Goal: Task Accomplishment & Management: Manage account settings

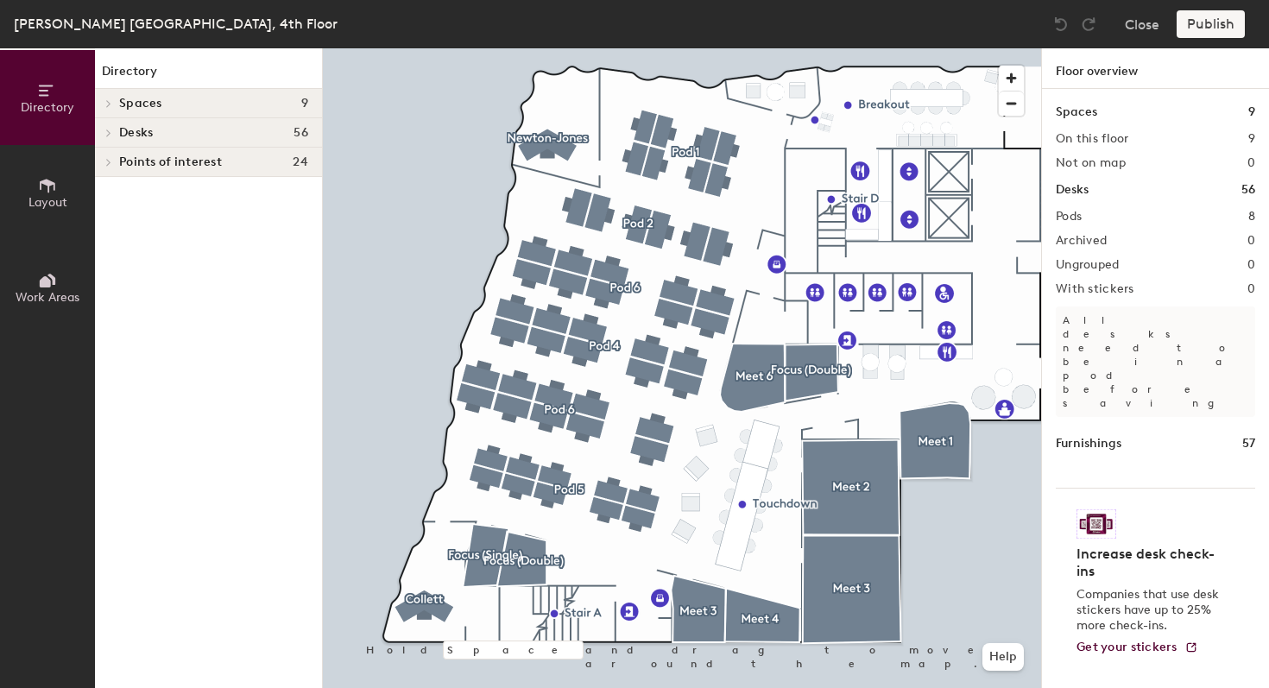
click at [50, 190] on icon at bounding box center [47, 185] width 19 height 19
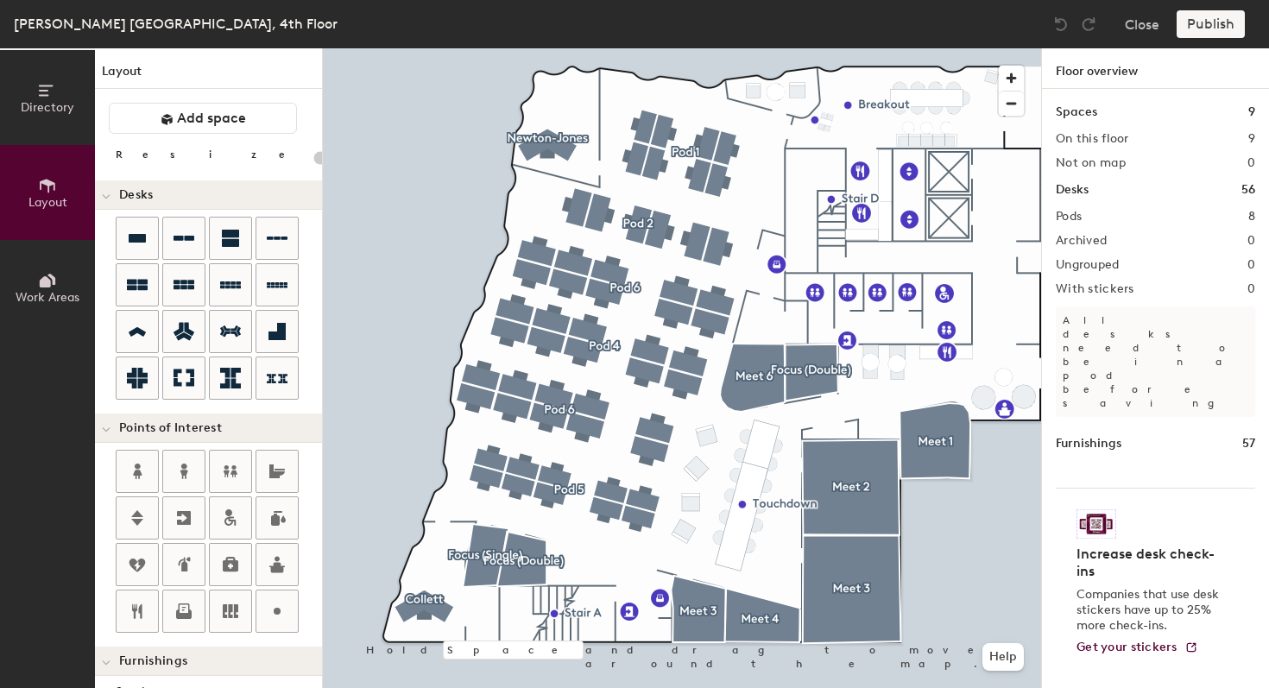
click at [47, 298] on span "Work Areas" at bounding box center [48, 297] width 64 height 15
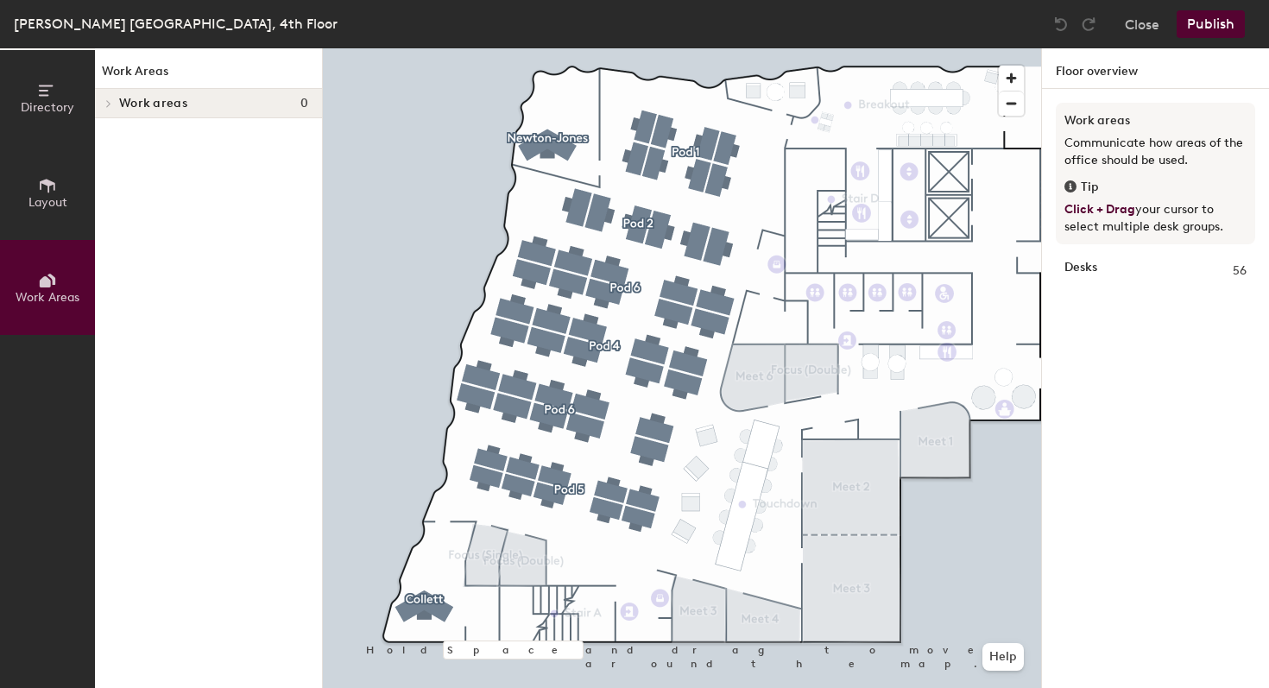
click at [49, 192] on icon at bounding box center [47, 185] width 19 height 19
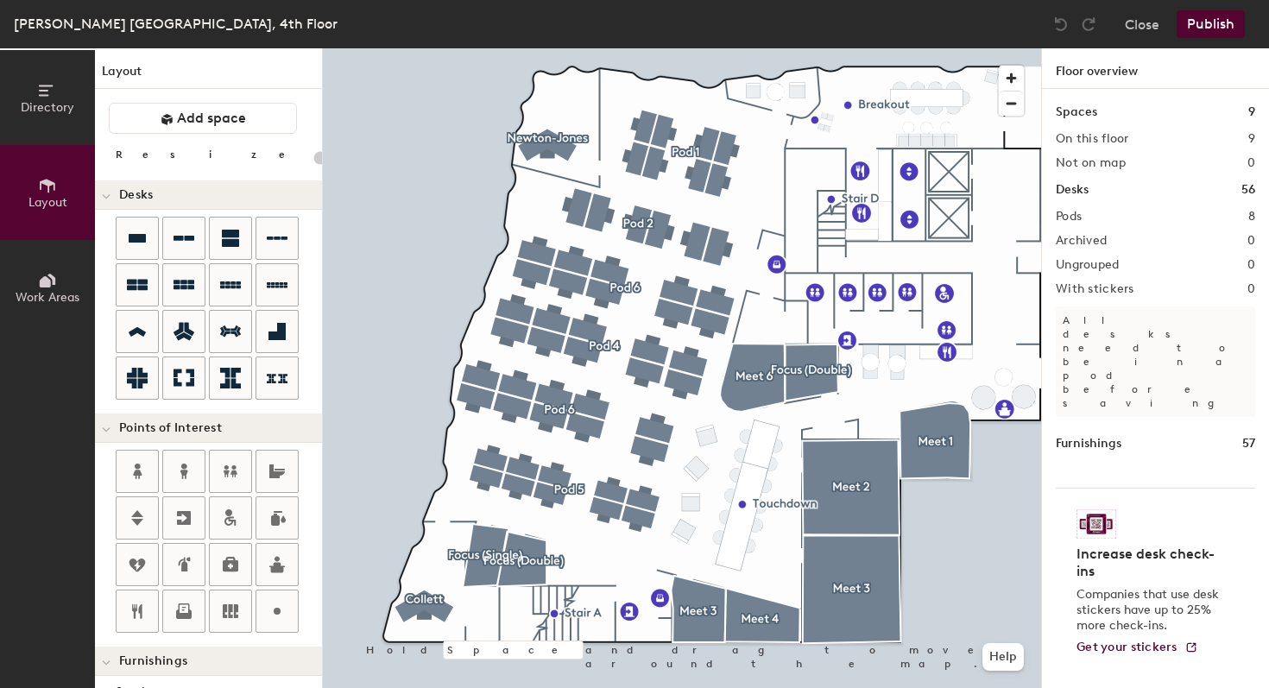
click at [43, 100] on span "Directory" at bounding box center [48, 107] width 54 height 15
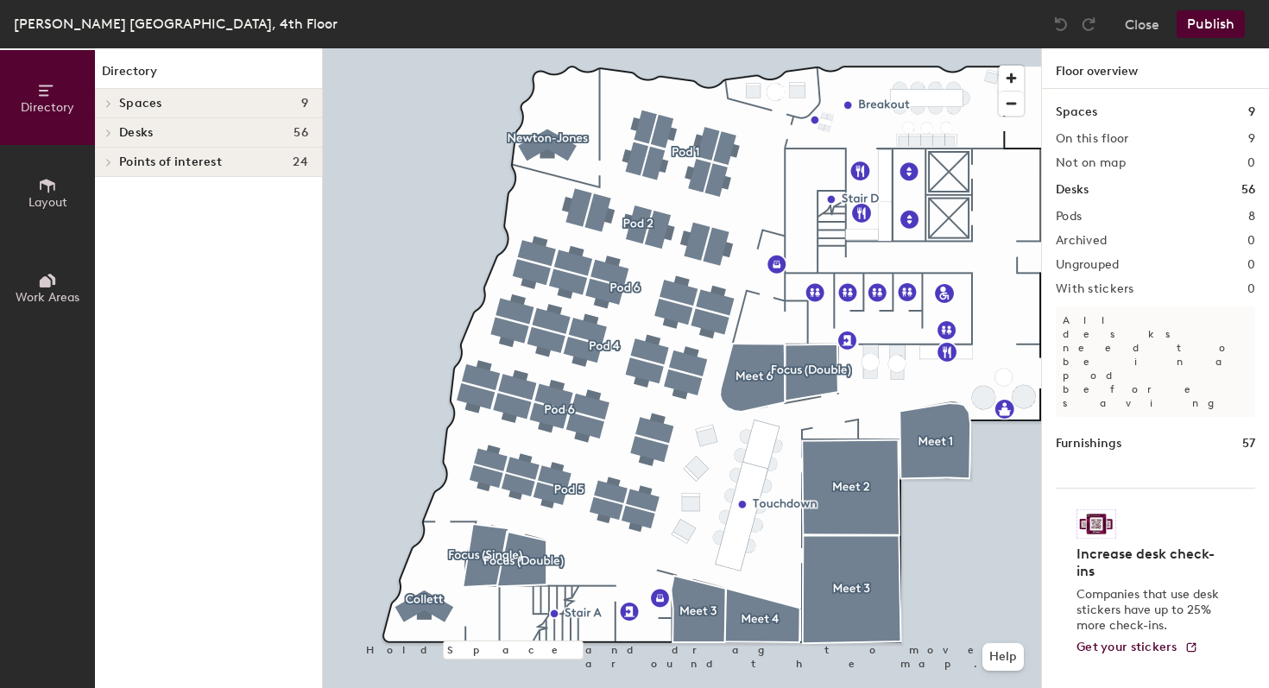
click at [110, 132] on icon at bounding box center [108, 132] width 3 height 7
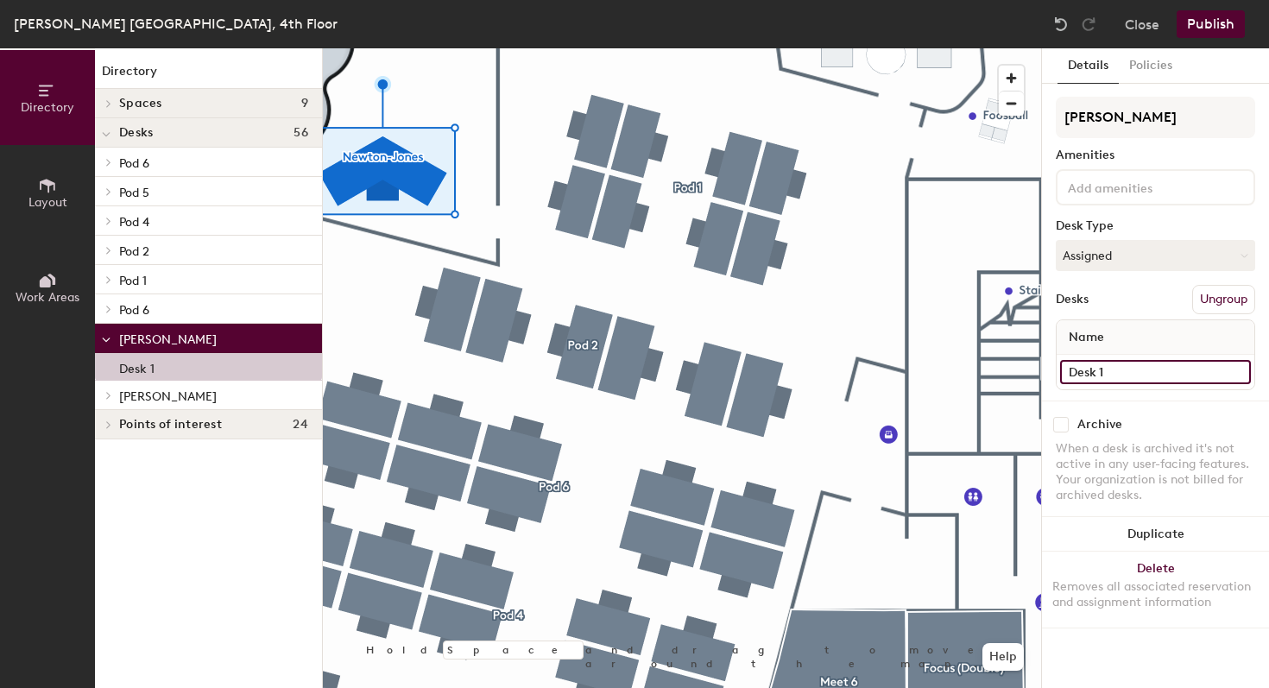
click at [1139, 381] on input "Desk 1" at bounding box center [1155, 372] width 191 height 24
type input "4.57"
click at [1224, 22] on button "Publish" at bounding box center [1210, 24] width 68 height 28
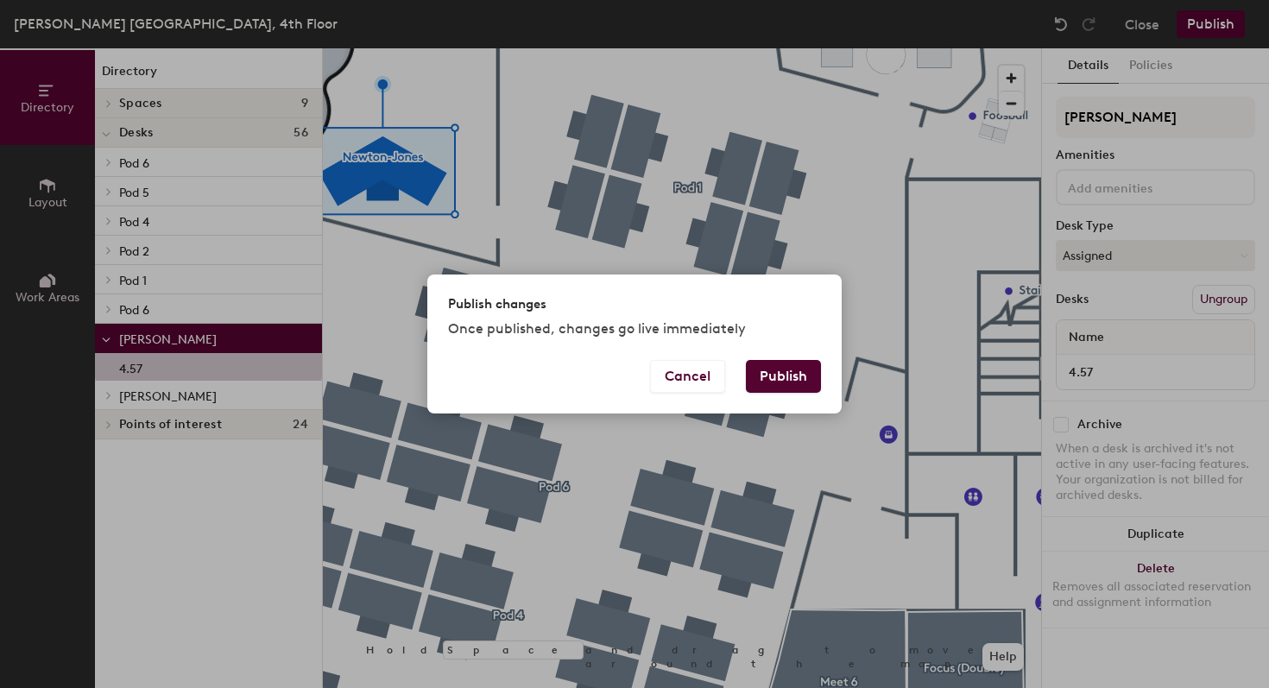
click at [789, 387] on button "Publish" at bounding box center [783, 376] width 75 height 33
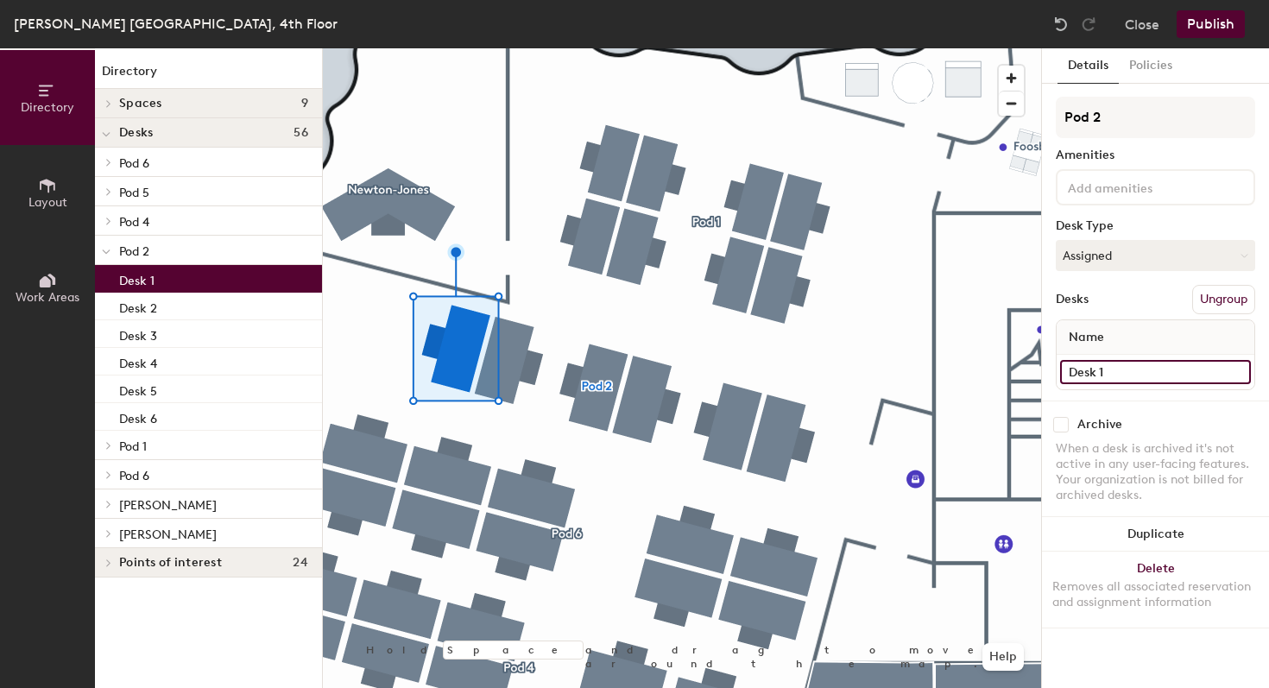
click at [1109, 381] on input "Desk 1" at bounding box center [1155, 372] width 191 height 24
type input "4.43"
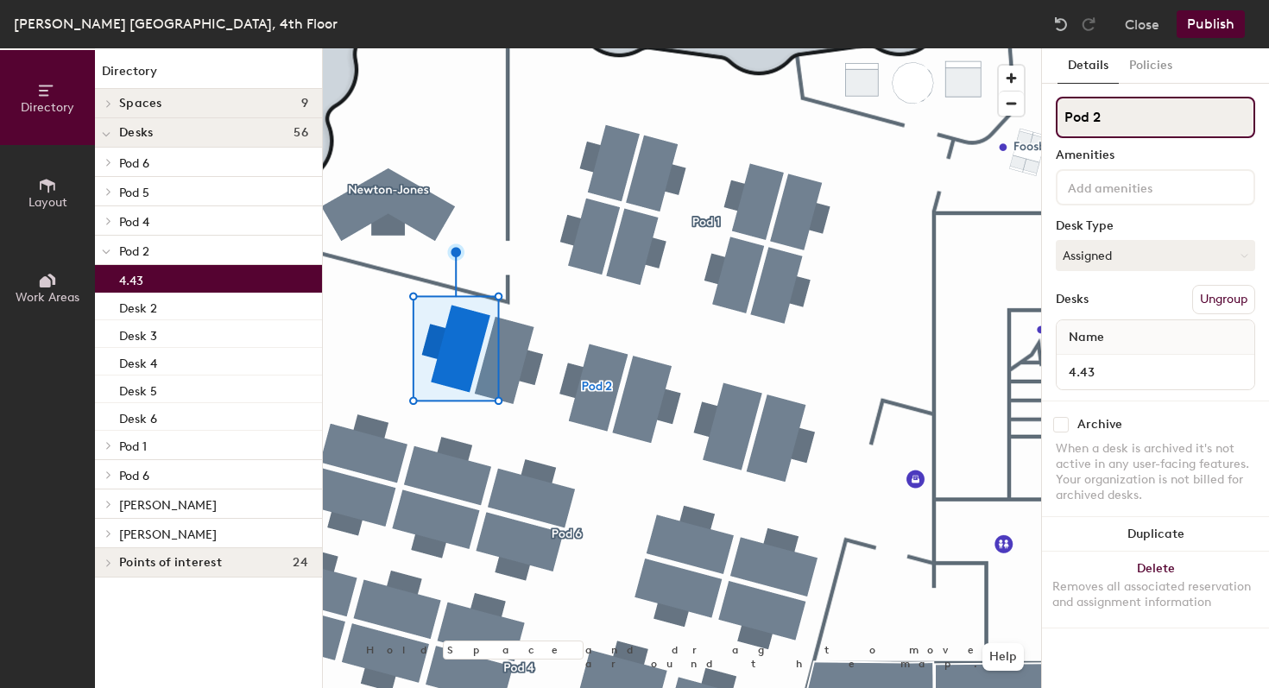
click at [1106, 119] on input "Pod 2" at bounding box center [1155, 117] width 199 height 41
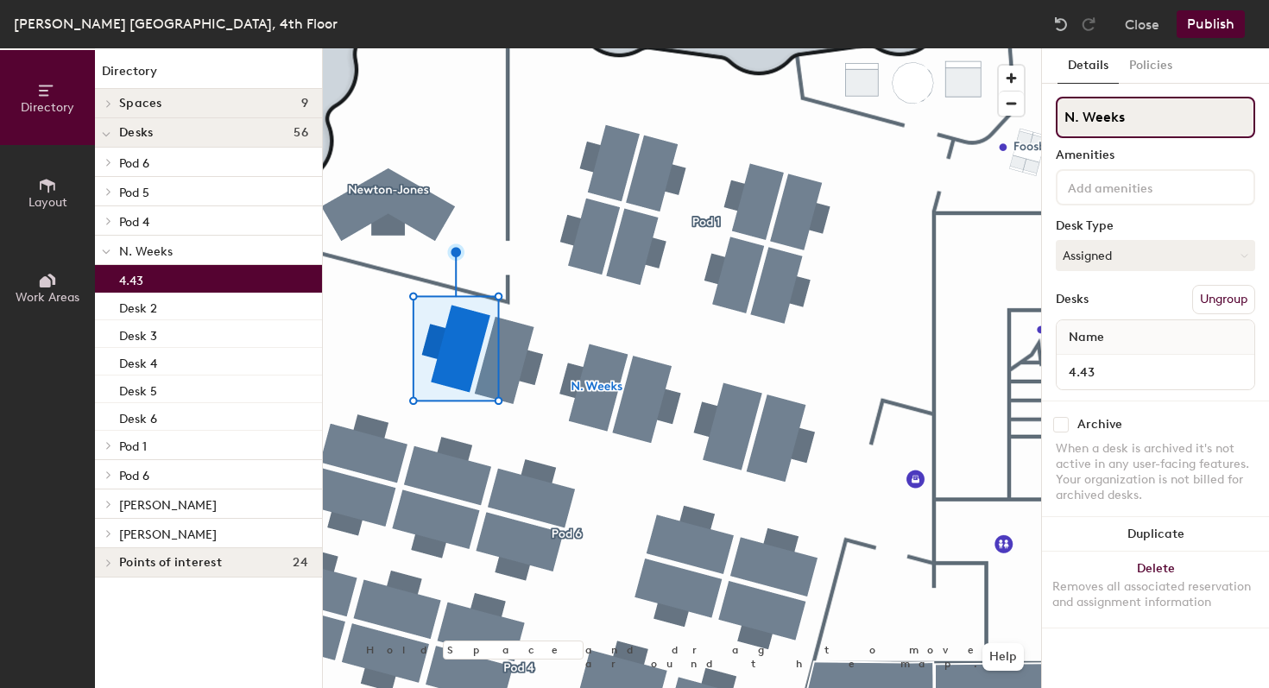
type input "N. Weeks"
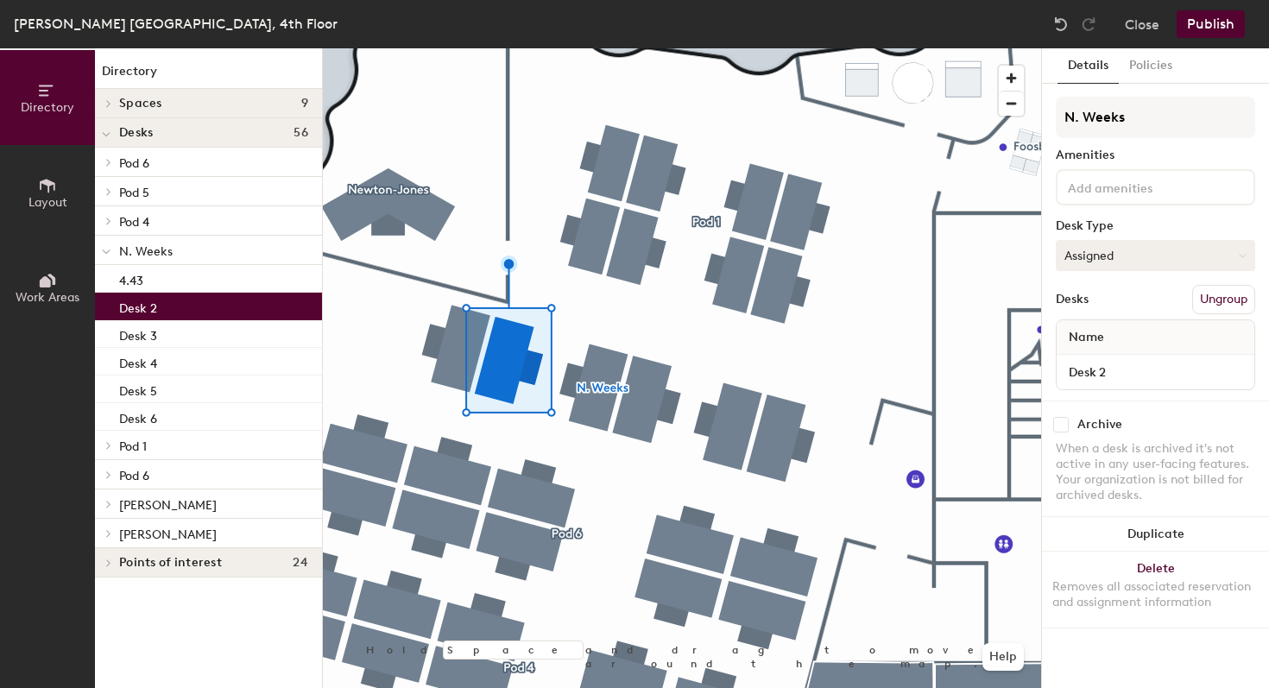
click at [1119, 255] on button "Assigned" at bounding box center [1155, 255] width 199 height 31
click at [1105, 366] on div "Hoteled" at bounding box center [1142, 361] width 173 height 26
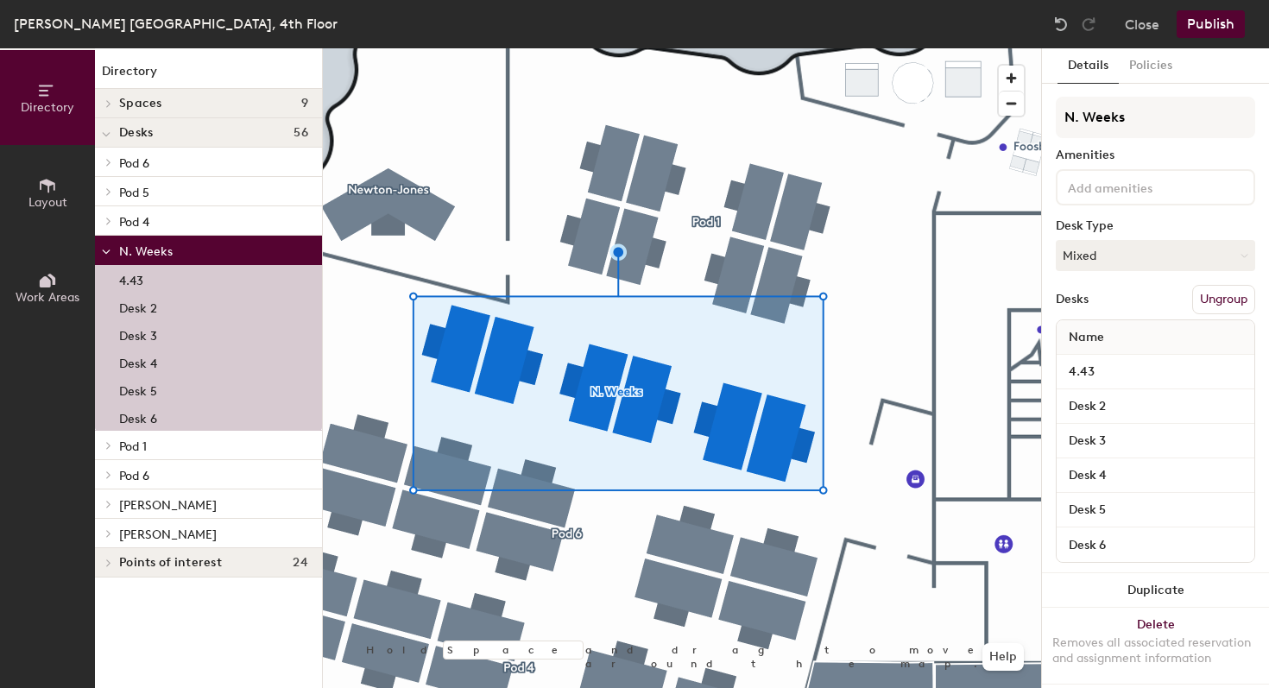
click at [1220, 300] on button "Ungroup" at bounding box center [1223, 299] width 63 height 29
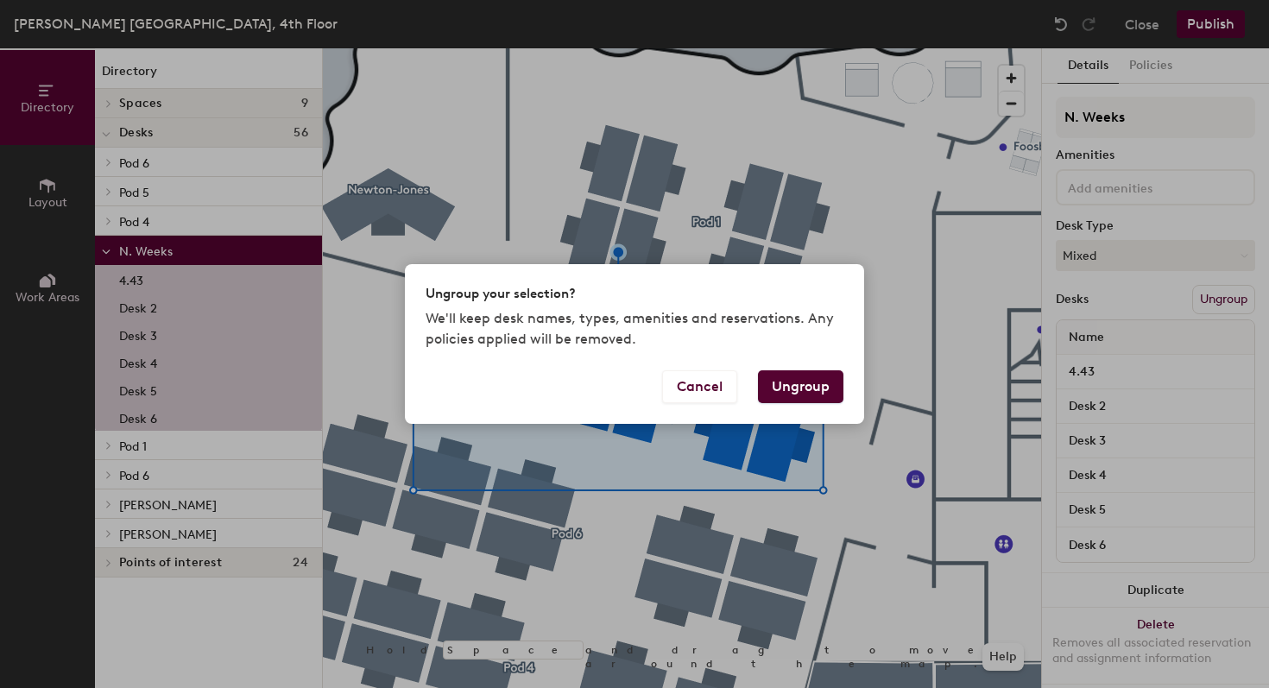
click at [810, 392] on button "Ungroup" at bounding box center [800, 386] width 85 height 33
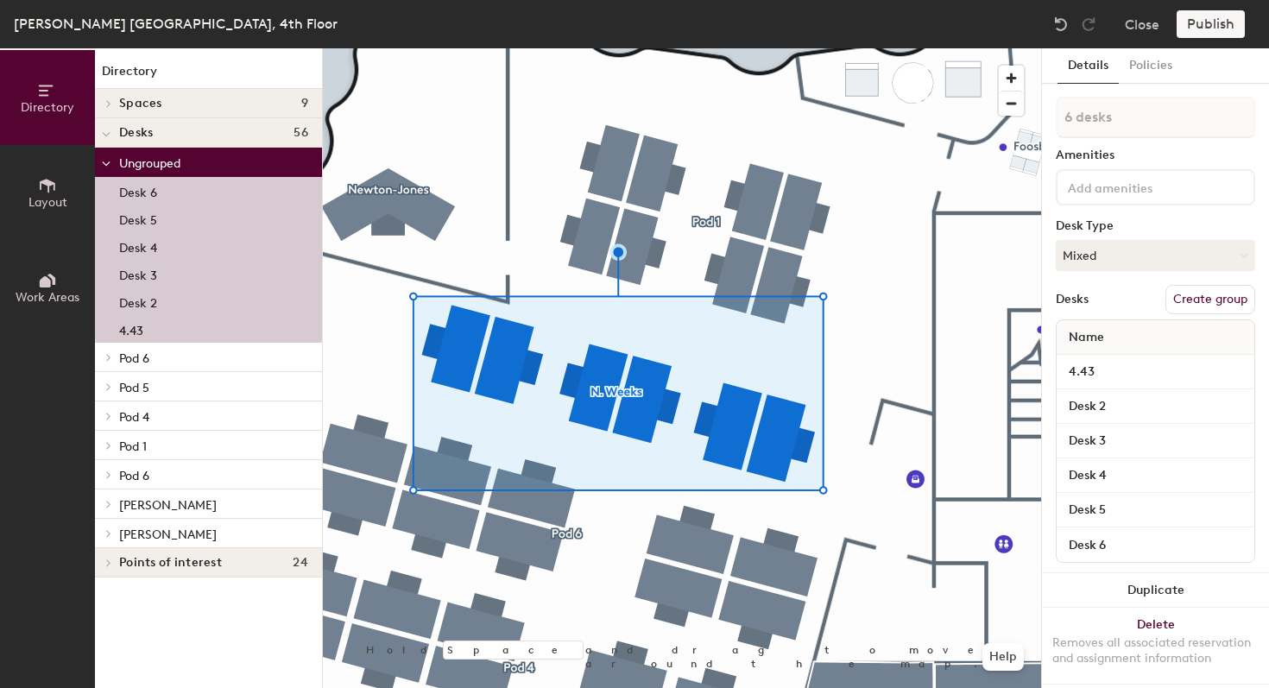
type input "1 desk"
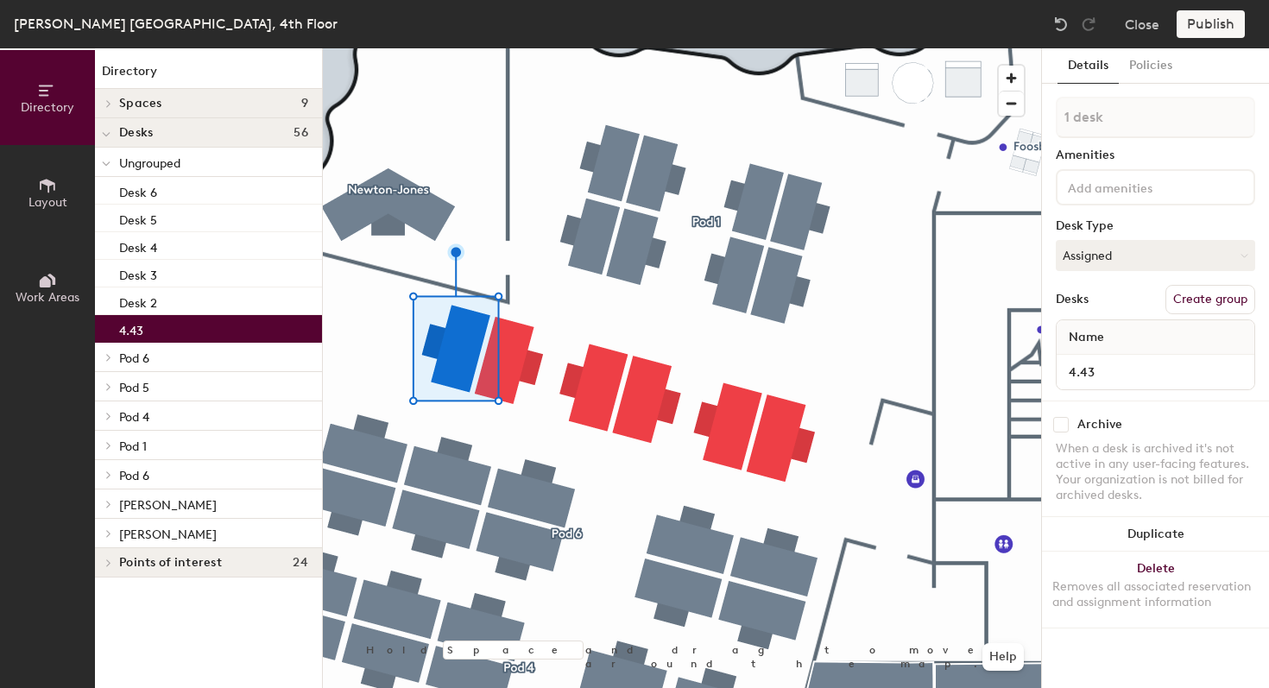
click at [1226, 303] on button "Create group" at bounding box center [1210, 299] width 90 height 29
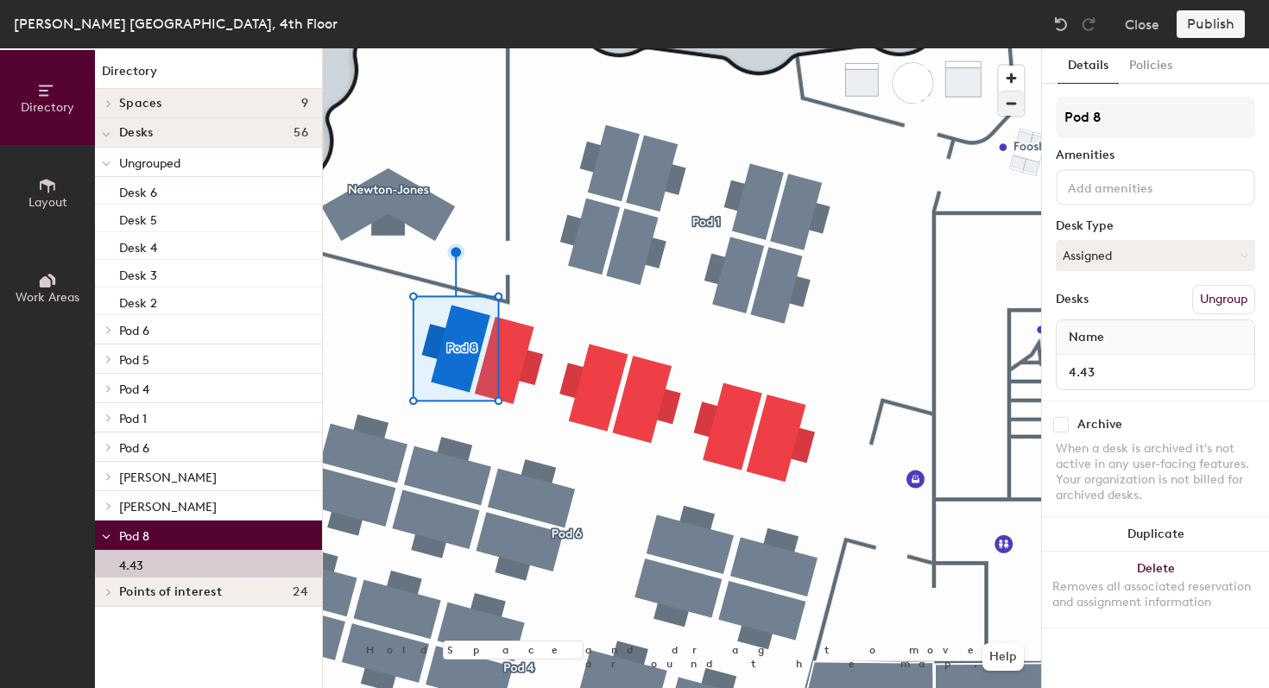
click at [983, 109] on div "Directory Layout Work Areas Directory Spaces 9 Focus (Double) Focus (Double) Fo…" at bounding box center [634, 368] width 1269 height 640
type input "N. Weekes"
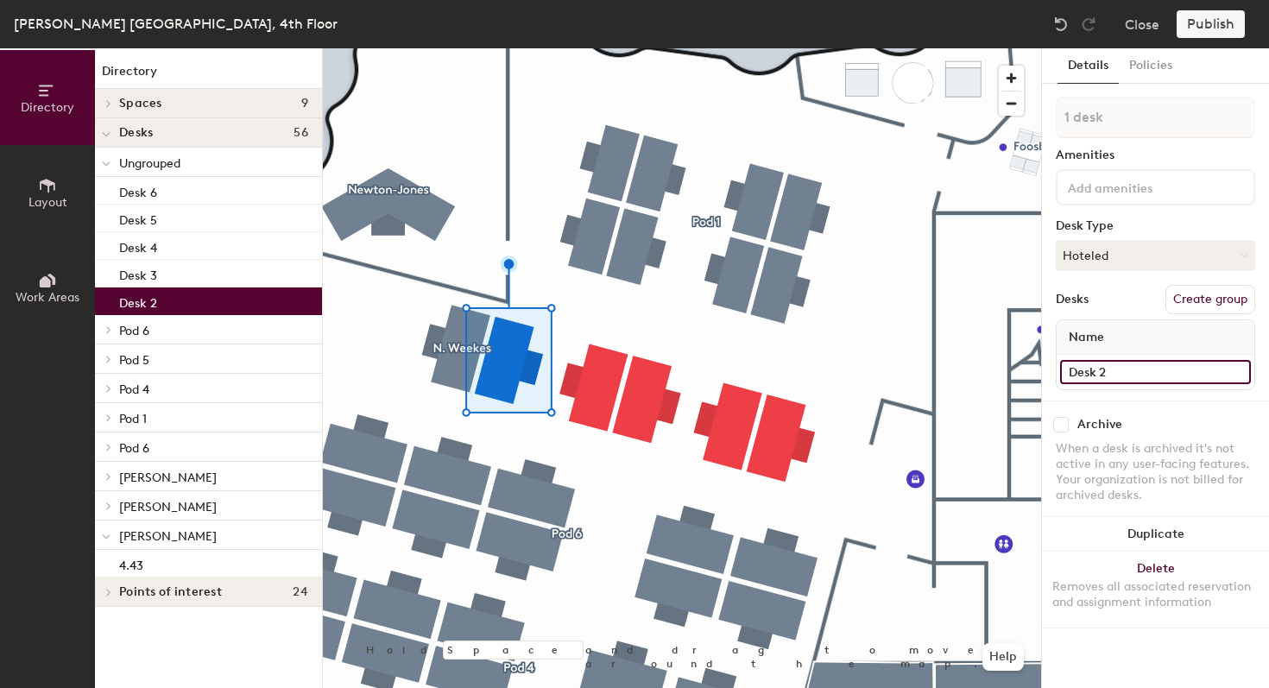
click at [1129, 374] on input "Desk 2" at bounding box center [1155, 372] width 191 height 24
type input "4.44"
click at [1229, 298] on button "Create group" at bounding box center [1210, 299] width 90 height 29
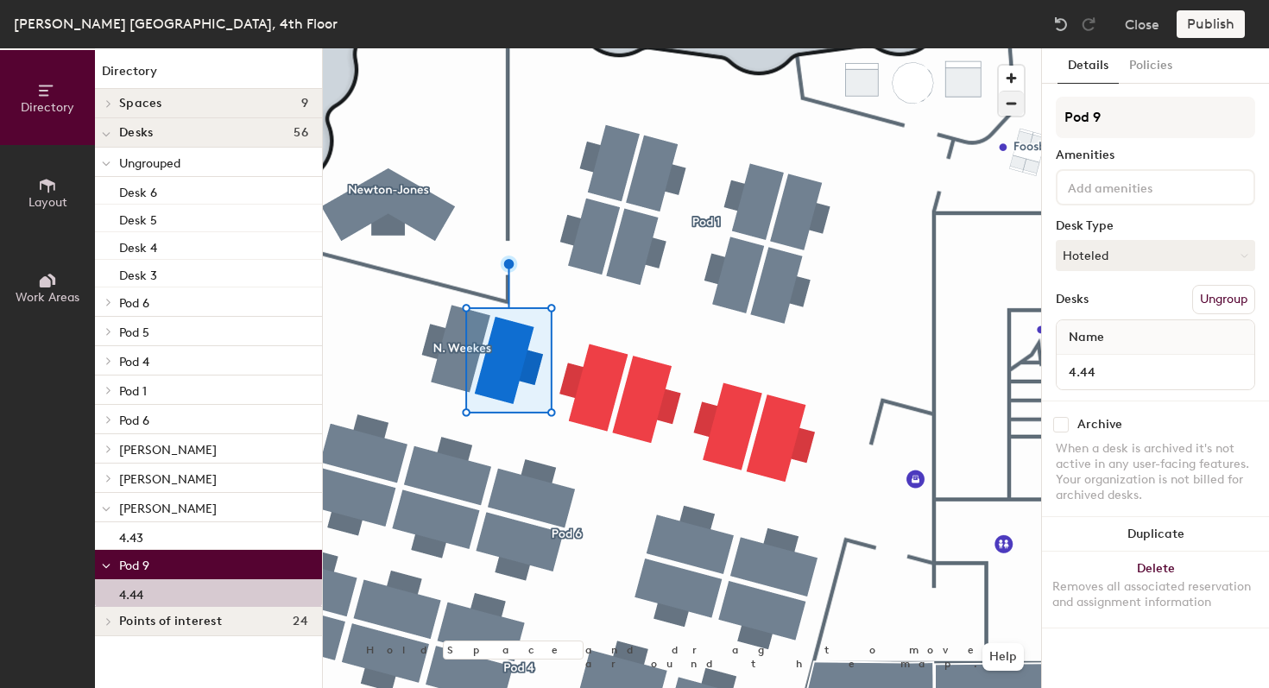
drag, startPoint x: 1123, startPoint y: 117, endPoint x: 1007, endPoint y: 114, distance: 115.7
click at [1007, 114] on div "Directory Layout Work Areas Directory Spaces 9 Focus (Double) Focus (Double) Fo…" at bounding box center [634, 368] width 1269 height 640
type input "Hotel"
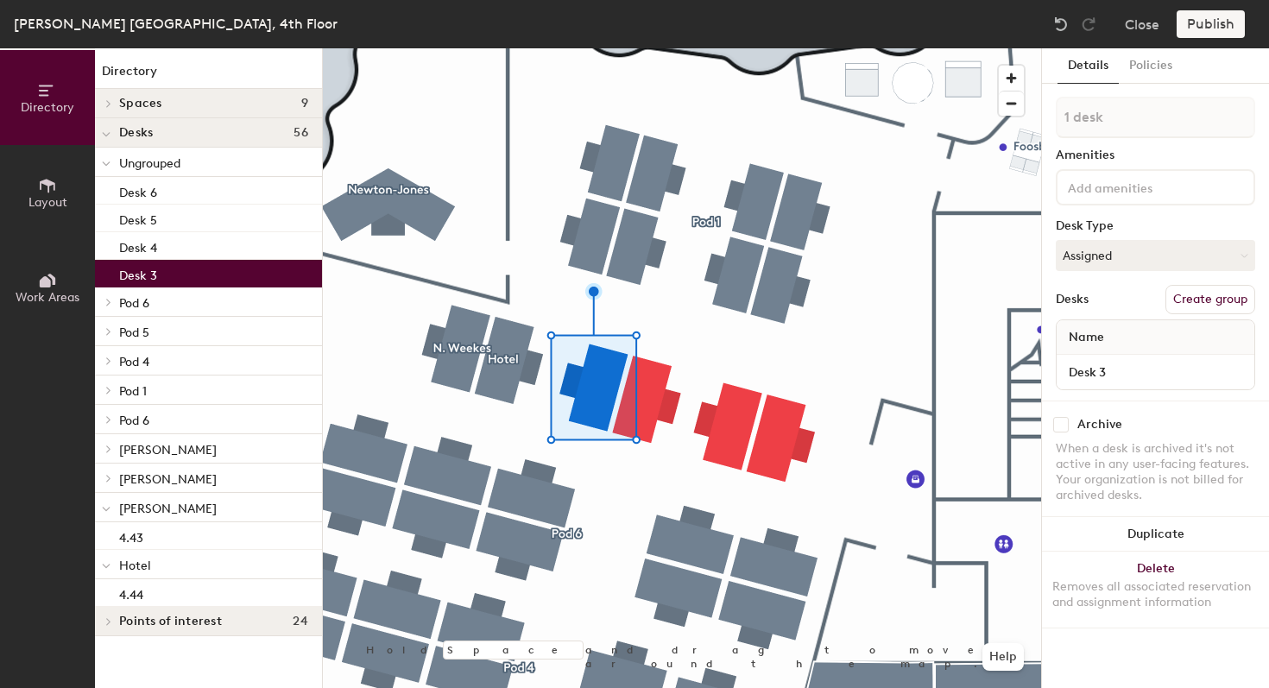
click at [1213, 302] on button "Create group" at bounding box center [1210, 299] width 90 height 29
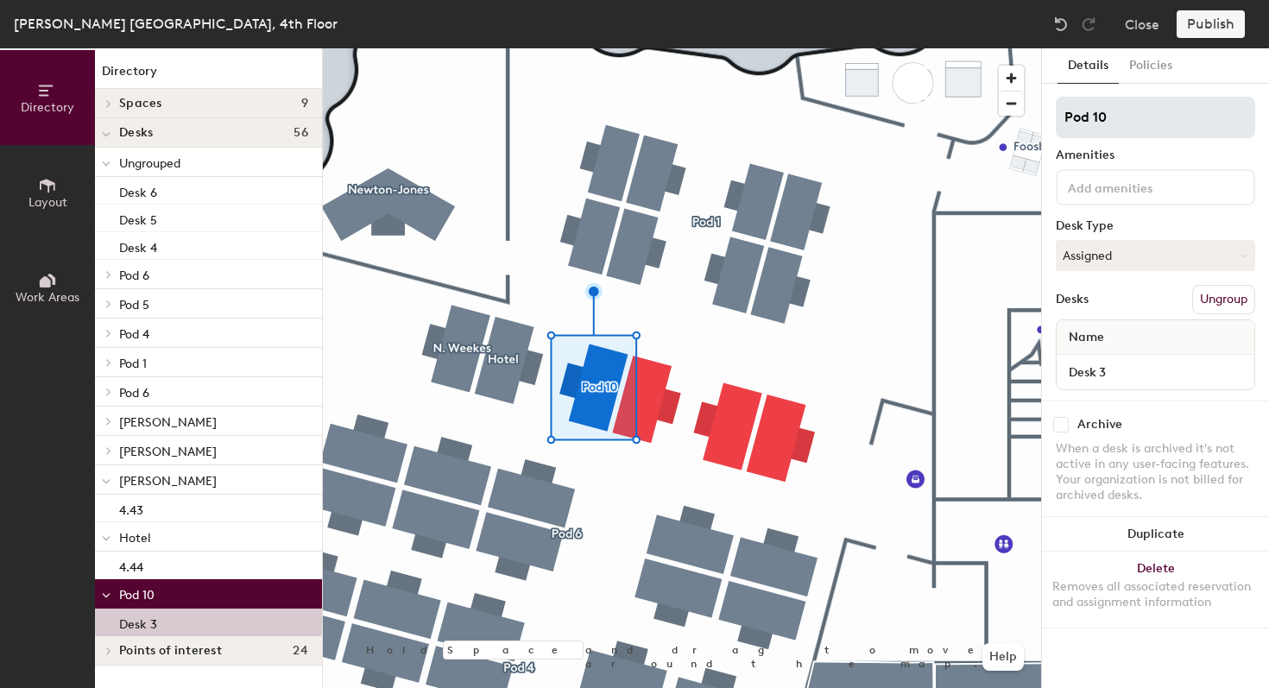
click at [1025, 122] on div "Directory Layout Work Areas Directory Spaces 9 Focus (Double) Focus (Double) Fo…" at bounding box center [634, 368] width 1269 height 640
type input "[PERSON_NAME]"
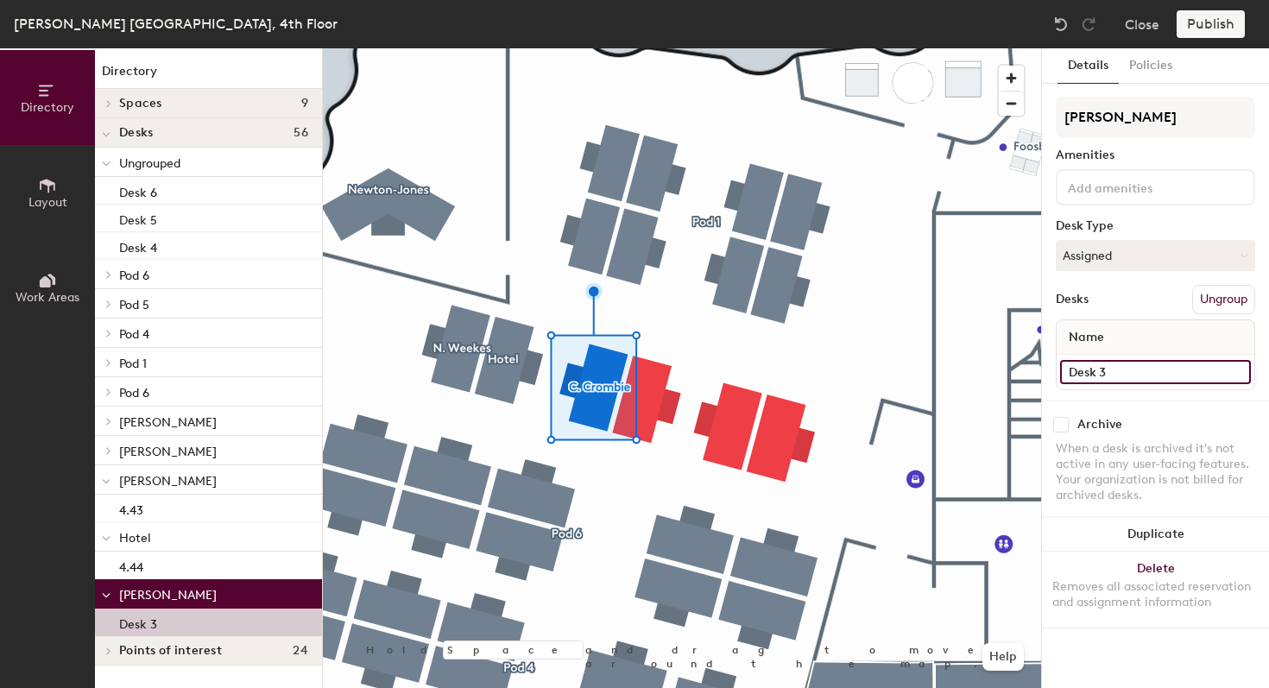
click at [1075, 371] on input "Desk 3" at bounding box center [1155, 372] width 191 height 24
type input "4.45"
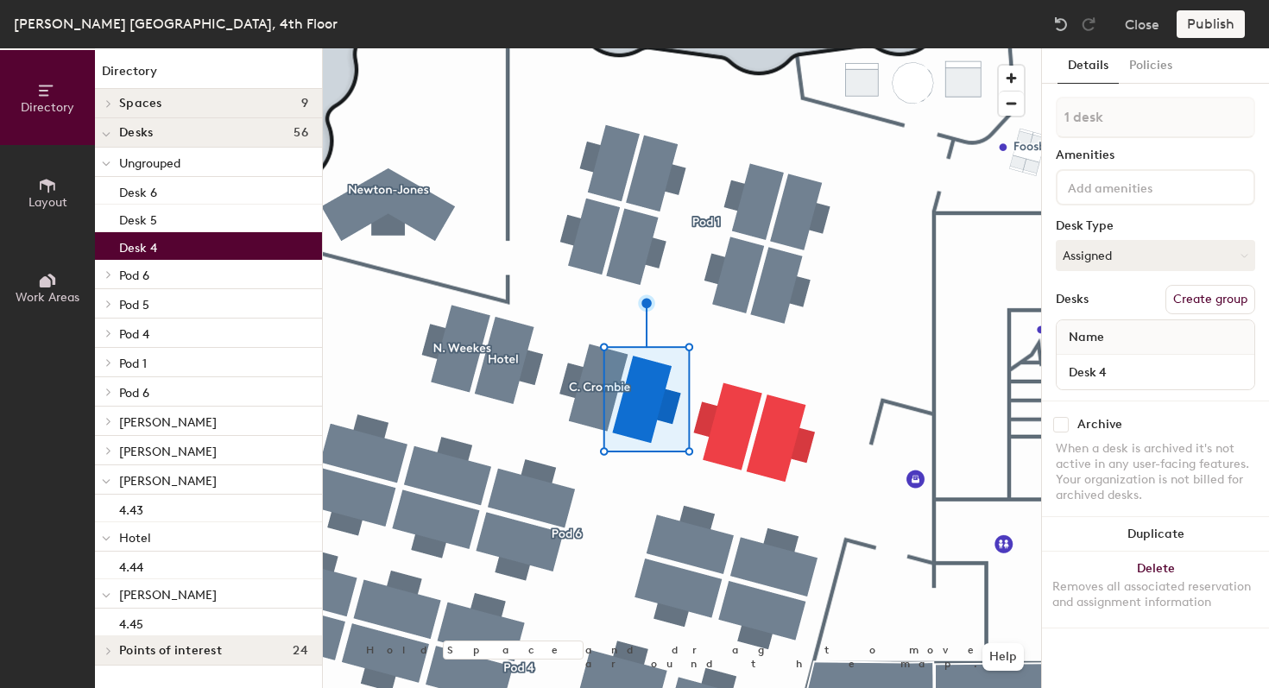
click at [1201, 296] on button "Create group" at bounding box center [1210, 299] width 90 height 29
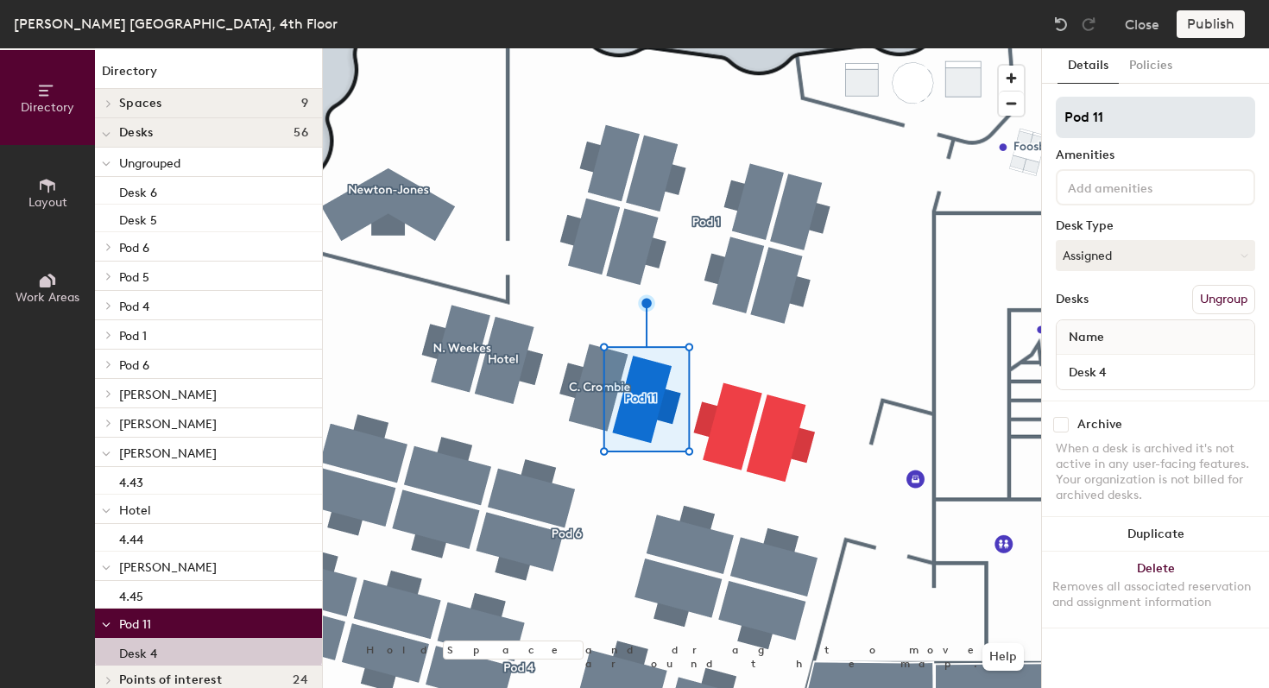
click at [1103, 123] on input "Pod 11" at bounding box center [1155, 117] width 199 height 41
type input "[PERSON_NAME]"
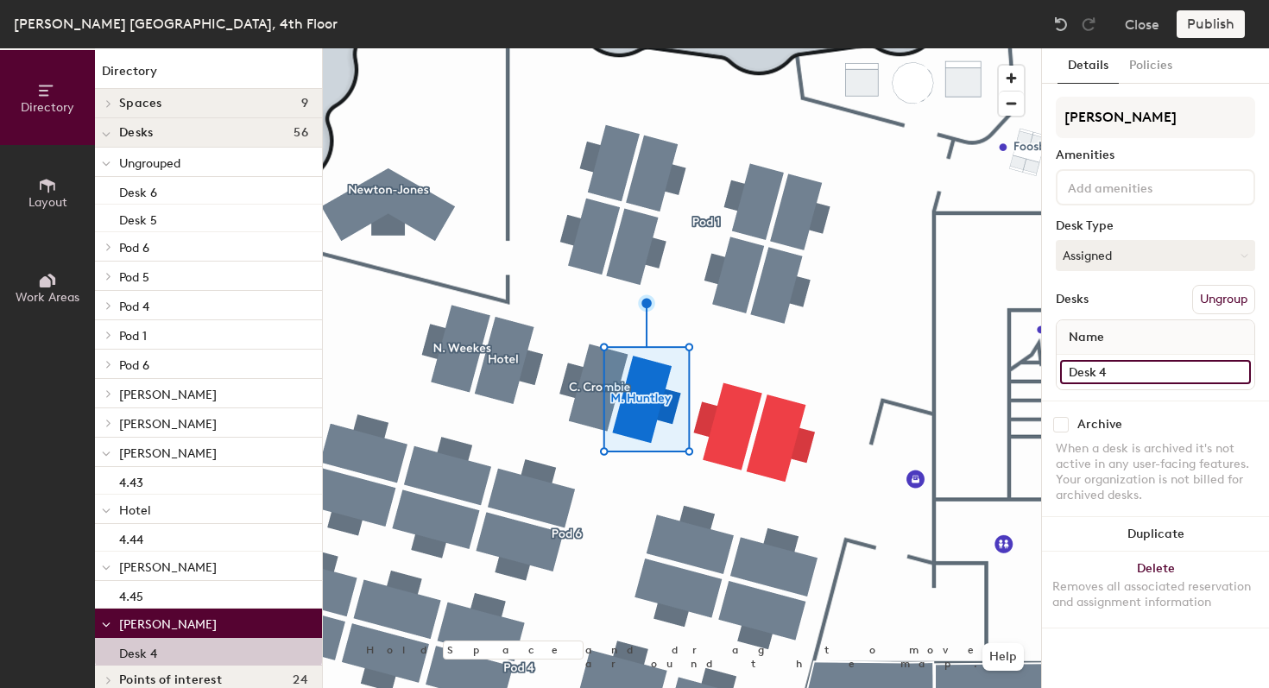
click at [1125, 370] on input "Desk 4" at bounding box center [1155, 372] width 191 height 24
type input "4.46"
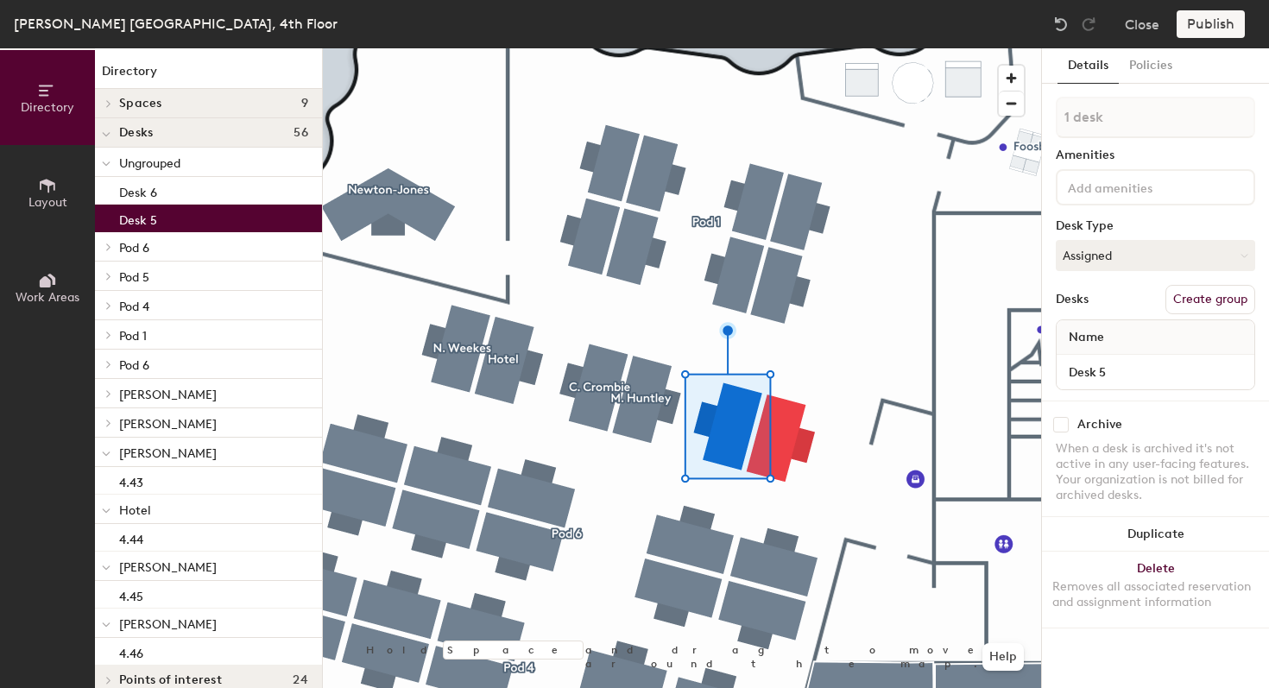
click at [1222, 302] on button "Create group" at bounding box center [1210, 299] width 90 height 29
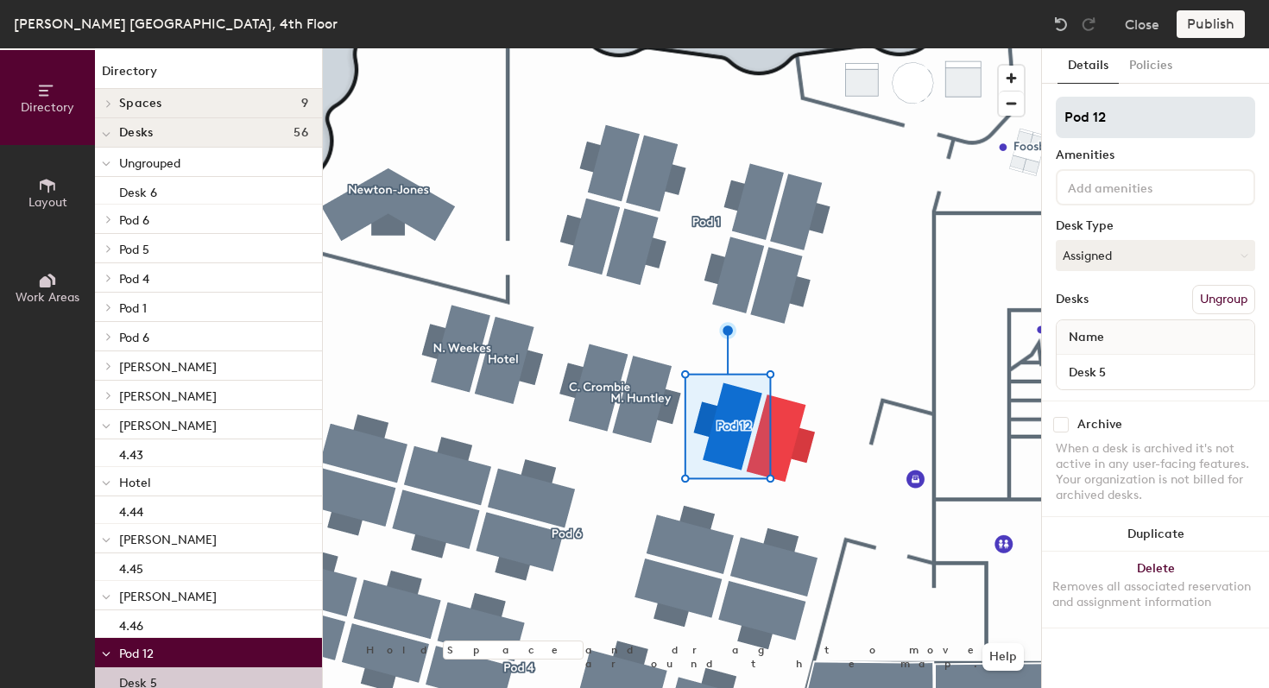
click at [1107, 117] on input "Pod 12" at bounding box center [1155, 117] width 199 height 41
type input "Hotel"
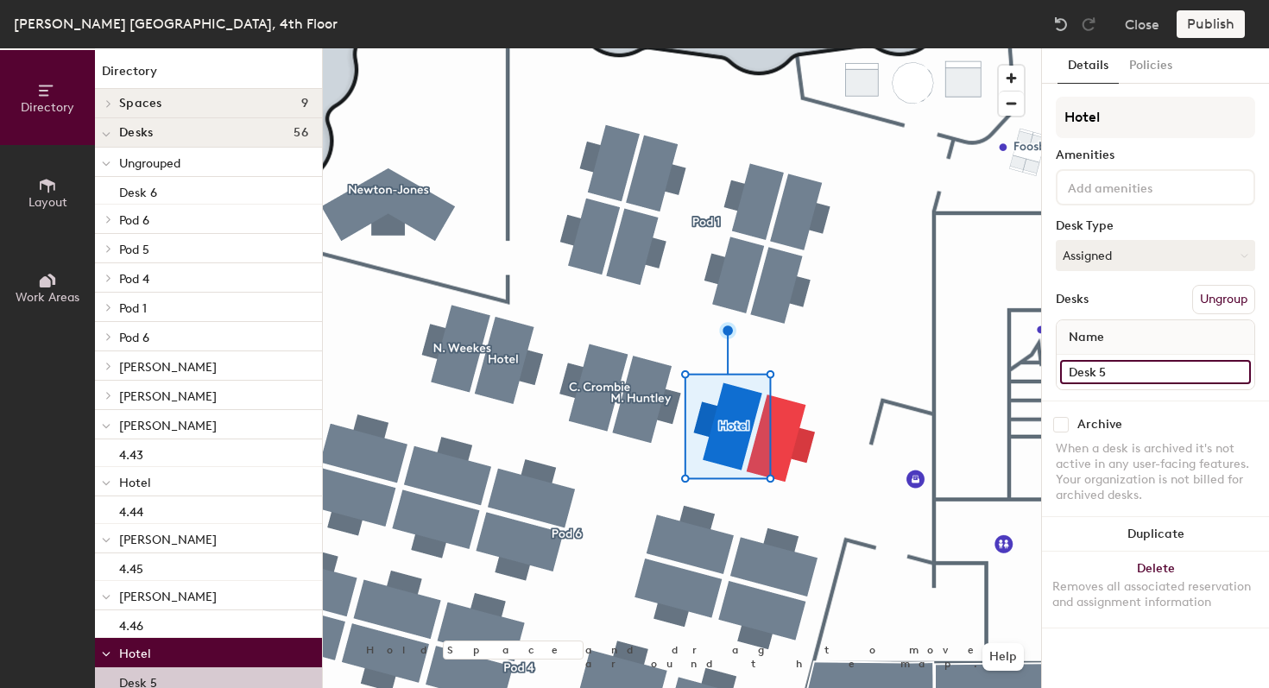
click at [1097, 379] on input "Desk 5" at bounding box center [1155, 372] width 191 height 24
click at [1138, 248] on button "Assigned" at bounding box center [1155, 255] width 199 height 31
click at [1109, 365] on div "Hoteled" at bounding box center [1142, 361] width 173 height 26
click at [1106, 370] on input "Desk 5" at bounding box center [1155, 372] width 191 height 24
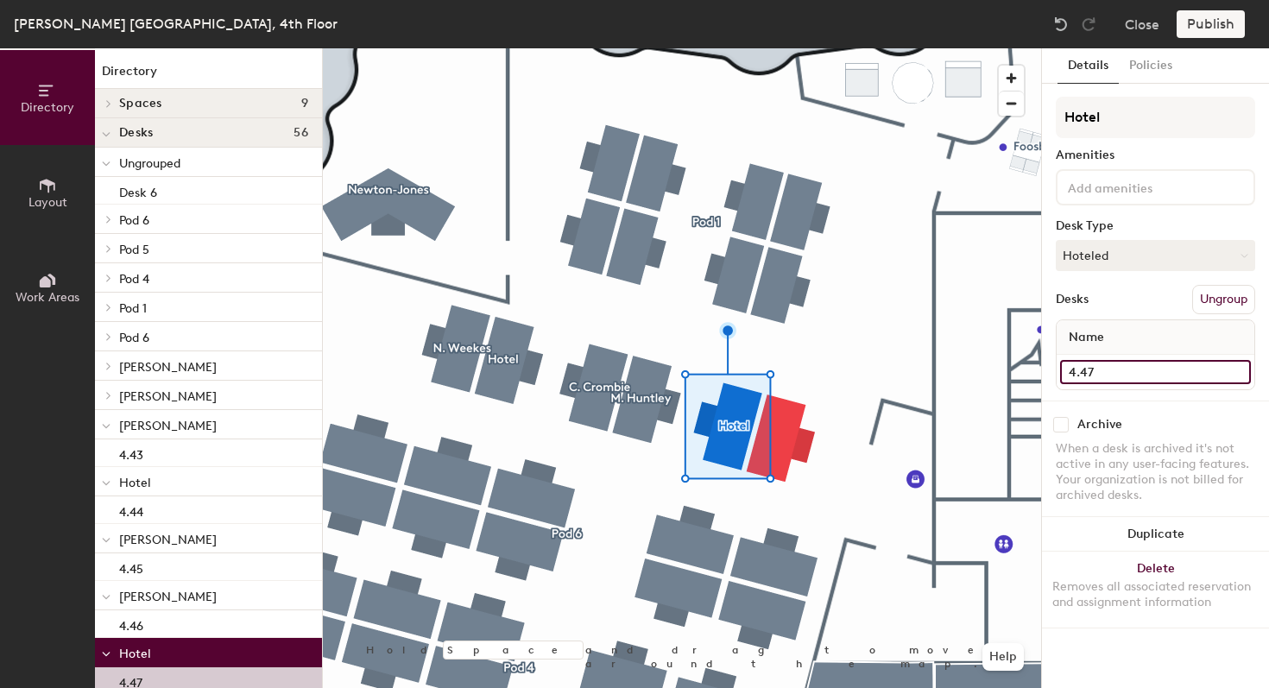
type input "4.47"
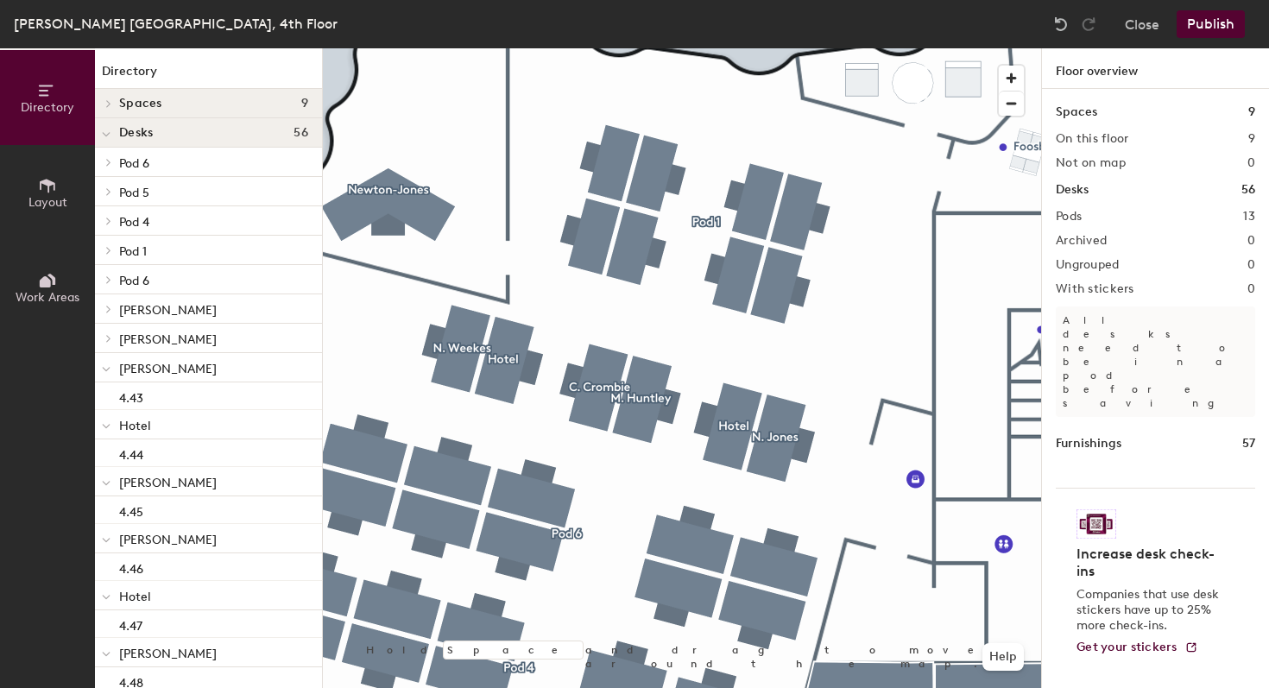
click at [1213, 16] on button "Publish" at bounding box center [1210, 24] width 68 height 28
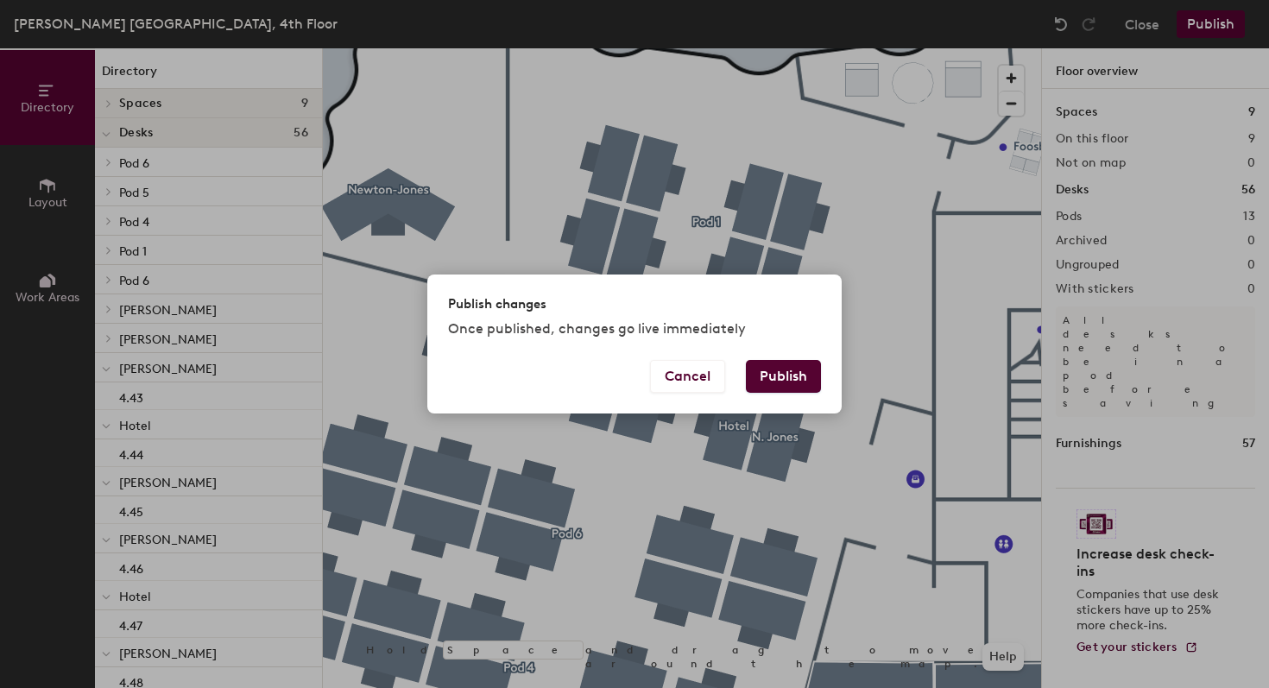
click at [790, 375] on button "Publish" at bounding box center [783, 376] width 75 height 33
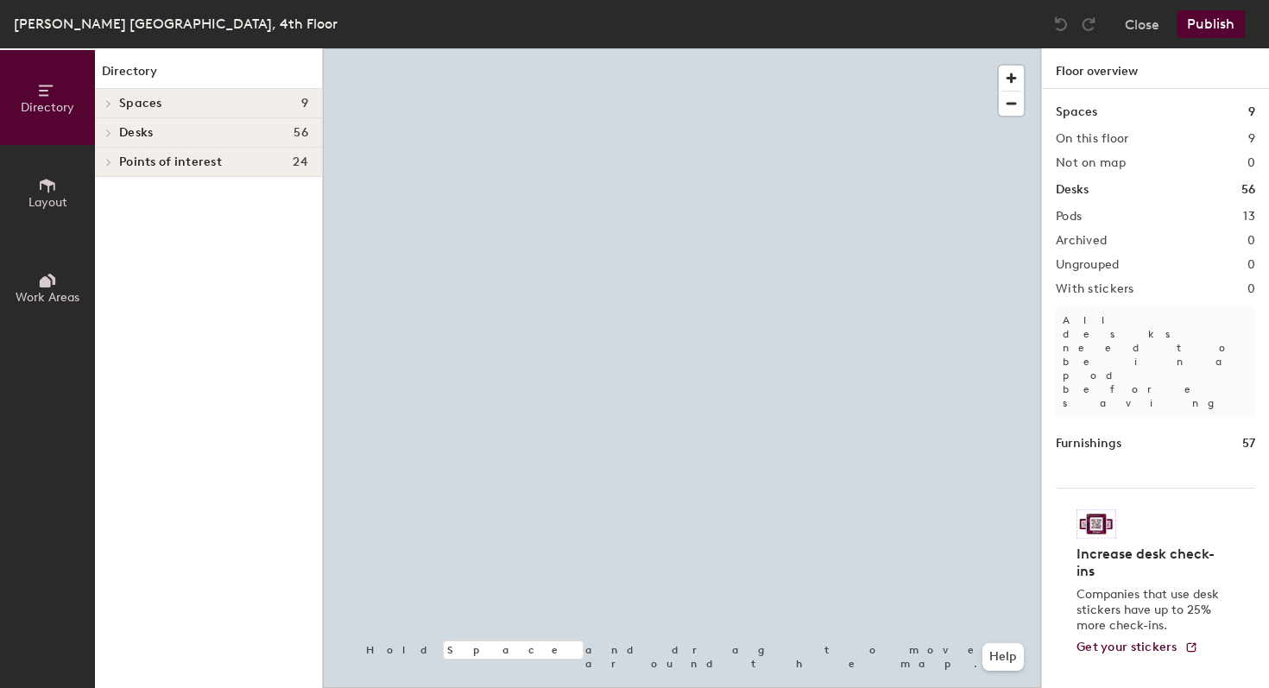
click at [158, 138] on h4 "Desks 56" at bounding box center [213, 133] width 189 height 14
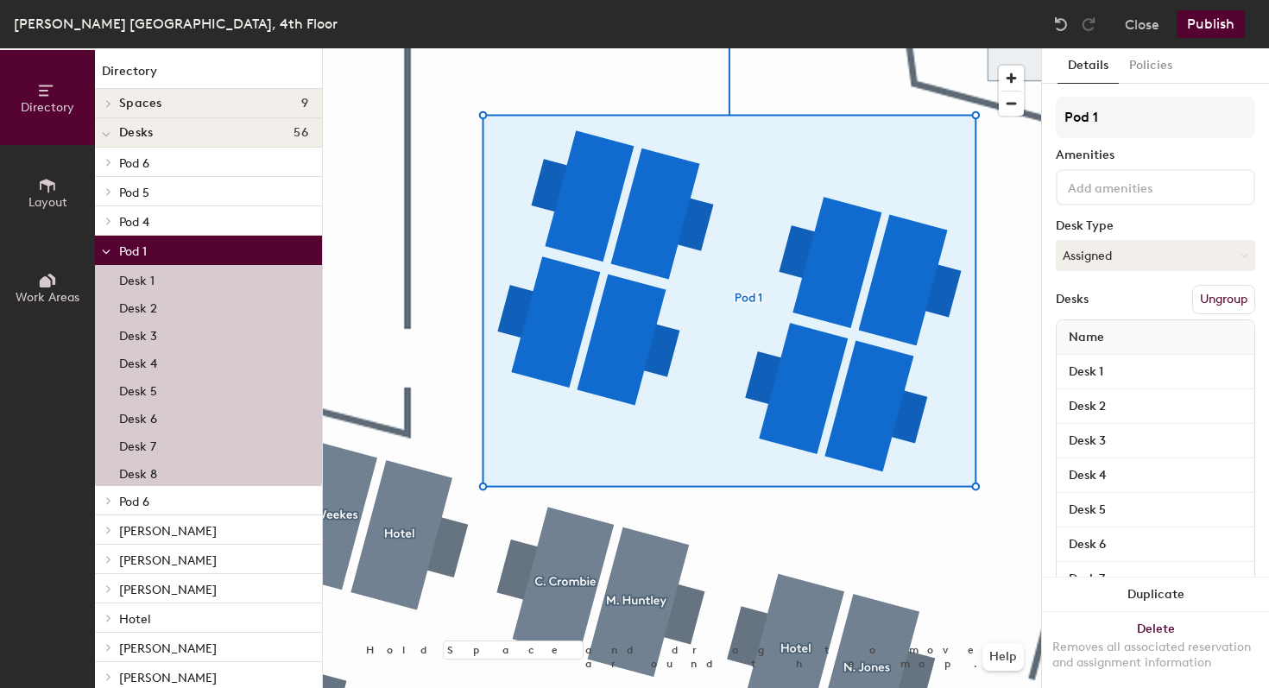
click at [1222, 300] on button "Ungroup" at bounding box center [1223, 299] width 63 height 29
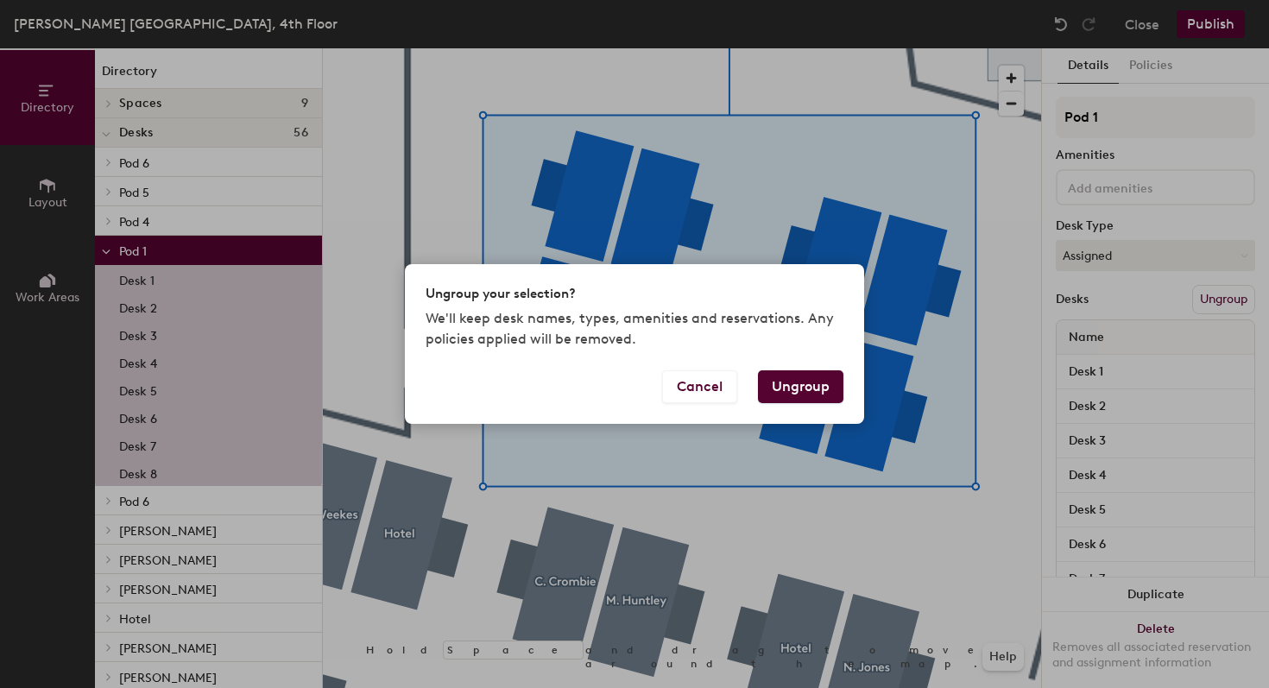
click at [806, 385] on button "Ungroup" at bounding box center [800, 386] width 85 height 33
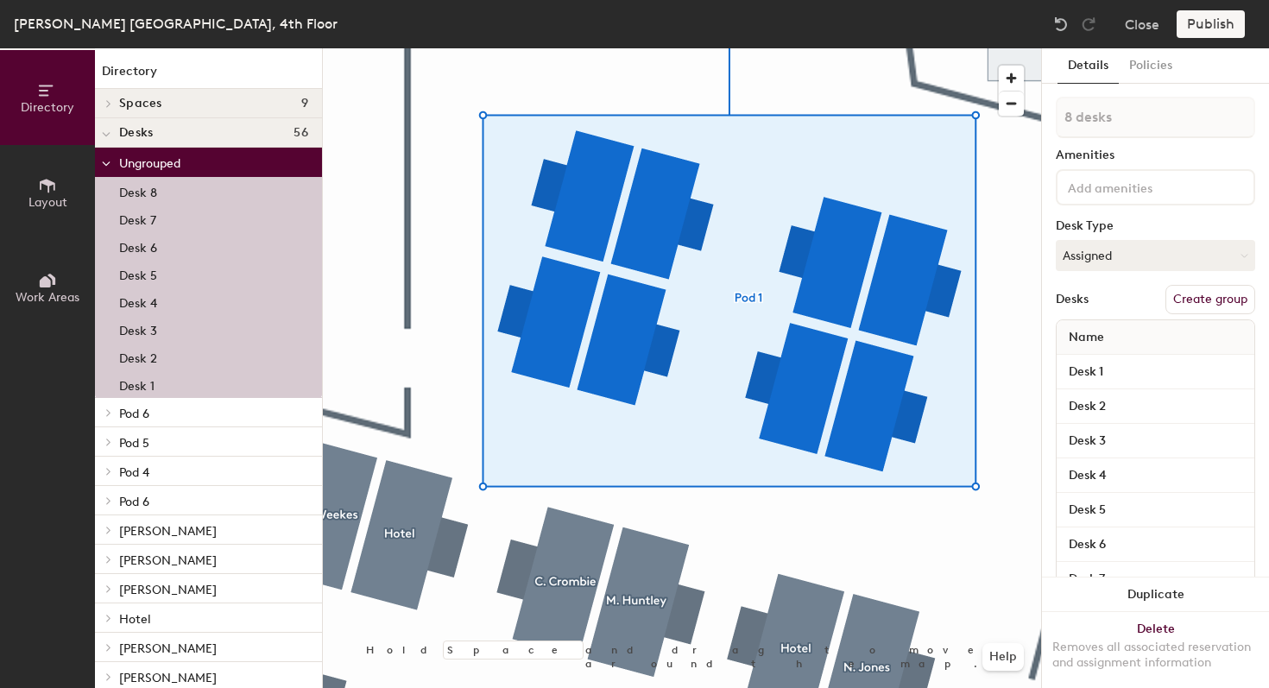
type input "1 desk"
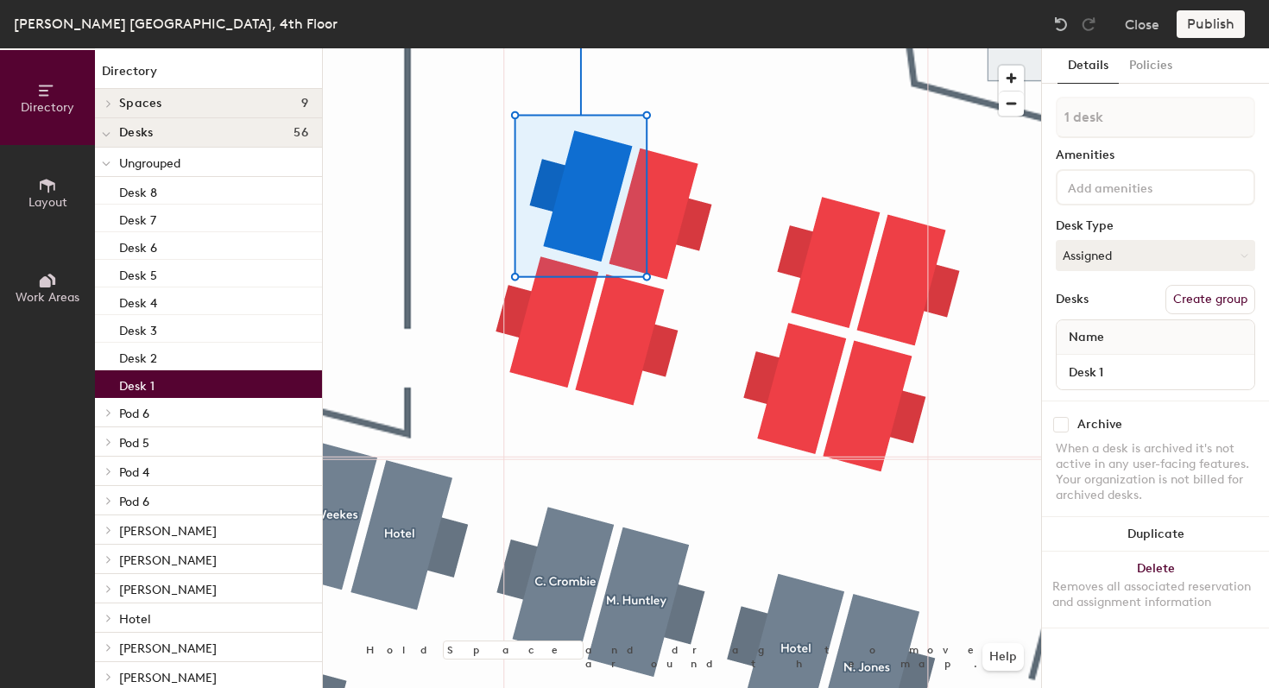
click at [1215, 291] on button "Create group" at bounding box center [1210, 299] width 90 height 29
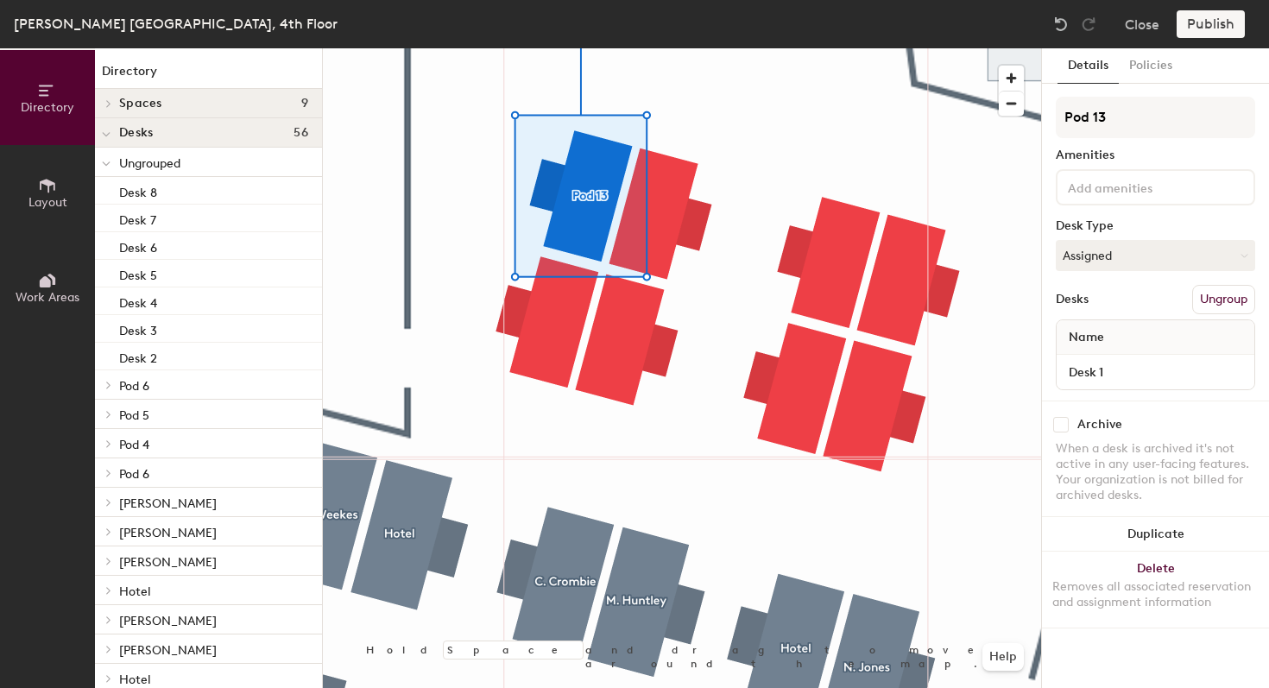
drag, startPoint x: 1178, startPoint y: 126, endPoint x: 1025, endPoint y: 110, distance: 154.5
click at [1025, 110] on div "Directory Layout Work Areas Directory Spaces 9 Focus (Double) Focus (Double) Fo…" at bounding box center [634, 368] width 1269 height 640
type input "[PERSON_NAME]"
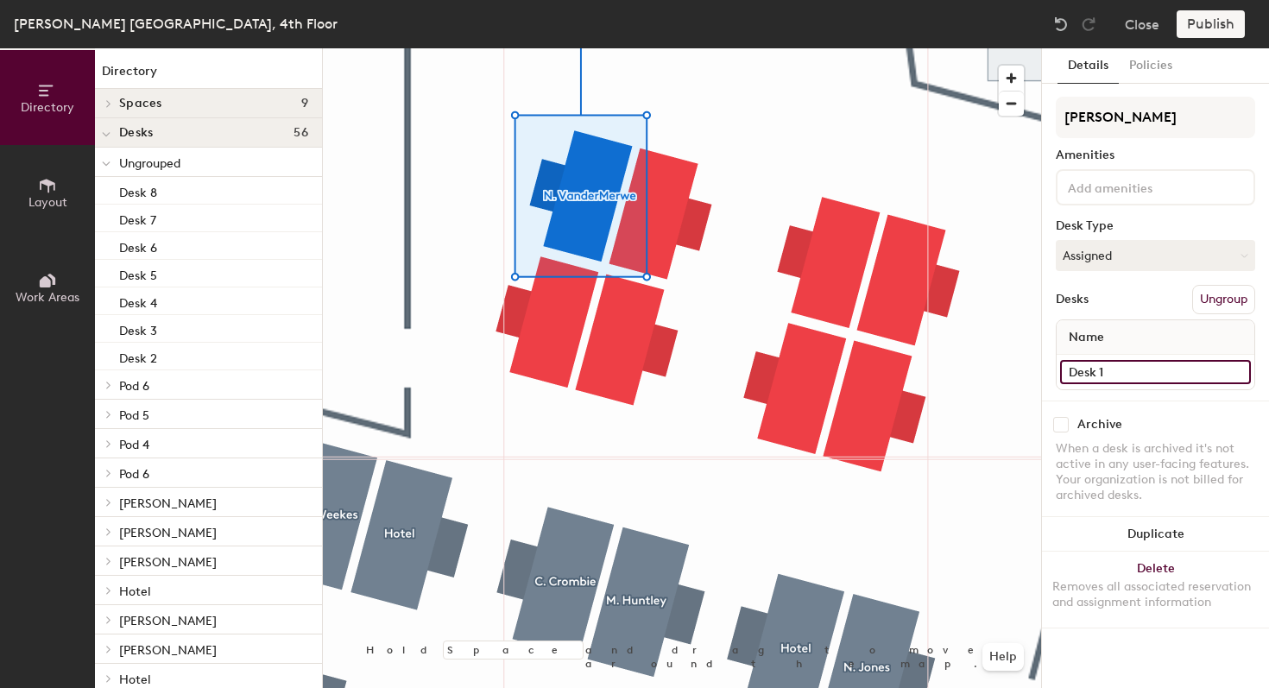
click at [1144, 373] on input "Desk 1" at bounding box center [1155, 372] width 191 height 24
type input "4.53"
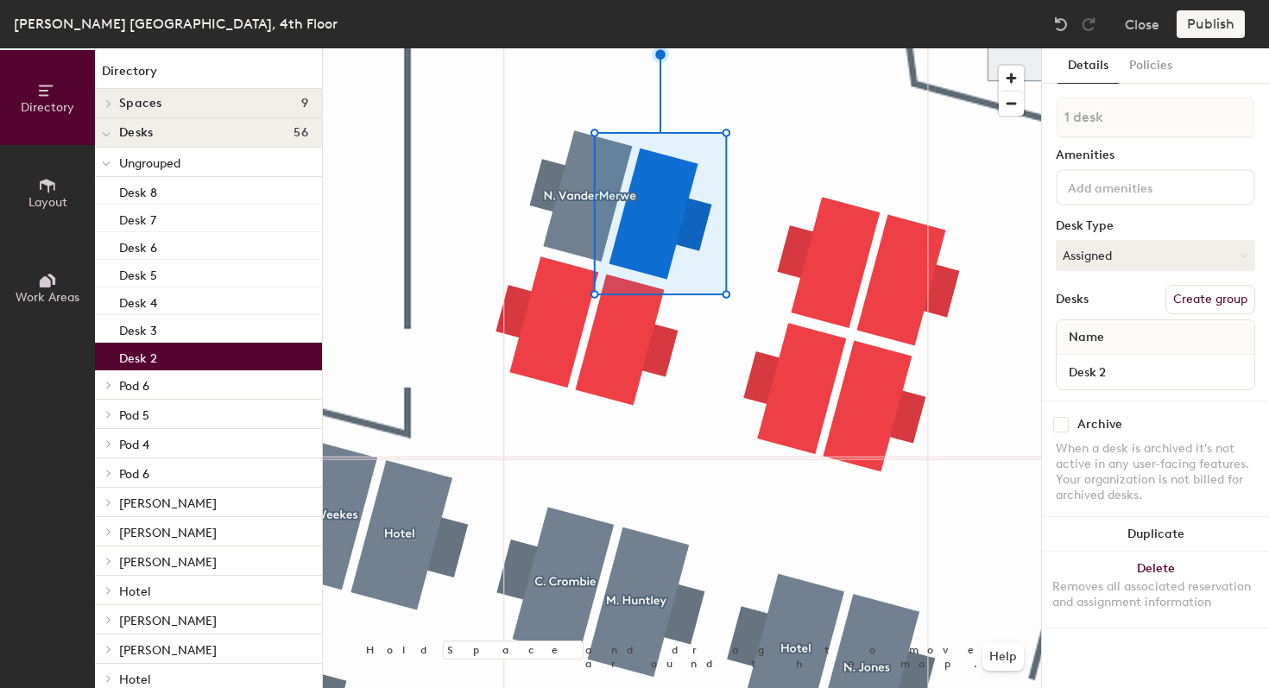
click at [1214, 308] on button "Create group" at bounding box center [1210, 299] width 90 height 29
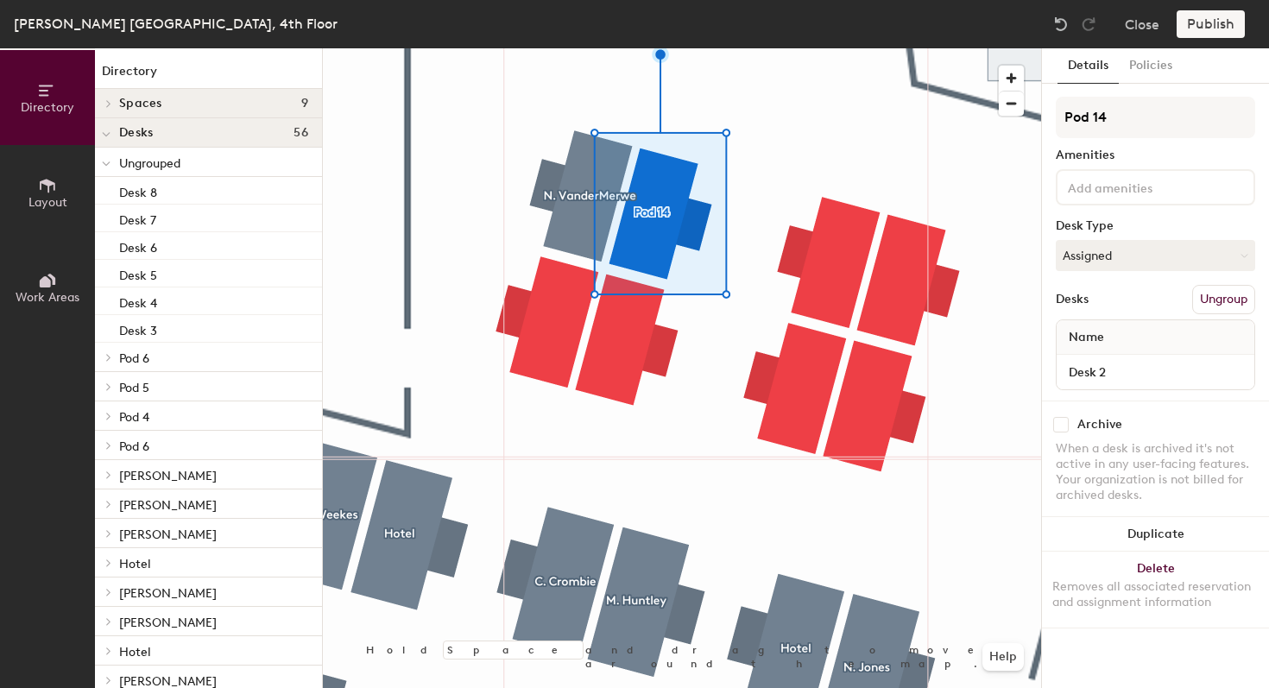
click at [1026, 122] on div "Directory Layout Work Areas Directory Spaces 9 Focus (Double) Focus (Double) Fo…" at bounding box center [634, 368] width 1269 height 640
type input "[PERSON_NAME]"
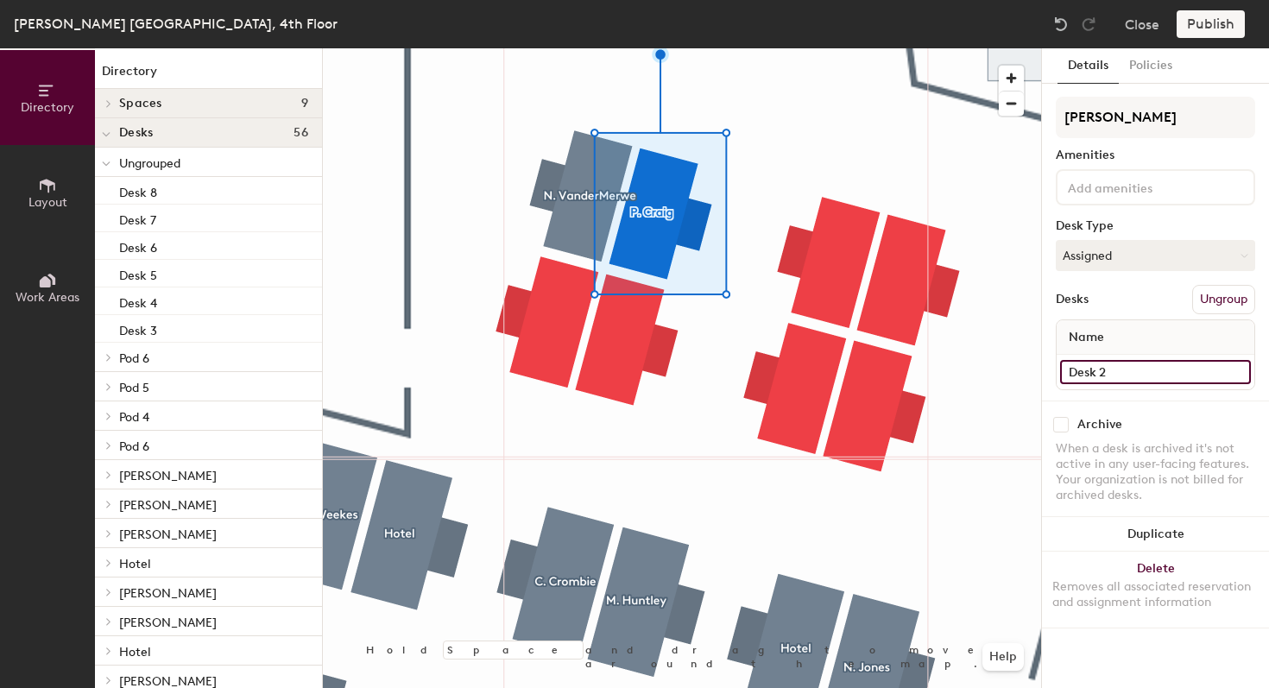
click at [1144, 371] on input "Desk 2" at bounding box center [1155, 372] width 191 height 24
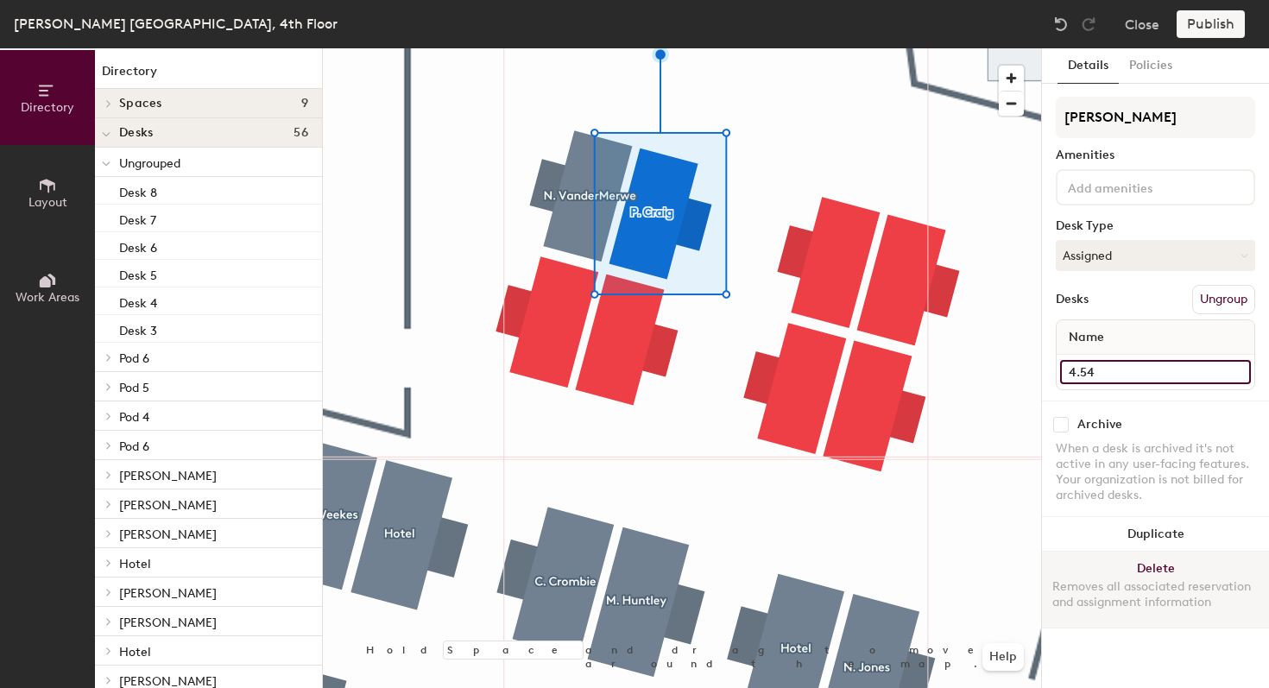
type input "4.54"
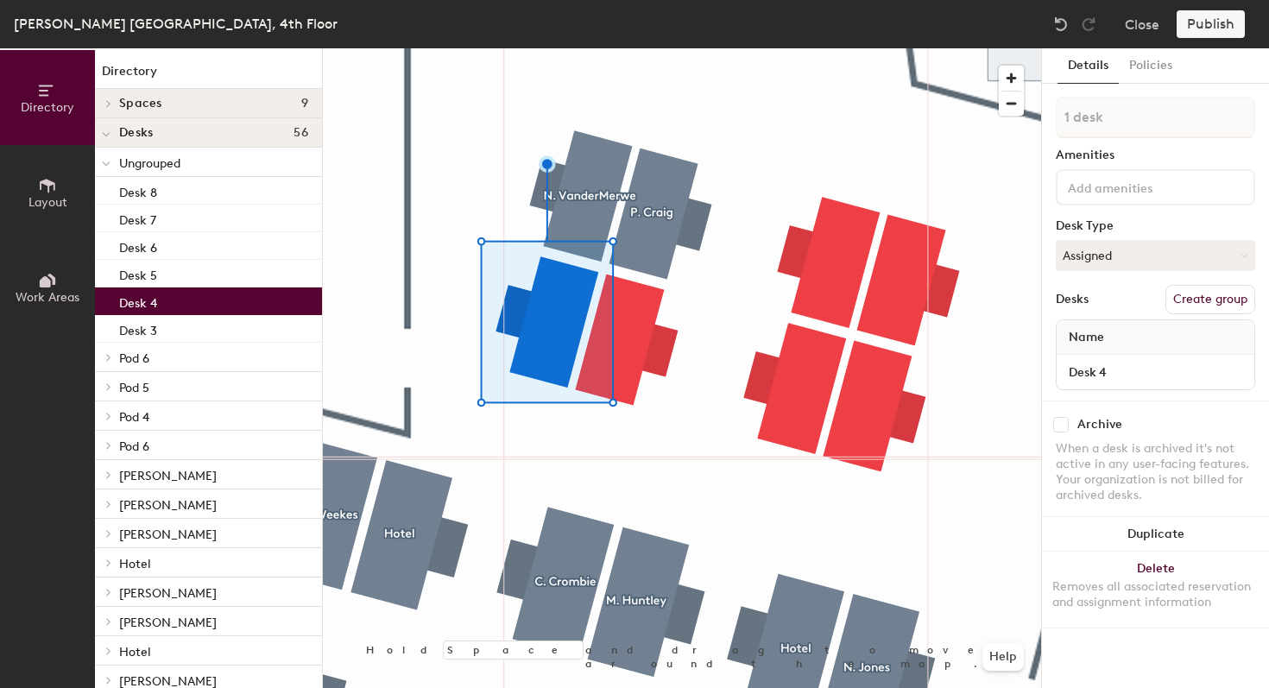
click at [1214, 301] on button "Create group" at bounding box center [1210, 299] width 90 height 29
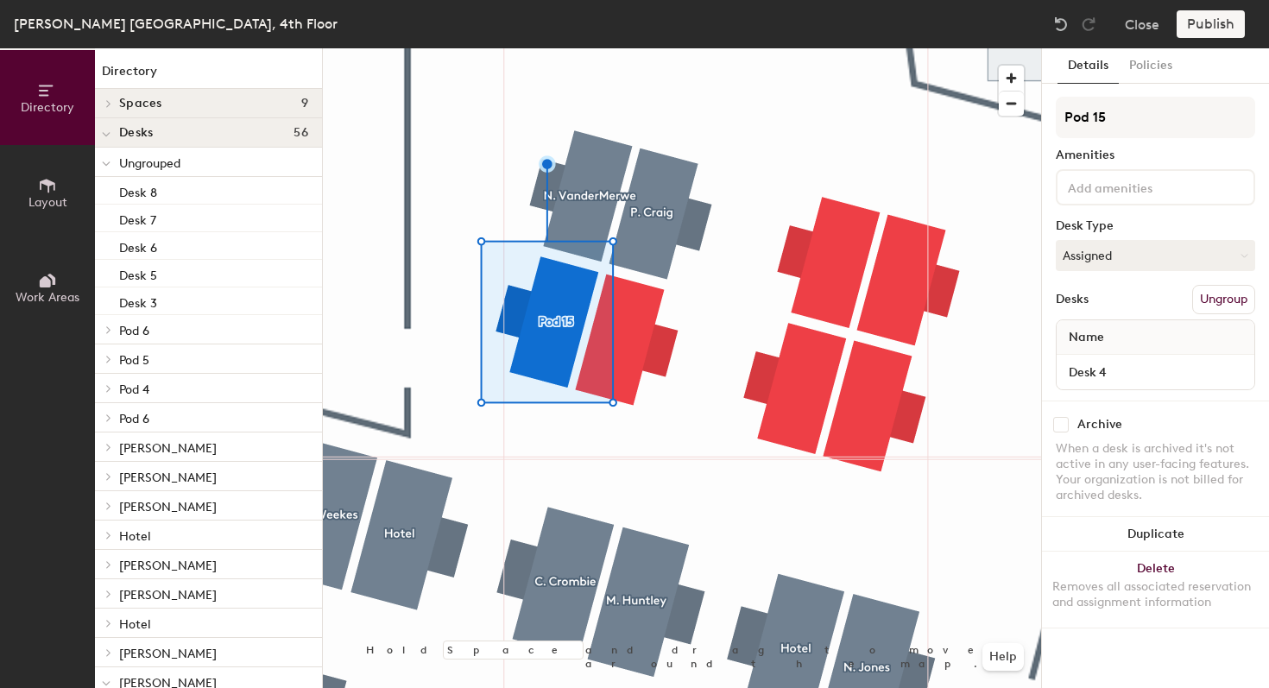
click at [1018, 123] on div "Directory Layout Work Areas Directory Spaces 9 Focus (Double) Focus (Double) Fo…" at bounding box center [634, 368] width 1269 height 640
type input "L. Ezzi"
click at [1114, 374] on input "Desk 4" at bounding box center [1155, 372] width 191 height 24
type input "4.52"
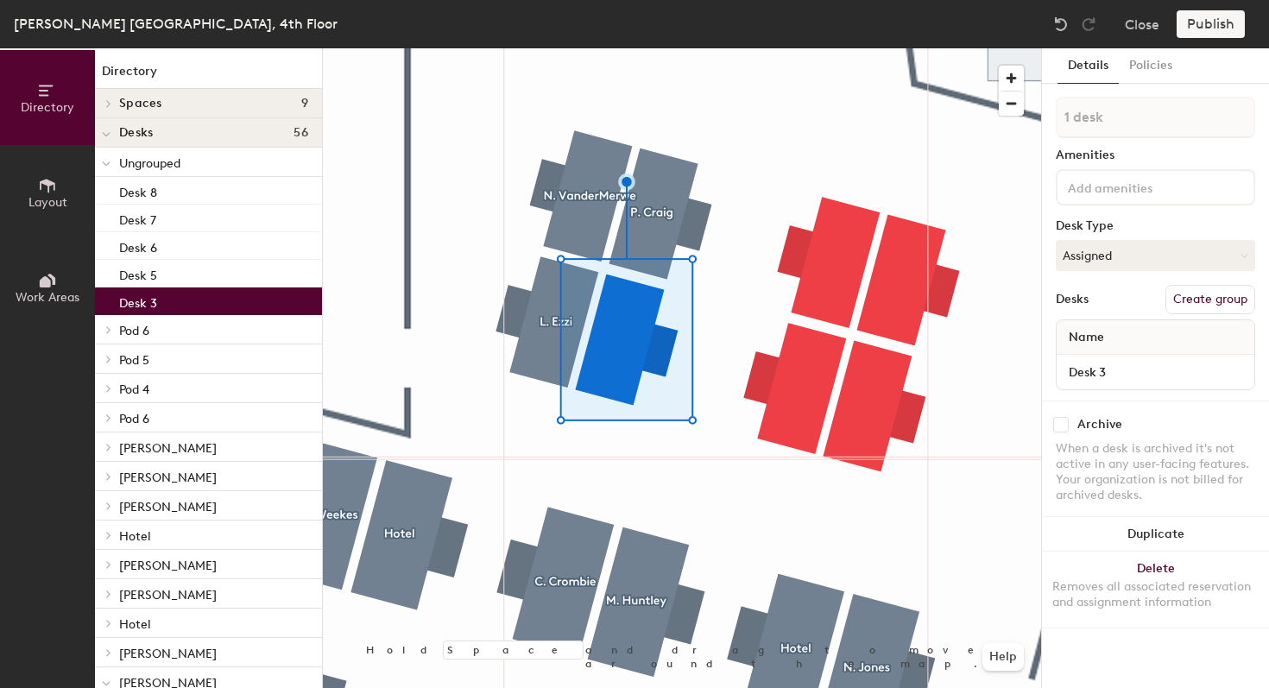
click at [1220, 305] on button "Create group" at bounding box center [1210, 299] width 90 height 29
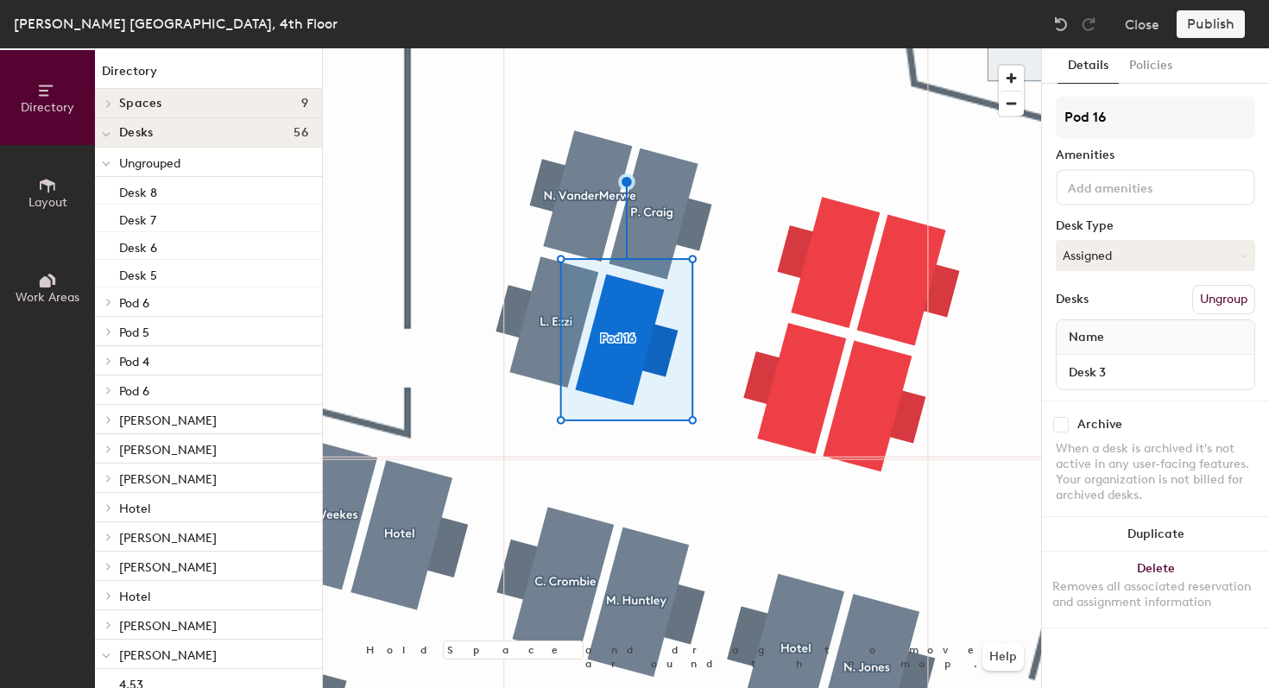
click at [1001, 124] on div "Directory Layout Work Areas Directory Spaces 9 Focus (Double) Focus (Double) Fo…" at bounding box center [634, 368] width 1269 height 640
type input "h"
type input "H. Mulreay"
click at [1146, 387] on div "Desk 3" at bounding box center [1155, 372] width 198 height 35
click at [1139, 371] on input "Desk 3" at bounding box center [1155, 372] width 191 height 24
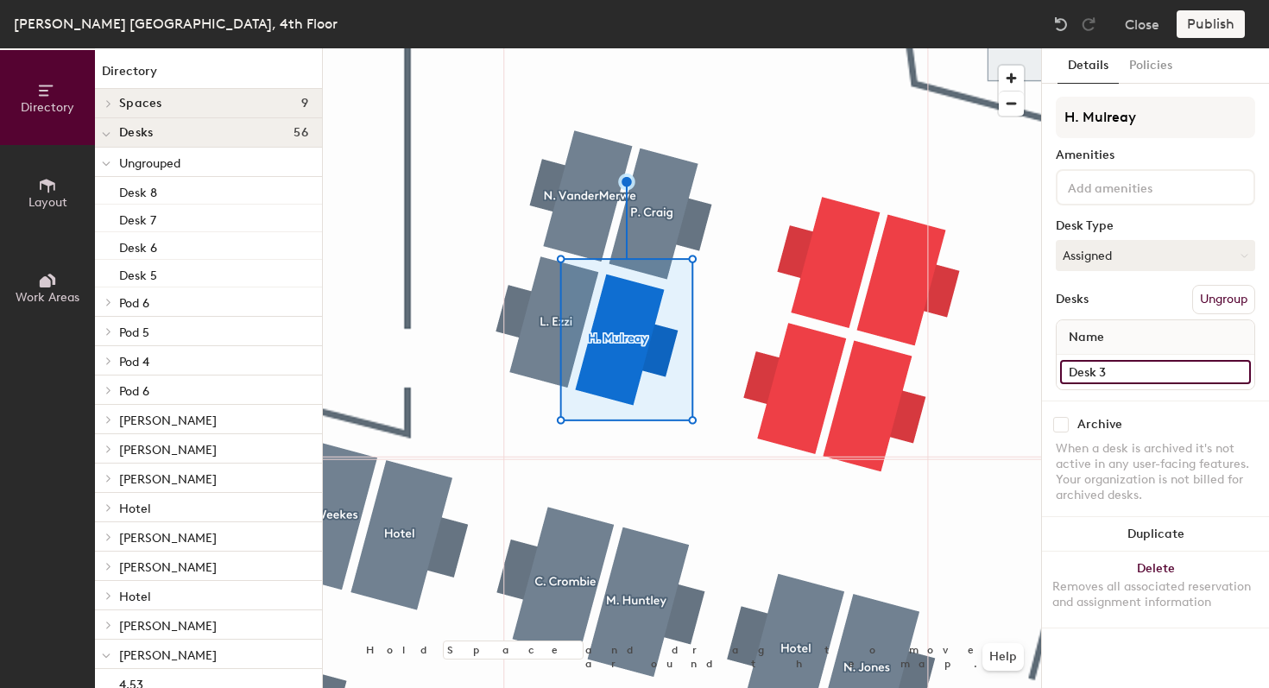
click at [1139, 371] on input "Desk 3" at bounding box center [1155, 372] width 191 height 24
type input "5"
type input "4.51"
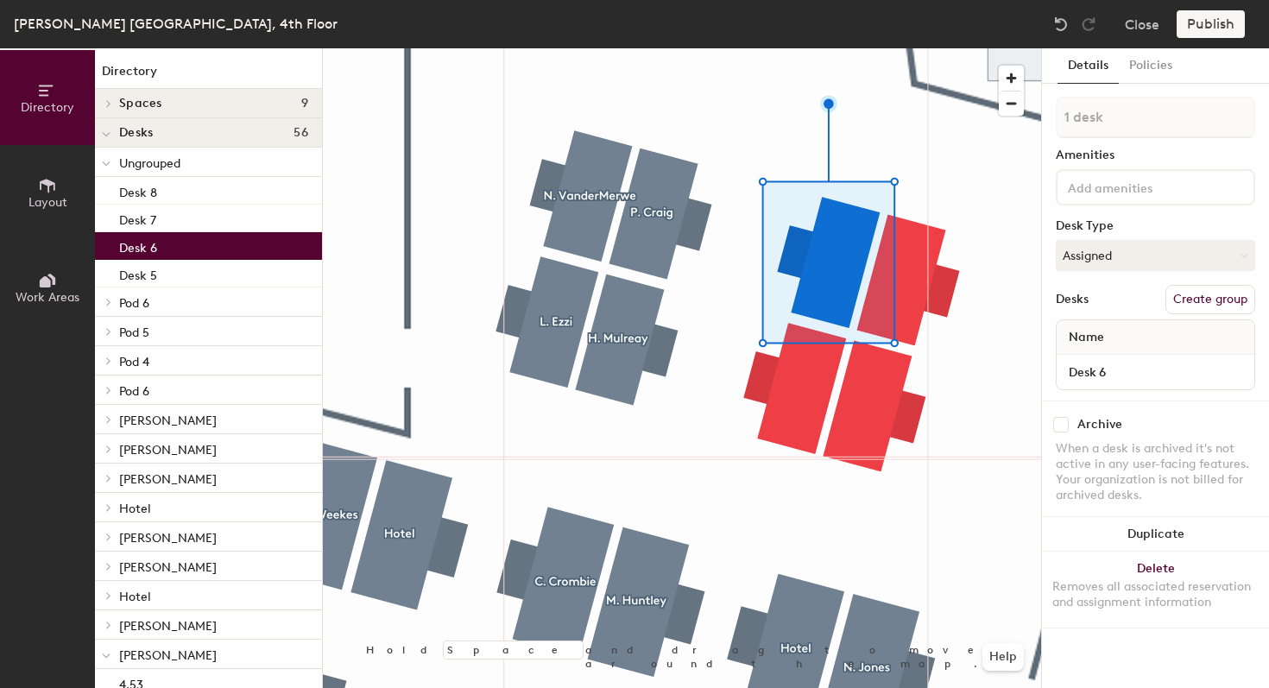
click at [1234, 308] on button "Create group" at bounding box center [1210, 299] width 90 height 29
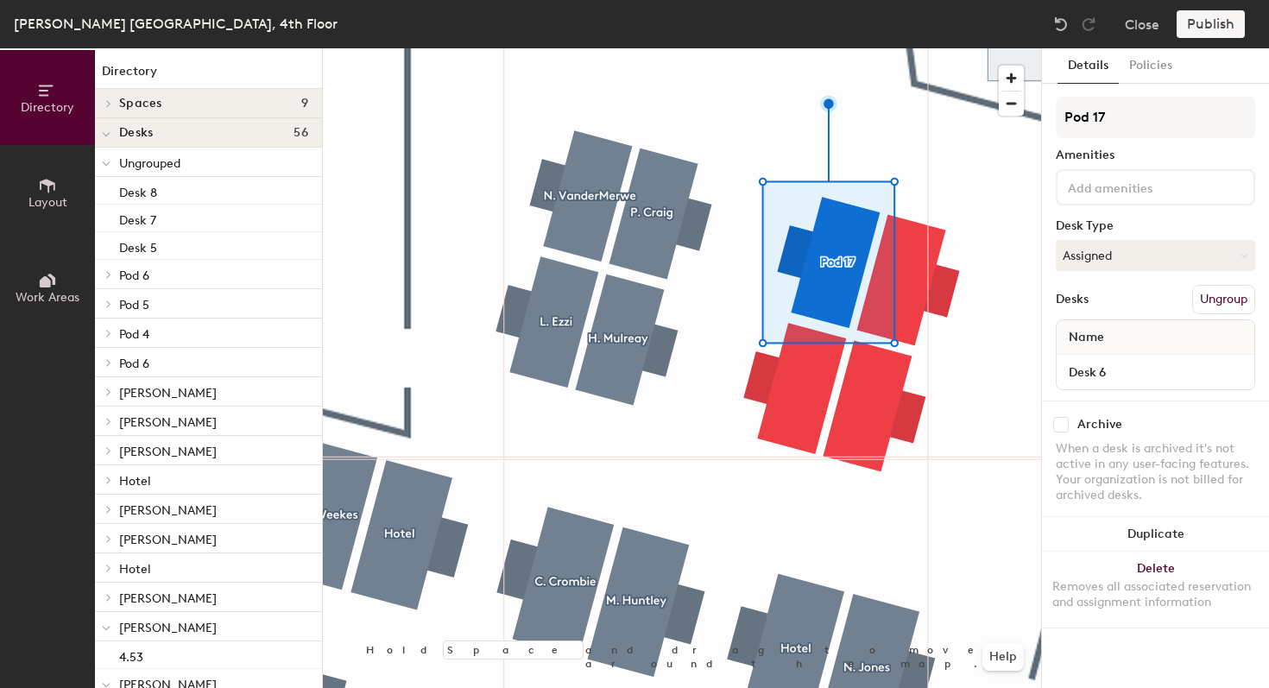
click at [1002, 117] on div "Directory Layout Work Areas Directory Spaces 9 Focus (Double) Focus (Double) Fo…" at bounding box center [634, 368] width 1269 height 640
type input "A.Sloan"
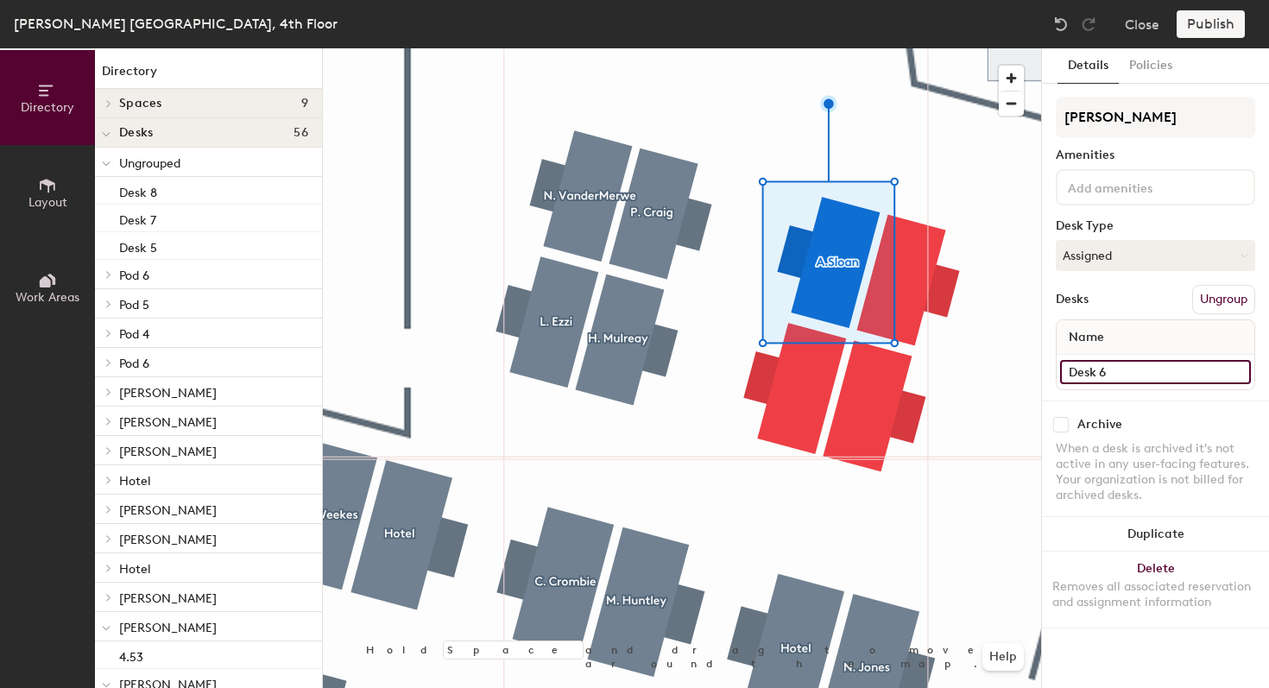
click at [1124, 375] on input "Desk 6" at bounding box center [1155, 372] width 191 height 24
type input "4.55"
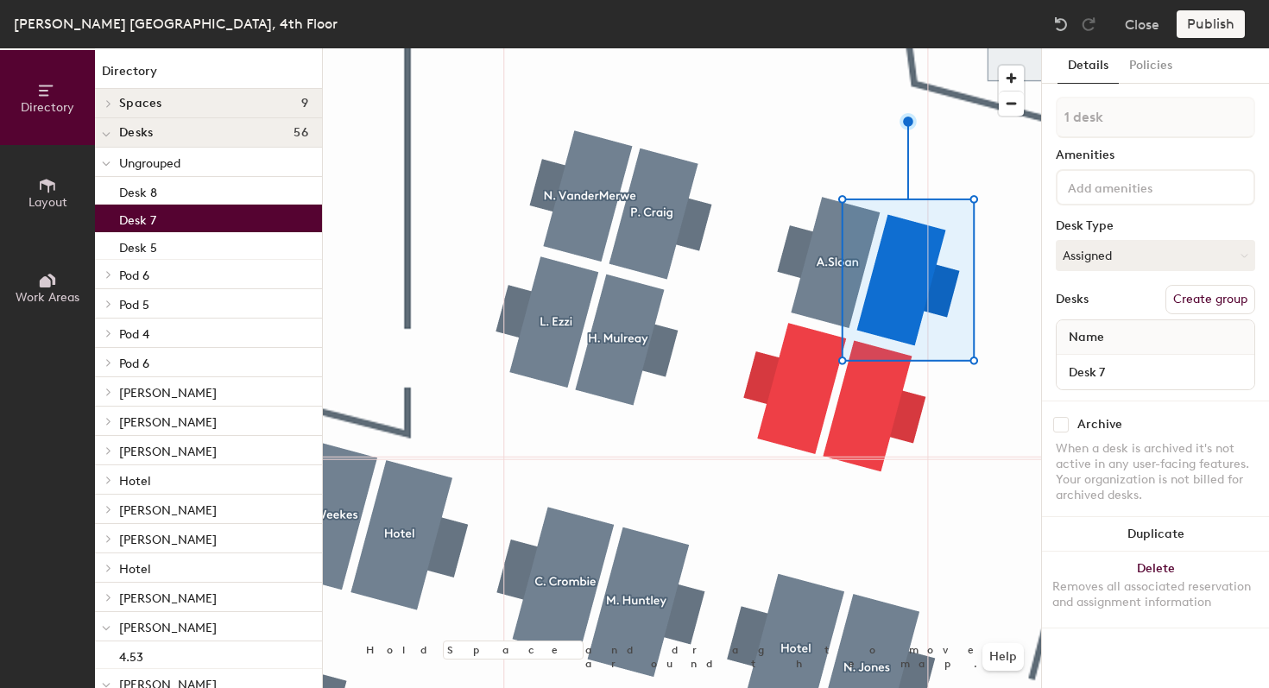
click at [1238, 304] on button "Create group" at bounding box center [1210, 299] width 90 height 29
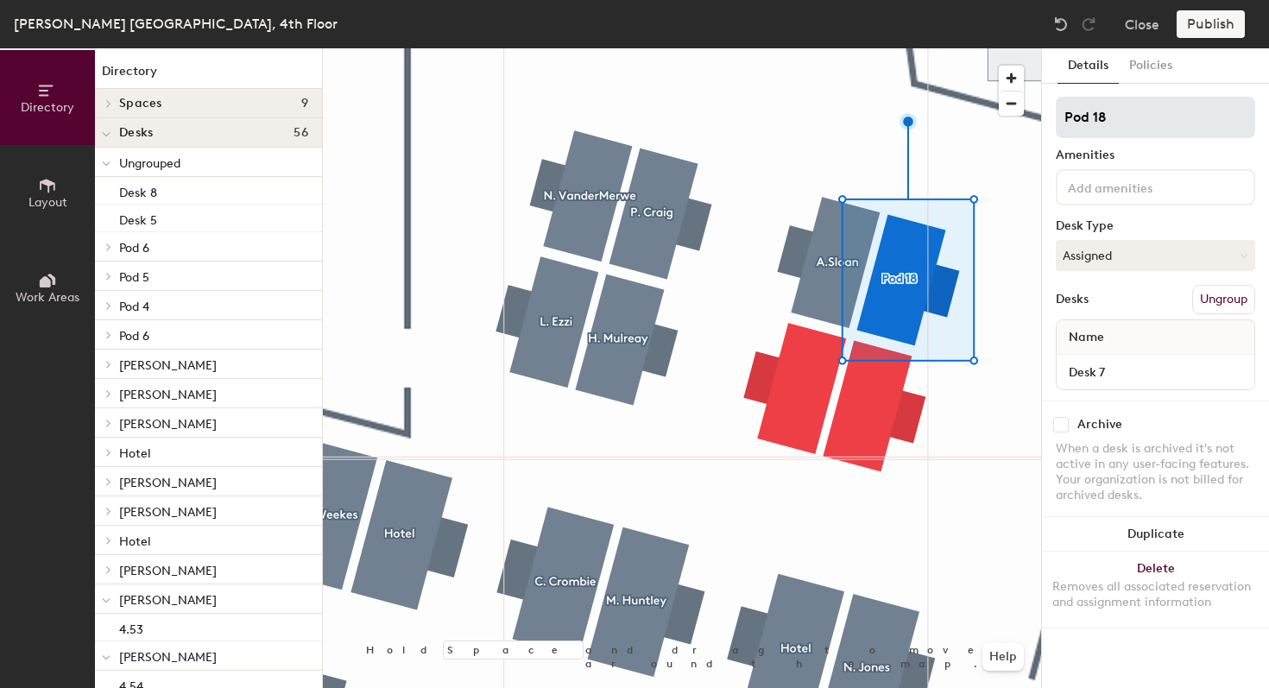
click at [999, 126] on div "Directory Layout Work Areas Directory Spaces 9 Focus (Double) Focus (Double) Fo…" at bounding box center [634, 368] width 1269 height 640
click at [1097, 115] on input "Pod 18" at bounding box center [1155, 117] width 199 height 41
type input "R. Allen"
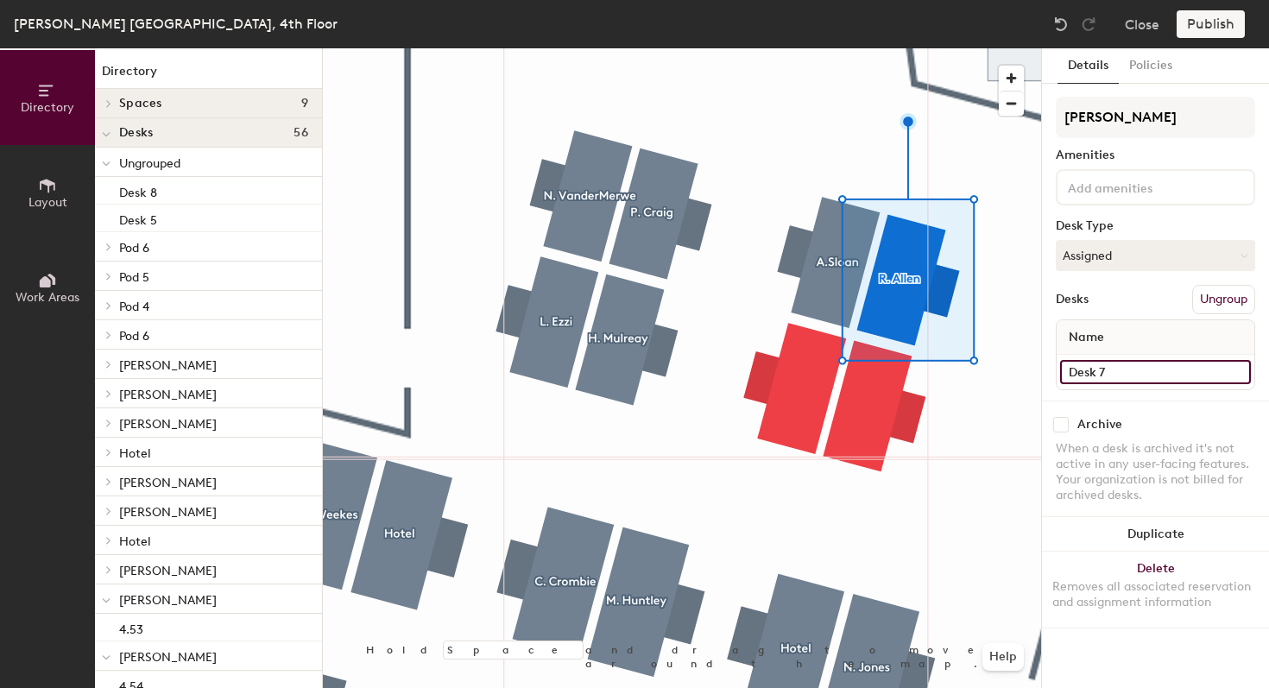
click at [1136, 373] on input "Desk 7" at bounding box center [1155, 372] width 191 height 24
type input "4.56"
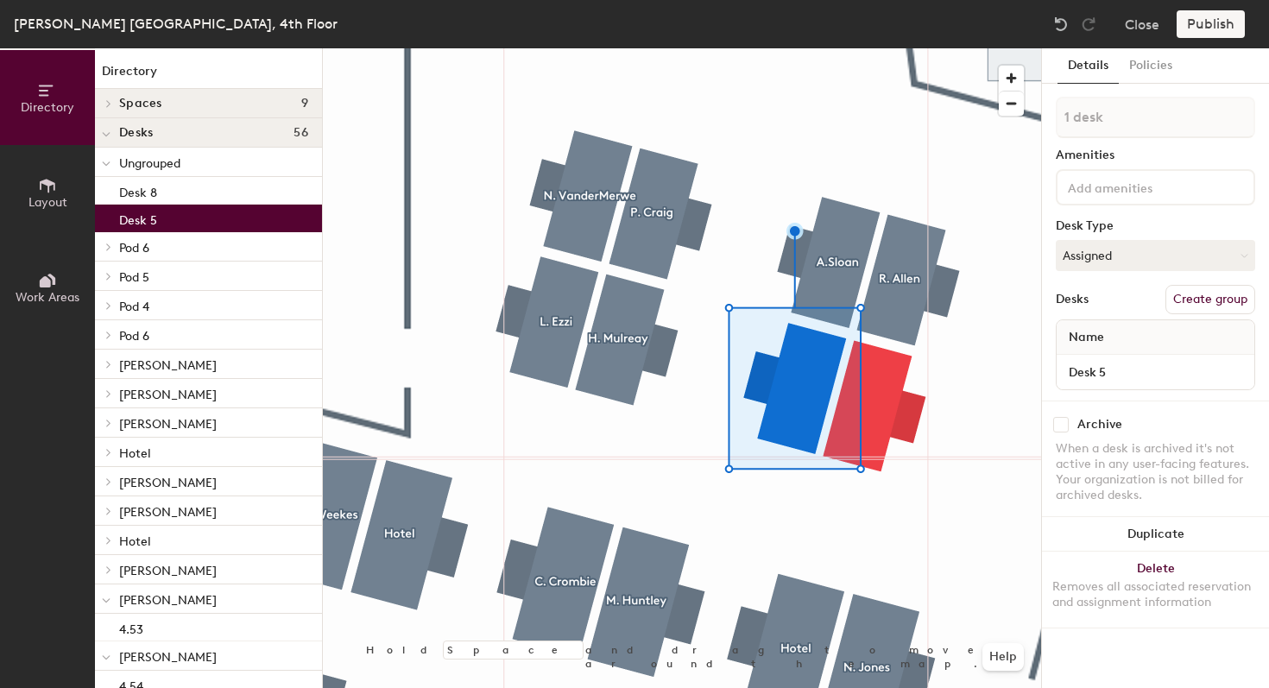
click at [1197, 294] on button "Create group" at bounding box center [1210, 299] width 90 height 29
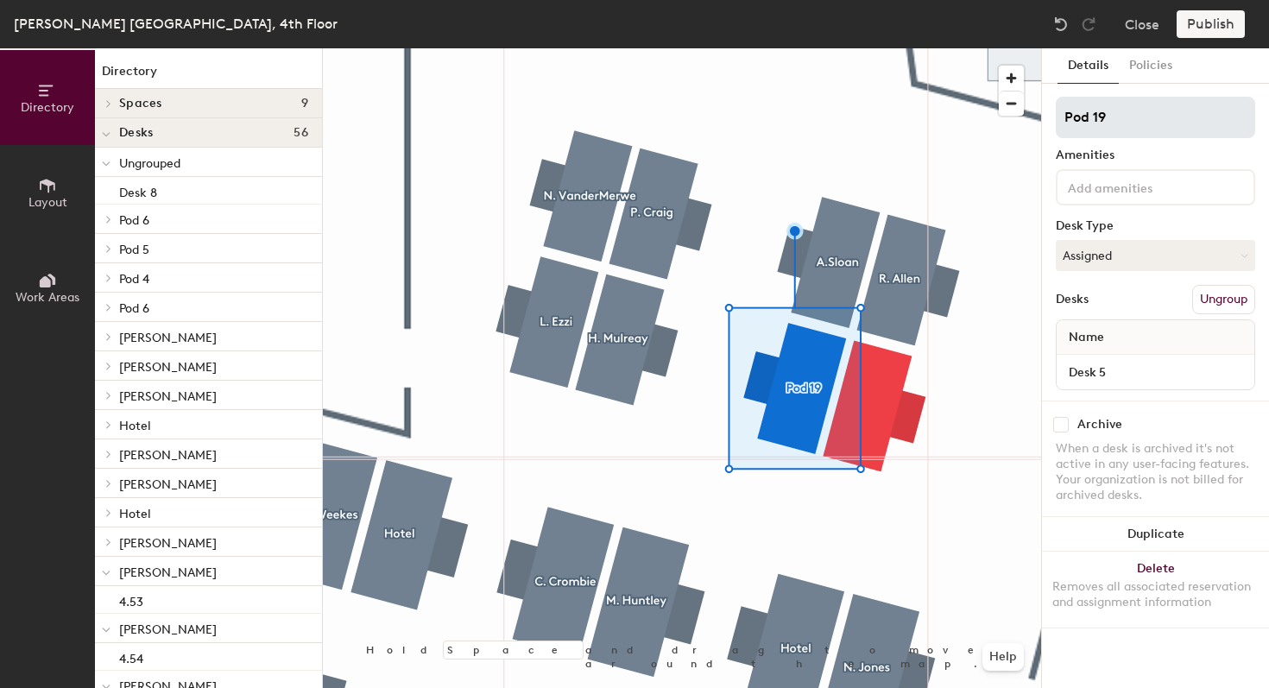
click at [987, 116] on div "Directory Layout Work Areas Directory Spaces 9 Focus (Double) Focus (Double) Fo…" at bounding box center [634, 368] width 1269 height 640
type input "M. Earl"
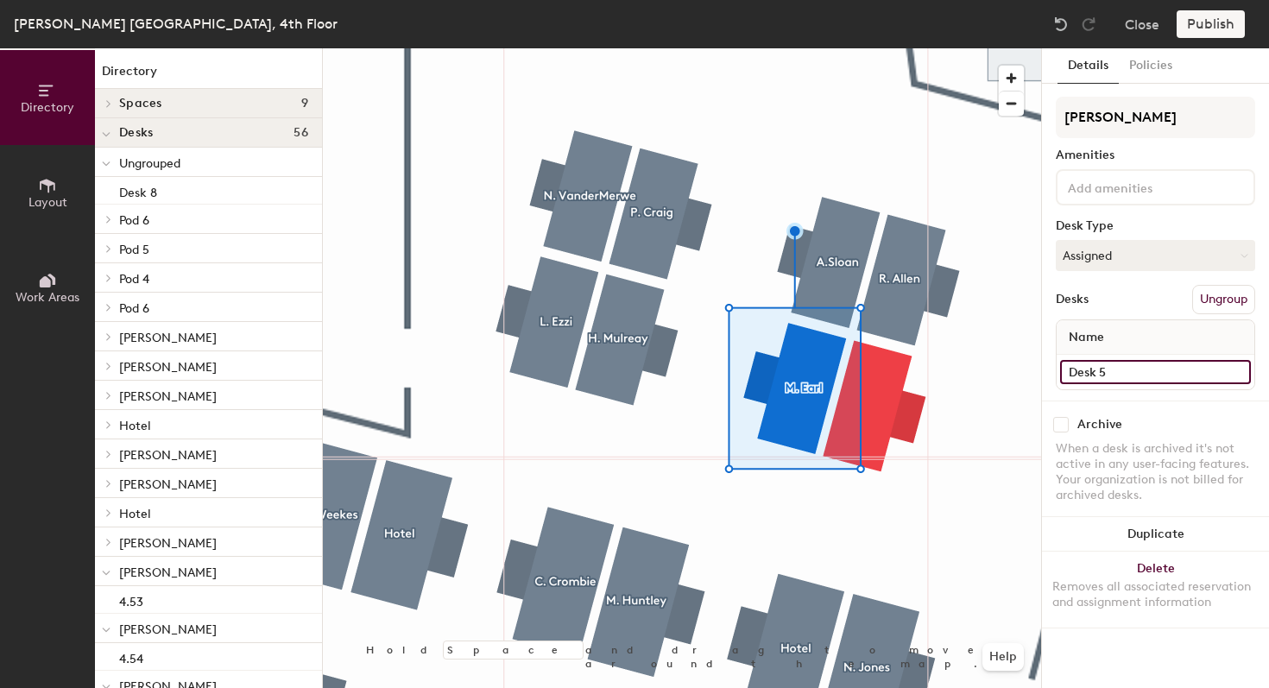
click at [1100, 369] on input "Desk 5" at bounding box center [1155, 372] width 191 height 24
type input "4.50"
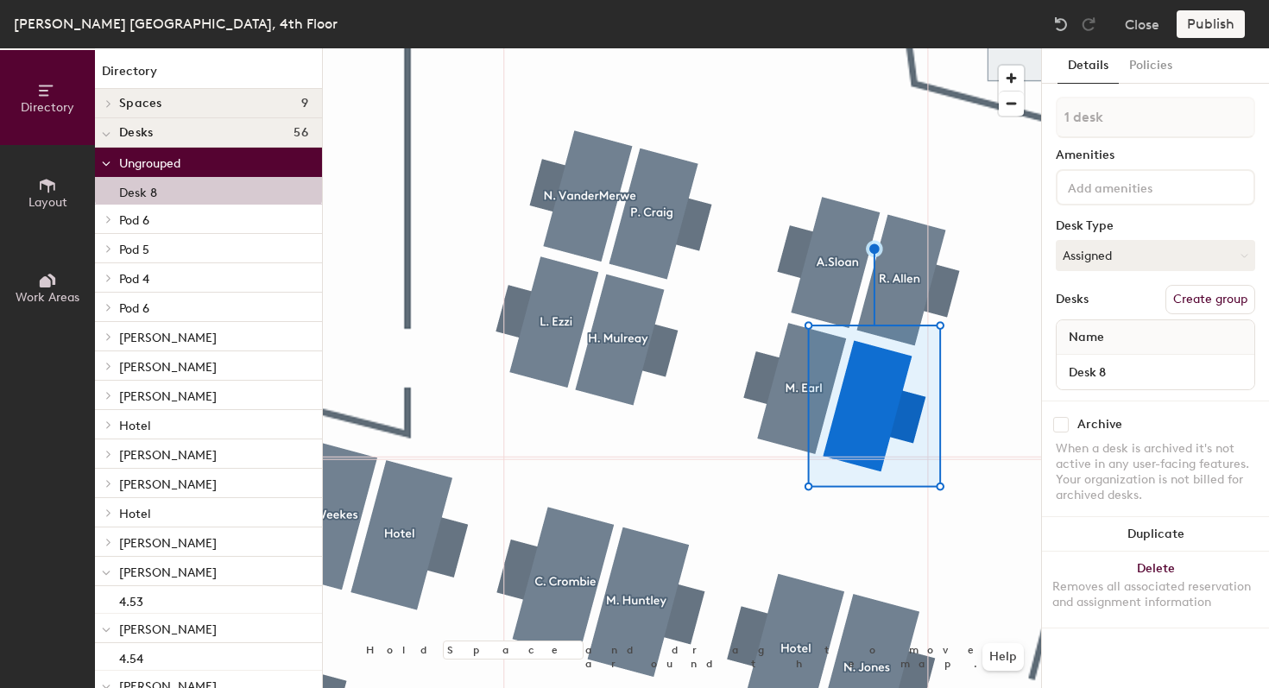
click at [1207, 308] on button "Create group" at bounding box center [1210, 299] width 90 height 29
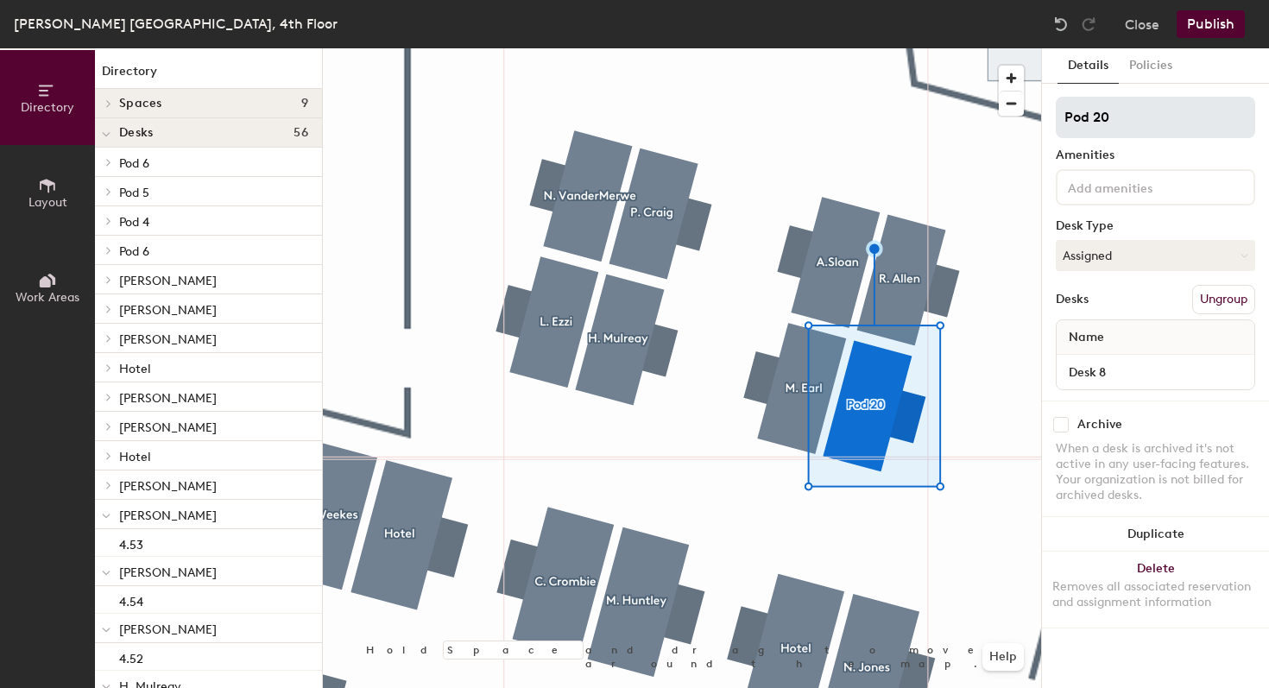
drag, startPoint x: 1097, startPoint y: 122, endPoint x: 1059, endPoint y: 122, distance: 38.0
click at [1059, 122] on input "Pod 20" at bounding box center [1155, 117] width 199 height 41
type input "R. Stenton"
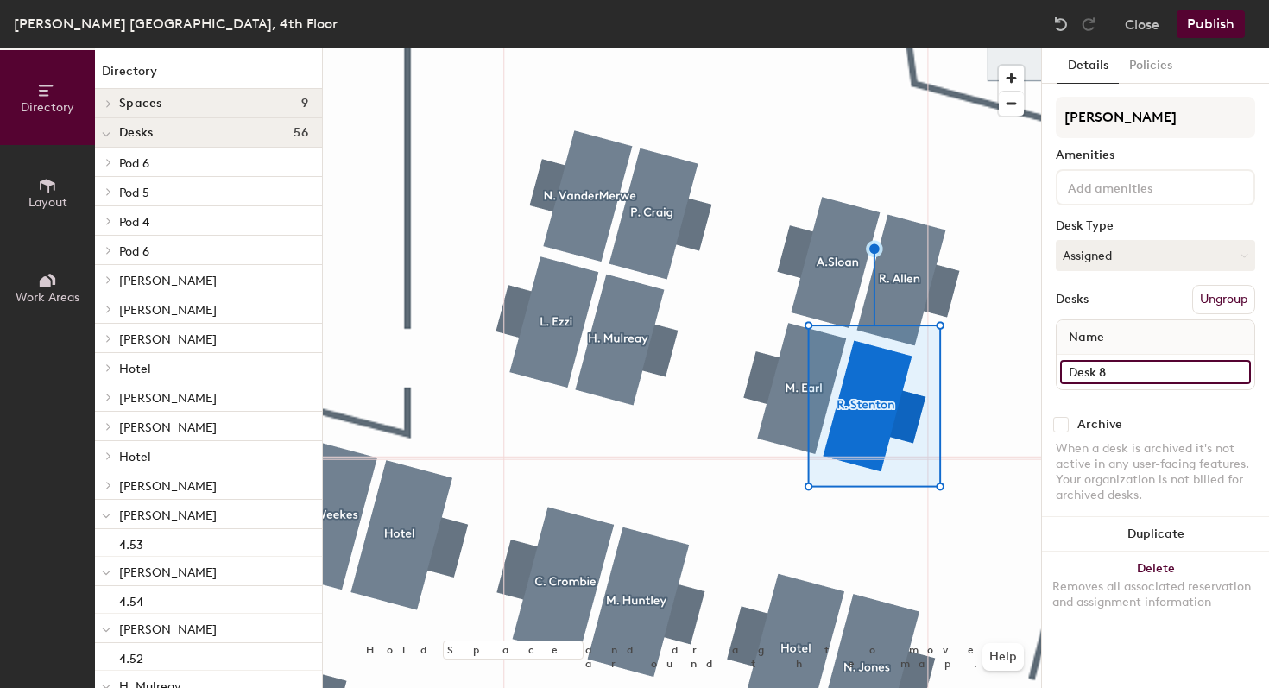
click at [1079, 380] on input "Desk 8" at bounding box center [1155, 372] width 191 height 24
type input "4.49"
click at [1218, 25] on button "Publish" at bounding box center [1210, 24] width 68 height 28
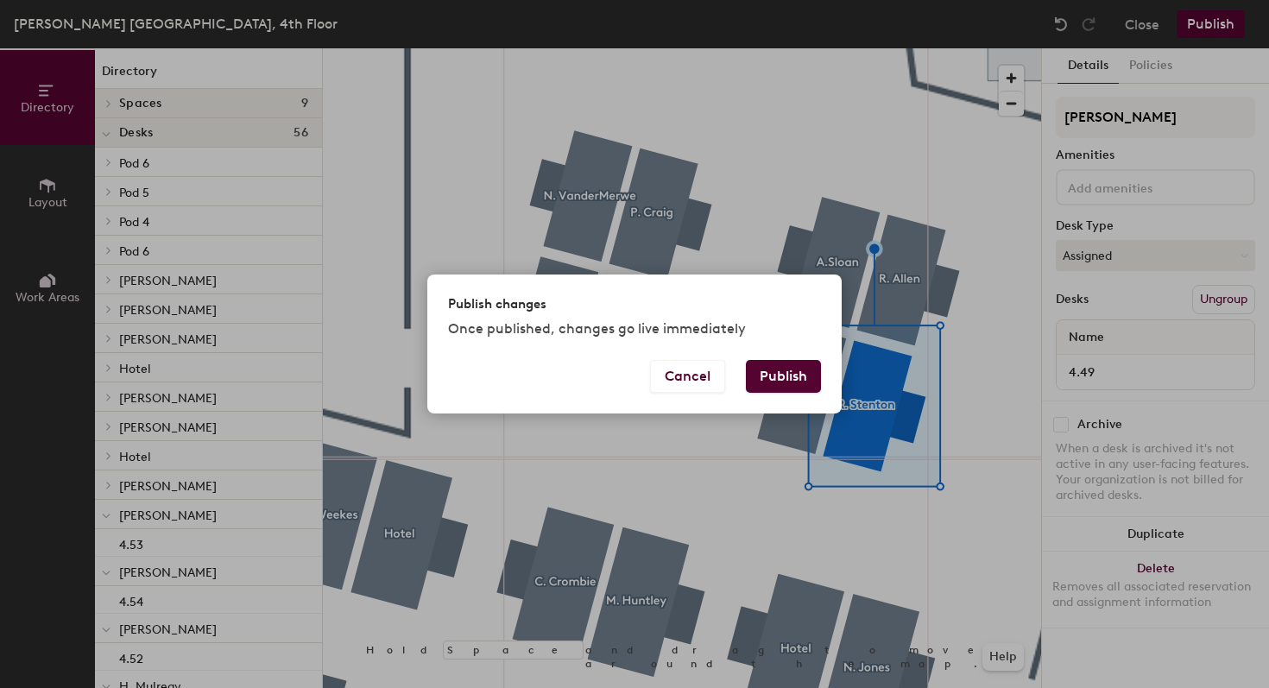
click at [791, 383] on button "Publish" at bounding box center [783, 376] width 75 height 33
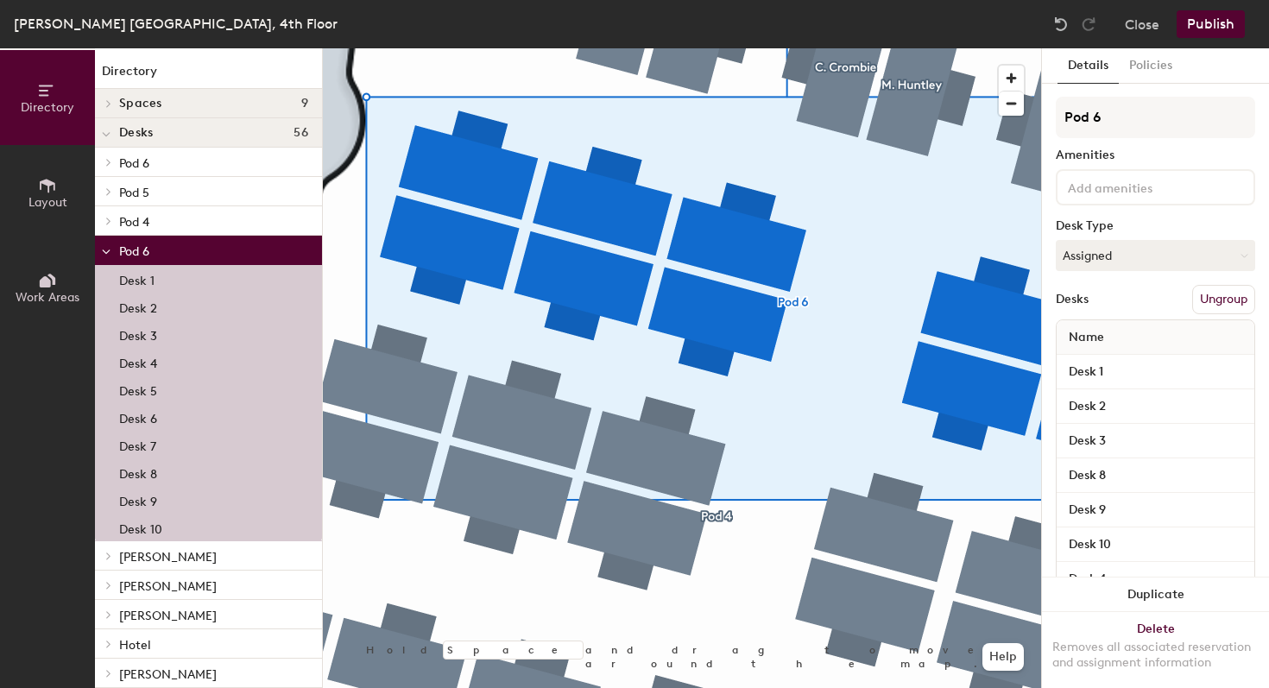
click at [1222, 303] on button "Ungroup" at bounding box center [1223, 299] width 63 height 29
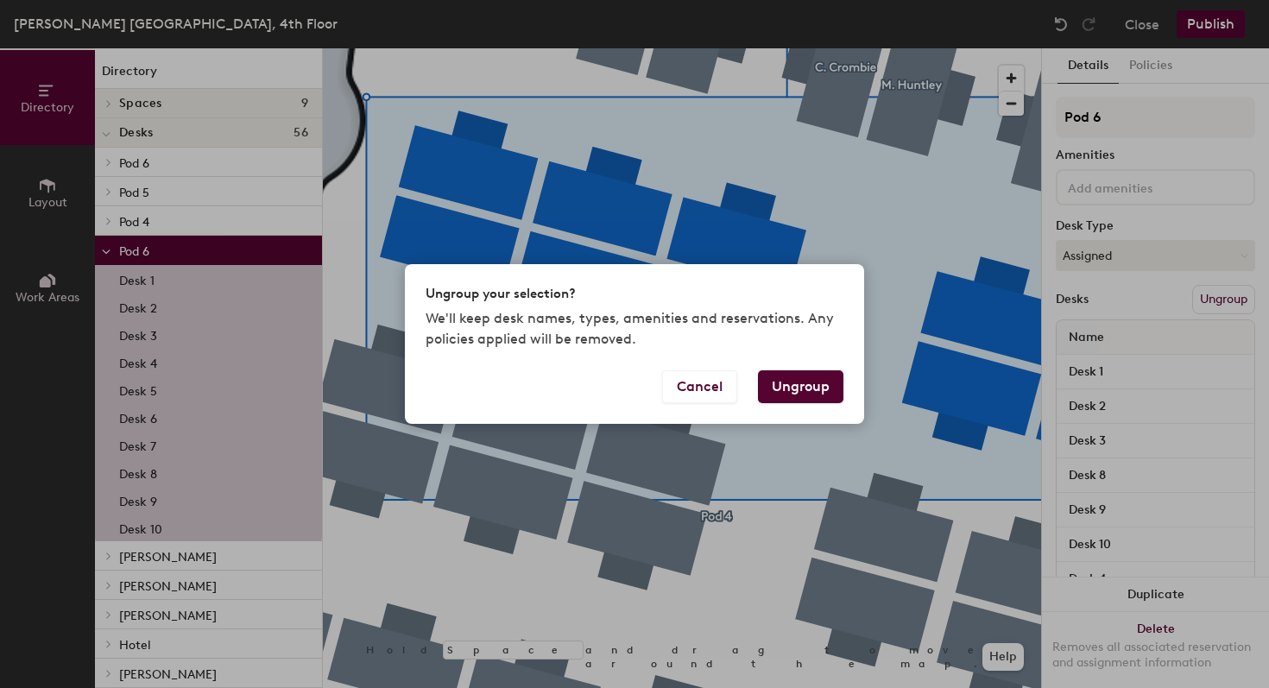
click at [788, 381] on button "Ungroup" at bounding box center [800, 386] width 85 height 33
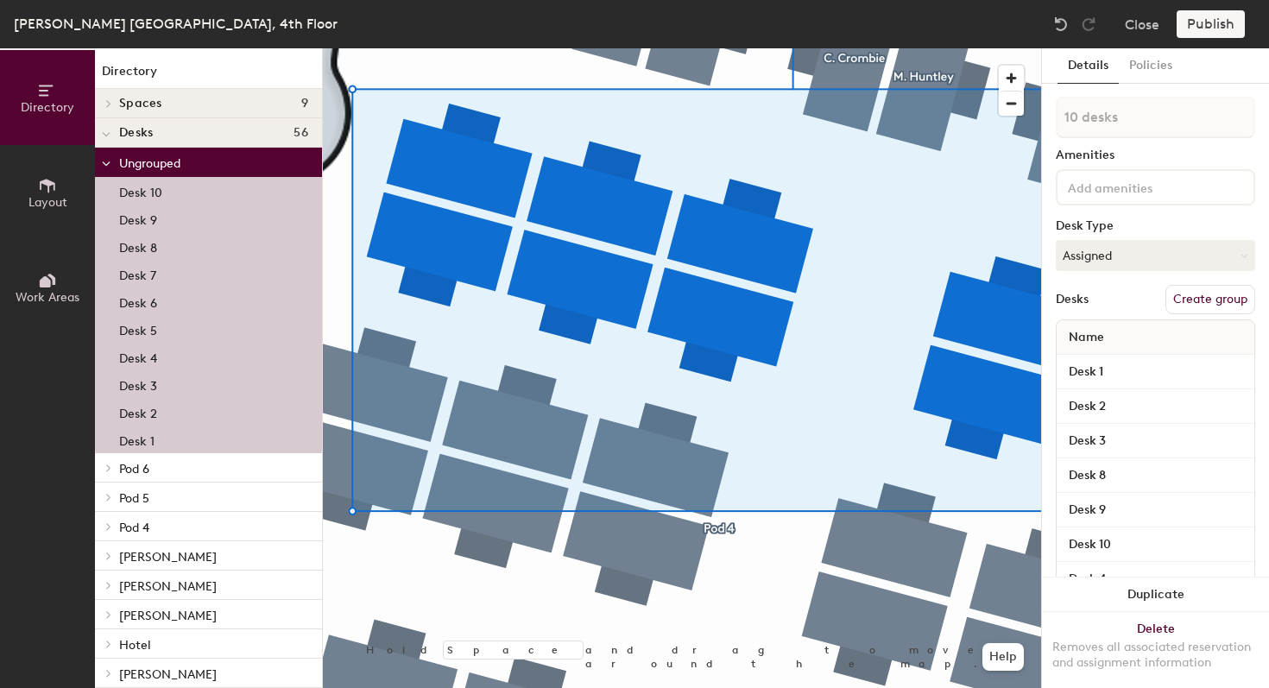
type input "1 desk"
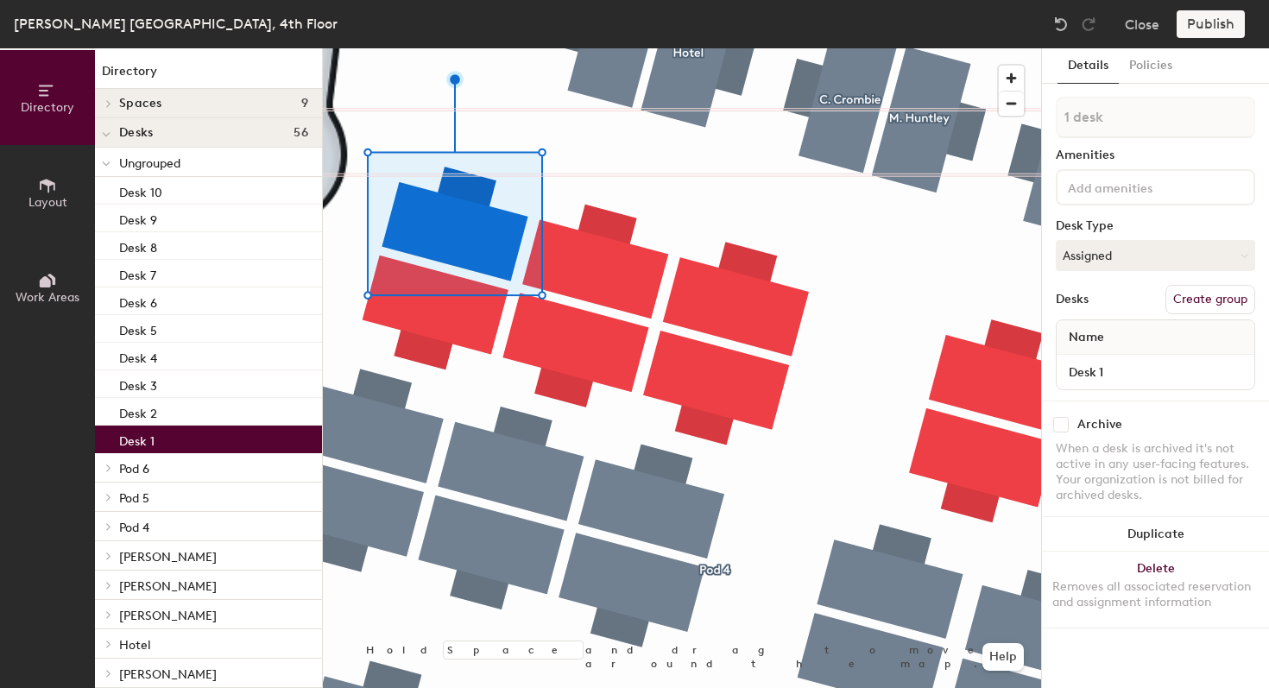
click at [1210, 296] on button "Create group" at bounding box center [1210, 299] width 90 height 29
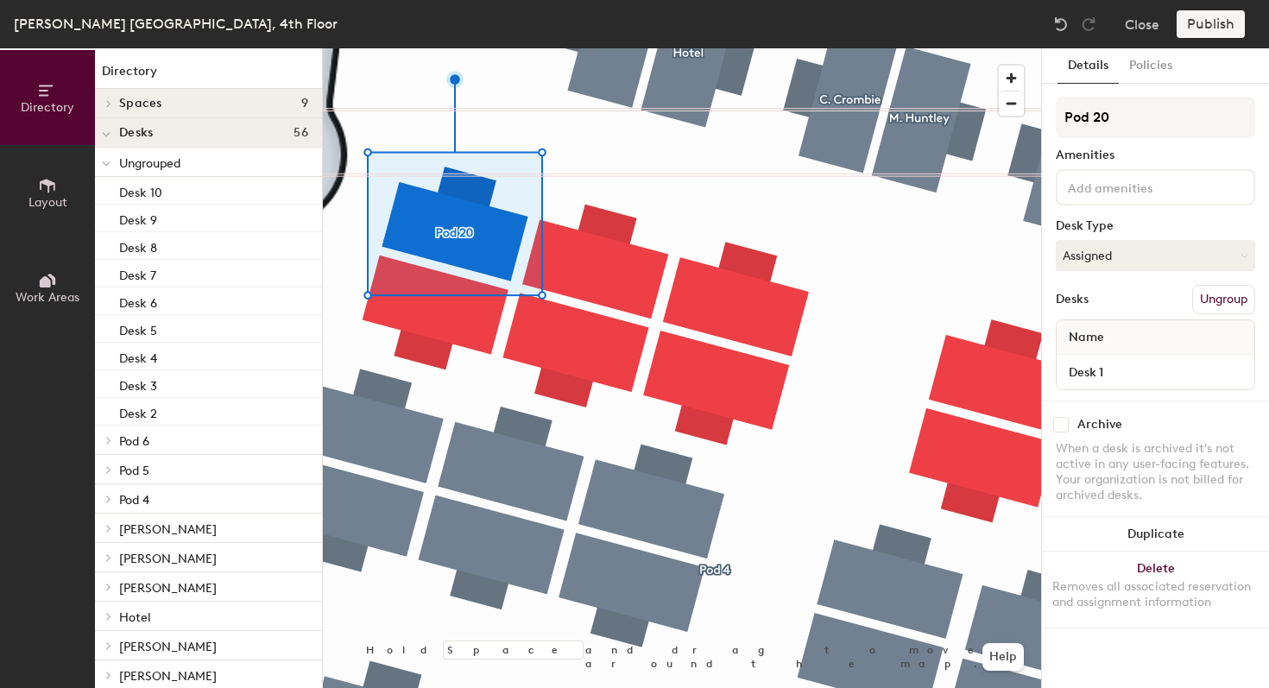
click at [960, 118] on div "Directory Layout Work Areas Directory Spaces 9 Focus (Double) Focus (Double) Fo…" at bounding box center [634, 368] width 1269 height 640
type input "[PERSON_NAME]"
click at [1094, 369] on input "Desk 1" at bounding box center [1155, 372] width 191 height 24
type input "4.42"
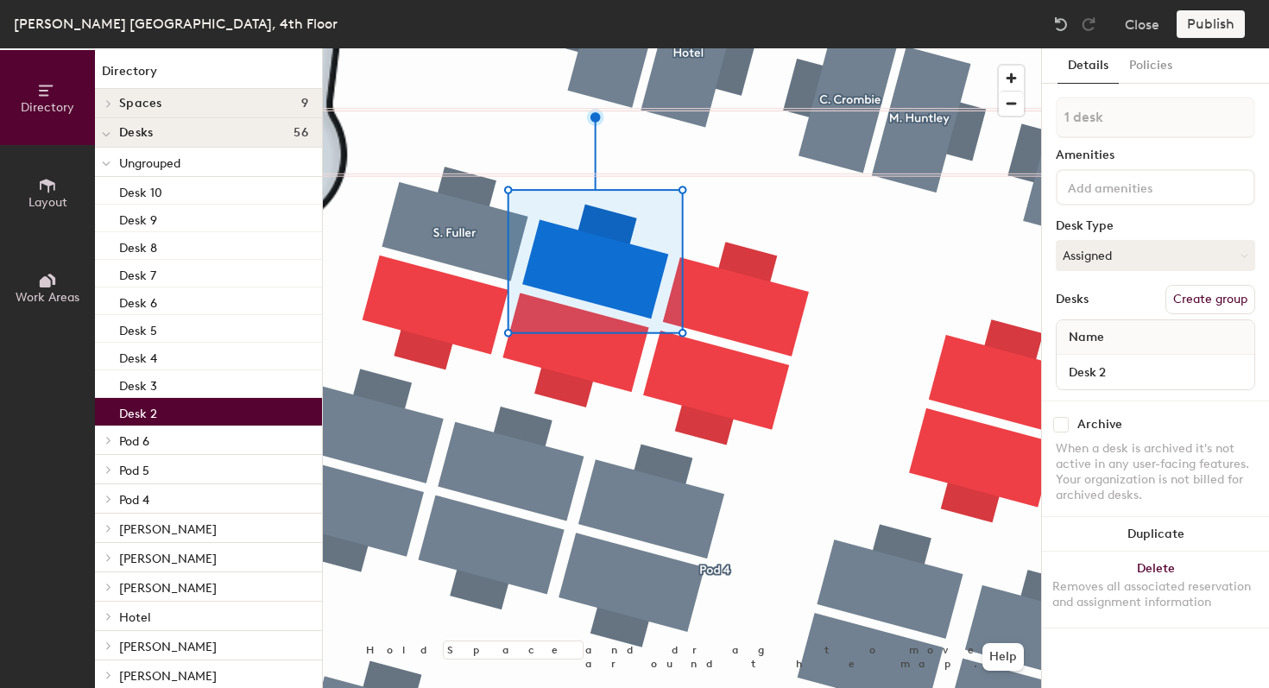
click at [1233, 302] on button "Create group" at bounding box center [1210, 299] width 90 height 29
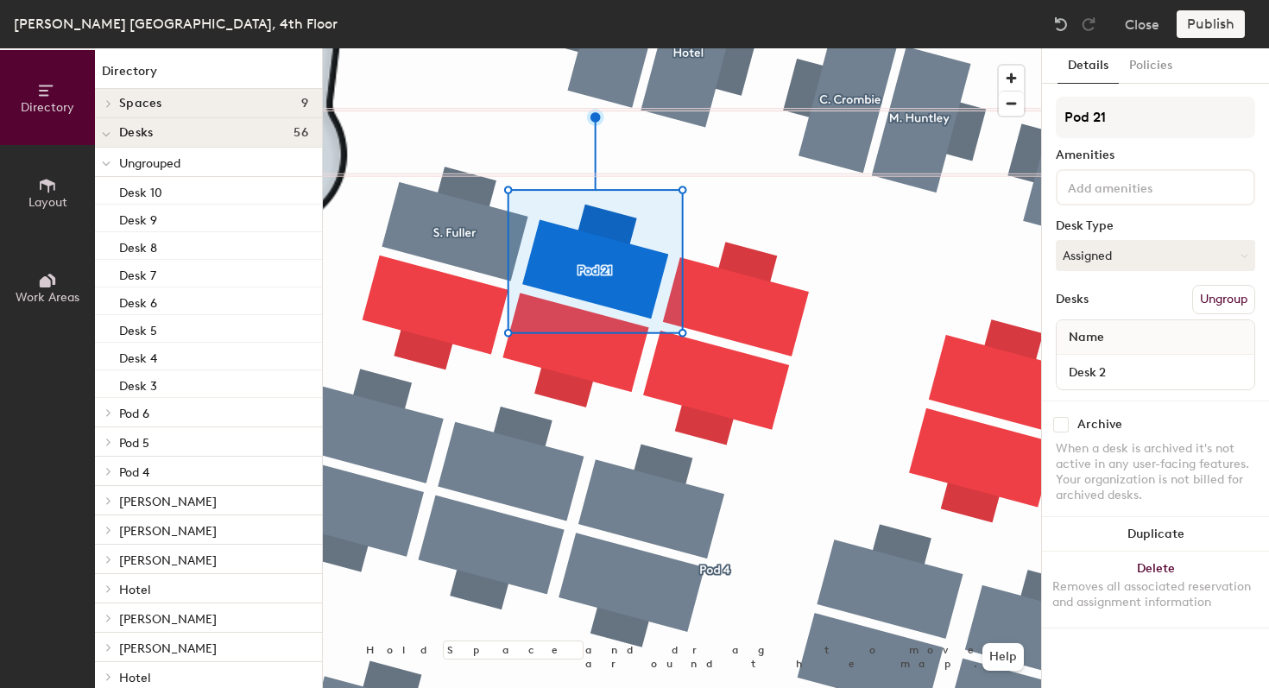
click at [957, 120] on div "Directory Layout Work Areas Directory Spaces 9 Focus (Double) Focus (Double) Fo…" at bounding box center [634, 368] width 1269 height 640
type input "T. Mills"
click at [1092, 365] on input "Desk 2" at bounding box center [1155, 372] width 191 height 24
type input "4.41"
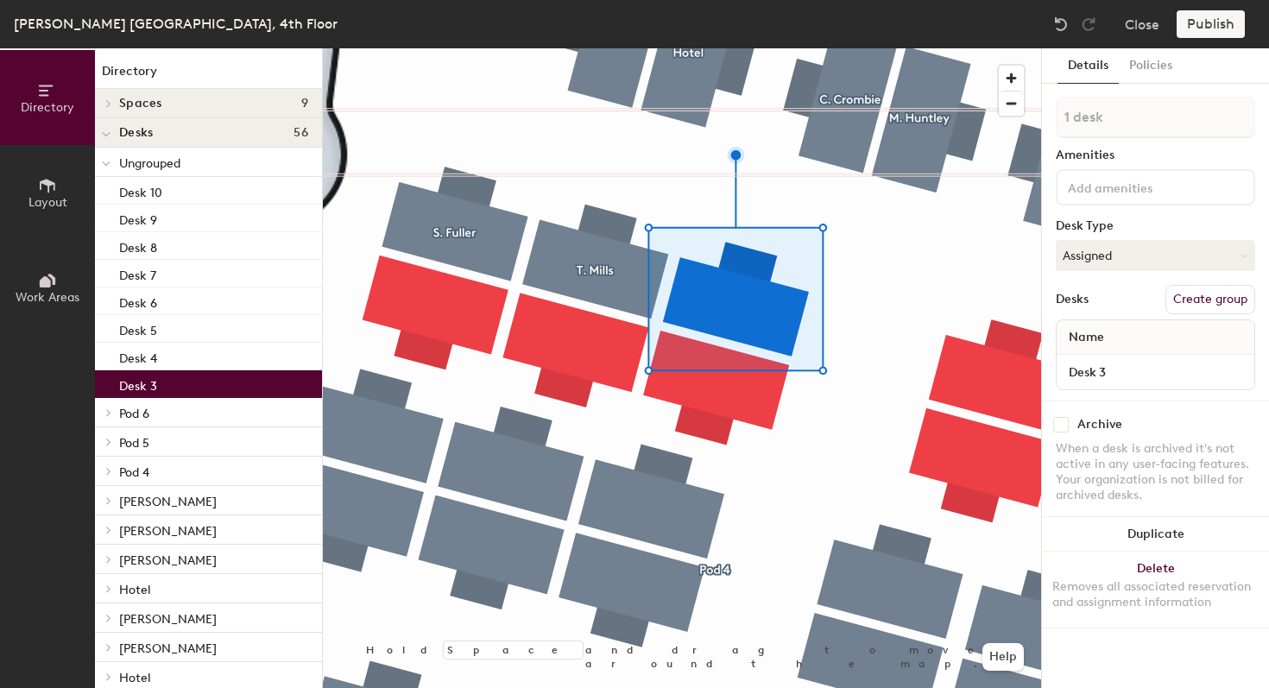
click at [1181, 296] on button "Create group" at bounding box center [1210, 299] width 90 height 29
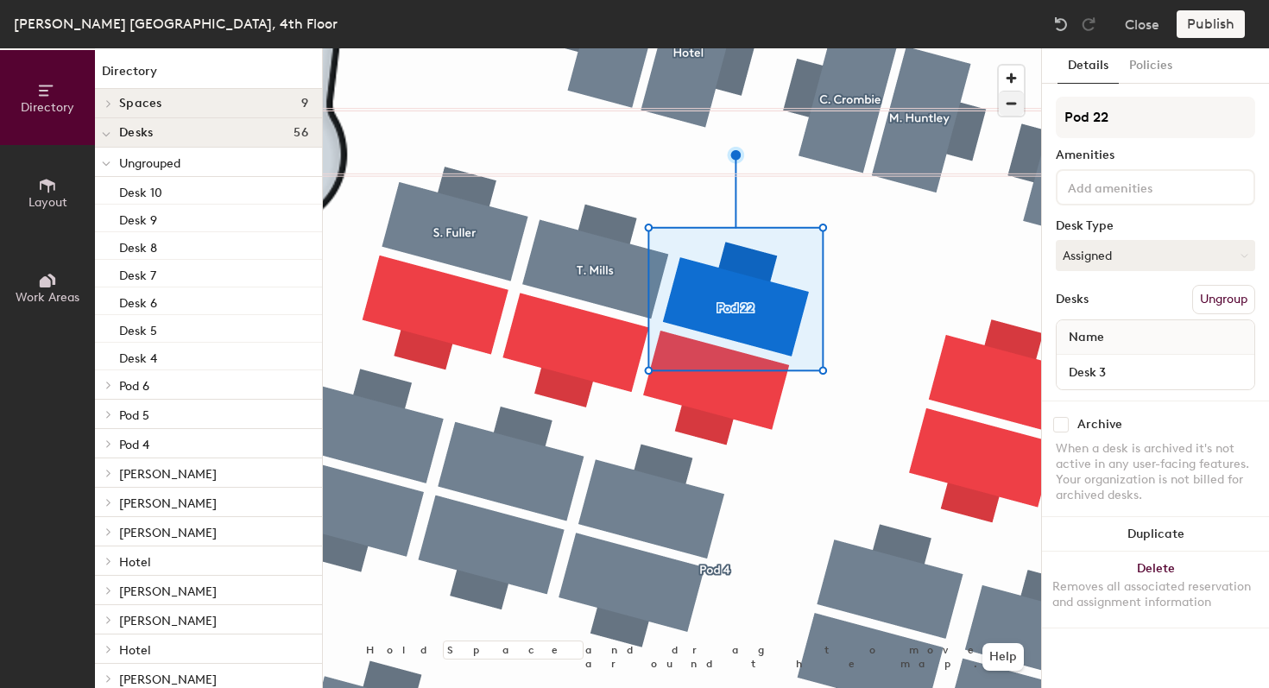
click at [997, 113] on div "Directory Layout Work Areas Directory Spaces 9 Focus (Double) Focus (Double) Fo…" at bounding box center [634, 368] width 1269 height 640
type input "B. Guertz"
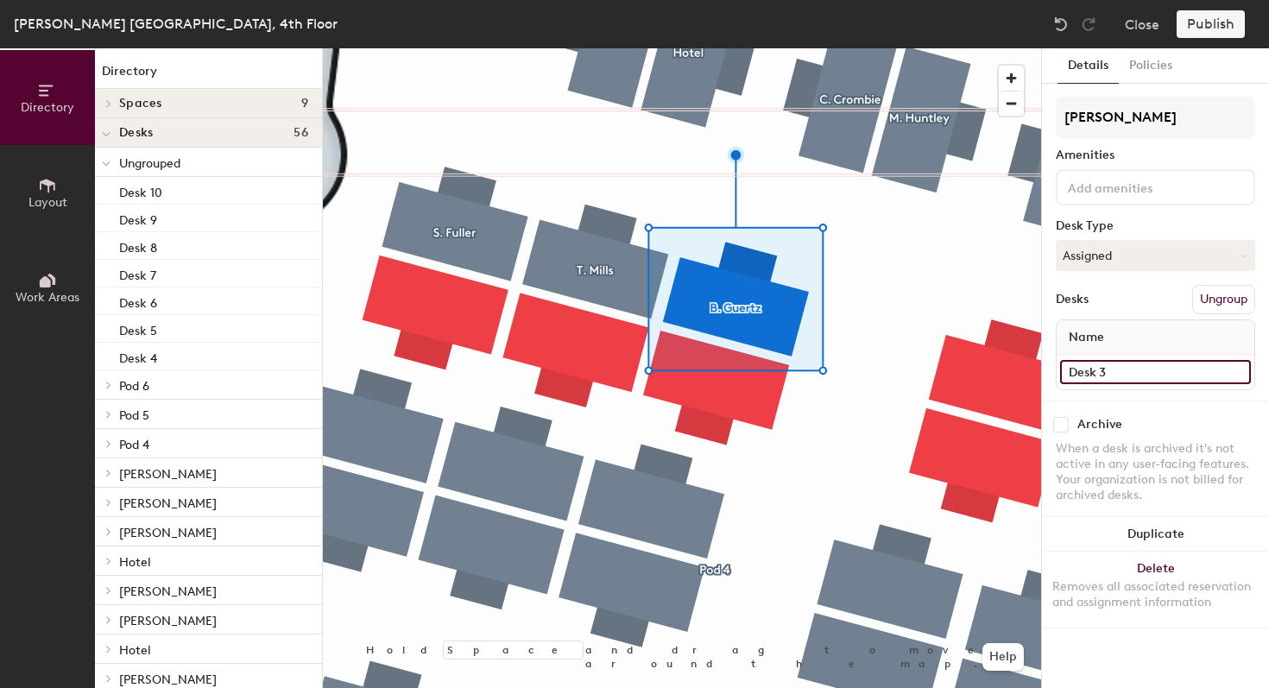
click at [1112, 374] on input "Desk 3" at bounding box center [1155, 372] width 191 height 24
type input "4.40"
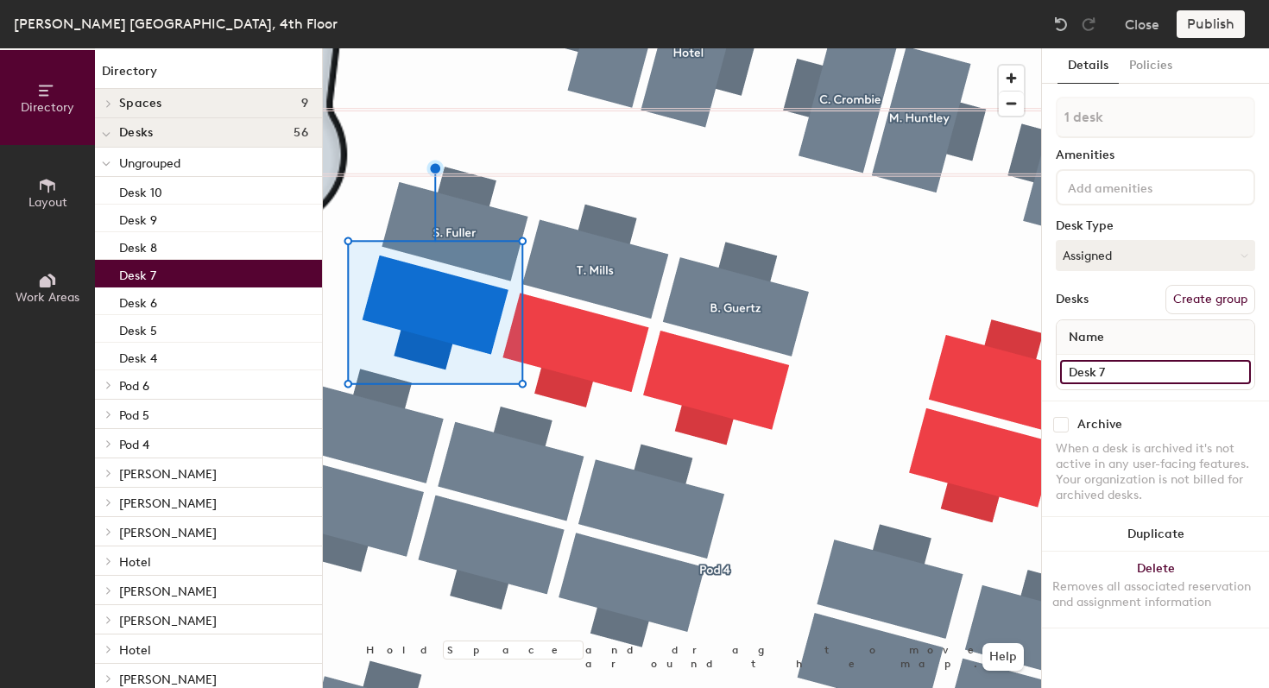
click at [1141, 370] on input "Desk 7" at bounding box center [1155, 372] width 191 height 24
type input "4.33"
click at [1195, 304] on button "Create group" at bounding box center [1210, 299] width 90 height 29
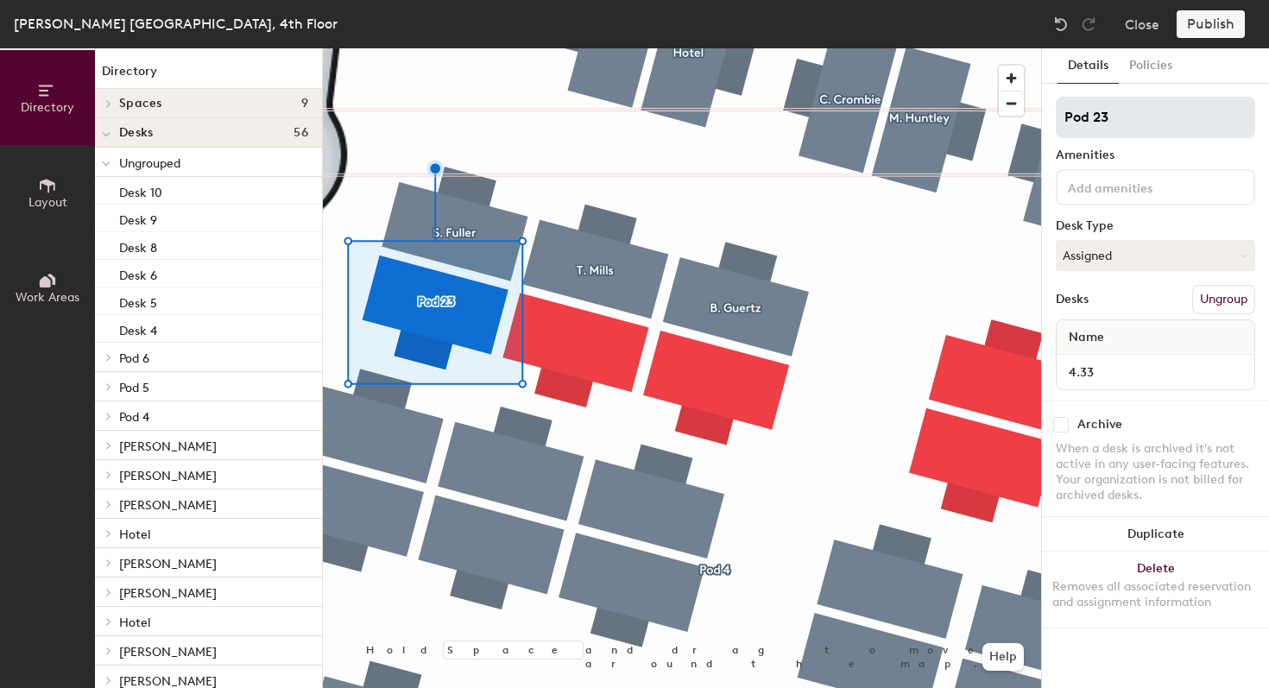
click at [991, 118] on div "Directory Layout Work Areas Directory Spaces 9 Focus (Double) Focus (Double) Fo…" at bounding box center [634, 368] width 1269 height 640
type input "Hotel"
click at [1095, 256] on button "Assigned" at bounding box center [1155, 255] width 199 height 31
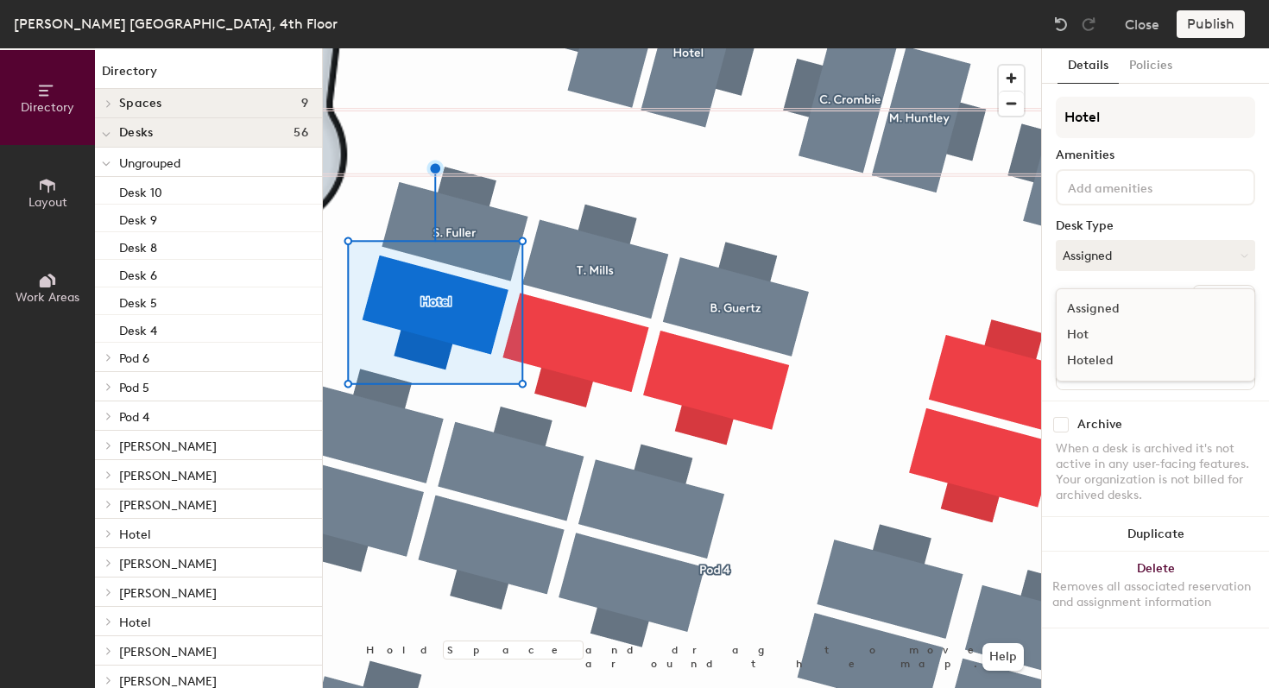
click at [1100, 361] on div "Hoteled" at bounding box center [1142, 361] width 173 height 26
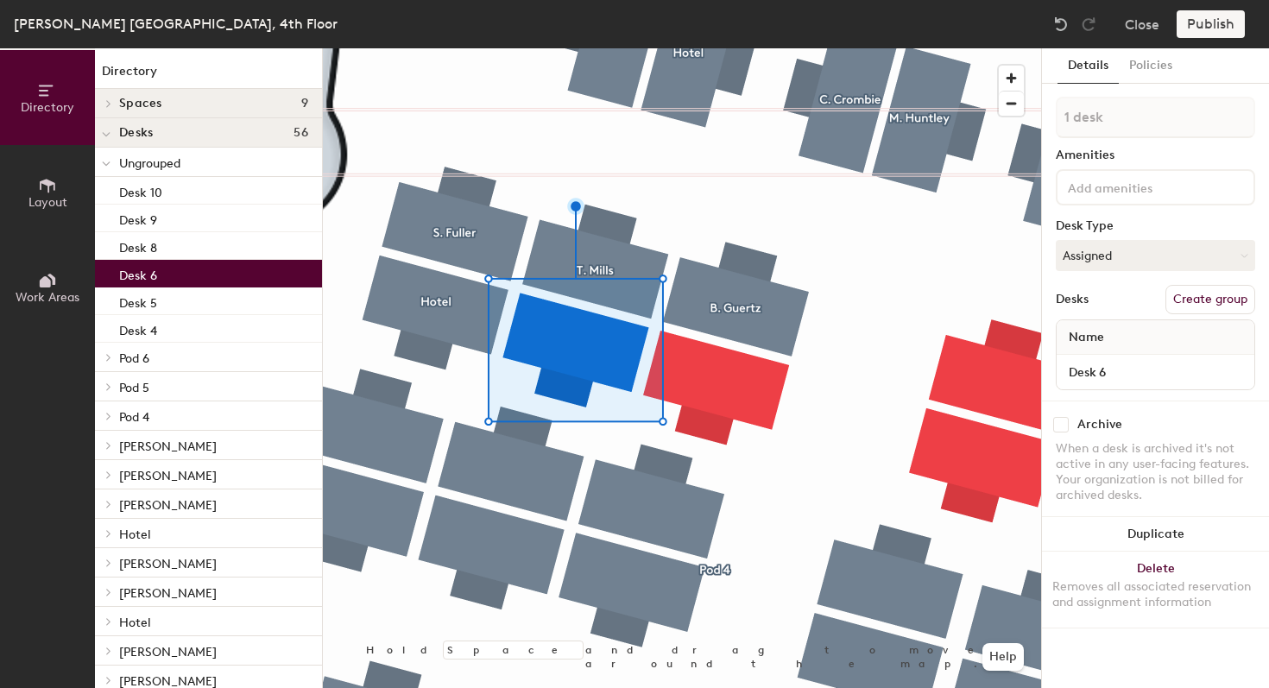
click at [1217, 297] on button "Create group" at bounding box center [1210, 299] width 90 height 29
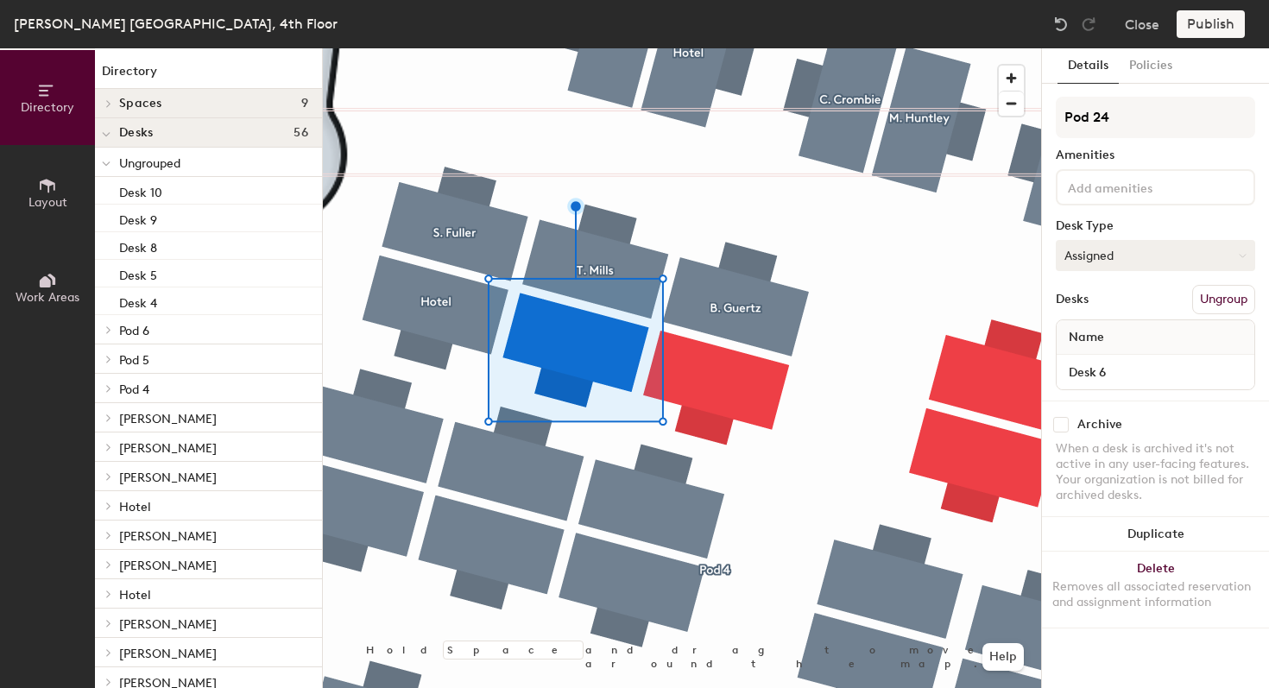
click at [1097, 250] on button "Assigned" at bounding box center [1155, 255] width 199 height 31
click at [1100, 366] on div "Hoteled" at bounding box center [1142, 361] width 173 height 26
click at [1104, 375] on input "Desk 6" at bounding box center [1155, 372] width 191 height 24
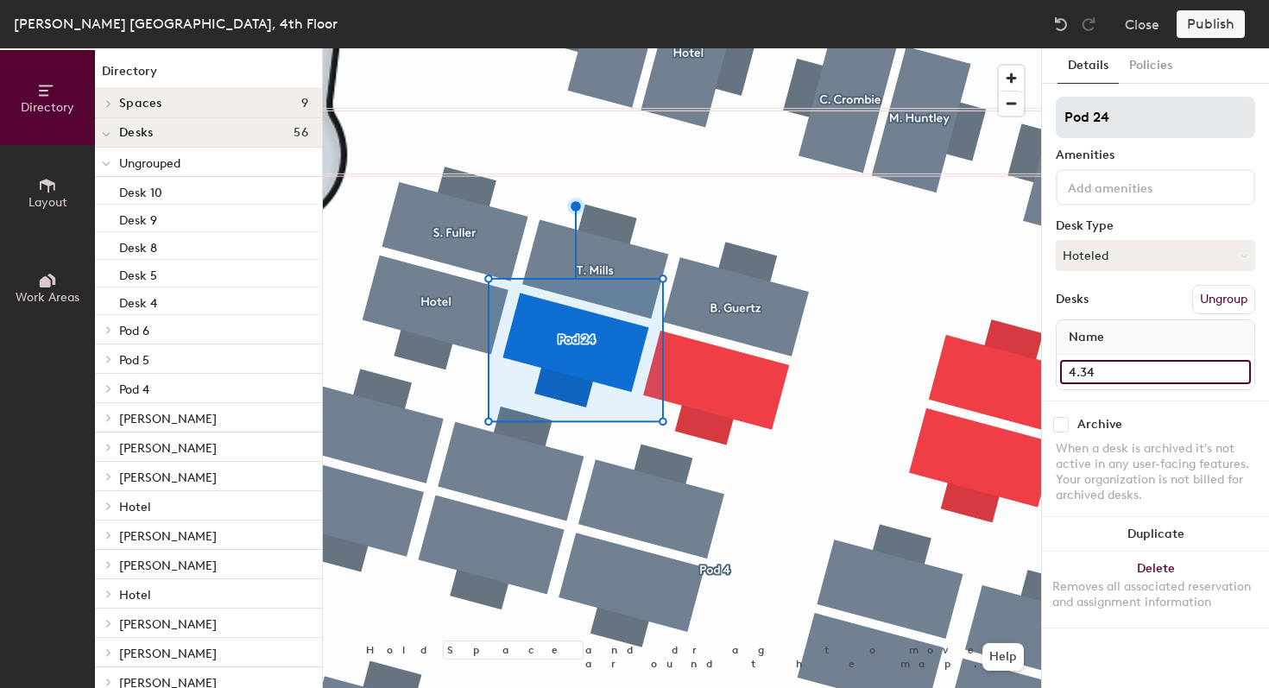
type input "4.34"
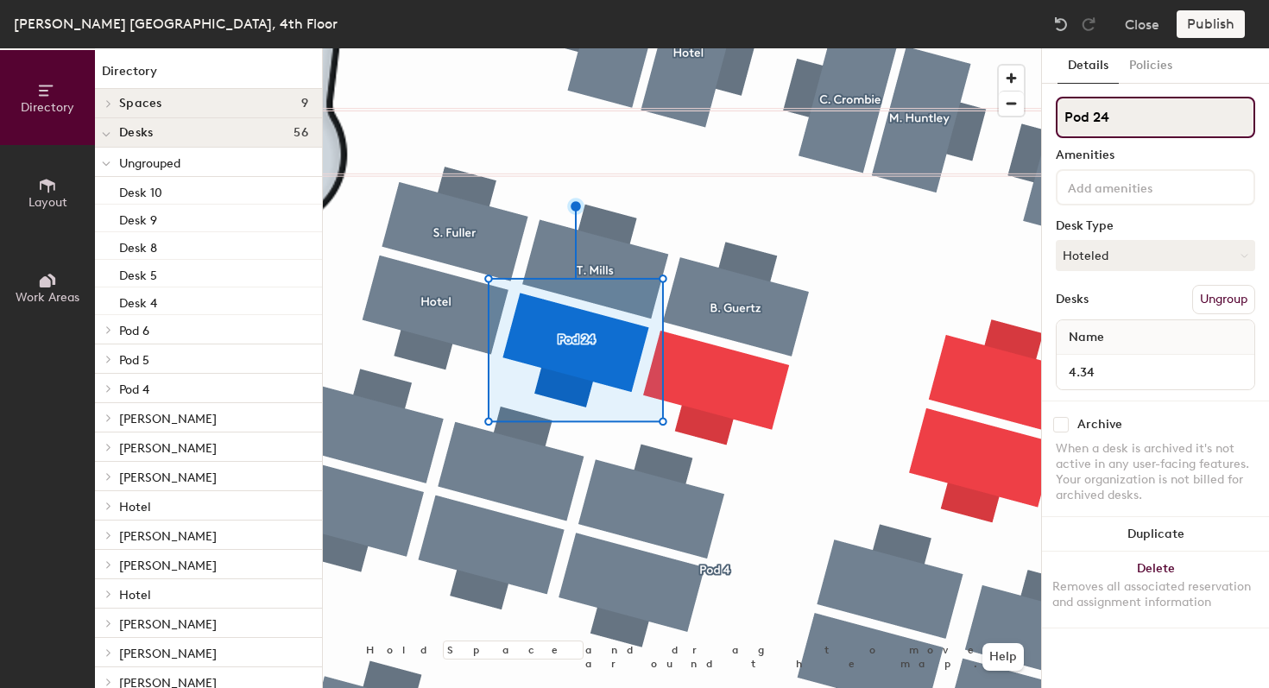
click at [1153, 117] on input "Pod 24" at bounding box center [1155, 117] width 199 height 41
type input "Hotel"
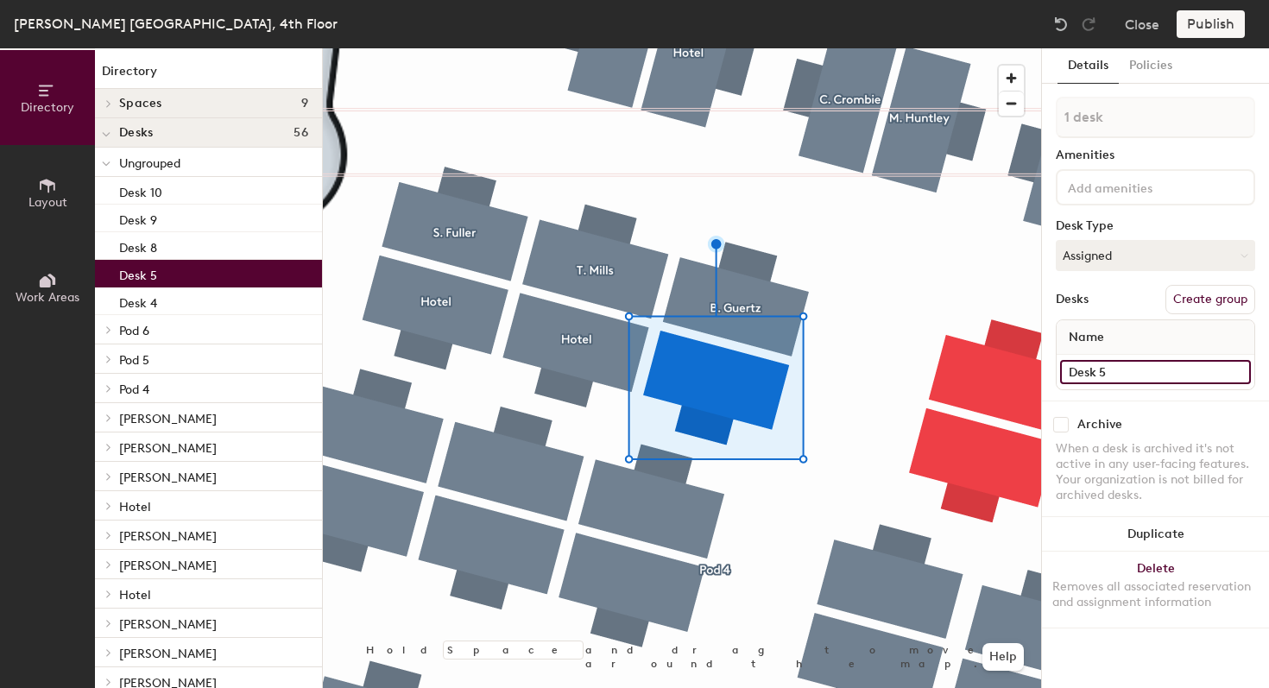
click at [1100, 369] on input "Desk 5" at bounding box center [1155, 372] width 191 height 24
click at [1214, 303] on button "Create group" at bounding box center [1210, 299] width 90 height 29
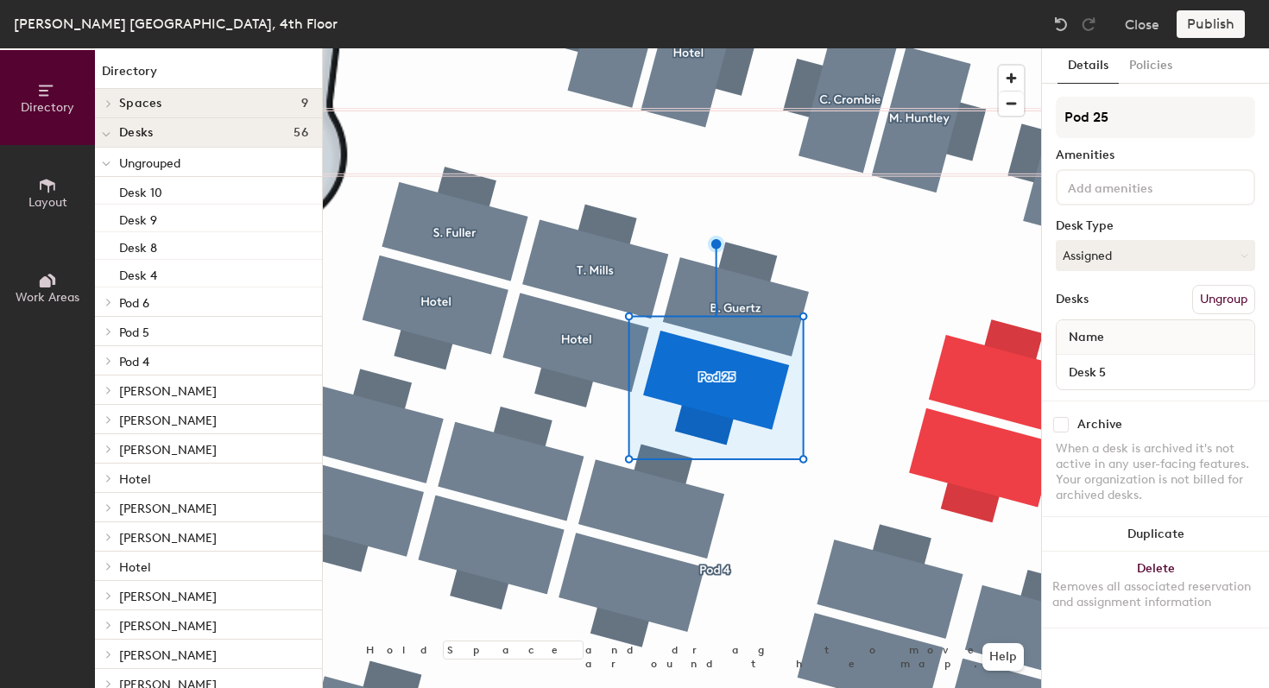
click at [1006, 122] on div "Directory Layout Work Areas Directory Spaces 9 Focus (Double) Focus (Double) Fo…" at bounding box center [634, 368] width 1269 height 640
type input "W. Cripps"
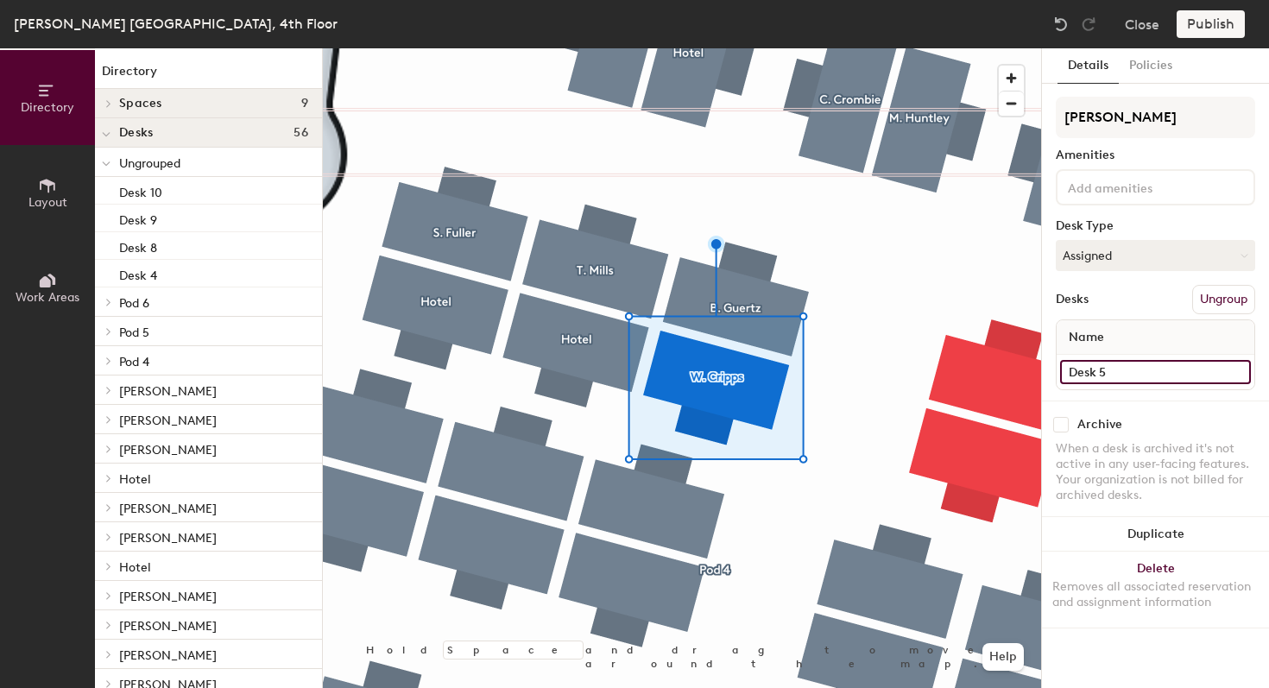
click at [1075, 369] on input "Desk 5" at bounding box center [1155, 372] width 191 height 24
type input "4.35"
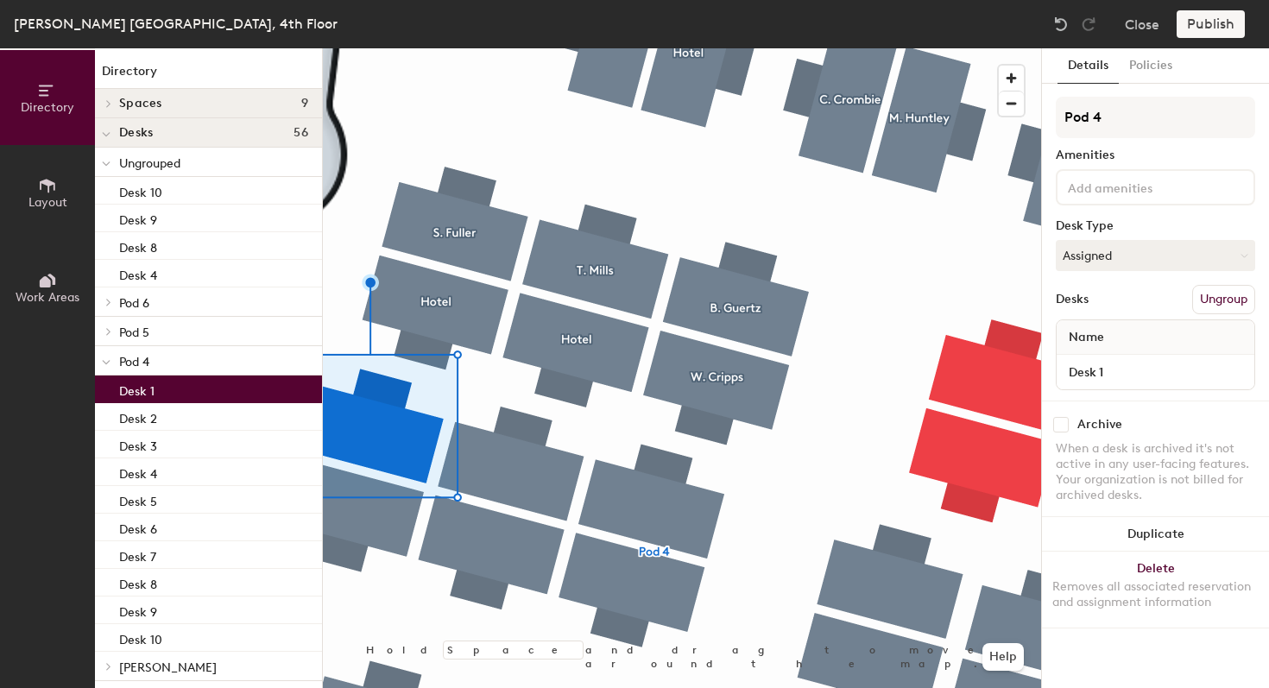
click at [144, 369] on span "Pod 4" at bounding box center [134, 362] width 30 height 15
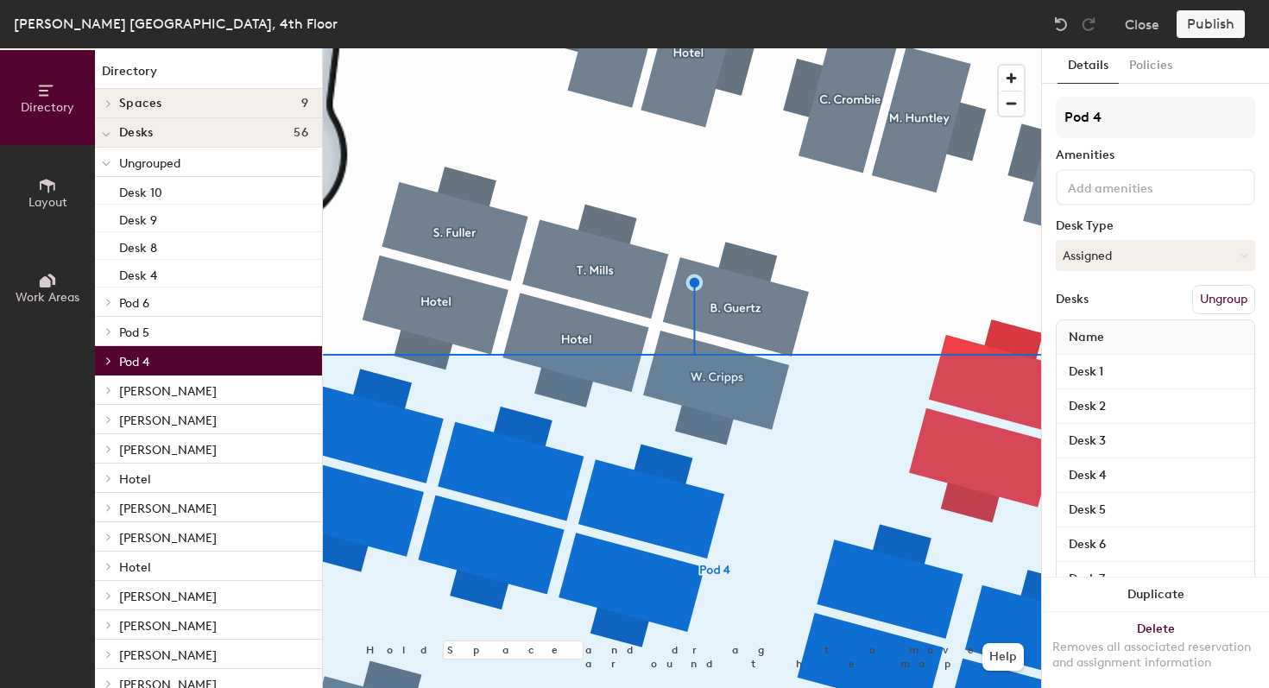
click at [1213, 294] on button "Ungroup" at bounding box center [1223, 299] width 63 height 29
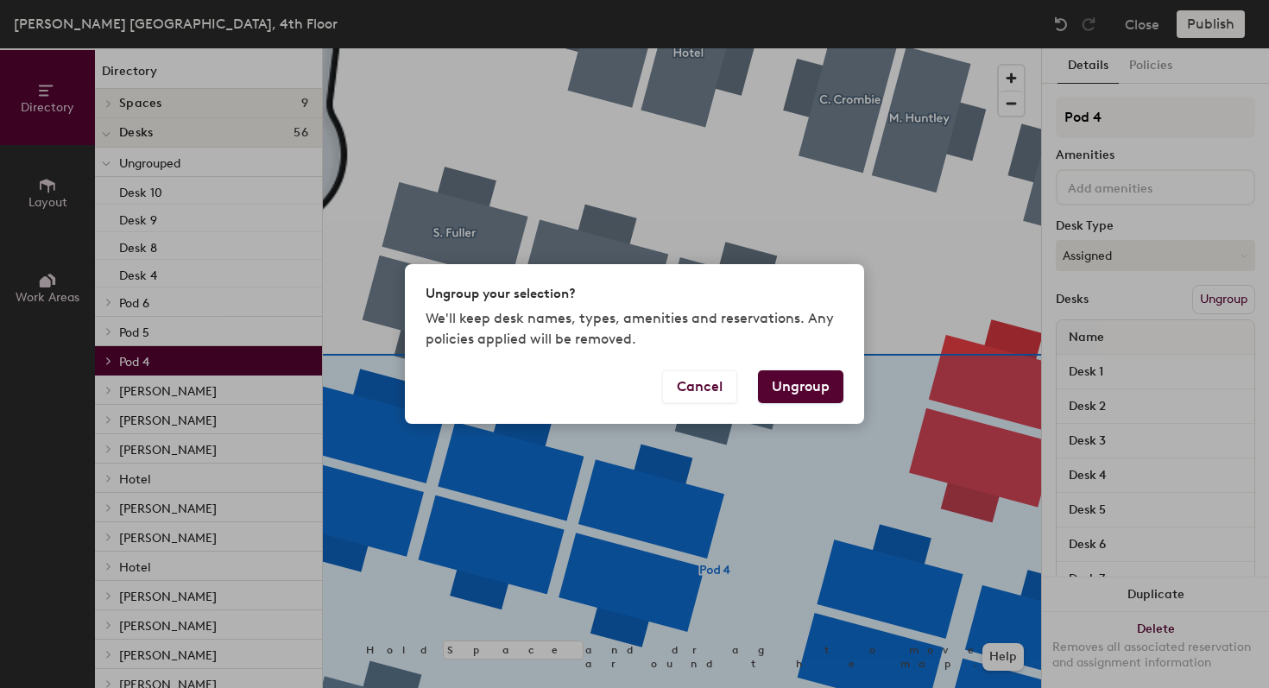
click at [826, 392] on button "Ungroup" at bounding box center [800, 386] width 85 height 33
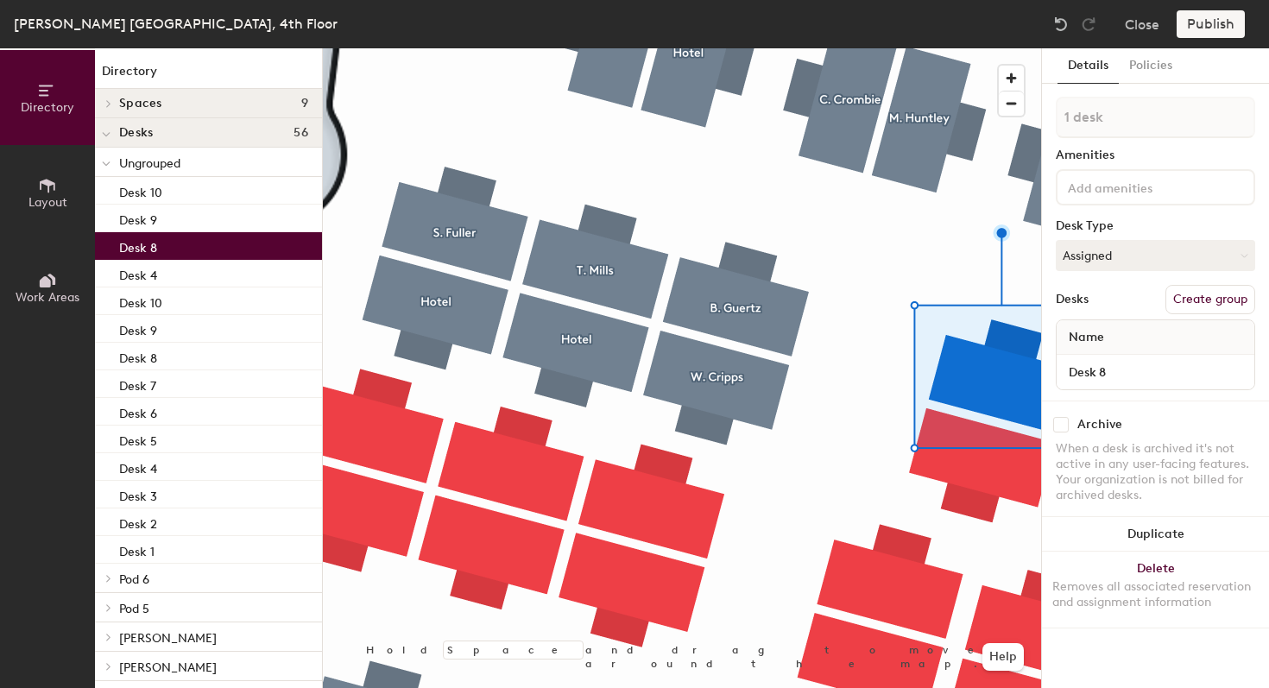
click at [1216, 299] on button "Create group" at bounding box center [1210, 299] width 90 height 29
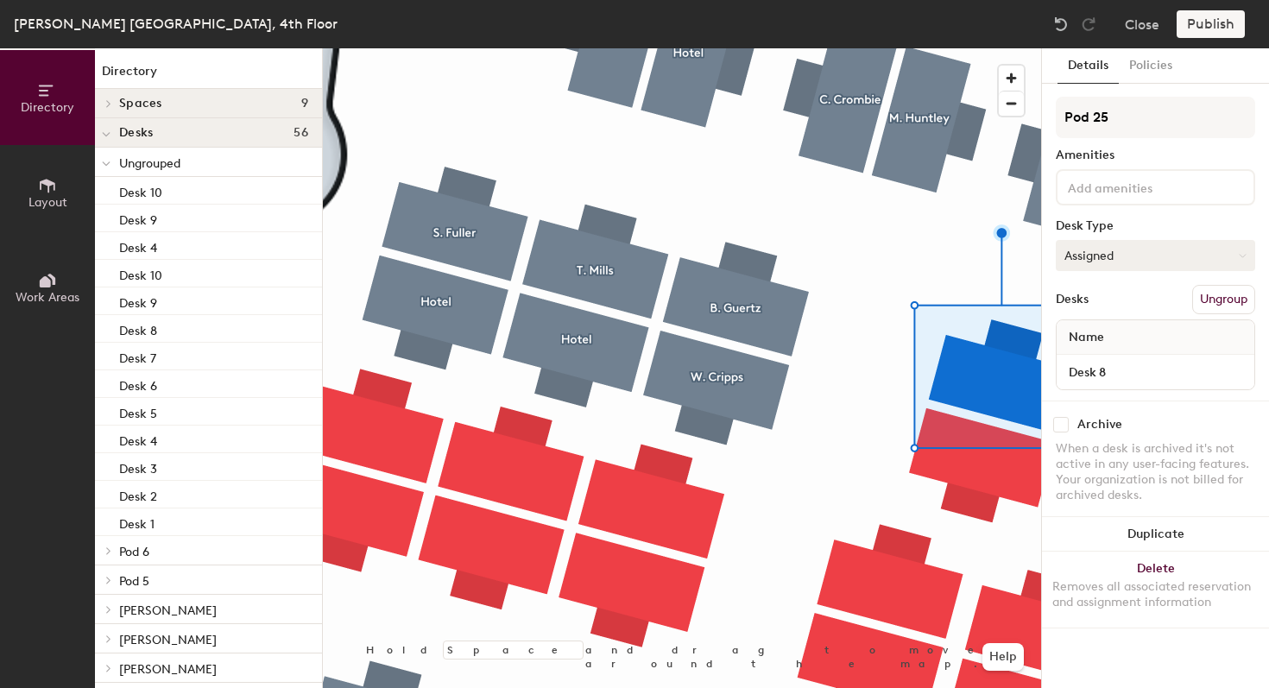
click at [1130, 240] on button "Assigned" at bounding box center [1155, 255] width 199 height 31
click at [1096, 361] on div "Hoteled" at bounding box center [1142, 361] width 173 height 26
click at [1111, 369] on input "Desk 8" at bounding box center [1155, 372] width 191 height 24
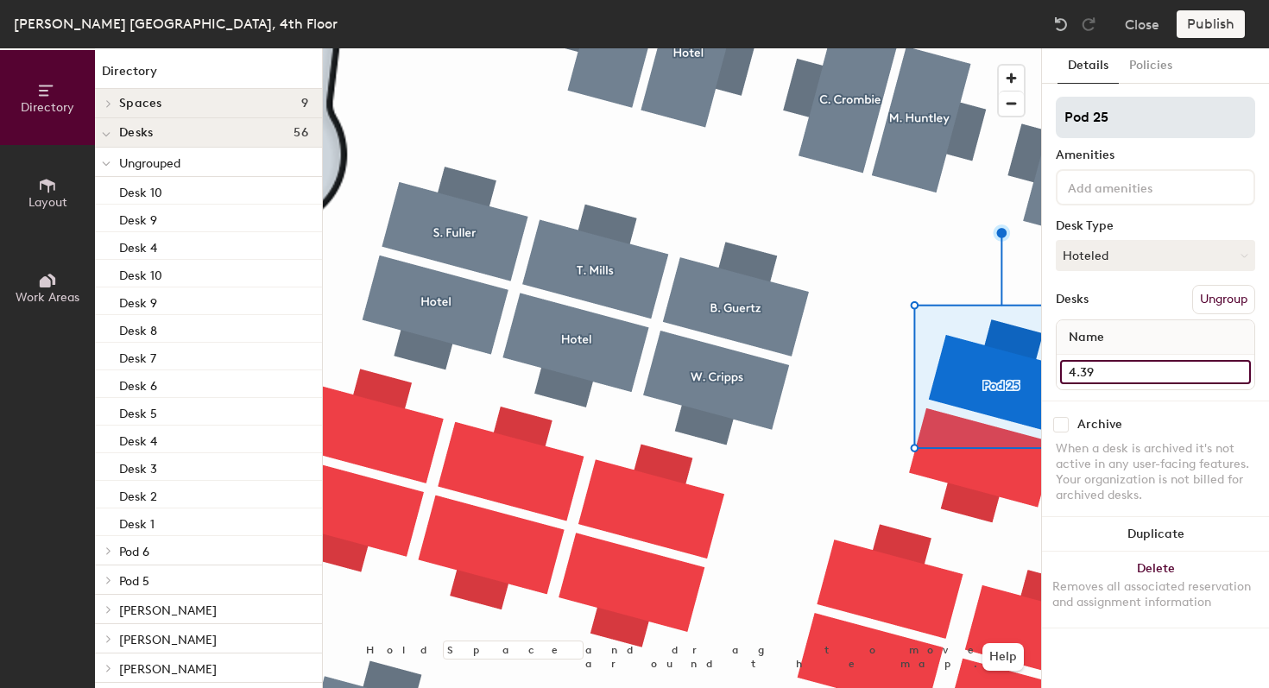
type input "4.39"
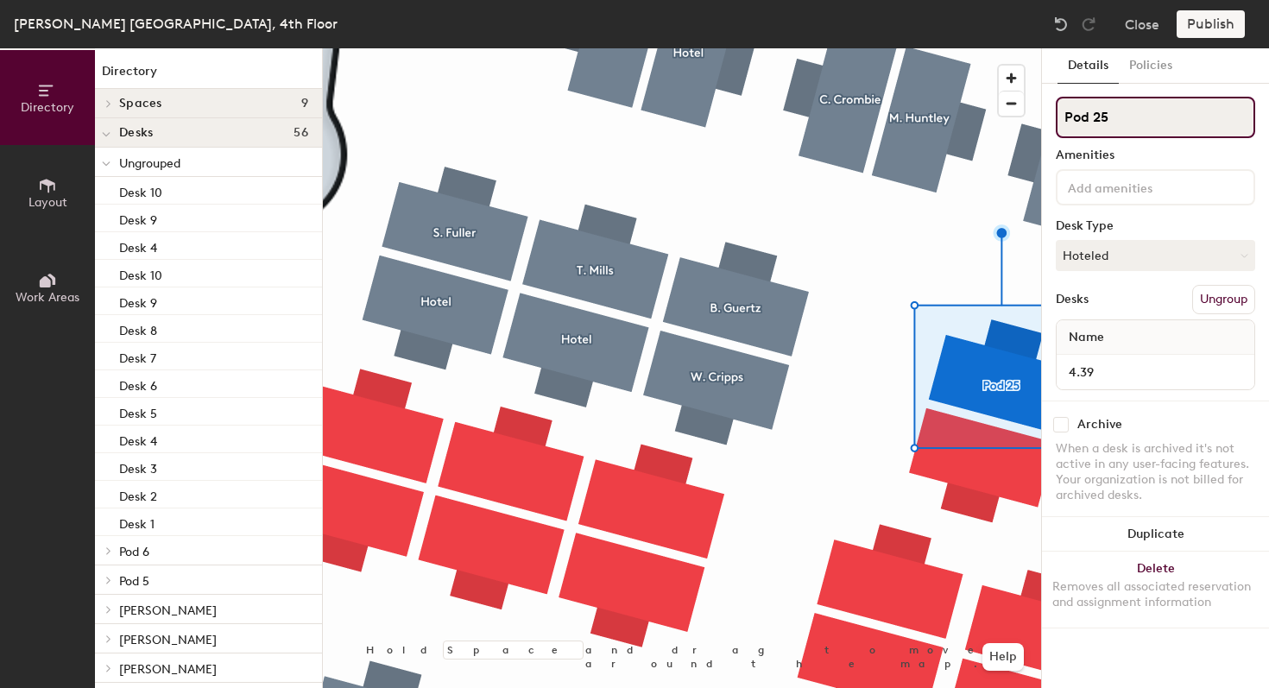
click at [1108, 117] on input "Pod 25" at bounding box center [1155, 117] width 199 height 41
type input "Hotel"
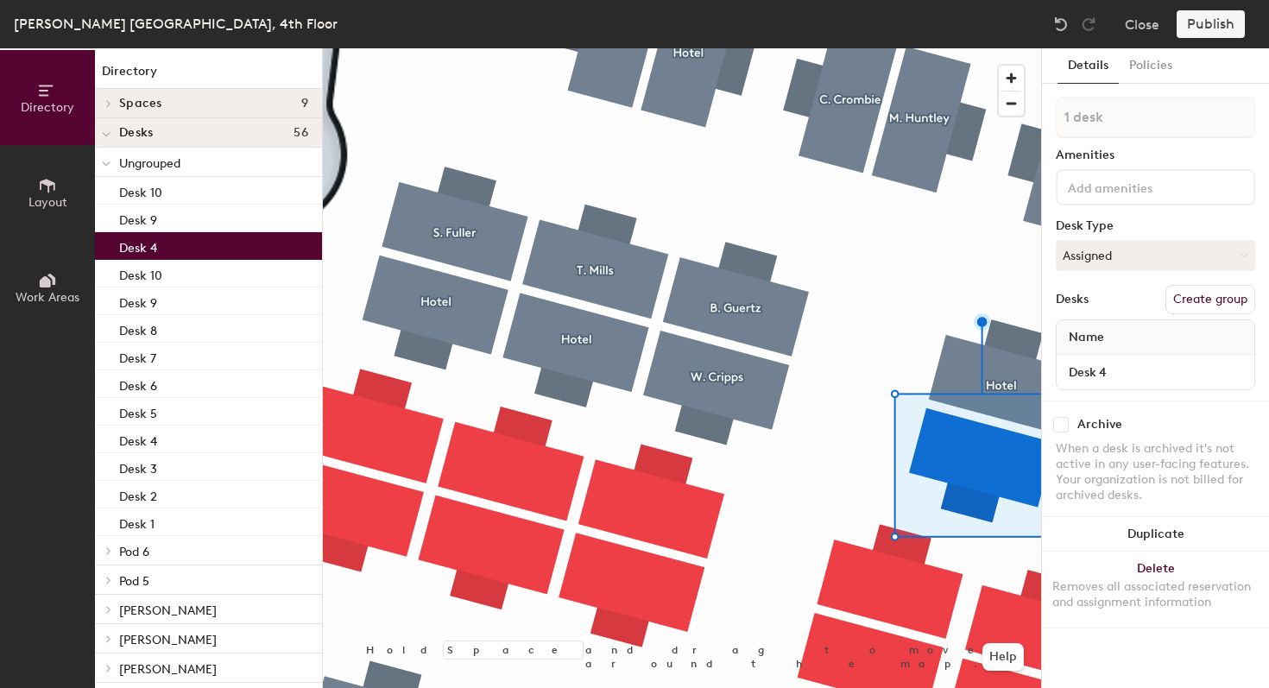
click at [1200, 310] on button "Create group" at bounding box center [1210, 299] width 90 height 29
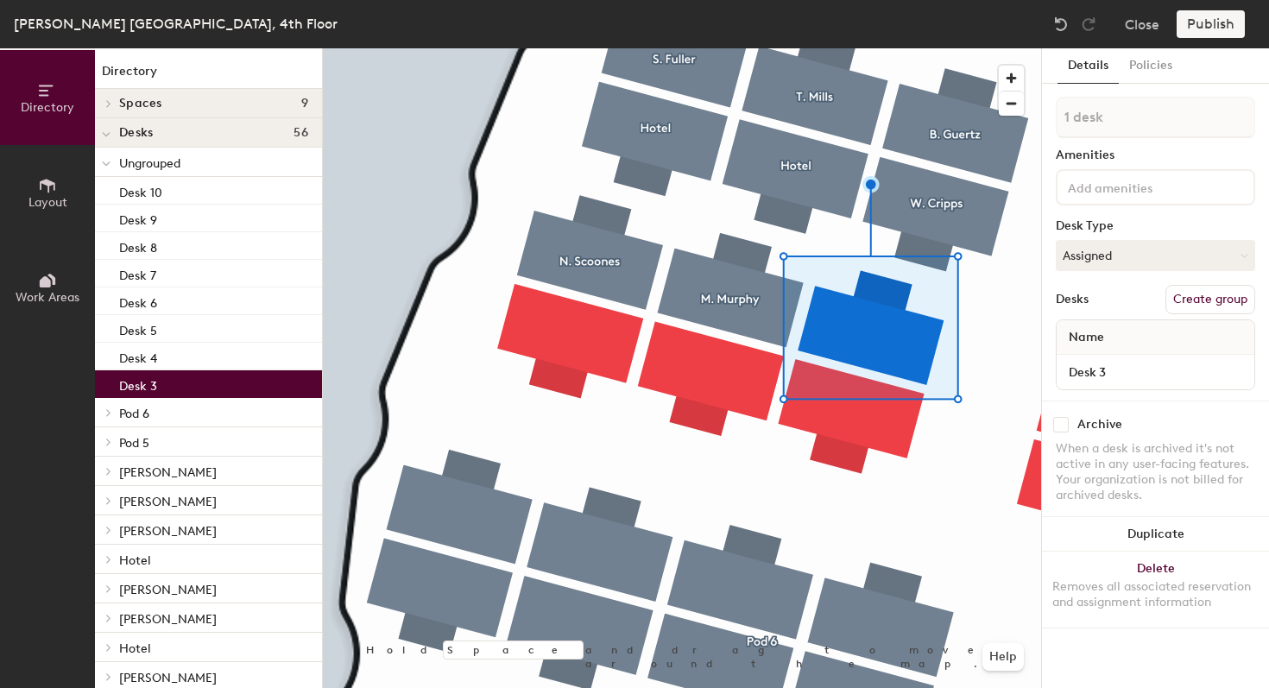
click at [1223, 295] on button "Create group" at bounding box center [1210, 299] width 90 height 29
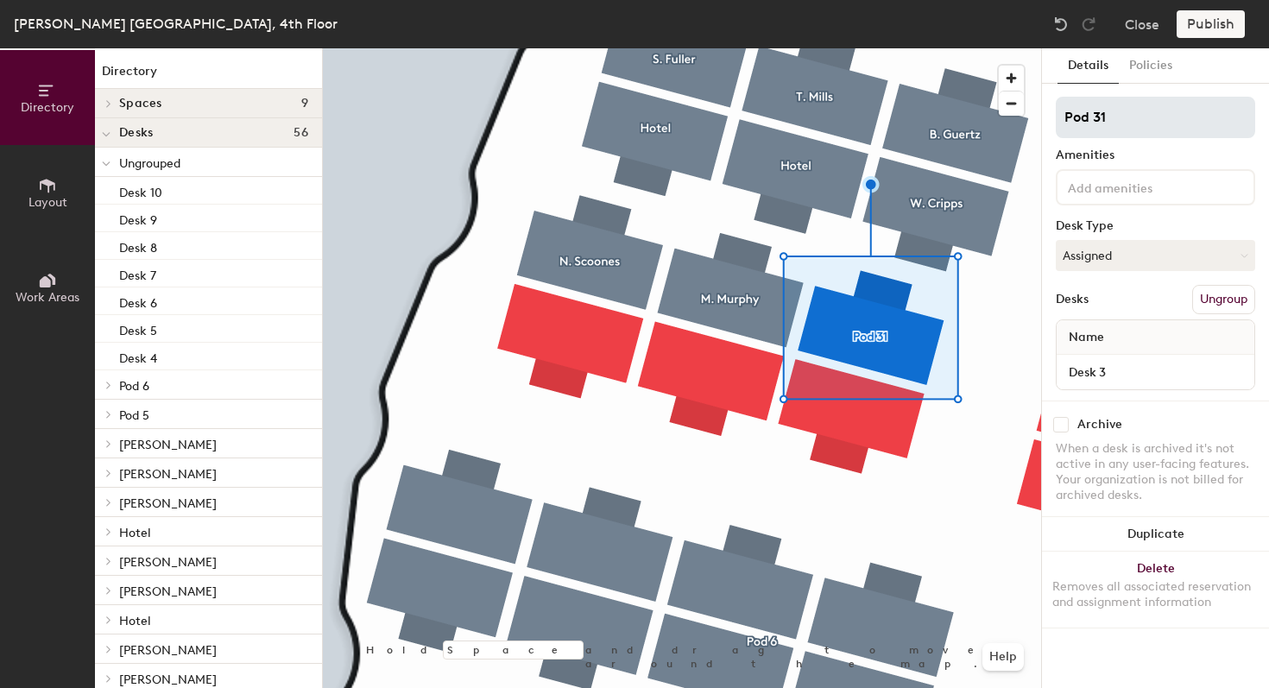
click at [978, 118] on div "Directory Layout Work Areas Directory Spaces 9 Focus (Double) Focus (Double) Fo…" at bounding box center [634, 368] width 1269 height 640
type input "D. Piontonutti"
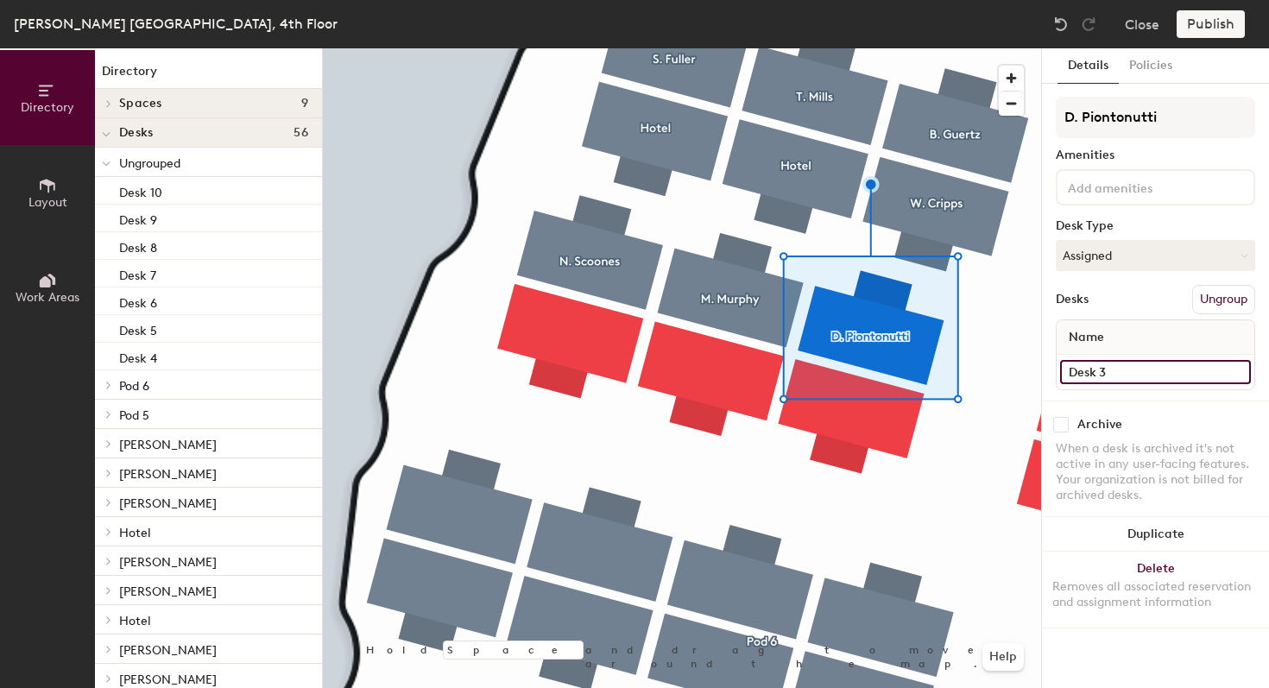
click at [1146, 371] on input "Desk 3" at bounding box center [1155, 372] width 191 height 24
type input "4.30"
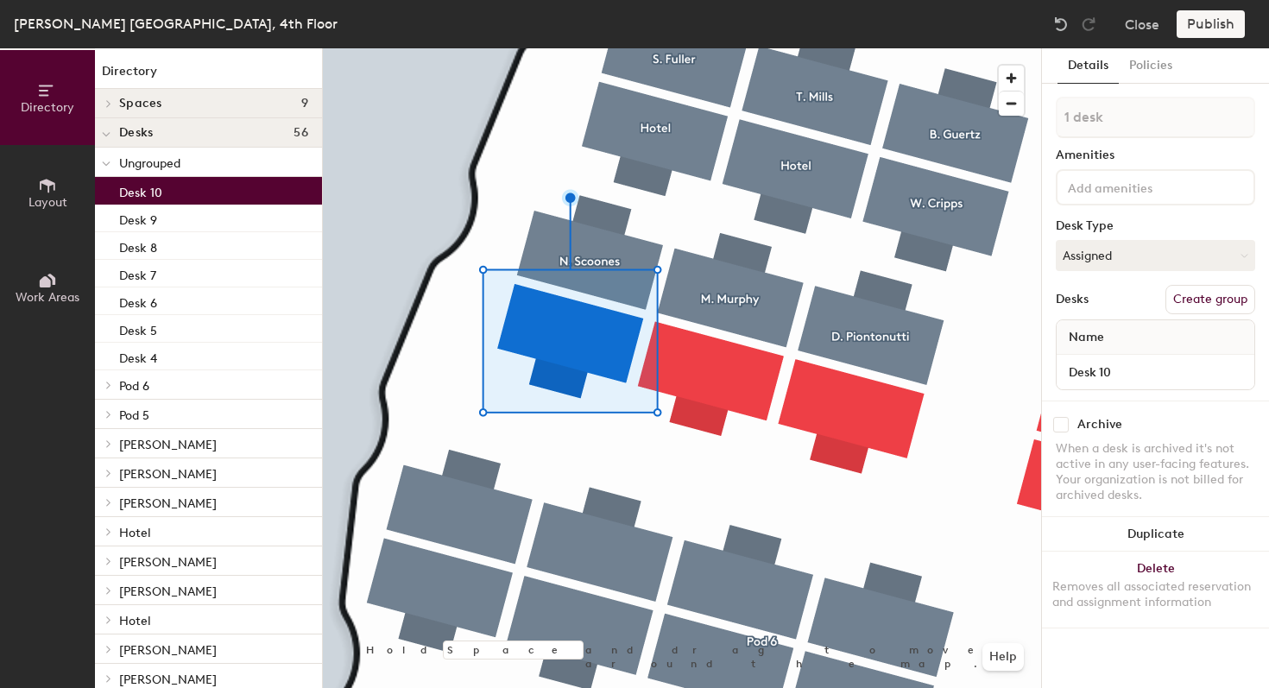
click at [1193, 298] on button "Create group" at bounding box center [1210, 299] width 90 height 29
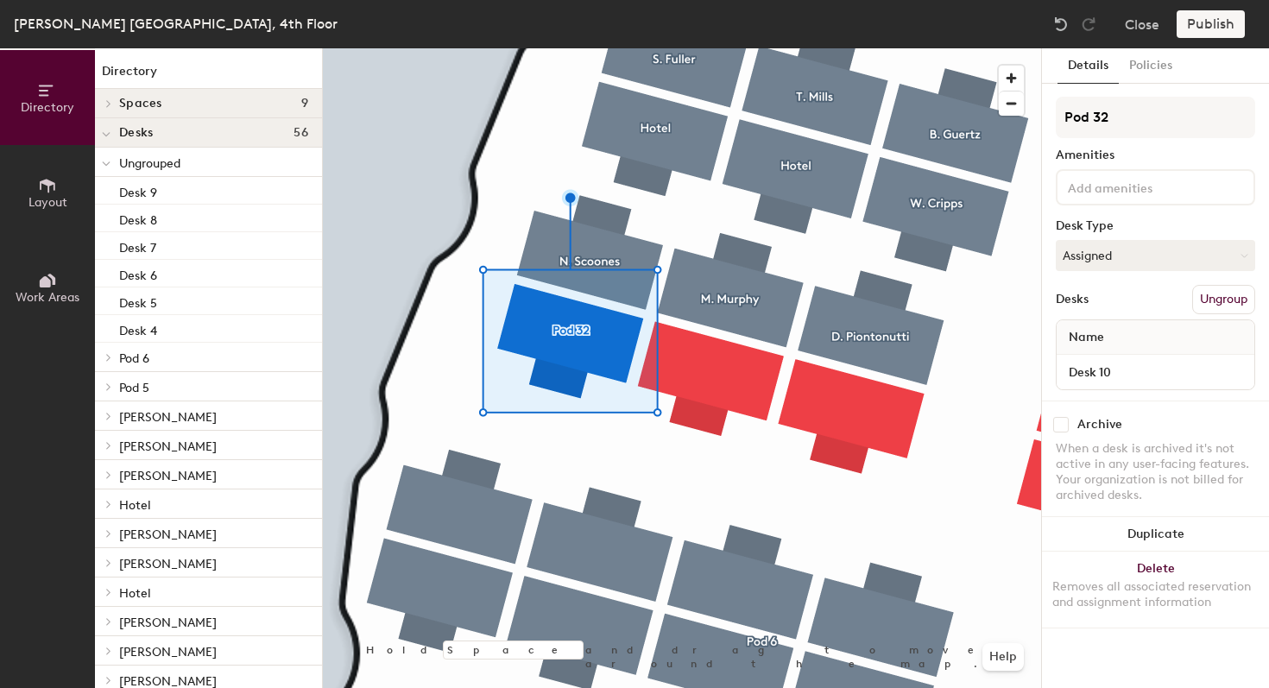
click at [1036, 110] on div "Directory Layout Work Areas Directory Spaces 9 Focus (Double) Focus (Double) Fo…" at bounding box center [634, 368] width 1269 height 640
type input "[PERSON_NAME]"
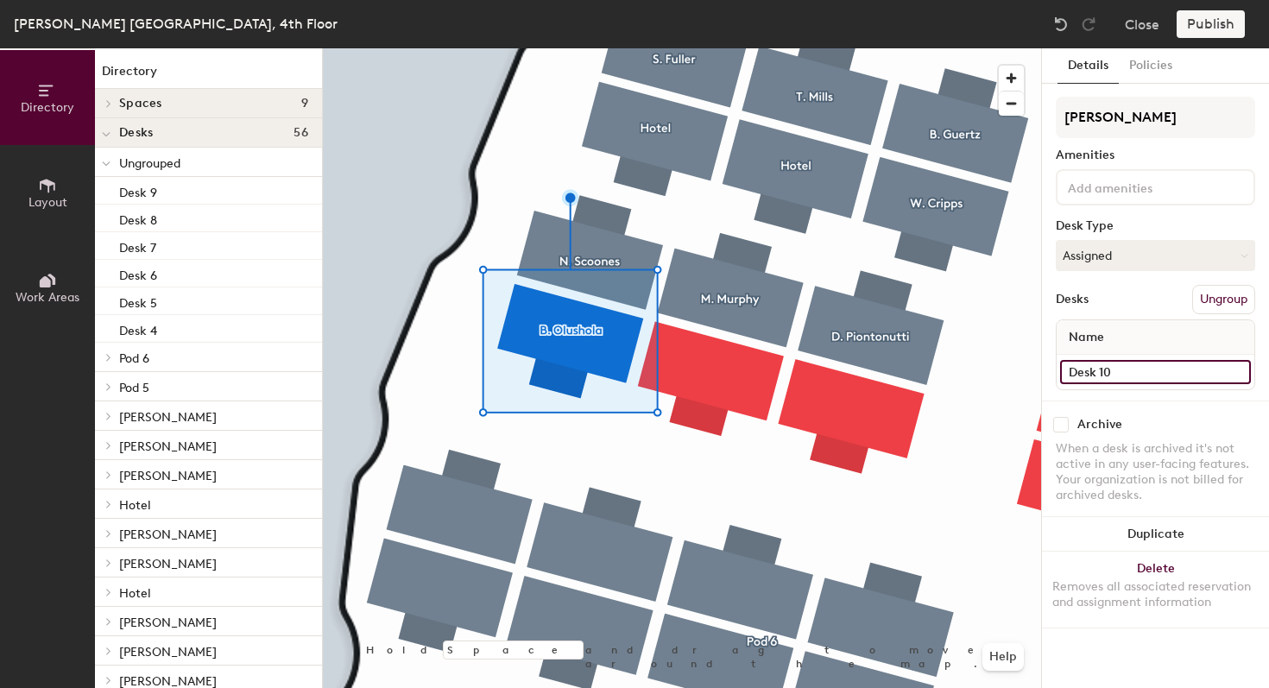
click at [1096, 381] on input "Desk 10" at bounding box center [1155, 372] width 191 height 24
type input "4.23"
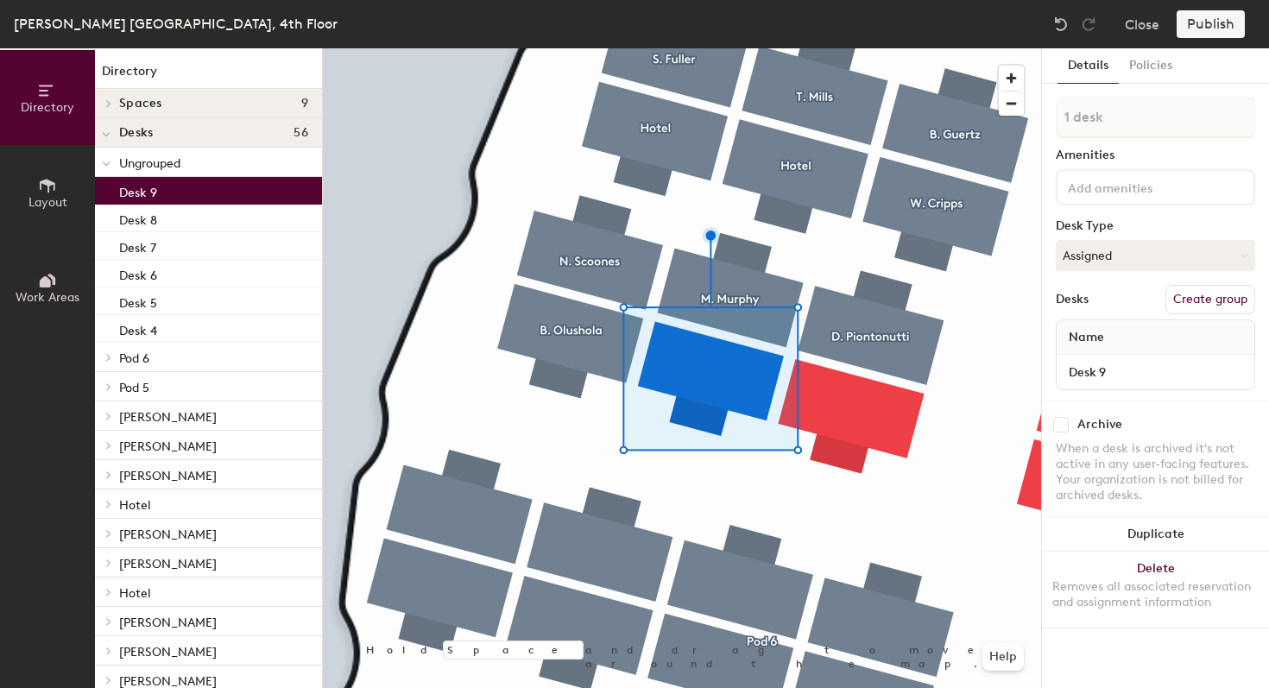
click at [1224, 306] on button "Create group" at bounding box center [1210, 299] width 90 height 29
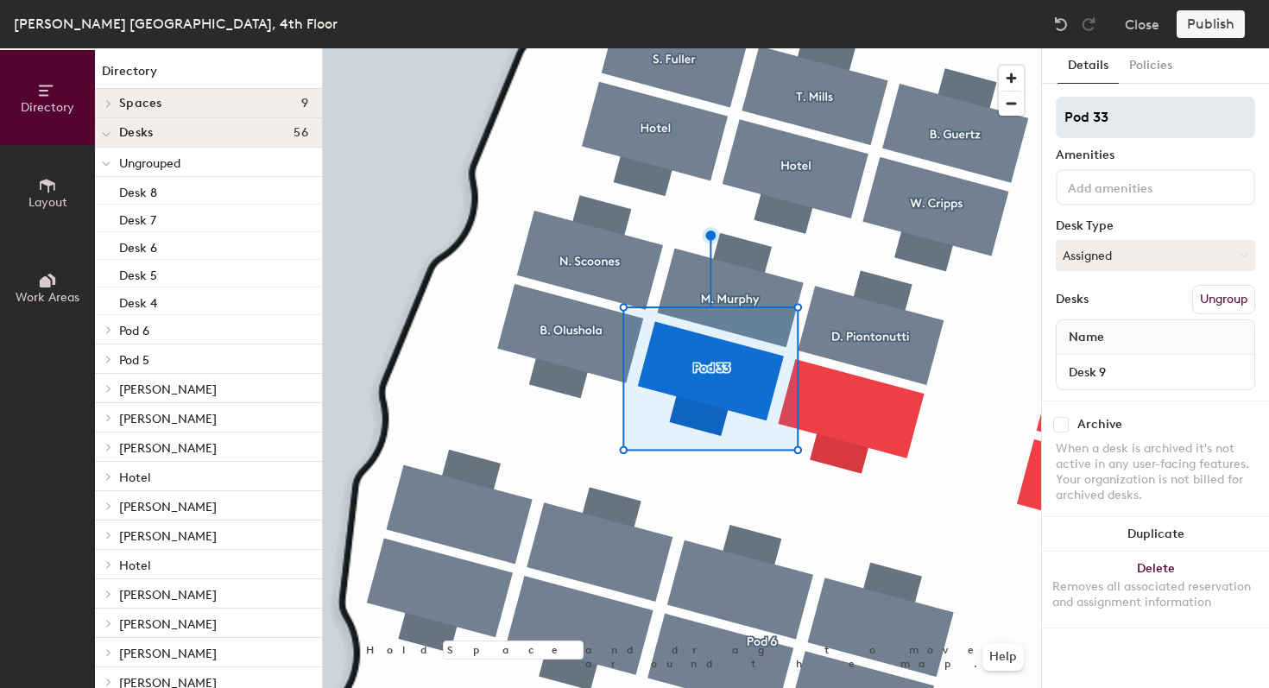
click at [1012, 116] on div "Directory Layout Work Areas Directory Spaces 9 Focus (Double) Focus (Double) Fo…" at bounding box center [634, 368] width 1269 height 640
type input "[PERSON_NAME]"
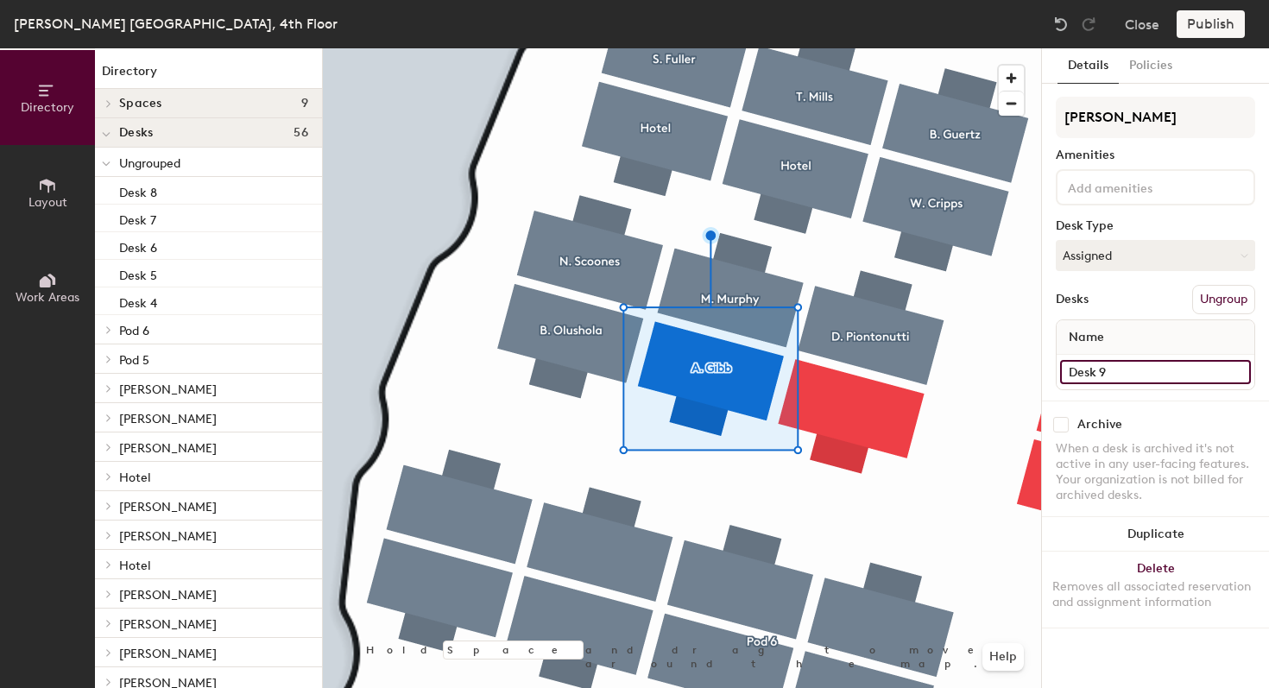
click at [1122, 362] on input "Desk 9" at bounding box center [1155, 372] width 191 height 24
type input "4.24"
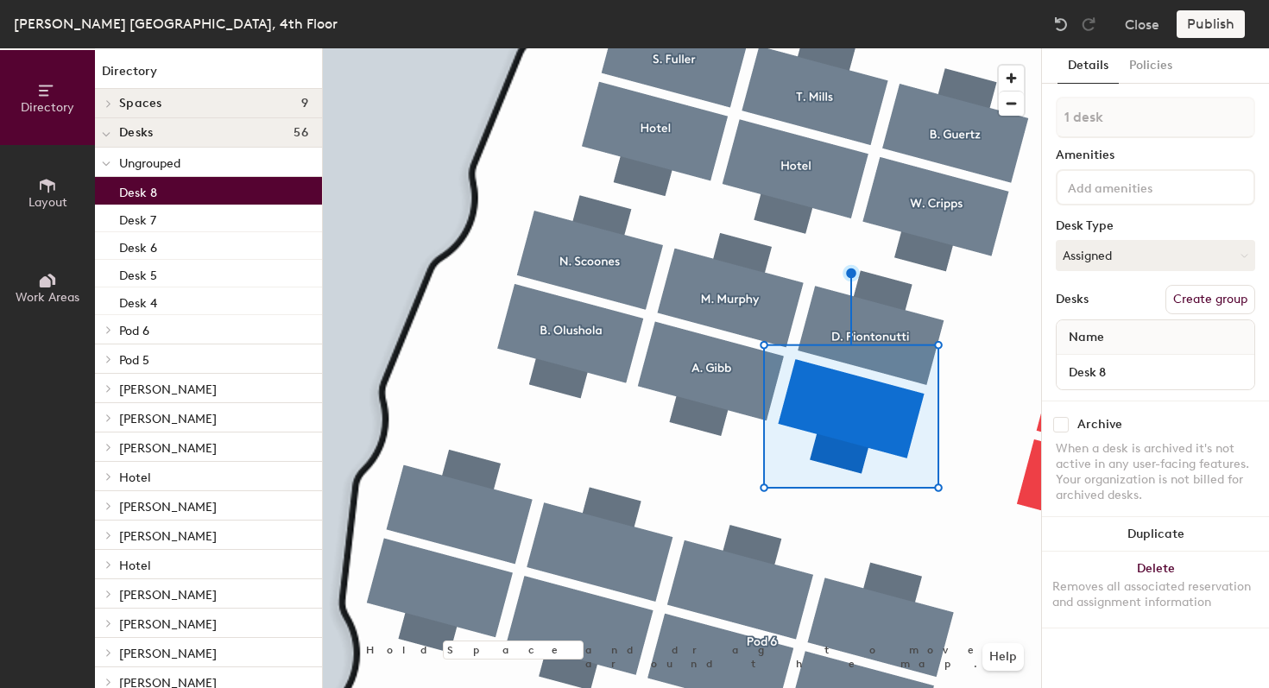
click at [1238, 306] on button "Create group" at bounding box center [1210, 299] width 90 height 29
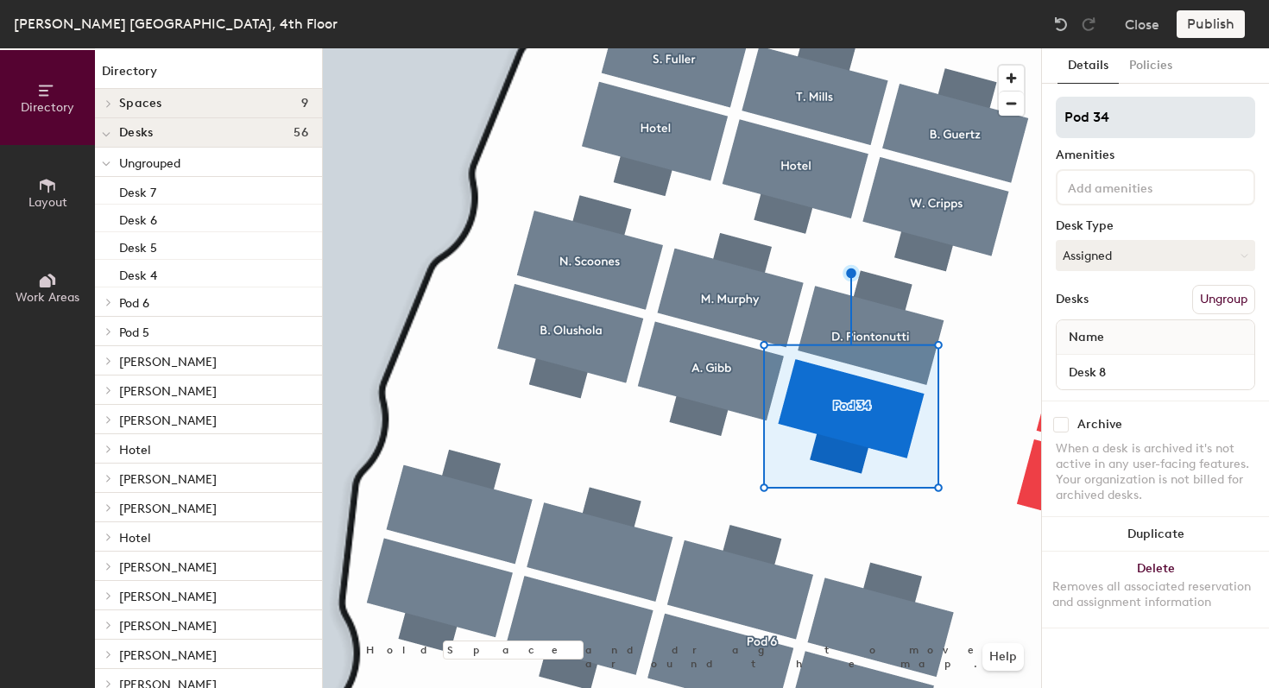
click at [1004, 117] on div "Directory Layout Work Areas Directory Spaces 9 Focus (Double) Focus (Double) Fo…" at bounding box center [634, 368] width 1269 height 640
type input "[PERSON_NAME]"
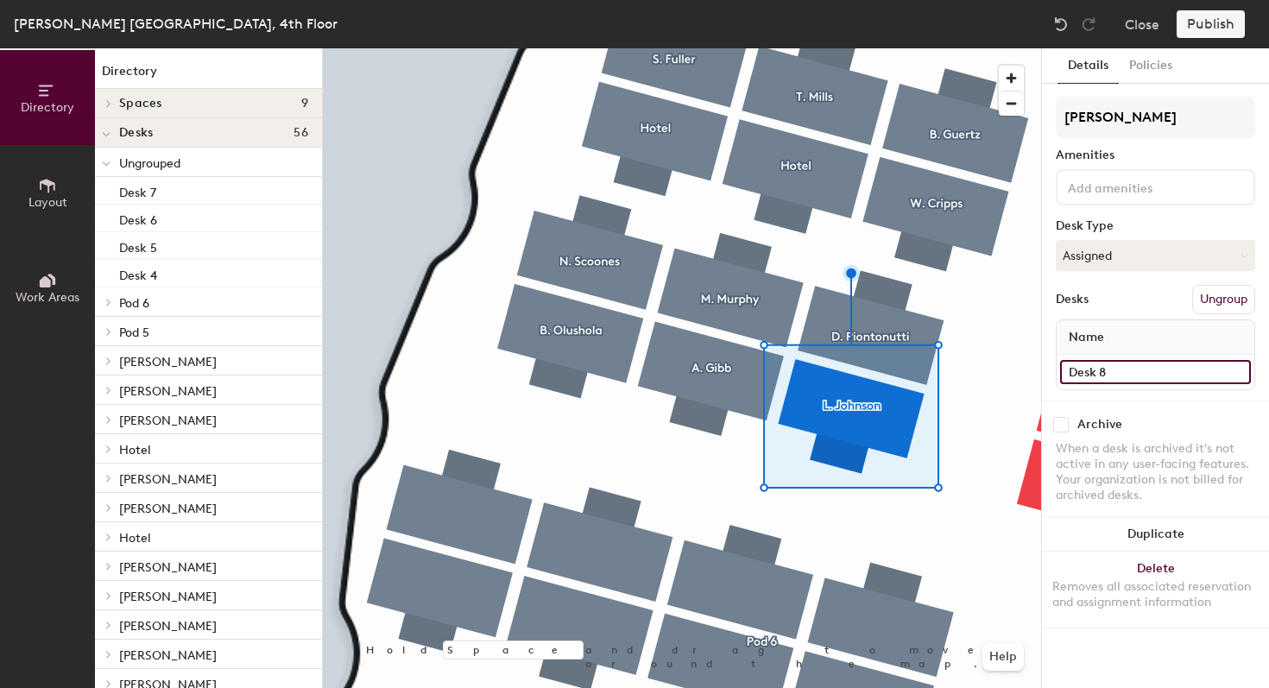
click at [1113, 374] on input "Desk 8" at bounding box center [1155, 372] width 191 height 24
type input "4.25"
click at [602, 48] on div at bounding box center [682, 48] width 718 height 0
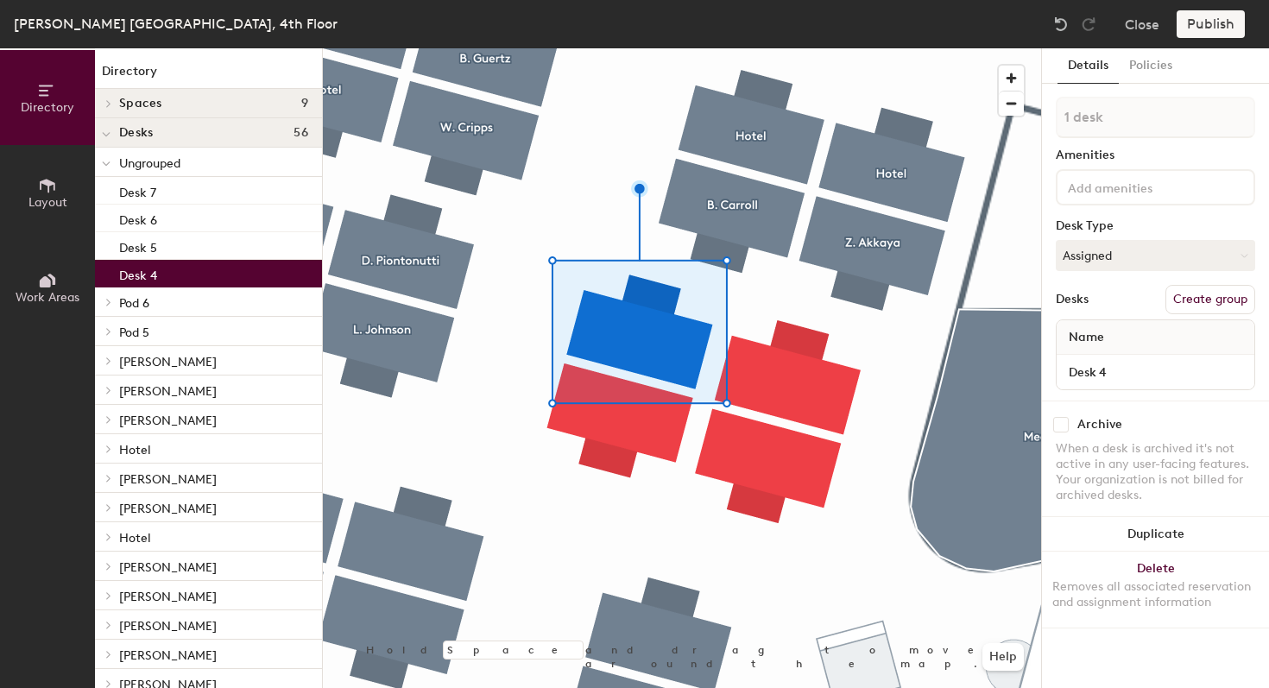
click at [1235, 307] on button "Create group" at bounding box center [1210, 299] width 90 height 29
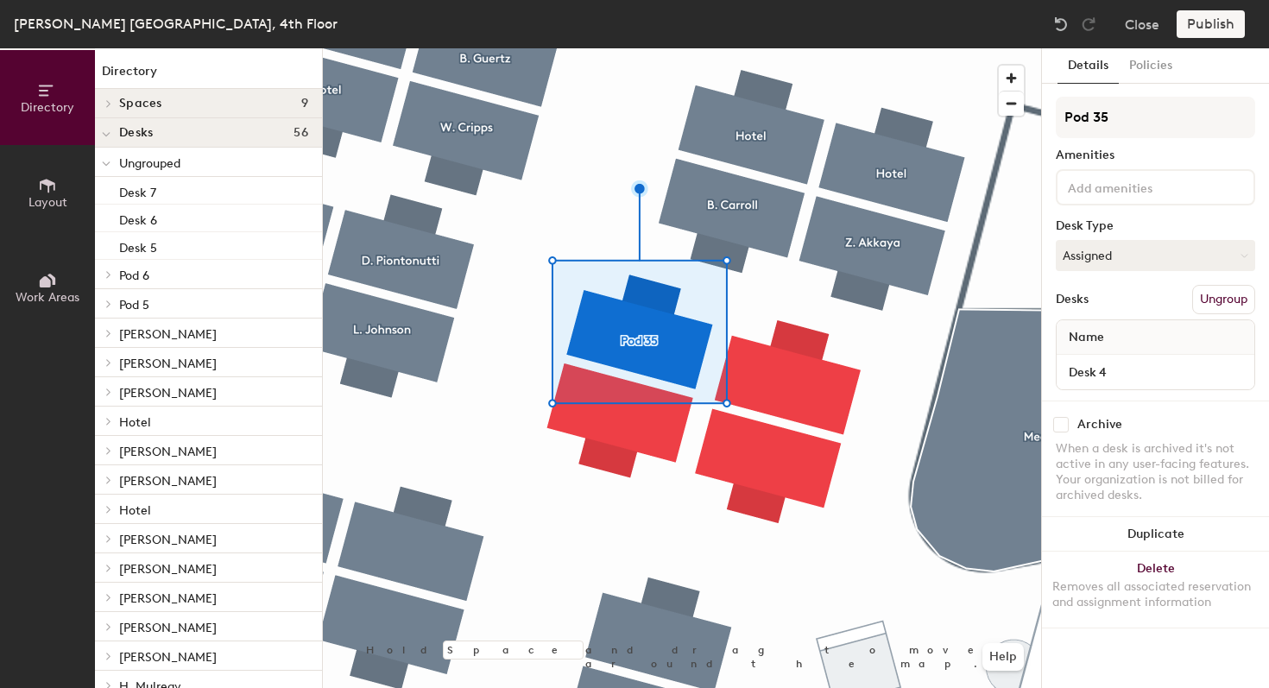
click at [1021, 117] on div "Directory Layout Work Areas Directory Spaces 9 Focus (Double) Focus (Double) Fo…" at bounding box center [634, 368] width 1269 height 640
type input "[PERSON_NAME]"
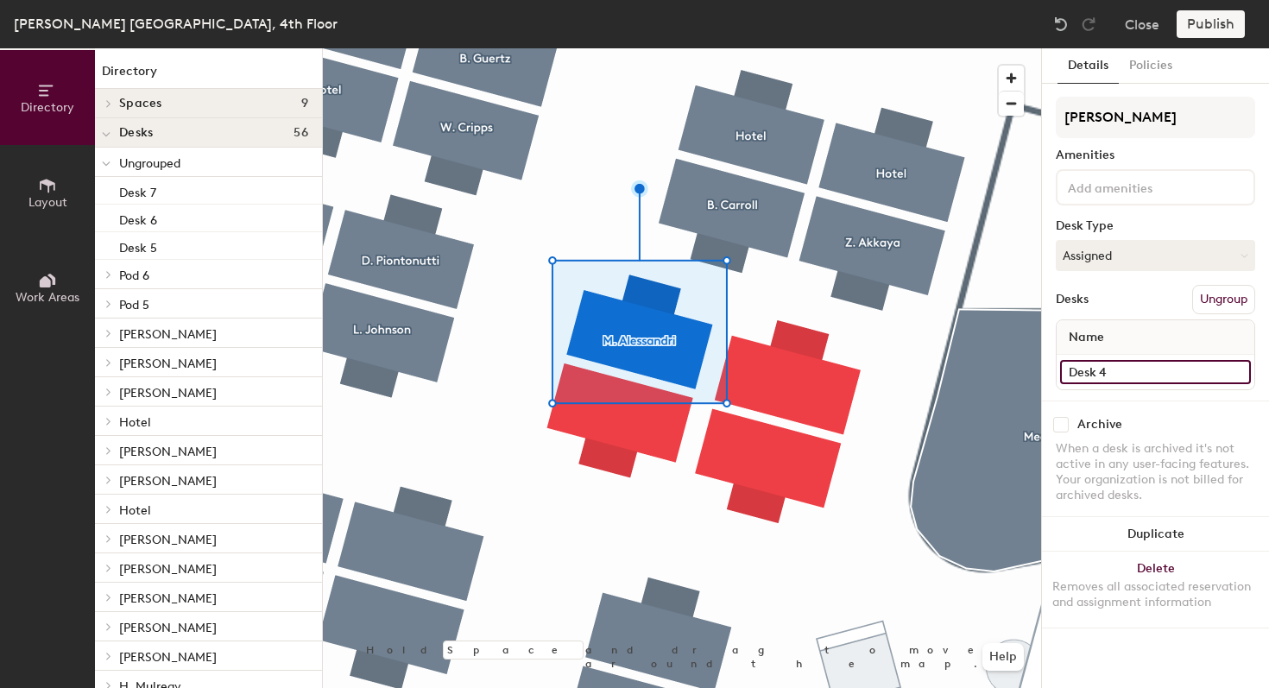
click at [1157, 365] on input "Desk 4" at bounding box center [1155, 372] width 191 height 24
type input "4.29"
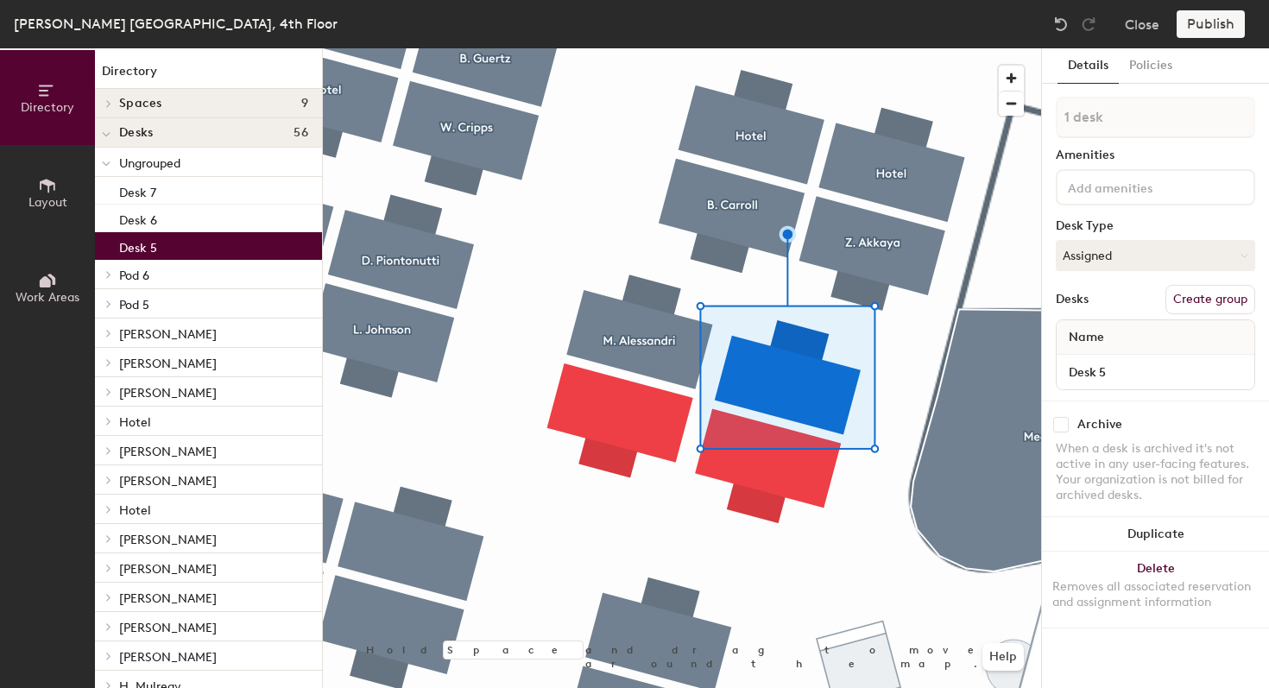
click at [1195, 306] on button "Create group" at bounding box center [1210, 299] width 90 height 29
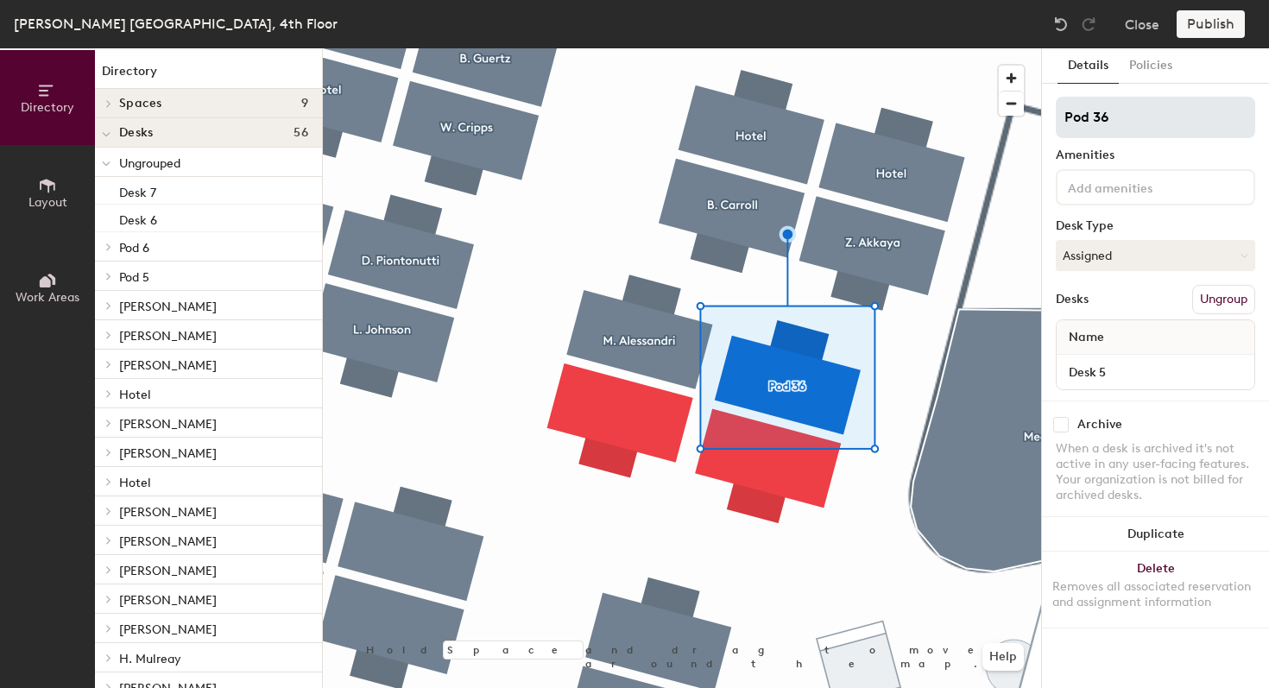
click at [924, 107] on div "Directory Layout Work Areas Directory Spaces 9 Focus (Double) Focus (Double) Fo…" at bounding box center [634, 368] width 1269 height 640
click at [1138, 123] on input "Pod 36" at bounding box center [1155, 117] width 199 height 41
type input "Hotel"
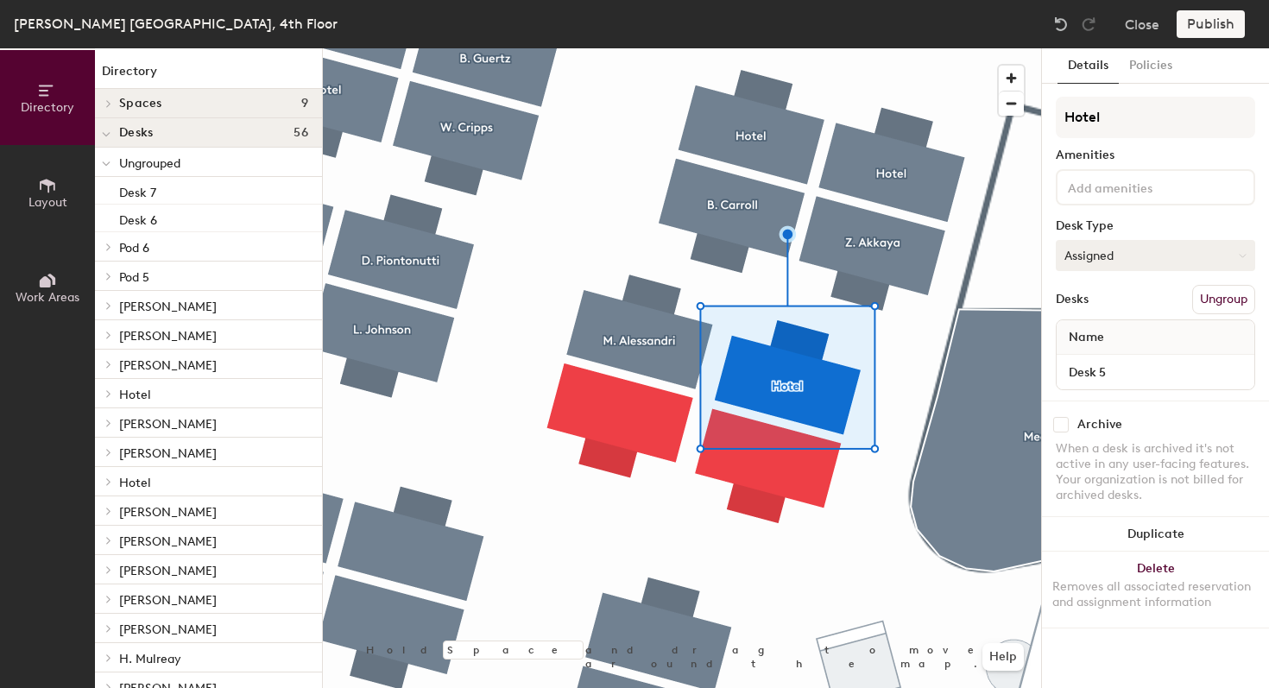
click at [1123, 258] on button "Assigned" at bounding box center [1155, 255] width 199 height 31
click at [1103, 360] on div "Hoteled" at bounding box center [1142, 361] width 173 height 26
click at [1112, 375] on input "Desk 5" at bounding box center [1155, 372] width 191 height 24
type input "4.38"
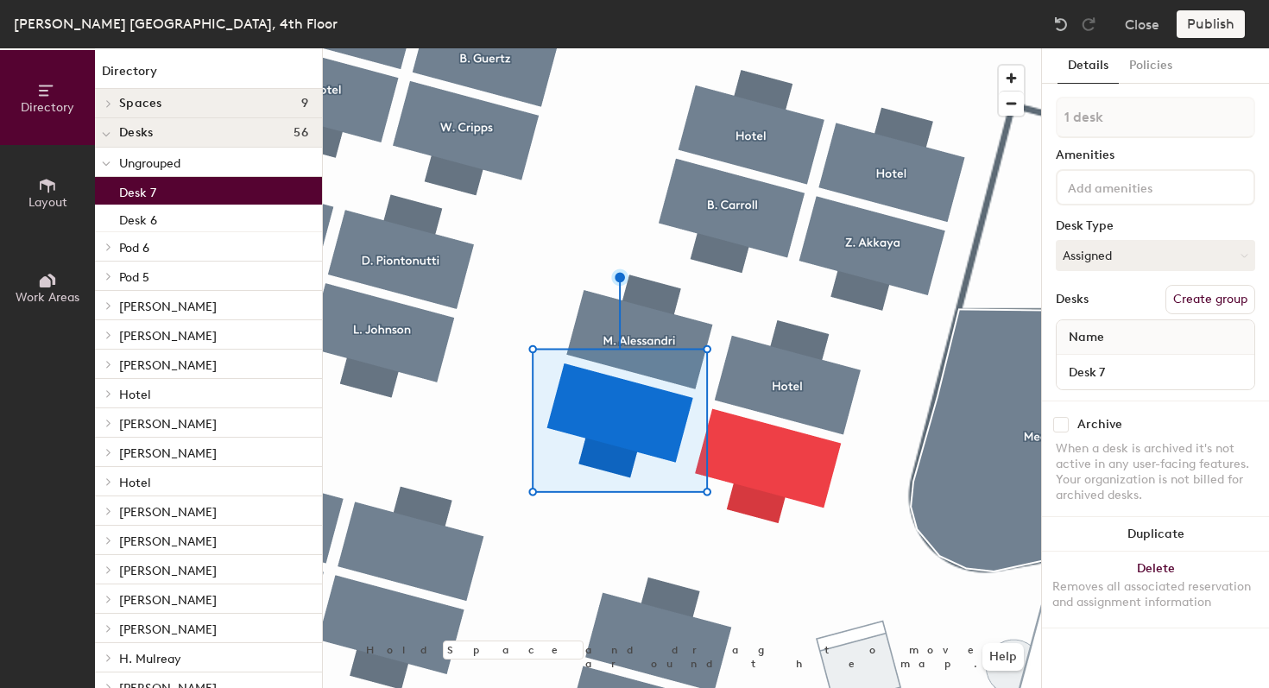
click at [1203, 296] on button "Create group" at bounding box center [1210, 299] width 90 height 29
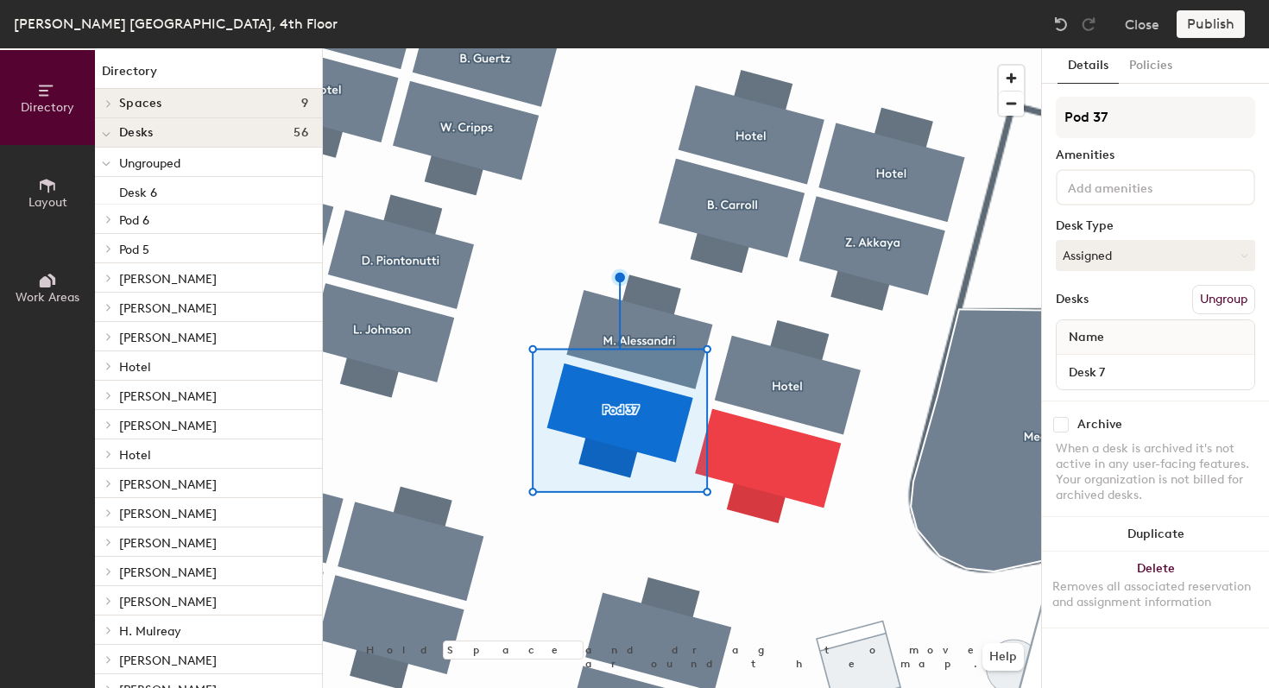
click at [1000, 121] on div "Directory Layout Work Areas Directory Spaces 9 Focus (Double) Focus (Double) Fo…" at bounding box center [634, 368] width 1269 height 640
type input "[PERSON_NAME]"
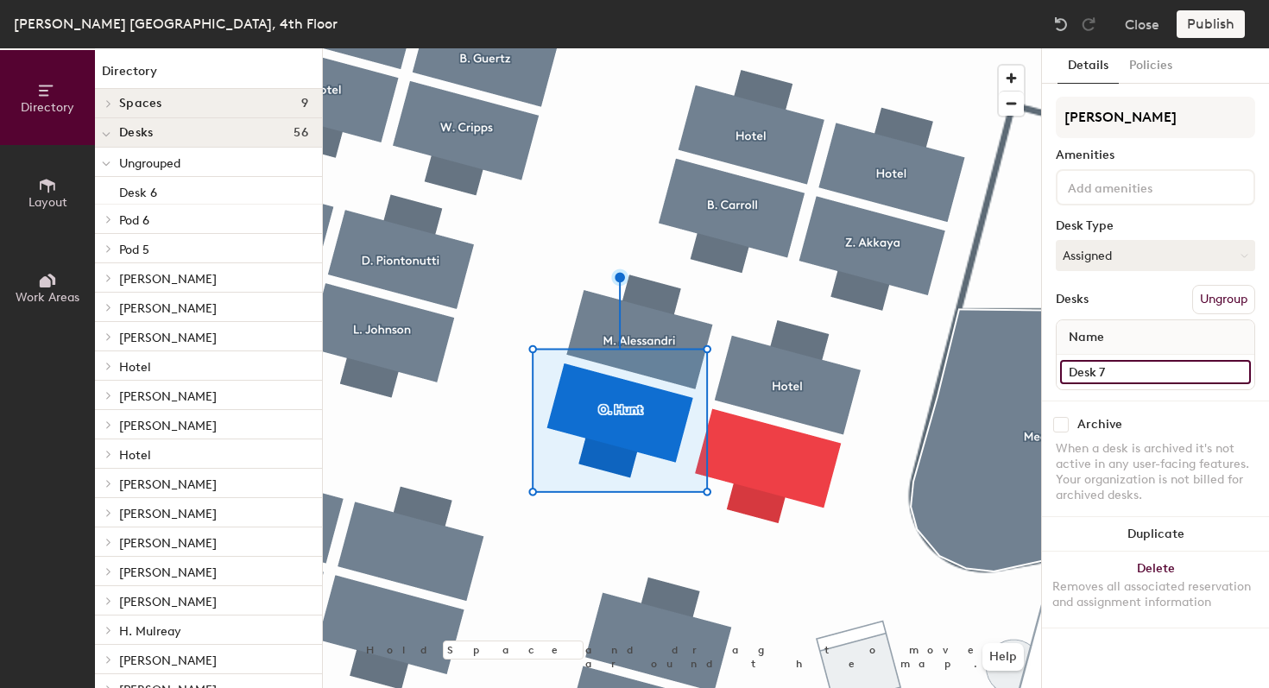
click at [1138, 369] on input "Desk 7" at bounding box center [1155, 372] width 191 height 24
type input "4.26"
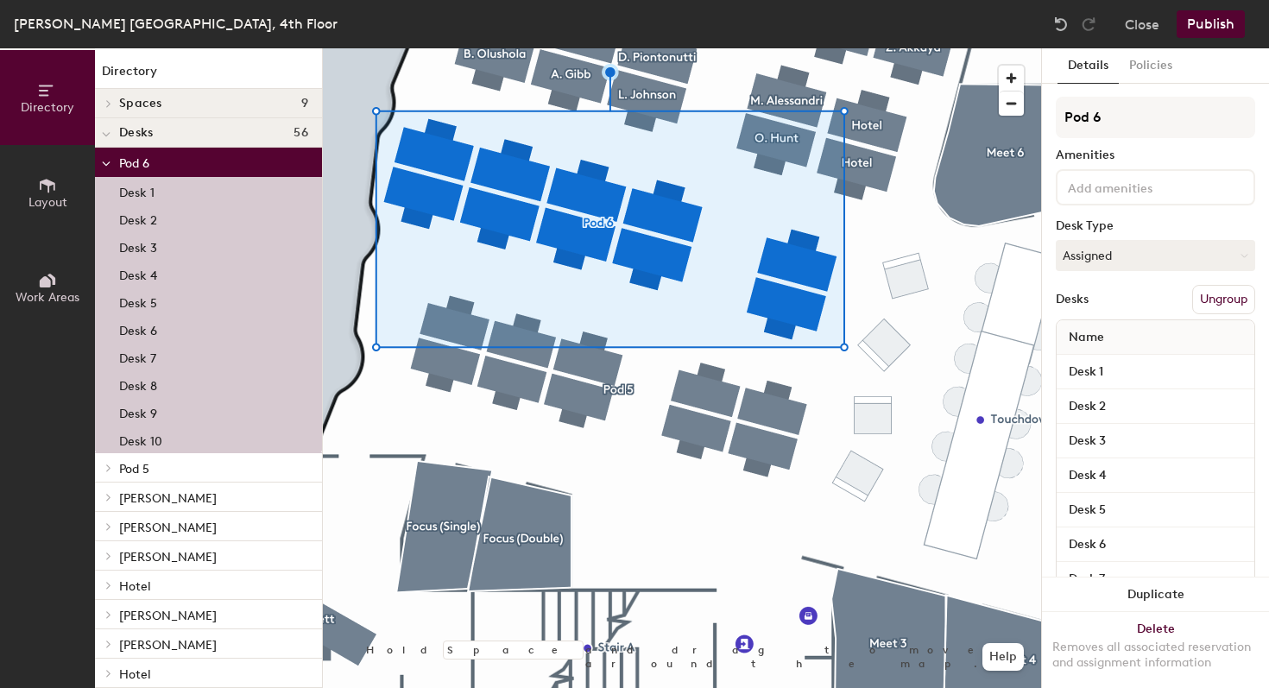
click at [1219, 296] on button "Ungroup" at bounding box center [1223, 299] width 63 height 29
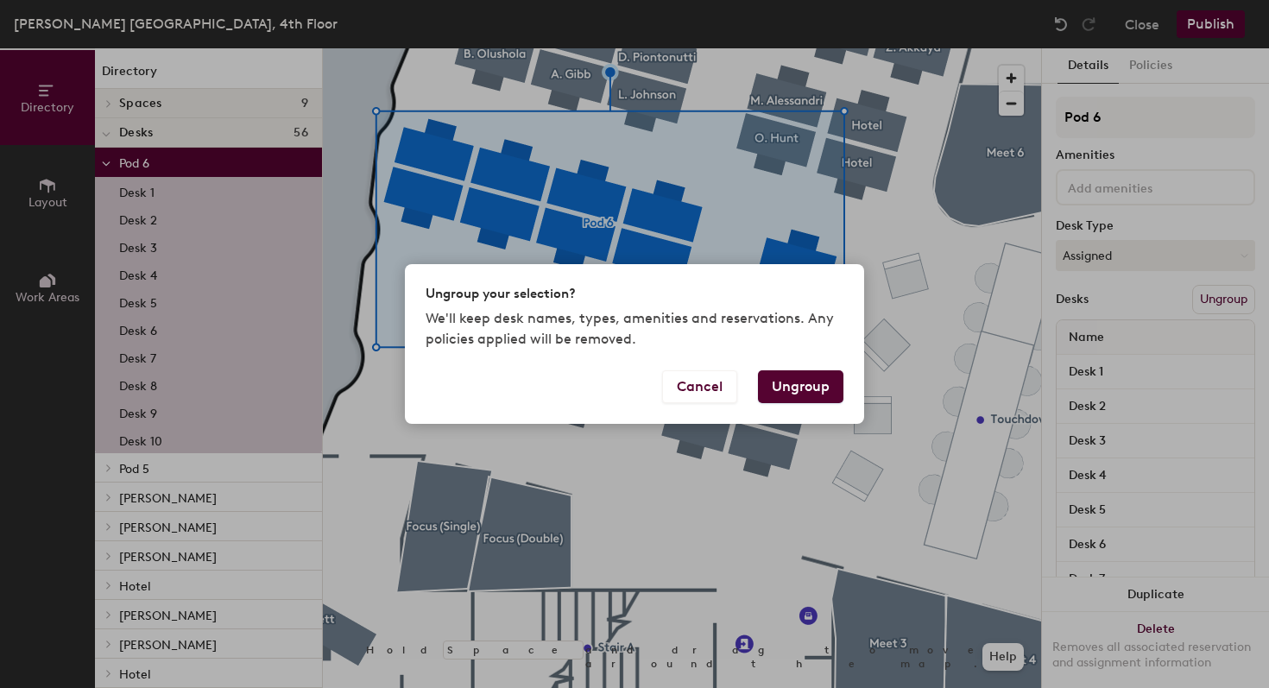
click at [795, 381] on button "Ungroup" at bounding box center [800, 386] width 85 height 33
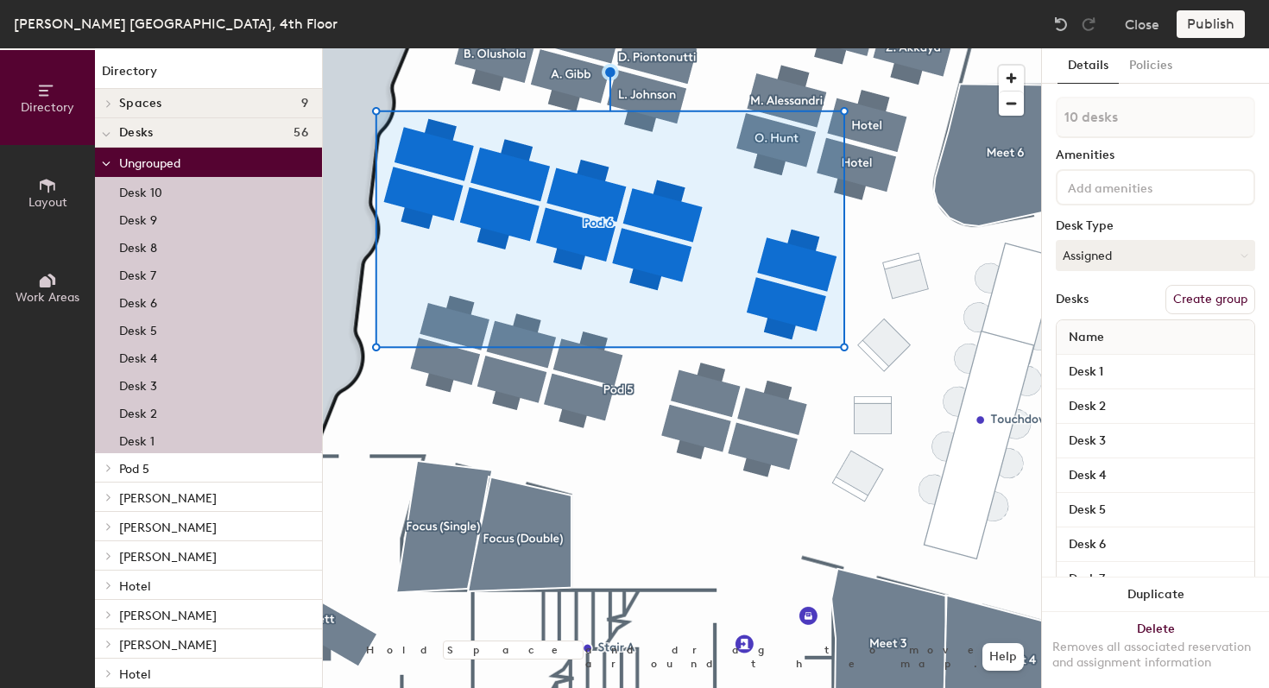
type input "1 desk"
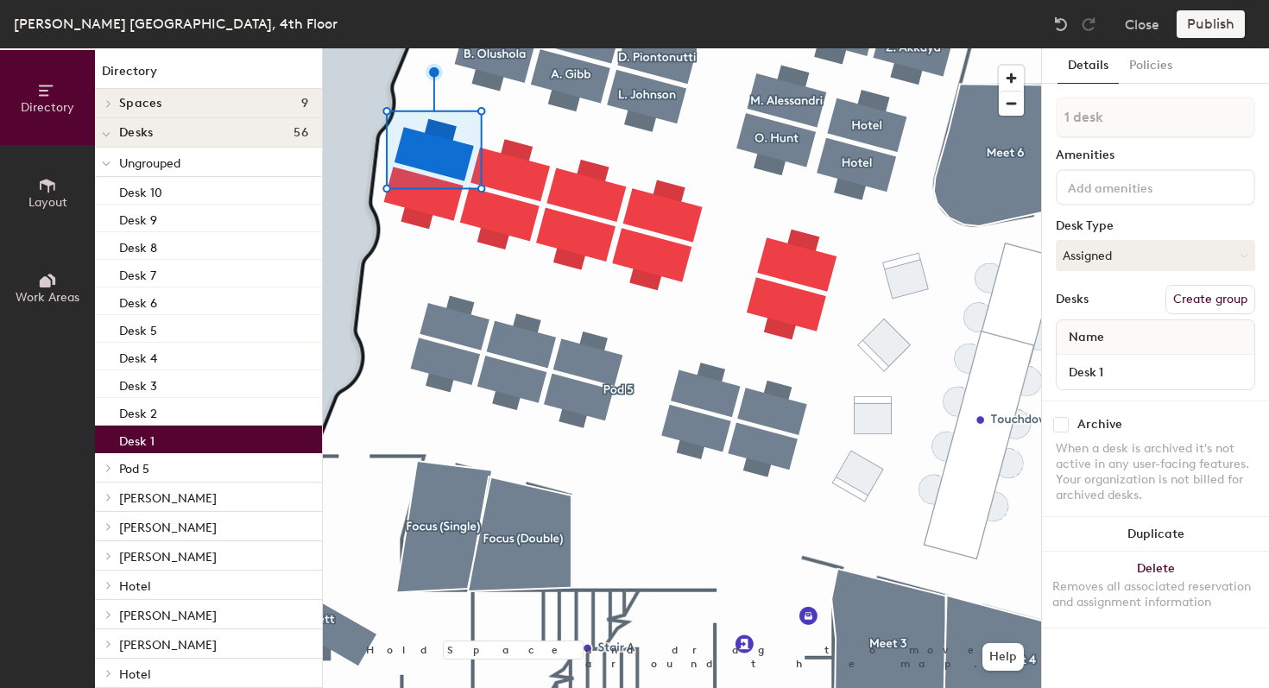
click at [1198, 297] on button "Create group" at bounding box center [1210, 299] width 90 height 29
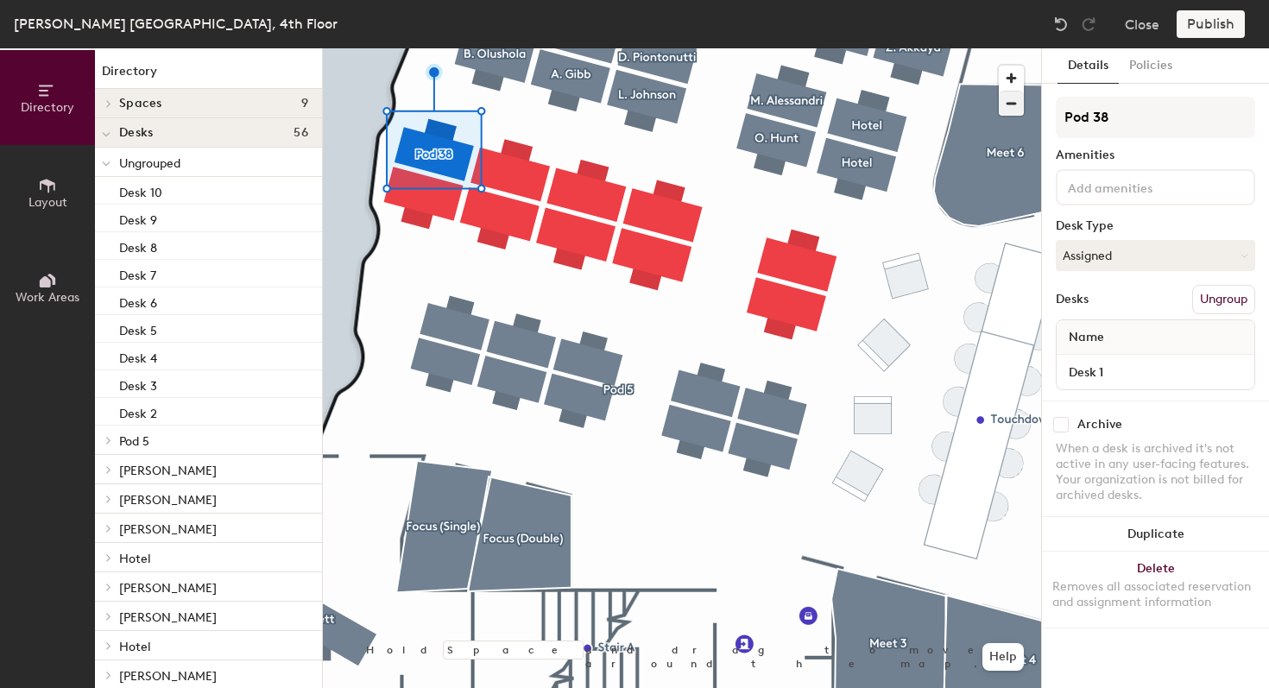
drag, startPoint x: 1127, startPoint y: 106, endPoint x: 1021, endPoint y: 108, distance: 106.2
click at [1021, 108] on div "Directory Layout Work Areas Directory Spaces 9 Focus (Double) Focus (Double) Fo…" at bounding box center [634, 368] width 1269 height 640
click at [1119, 117] on input "Pod 38" at bounding box center [1155, 117] width 199 height 41
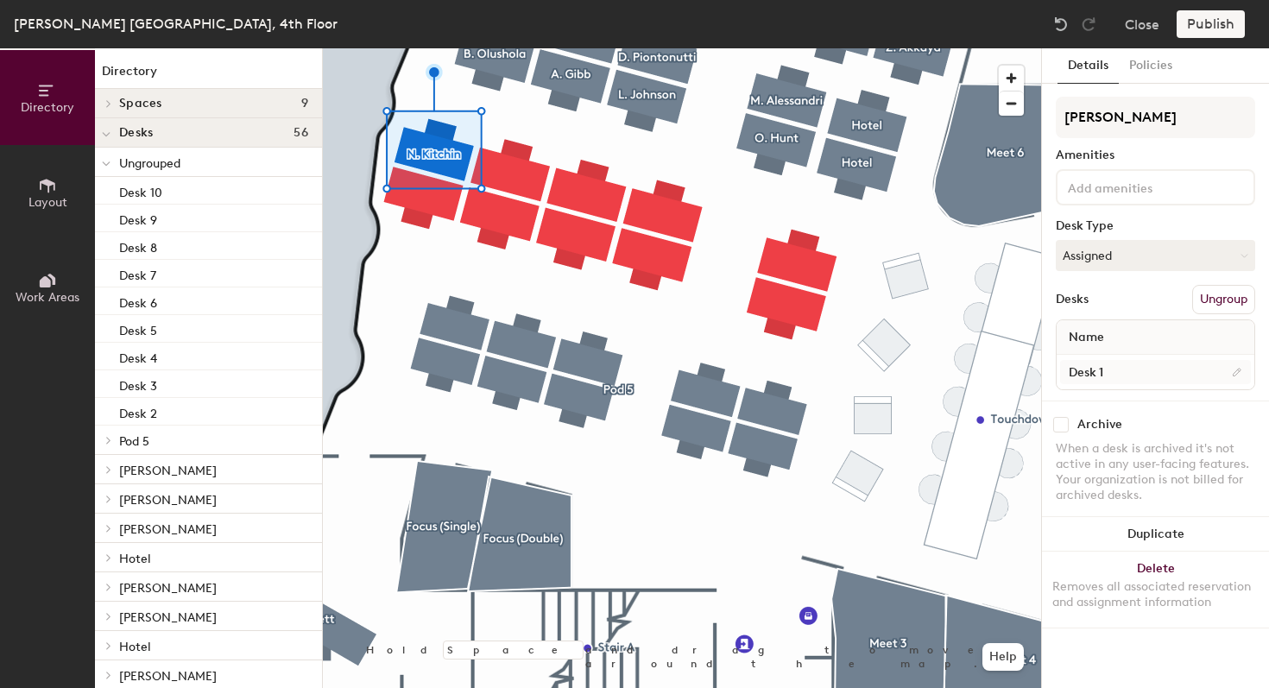
type input "[PERSON_NAME]"
click at [1193, 368] on input "Desk 1" at bounding box center [1155, 372] width 191 height 24
type input "4.22"
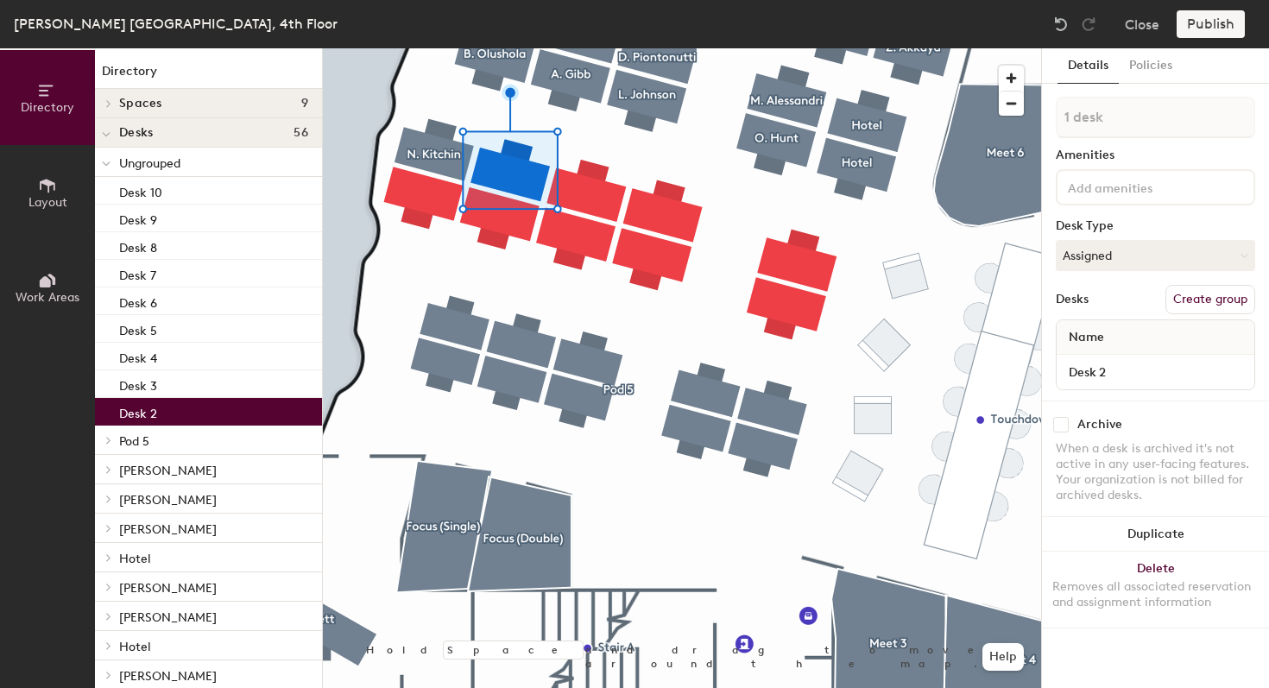
click at [1177, 293] on button "Create group" at bounding box center [1210, 299] width 90 height 29
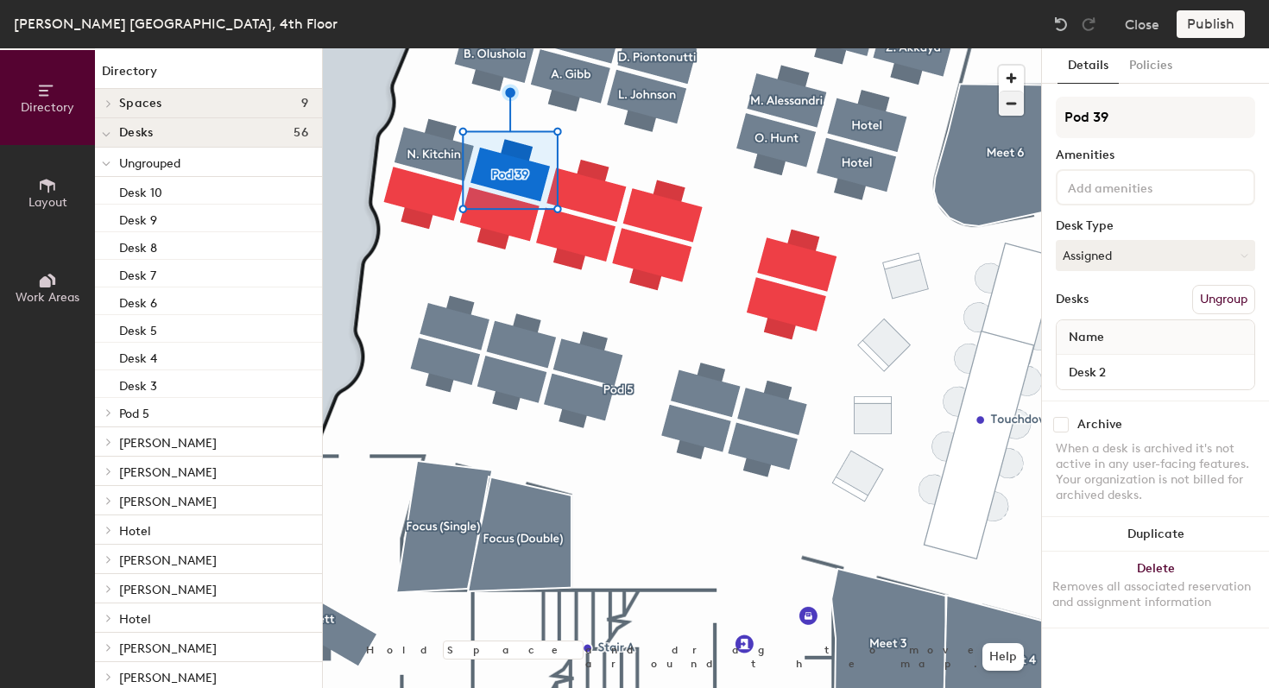
drag, startPoint x: 1127, startPoint y: 122, endPoint x: 1001, endPoint y: 112, distance: 126.4
click at [1001, 112] on div "Directory Layout Work Areas Directory Spaces 9 Focus (Double) Focus (Double) Fo…" at bounding box center [634, 368] width 1269 height 640
type input "[PERSON_NAME]"
click at [1110, 257] on button "Assigned" at bounding box center [1155, 255] width 199 height 31
click at [1112, 250] on button "Assigned" at bounding box center [1155, 255] width 199 height 31
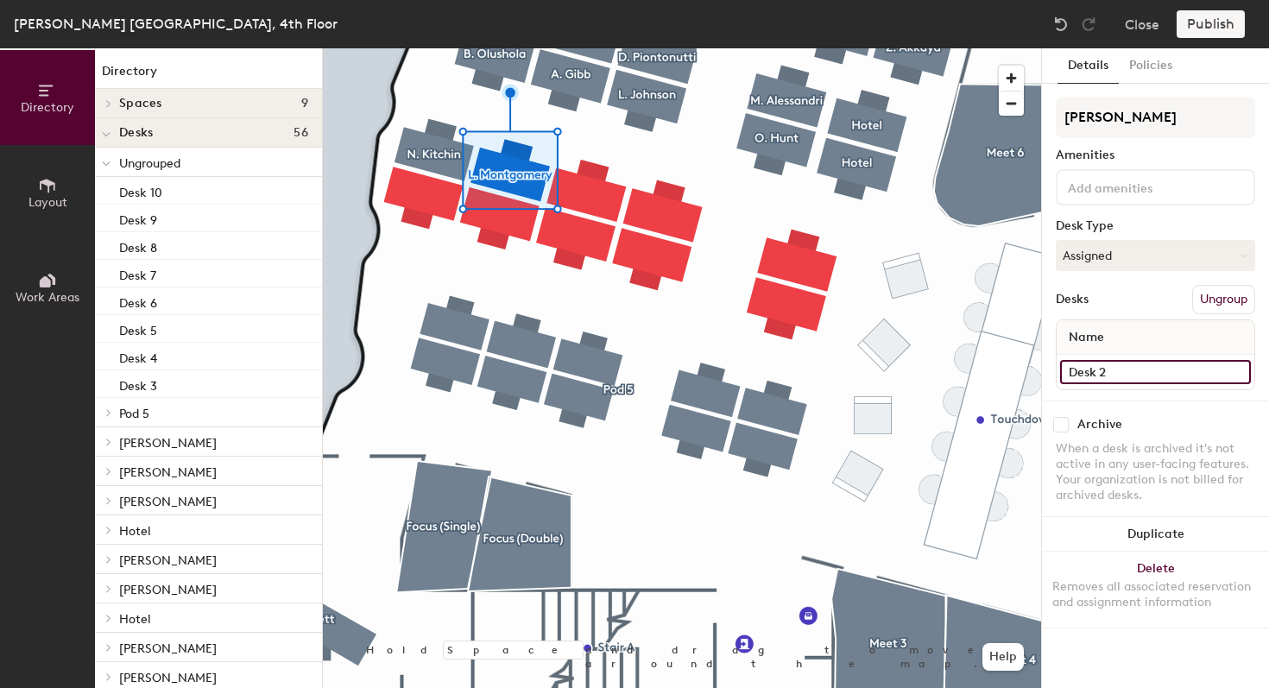
click at [1116, 377] on input "Desk 2" at bounding box center [1155, 372] width 191 height 24
type input "4.21"
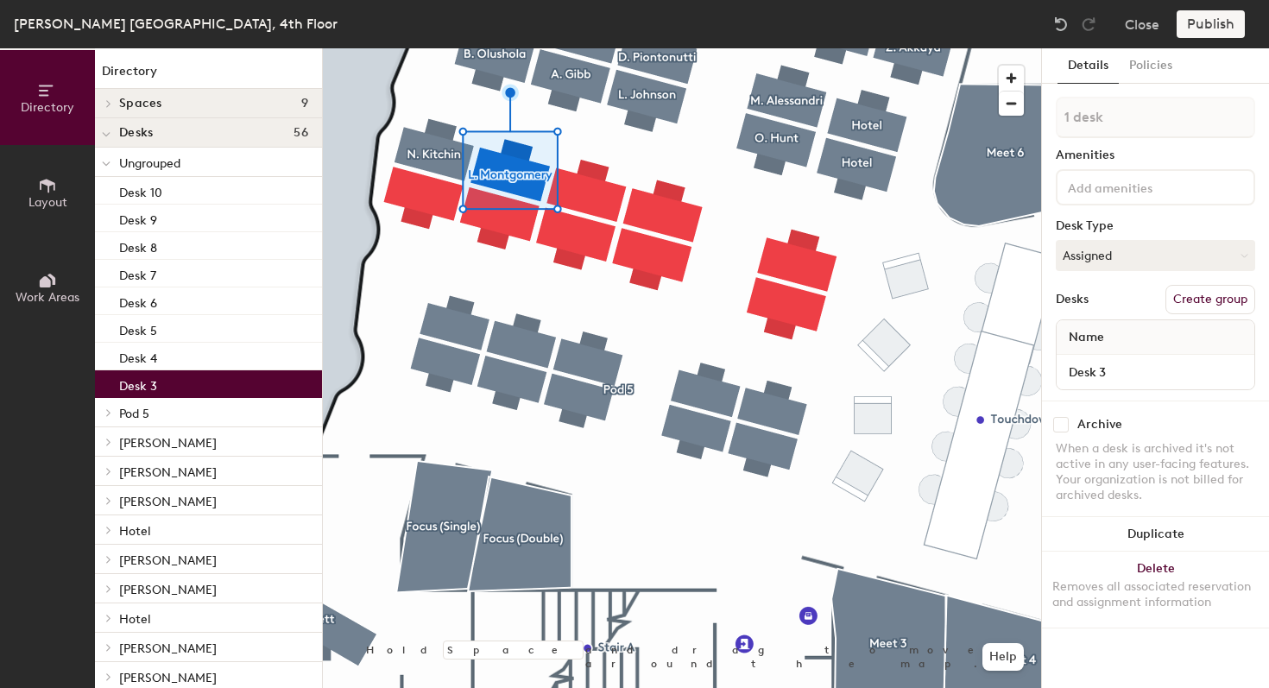
click at [1204, 303] on button "Create group" at bounding box center [1210, 299] width 90 height 29
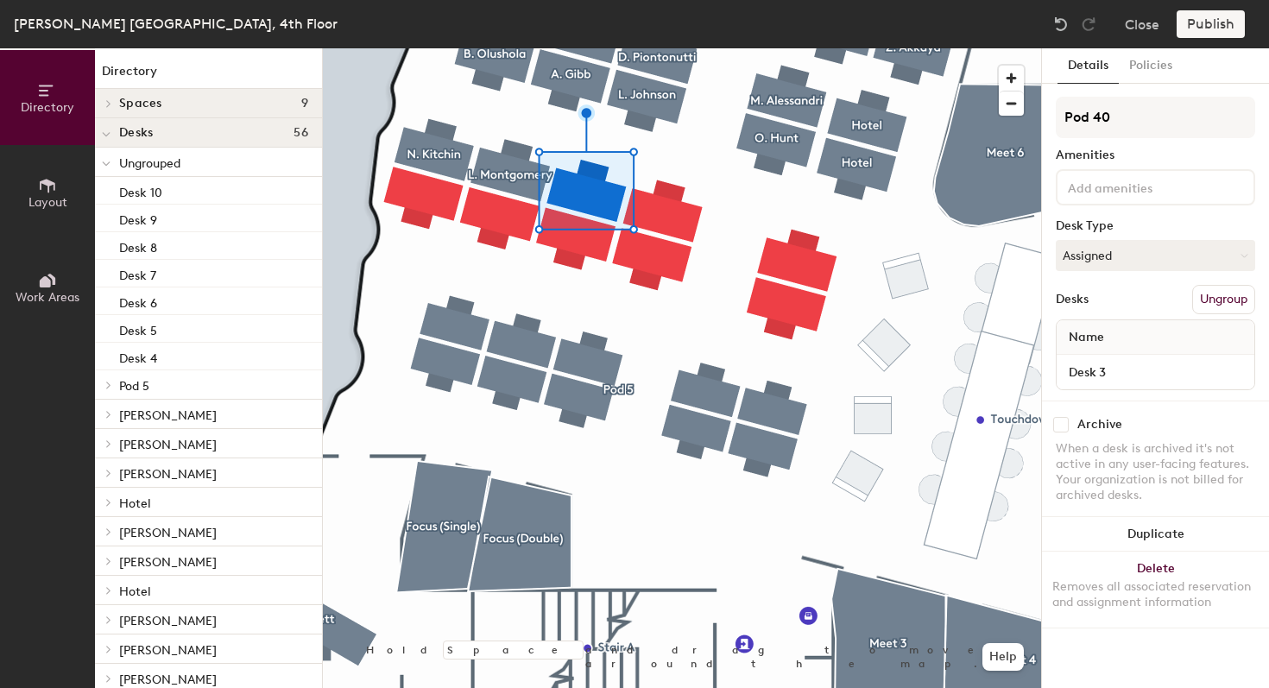
click at [1123, 392] on div "Pod 40 Amenities Desk Type Assigned Desks Ungroup Name Desk 3" at bounding box center [1155, 249] width 199 height 304
click at [1125, 380] on input "Desk 3" at bounding box center [1155, 372] width 191 height 24
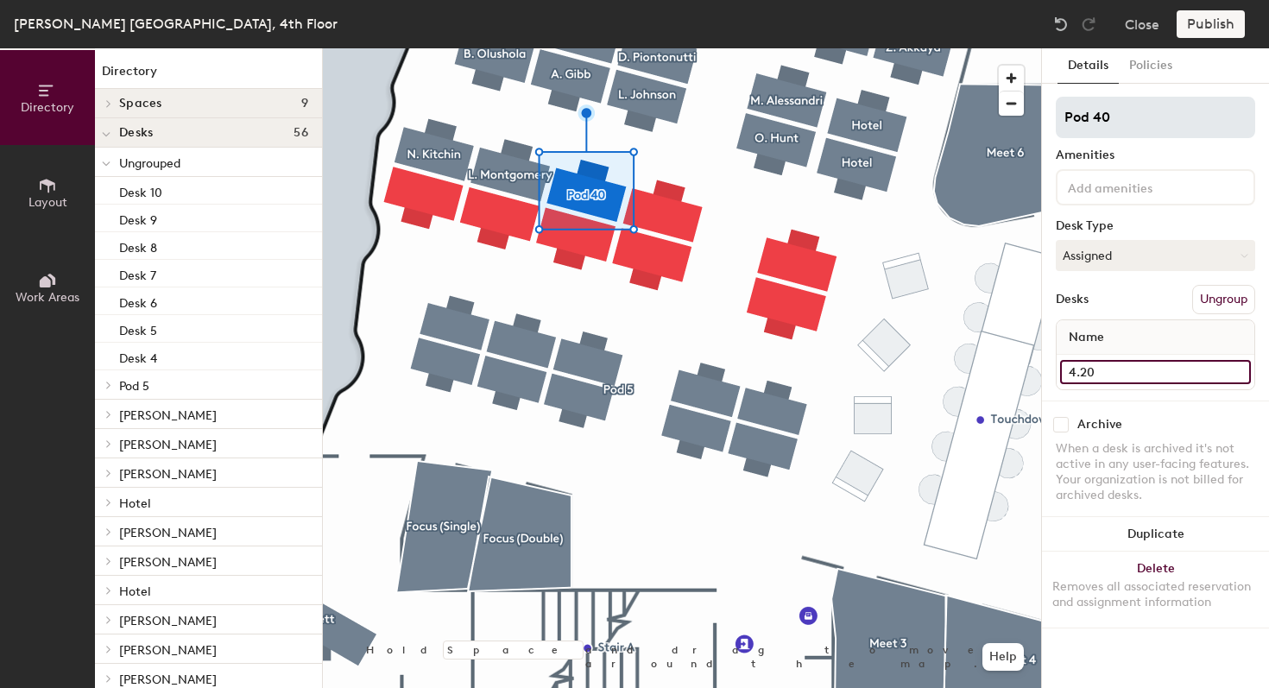
type input "4.20"
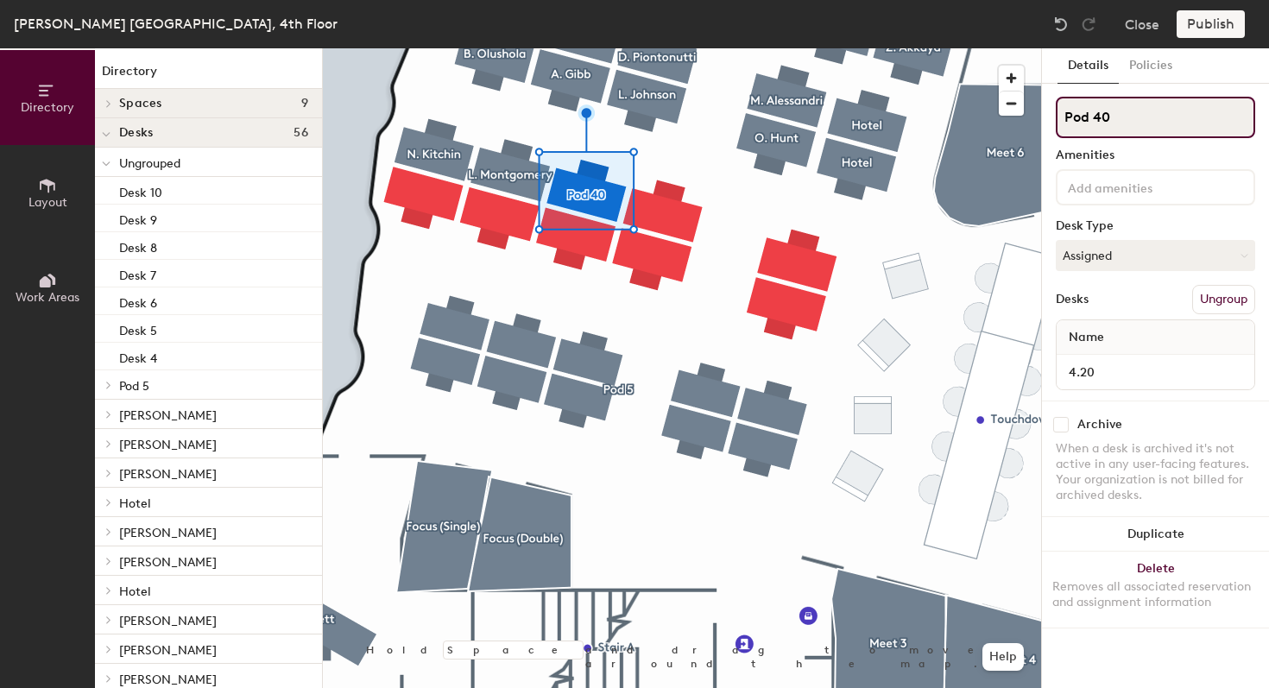
click at [1030, 121] on div "Directory Layout Work Areas Directory Spaces 9 Focus (Double) Focus (Double) Fo…" at bounding box center [634, 368] width 1269 height 640
type input "[PERSON_NAME]"
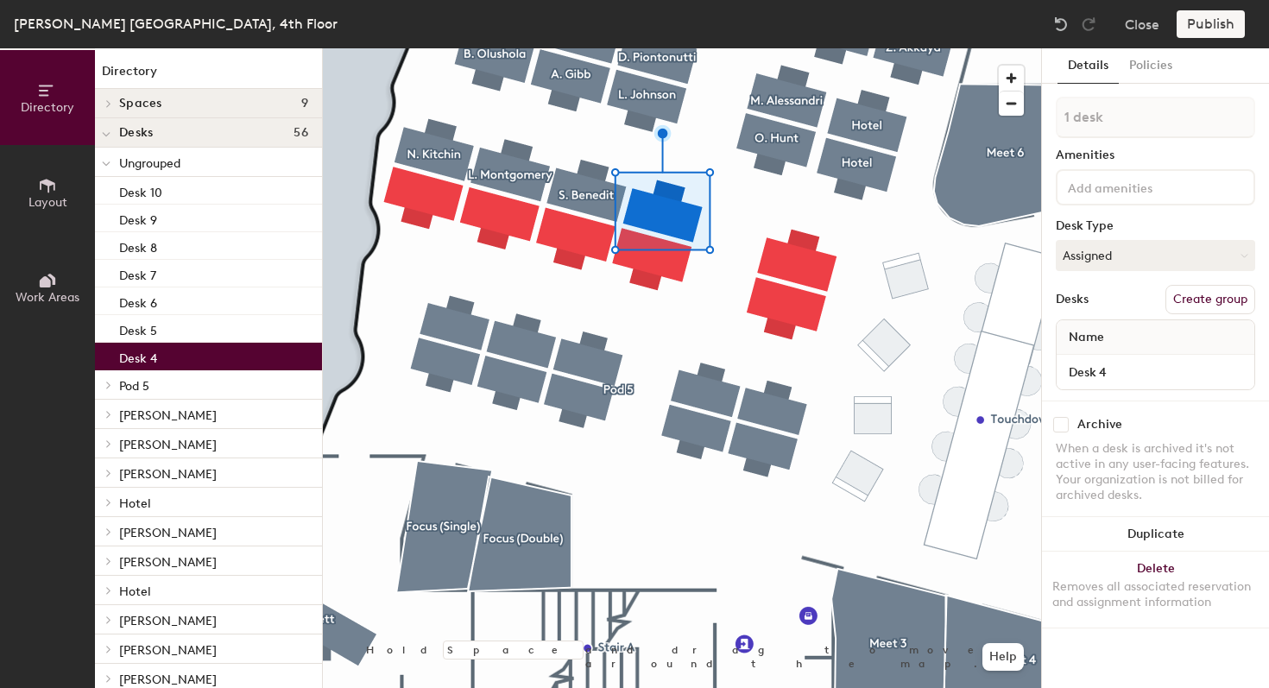
click at [1197, 299] on button "Create group" at bounding box center [1210, 299] width 90 height 29
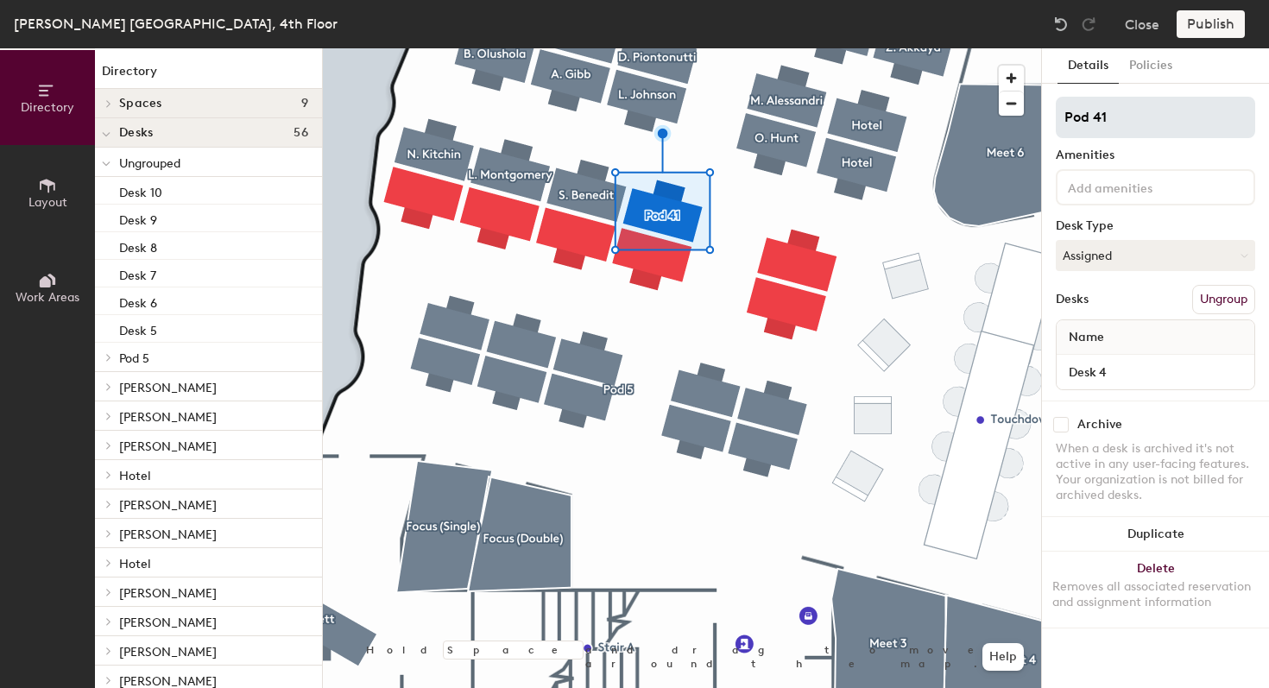
click at [993, 118] on div "Directory Layout Work Areas Directory Spaces 9 Focus (Double) Focus (Double) Fo…" at bounding box center [634, 368] width 1269 height 640
type input "[PERSON_NAME]"
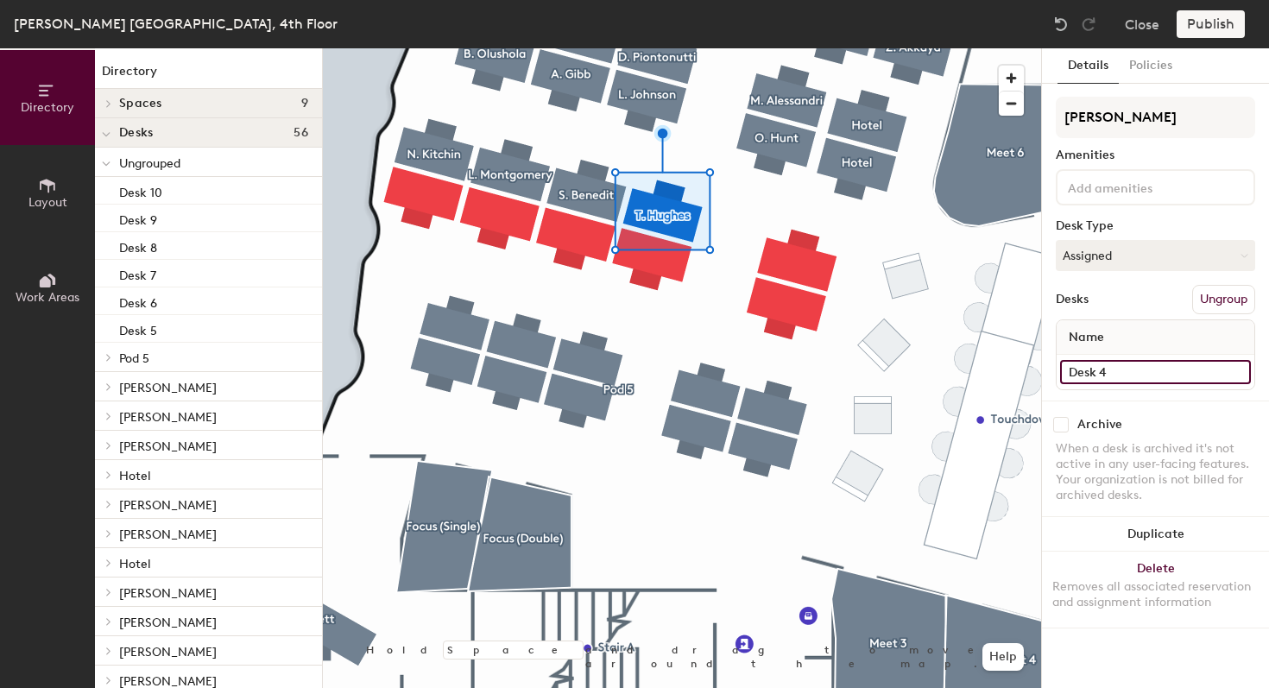
click at [1100, 374] on input "Desk 4" at bounding box center [1155, 372] width 191 height 24
type input "4.19"
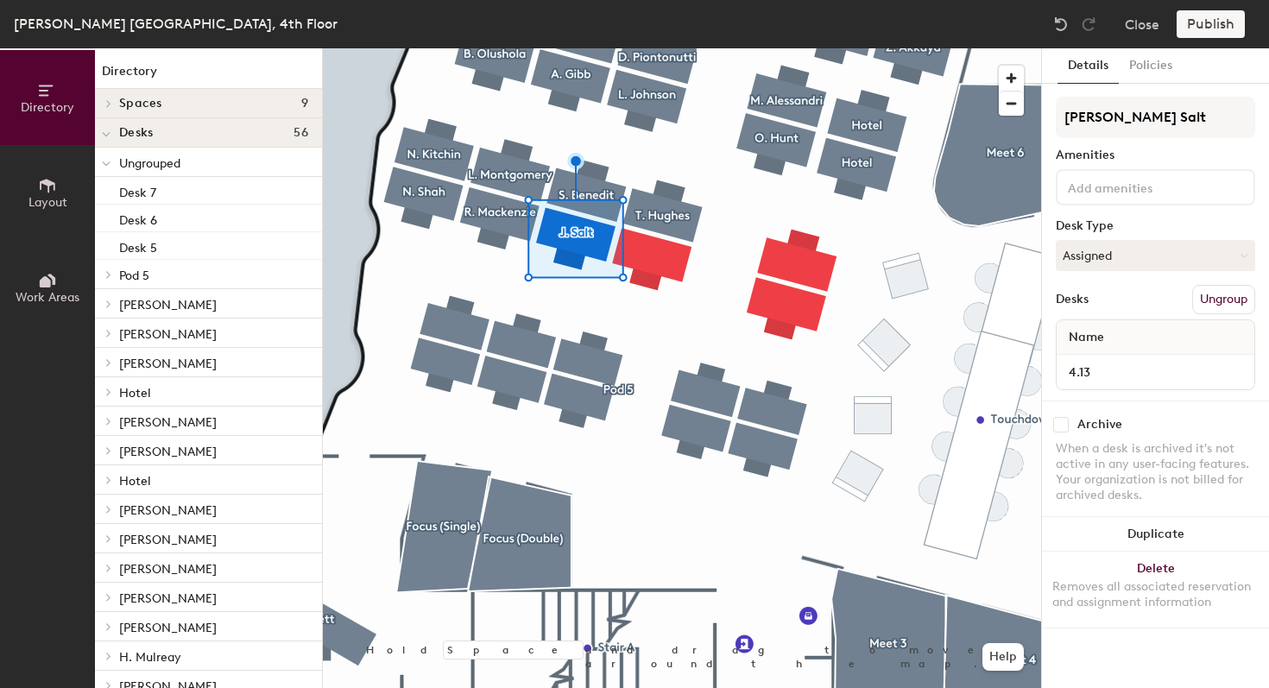
type input "[PERSON_NAME] Salt"
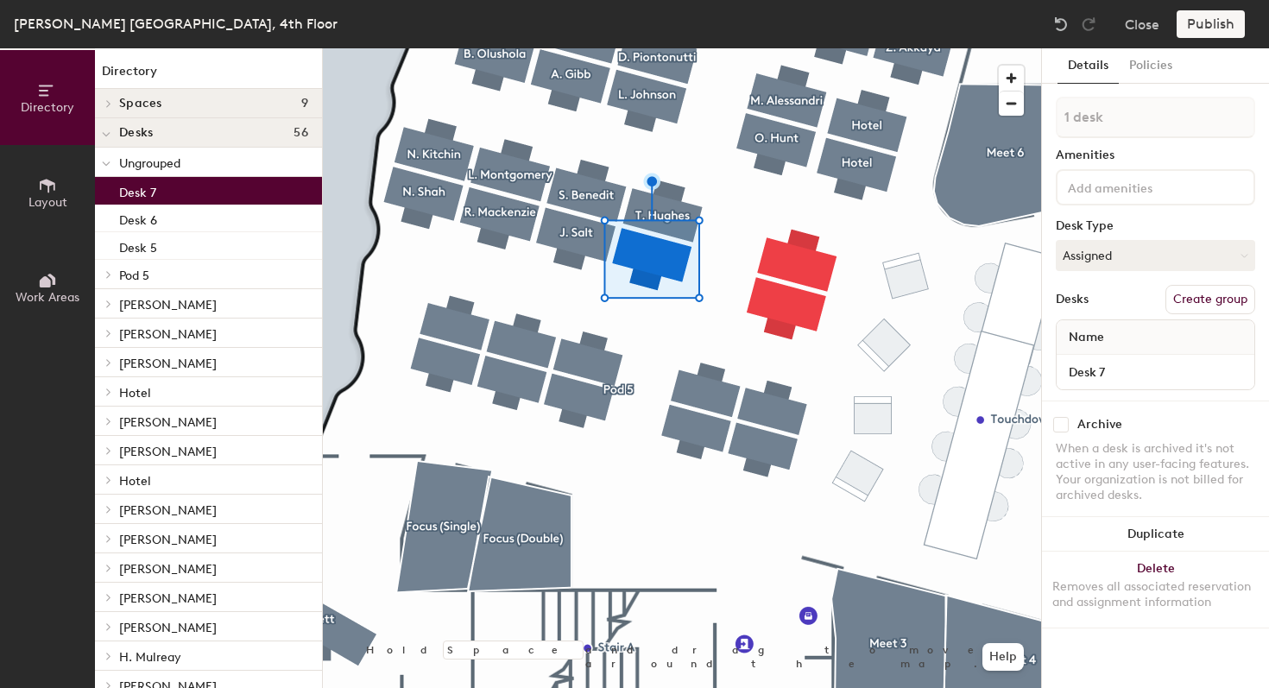
click at [1186, 299] on button "Create group" at bounding box center [1210, 299] width 90 height 29
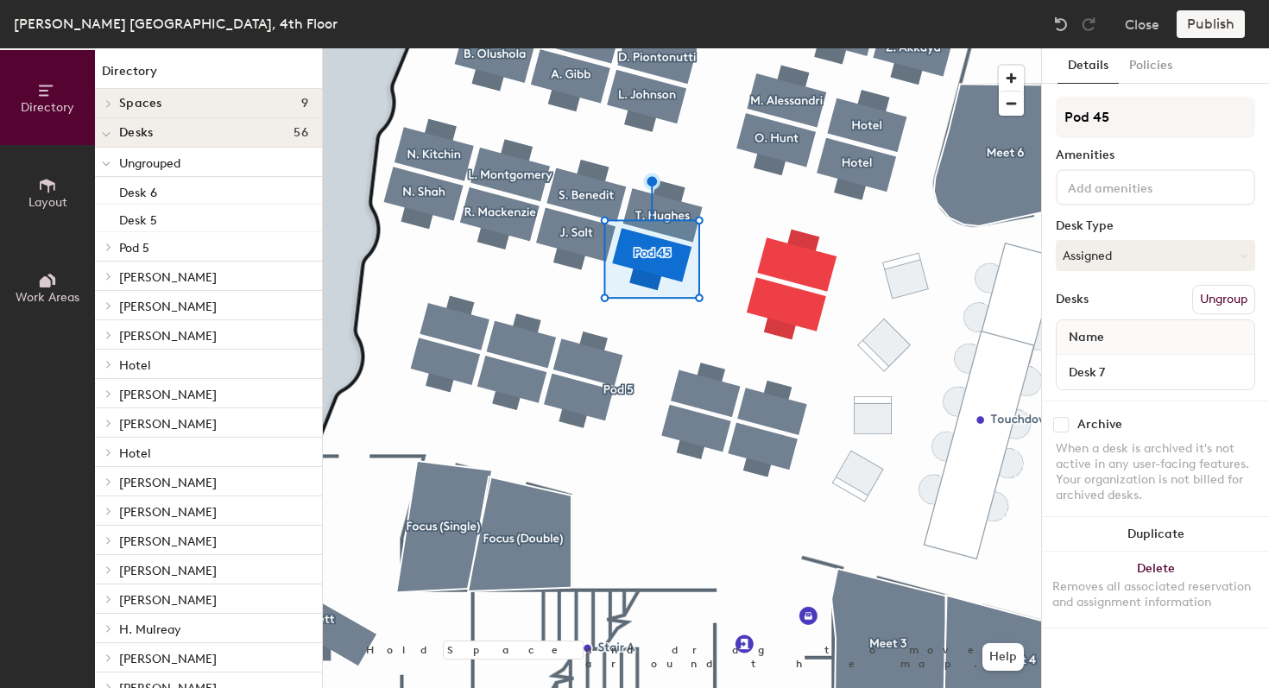
click at [1125, 274] on div "Pod 45 Amenities Desk Type Assigned Desks Ungroup Name Desk 7" at bounding box center [1155, 249] width 199 height 304
click at [1127, 262] on button "Assigned" at bounding box center [1155, 255] width 199 height 31
click at [1119, 363] on div "Hoteled" at bounding box center [1142, 361] width 173 height 26
click at [1090, 130] on input "Pod 45" at bounding box center [1155, 117] width 199 height 41
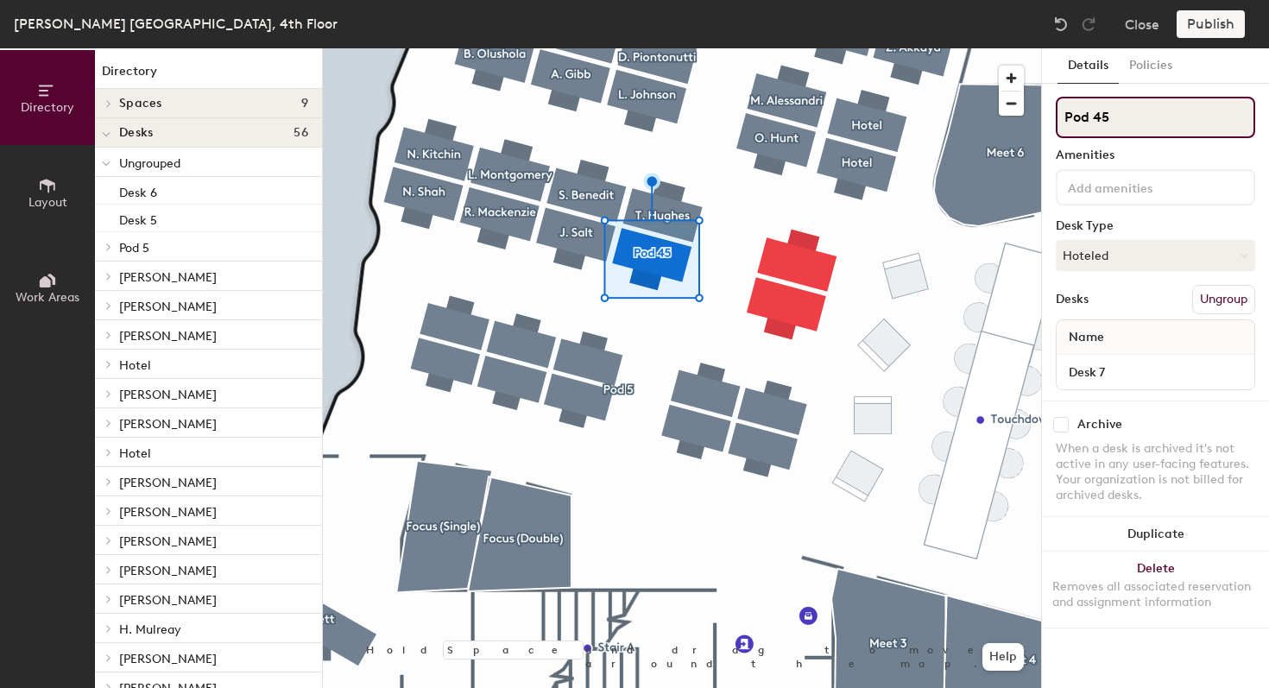
click at [1090, 130] on input "Pod 45" at bounding box center [1155, 117] width 199 height 41
type input "Hotel"
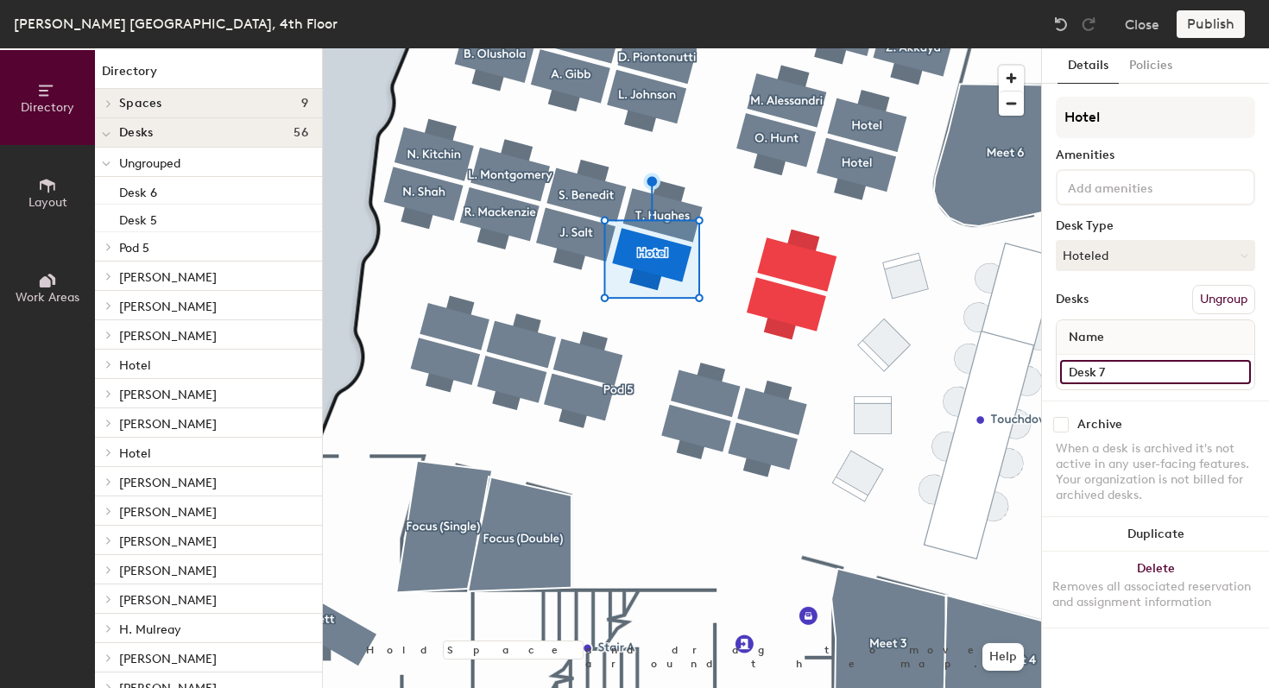
click at [1133, 367] on input "Desk 7" at bounding box center [1155, 372] width 191 height 24
type input "4.14"
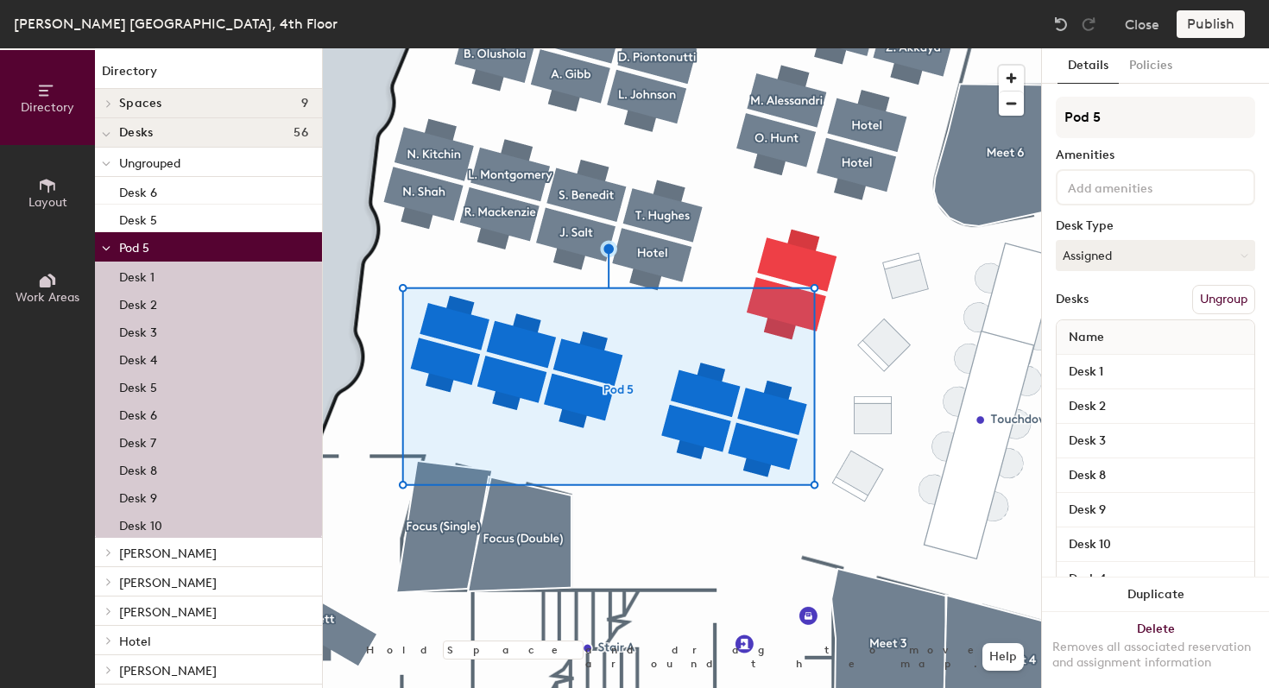
click at [1212, 302] on button "Ungroup" at bounding box center [1223, 299] width 63 height 29
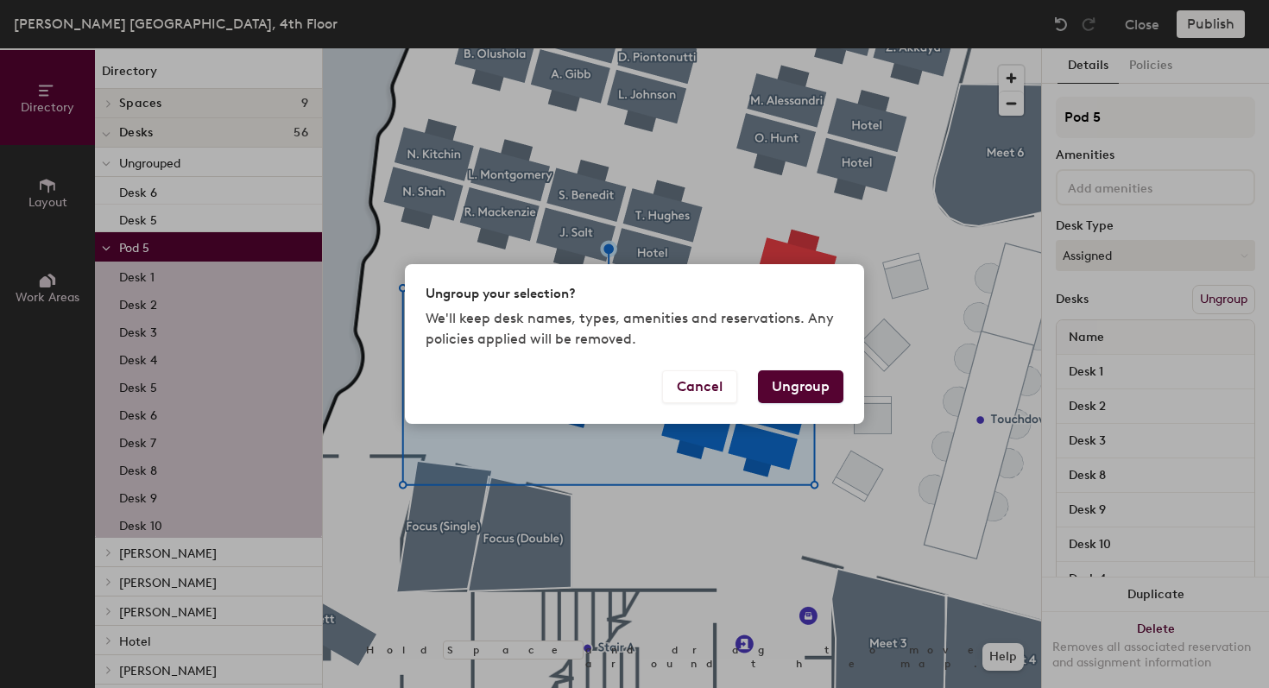
click at [814, 391] on button "Ungroup" at bounding box center [800, 386] width 85 height 33
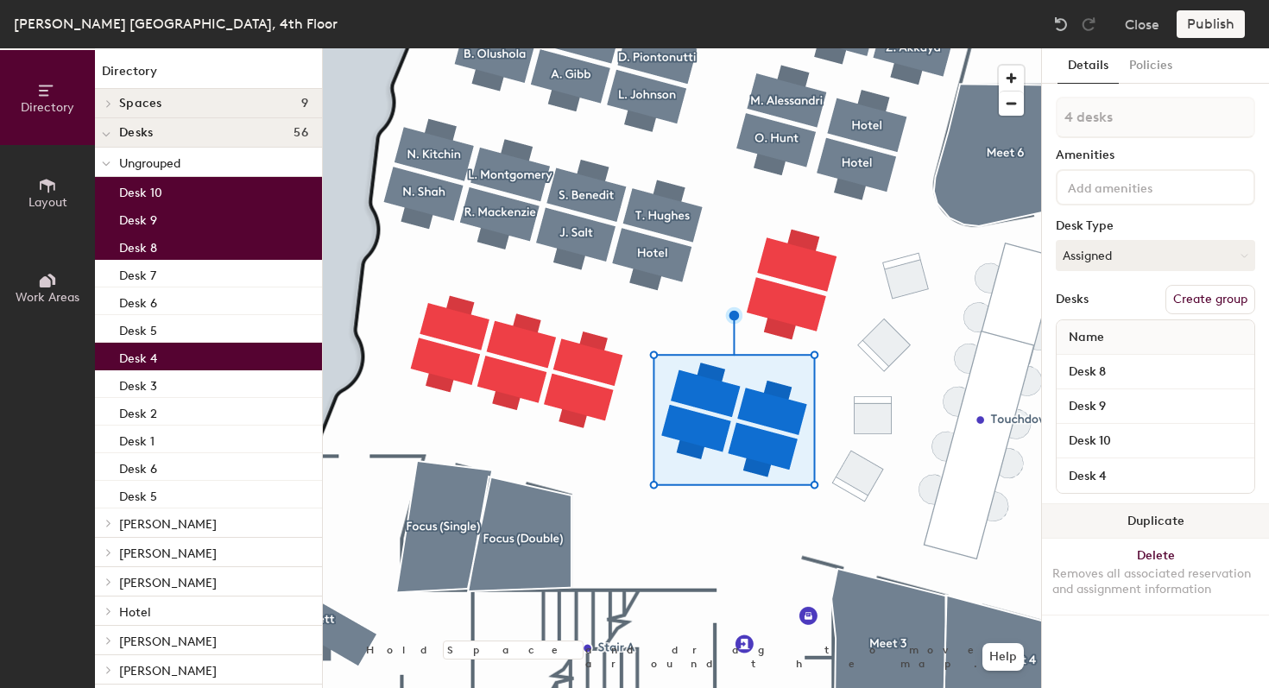
click at [1169, 524] on button "Duplicate" at bounding box center [1155, 521] width 227 height 35
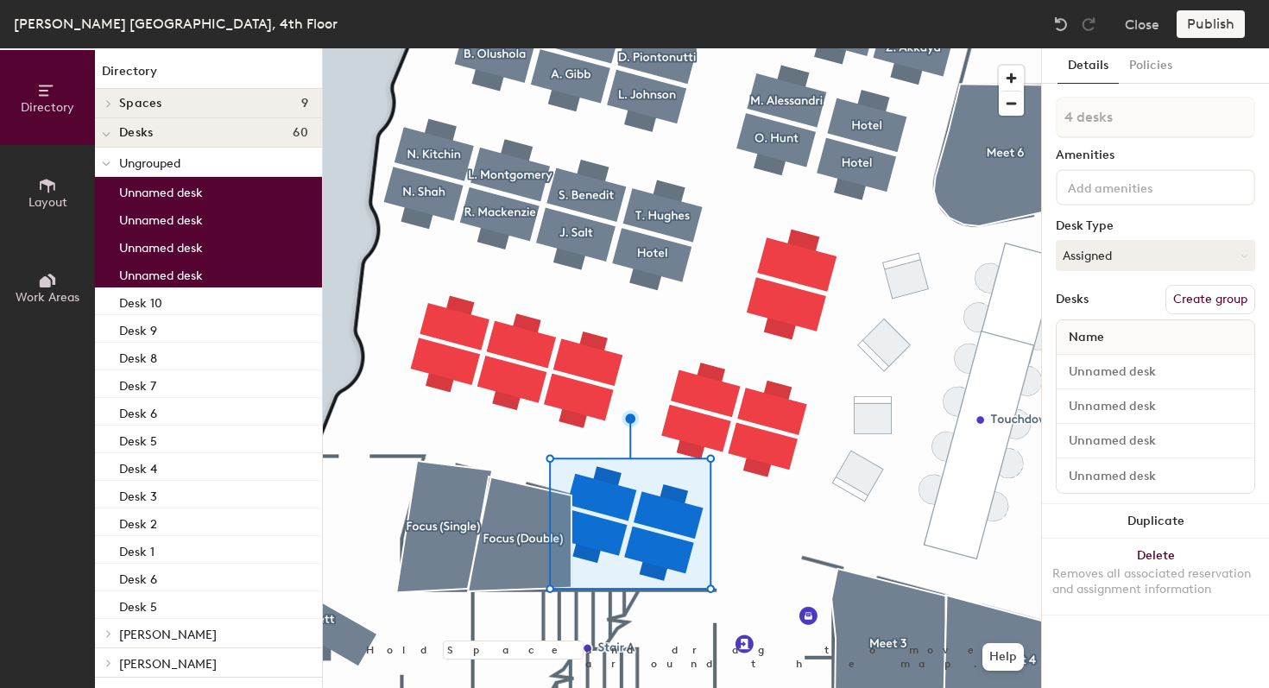
type input "1 desk"
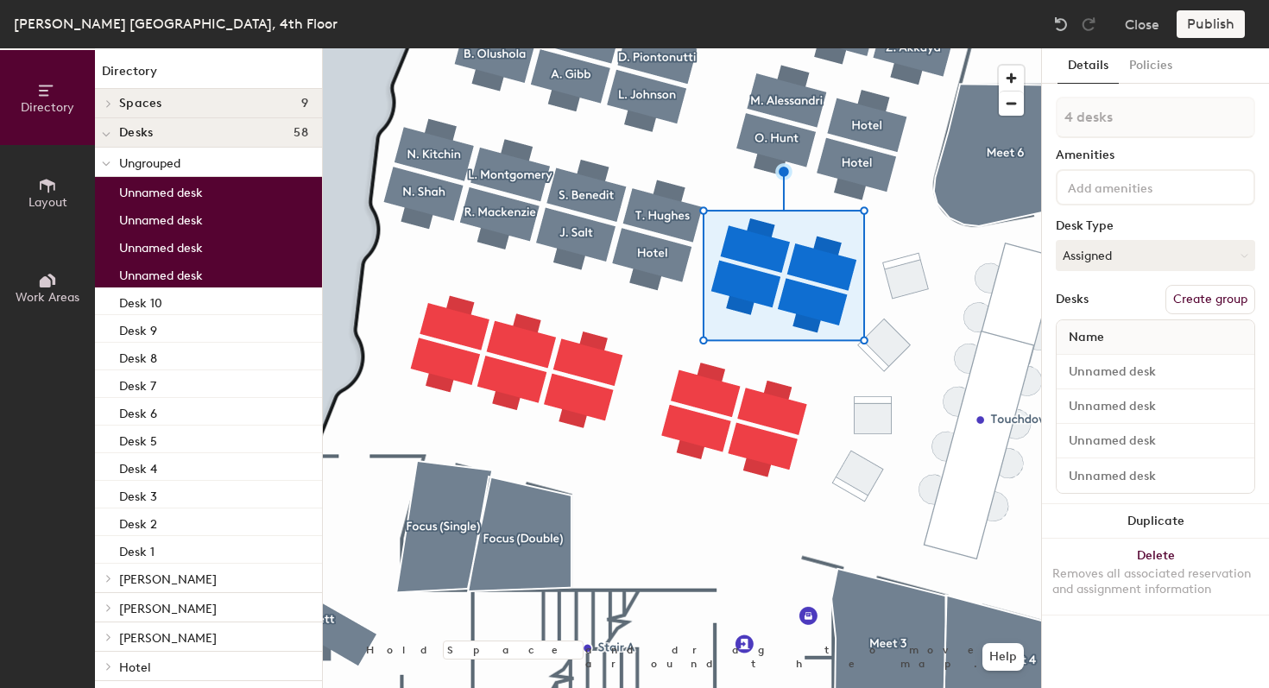
type input "1 desk"
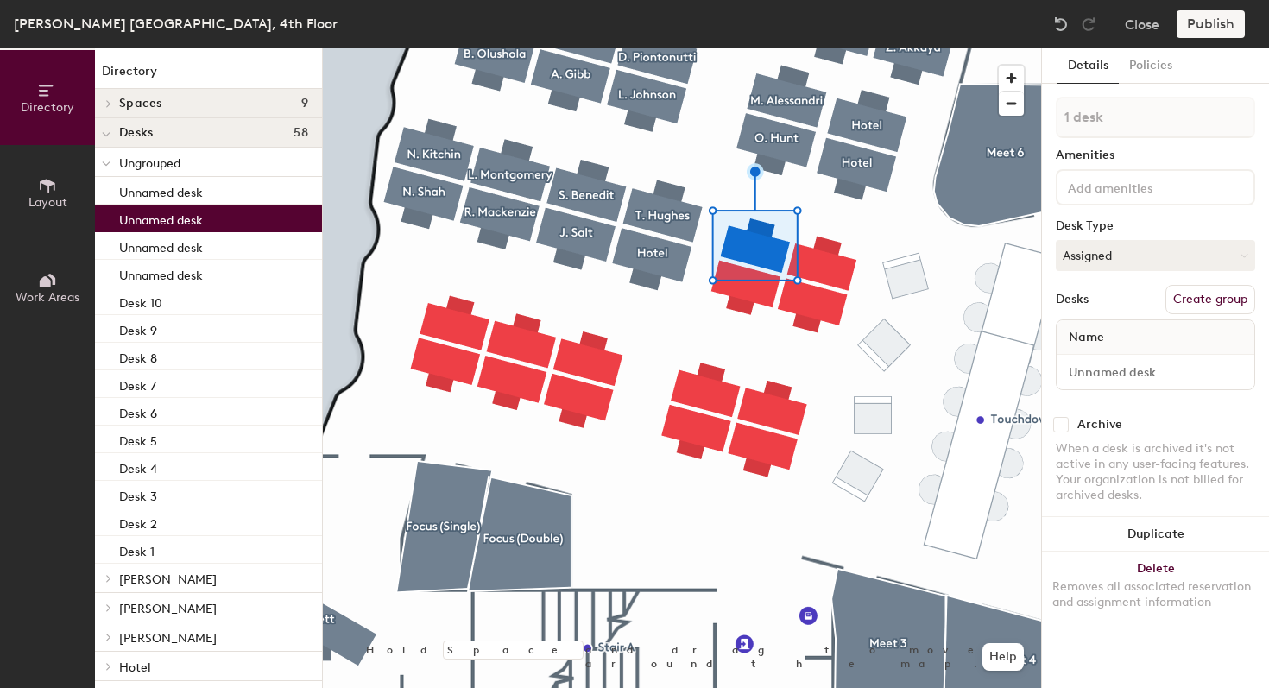
click at [1189, 302] on button "Create group" at bounding box center [1210, 299] width 90 height 29
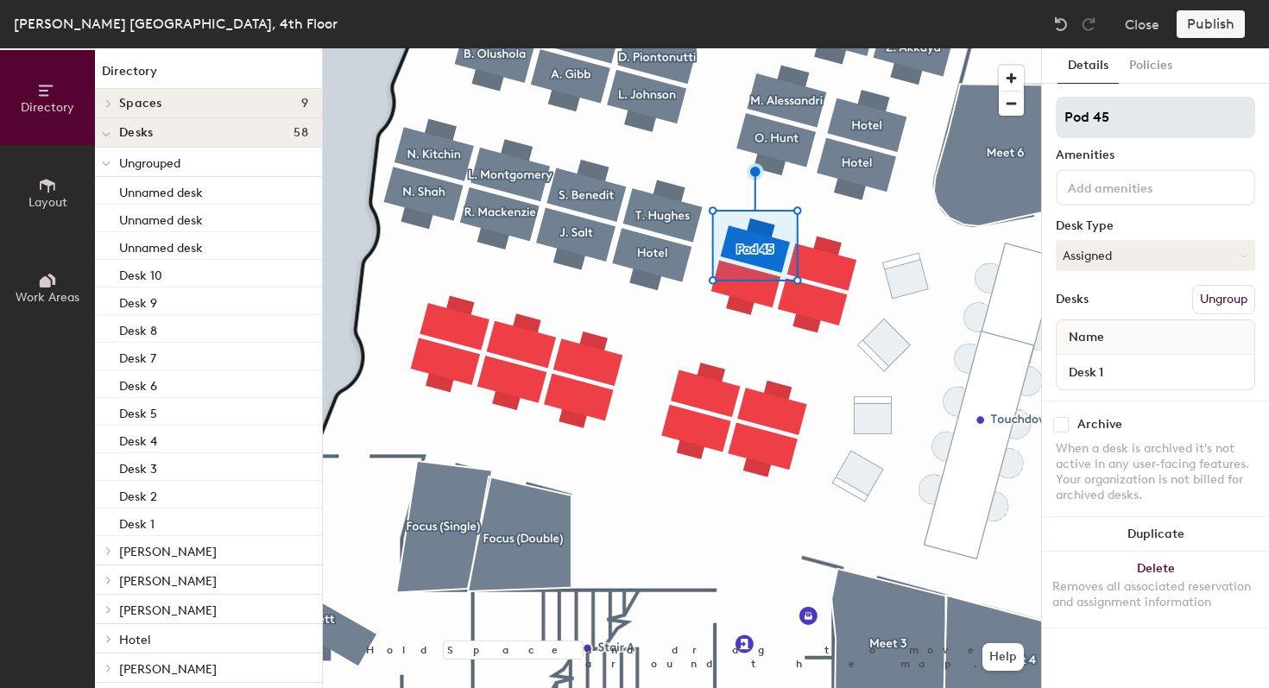
click at [1015, 129] on div "Directory Layout Work Areas Directory Spaces 9 Focus (Double) Focus (Double) Fo…" at bounding box center [634, 368] width 1269 height 640
click at [1125, 118] on input "Pod 45" at bounding box center [1155, 117] width 199 height 41
type input "Hotel"
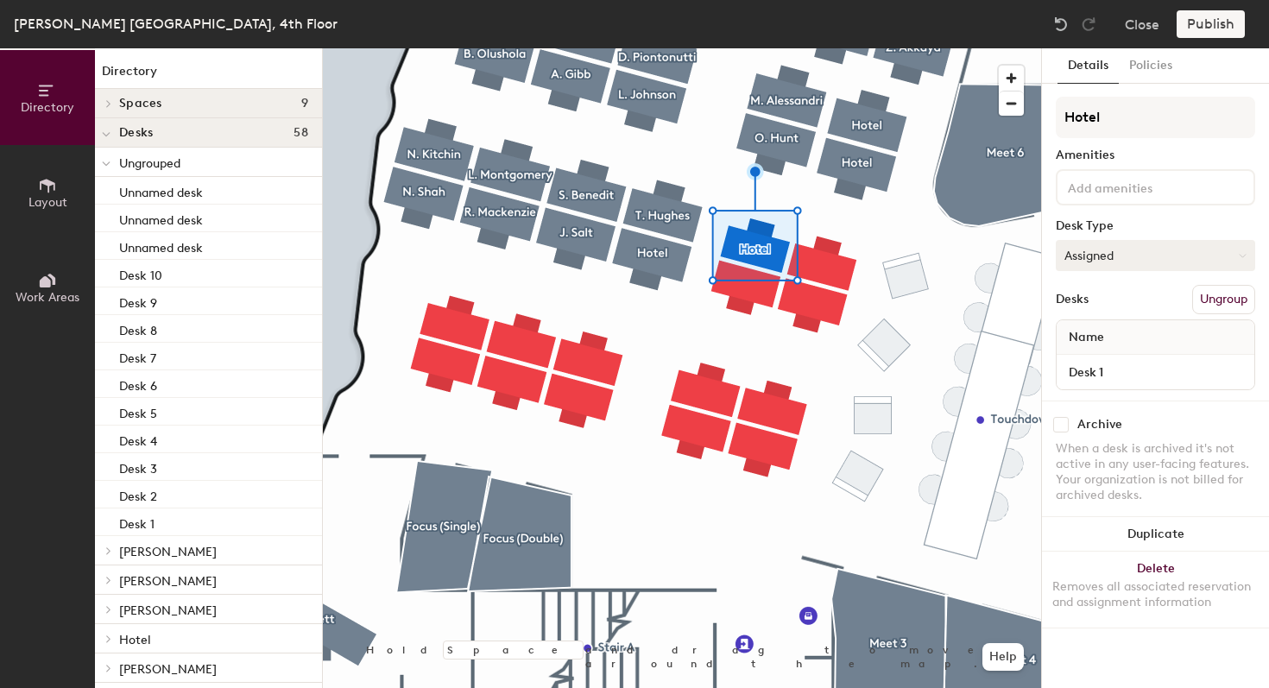
click at [1118, 253] on button "Assigned" at bounding box center [1155, 255] width 199 height 31
click at [1103, 359] on div "Hoteled" at bounding box center [1142, 361] width 173 height 26
click at [1100, 371] on input "Desk 1" at bounding box center [1155, 372] width 191 height 24
type input "4.18"
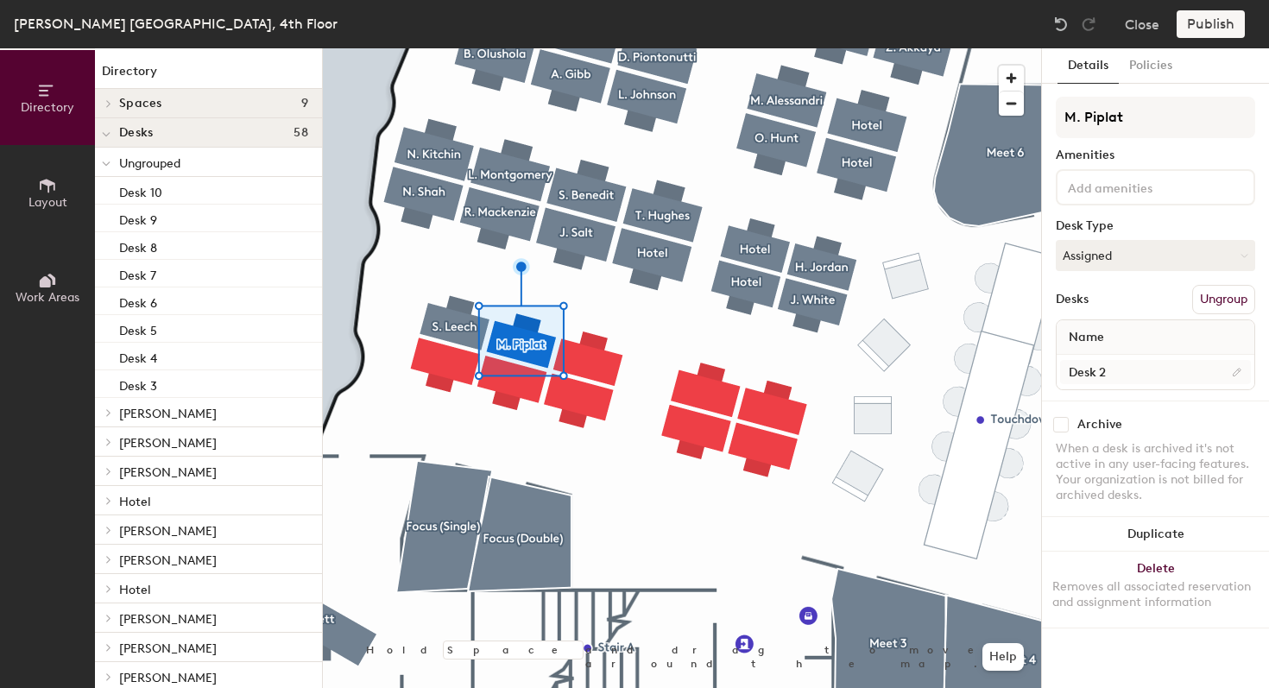
type input "M. Piplat"
click at [1107, 383] on input "Desk 2" at bounding box center [1155, 372] width 191 height 24
type input "4.09"
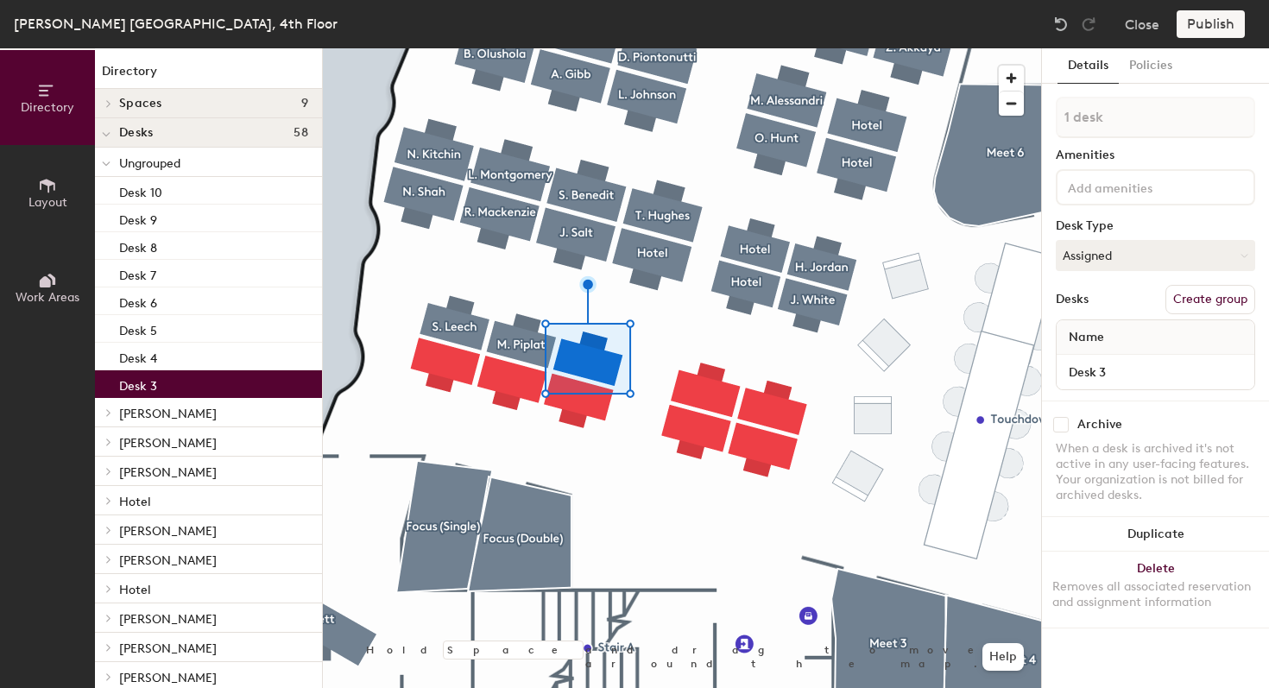
click at [1202, 299] on button "Create group" at bounding box center [1210, 299] width 90 height 29
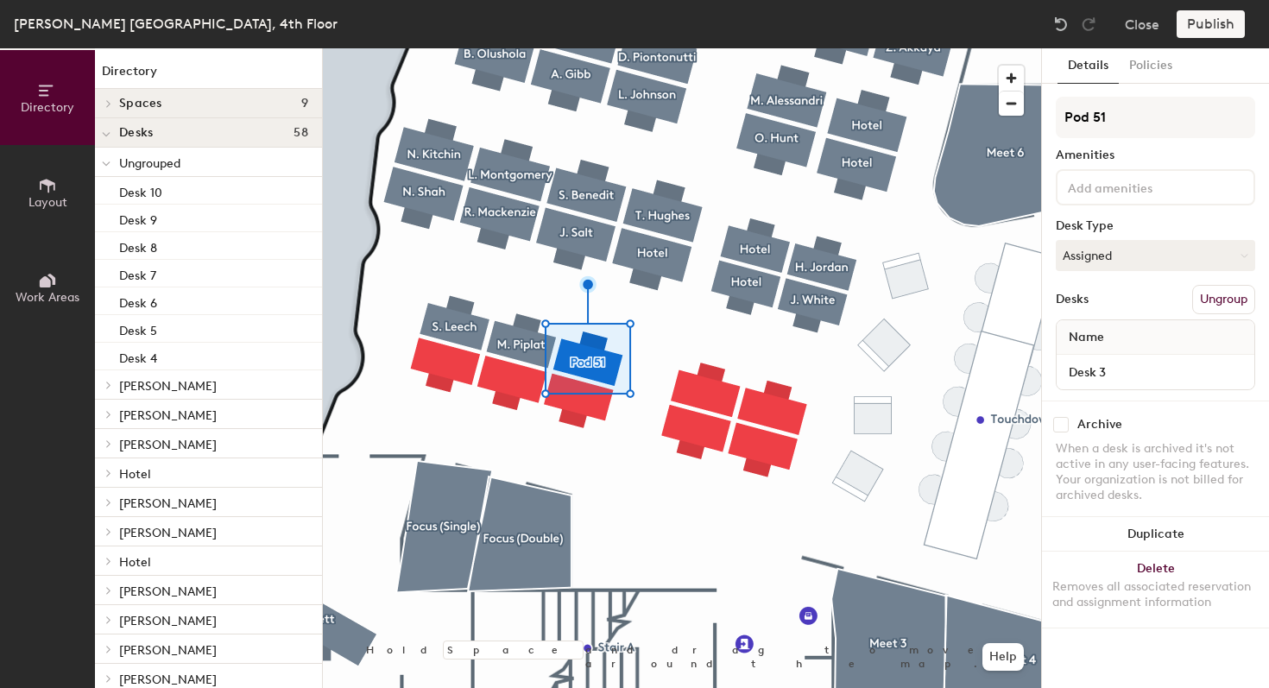
click at [1040, 113] on div "Directory Layout Work Areas Directory Spaces 9 Focus (Double) Focus (Double) Fo…" at bounding box center [634, 368] width 1269 height 640
type input "[PERSON_NAME]"
click at [1129, 381] on input "Desk 3" at bounding box center [1155, 372] width 191 height 24
type input "4.08"
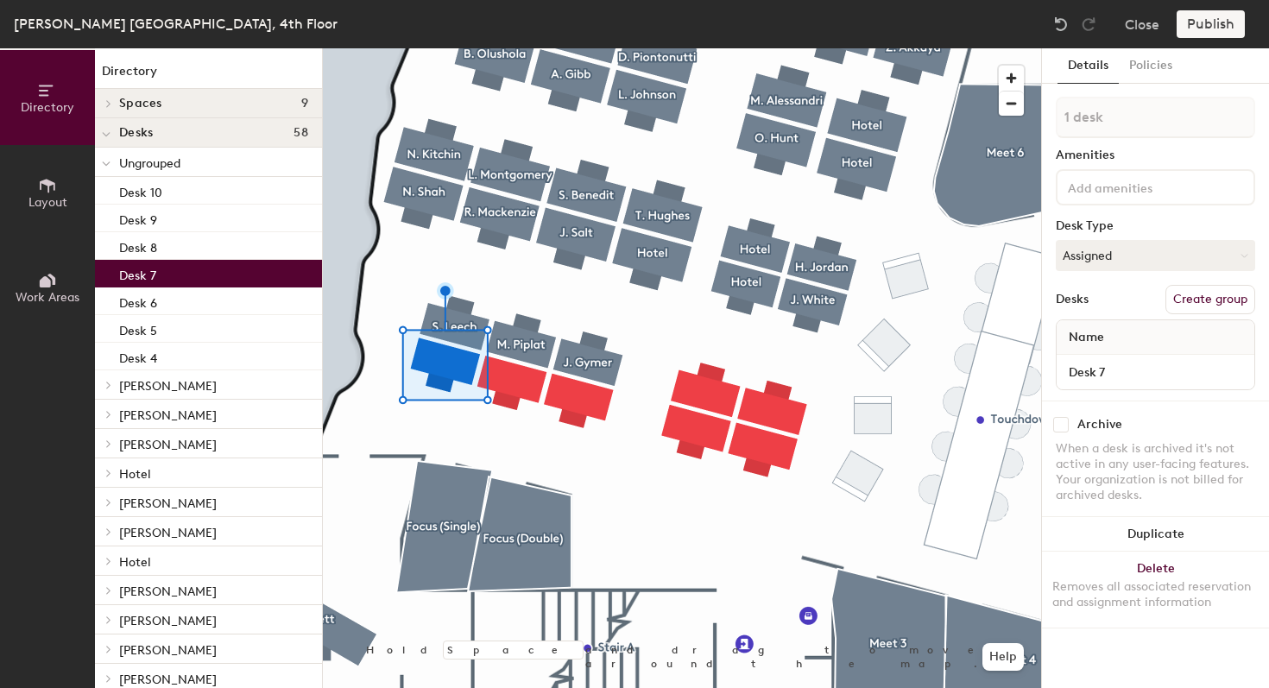
click at [1203, 299] on button "Create group" at bounding box center [1210, 299] width 90 height 29
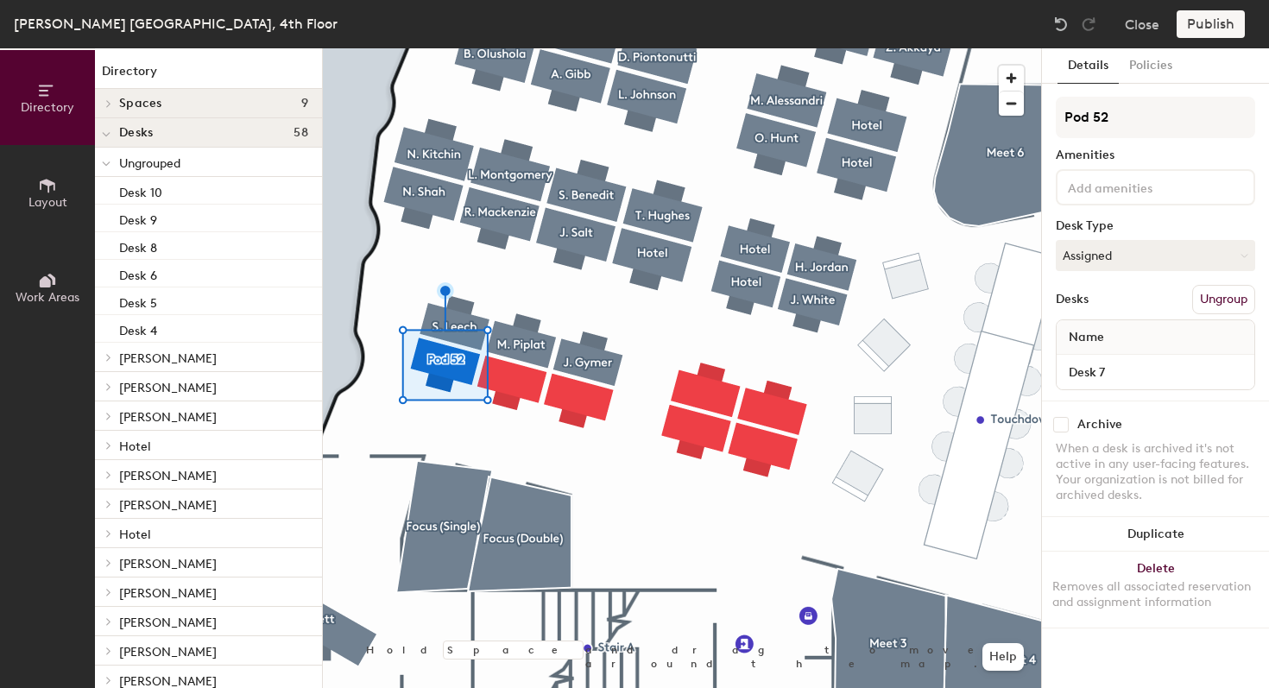
click at [1037, 103] on div "Directory Layout Work Areas Directory Spaces 9 Focus (Double) Focus (Double) Fo…" at bounding box center [634, 368] width 1269 height 640
type input "[PERSON_NAME]"
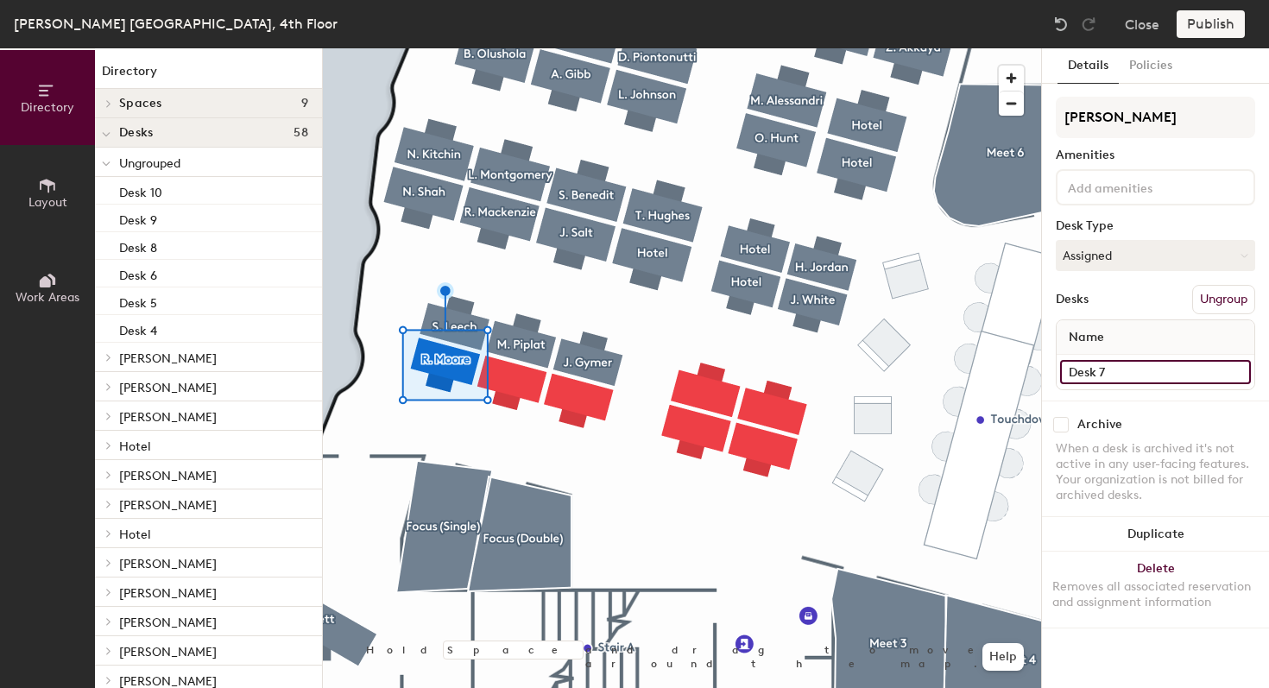
click at [1150, 374] on input "Desk 7" at bounding box center [1155, 372] width 191 height 24
type input "4.01"
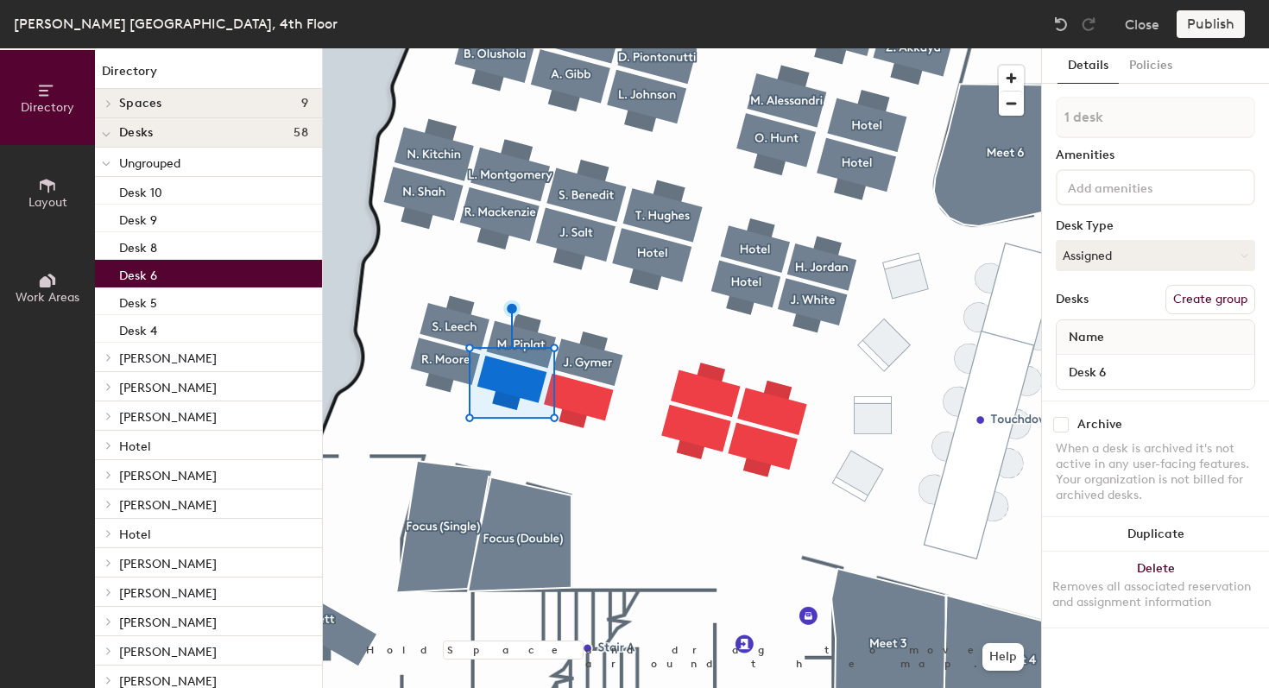
click at [1196, 299] on button "Create group" at bounding box center [1210, 299] width 90 height 29
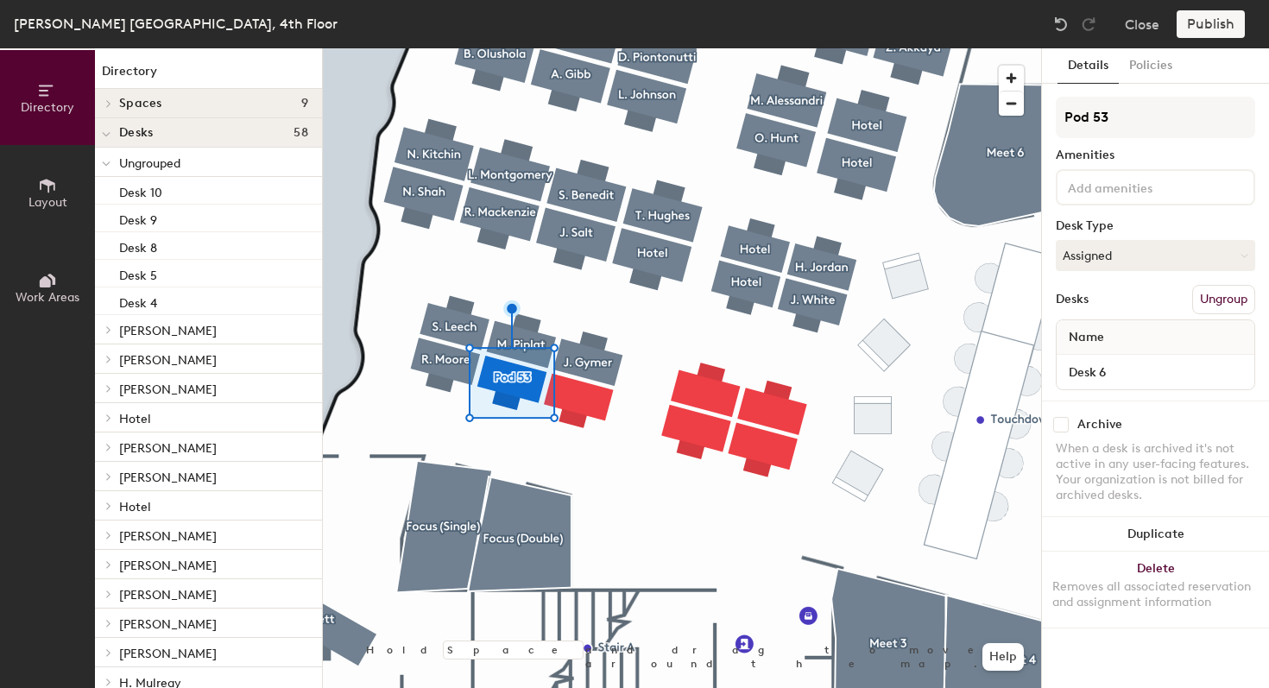
click at [1008, 122] on div "Directory Layout Work Areas Directory Spaces 9 Focus (Double) Focus (Double) Fo…" at bounding box center [634, 368] width 1269 height 640
type input "[PERSON_NAME]"
click at [1157, 379] on input "Desk 6" at bounding box center [1155, 372] width 191 height 24
type input "4.02"
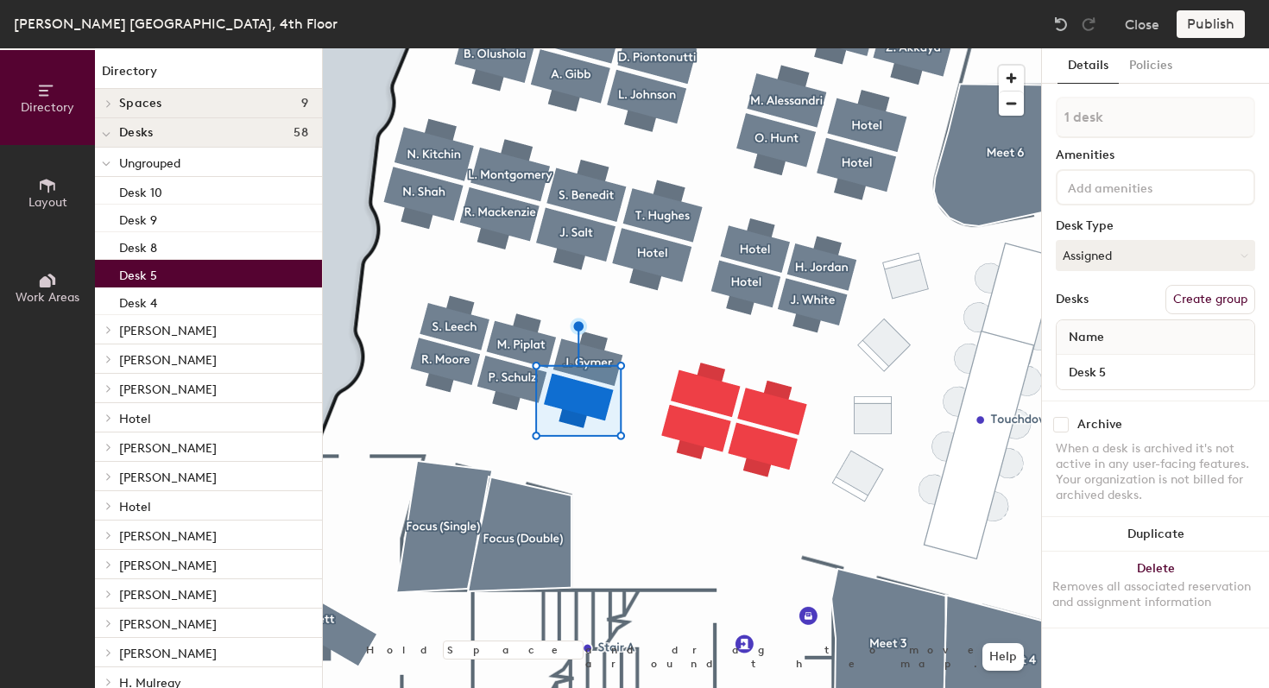
click at [1224, 305] on button "Create group" at bounding box center [1210, 299] width 90 height 29
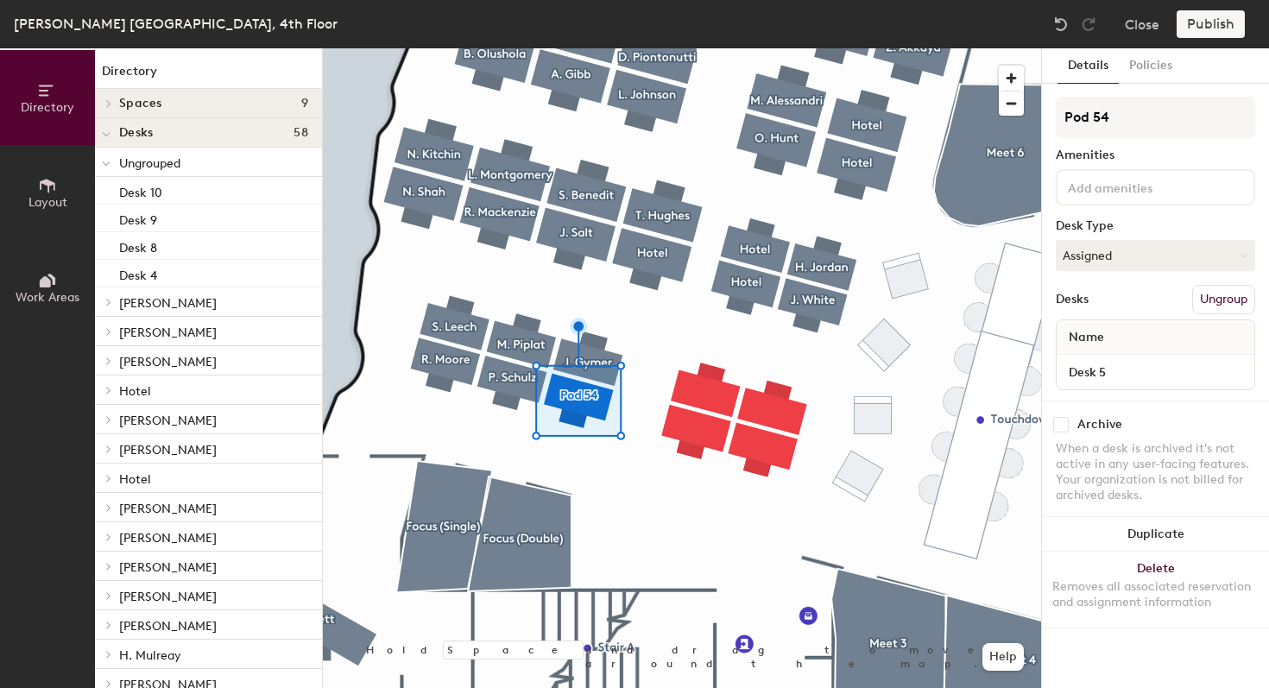
drag, startPoint x: 1091, startPoint y: 127, endPoint x: 1044, endPoint y: 125, distance: 46.6
click at [1044, 125] on div "Details Policies Pod 54 Amenities Desk Type Assigned Desks Ungroup Name Desk 5 …" at bounding box center [1155, 368] width 227 height 640
type input "[PERSON_NAME]"
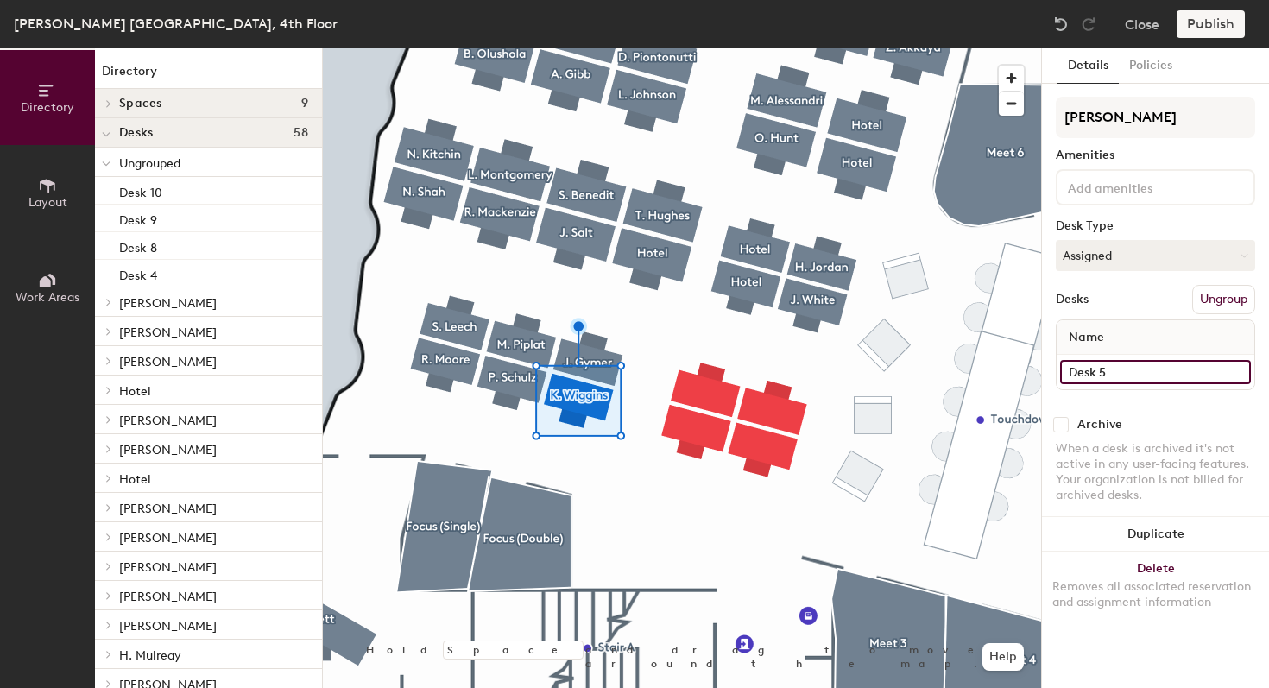
click at [1108, 380] on input "Desk 5" at bounding box center [1155, 372] width 191 height 24
type input "4.03"
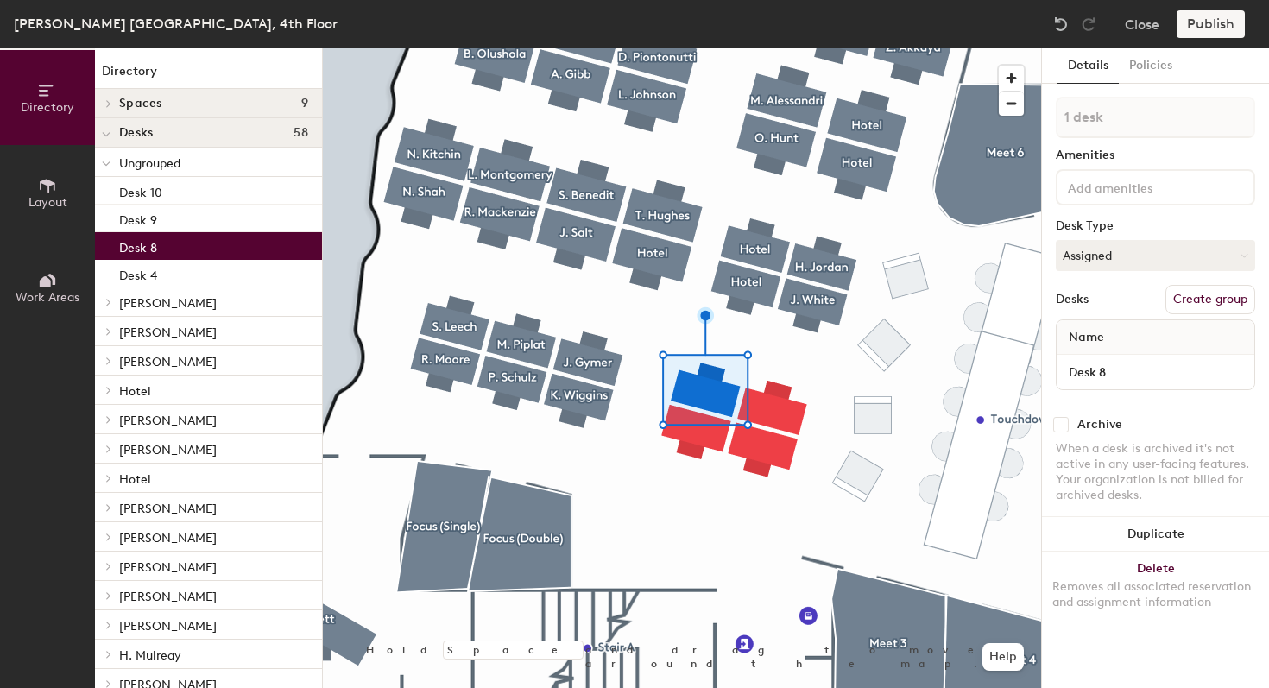
click at [1184, 301] on button "Create group" at bounding box center [1210, 299] width 90 height 29
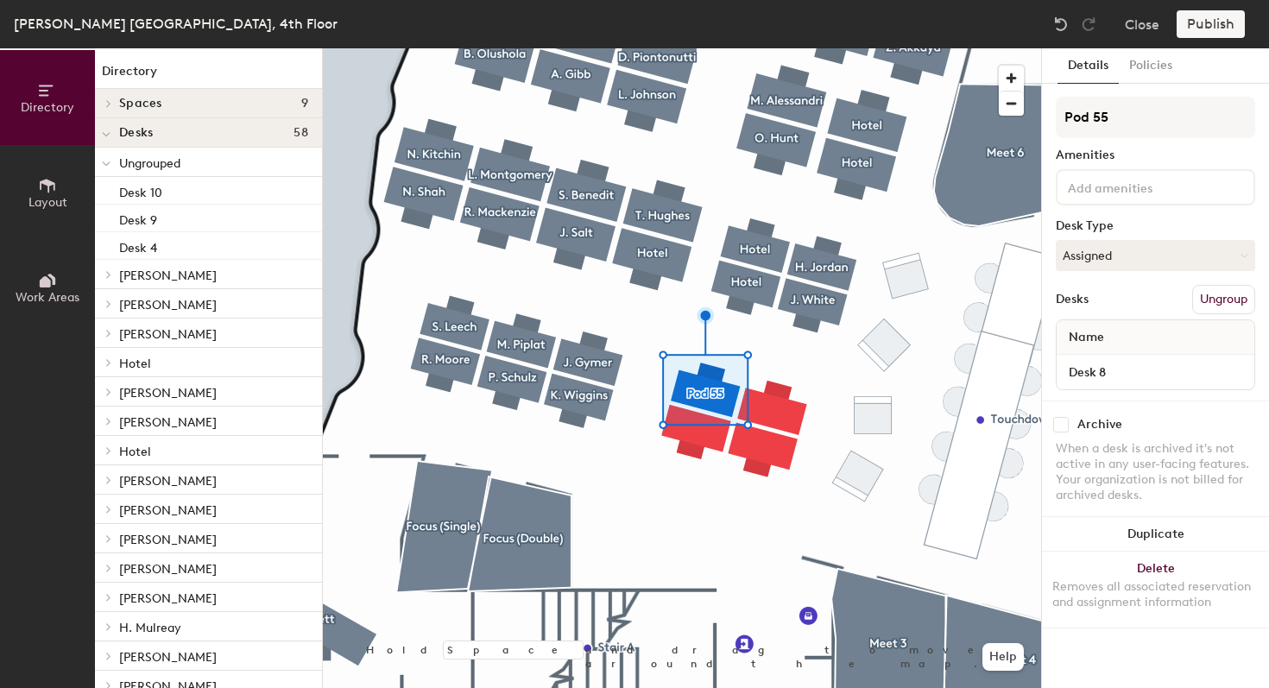
click at [1027, 117] on div "Directory Layout Work Areas Directory Spaces 9 Focus (Double) Focus (Double) Fo…" at bounding box center [634, 368] width 1269 height 640
type input "w"
type input "W"
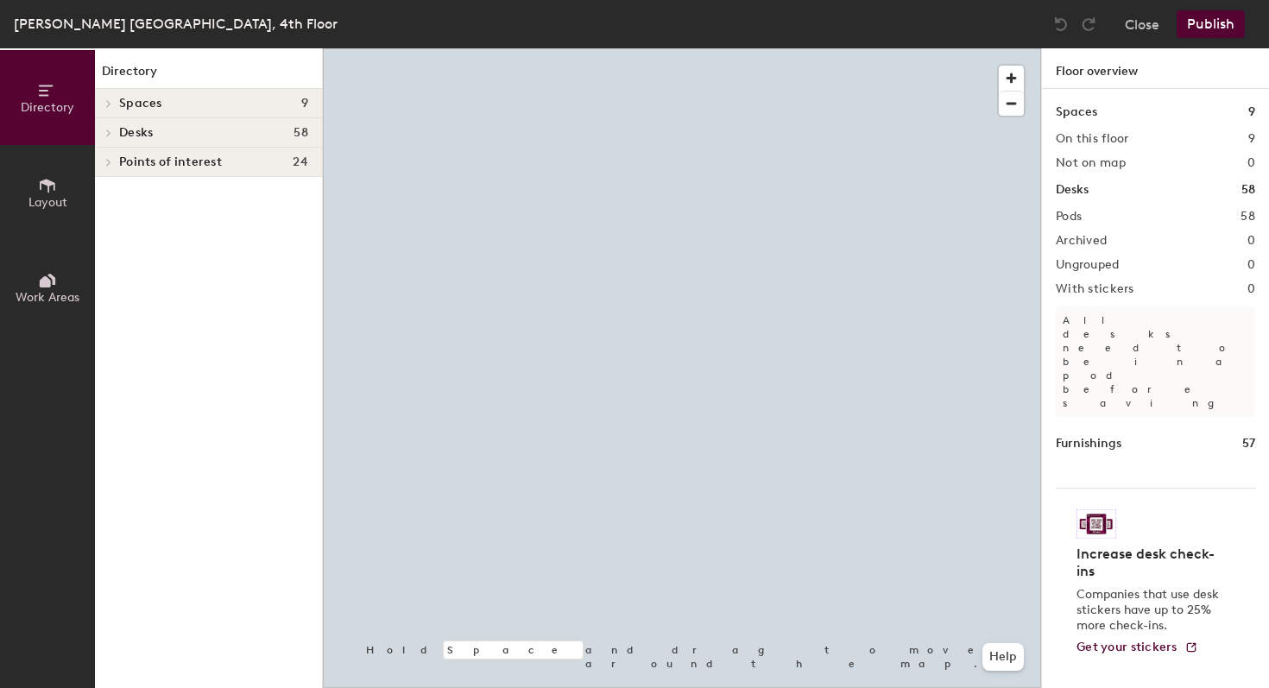
click at [113, 130] on span at bounding box center [107, 133] width 15 height 9
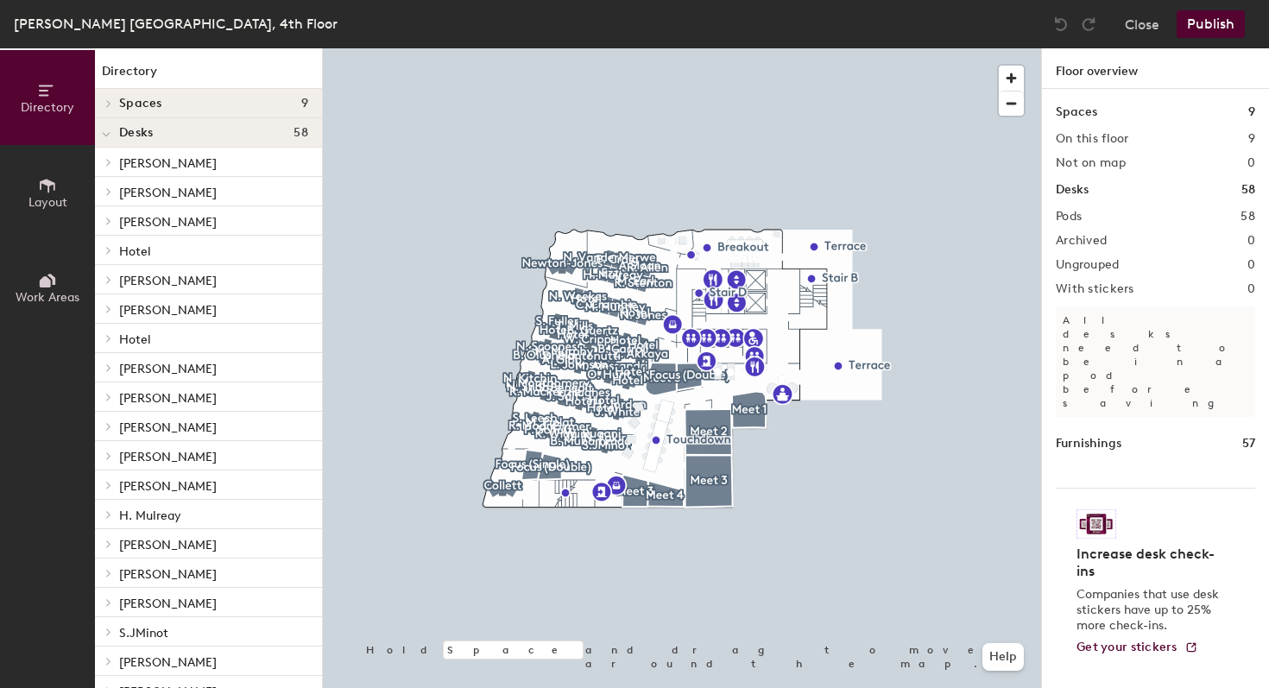
click at [172, 516] on span "H. Mulreay" at bounding box center [150, 515] width 62 height 15
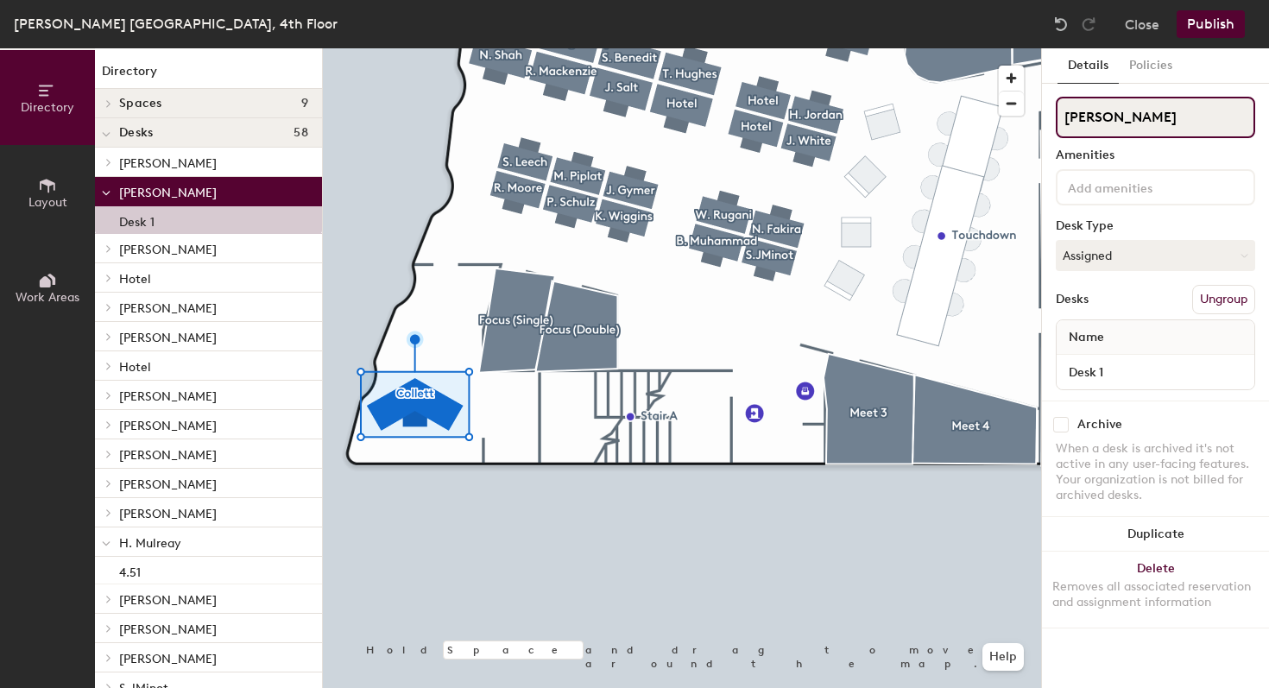
click at [1062, 116] on input "[PERSON_NAME]" at bounding box center [1155, 117] width 199 height 41
type input "A. Collett"
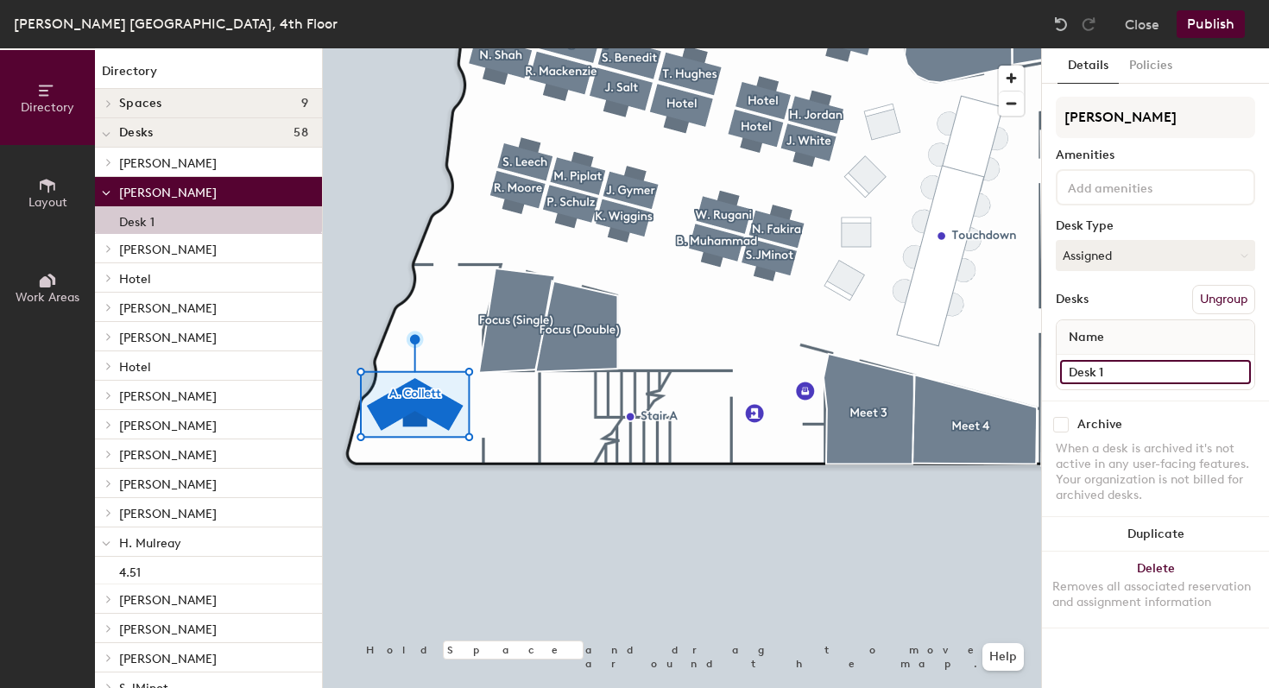
click at [1154, 361] on input "Desk 1" at bounding box center [1155, 372] width 191 height 24
type input "4.58"
click at [1218, 28] on button "Publish" at bounding box center [1210, 24] width 68 height 28
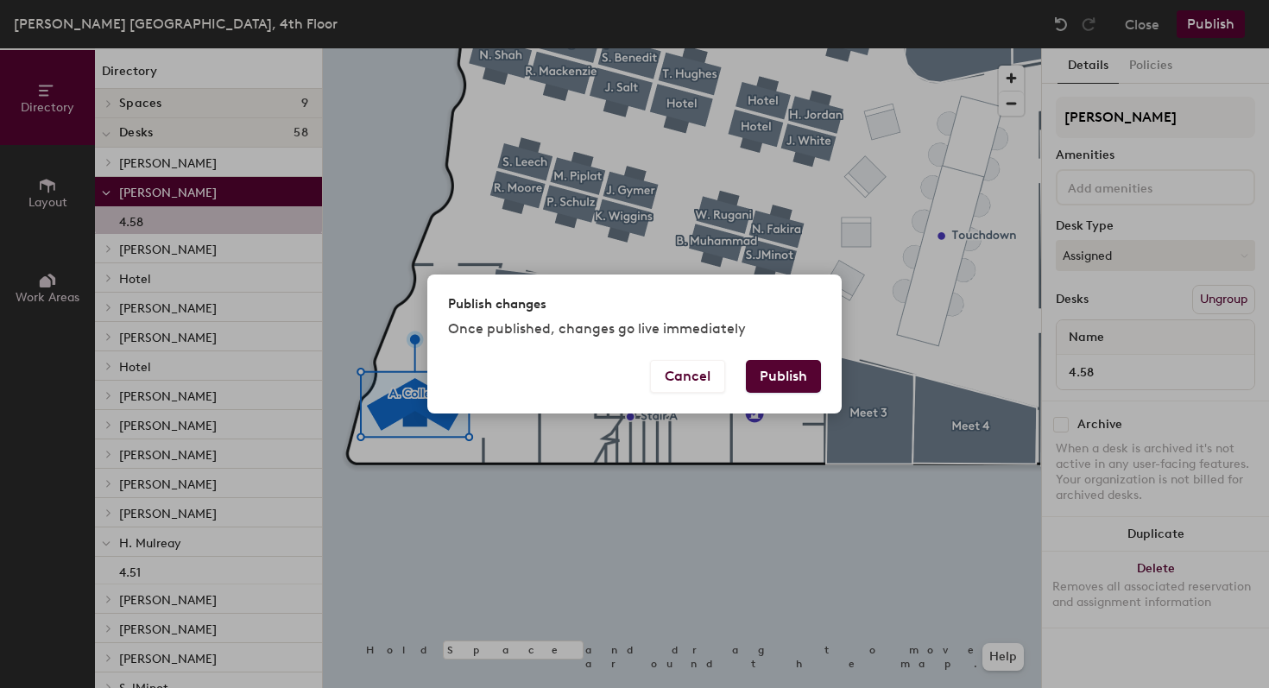
click at [785, 370] on button "Publish" at bounding box center [783, 376] width 75 height 33
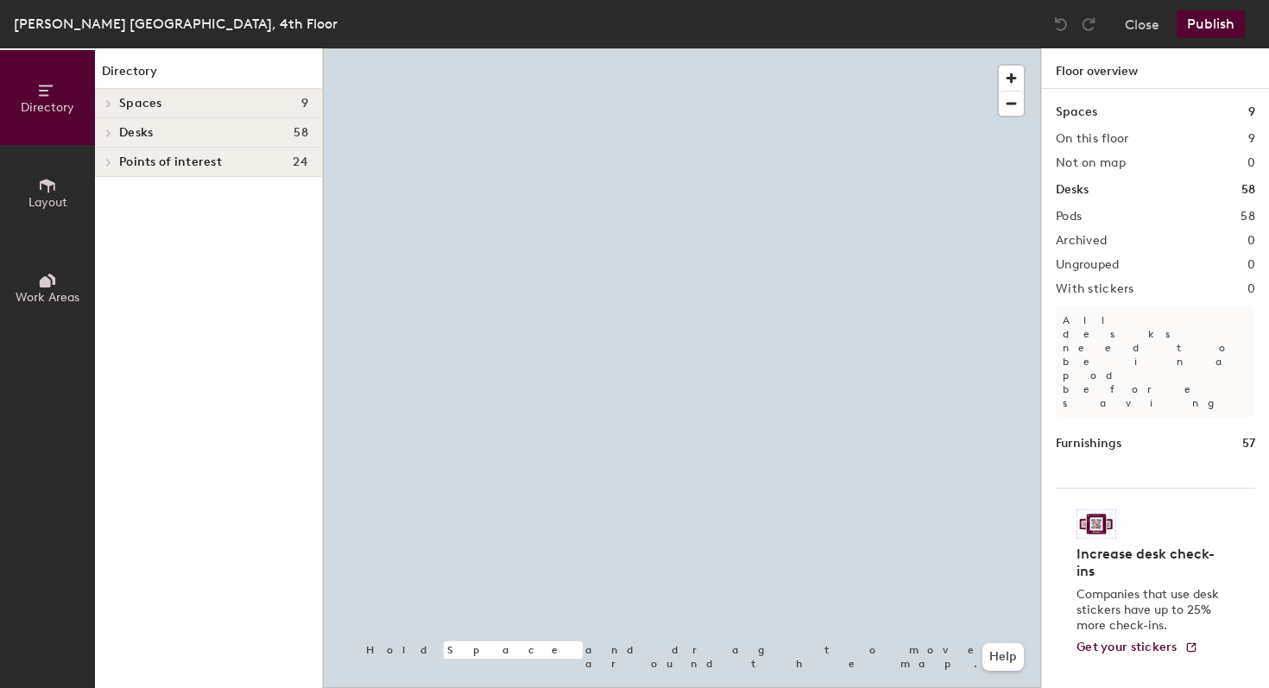
click at [142, 106] on span "Spaces" at bounding box center [140, 104] width 43 height 14
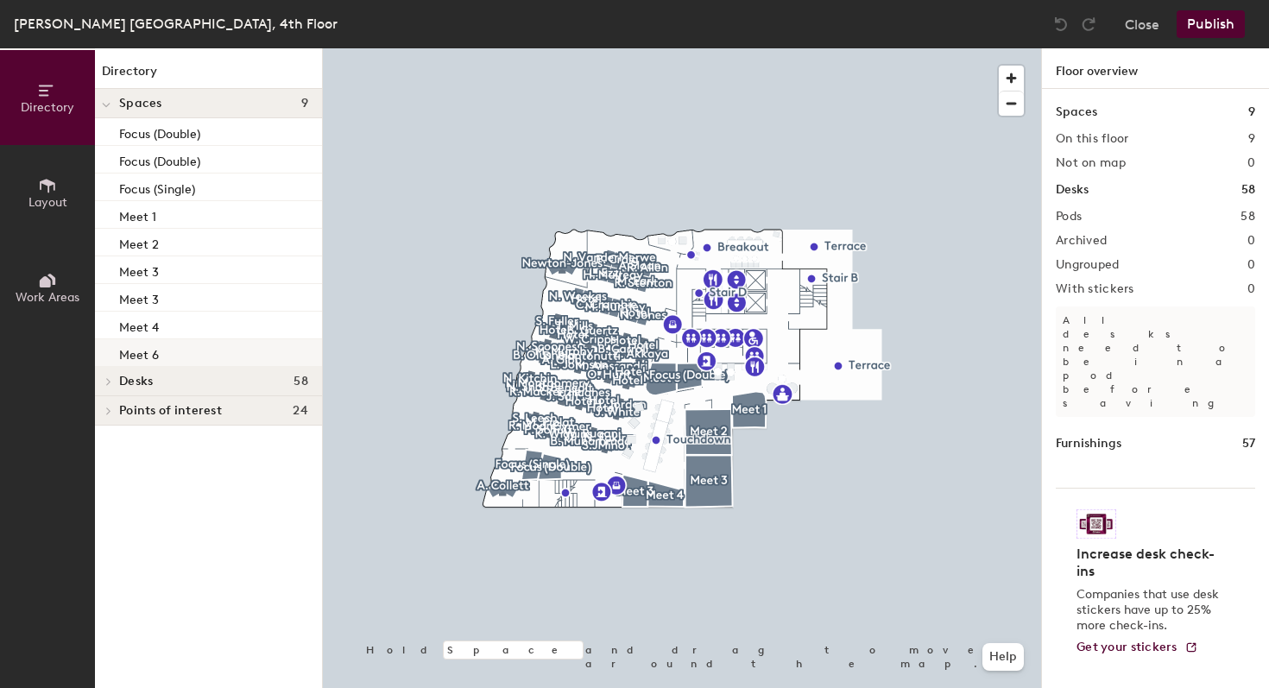
click at [129, 355] on p "Meet 6" at bounding box center [139, 353] width 40 height 20
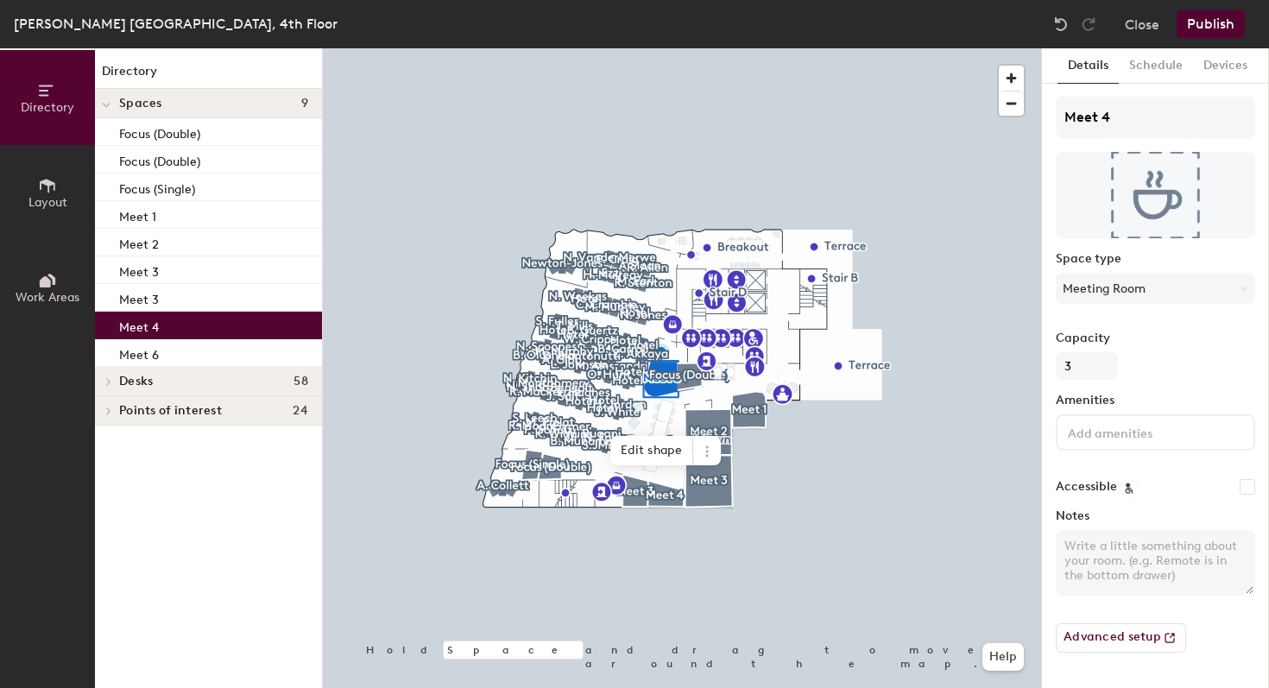
click at [143, 330] on p "Meet 4" at bounding box center [139, 325] width 40 height 20
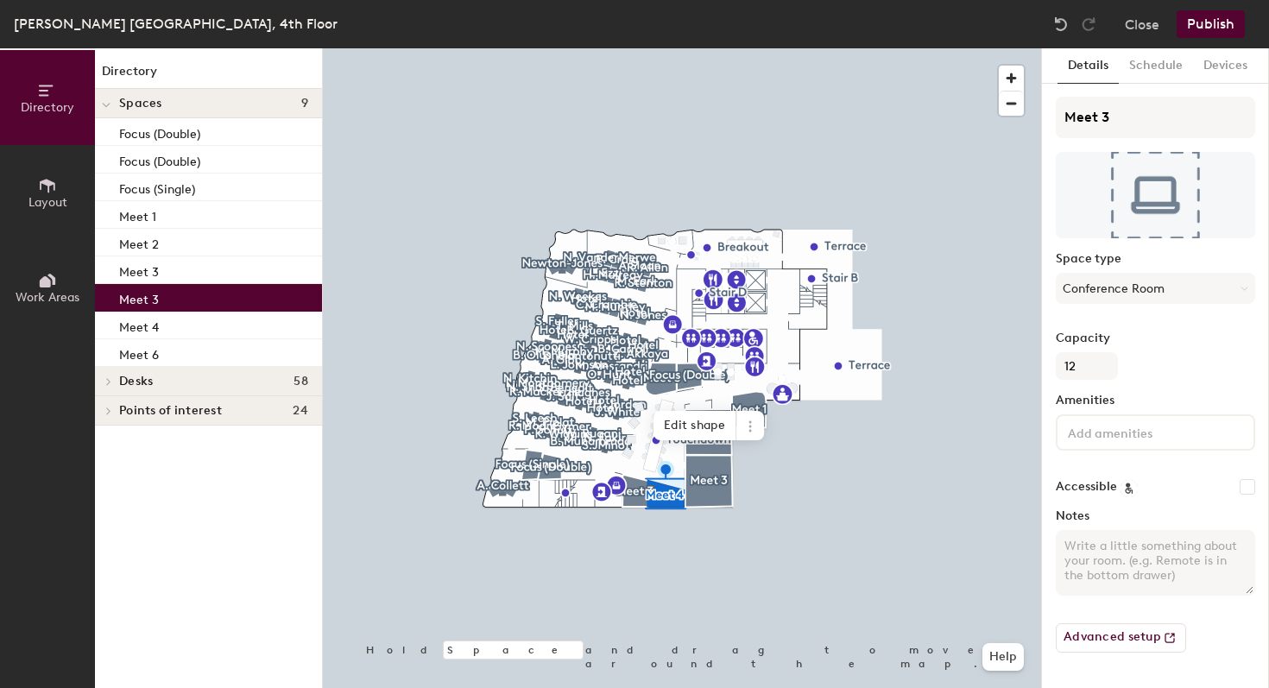
click at [147, 296] on p "Meet 3" at bounding box center [139, 297] width 40 height 20
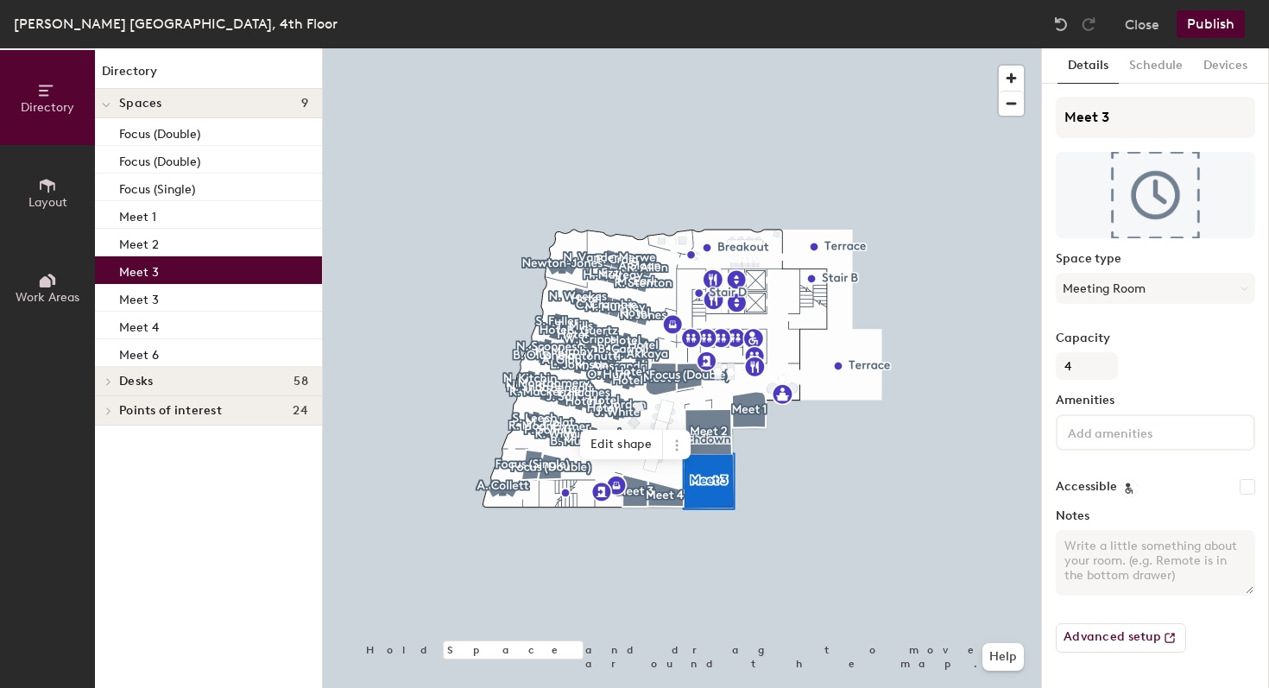
click at [147, 279] on p "Meet 3" at bounding box center [139, 270] width 40 height 20
click at [147, 249] on p "Meet 2" at bounding box center [139, 242] width 40 height 20
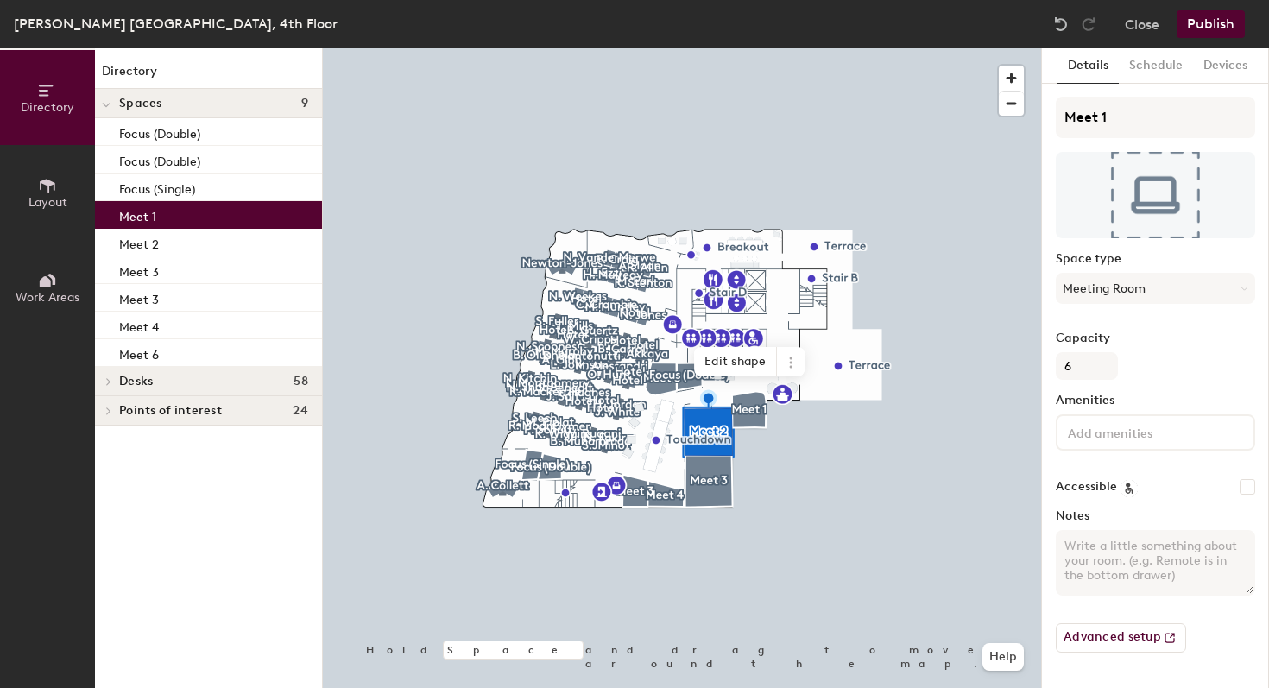
click at [143, 221] on p "Meet 1" at bounding box center [137, 215] width 37 height 20
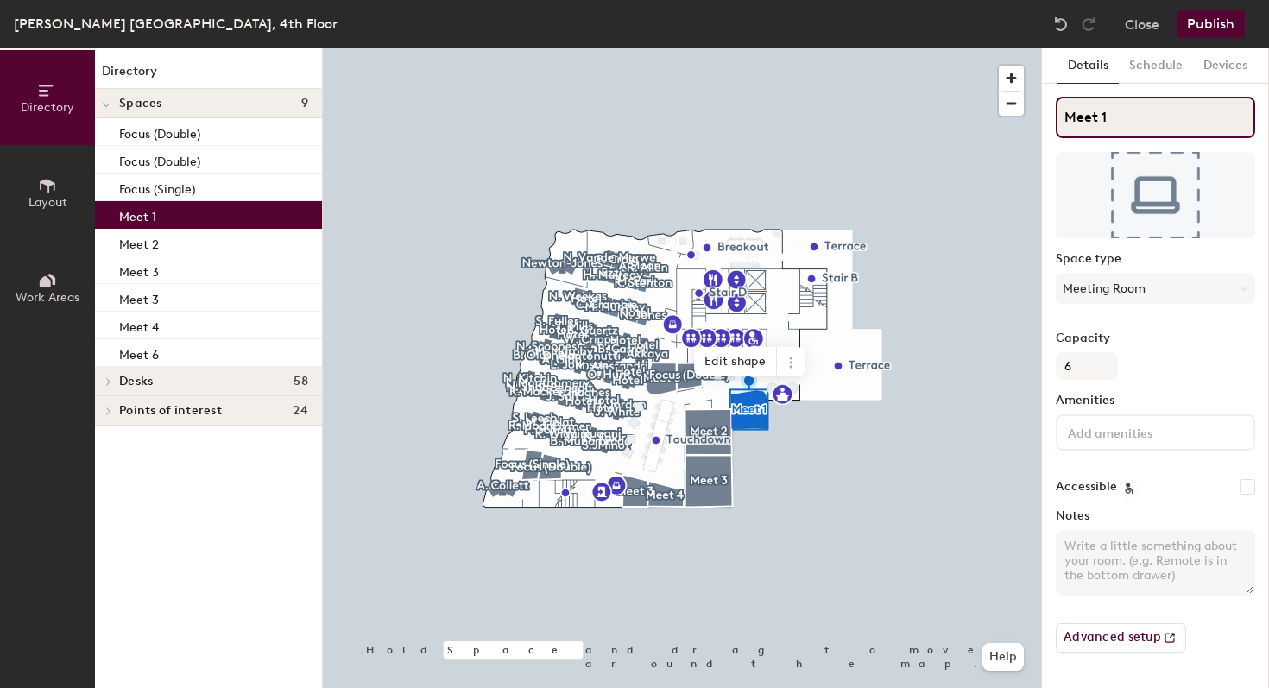
click at [1071, 117] on input "Meet 1" at bounding box center [1155, 117] width 199 height 41
paste input "Alster"
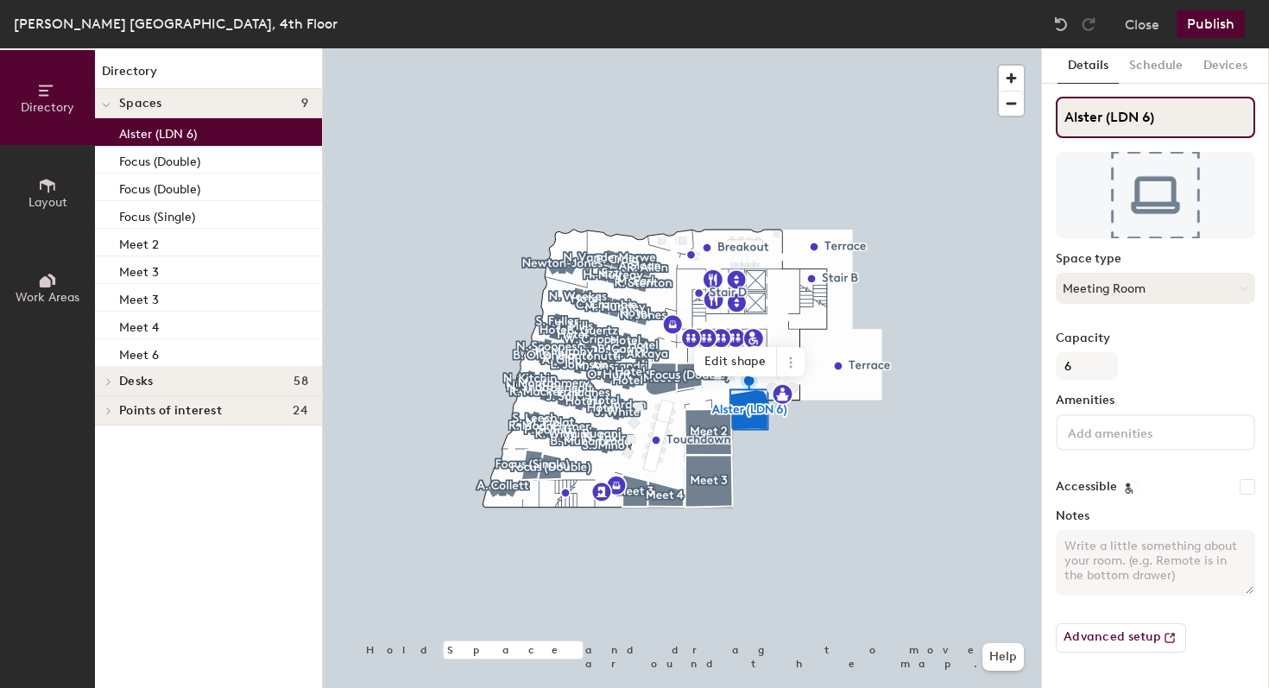
type input "Alster (LDN 6)"
click at [1183, 292] on button "Meeting Room" at bounding box center [1155, 288] width 199 height 31
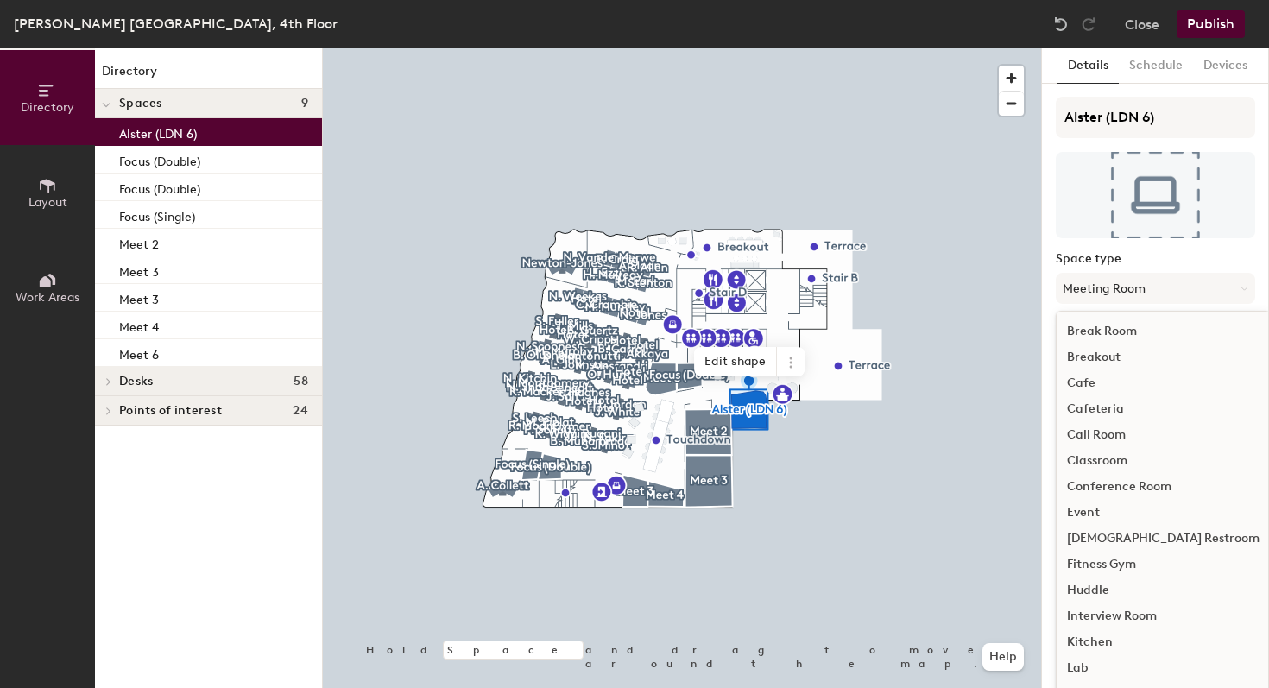
click at [1155, 487] on div "Conference Room" at bounding box center [1162, 487] width 213 height 26
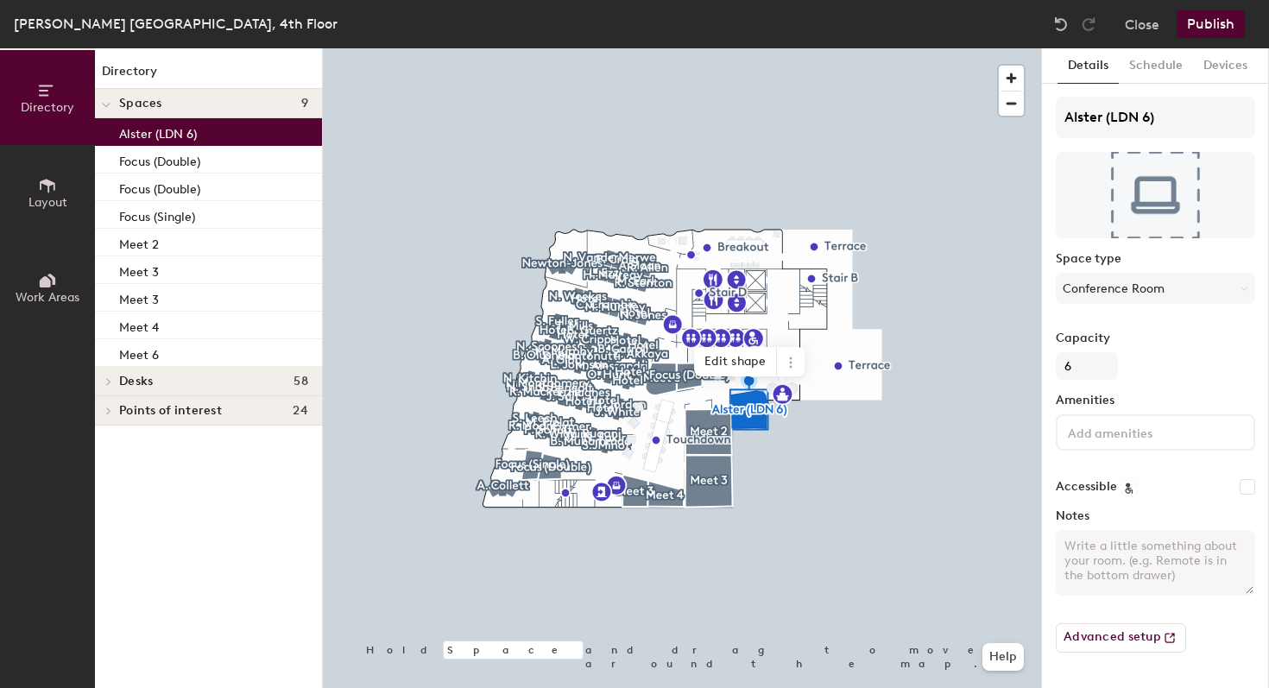
click at [1167, 340] on label "Capacity" at bounding box center [1155, 338] width 199 height 14
click at [1118, 352] on input "6" at bounding box center [1087, 366] width 62 height 28
click at [1111, 442] on div at bounding box center [1155, 432] width 199 height 36
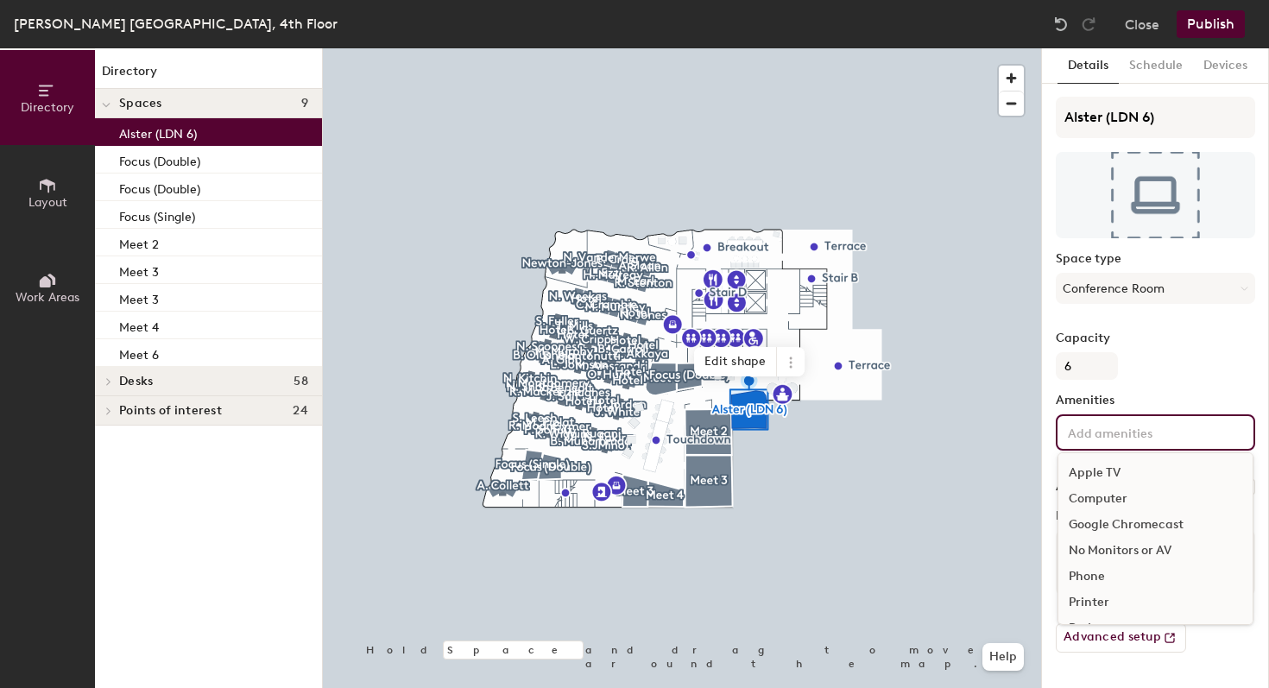
click at [1166, 357] on div "Capacity 6" at bounding box center [1155, 355] width 199 height 48
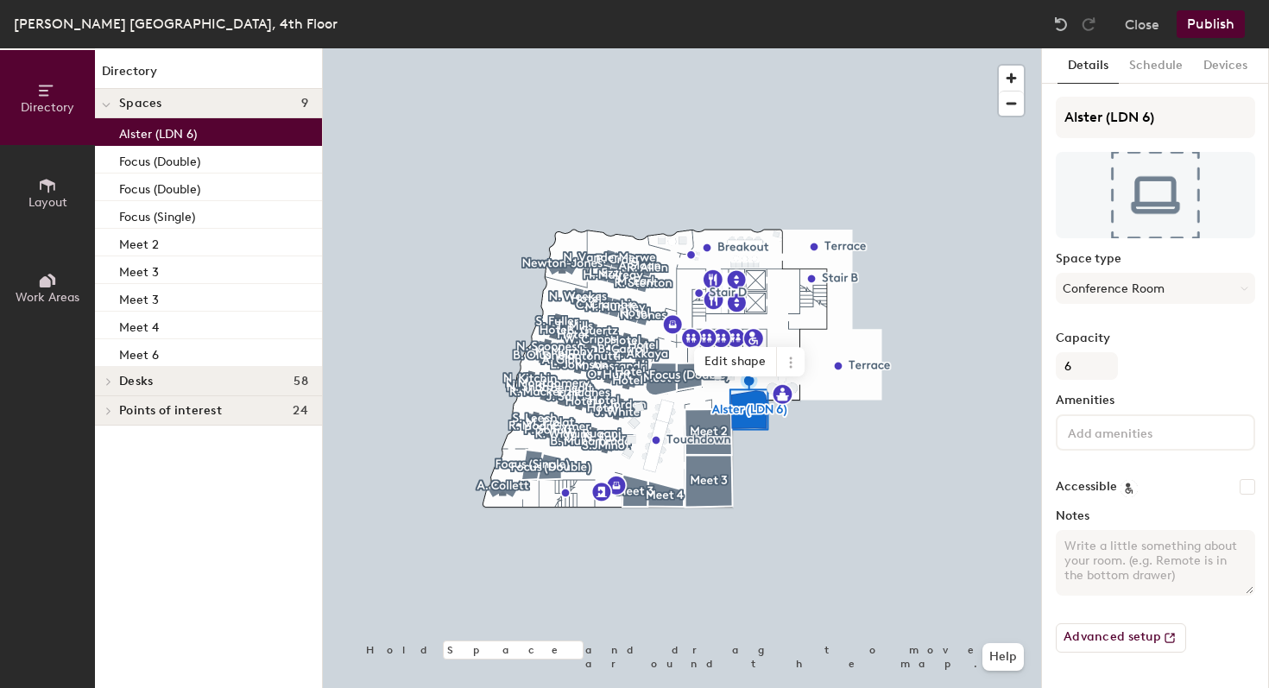
paste textarea "Front meeting room in reception area – 6 seats hexagon shape table / VC AV / Sp…"
type textarea "Front meeting room in reception area – 6 seats hexagon shape table / VC AV / Sp…"
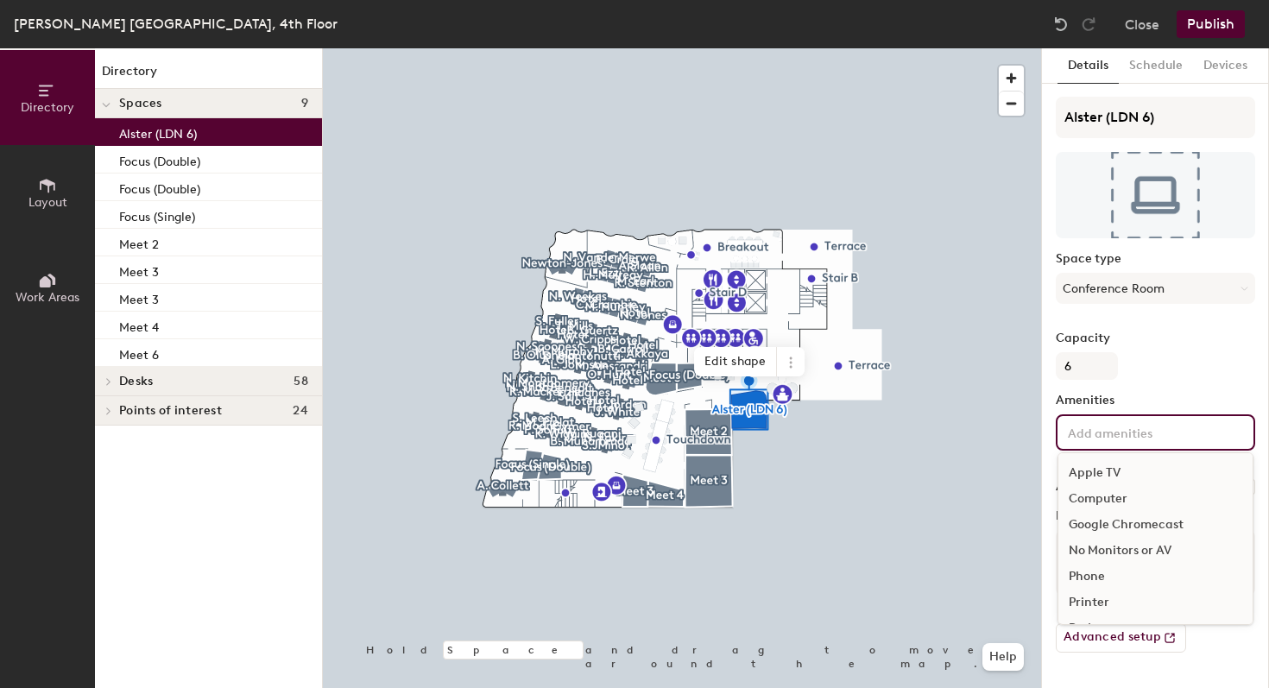
click at [1165, 438] on input at bounding box center [1141, 431] width 155 height 21
click at [1095, 561] on div "Phone" at bounding box center [1155, 566] width 194 height 26
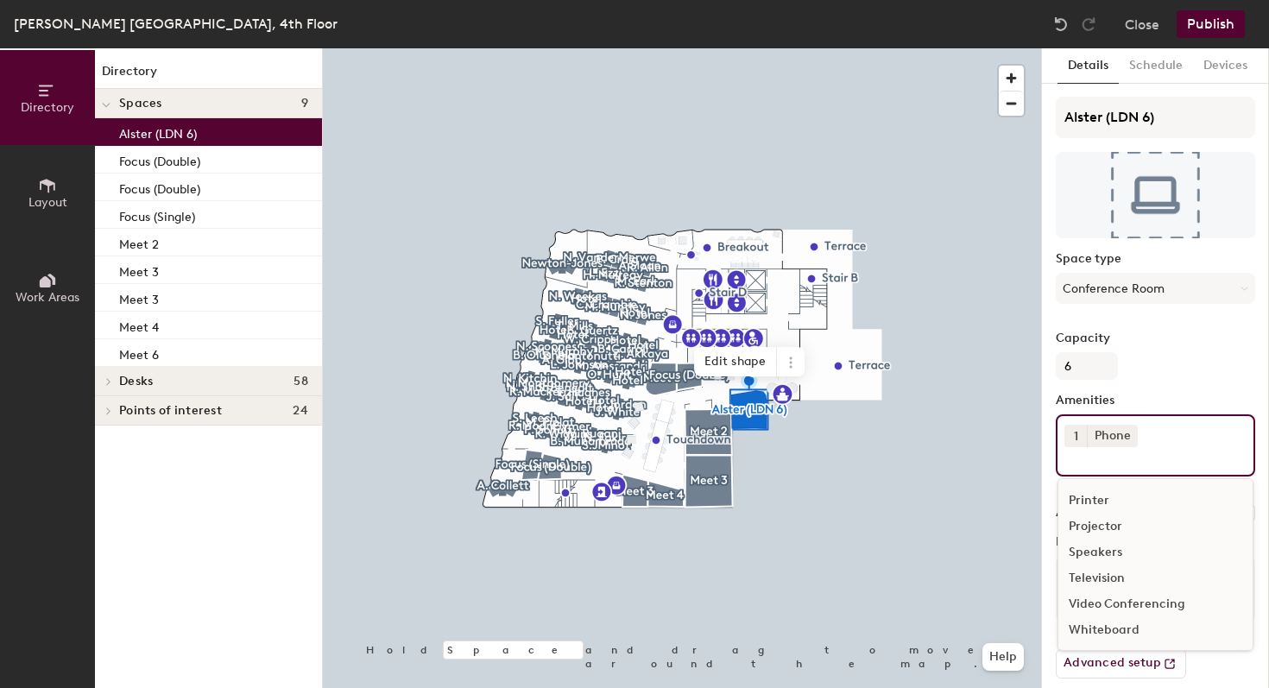
click at [1120, 600] on div "Video Conferencing" at bounding box center [1155, 604] width 194 height 26
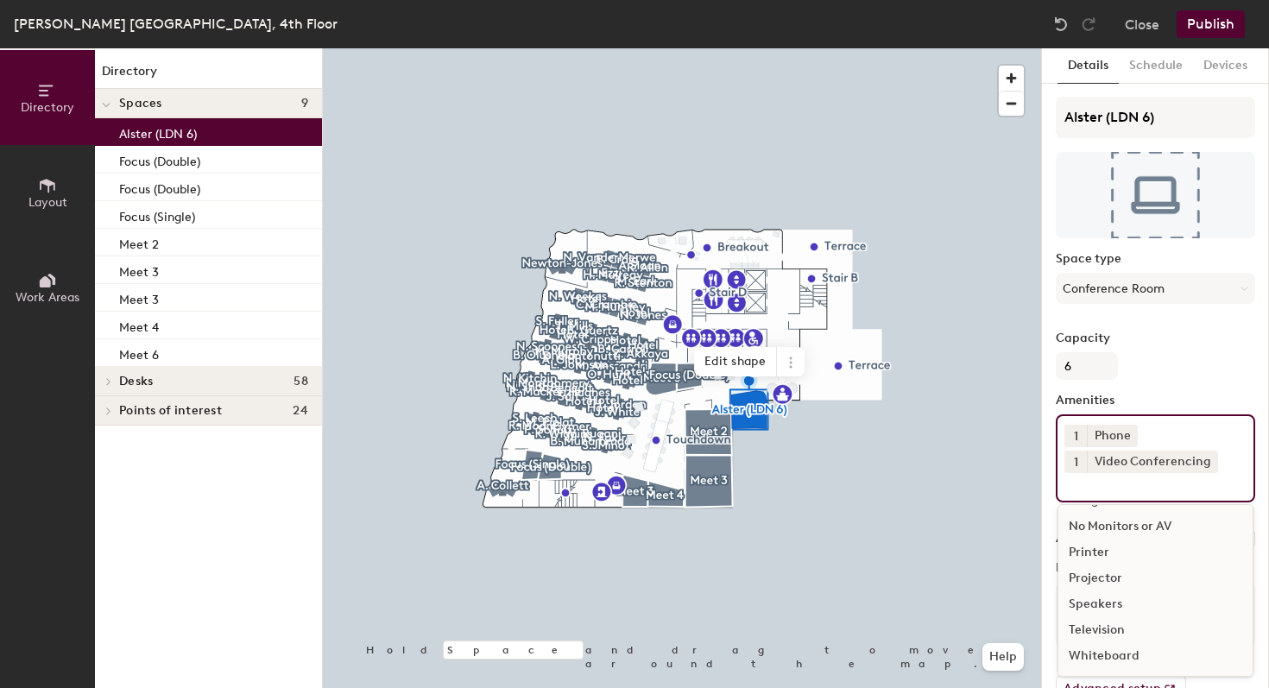
scroll to position [76, 0]
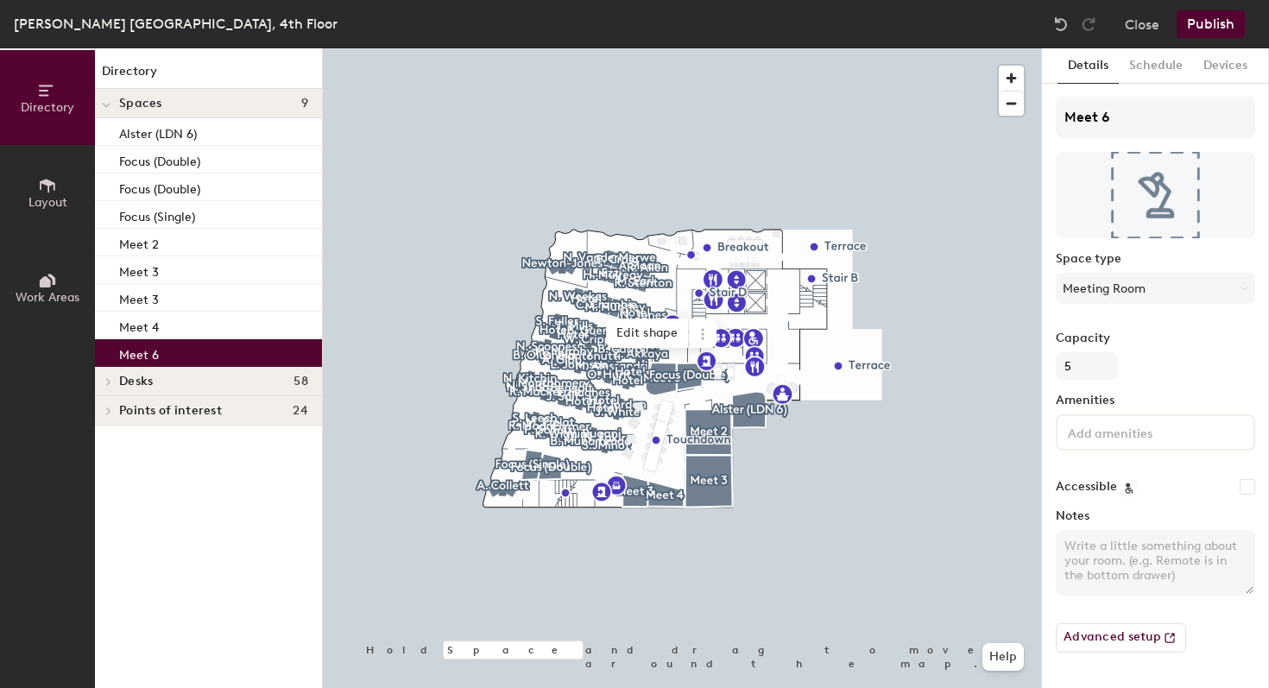
click at [146, 359] on p "Meet 6" at bounding box center [139, 353] width 40 height 20
click at [170, 141] on p "Alster (LDN 6)" at bounding box center [158, 132] width 78 height 20
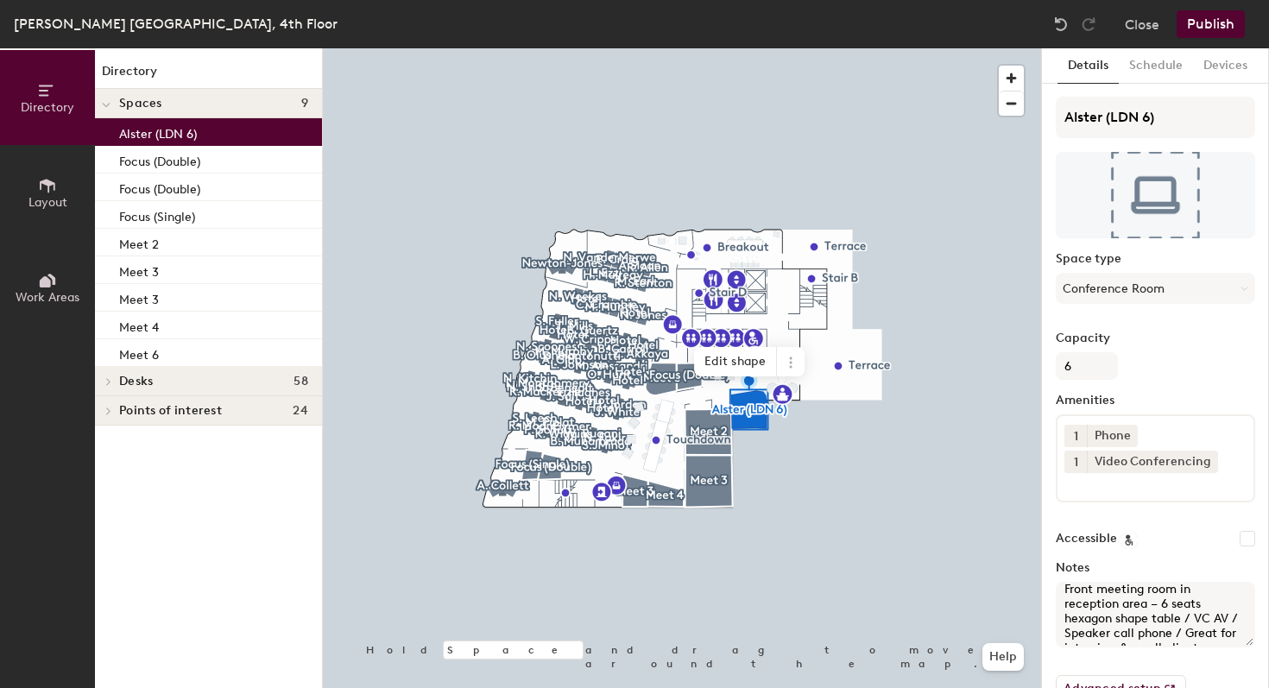
scroll to position [0, 0]
click at [1107, 488] on input at bounding box center [1141, 483] width 155 height 21
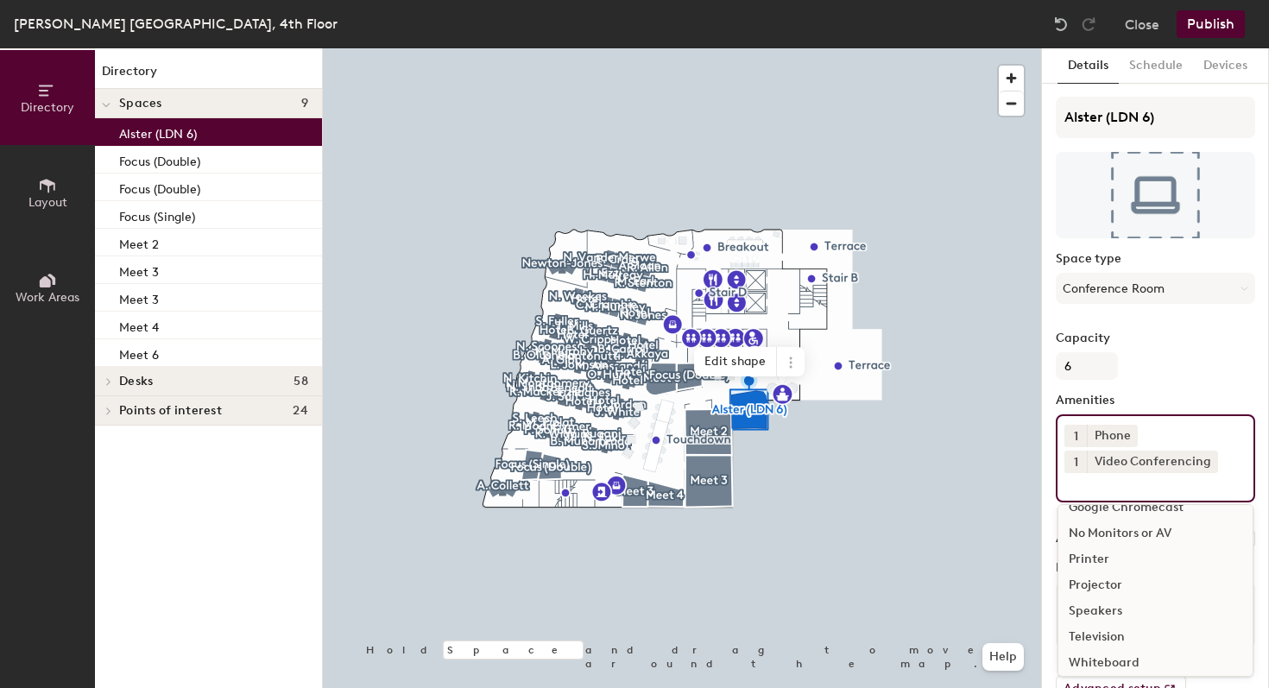
scroll to position [76, 0]
click at [1107, 628] on div "Television" at bounding box center [1155, 630] width 194 height 26
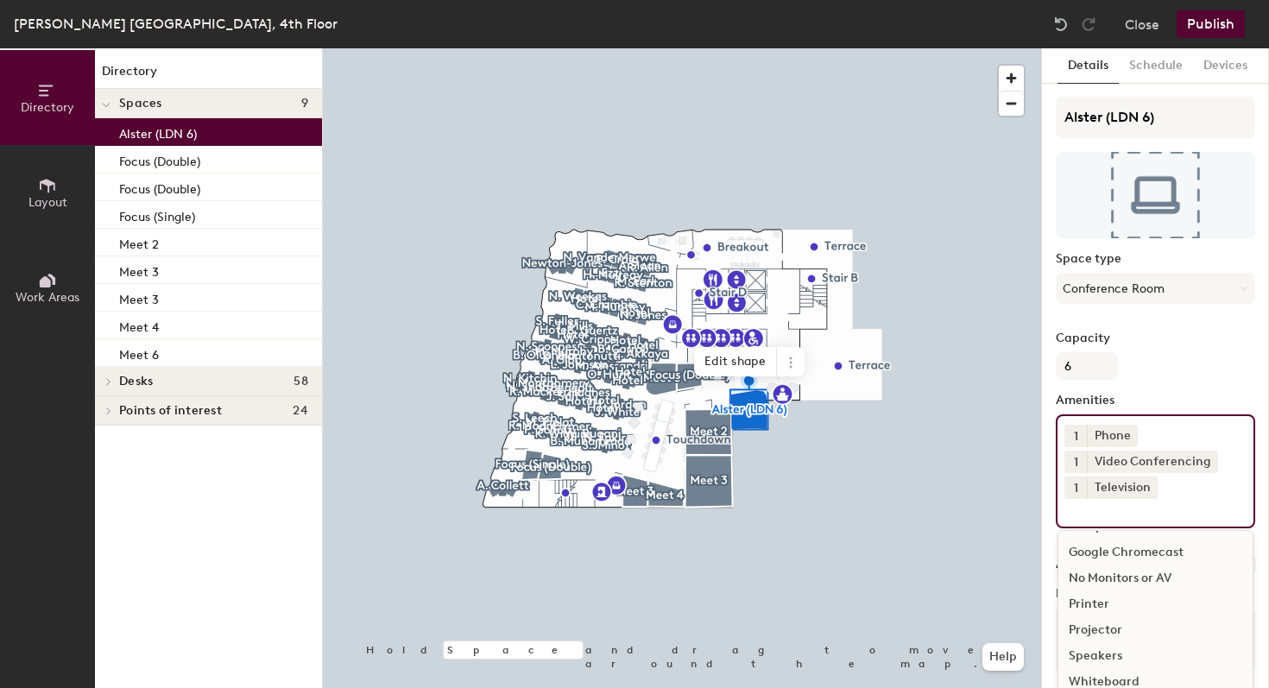
scroll to position [50, 0]
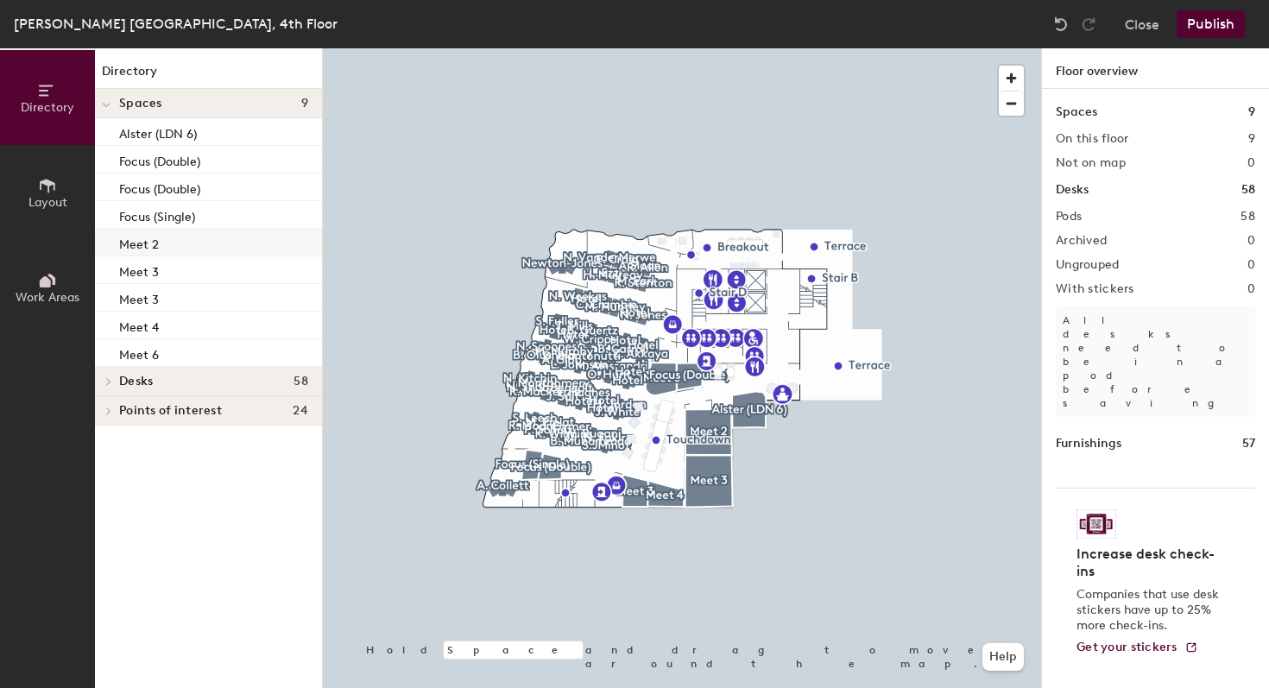
click at [164, 243] on div "Meet 2" at bounding box center [208, 243] width 227 height 28
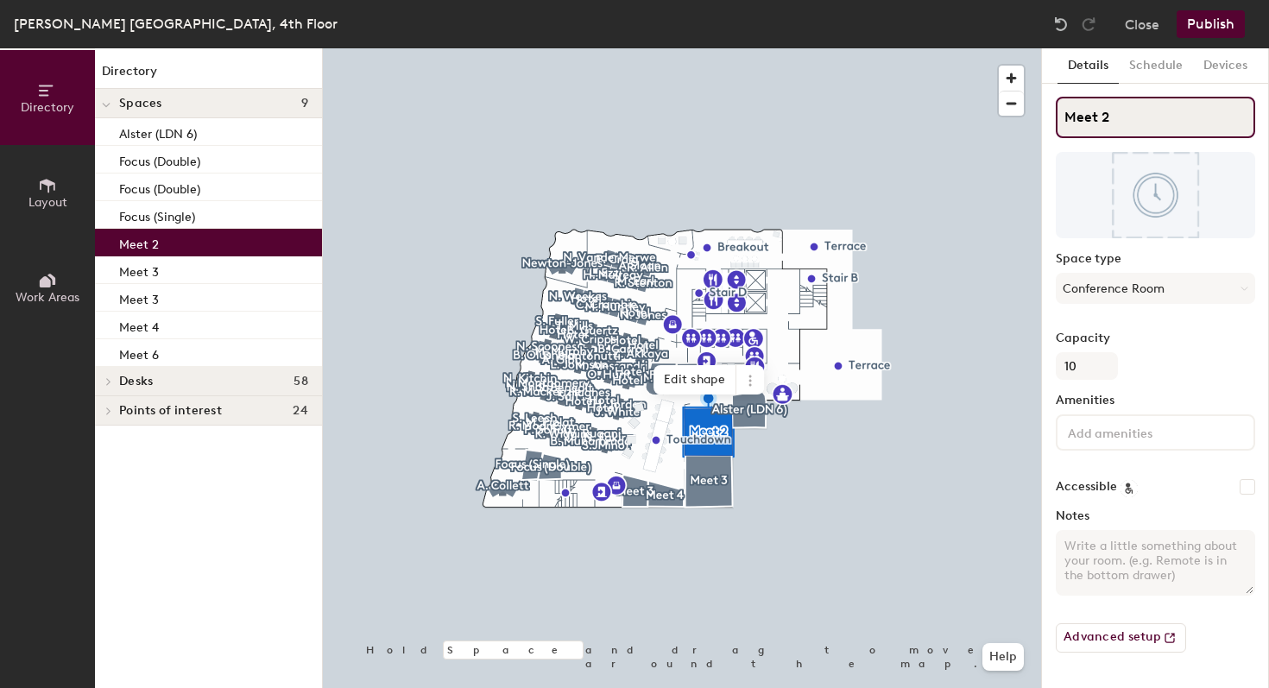
drag, startPoint x: 1119, startPoint y: 126, endPoint x: 1044, endPoint y: 117, distance: 74.7
click at [1044, 117] on div "Details Schedule Devices Meet 2 Space type Conference Room Capacity 10 Amenitie…" at bounding box center [1155, 368] width 227 height 640
type input "[GEOGRAPHIC_DATA]"
click at [1102, 554] on textarea "Notes" at bounding box center [1155, 563] width 199 height 66
paste textarea "Large meeting room (Wall for joining Boston) 10 Seats Rectangular table / VC AV…"
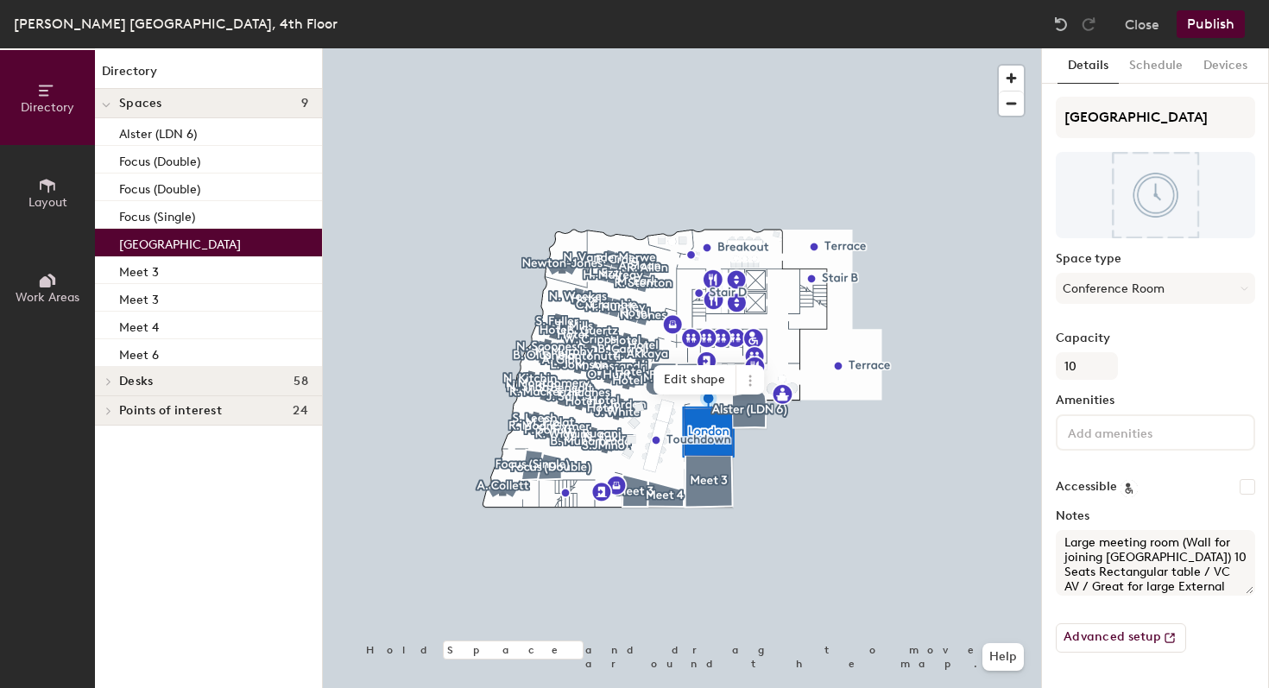
scroll to position [0, 0]
type textarea "Large meeting room (Wall for joining Boston) 10 Seats Rectangular table / VC AV…"
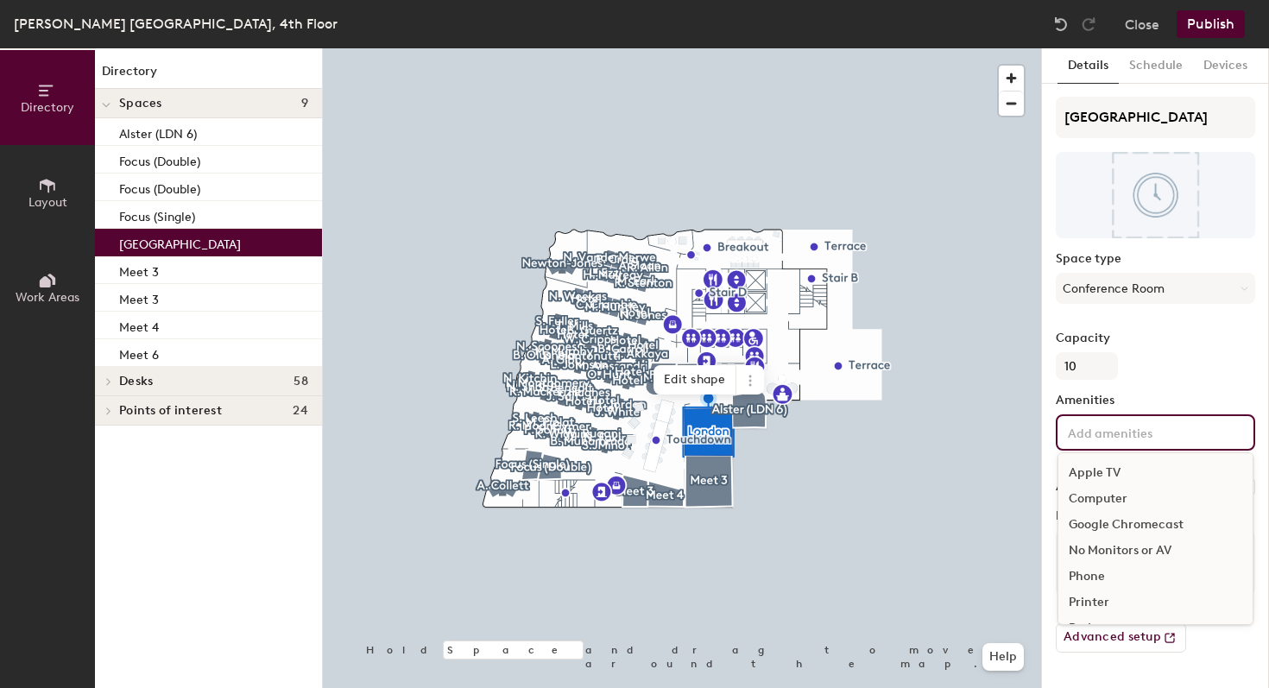
click at [1112, 437] on input at bounding box center [1141, 431] width 155 height 21
click at [1105, 552] on div "Phone" at bounding box center [1155, 548] width 194 height 26
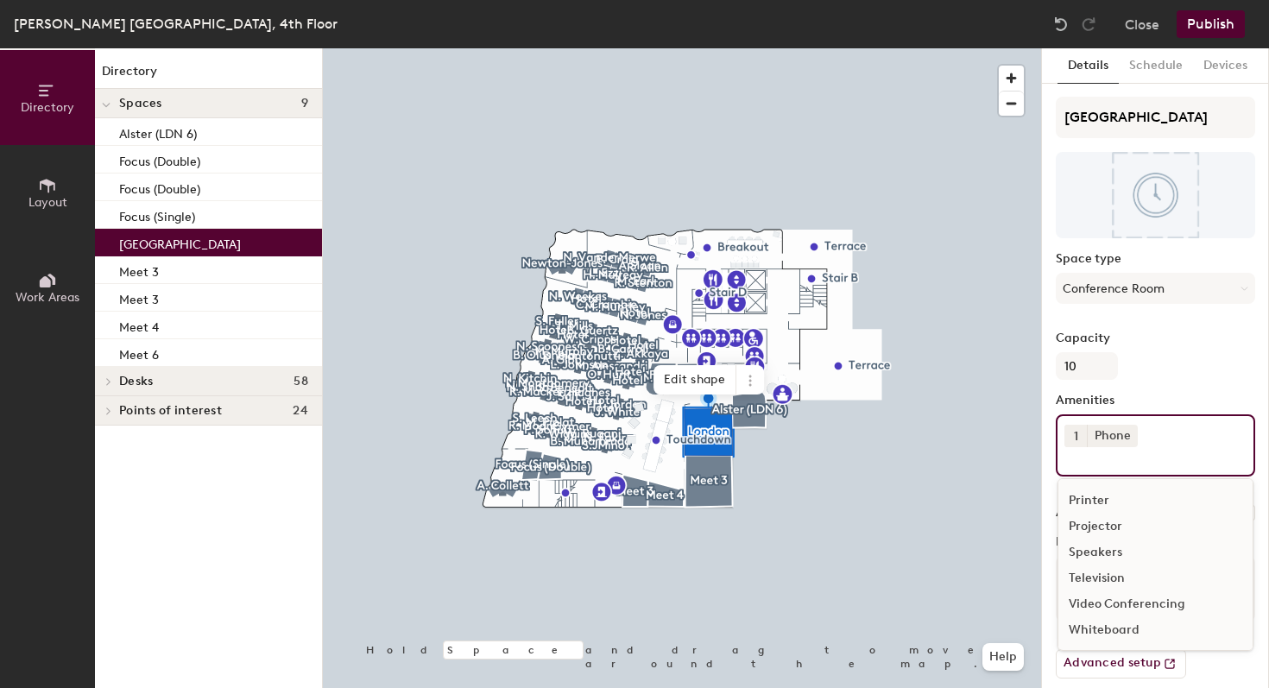
click at [1101, 583] on div "Television" at bounding box center [1155, 578] width 194 height 26
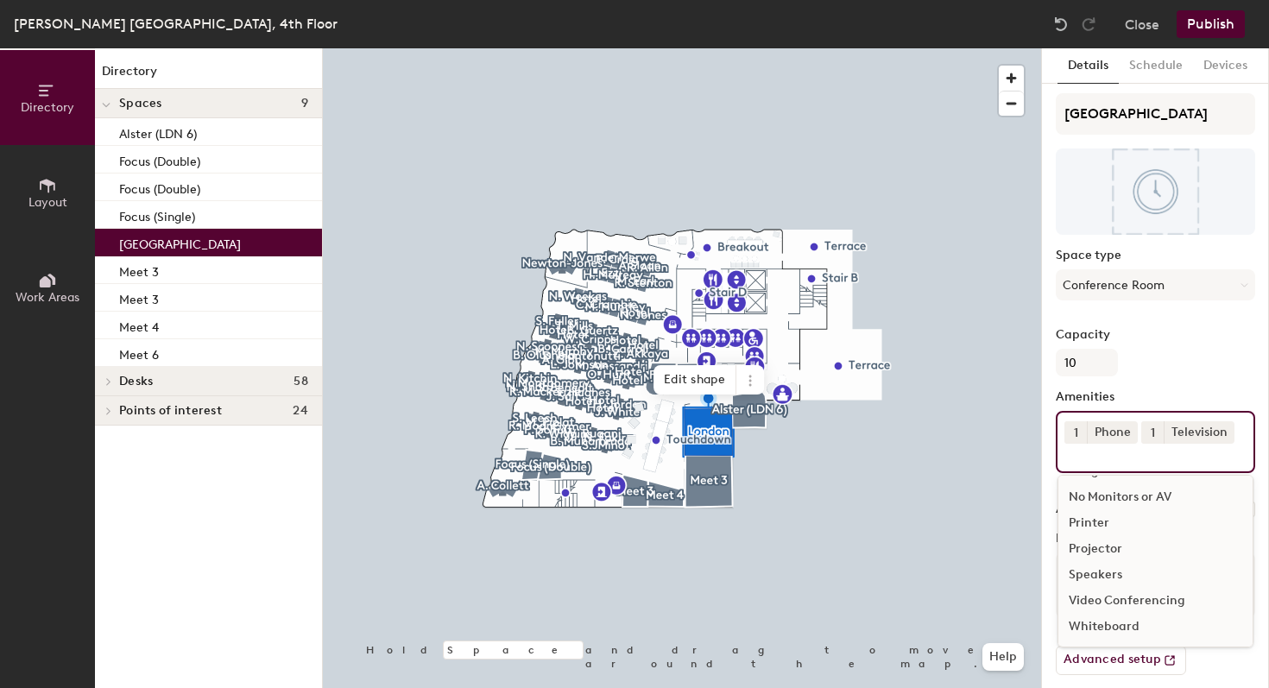
click at [1102, 614] on div "Video Conferencing" at bounding box center [1155, 601] width 194 height 26
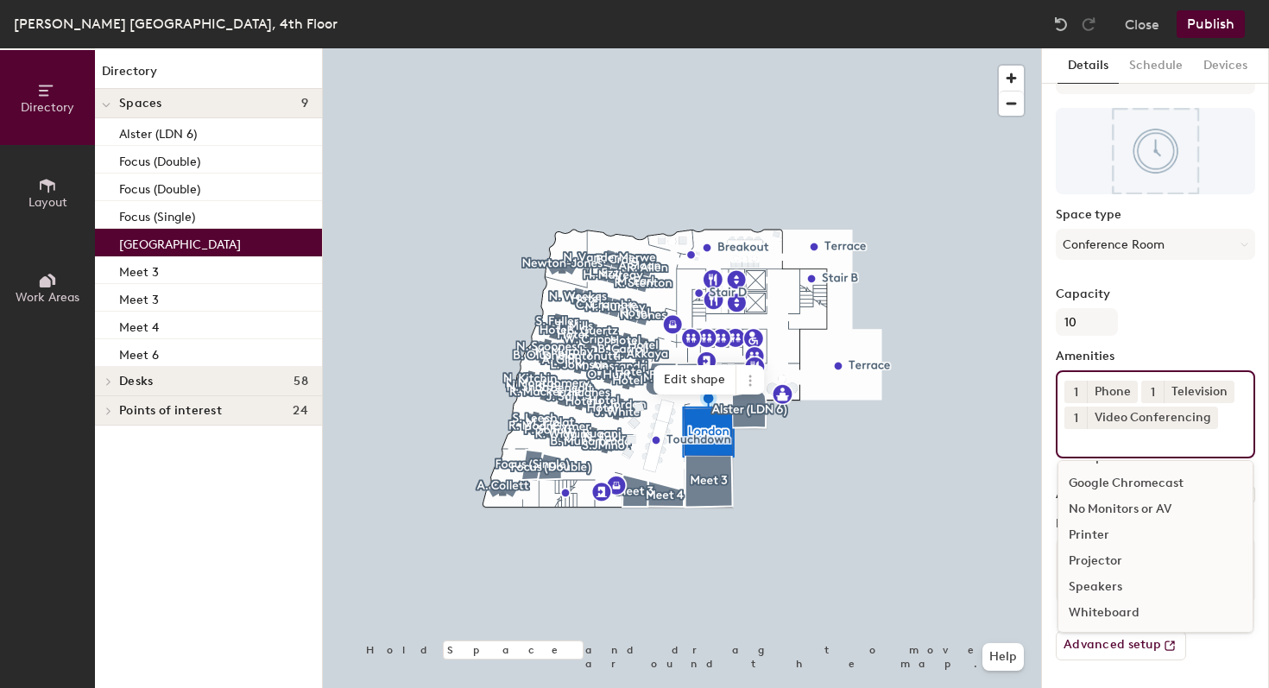
scroll to position [50, 0]
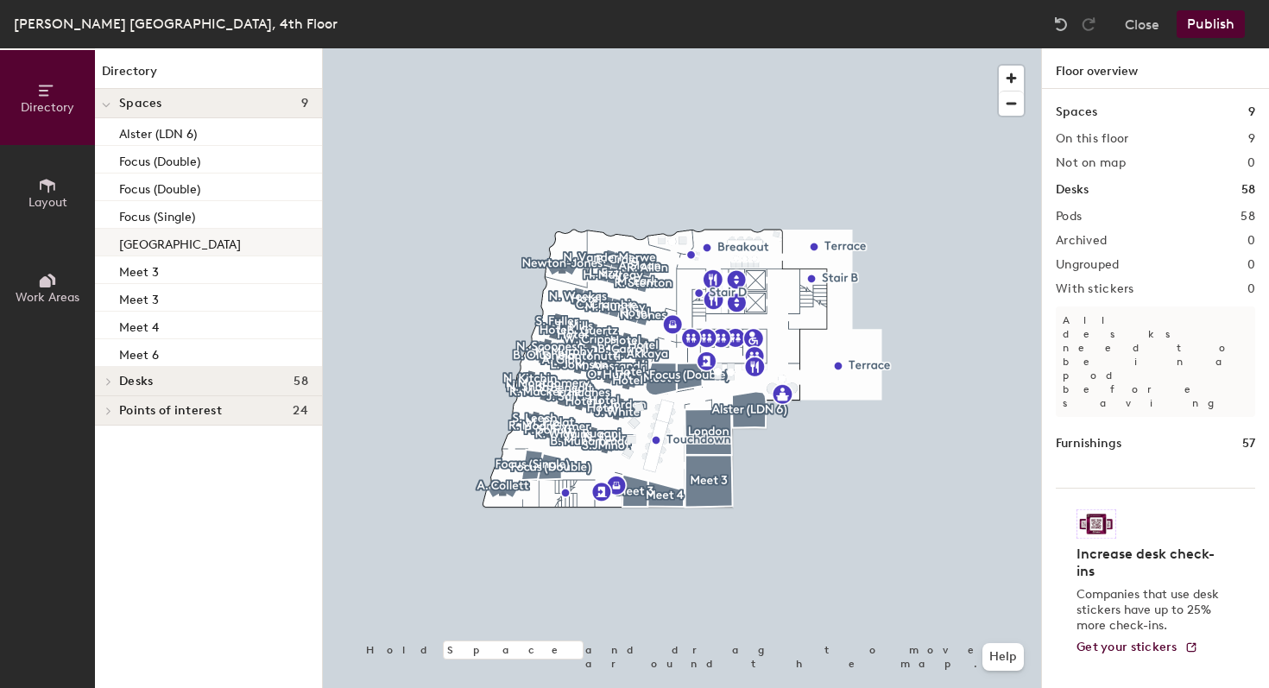
click at [163, 236] on div "London" at bounding box center [208, 243] width 227 height 28
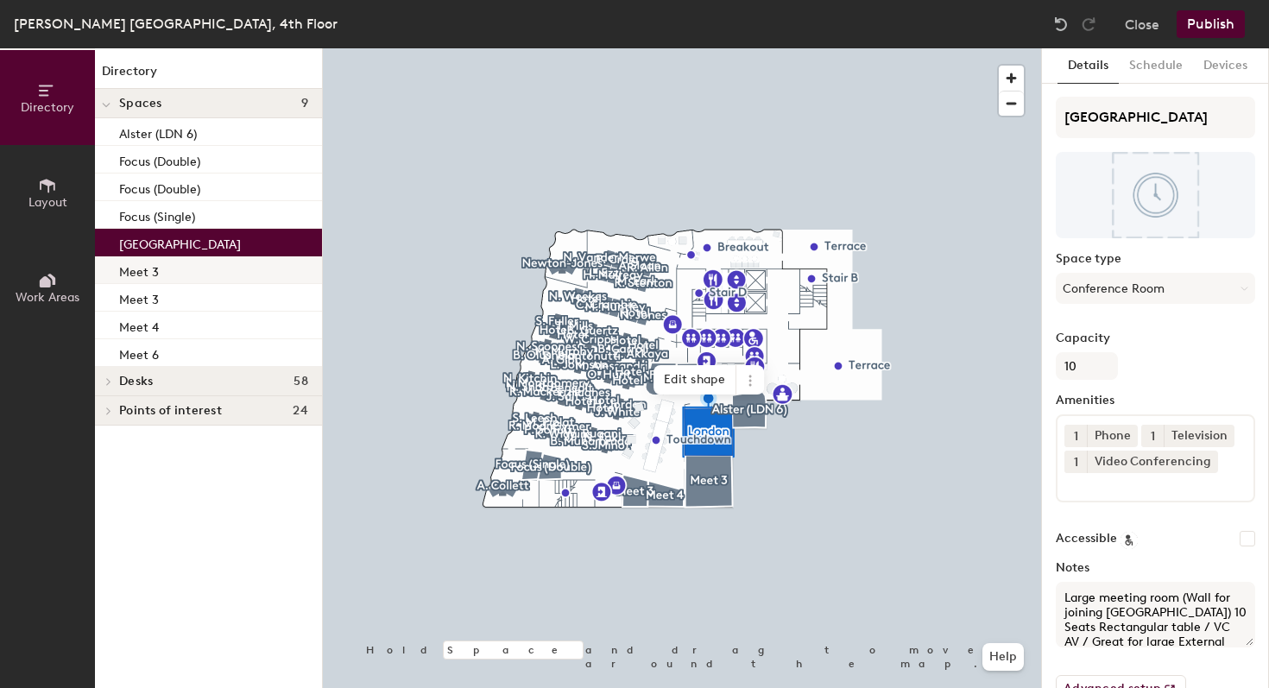
click at [140, 272] on p "Meet 3" at bounding box center [139, 270] width 40 height 20
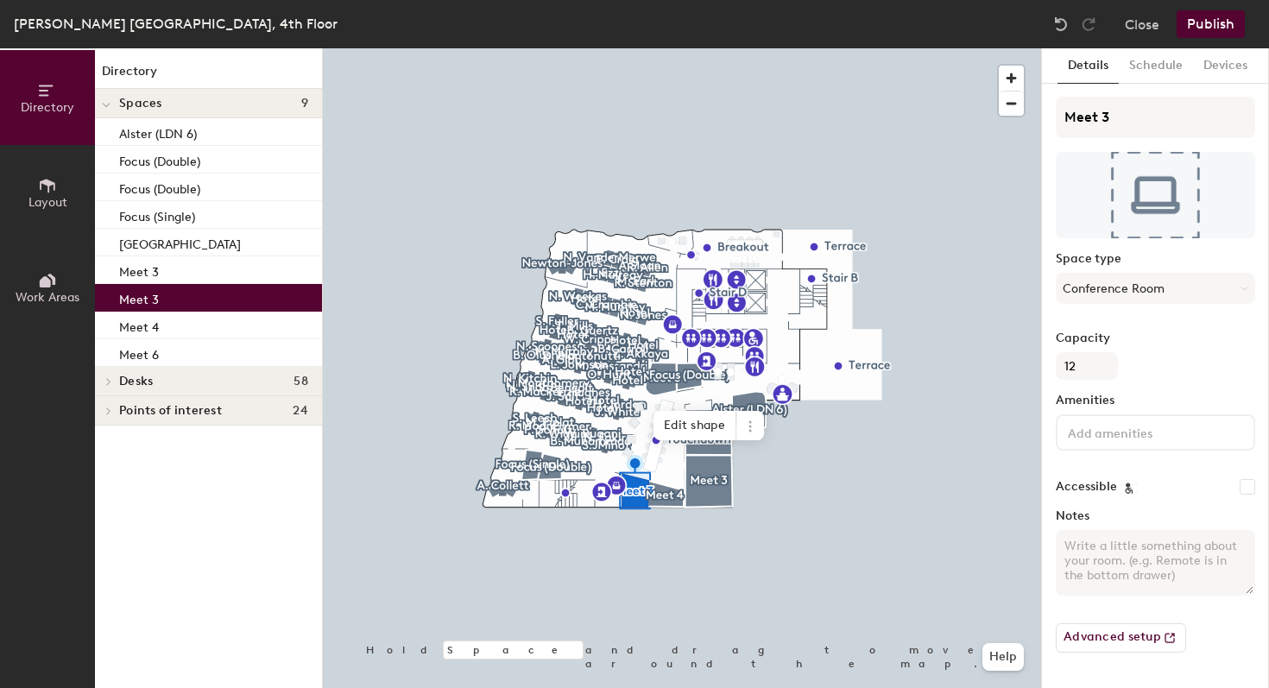
click at [167, 301] on div "Meet 3" at bounding box center [208, 298] width 227 height 28
click at [167, 318] on div "Meet 4" at bounding box center [208, 326] width 227 height 28
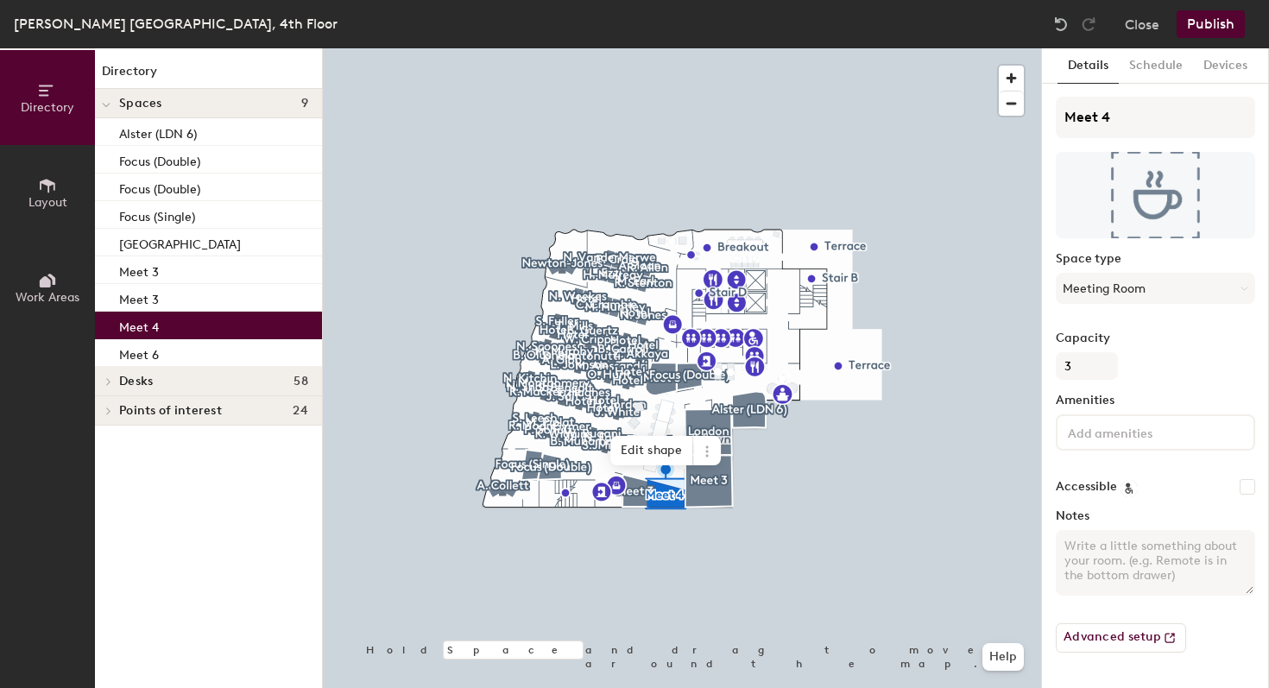
click at [174, 335] on div "Meet 4" at bounding box center [208, 326] width 227 height 28
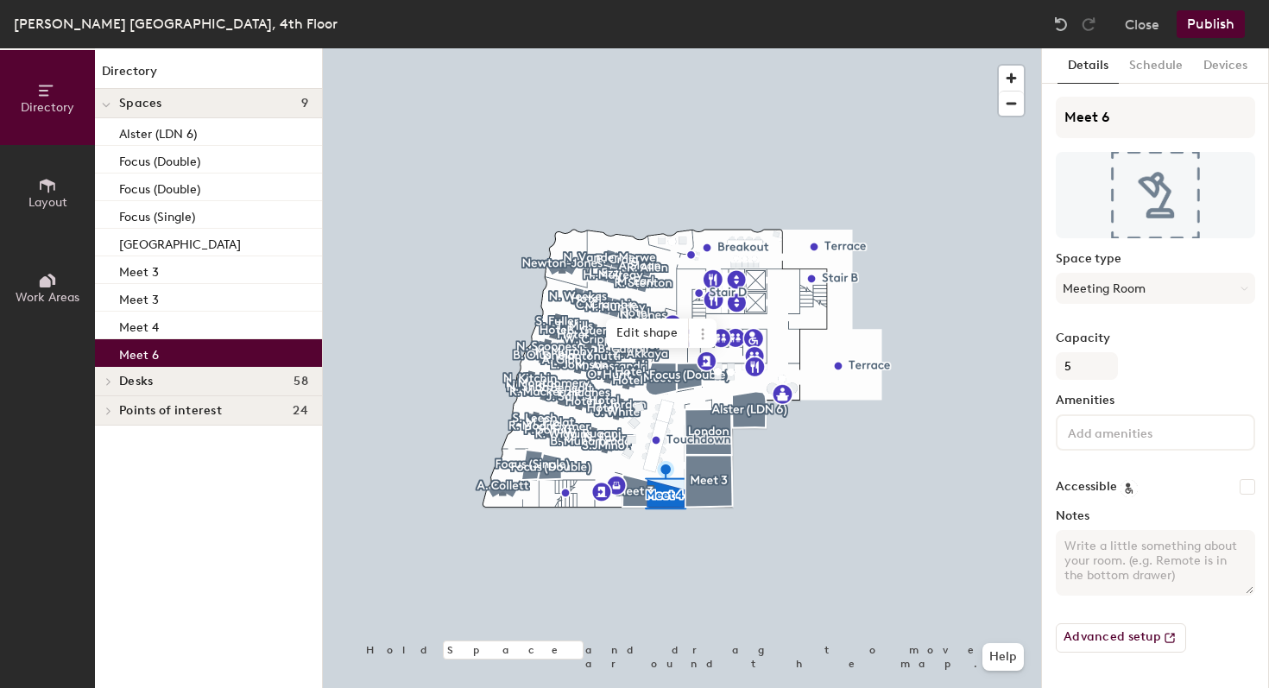
click at [177, 346] on div "Meet 6" at bounding box center [208, 353] width 227 height 28
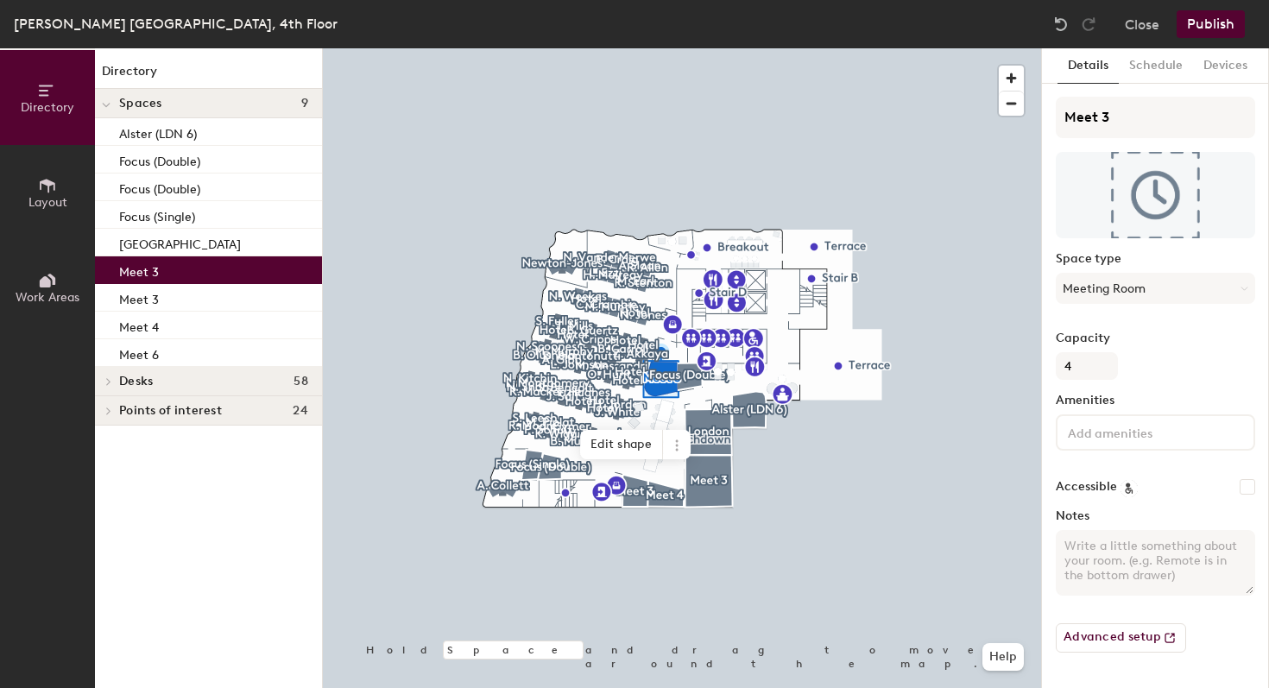
click at [148, 271] on p "Meet 3" at bounding box center [139, 270] width 40 height 20
click at [151, 282] on div "Meet 3" at bounding box center [208, 270] width 227 height 28
click at [153, 297] on p "Meet 3" at bounding box center [139, 297] width 40 height 20
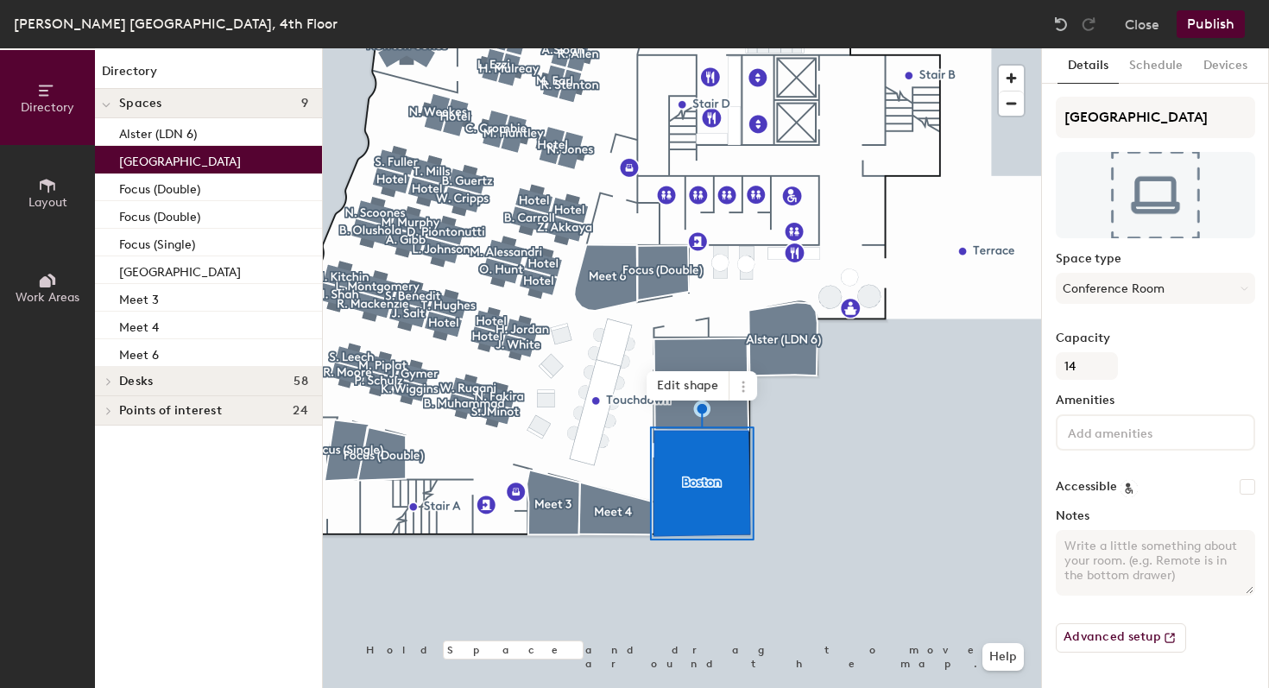
type input "14"
click at [1134, 560] on textarea "Notes" at bounding box center [1155, 563] width 199 height 66
paste textarea "Large meeting room (Wall for joining [GEOGRAPHIC_DATA]) 14 Seats Rectangular ta…"
type textarea "Large meeting room (Wall for joining [GEOGRAPHIC_DATA]) 14 Seats Rectangular ta…"
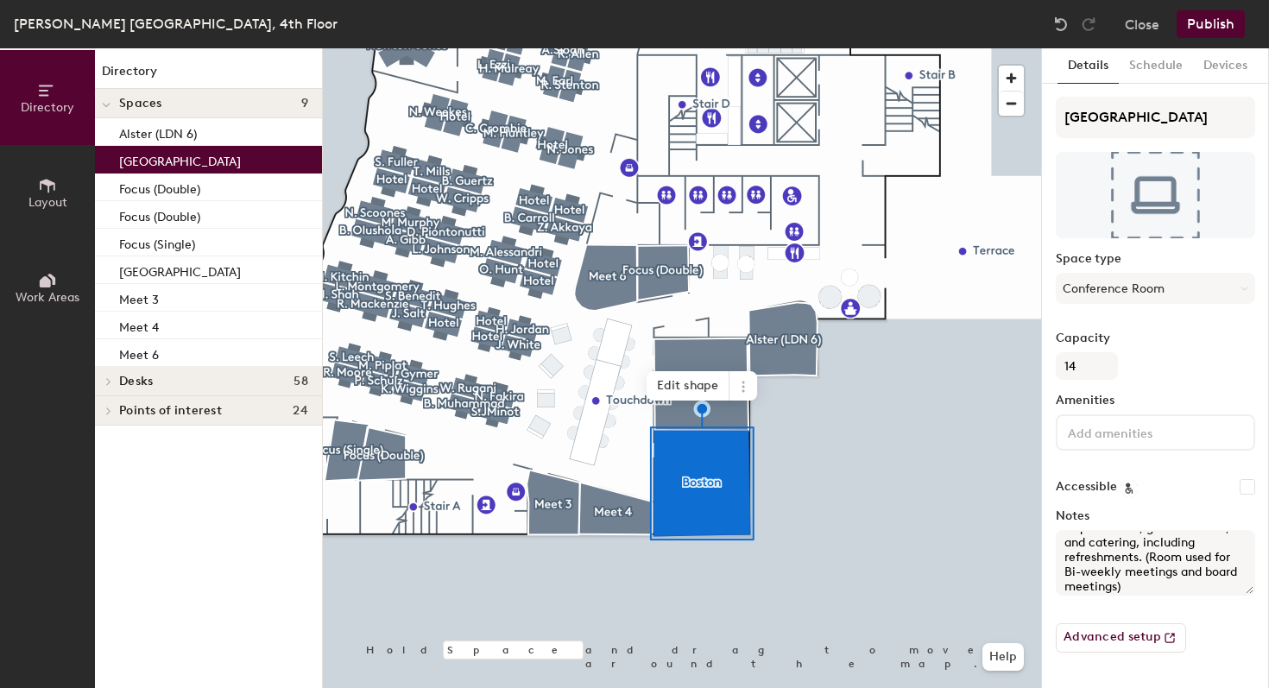
click at [1116, 444] on div at bounding box center [1155, 432] width 199 height 36
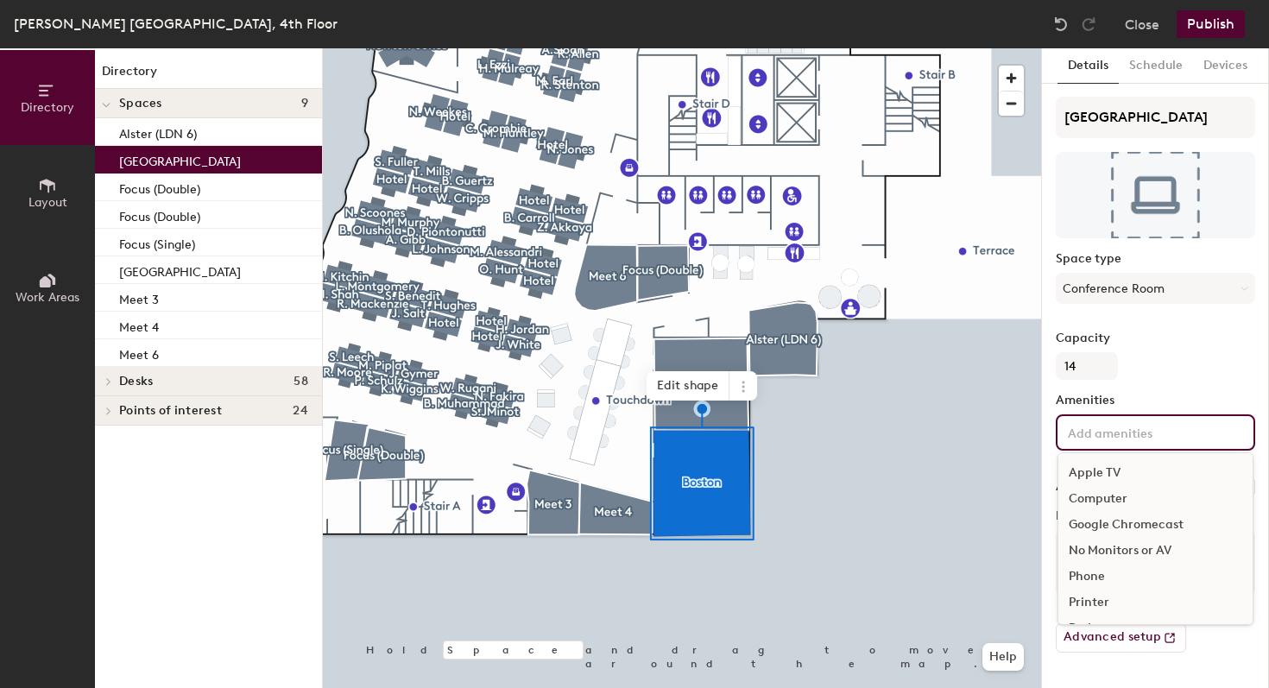
click at [1109, 498] on div "Computer" at bounding box center [1155, 499] width 194 height 26
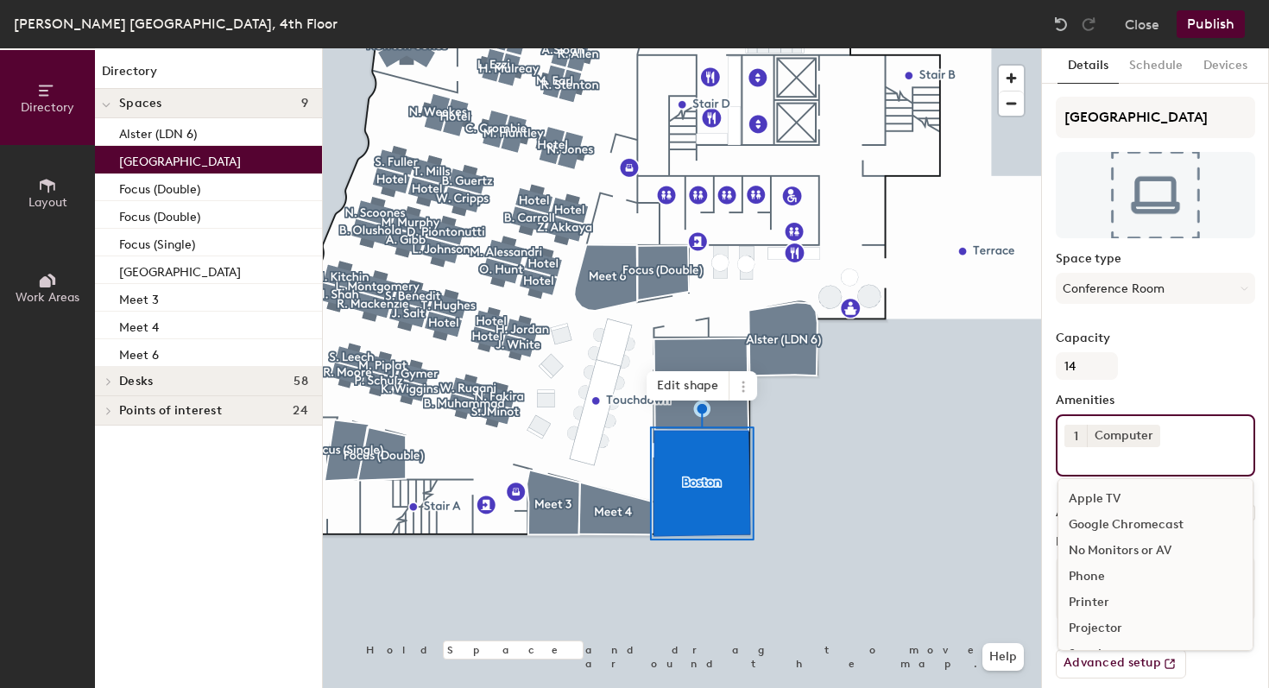
click at [1102, 583] on div "Phone" at bounding box center [1155, 577] width 194 height 26
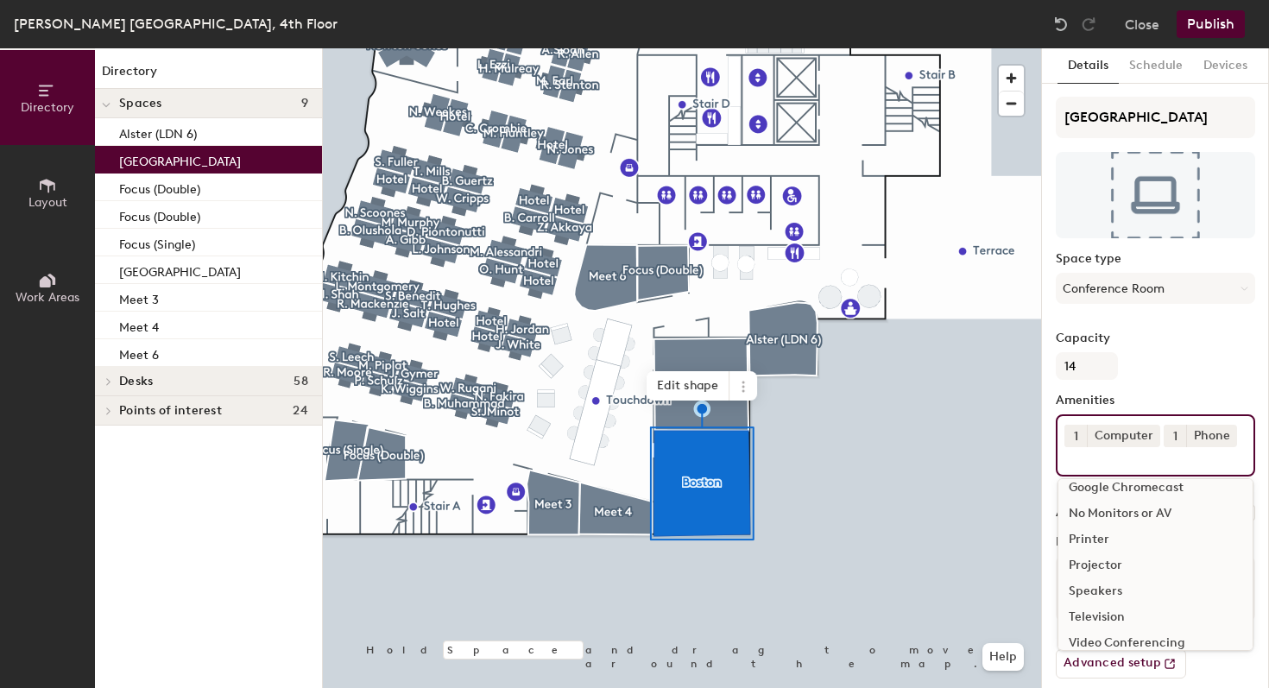
scroll to position [76, 0]
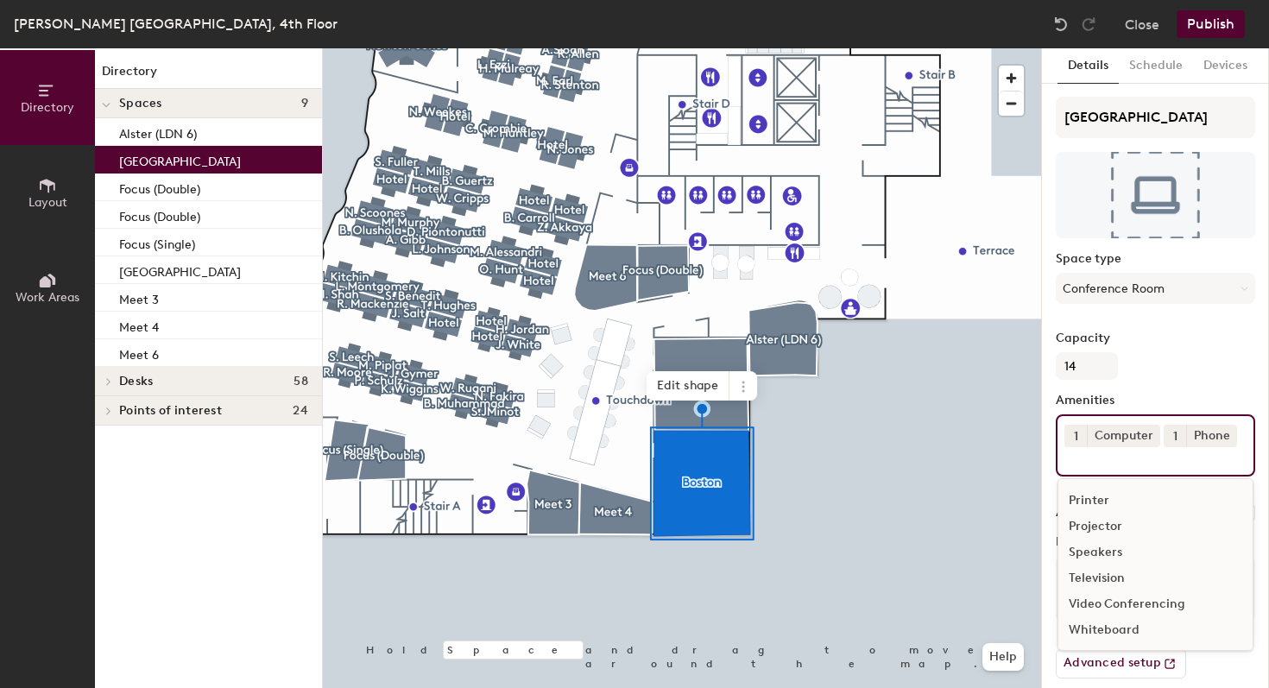
click at [1113, 591] on div "Television" at bounding box center [1155, 578] width 194 height 26
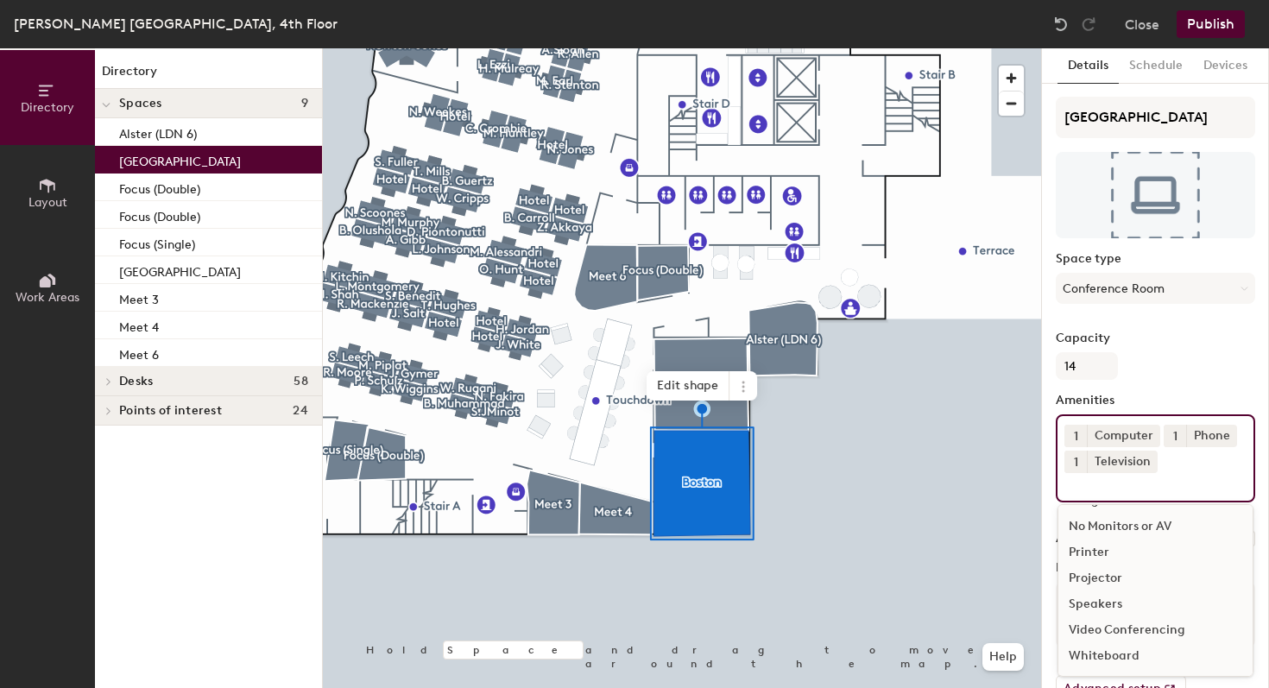
click at [1120, 643] on div "Video Conferencing" at bounding box center [1155, 630] width 194 height 26
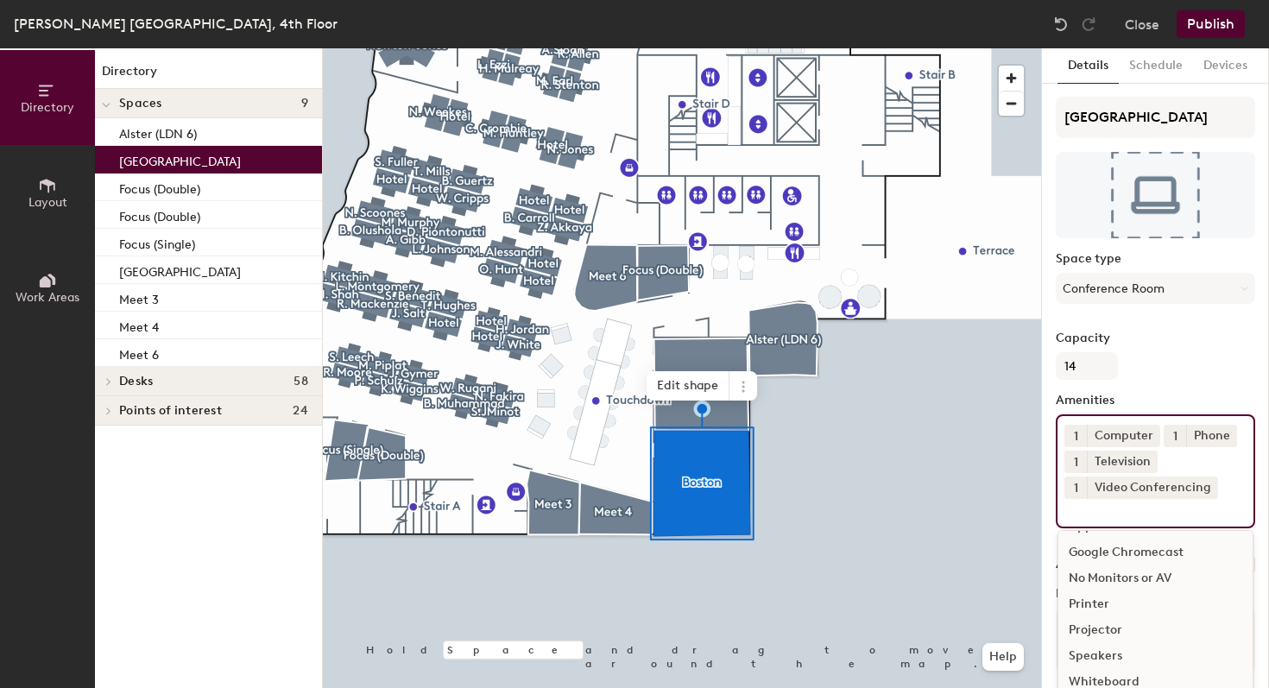
scroll to position [24, 0]
click at [1138, 434] on div at bounding box center [1147, 434] width 19 height 13
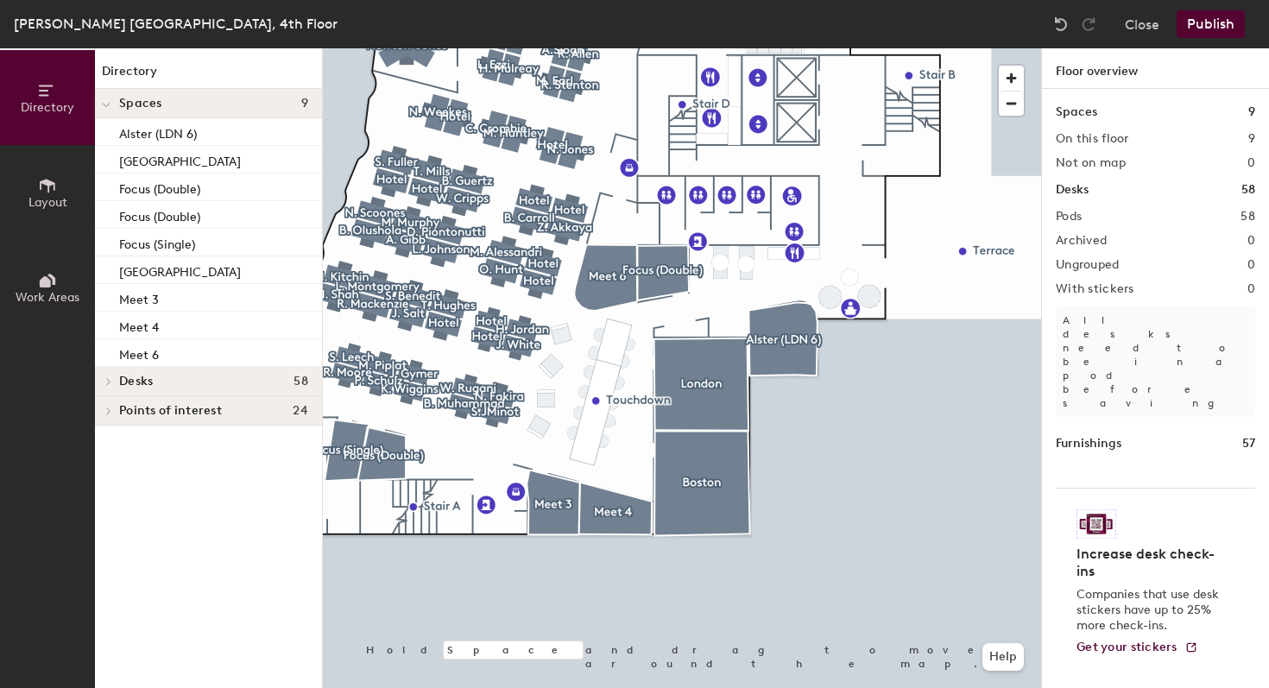
click at [1211, 25] on button "Publish" at bounding box center [1210, 24] width 68 height 28
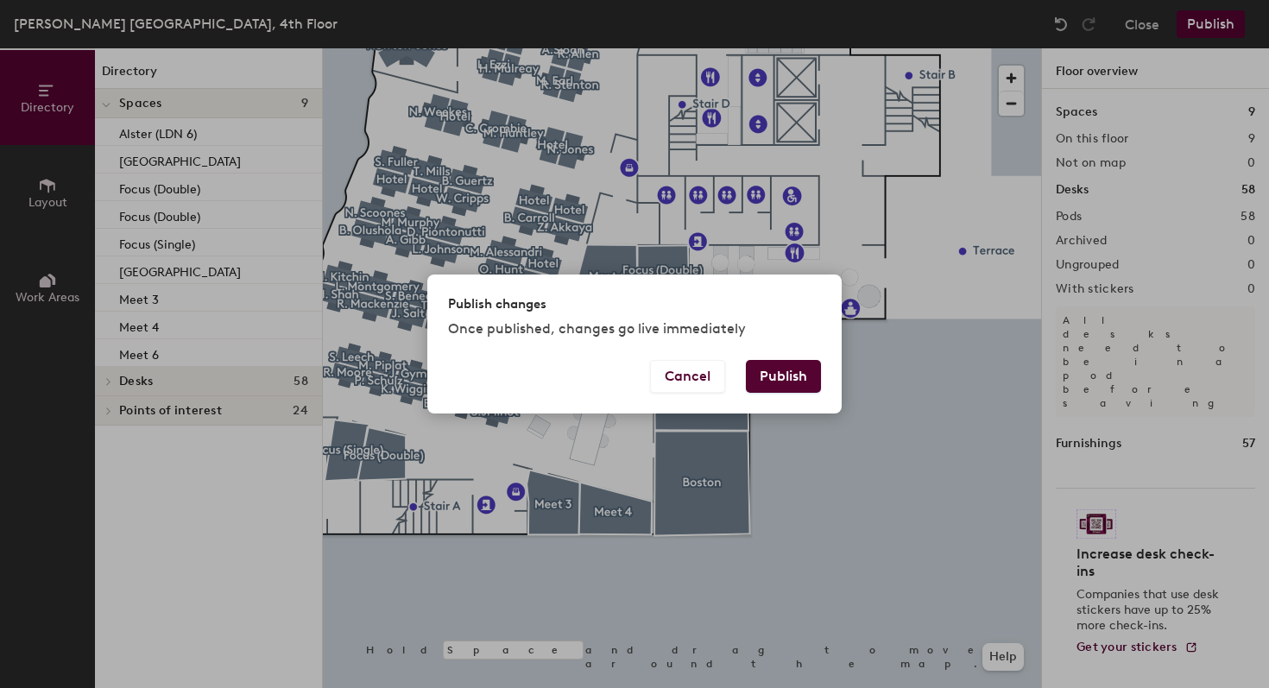
click at [780, 371] on button "Publish" at bounding box center [783, 376] width 75 height 33
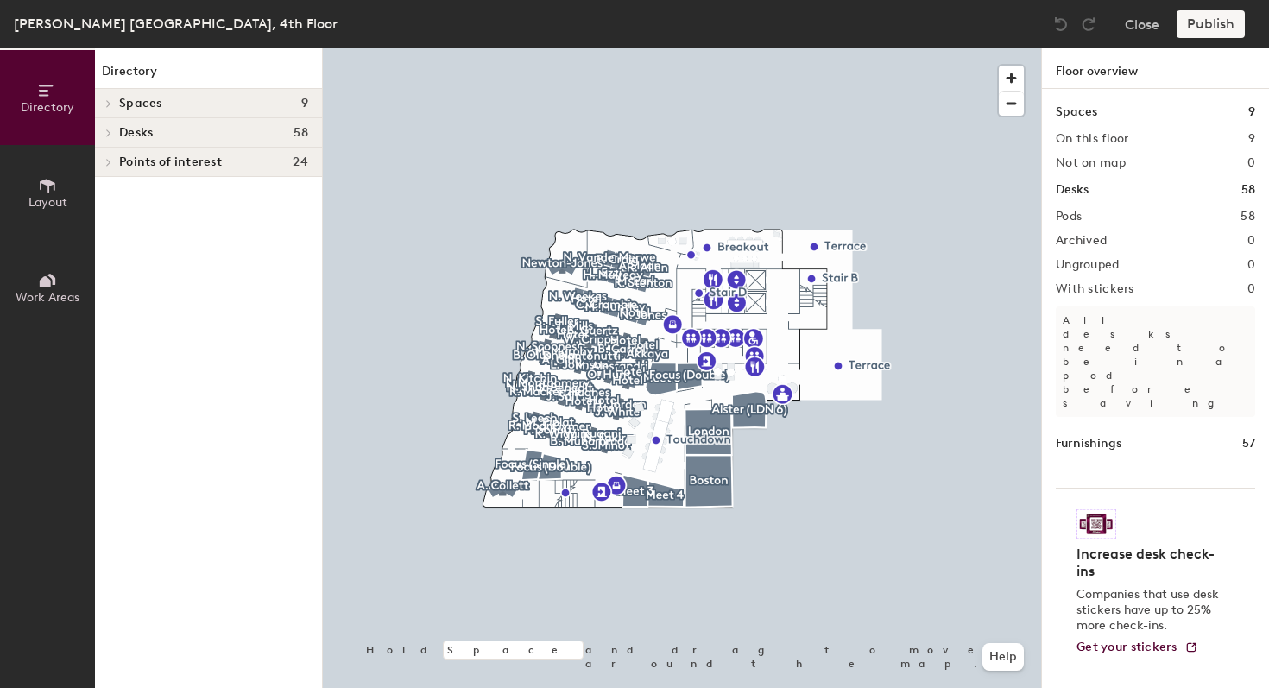
click at [117, 100] on div at bounding box center [107, 103] width 19 height 9
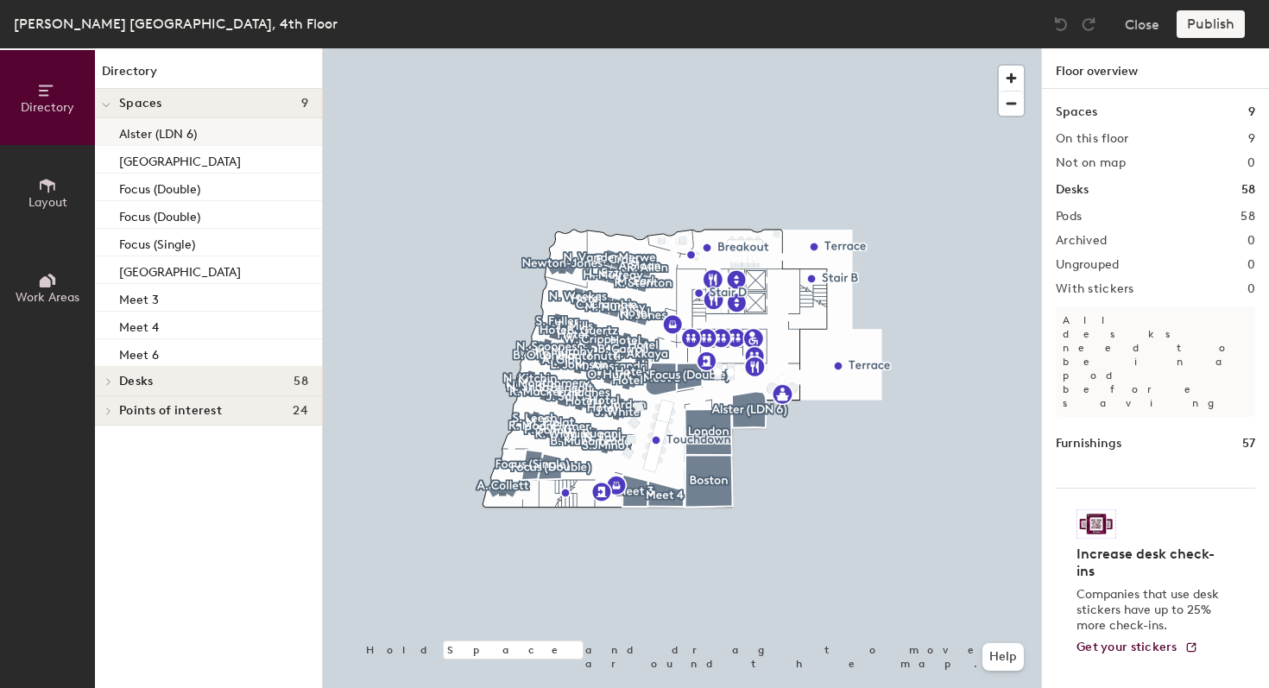
click at [202, 136] on div "Alster (LDN 6)" at bounding box center [208, 132] width 227 height 28
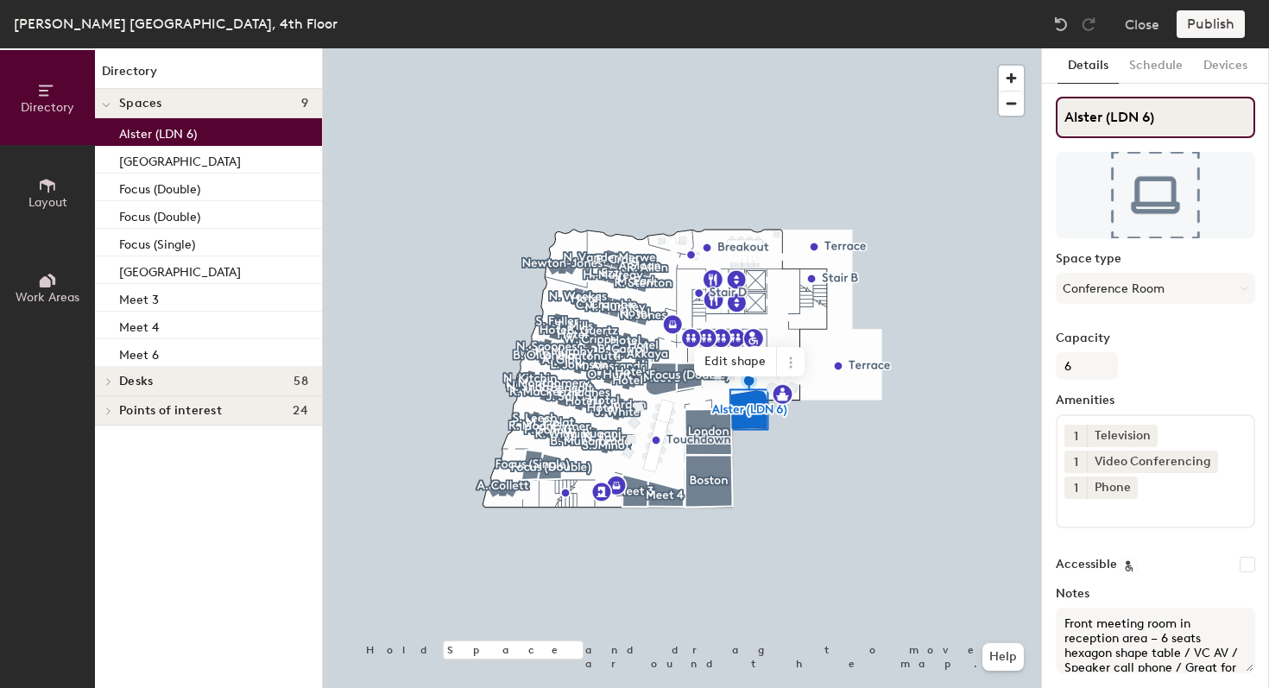
drag, startPoint x: 1108, startPoint y: 114, endPoint x: 1210, endPoint y: 116, distance: 101.9
click at [1210, 116] on input "Alster (LDN 6)" at bounding box center [1155, 117] width 199 height 41
type input "Alster"
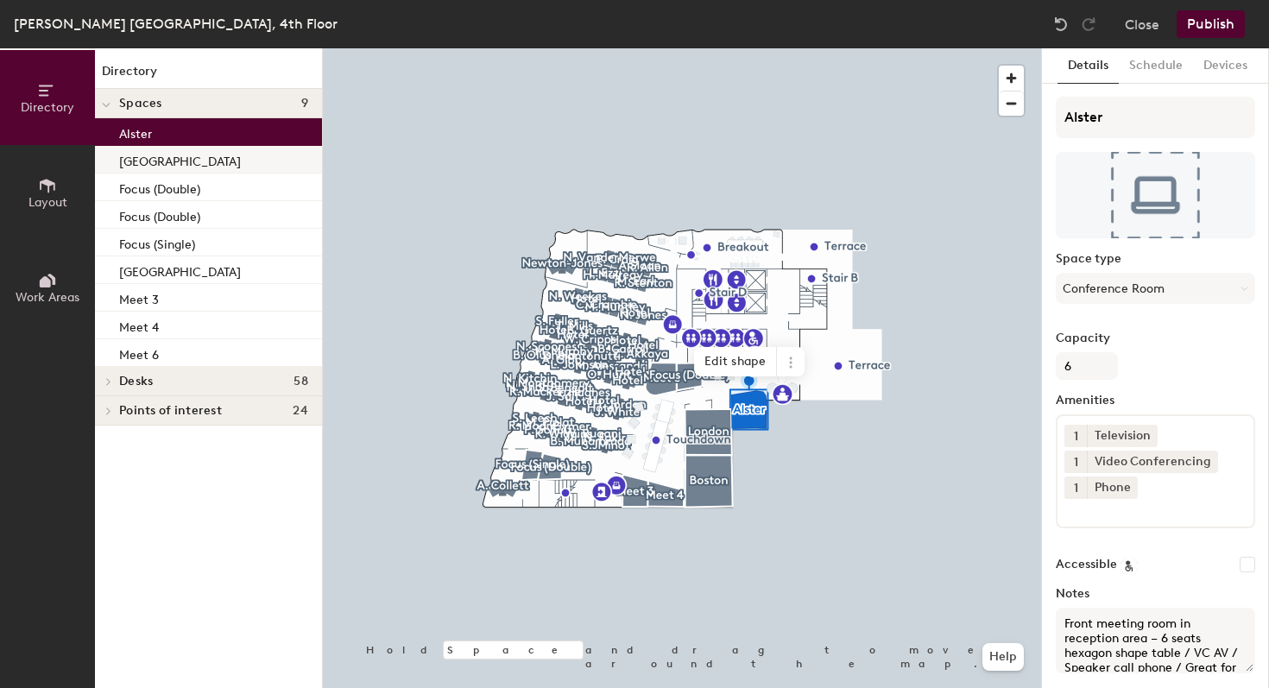
click at [216, 167] on div "[GEOGRAPHIC_DATA]" at bounding box center [208, 160] width 227 height 28
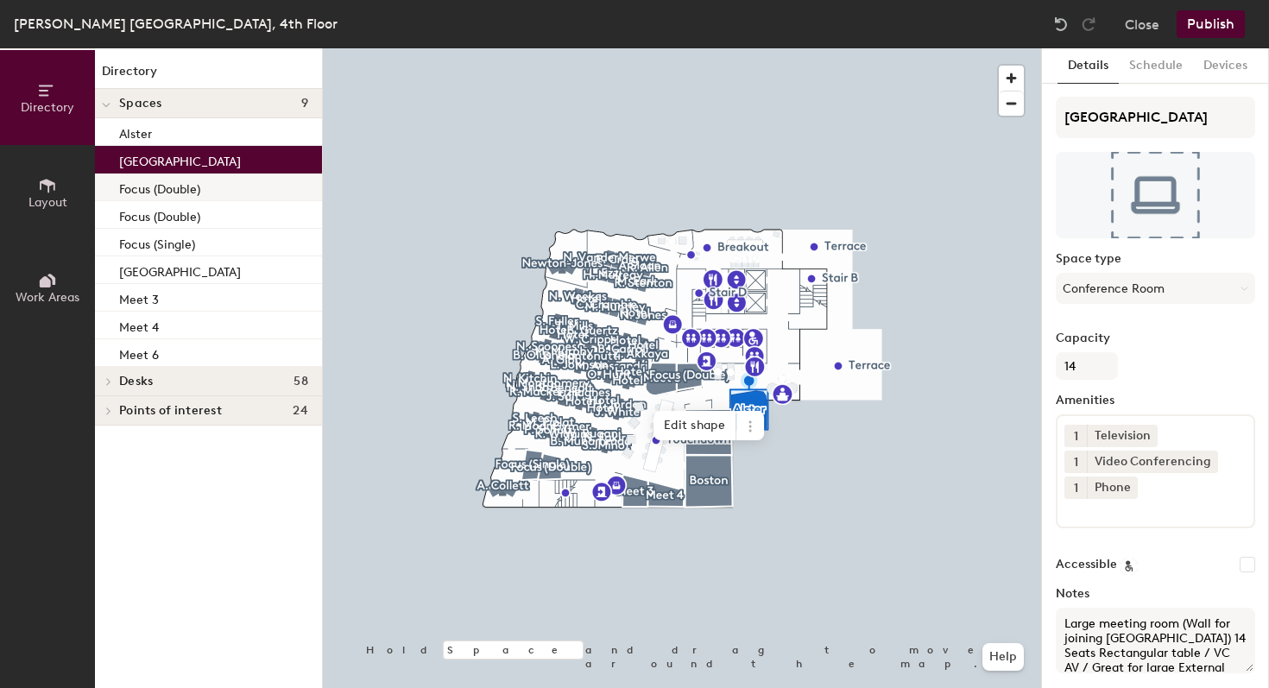
click at [207, 187] on div "Focus (Double)" at bounding box center [208, 187] width 227 height 28
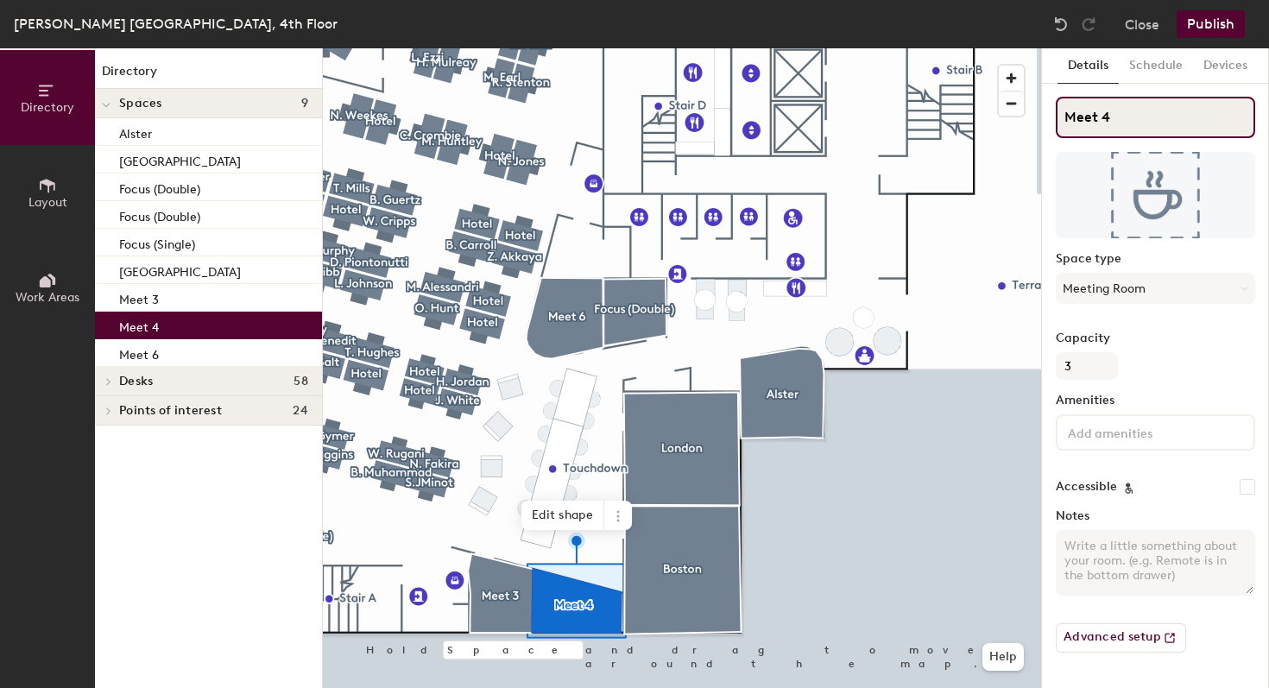
click at [1080, 117] on input "Meet 4" at bounding box center [1155, 117] width 199 height 41
paste input "Como"
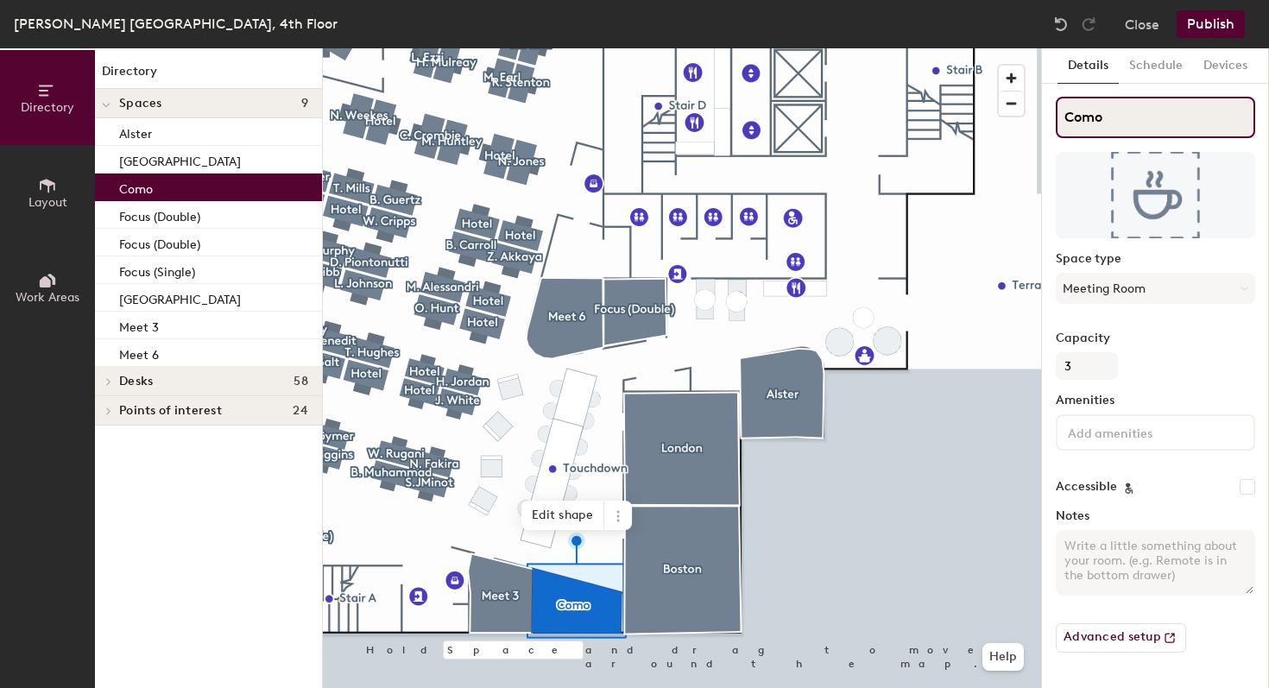
type input "Como"
click at [1139, 555] on textarea "Notes" at bounding box center [1155, 563] width 199 height 66
paste textarea "Next to [GEOGRAPHIC_DATA] – 3 tall stools / VC AV / Great for internal conferen…"
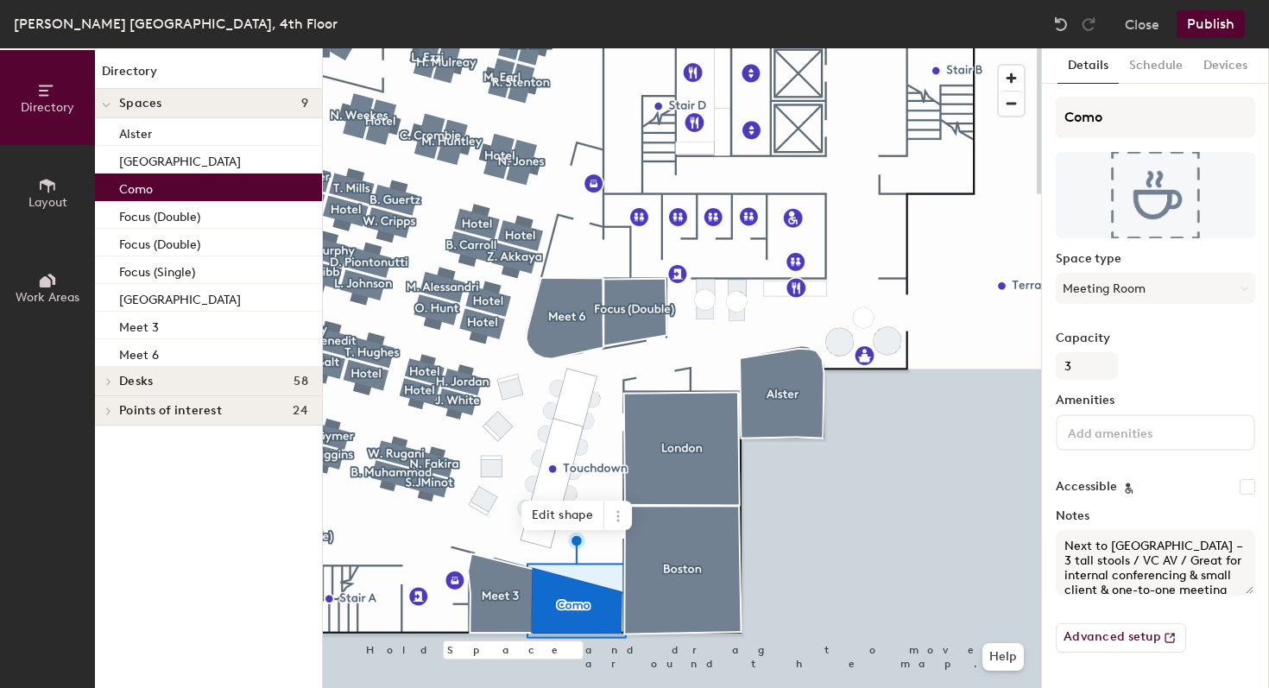
scroll to position [3, 0]
type textarea "Next to [GEOGRAPHIC_DATA] – 3 tall stools / VC AV / Great for internal conferen…"
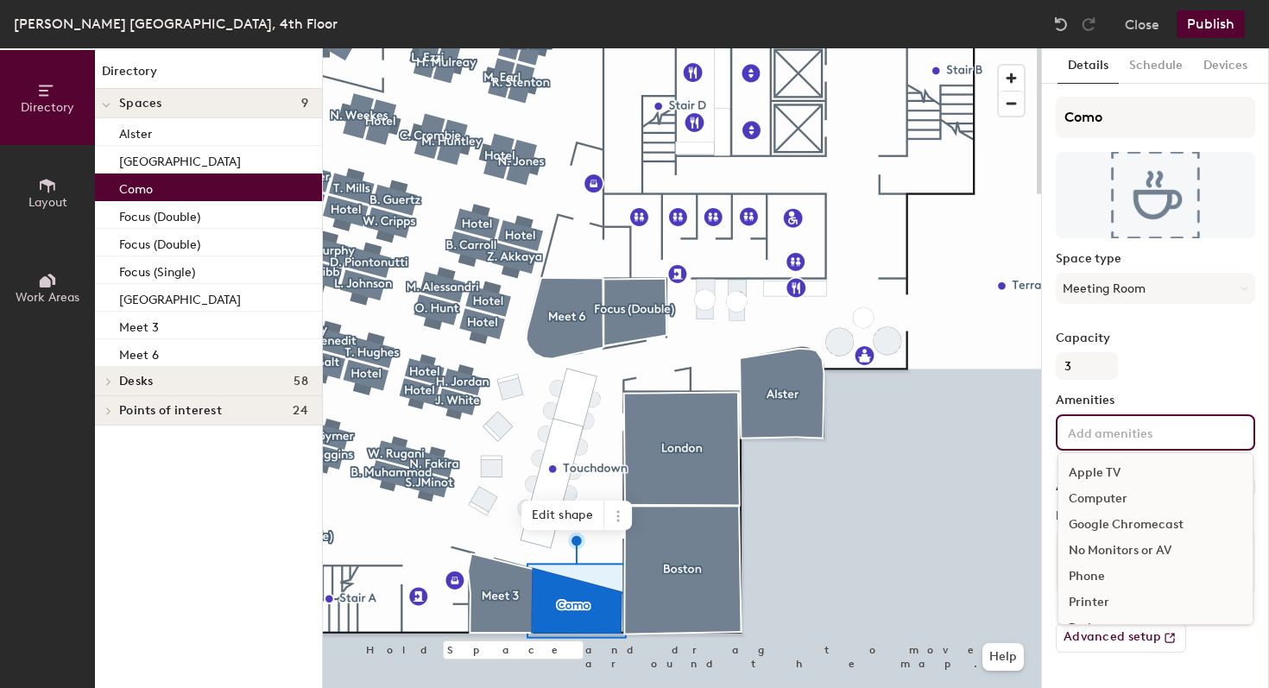
click at [1106, 445] on div "Apple TV Computer Google Chromecast No Monitors or AV Phone Printer Projector S…" at bounding box center [1155, 432] width 199 height 36
click at [1111, 587] on div "Video Conferencing" at bounding box center [1155, 592] width 194 height 26
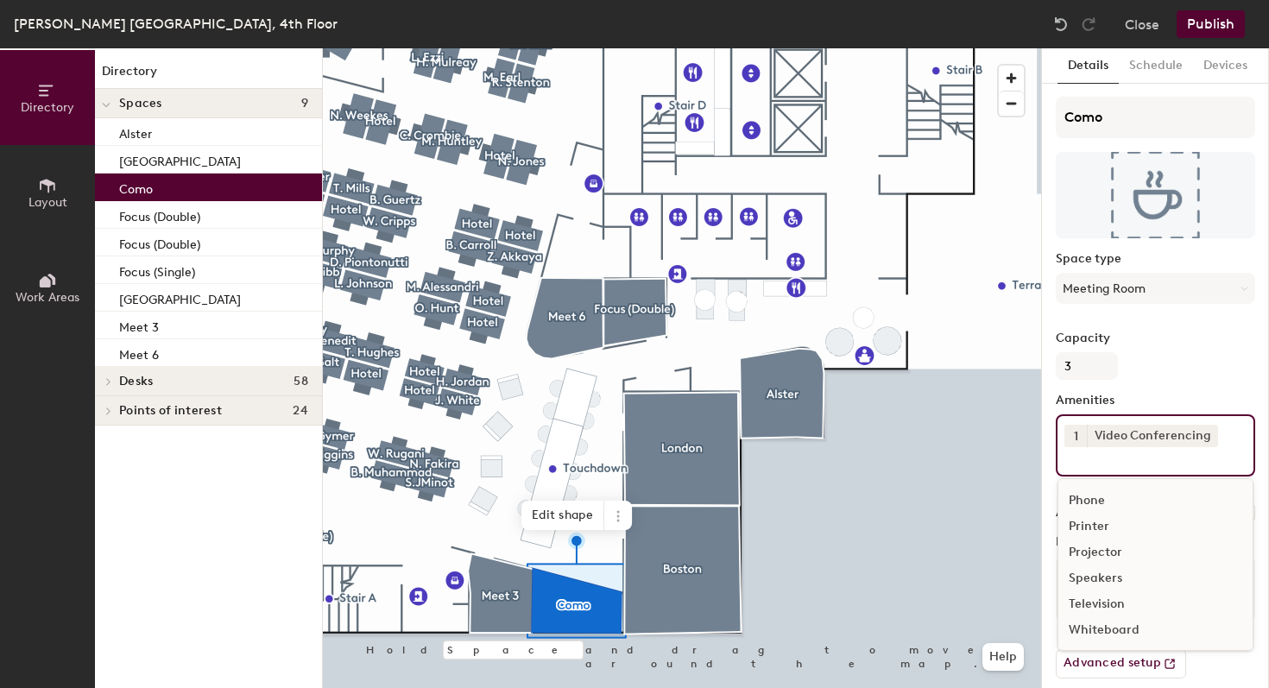
click at [1115, 610] on div "Television" at bounding box center [1155, 604] width 194 height 26
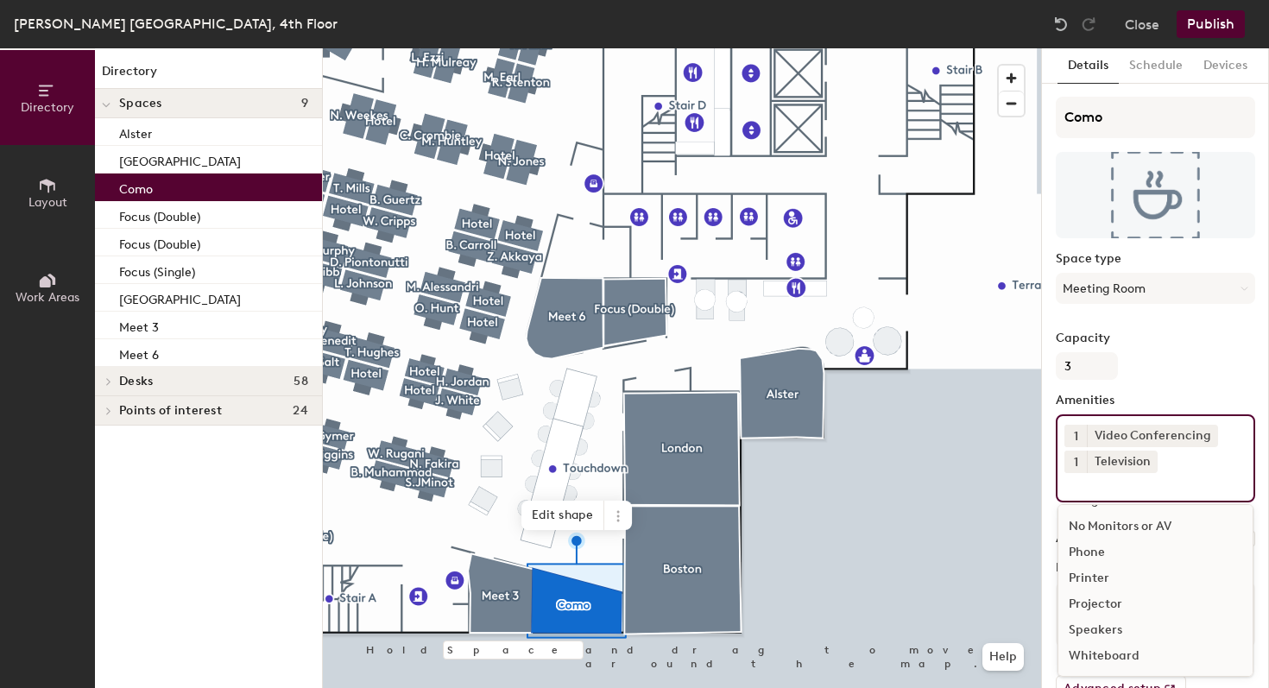
click at [1103, 556] on div "Phone" at bounding box center [1155, 552] width 194 height 26
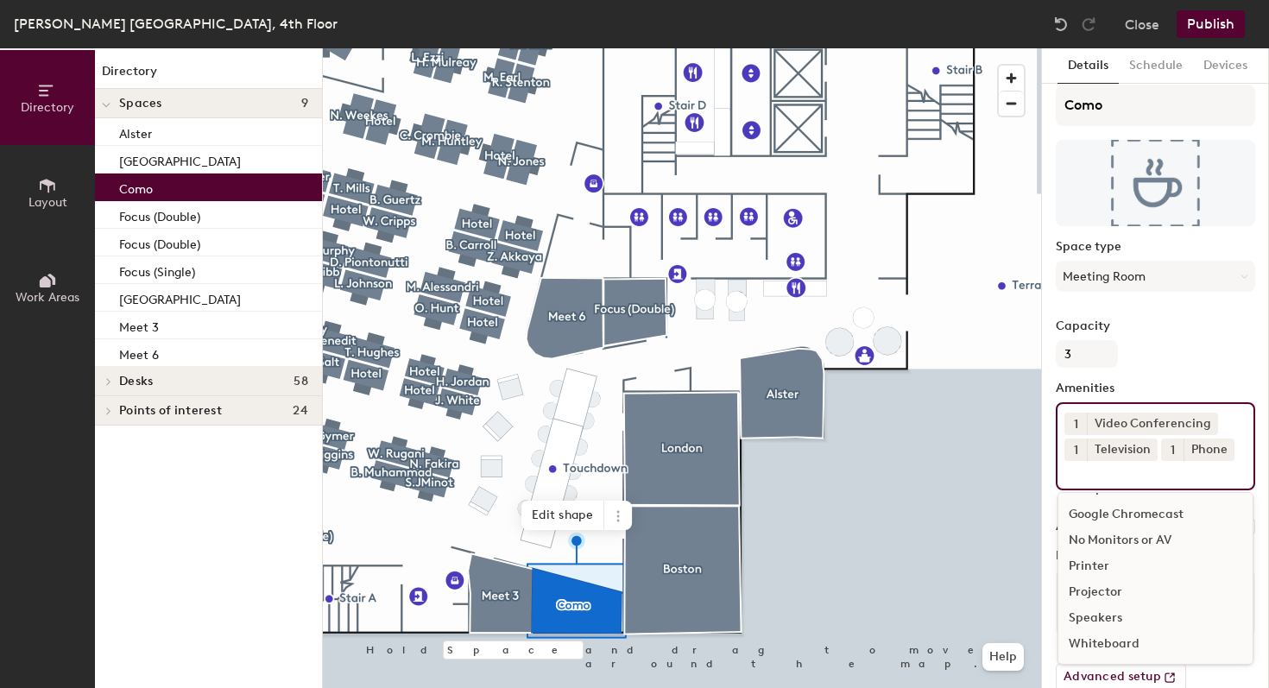
scroll to position [29, 0]
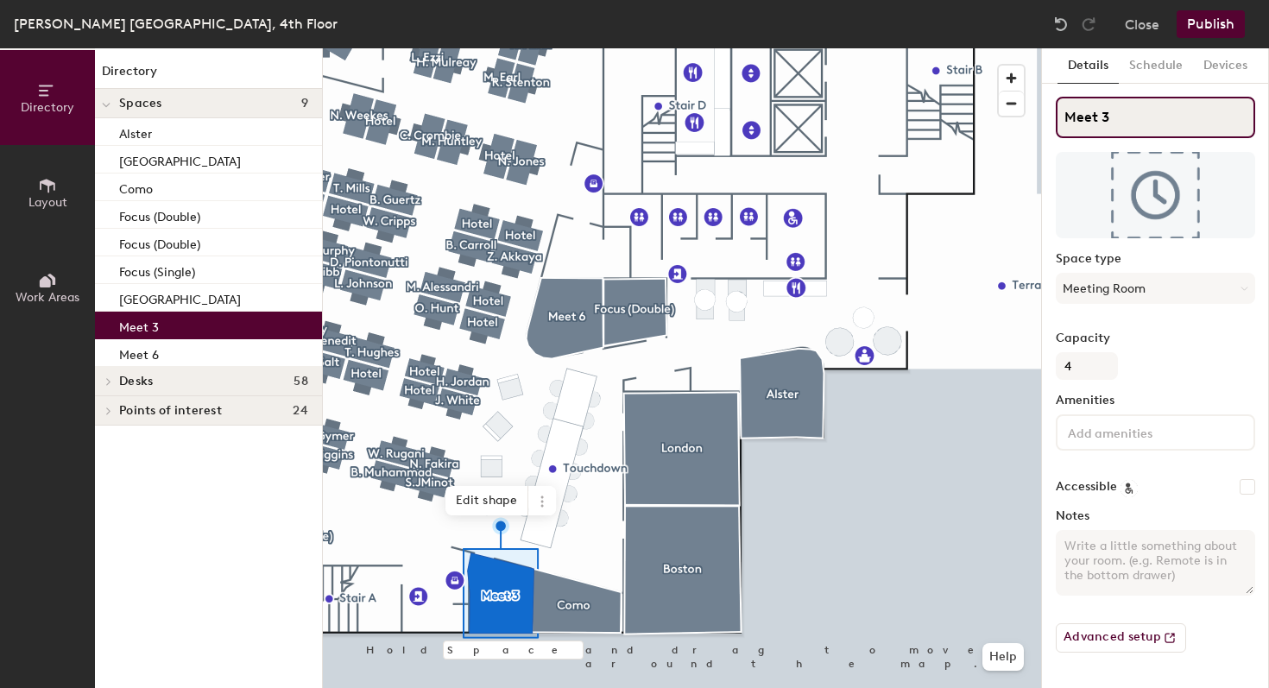
drag, startPoint x: 1128, startPoint y: 121, endPoint x: 1024, endPoint y: 113, distance: 104.7
click at [1024, 113] on div "Directory Layout Work Areas Directory Spaces 9 Alster [GEOGRAPHIC_DATA] [GEOGRA…" at bounding box center [634, 368] width 1269 height 640
paste input "[PERSON_NAME]"
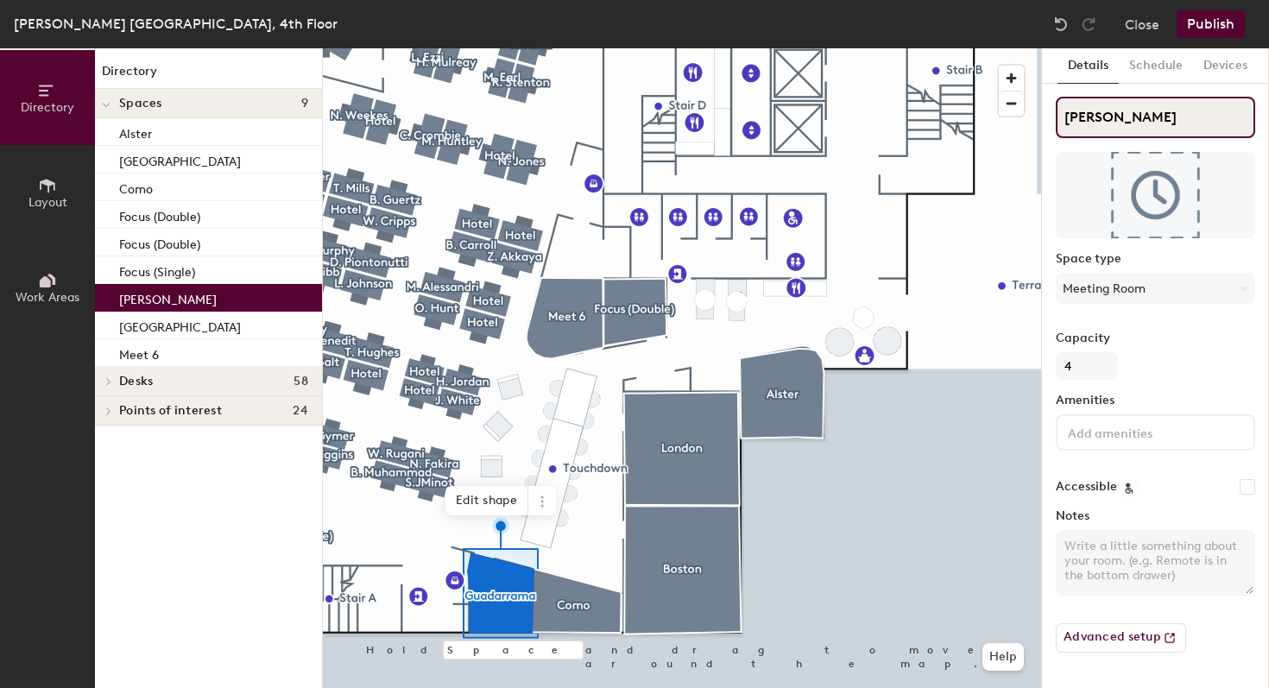
type input "[PERSON_NAME]"
click at [1095, 560] on textarea "Notes" at bounding box center [1155, 563] width 199 height 66
paste textarea "Next to Como – 4 comfortable chairs, round table with pull-up plug and USB poin…"
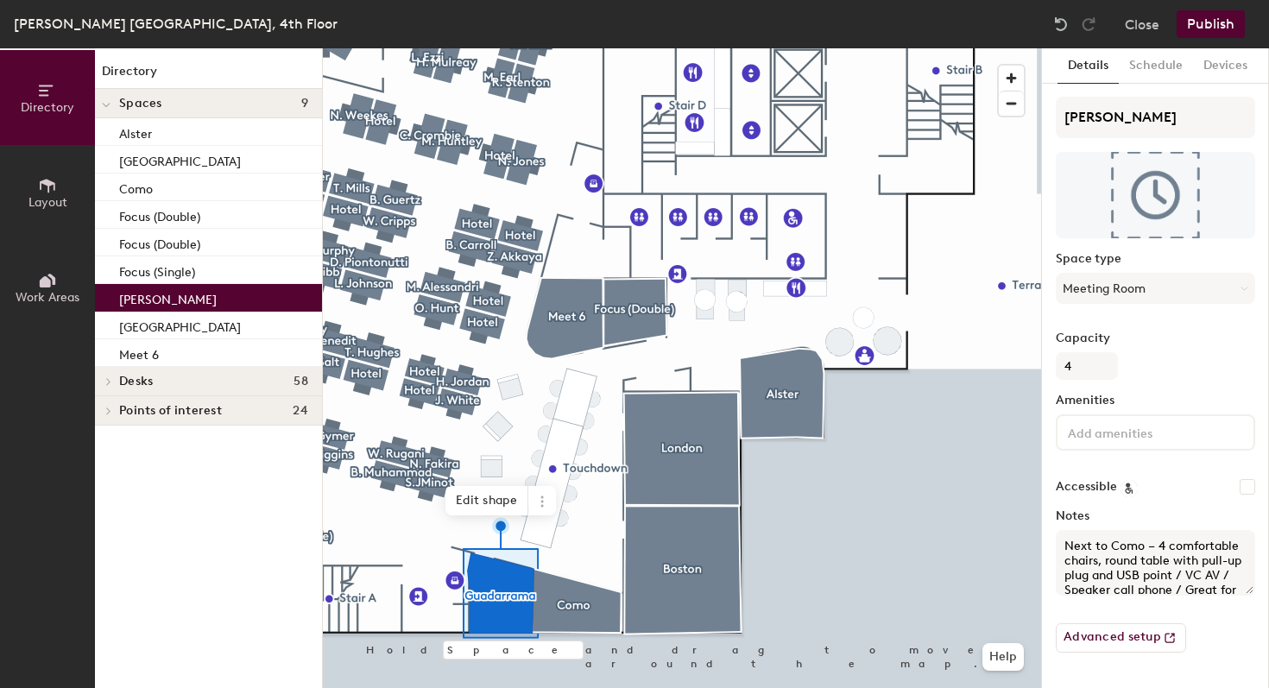
scroll to position [47, 0]
type textarea "Next to Como – 4 comfortable chairs, round table with pull-up plug and USB poin…"
click at [1117, 440] on input at bounding box center [1141, 431] width 155 height 21
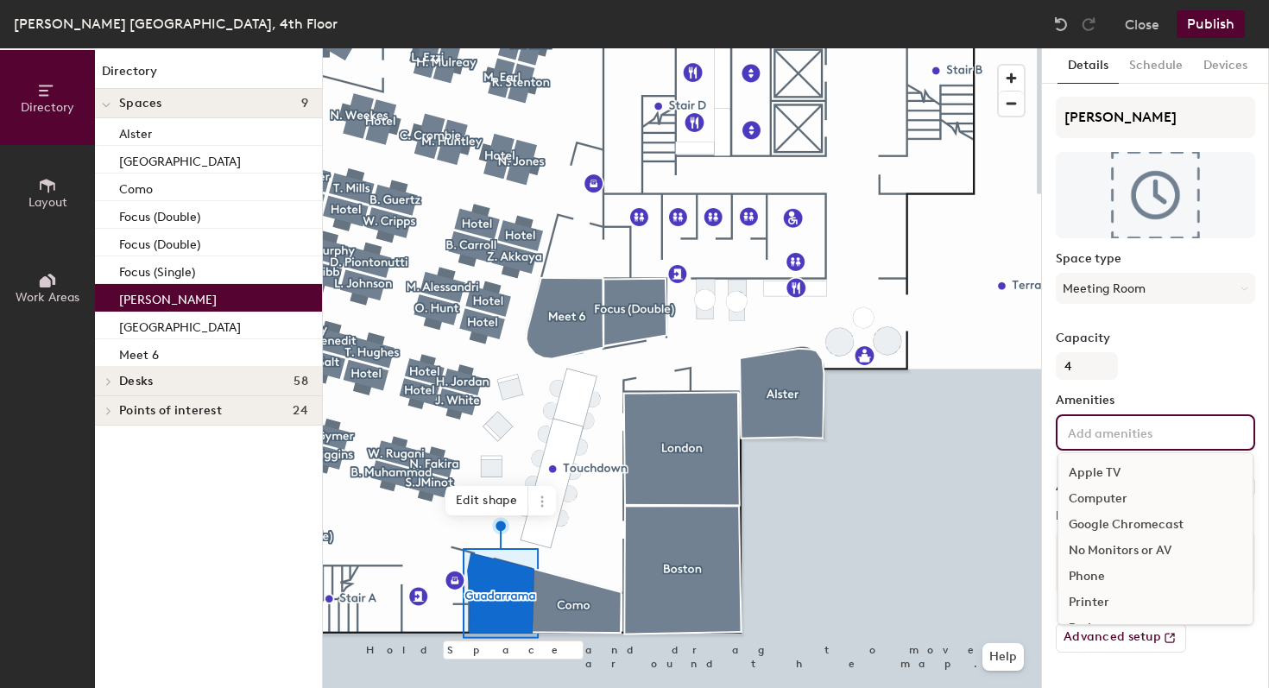
click at [1145, 577] on div "Phone" at bounding box center [1155, 577] width 194 height 26
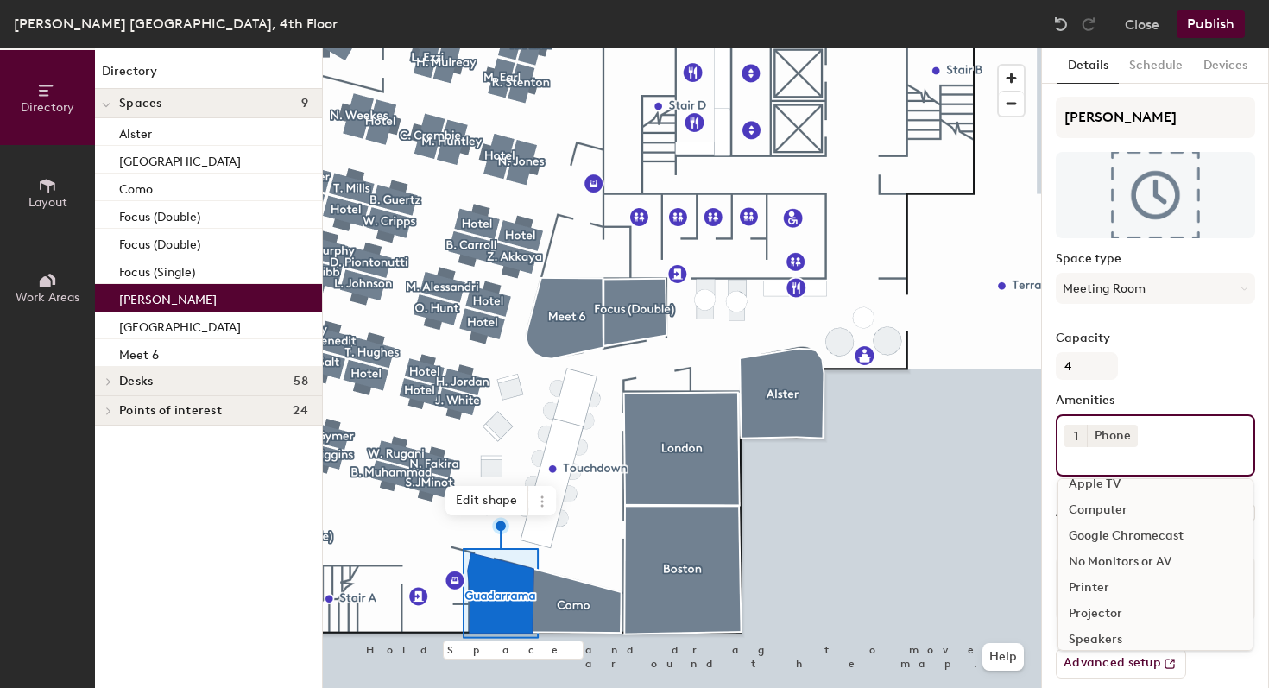
scroll to position [31, 0]
click at [1140, 601] on div "Projector" at bounding box center [1155, 597] width 194 height 26
click at [1134, 629] on div "Video Conferencing" at bounding box center [1155, 616] width 194 height 26
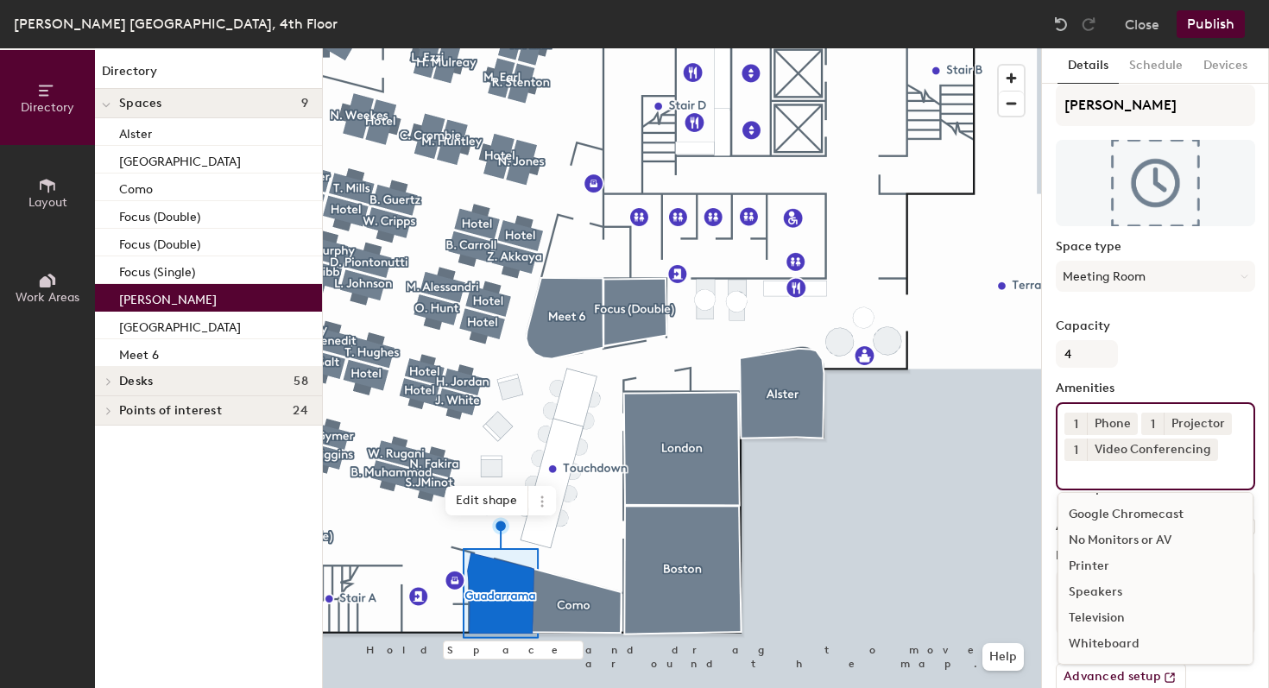
scroll to position [29, 0]
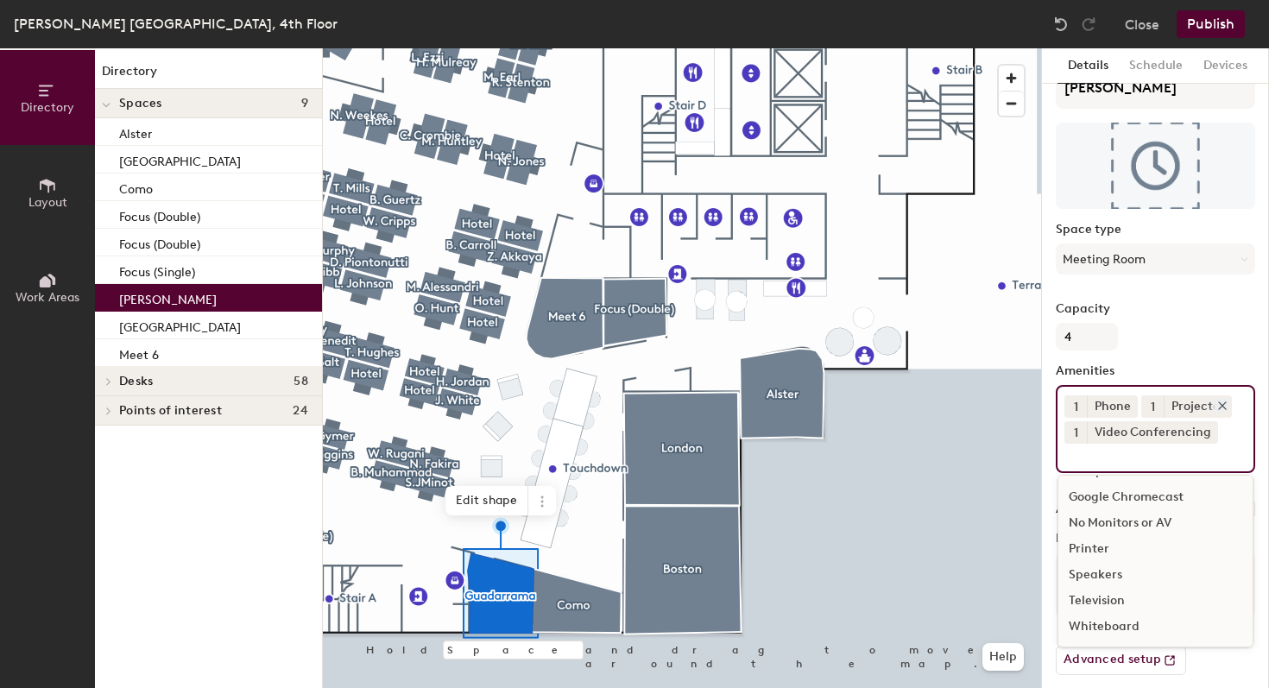
click at [1219, 409] on icon at bounding box center [1222, 405] width 7 height 7
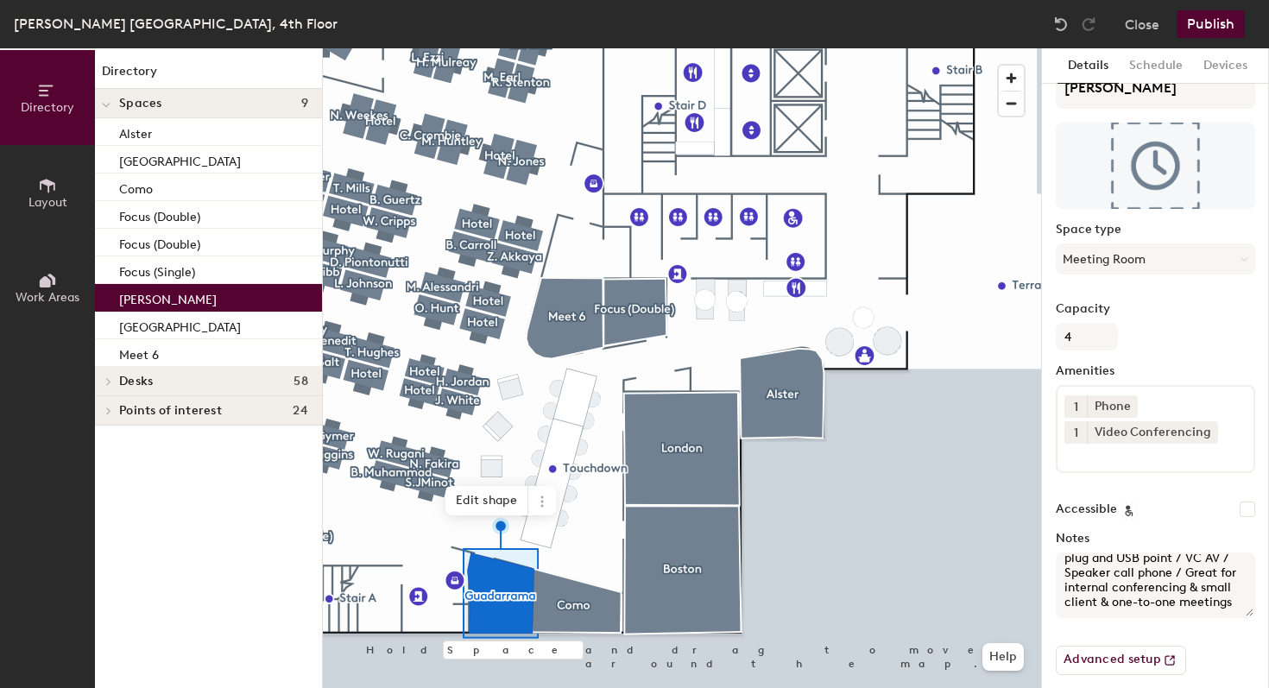
click at [1136, 459] on input at bounding box center [1141, 454] width 155 height 21
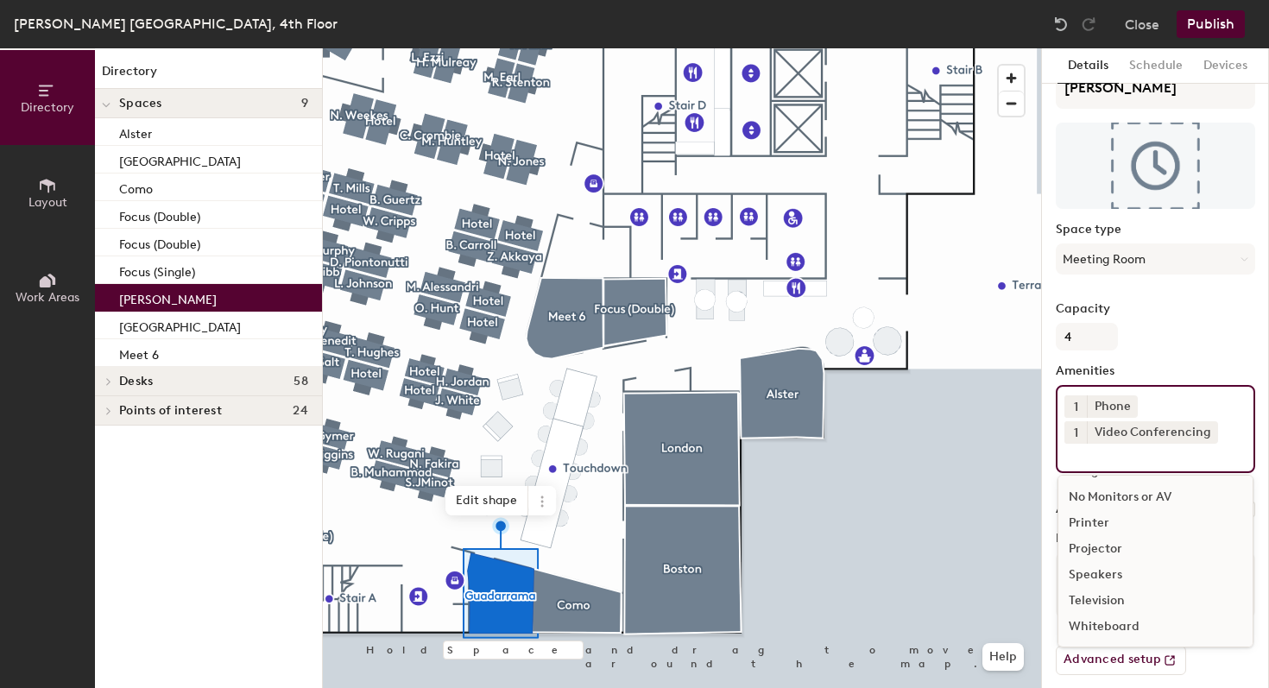
click at [1126, 596] on div "Television" at bounding box center [1155, 601] width 194 height 26
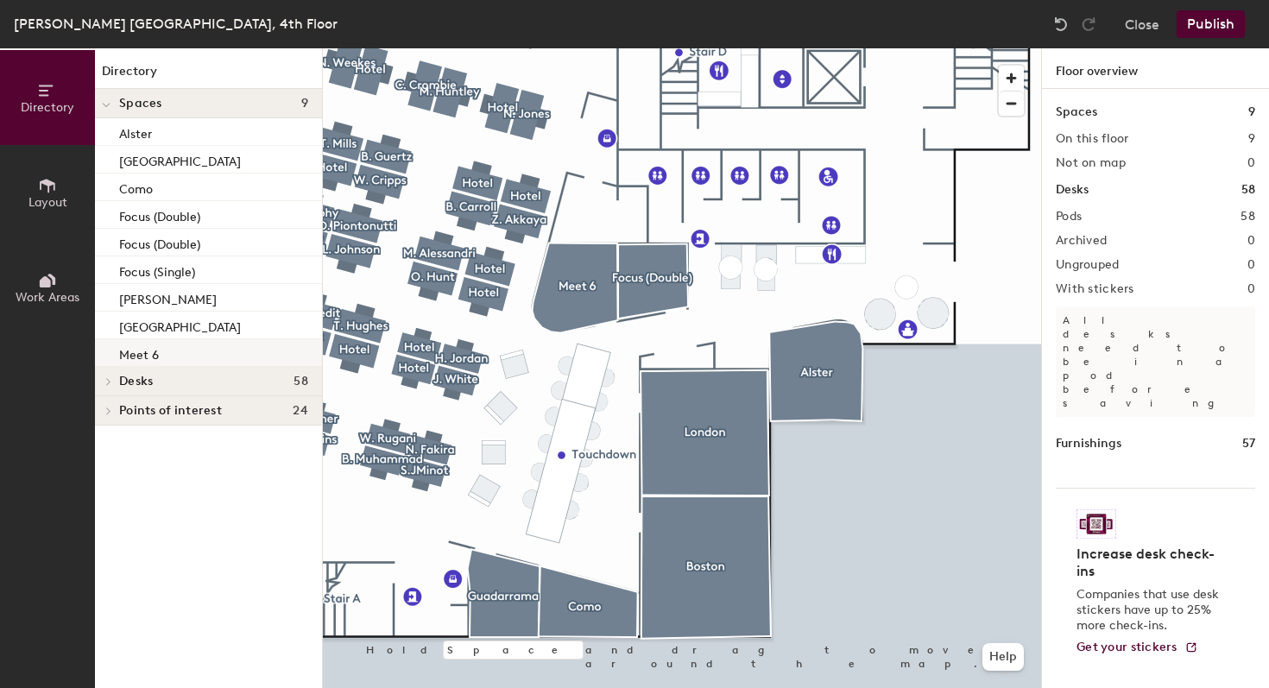
click at [139, 355] on p "Meet 6" at bounding box center [139, 353] width 40 height 20
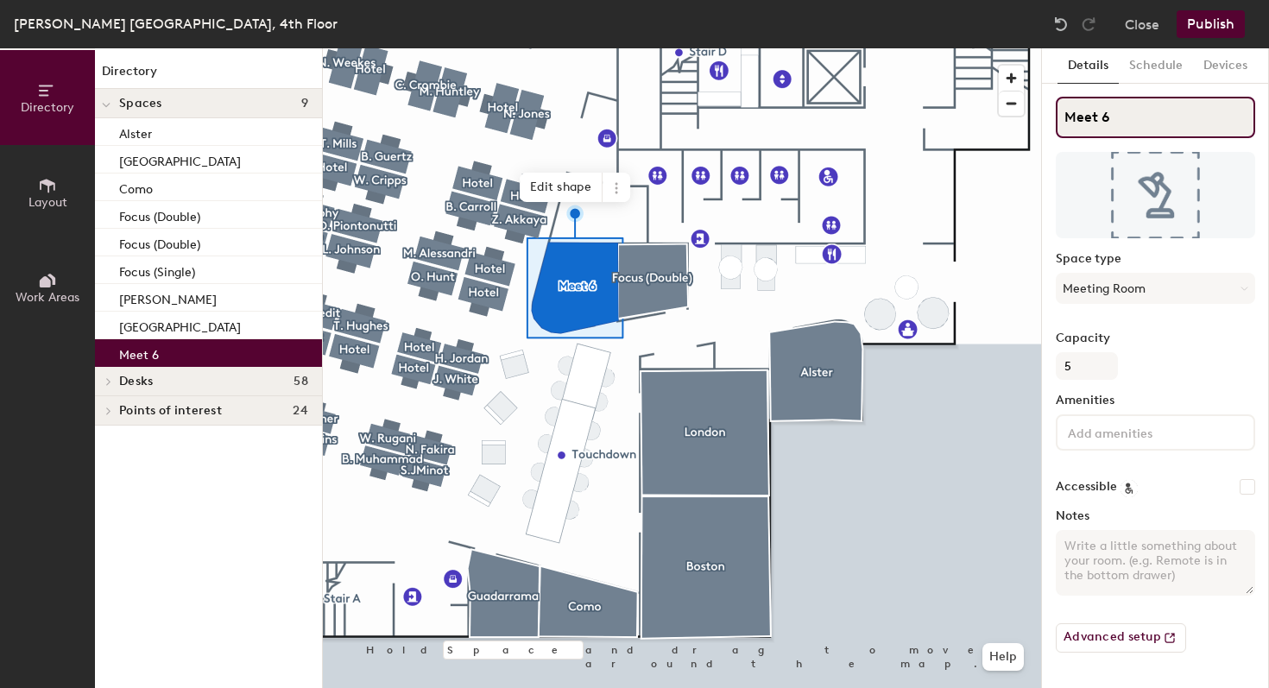
click at [1144, 127] on input "Meet 6" at bounding box center [1155, 117] width 199 height 41
type input "Malaren"
click at [1125, 563] on textarea "Notes" at bounding box center [1155, 563] width 199 height 66
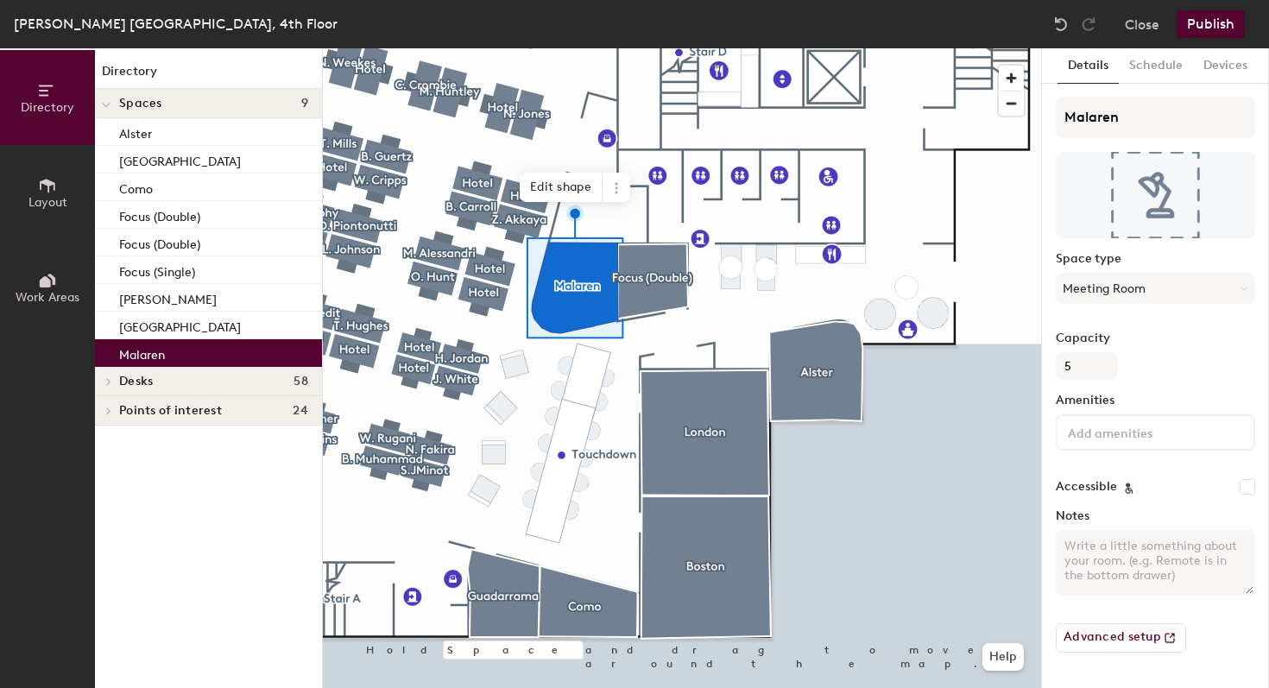
paste textarea "5 tall stools / VC AV / Great for internal conferencing & small client meetings…"
type textarea "5 tall stools / VC AV / Great for internal conferencing & small client meetings…"
click at [1113, 435] on input at bounding box center [1141, 431] width 155 height 21
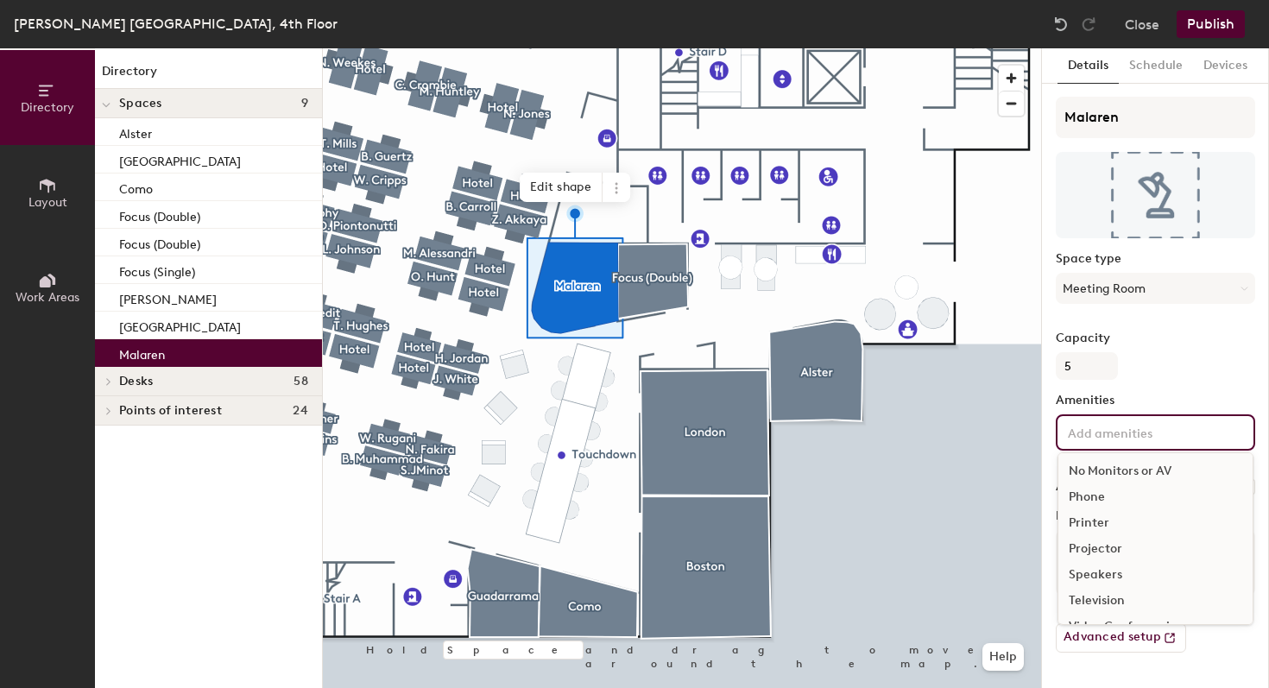
scroll to position [128, 0]
click at [1133, 577] on div "Video Conferencing" at bounding box center [1155, 578] width 194 height 26
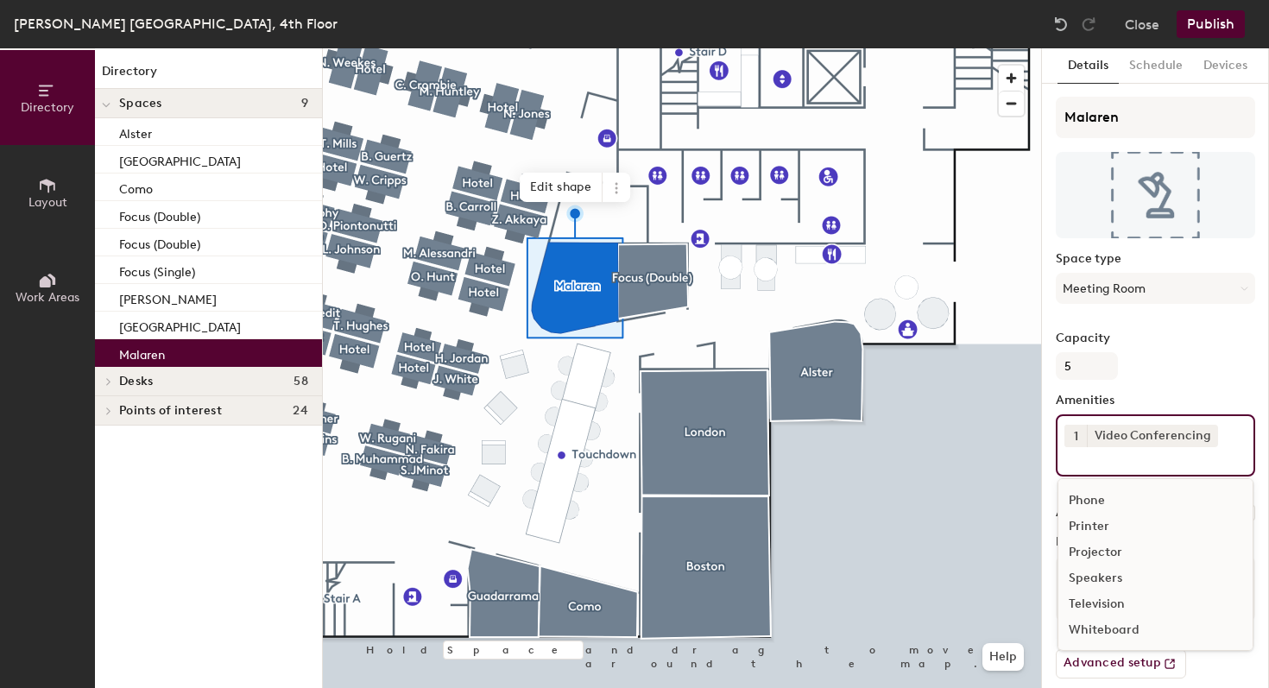
click at [1119, 604] on div "Television" at bounding box center [1155, 604] width 194 height 26
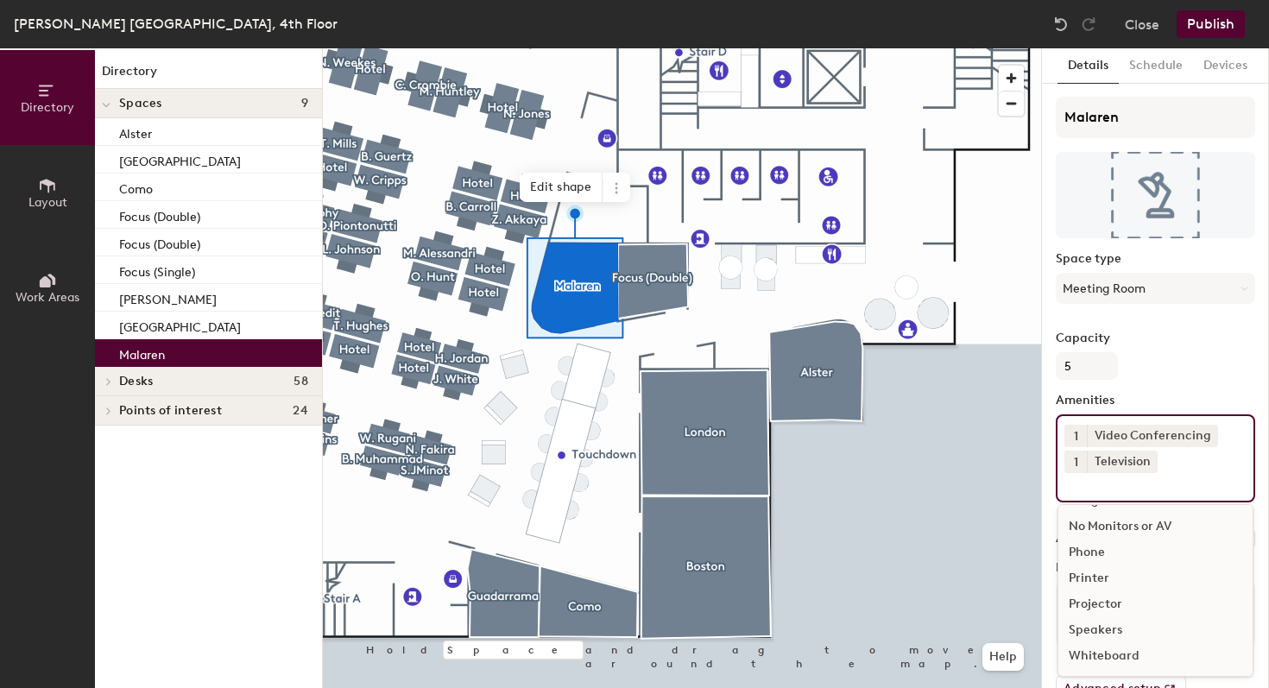
scroll to position [76, 0]
click at [1101, 552] on div "Phone" at bounding box center [1155, 552] width 194 height 26
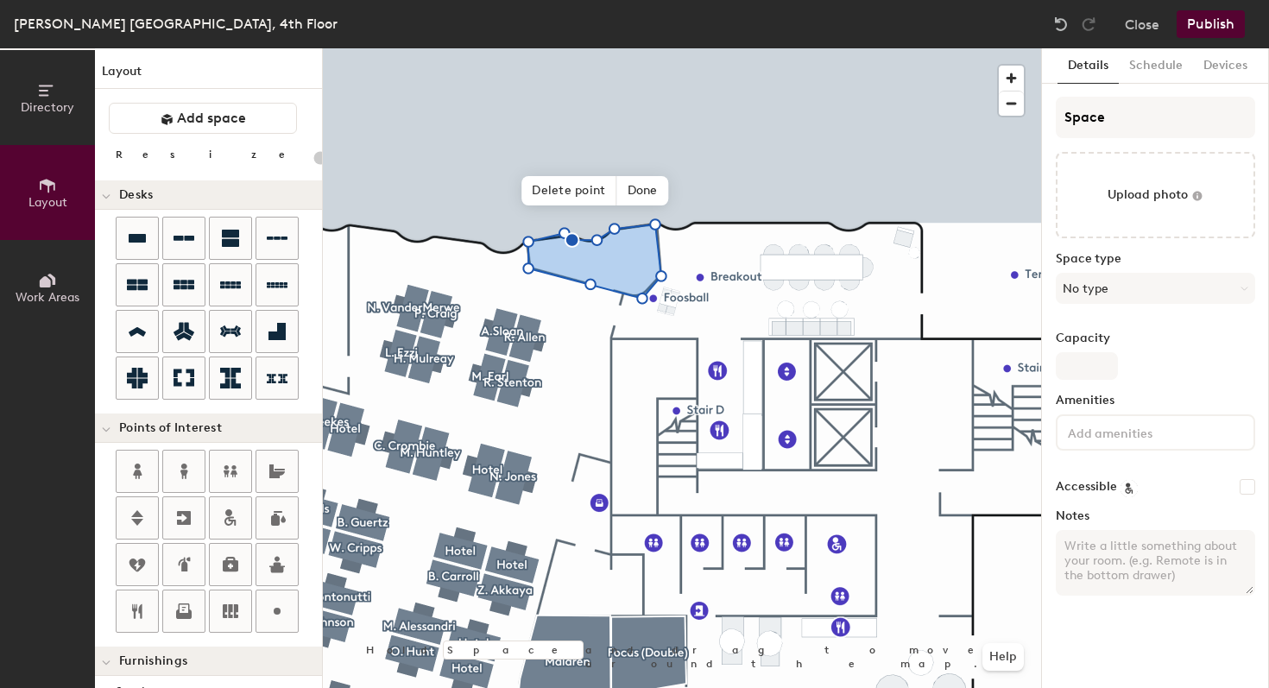
type input "20"
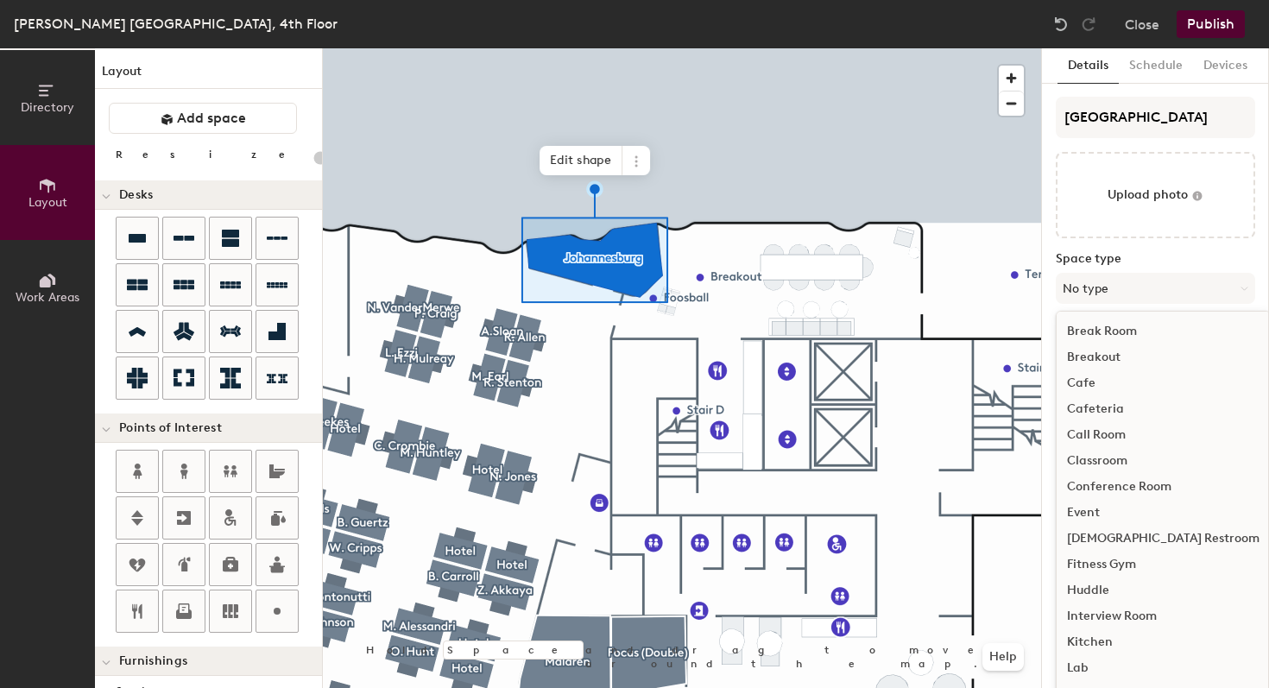
click at [1081, 589] on div "Huddle" at bounding box center [1162, 590] width 213 height 26
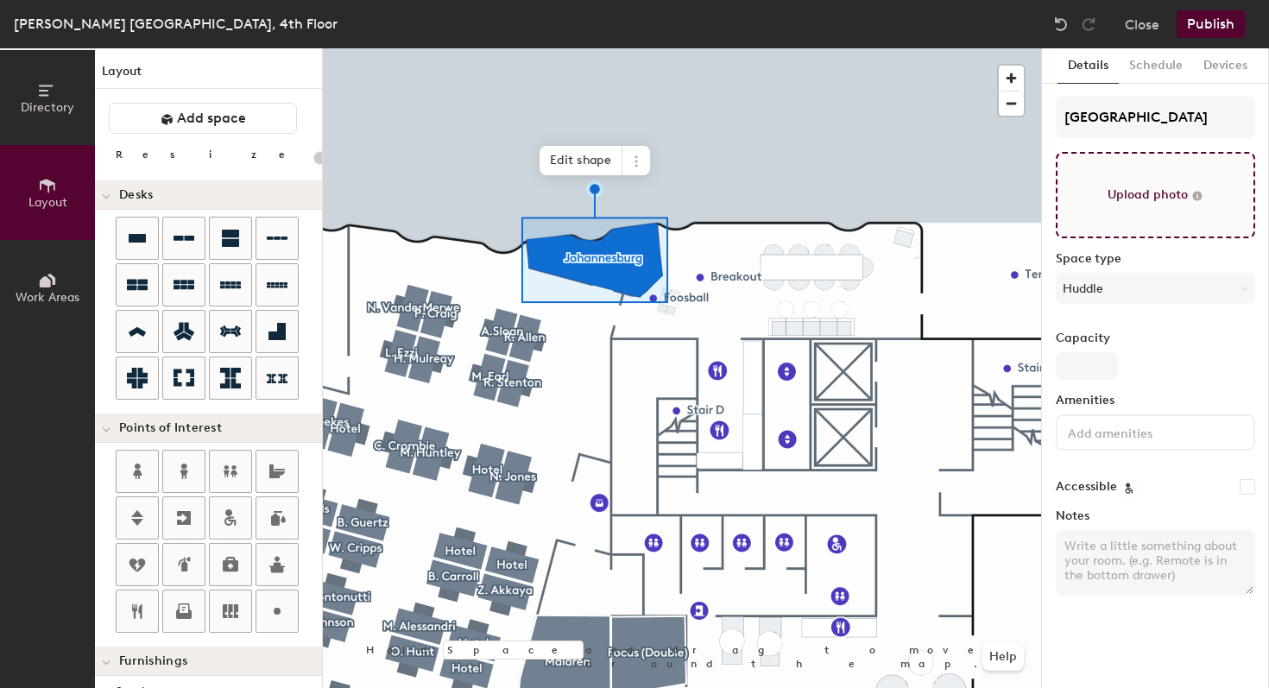
type input "20"
click at [1147, 201] on input "file" at bounding box center [1155, 195] width 199 height 86
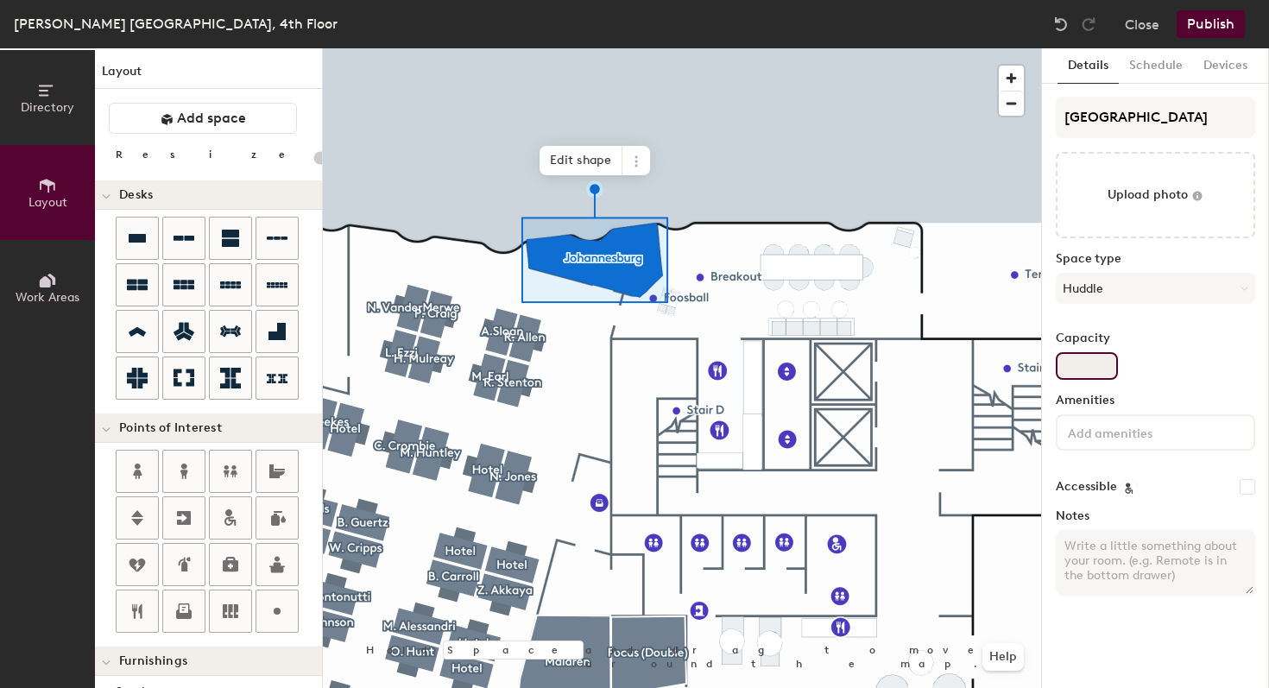
click at [1099, 359] on input "Capacity" at bounding box center [1087, 366] width 62 height 28
type input "2"
type input "20"
type input "2"
click at [1243, 382] on div "Johannesburg Upload photo Space type Huddle Capacity 2 Amenities Accessible Not…" at bounding box center [1155, 353] width 199 height 513
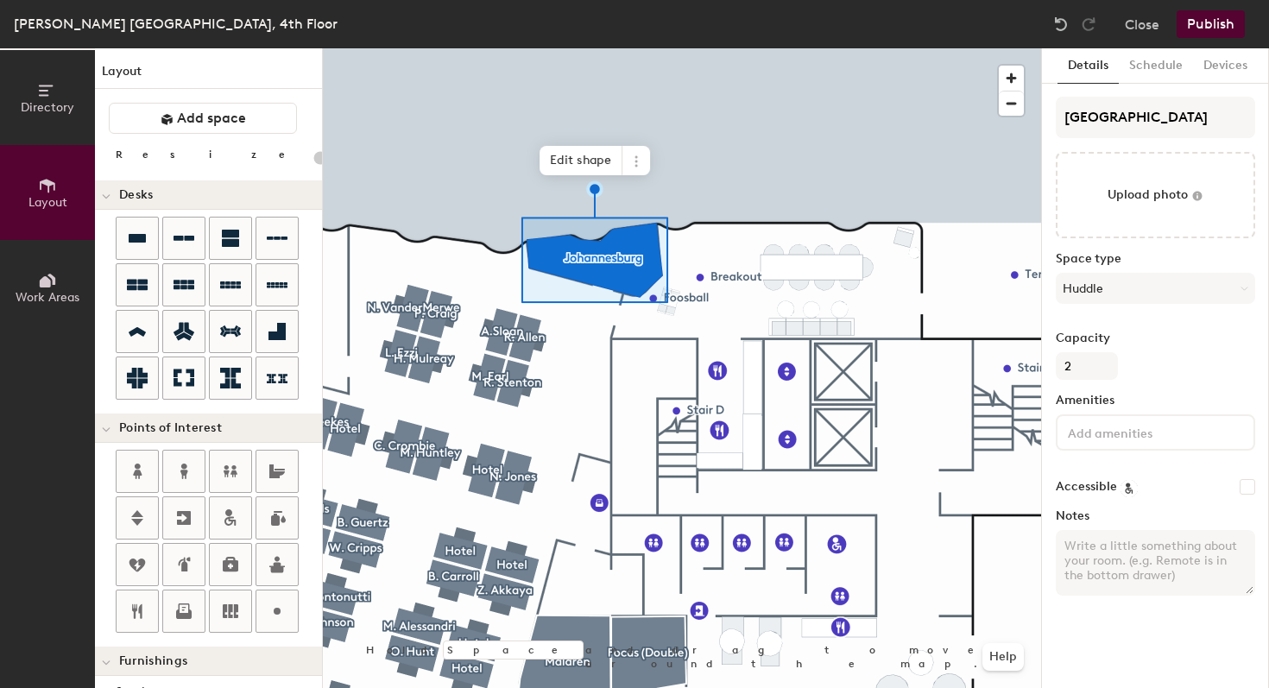
click at [1144, 571] on textarea "Notes" at bounding box center [1155, 563] width 199 height 66
paste textarea "2 lounge chairs / Internal call room NO Av/VC/Screen / Calls only from laptop. …"
type textarea "2 lounge chairs / Internal call room NO Av/VC/Screen / Calls only from laptop. …"
type input "20"
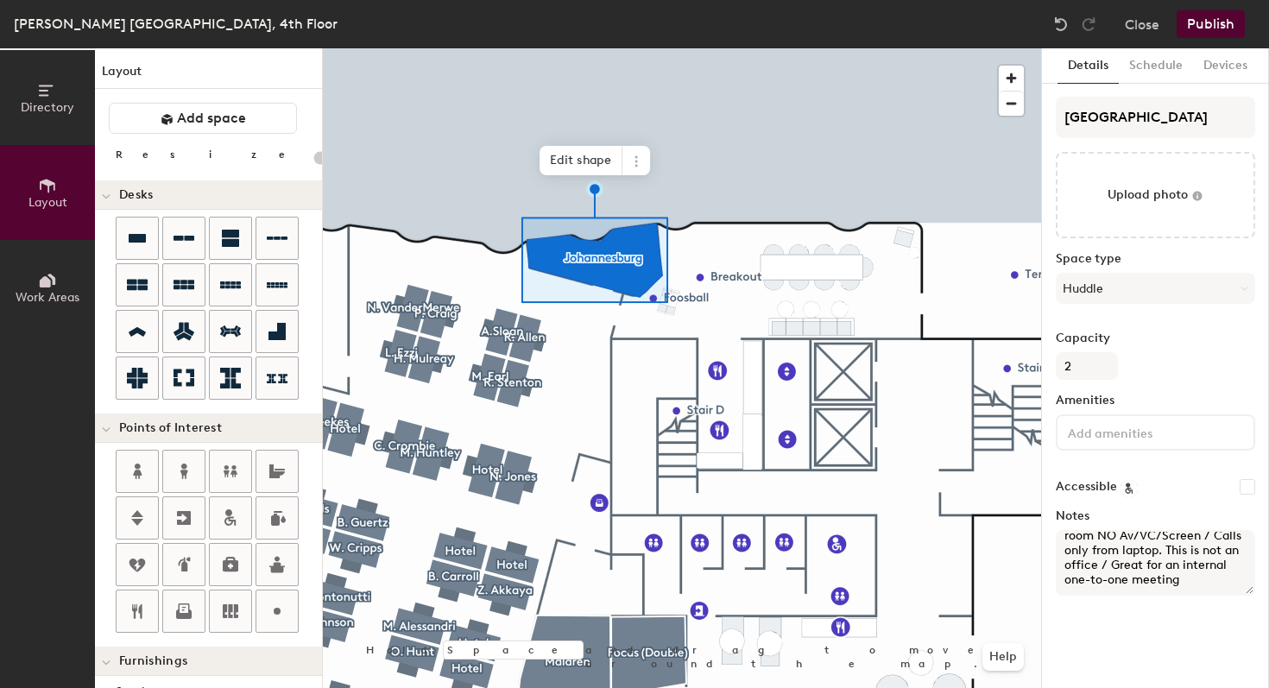
type textarea "2 lounge chairs / Internal call room NO Av/VC/Screen / Calls only from laptop. …"
click at [1121, 429] on input at bounding box center [1141, 431] width 155 height 21
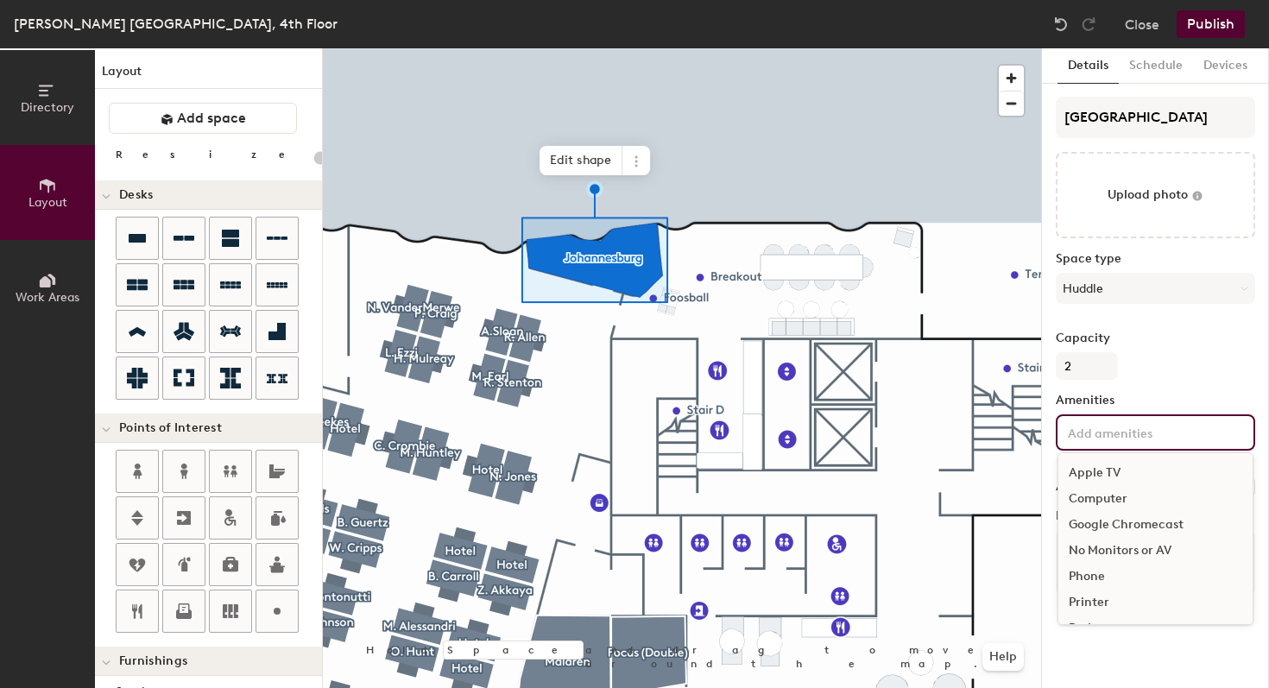
click at [1113, 552] on div "No Monitors or AV" at bounding box center [1155, 551] width 194 height 26
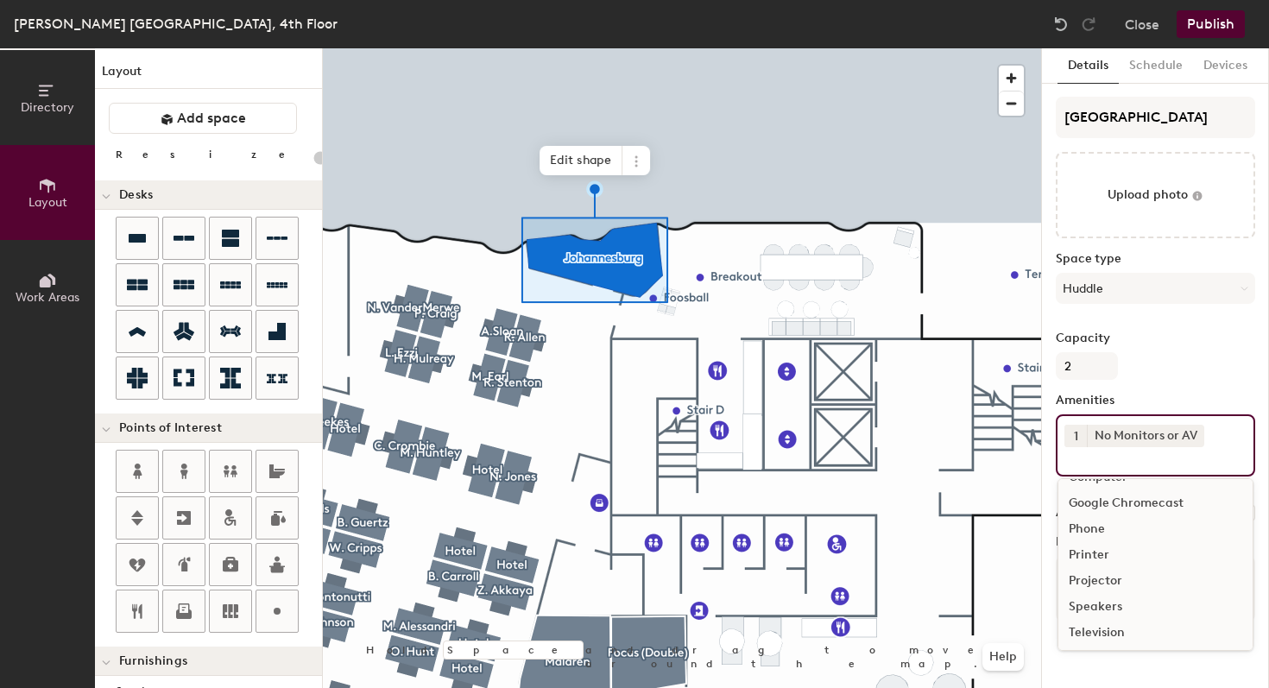
scroll to position [0, 0]
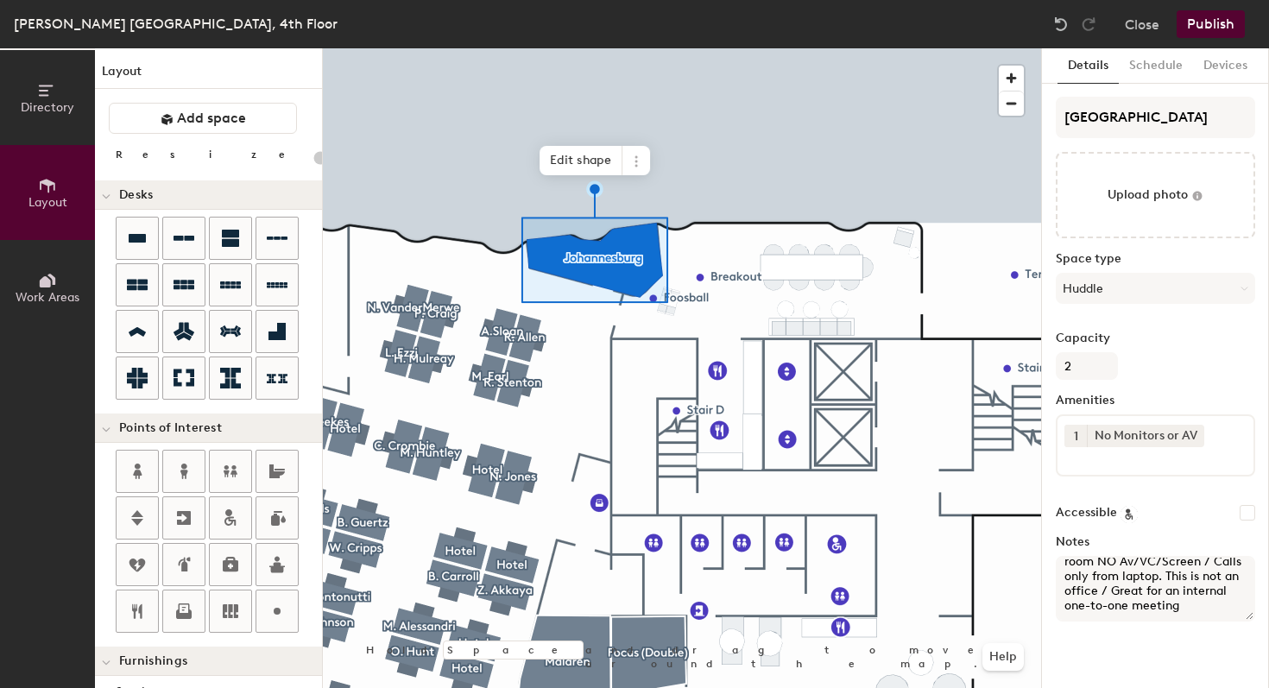
click at [1165, 379] on div "Capacity 2" at bounding box center [1155, 355] width 199 height 48
click at [1205, 19] on button "Publish" at bounding box center [1210, 24] width 68 height 28
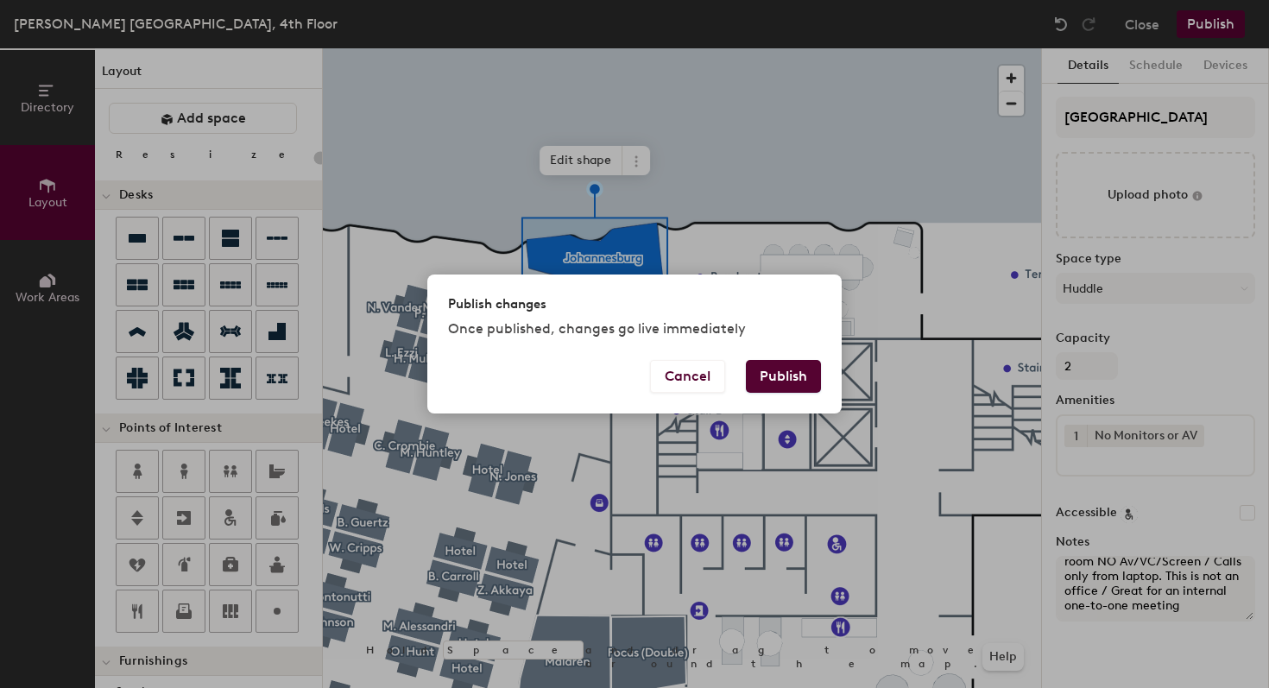
click at [786, 384] on button "Publish" at bounding box center [783, 376] width 75 height 33
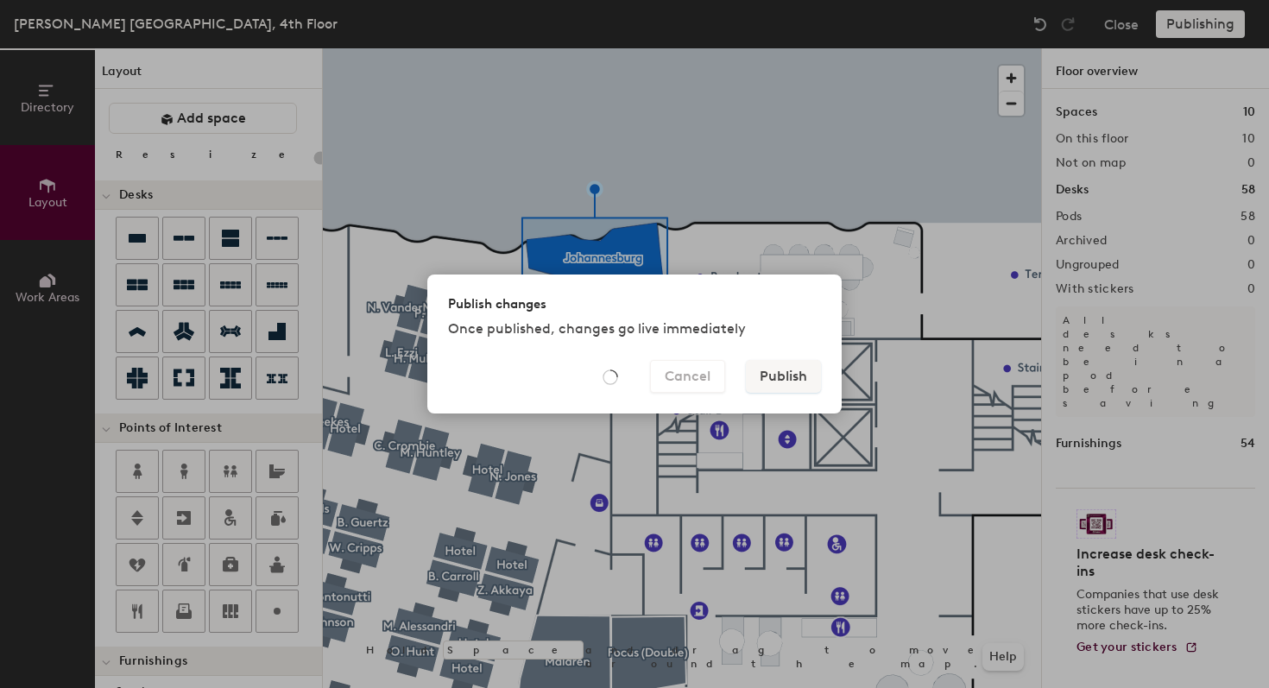
type input "20"
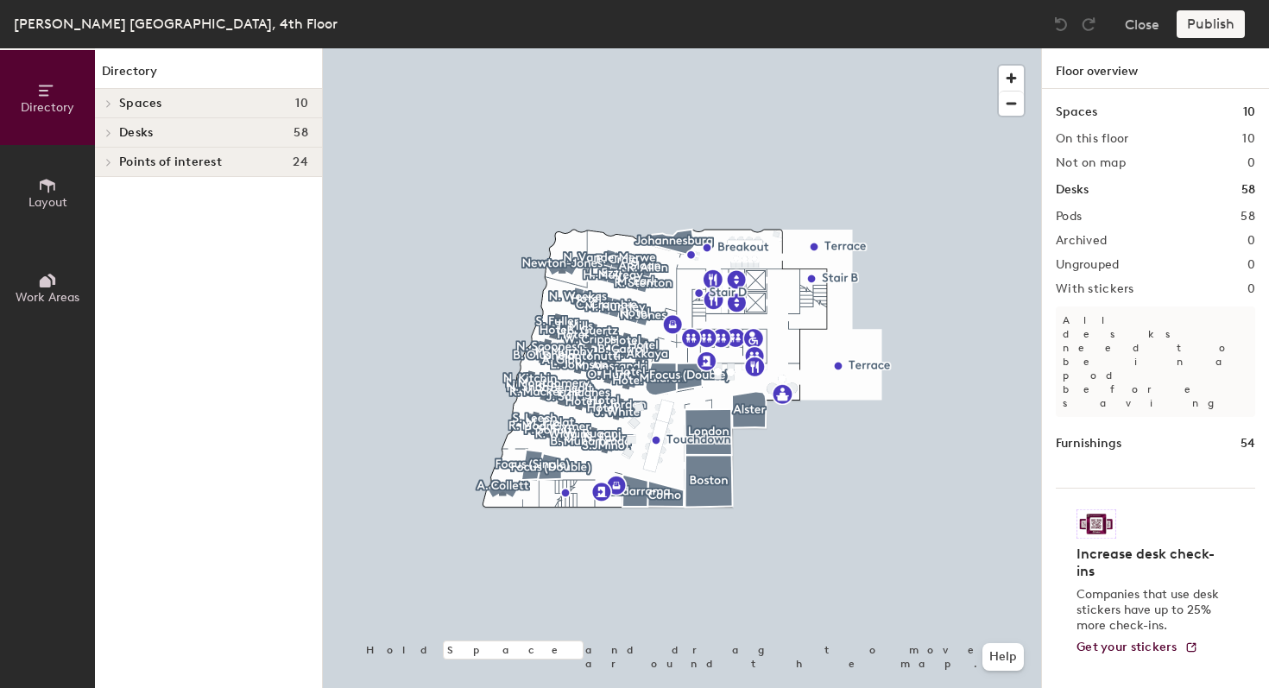
click at [110, 107] on icon at bounding box center [108, 103] width 7 height 9
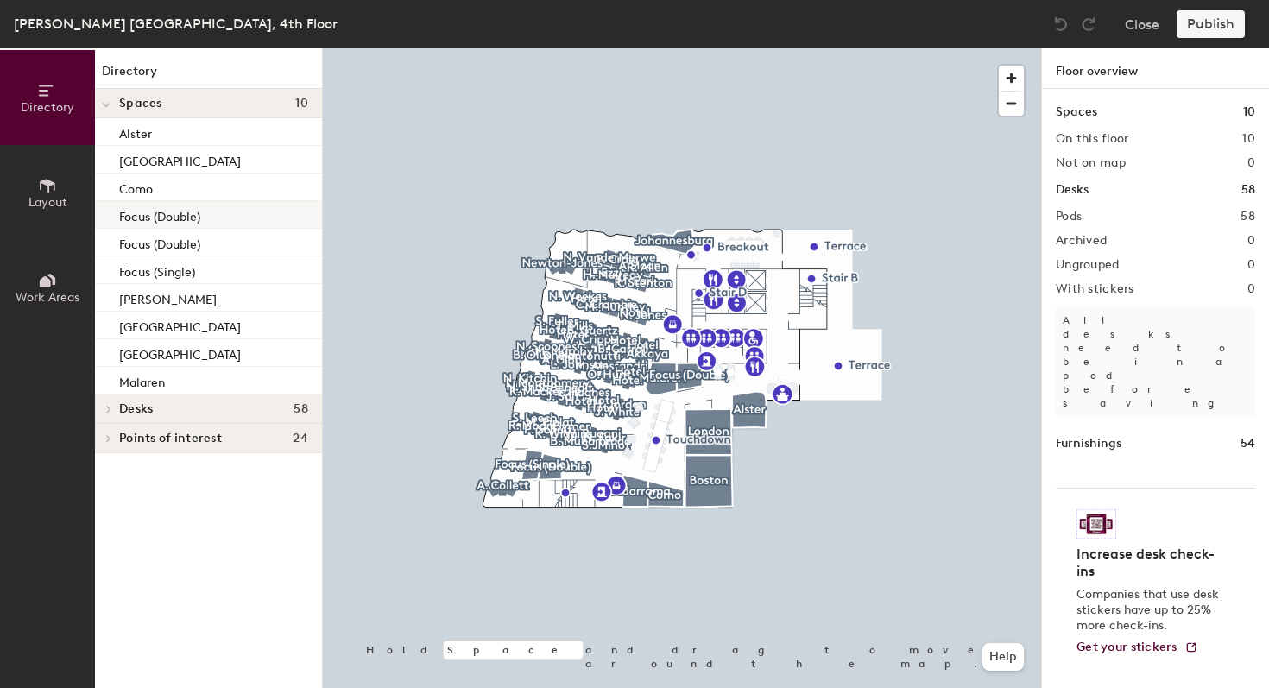
click at [154, 214] on p "Focus (Double)" at bounding box center [159, 215] width 81 height 20
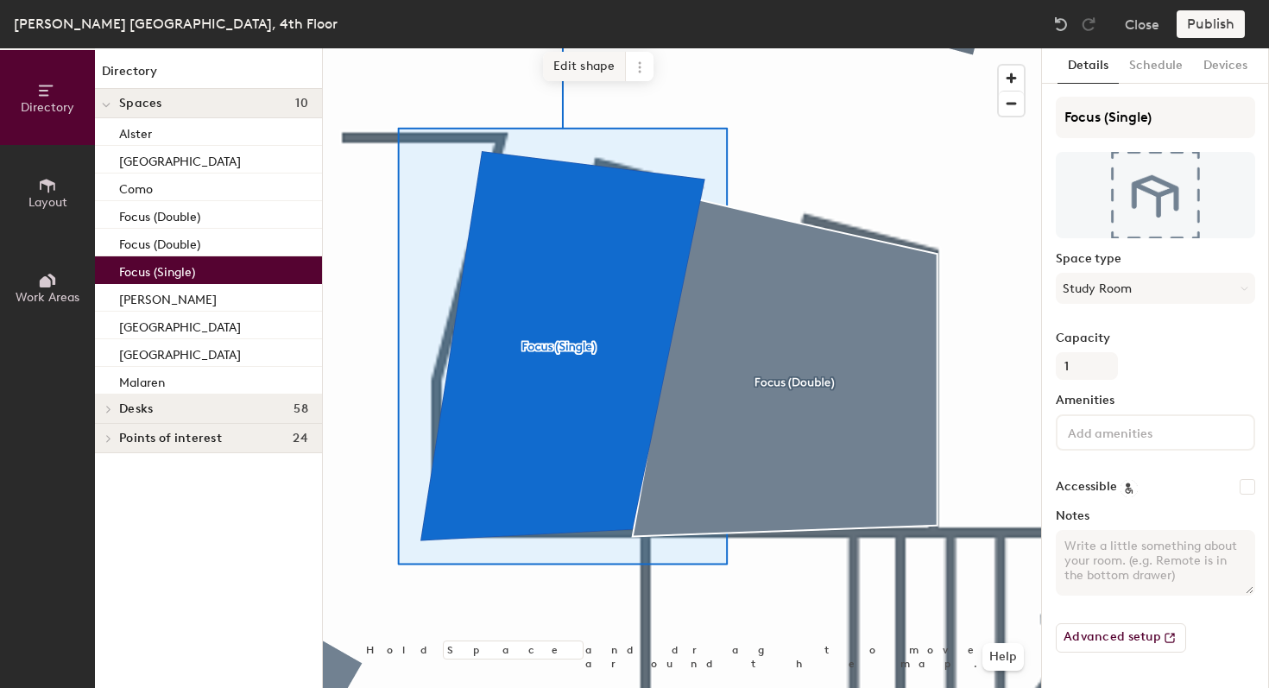
click at [583, 65] on span "Edit shape" at bounding box center [584, 66] width 83 height 29
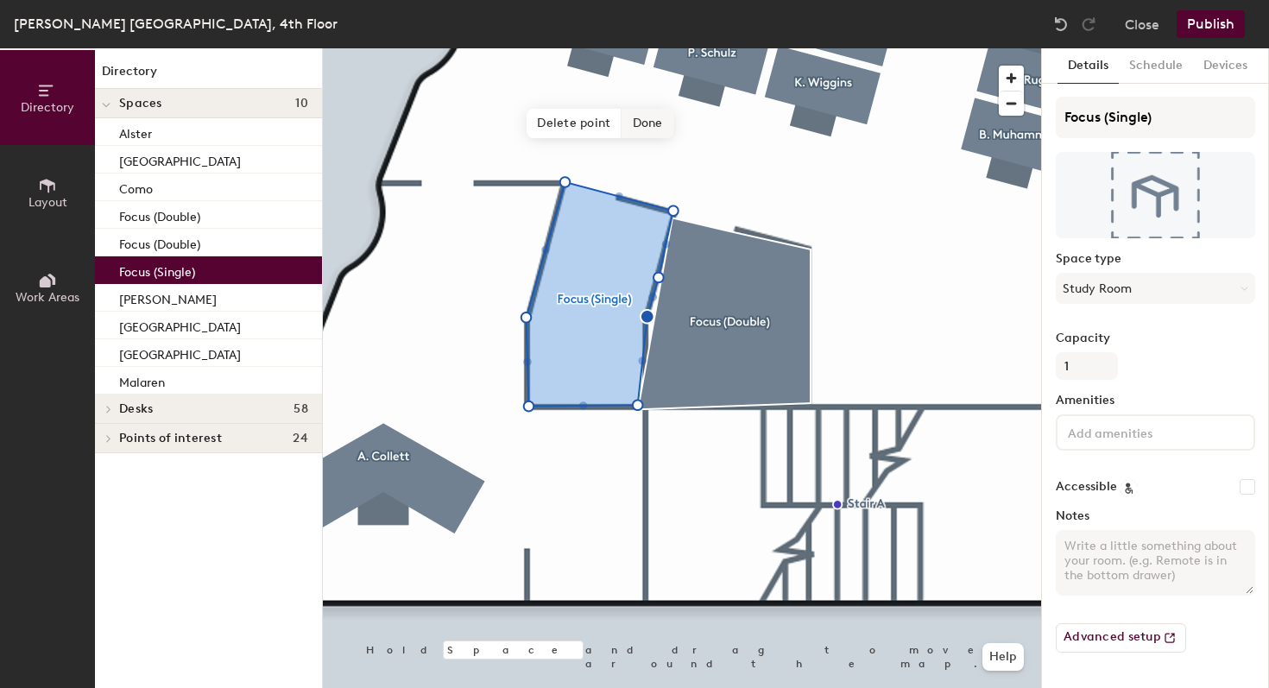
click at [634, 127] on span "Done" at bounding box center [647, 123] width 51 height 29
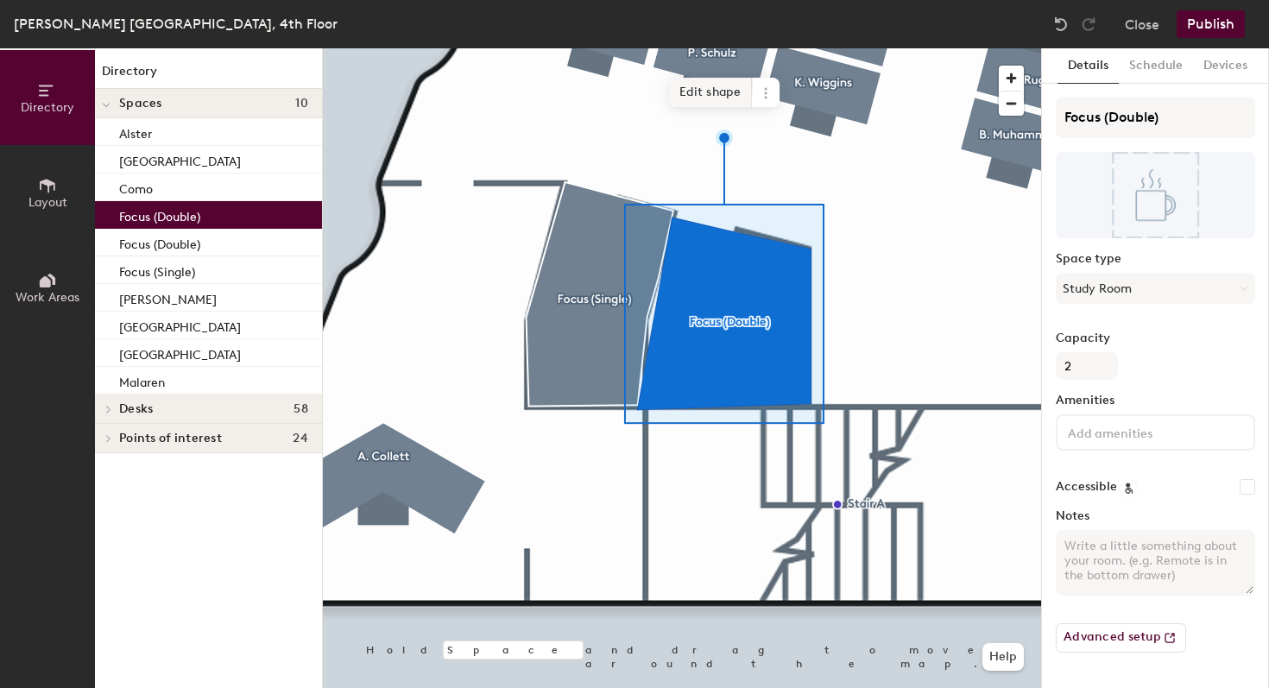
click at [698, 95] on span "Edit shape" at bounding box center [710, 92] width 83 height 29
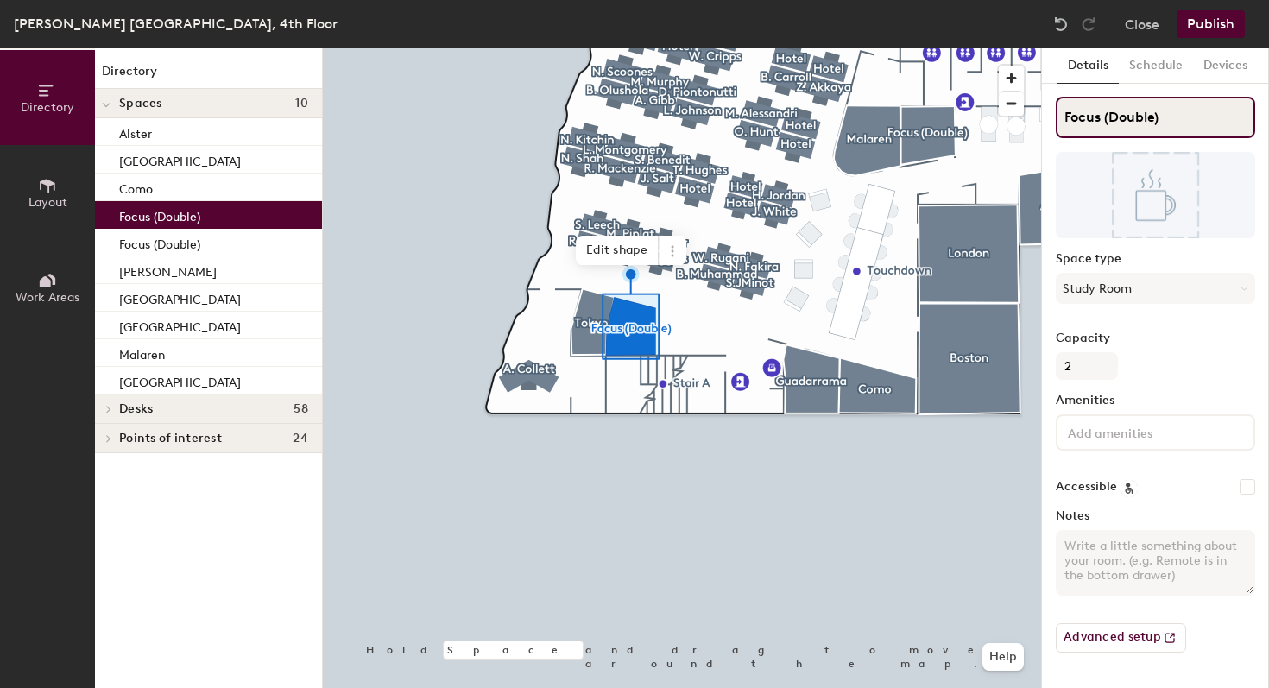
click at [1168, 124] on input "Focus (Double)" at bounding box center [1155, 117] width 199 height 41
click at [1167, 124] on input "Focus (Double)" at bounding box center [1155, 117] width 199 height 41
type input "[GEOGRAPHIC_DATA]"
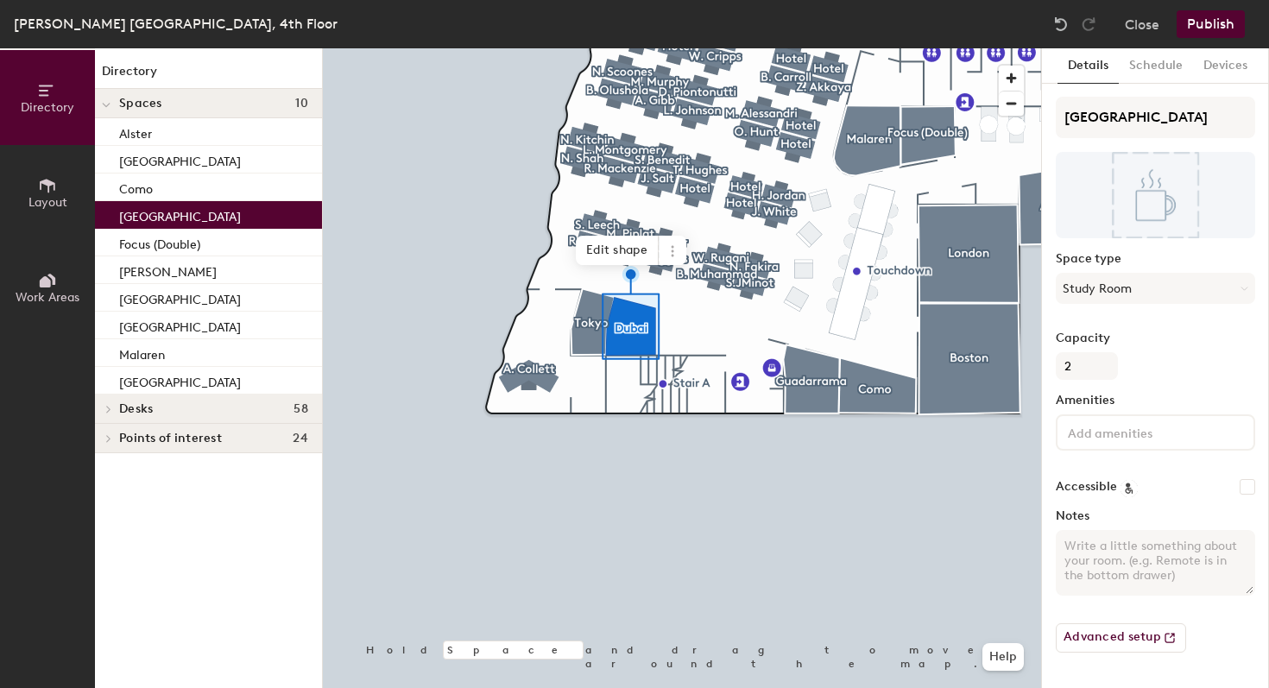
click at [1093, 571] on textarea "Notes" at bounding box center [1155, 563] width 199 height 66
paste textarea "One of the Internal conference calling rooms, you will need to bring a laptop f…"
type textarea "One of the Internal conference calling rooms, you will need to bring a laptop f…"
click at [1111, 436] on input at bounding box center [1141, 431] width 155 height 21
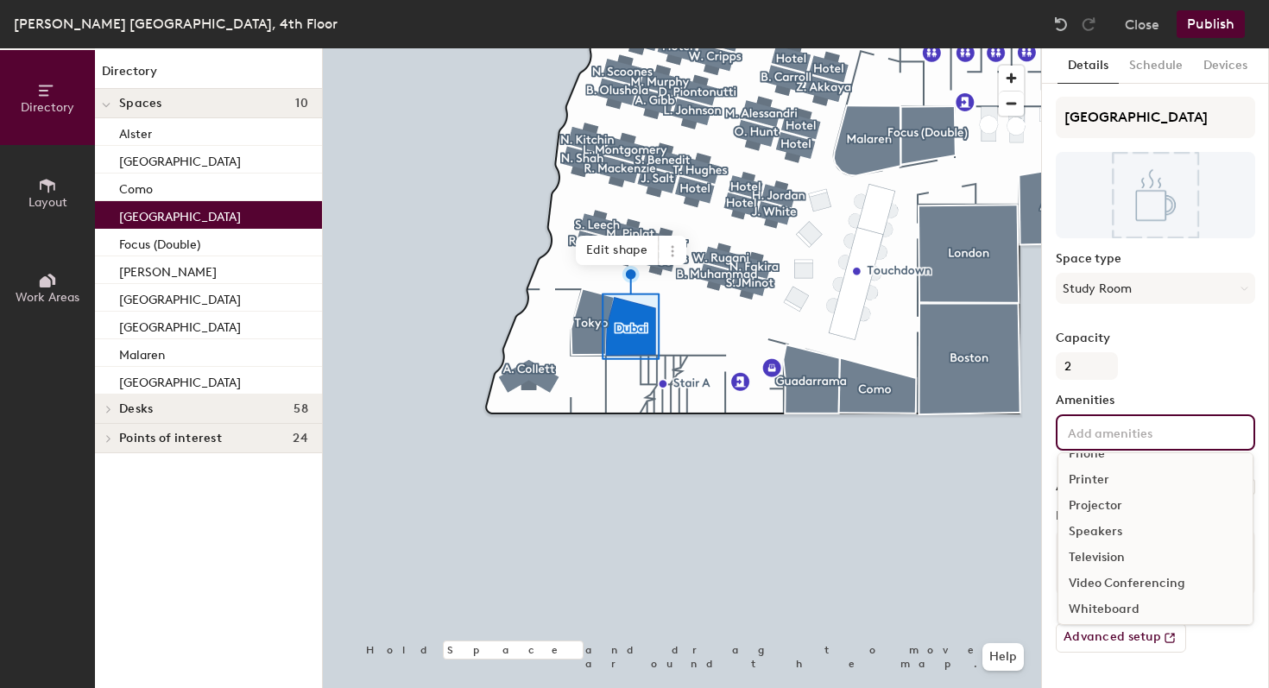
scroll to position [128, 0]
click at [1121, 556] on div "Television" at bounding box center [1155, 552] width 194 height 26
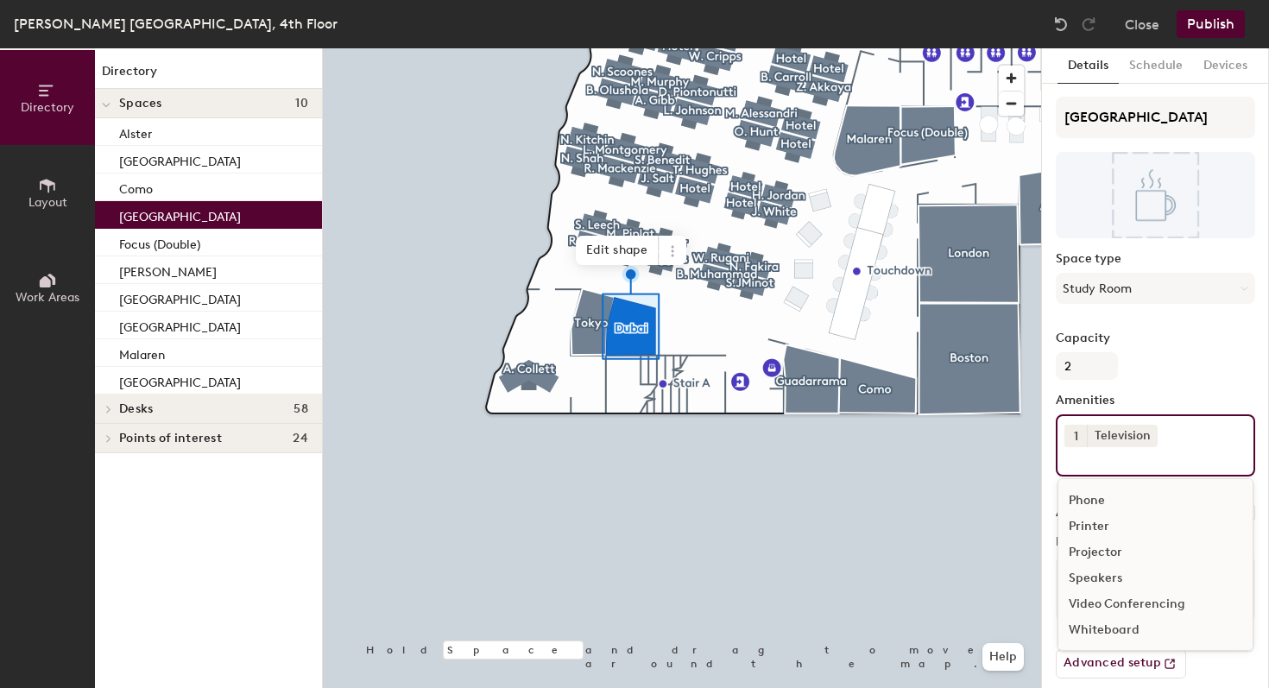
scroll to position [102, 0]
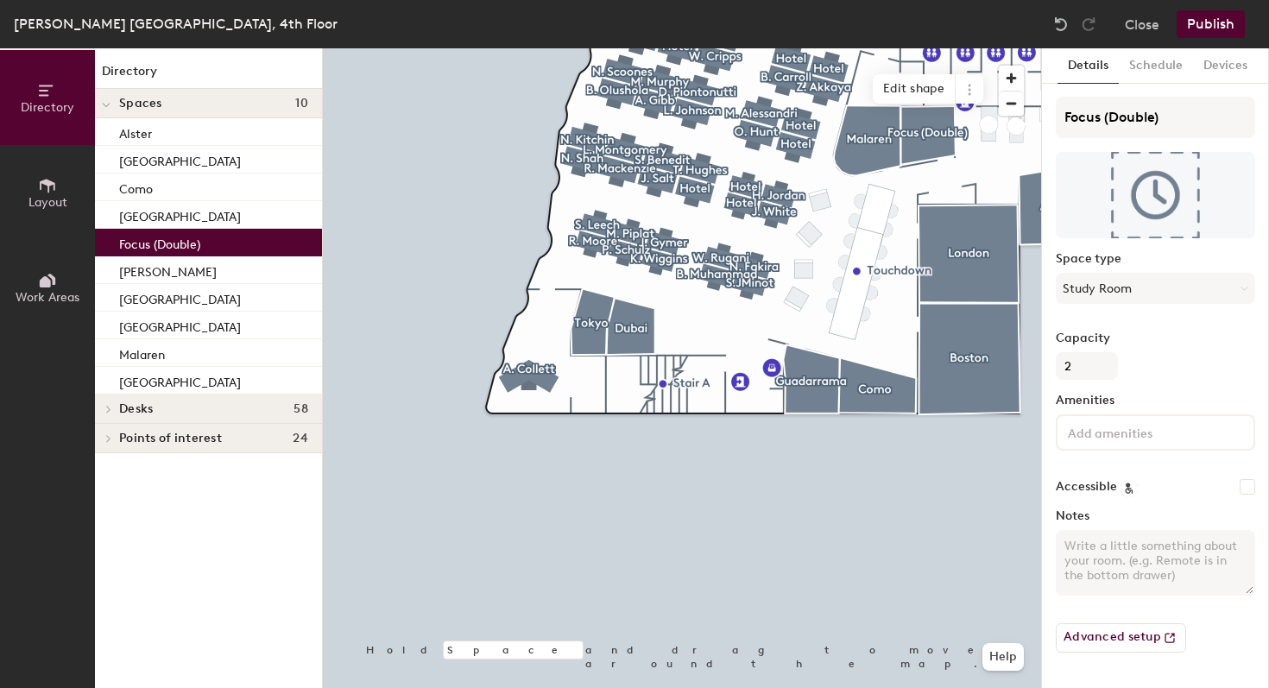
click at [167, 249] on p "Focus (Double)" at bounding box center [159, 242] width 81 height 20
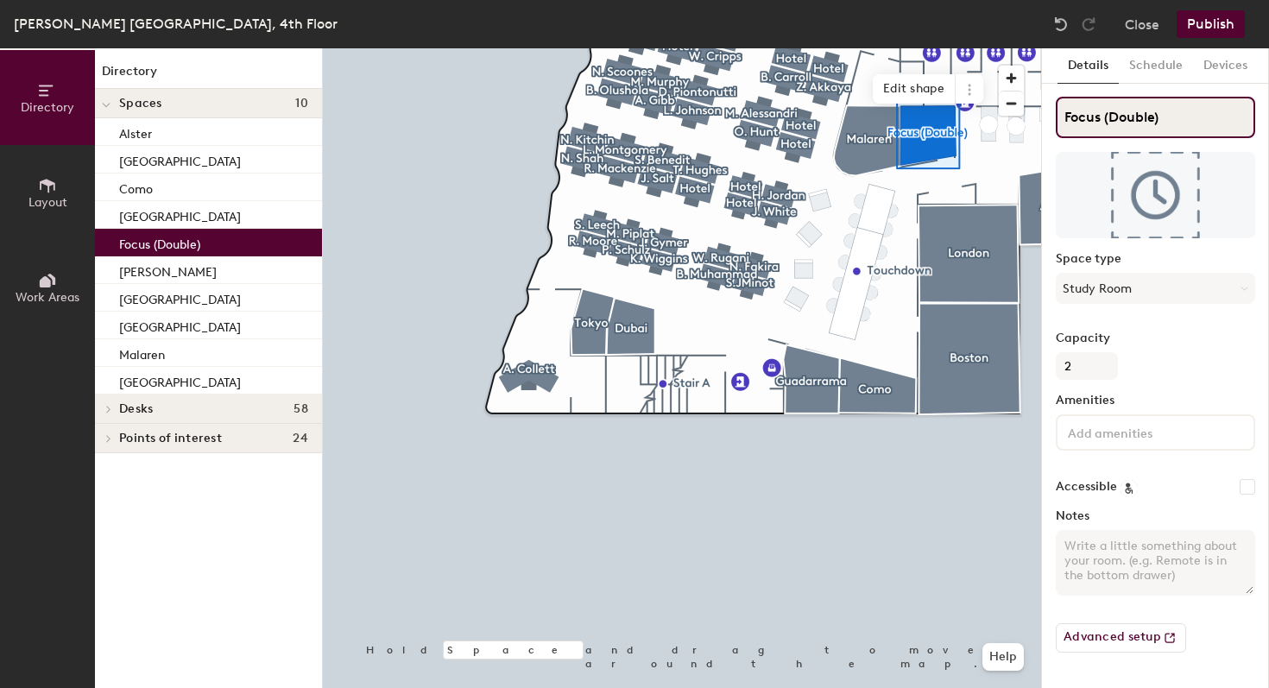
click at [1086, 122] on input "Focus (Double)" at bounding box center [1155, 117] width 199 height 41
paste input "[GEOGRAPHIC_DATA]"
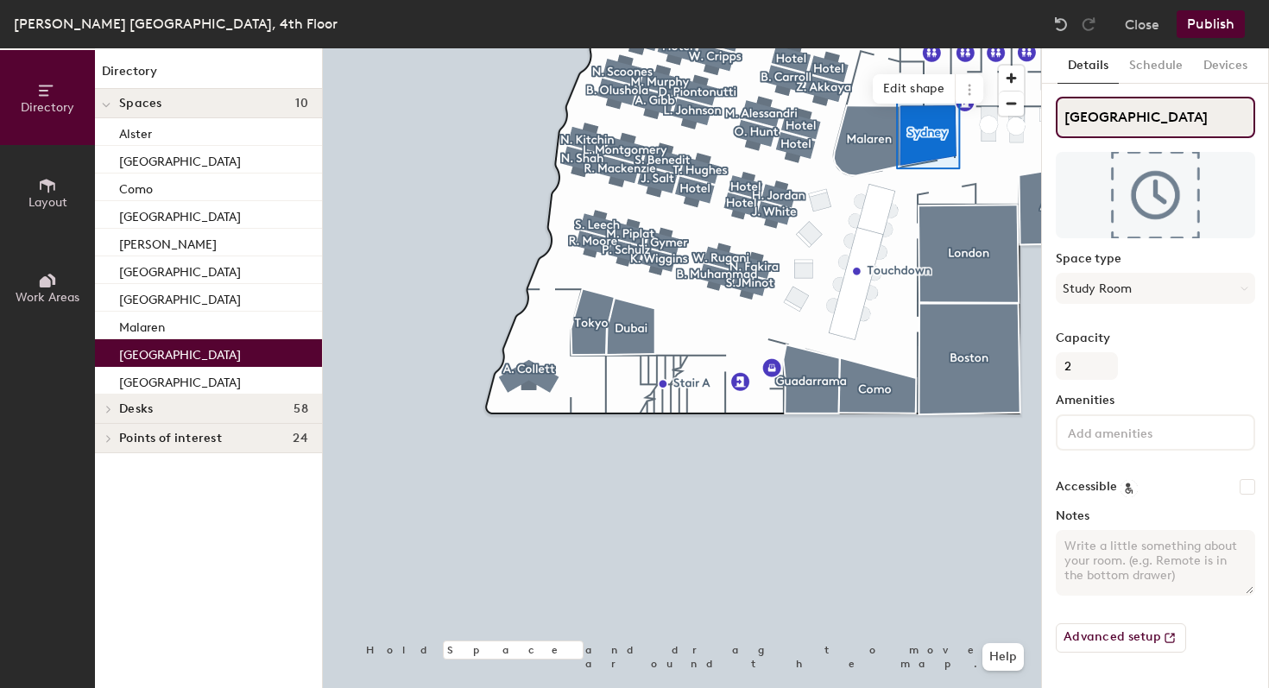
type input "[GEOGRAPHIC_DATA]"
click at [1148, 564] on textarea "Notes" at bounding box center [1155, 563] width 199 height 66
paste textarea "Internal call room NO Av/VC / Can use as a work room for calls and plug into a …"
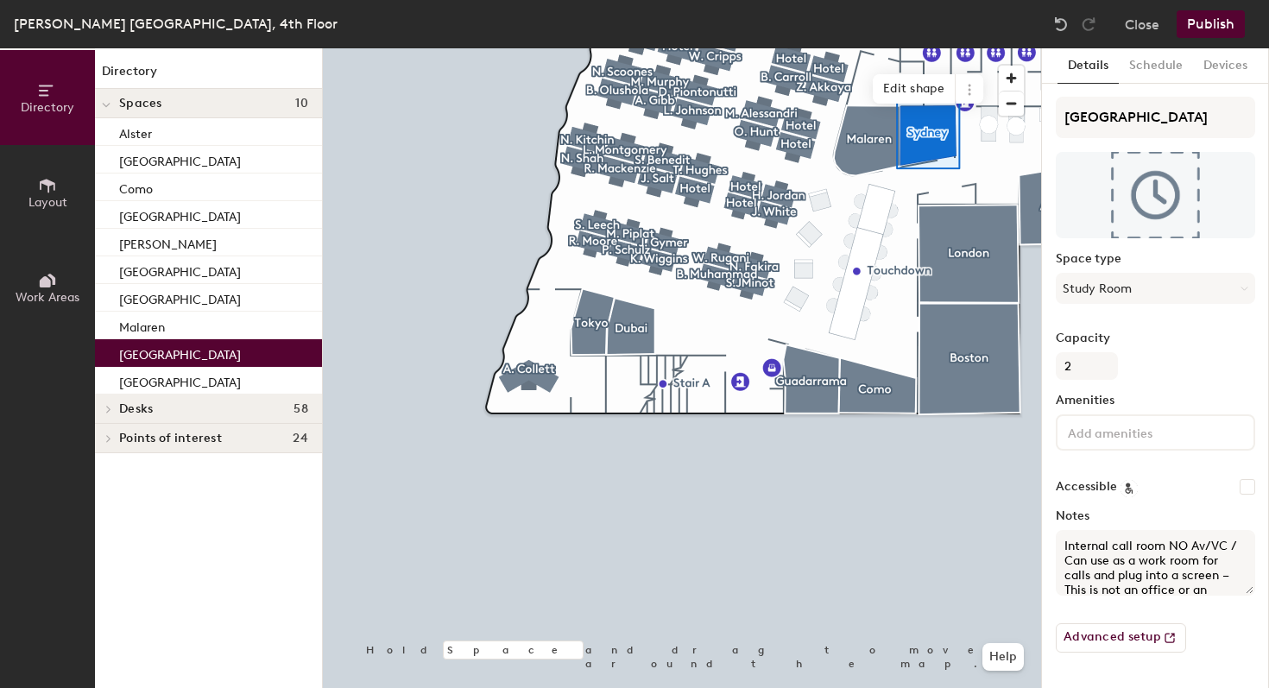
scroll to position [47, 0]
type textarea "Internal call room NO Av/VC / Can use as a work room for calls and plug into a …"
click at [1113, 433] on input at bounding box center [1141, 431] width 155 height 21
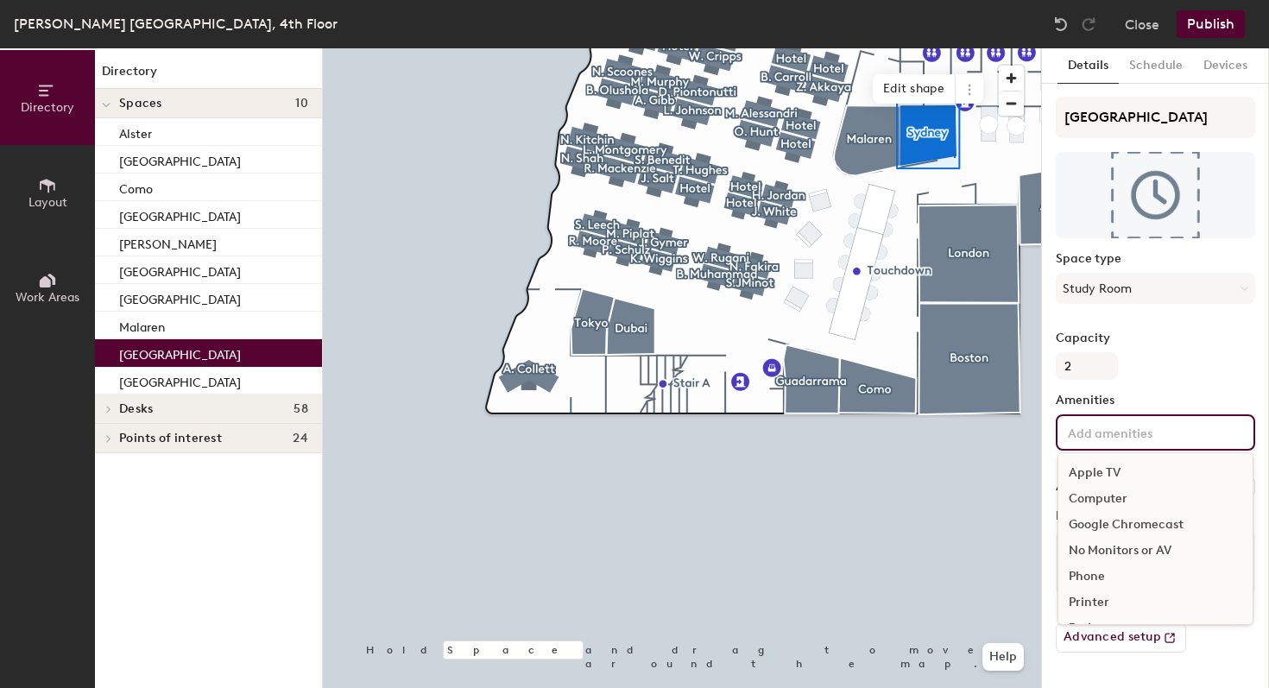
click at [1169, 550] on div "No Monitors or AV" at bounding box center [1155, 551] width 194 height 26
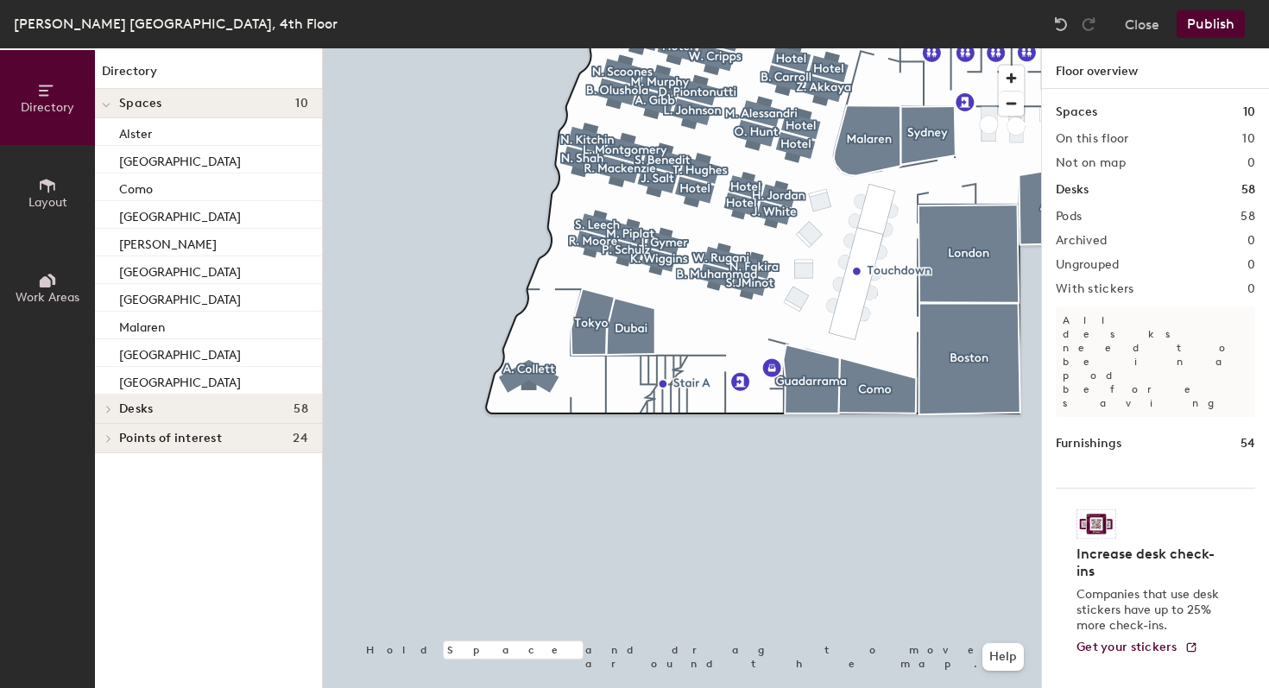
click at [1225, 24] on button "Publish" at bounding box center [1210, 24] width 68 height 28
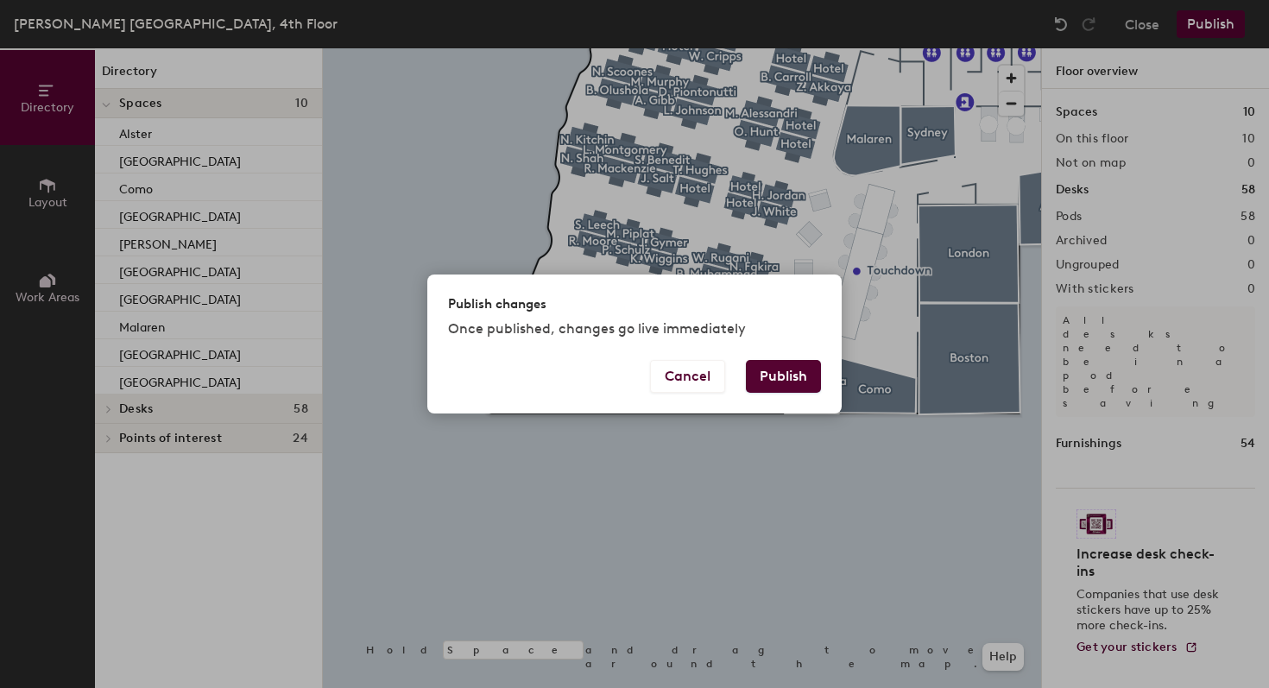
click at [786, 376] on button "Publish" at bounding box center [783, 376] width 75 height 33
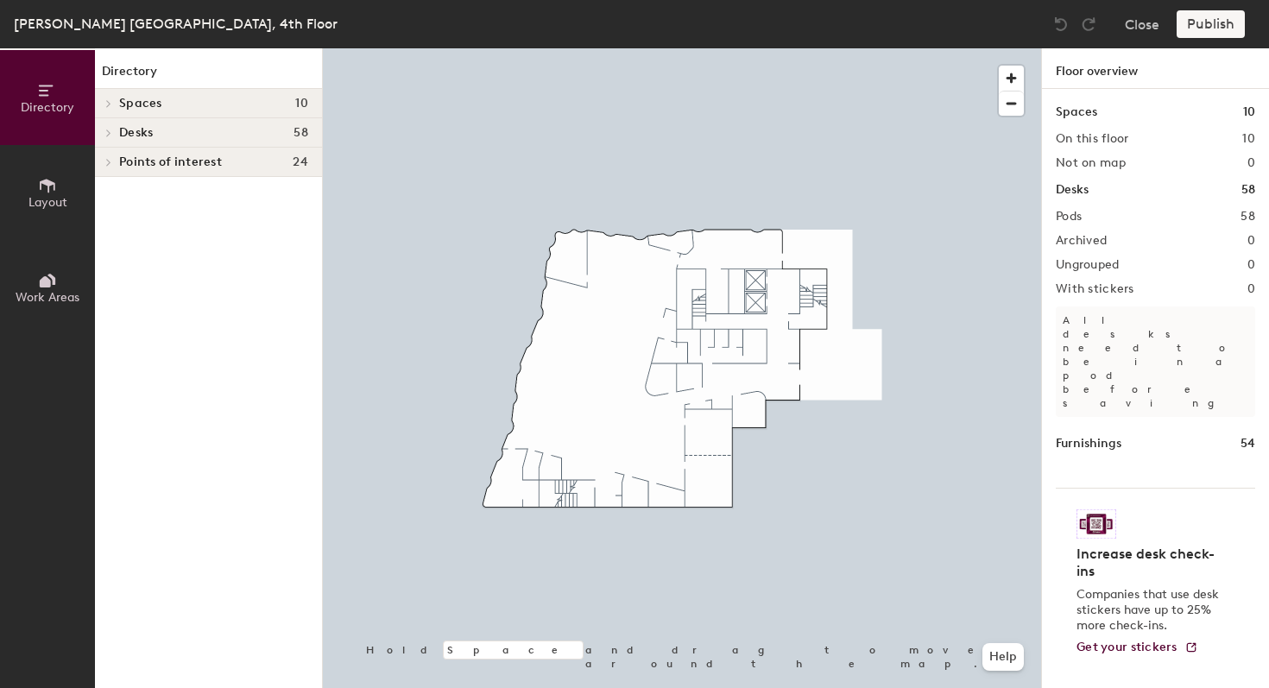
click at [142, 108] on span "Spaces" at bounding box center [140, 104] width 43 height 14
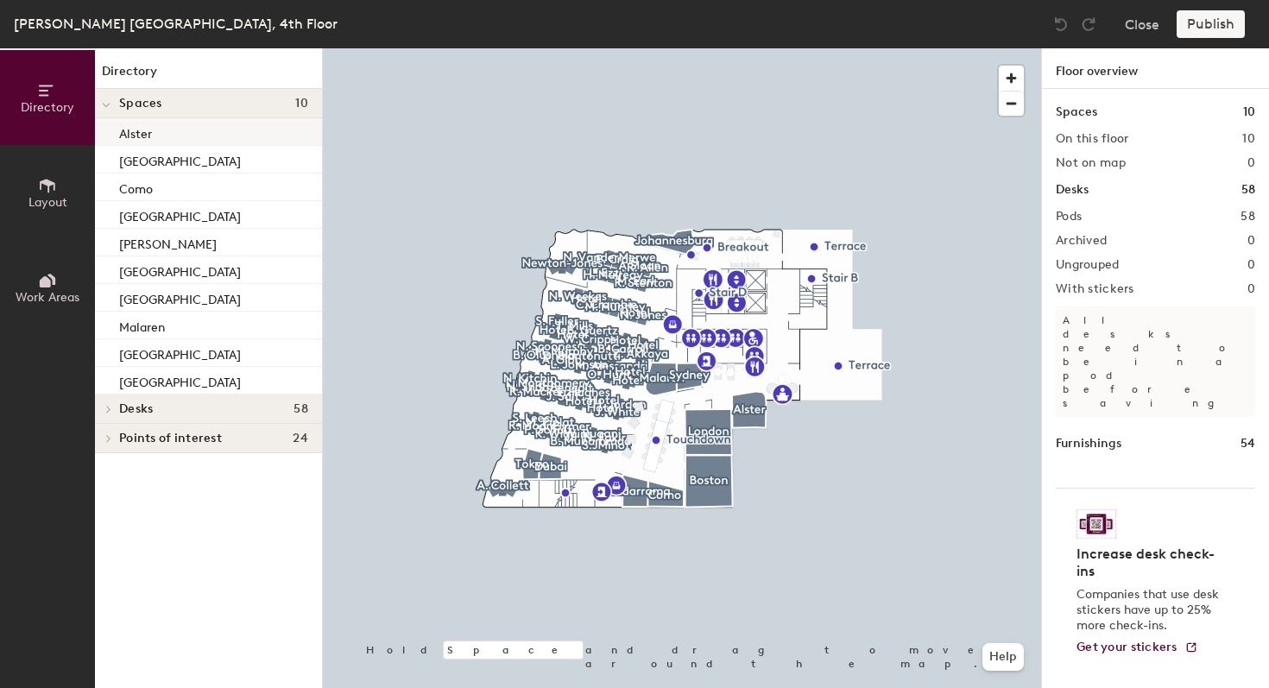
click at [142, 137] on p "Alster" at bounding box center [135, 132] width 33 height 20
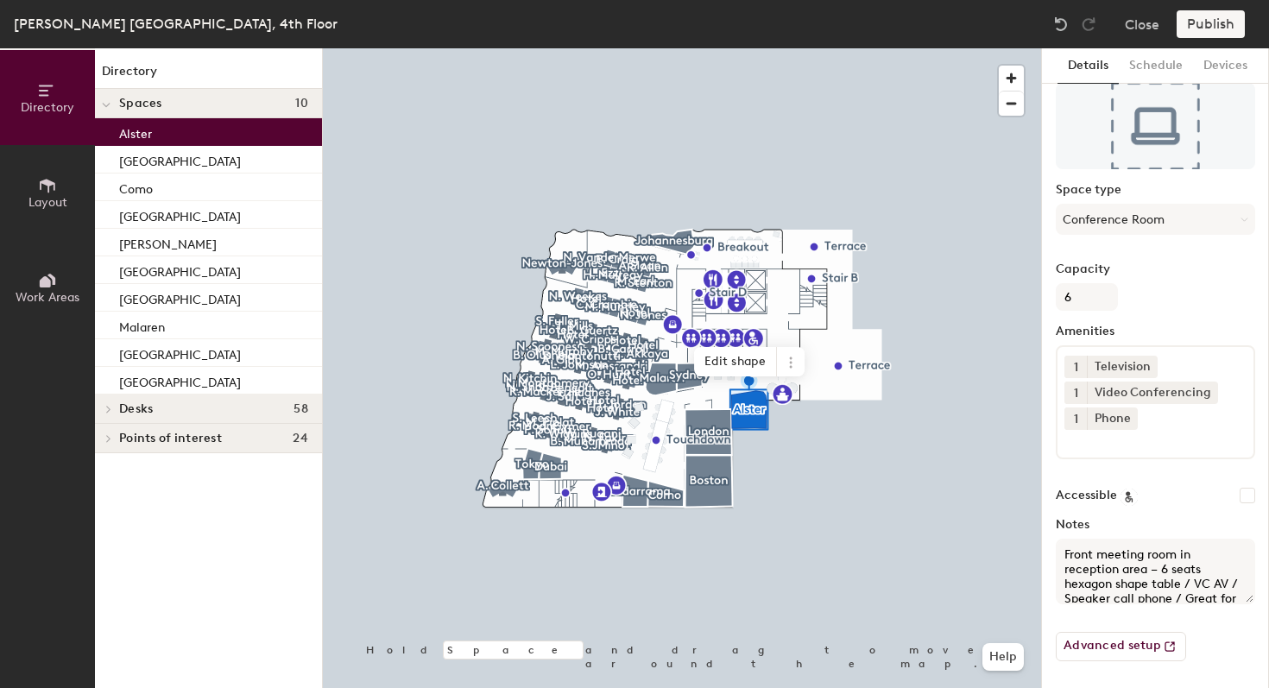
scroll to position [70, 0]
click at [1161, 597] on textarea "Front meeting room in reception area – 6 seats hexagon shape table / VC AV / Sp…" at bounding box center [1155, 571] width 199 height 66
click at [1170, 594] on textarea "Front meeting room in reception area – 6 seats hexagon shape table / VC AV / Sp…" at bounding box center [1155, 571] width 199 height 66
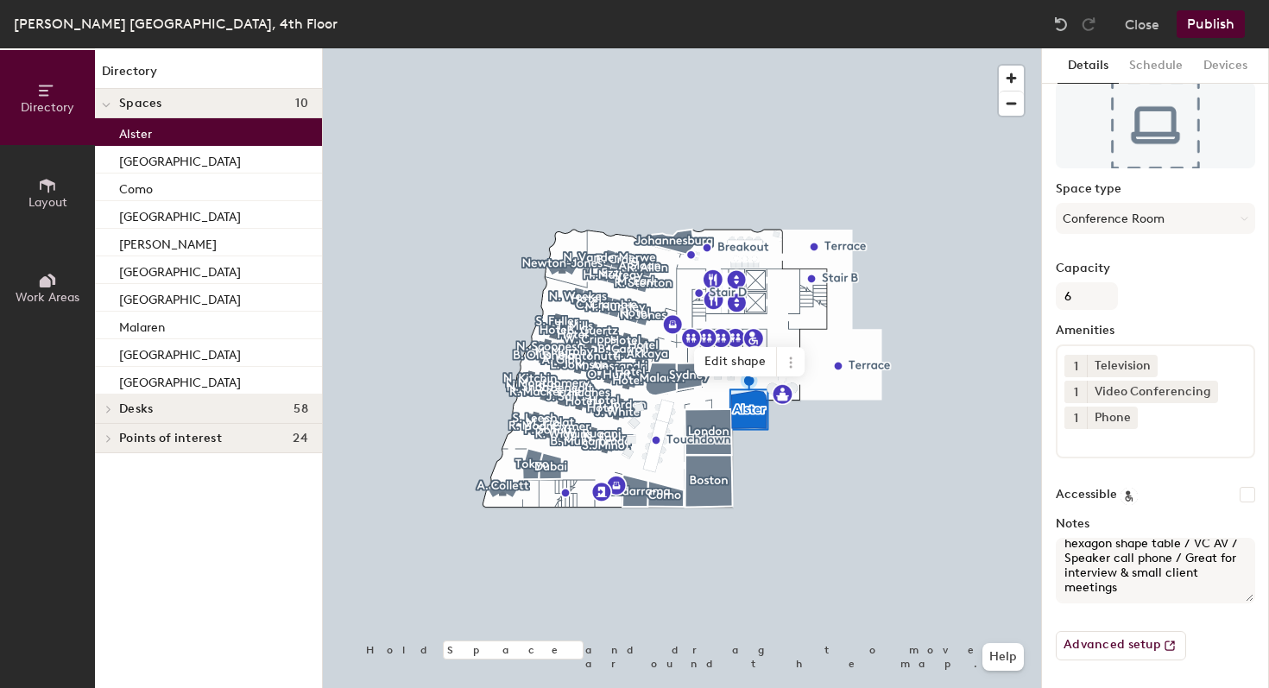
paste textarea "Meeting room etiquette: Kindly remove any rubbish, cups, and glassware after an…"
type textarea "Front meeting room in reception area – 6 seats hexagon shape table / VC AV / Sp…"
click at [163, 158] on div "[GEOGRAPHIC_DATA]" at bounding box center [208, 160] width 227 height 28
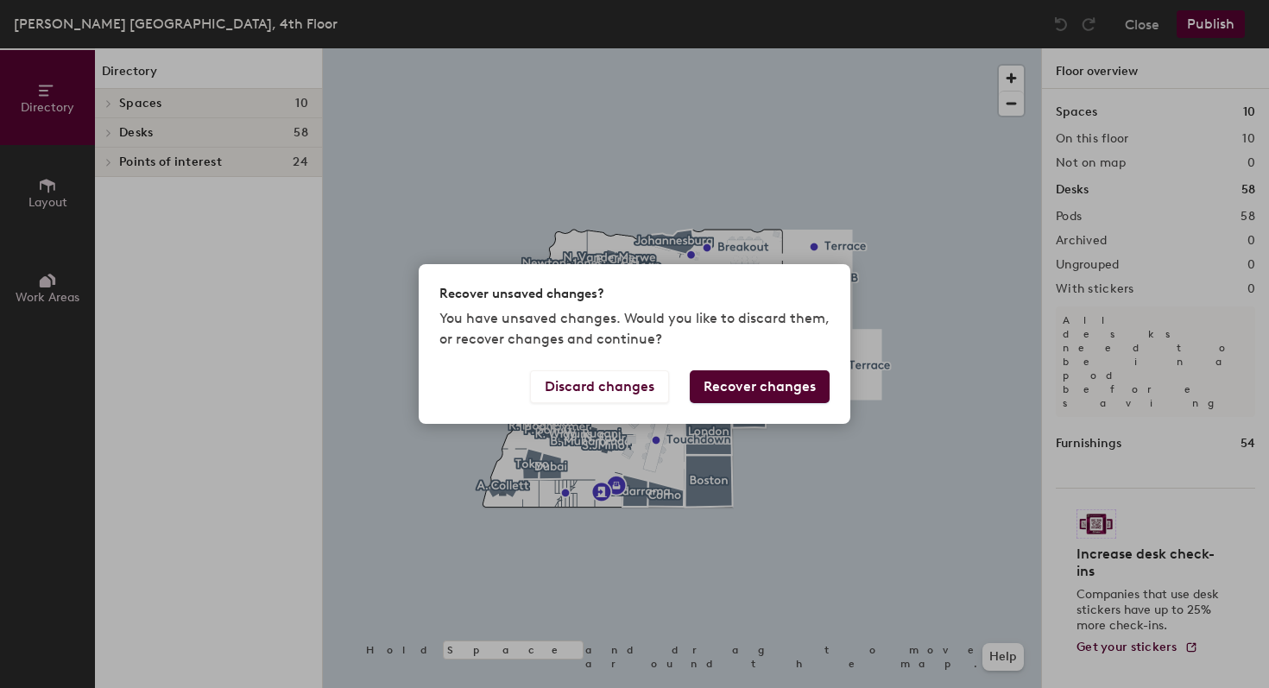
click at [741, 381] on button "Recover changes" at bounding box center [760, 386] width 140 height 33
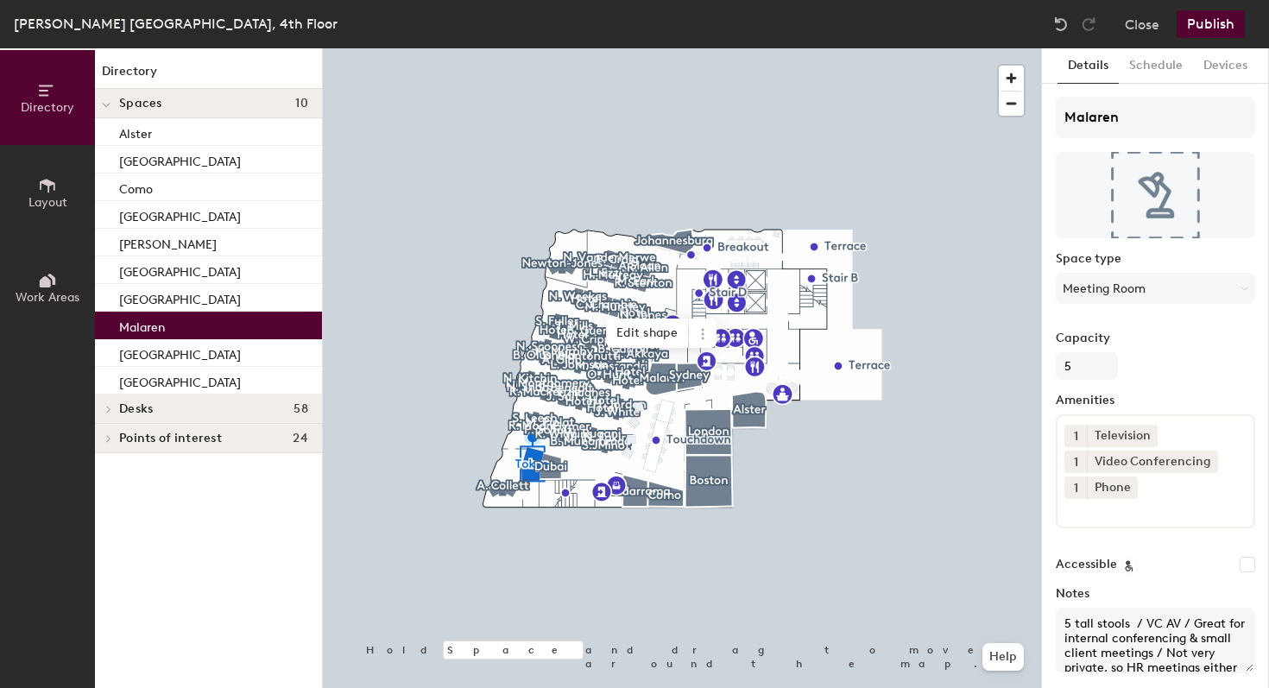
click at [155, 332] on p "Malaren" at bounding box center [142, 325] width 46 height 20
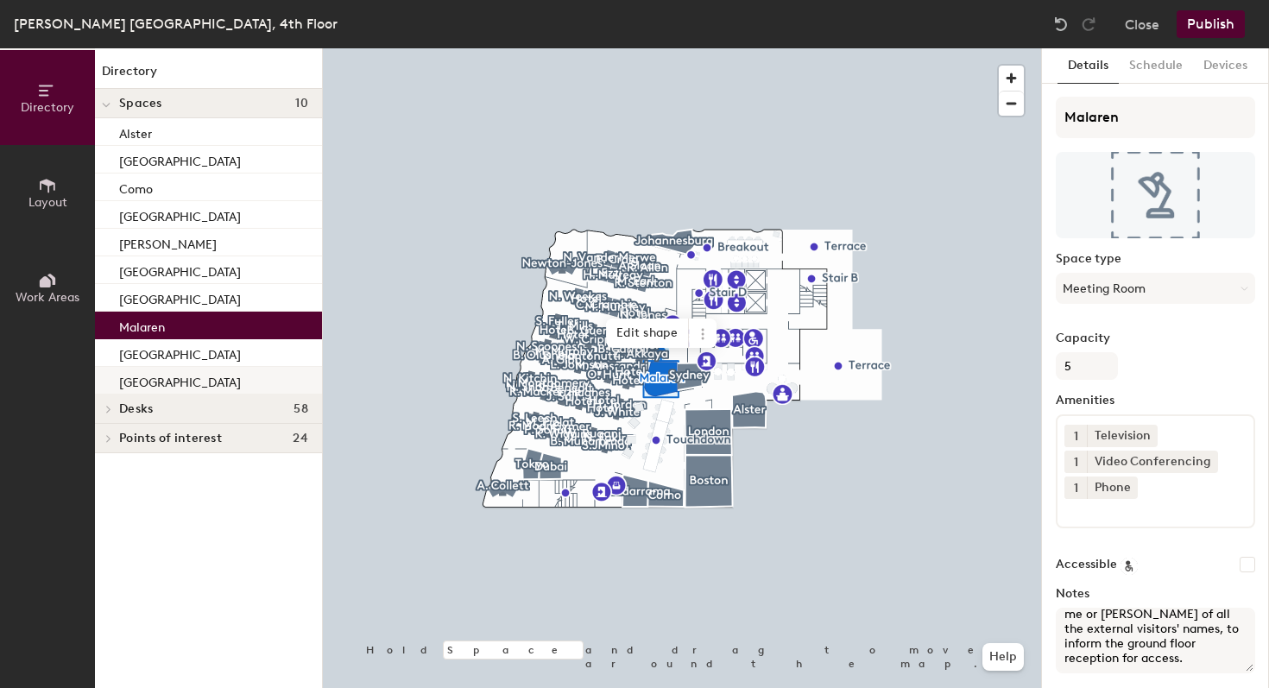
scroll to position [363, 0]
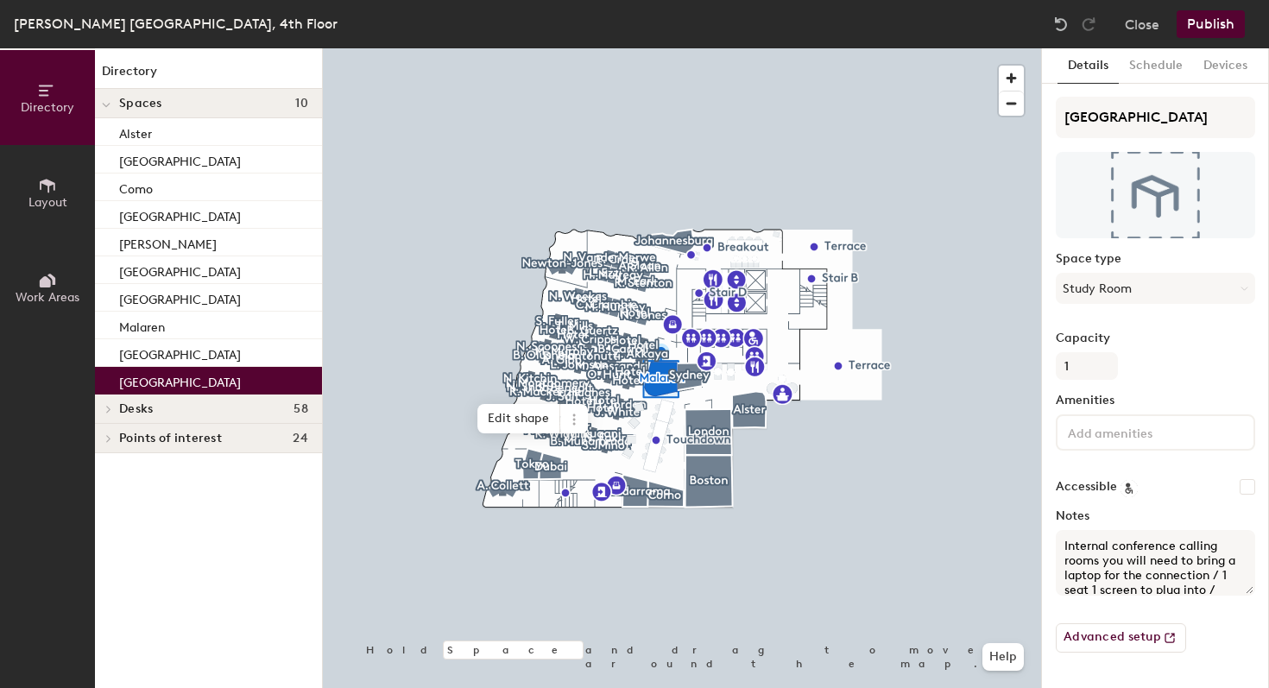
click at [109, 367] on div "[GEOGRAPHIC_DATA]" at bounding box center [208, 381] width 227 height 28
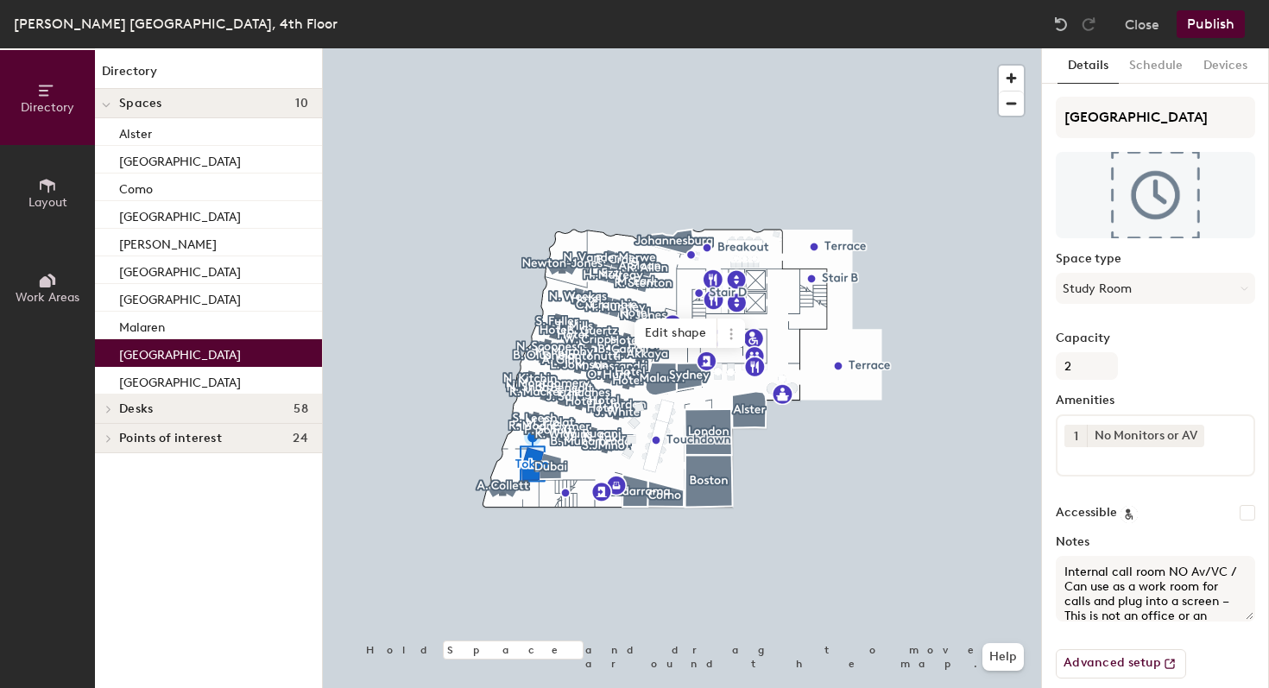
click at [135, 362] on p "[GEOGRAPHIC_DATA]" at bounding box center [180, 353] width 122 height 20
click at [1207, 28] on button "Publish" at bounding box center [1210, 24] width 68 height 28
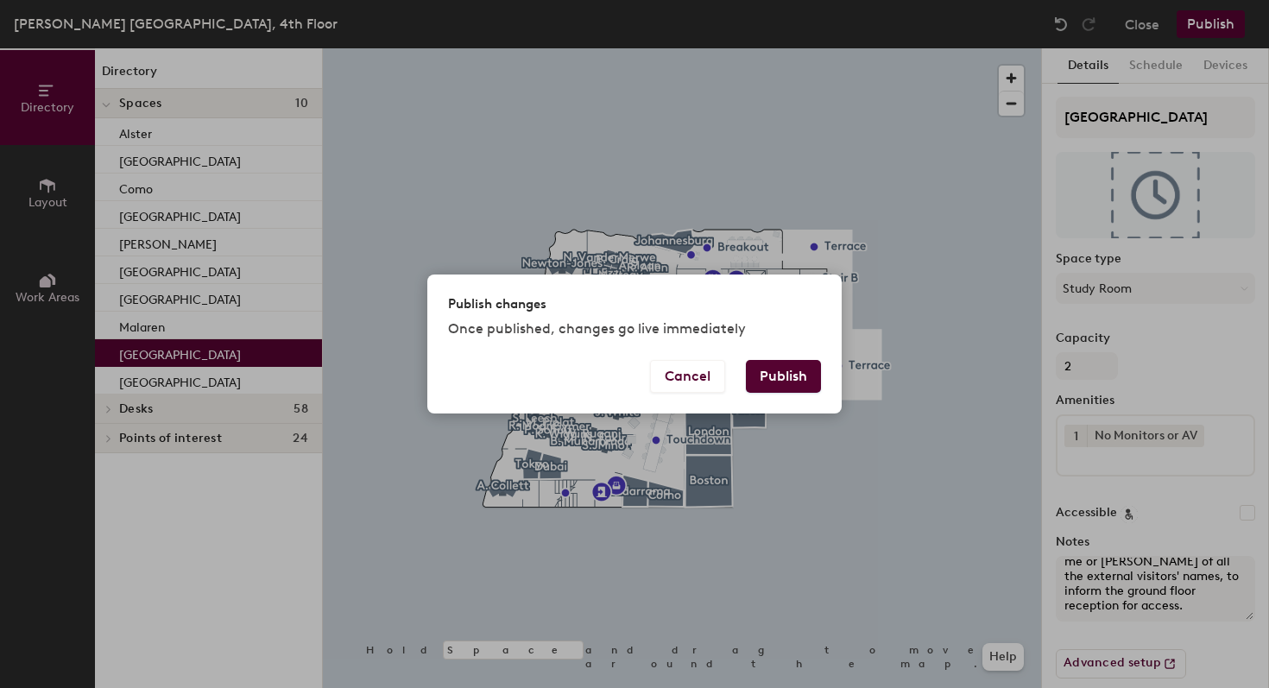
click at [766, 378] on button "Publish" at bounding box center [783, 376] width 75 height 33
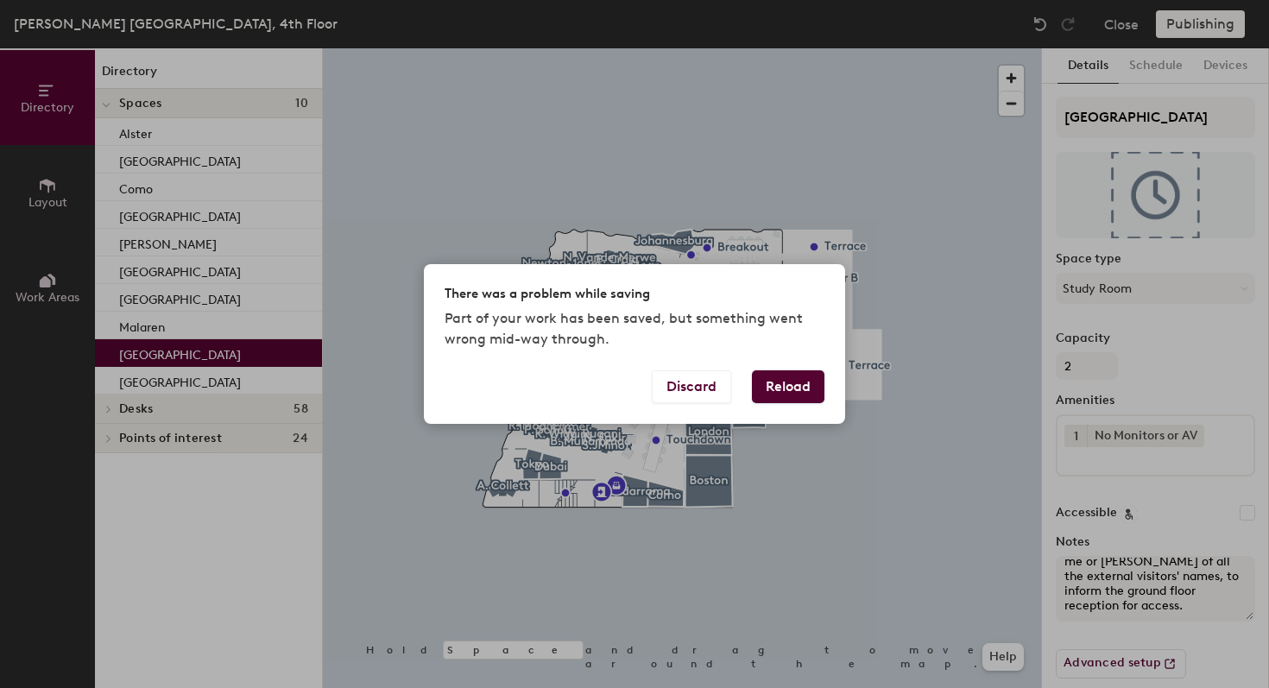
click at [781, 388] on button "Reload" at bounding box center [788, 386] width 73 height 33
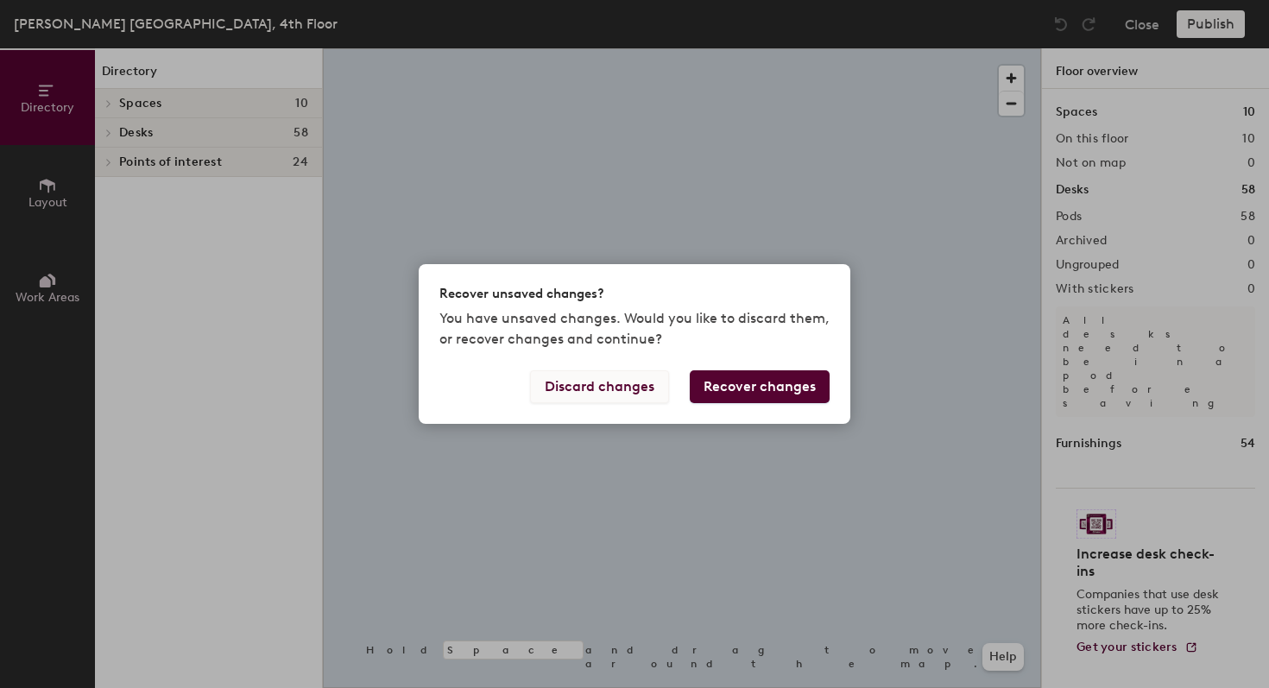
click at [618, 394] on button "Discard changes" at bounding box center [599, 386] width 139 height 33
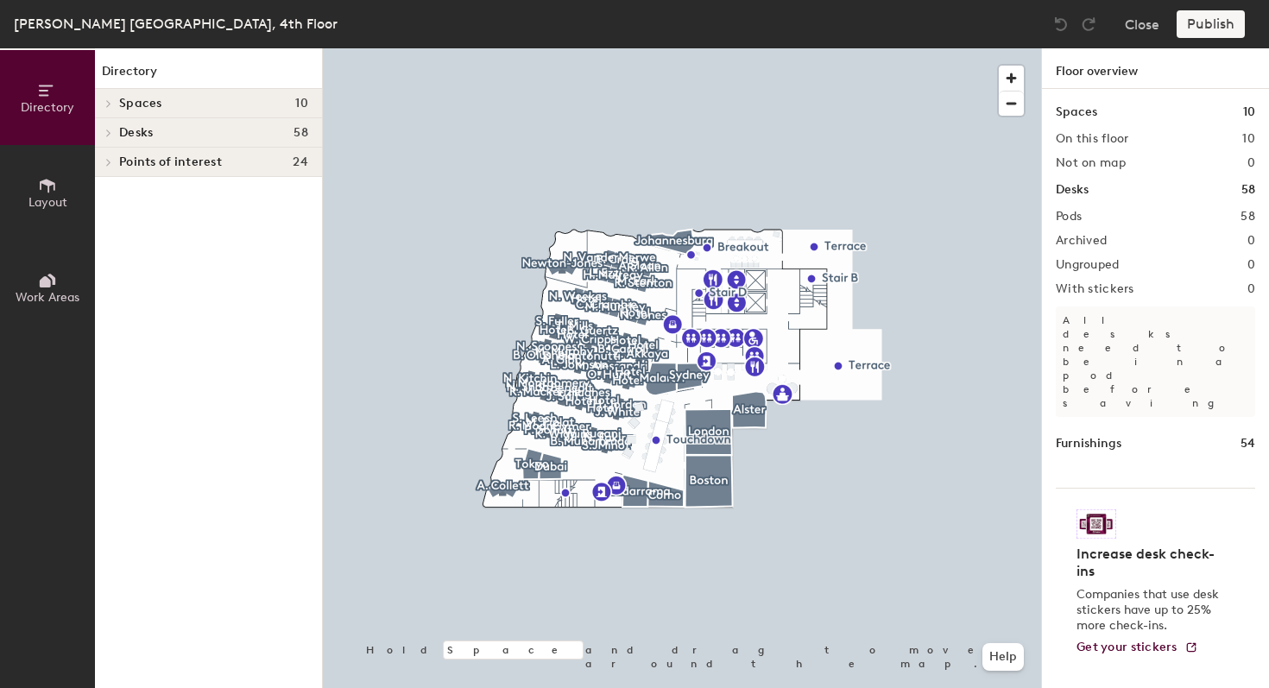
click at [1202, 27] on div "Publish" at bounding box center [1215, 24] width 79 height 28
click at [149, 108] on span "Spaces" at bounding box center [140, 104] width 43 height 14
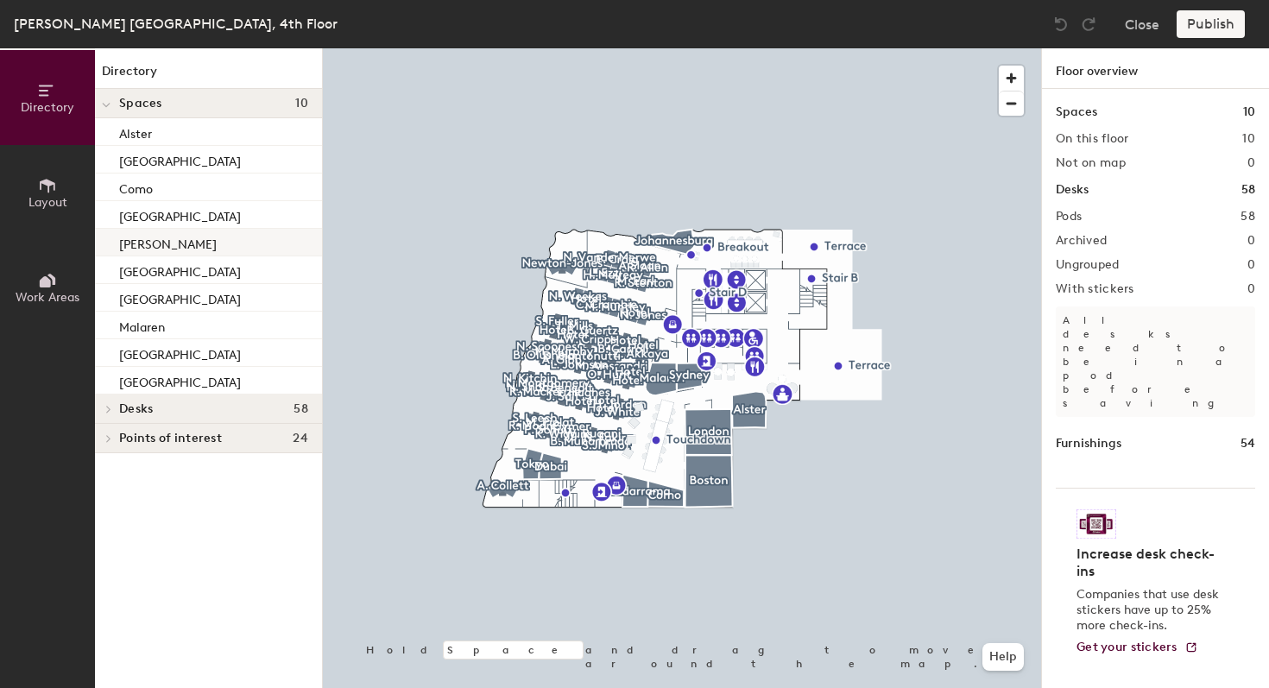
click at [135, 238] on p "[PERSON_NAME]" at bounding box center [168, 242] width 98 height 20
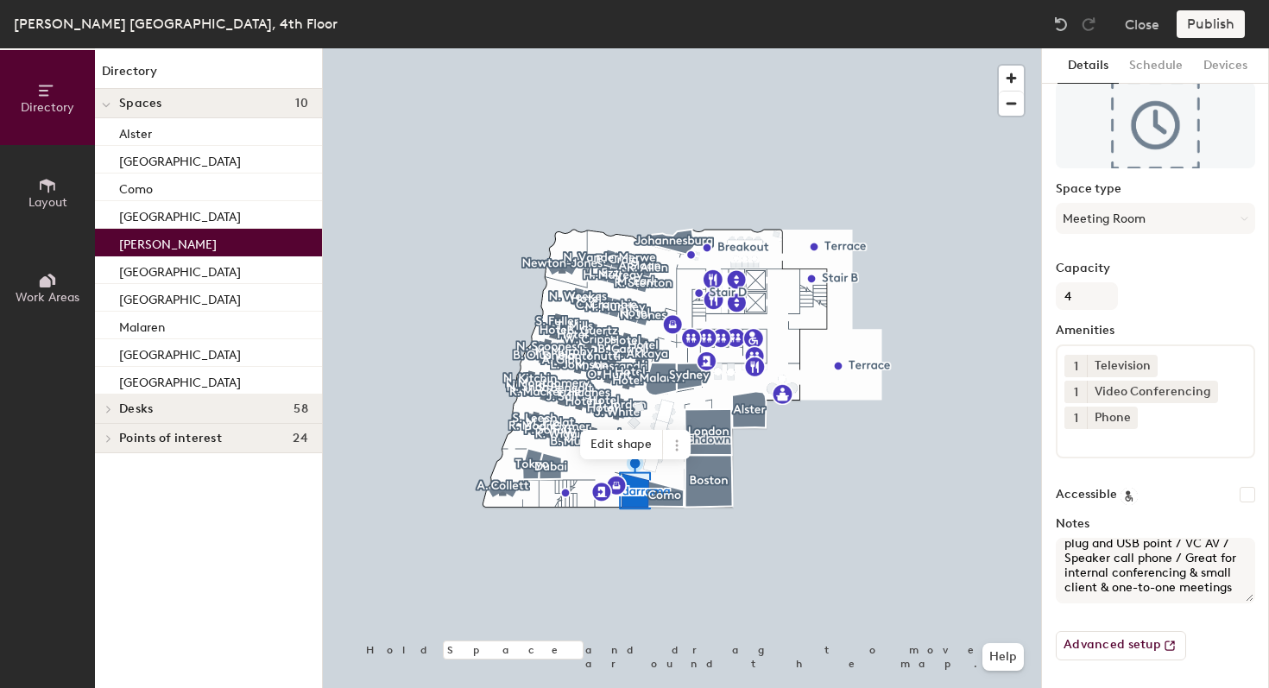
scroll to position [69, 0]
click at [144, 299] on p "[GEOGRAPHIC_DATA]" at bounding box center [180, 297] width 122 height 20
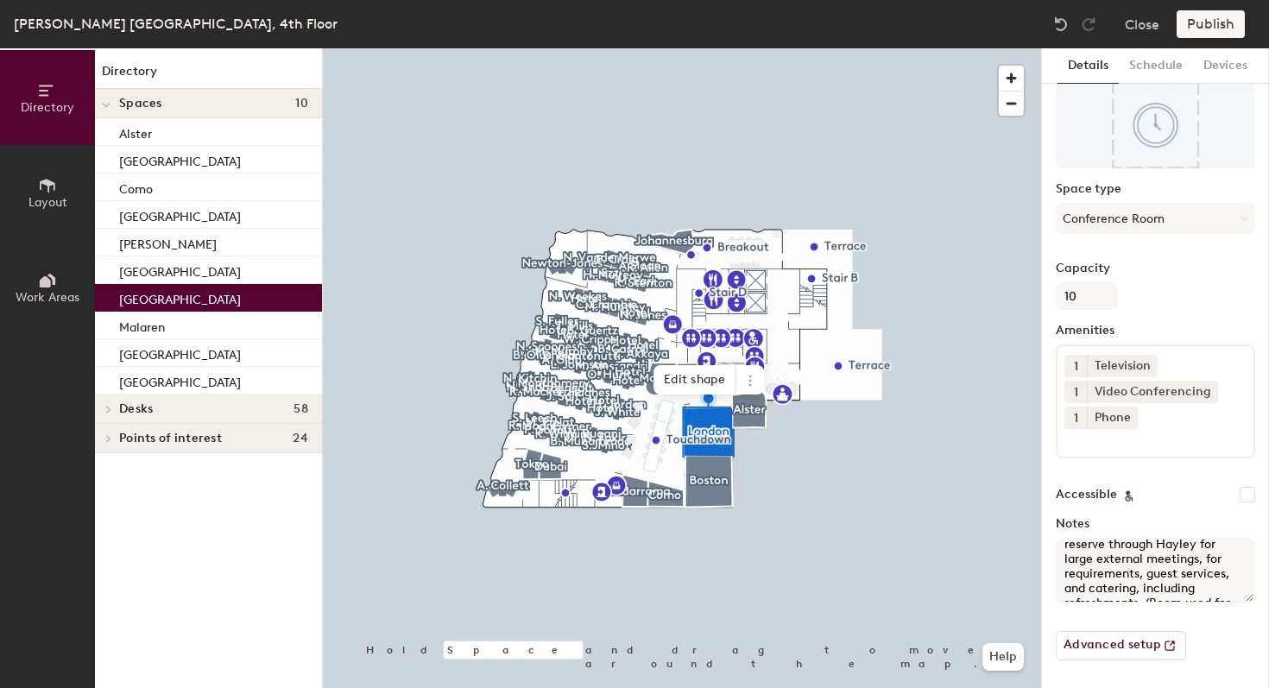
scroll to position [157, 0]
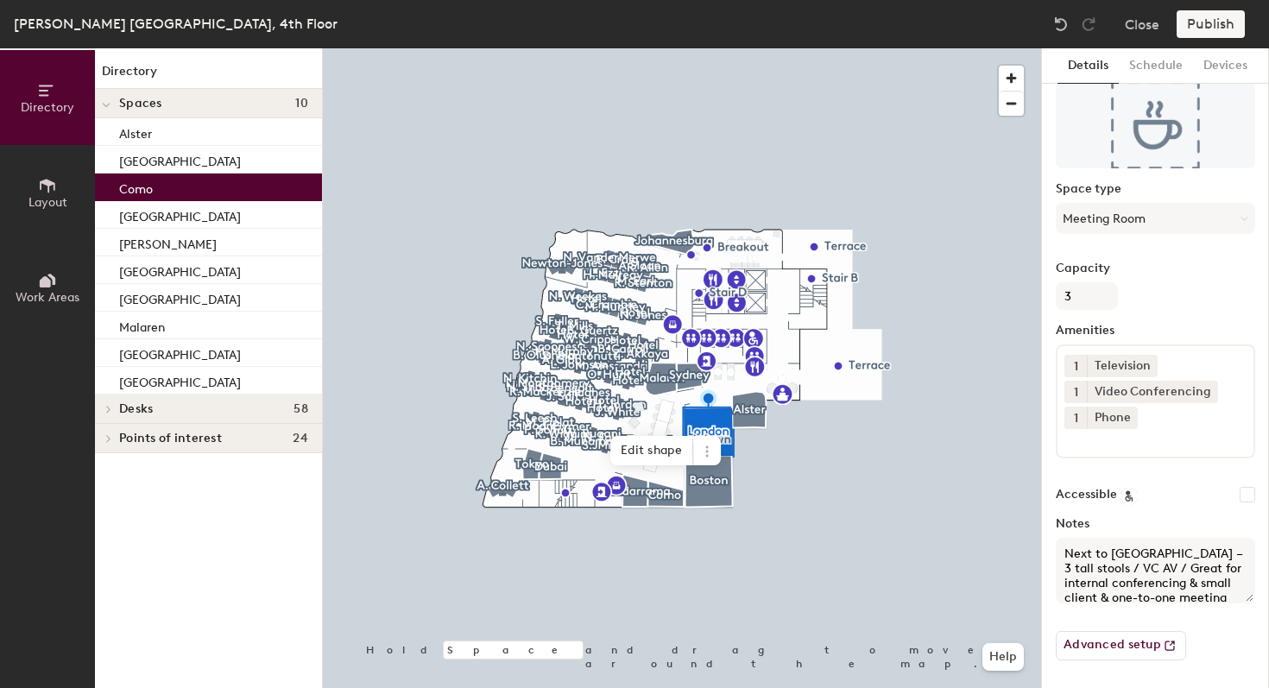
click at [205, 194] on div "Como" at bounding box center [208, 187] width 227 height 28
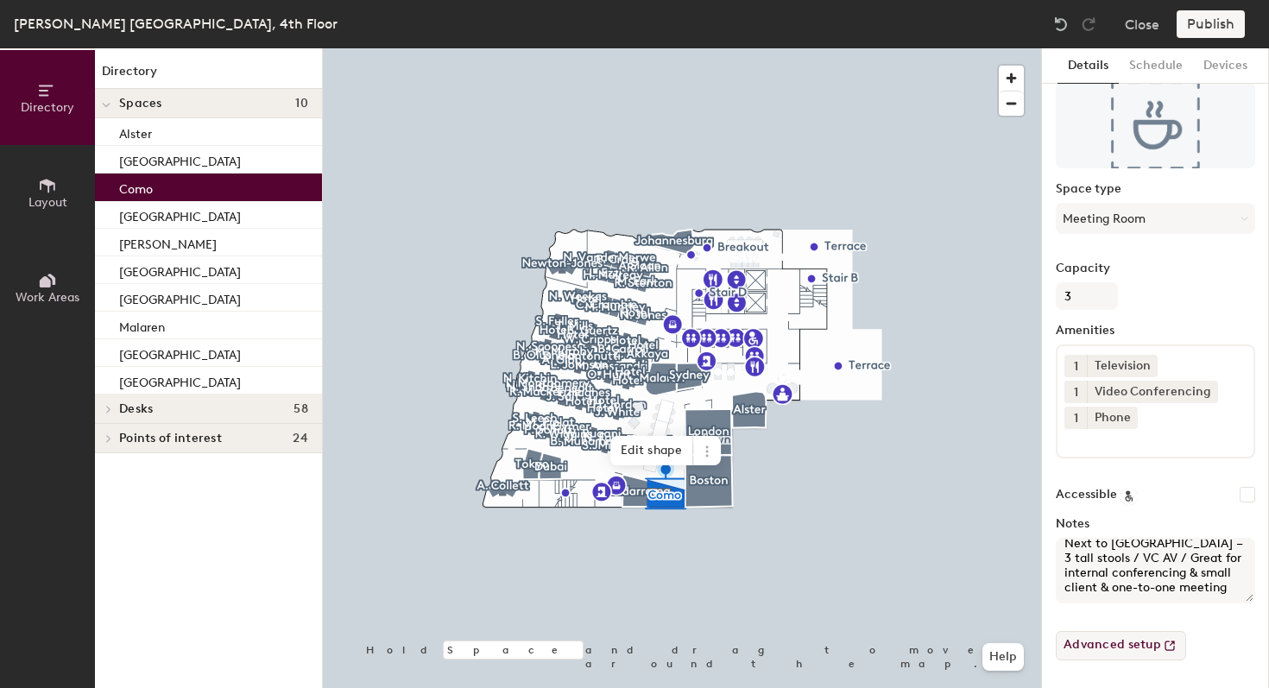
click at [1131, 653] on button "Advanced setup" at bounding box center [1121, 645] width 130 height 29
click at [1145, 59] on button "Schedule" at bounding box center [1156, 65] width 74 height 35
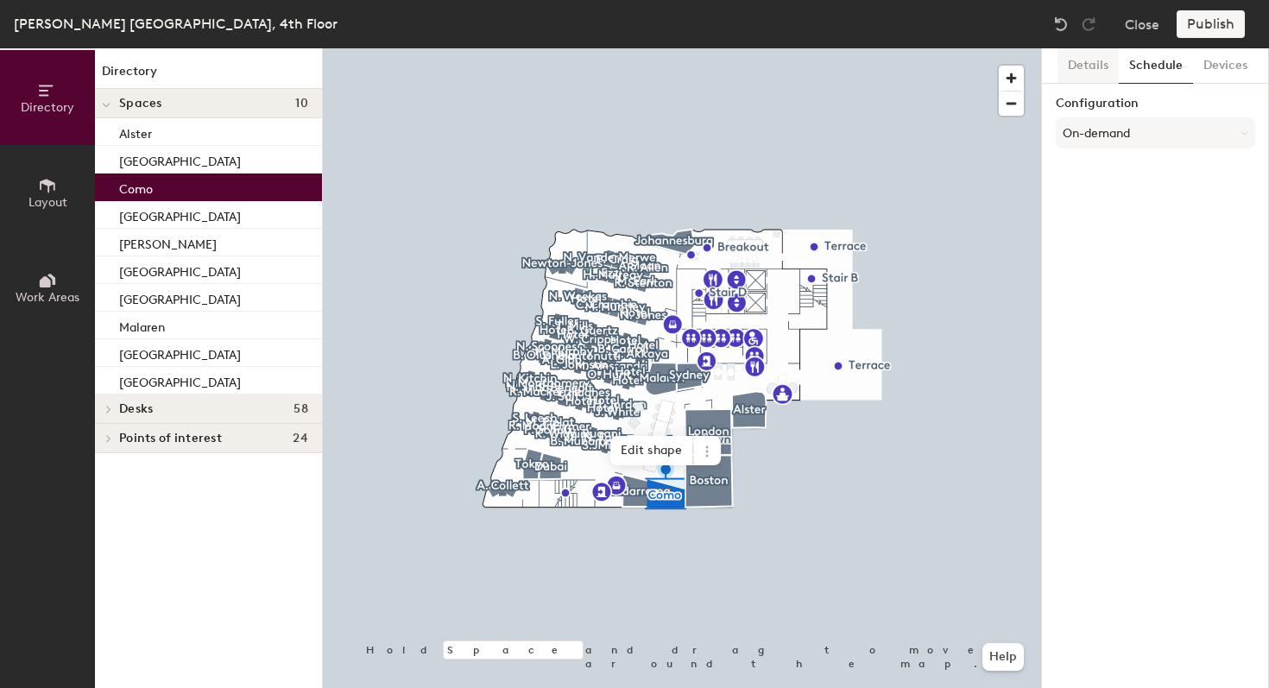
click at [1084, 65] on button "Details" at bounding box center [1087, 65] width 61 height 35
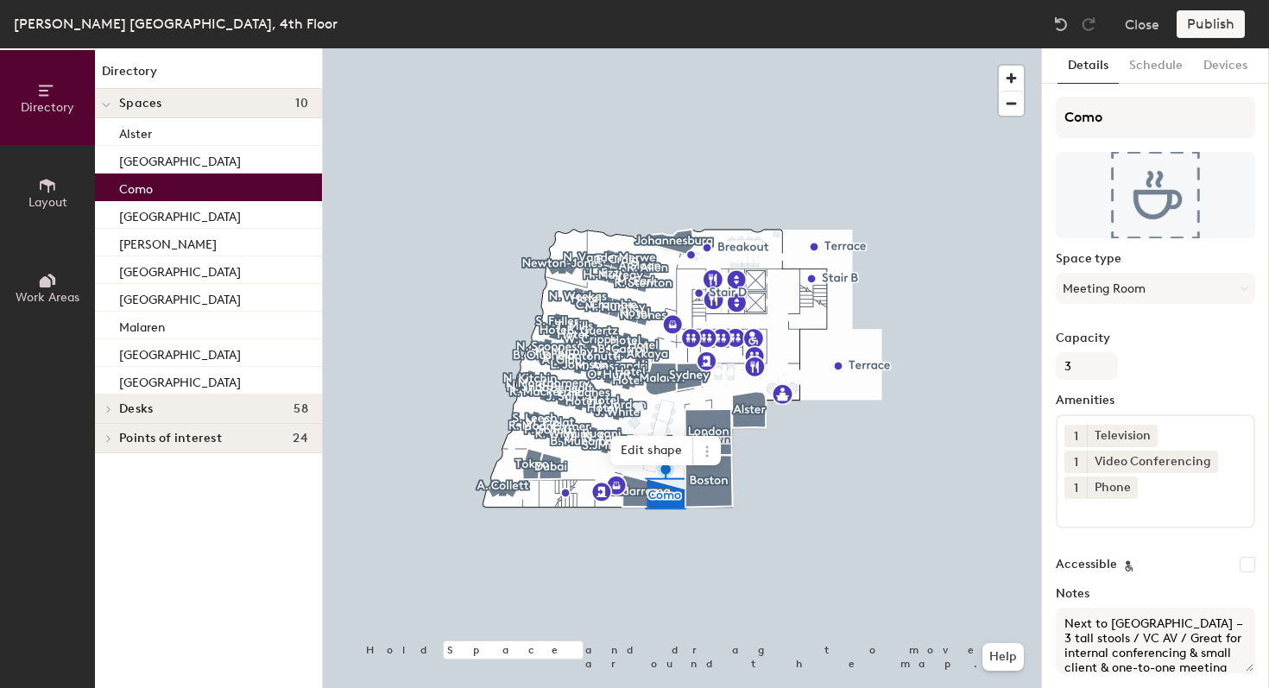
click at [1206, 27] on div "Publish" at bounding box center [1215, 24] width 79 height 28
click at [1220, 24] on div "Publish" at bounding box center [1215, 24] width 79 height 28
click at [438, 48] on div at bounding box center [682, 48] width 718 height 0
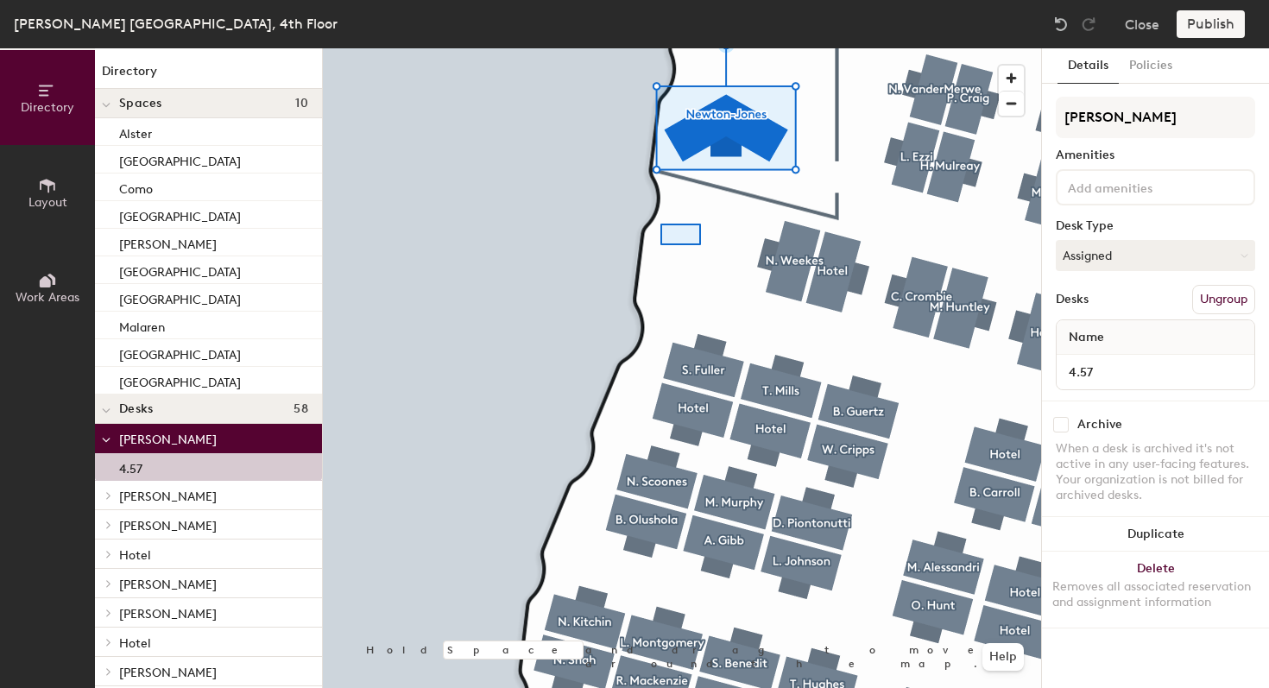
click at [653, 48] on div at bounding box center [682, 48] width 718 height 0
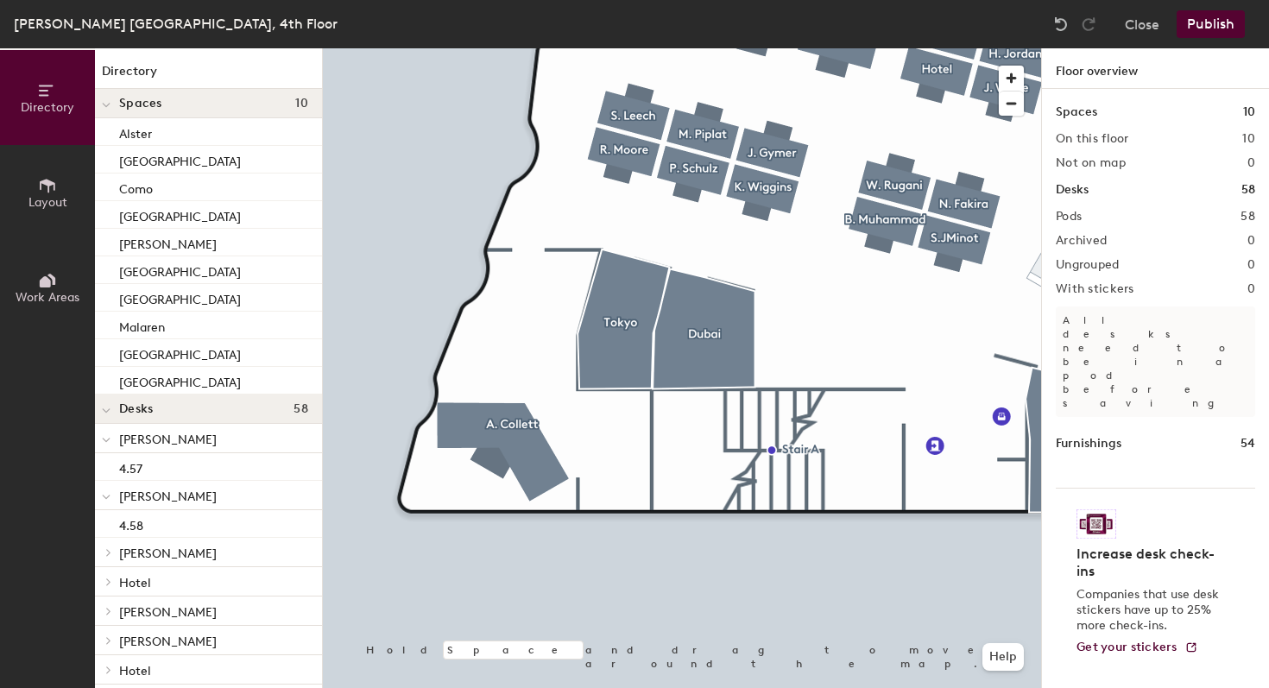
click at [1227, 29] on button "Publish" at bounding box center [1210, 24] width 68 height 28
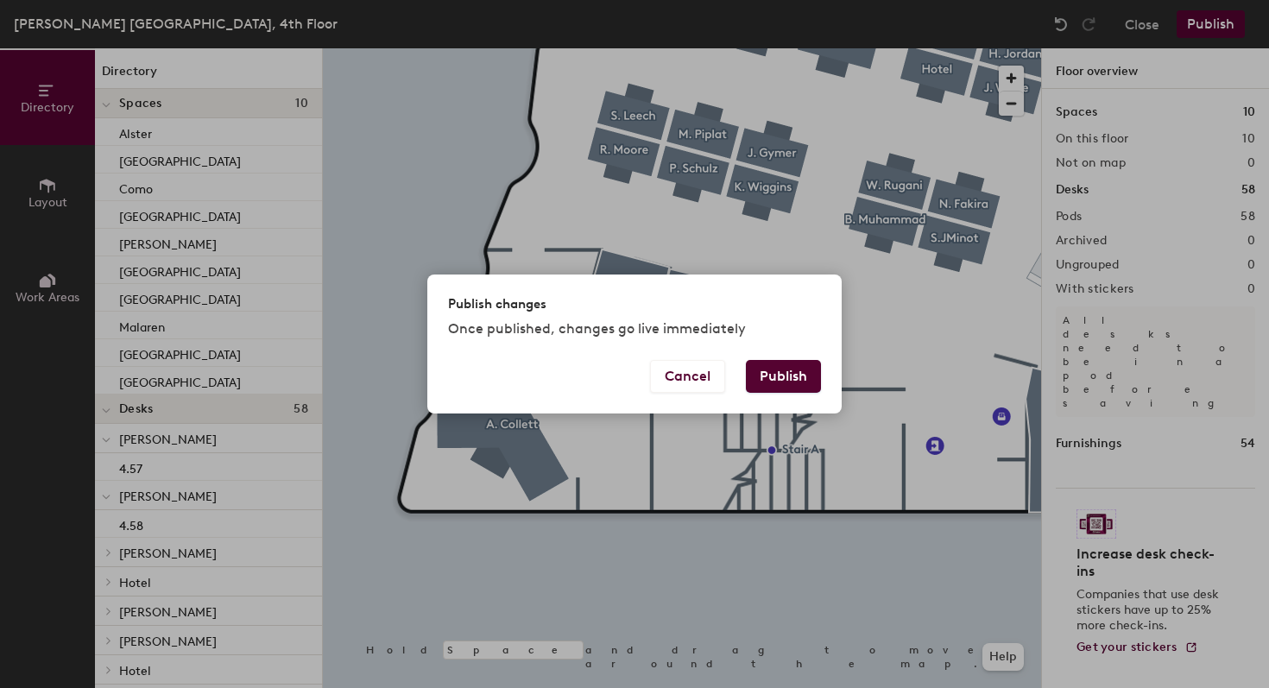
click at [764, 379] on button "Publish" at bounding box center [783, 376] width 75 height 33
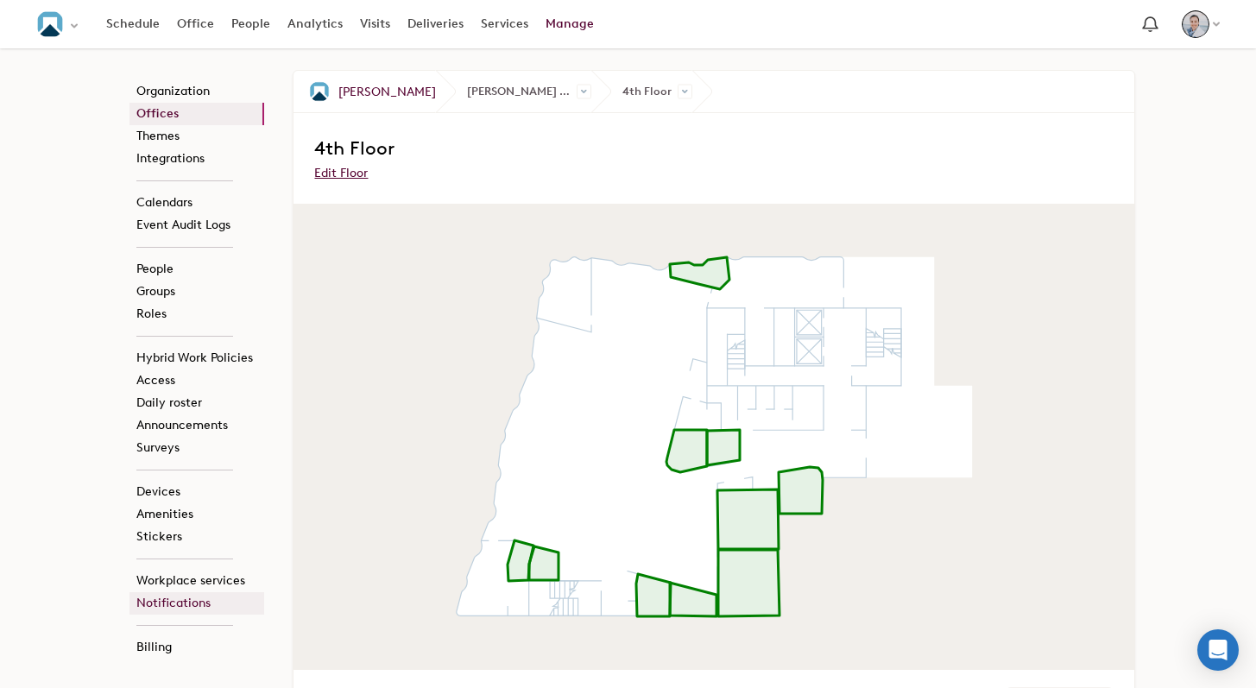
click at [171, 606] on link "Notifications" at bounding box center [196, 603] width 135 height 22
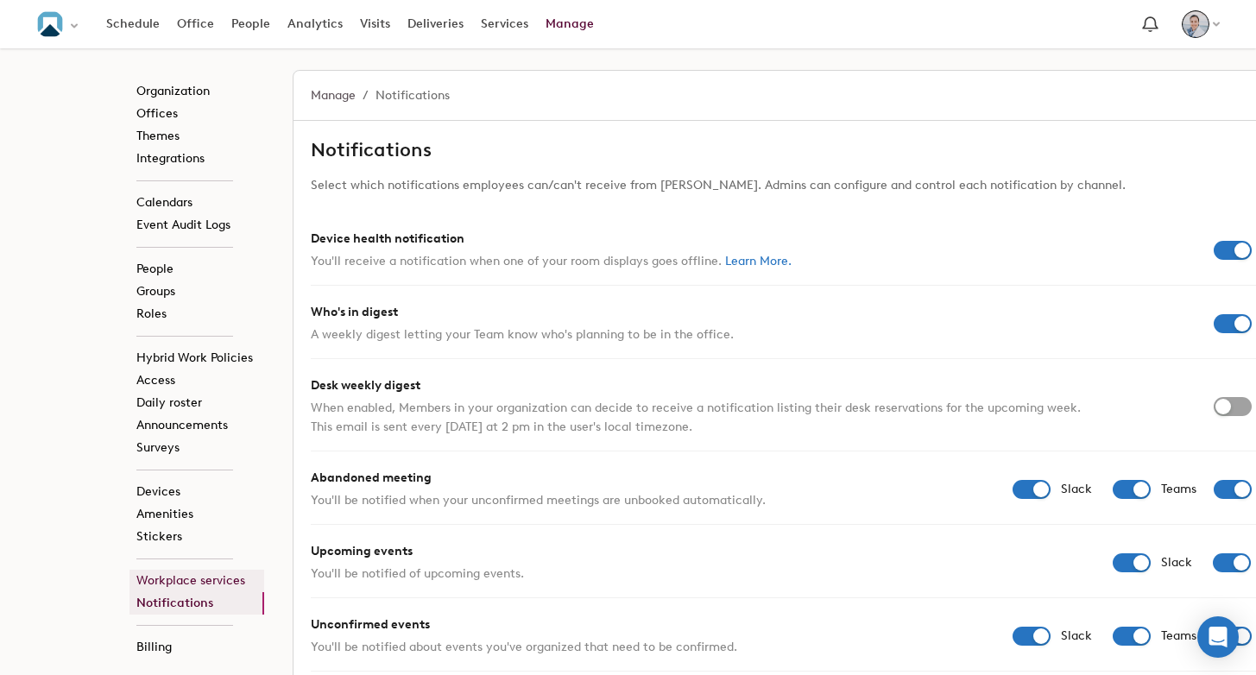
click at [199, 580] on link "Workplace services" at bounding box center [196, 581] width 135 height 22
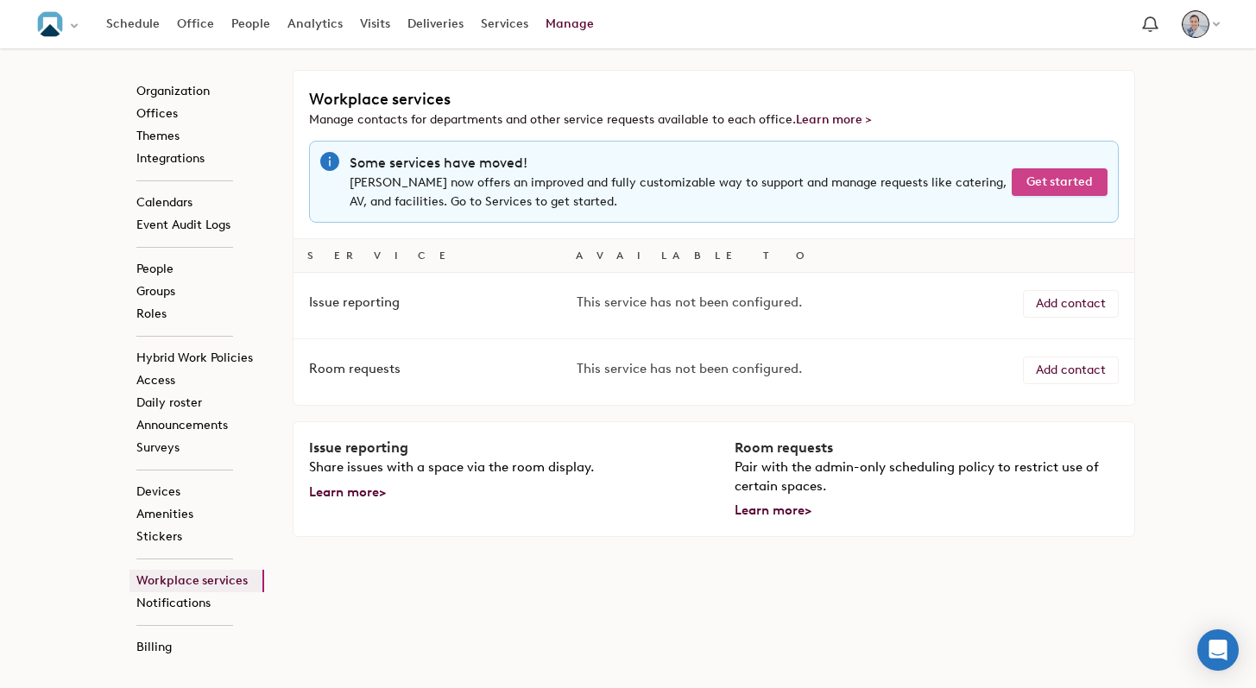
click at [1057, 185] on span "Get started" at bounding box center [1059, 182] width 66 height 19
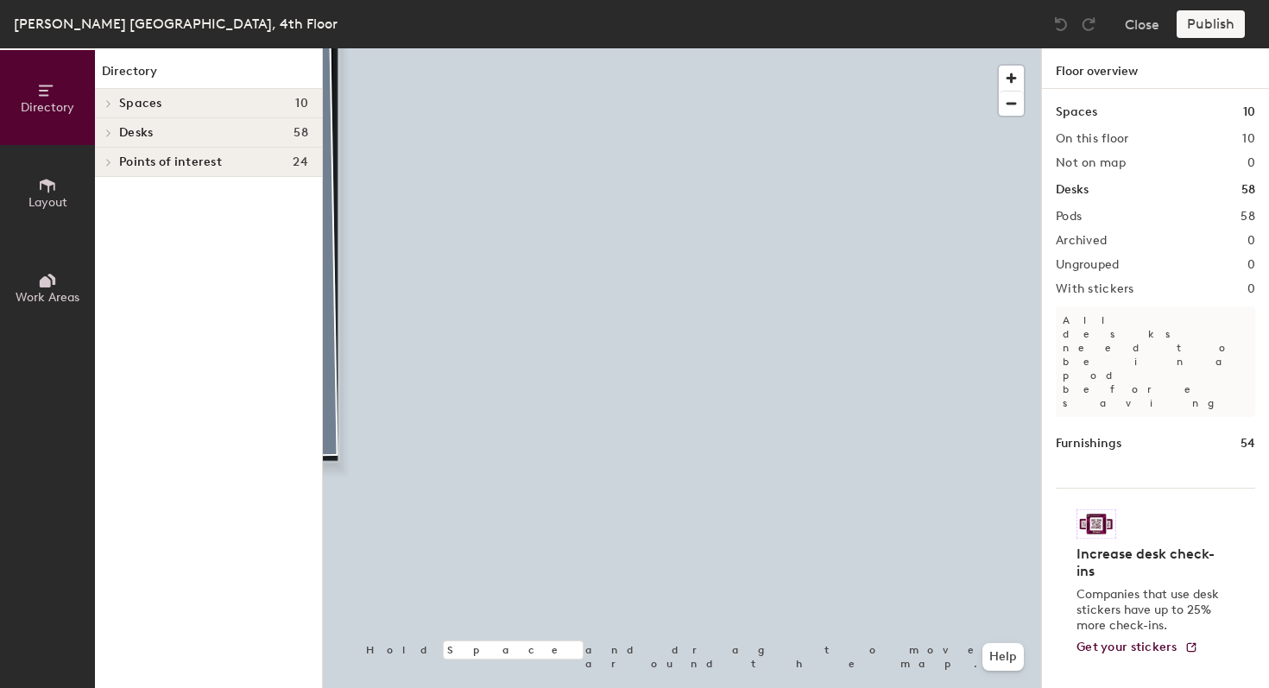
click at [1152, 469] on div "Directory Layout Work Areas Directory Spaces 10 Alster [GEOGRAPHIC_DATA] [GEOGR…" at bounding box center [634, 368] width 1269 height 640
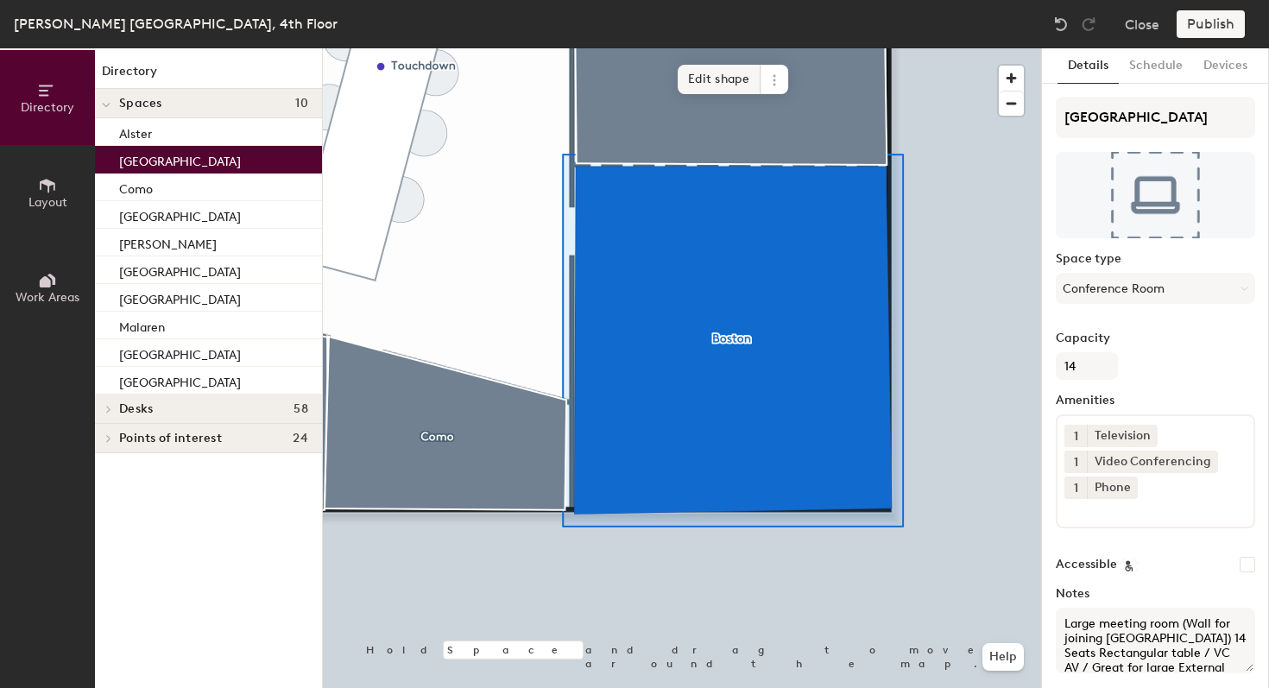
click at [684, 82] on span "Edit shape" at bounding box center [719, 79] width 83 height 29
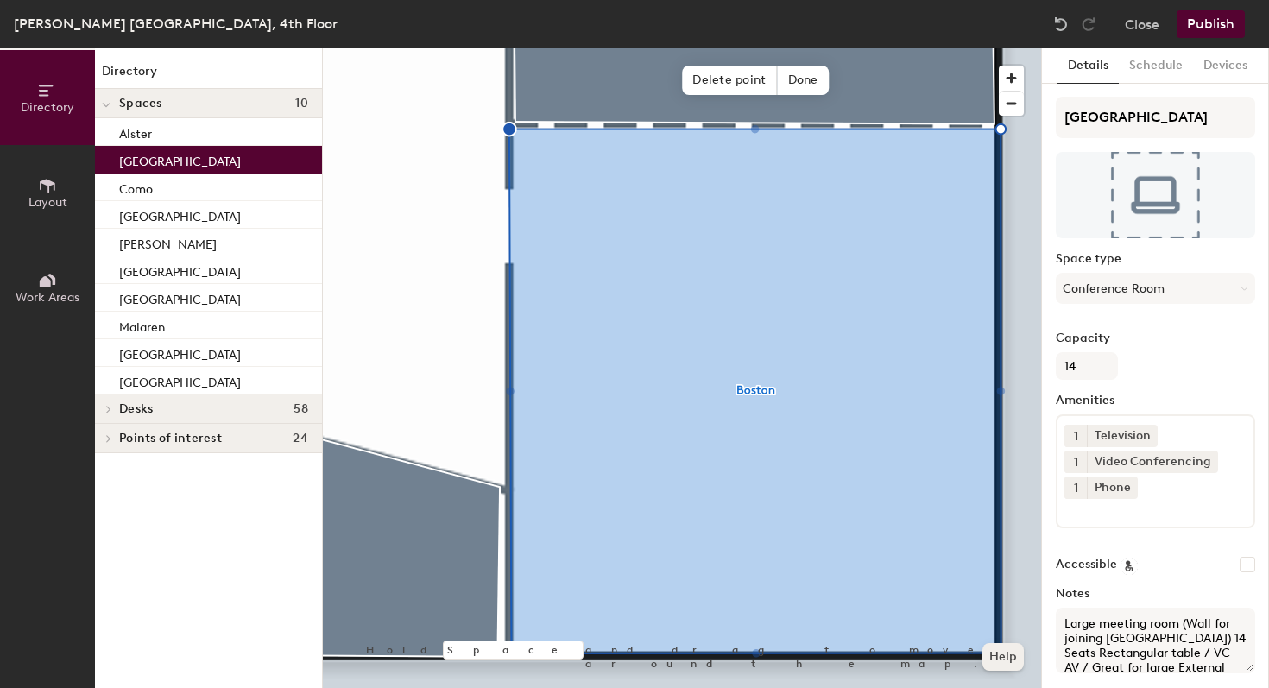
click at [925, 687] on div "Hold Space and drag to move around the map. Help Delete point Done" at bounding box center [682, 368] width 718 height 640
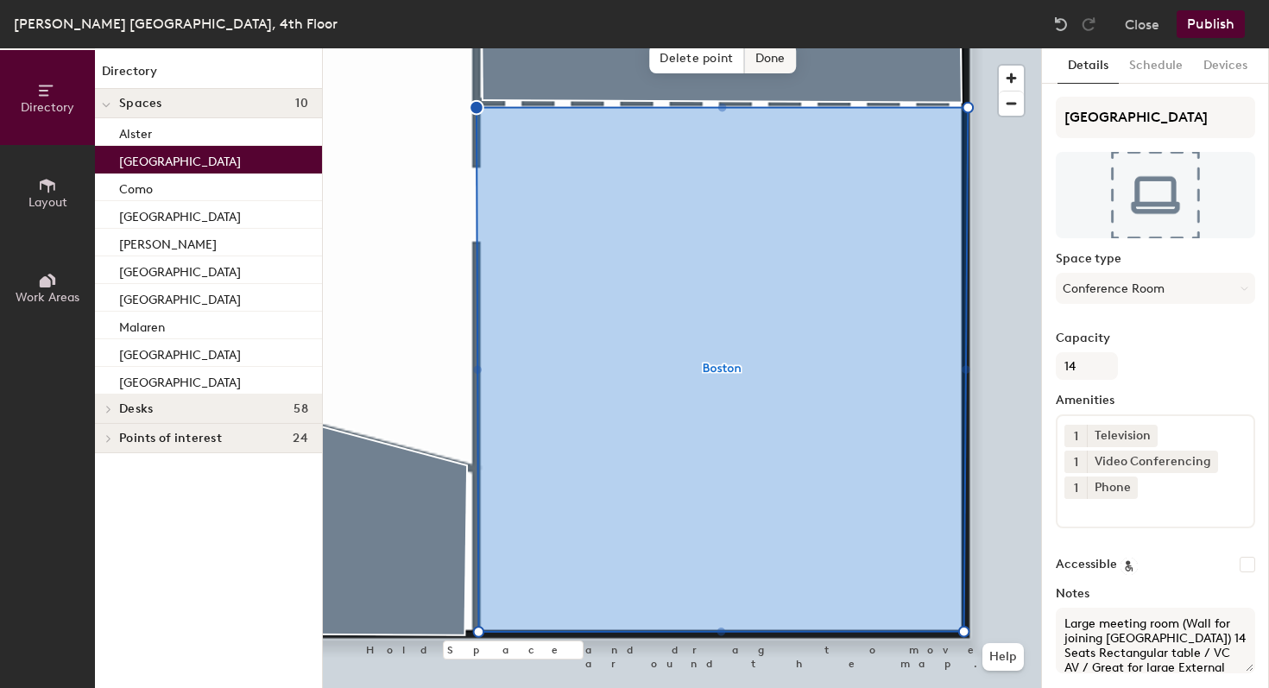
click at [777, 56] on span "Done" at bounding box center [770, 58] width 51 height 29
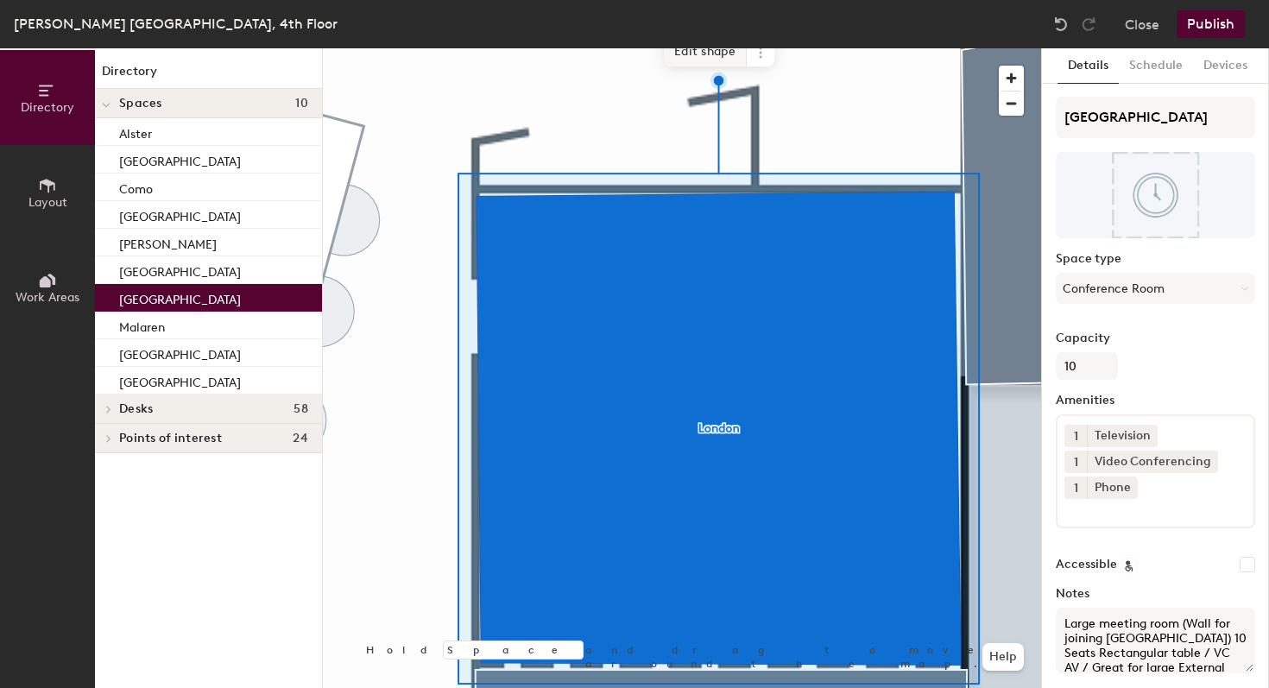
click at [716, 54] on span "Edit shape" at bounding box center [705, 51] width 83 height 29
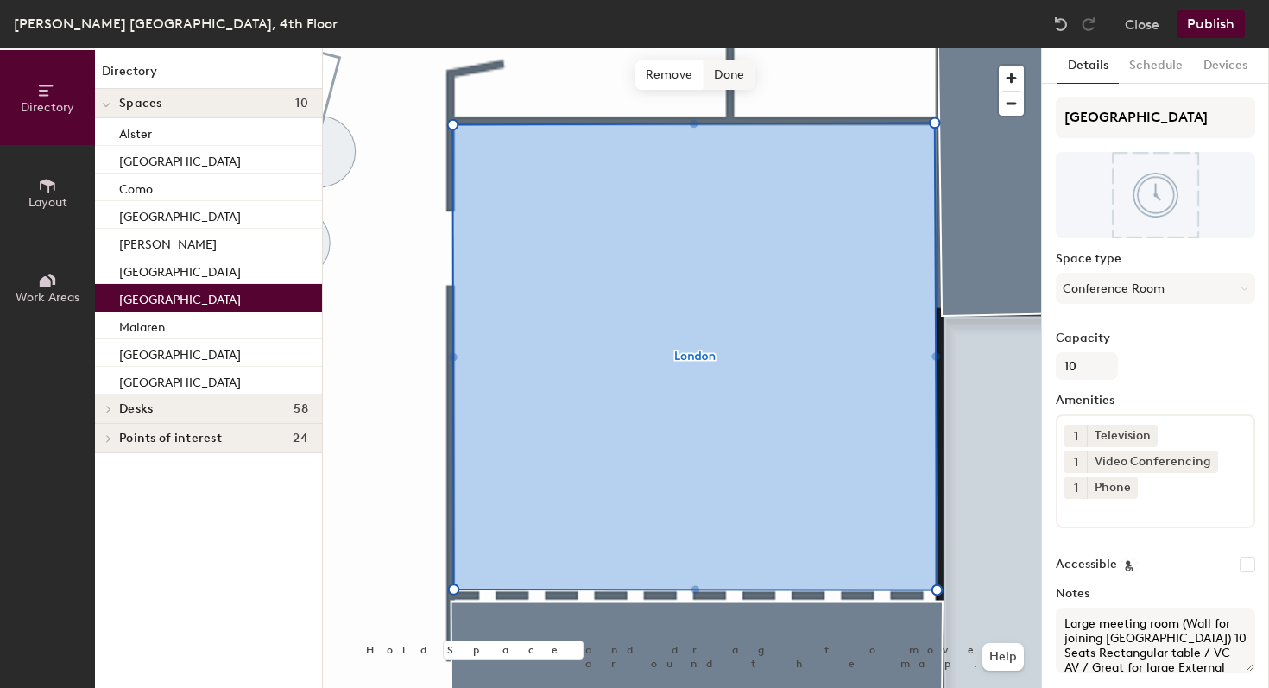
click at [726, 76] on span "Done" at bounding box center [728, 74] width 51 height 29
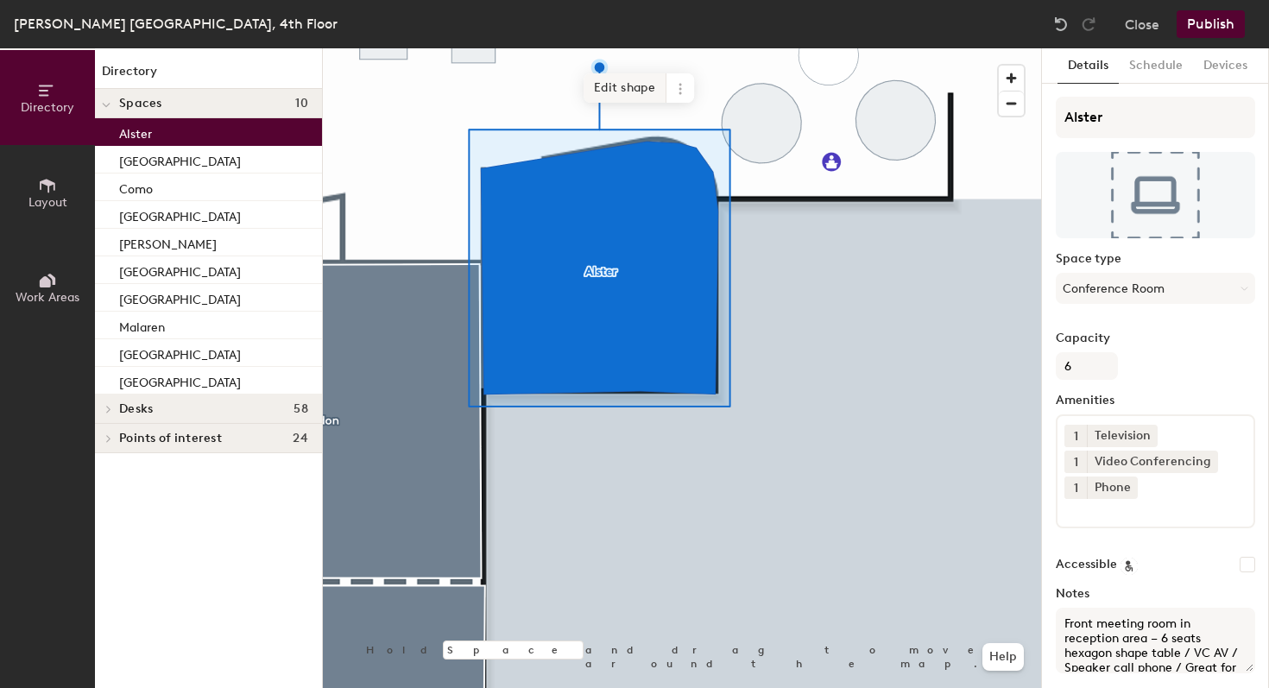
click at [610, 94] on span "Edit shape" at bounding box center [624, 87] width 83 height 29
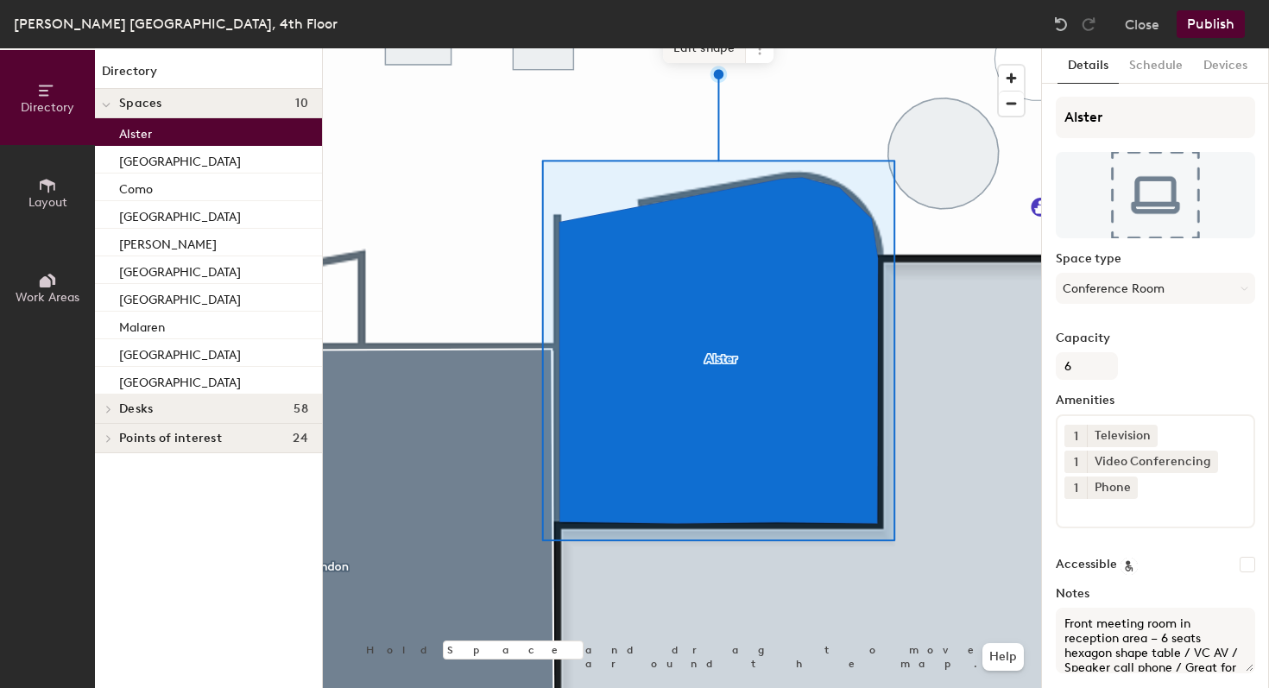
click at [709, 52] on span "Edit shape" at bounding box center [704, 48] width 83 height 29
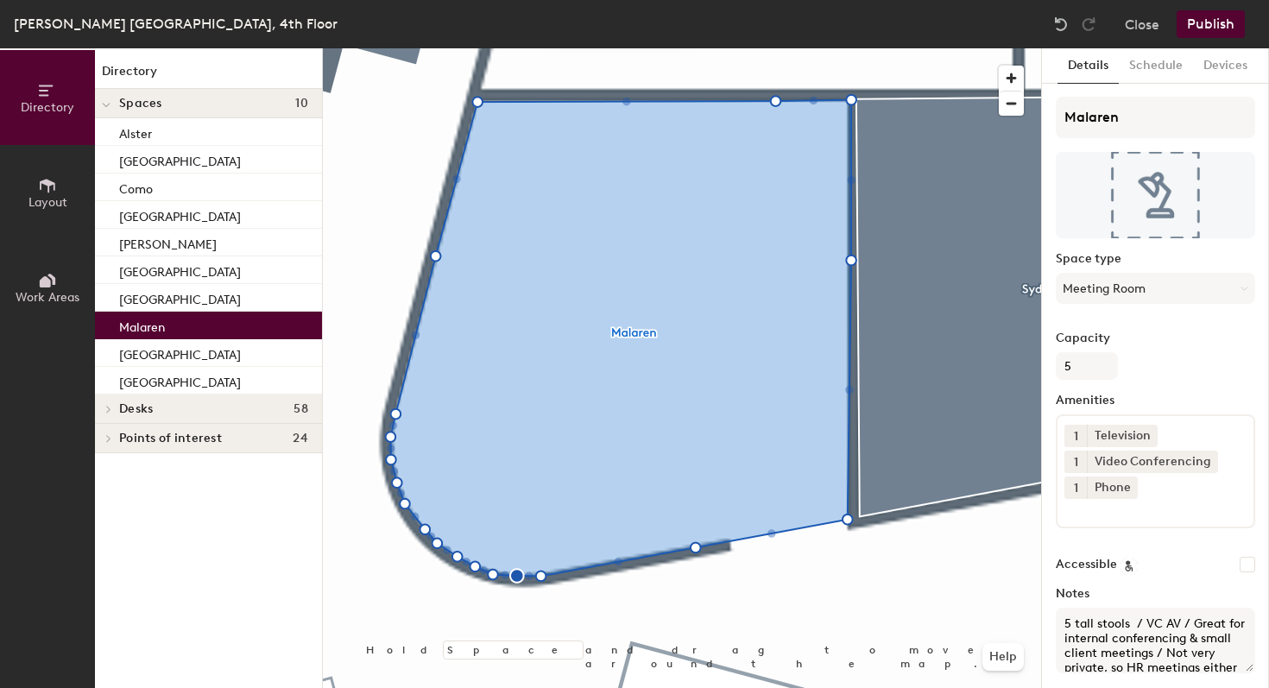
click at [1226, 28] on button "Publish" at bounding box center [1210, 24] width 68 height 28
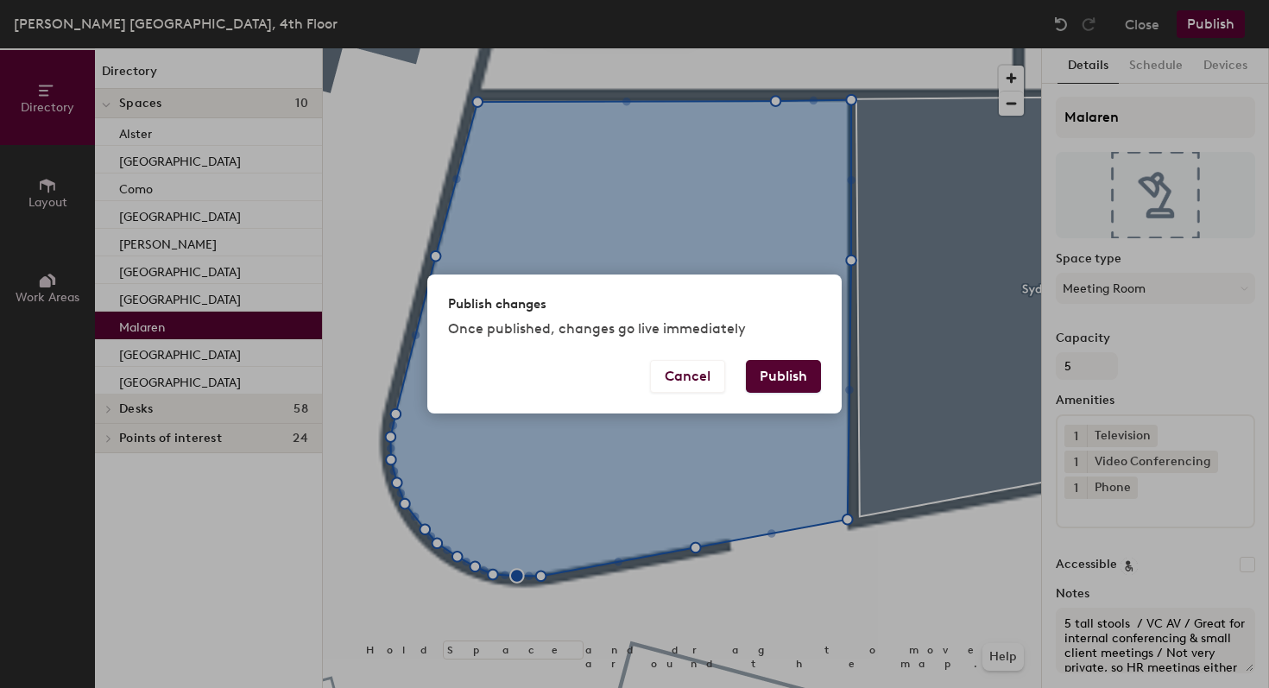
click at [776, 370] on button "Publish" at bounding box center [783, 376] width 75 height 33
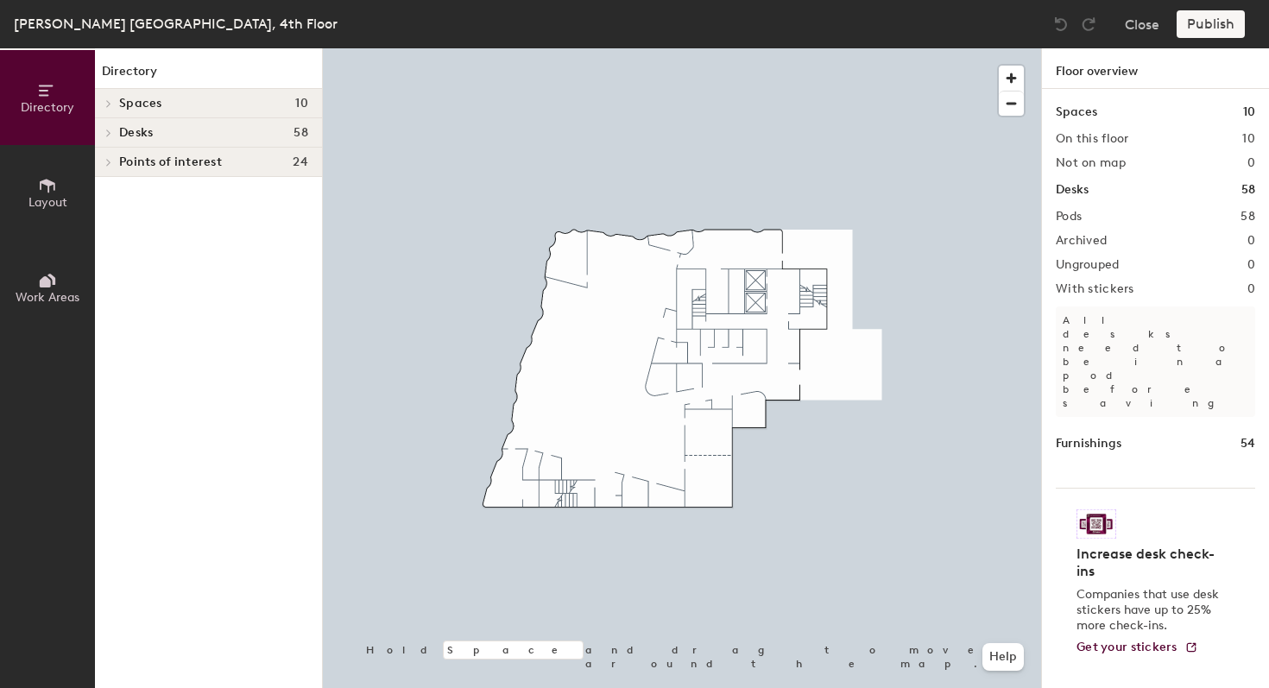
click at [148, 168] on span "Points of interest" at bounding box center [170, 162] width 103 height 14
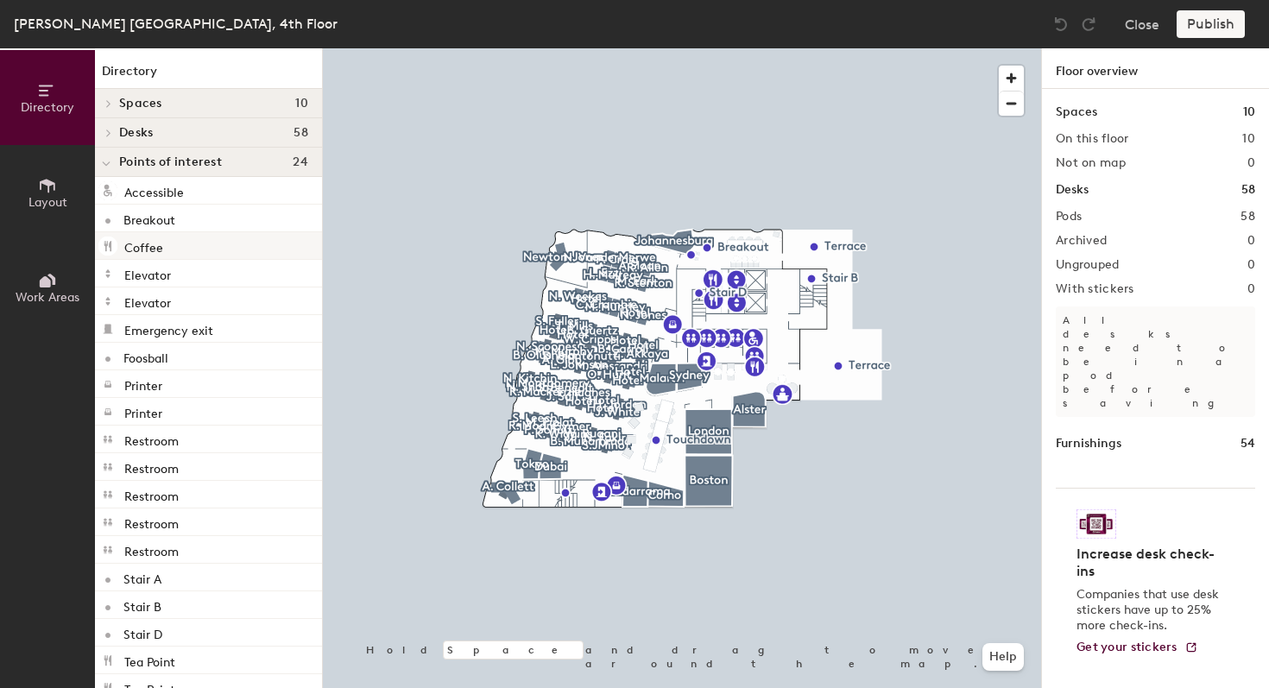
scroll to position [166, 0]
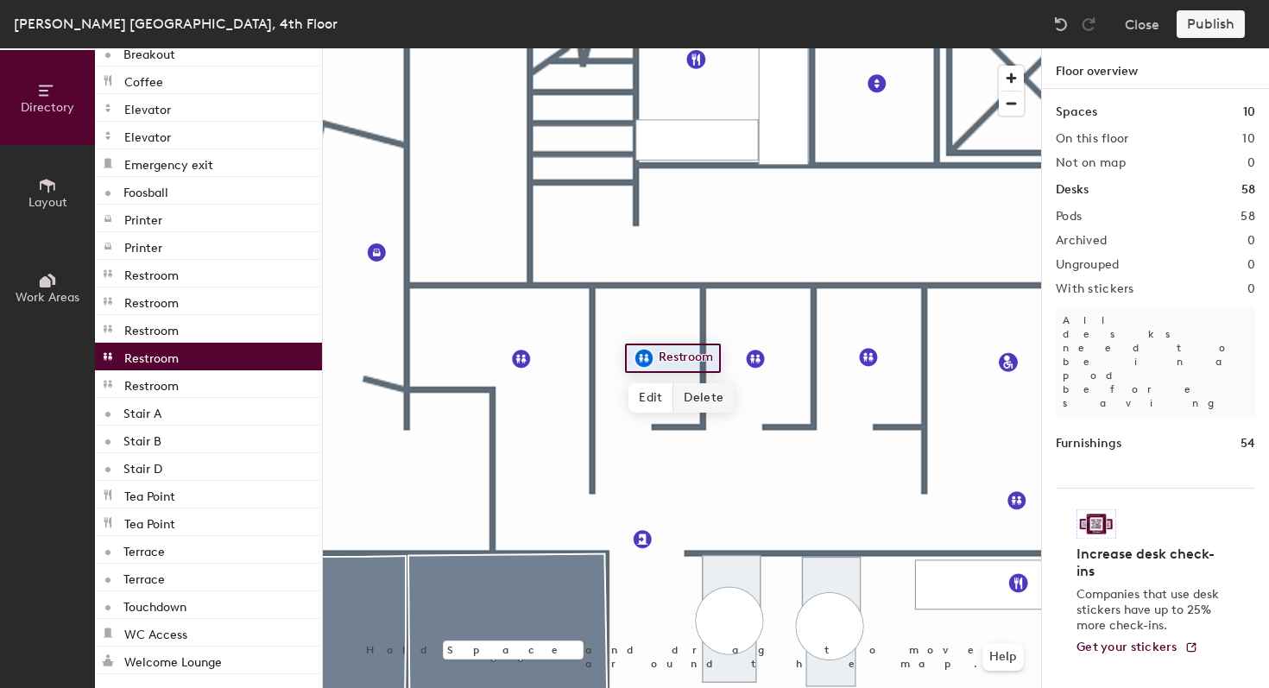
click at [695, 400] on span "Delete" at bounding box center [703, 397] width 60 height 29
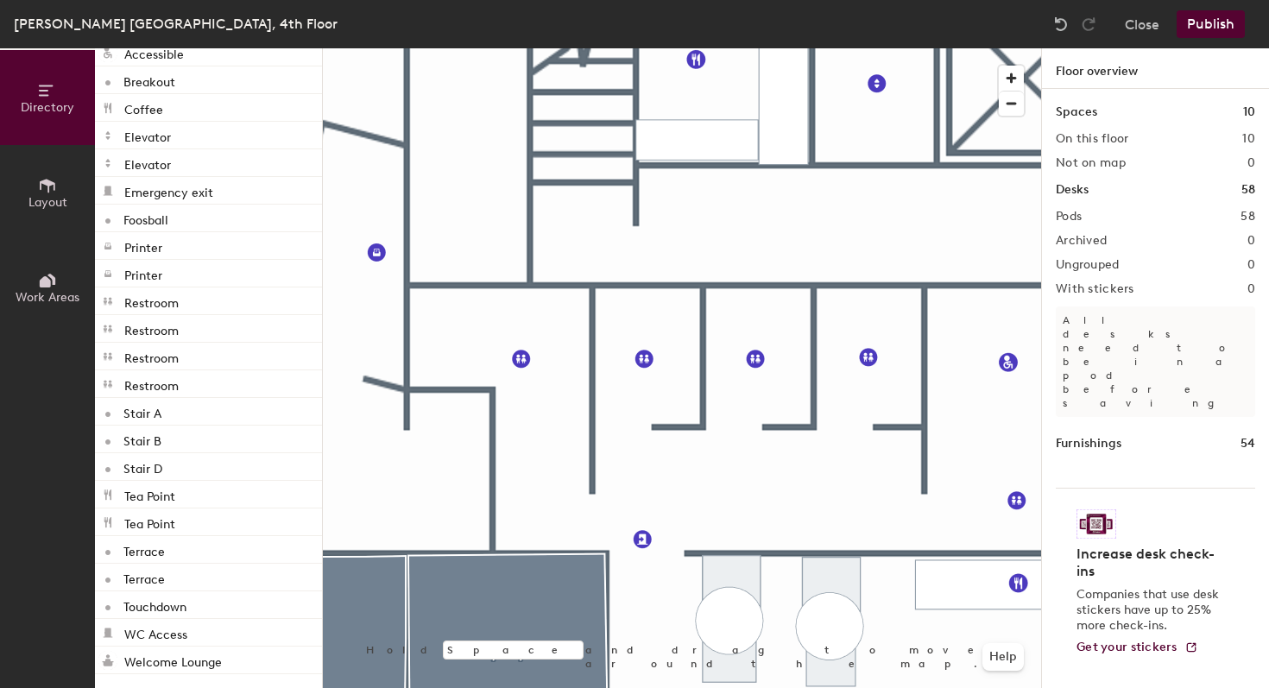
scroll to position [138, 0]
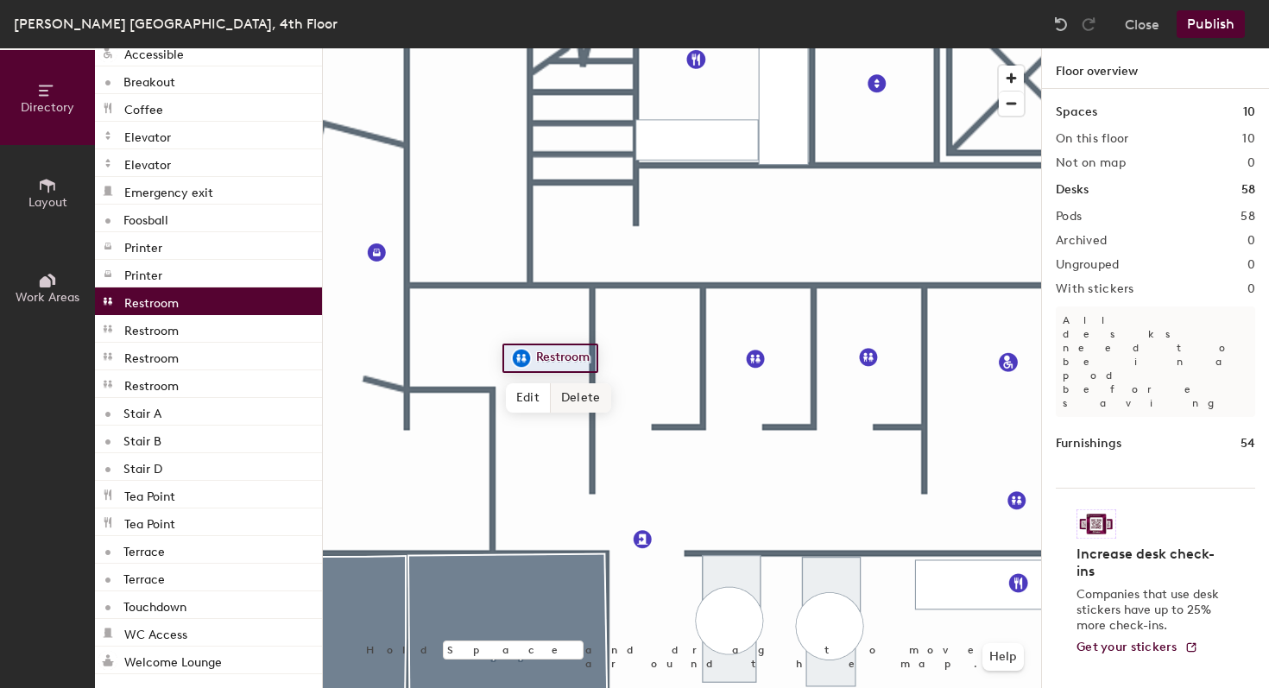
click at [594, 399] on span "Delete" at bounding box center [581, 397] width 60 height 29
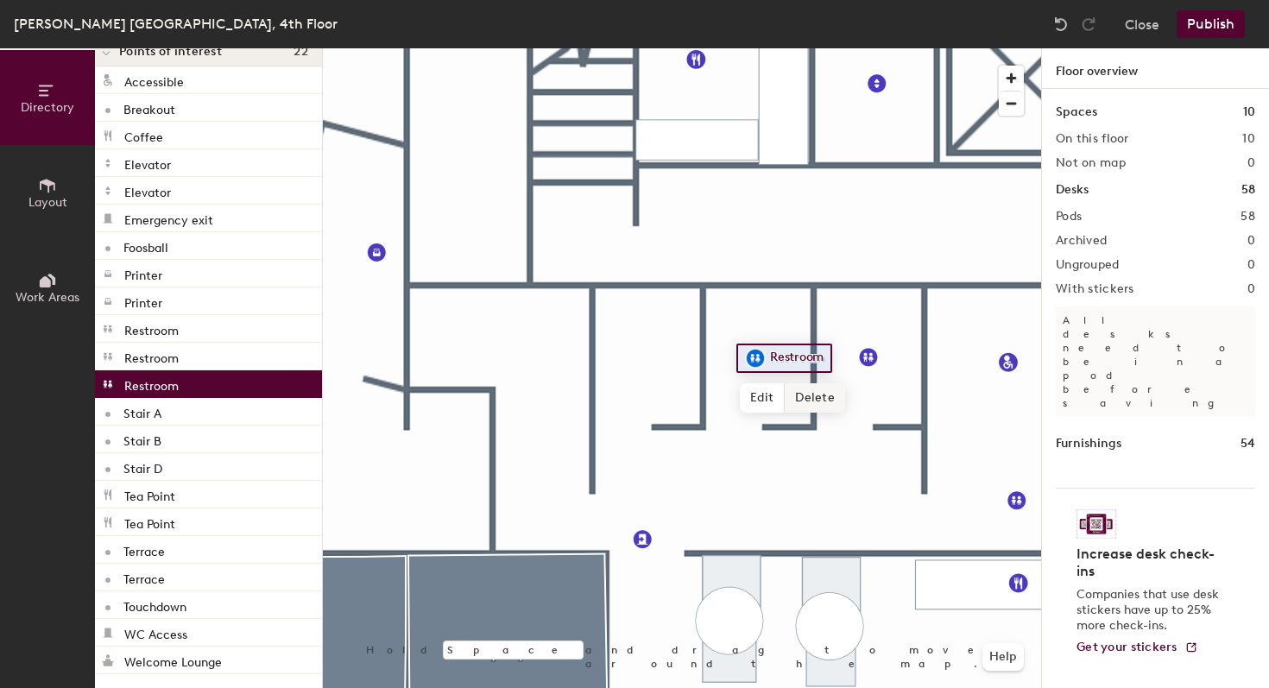
click at [795, 395] on span "Delete" at bounding box center [815, 397] width 60 height 29
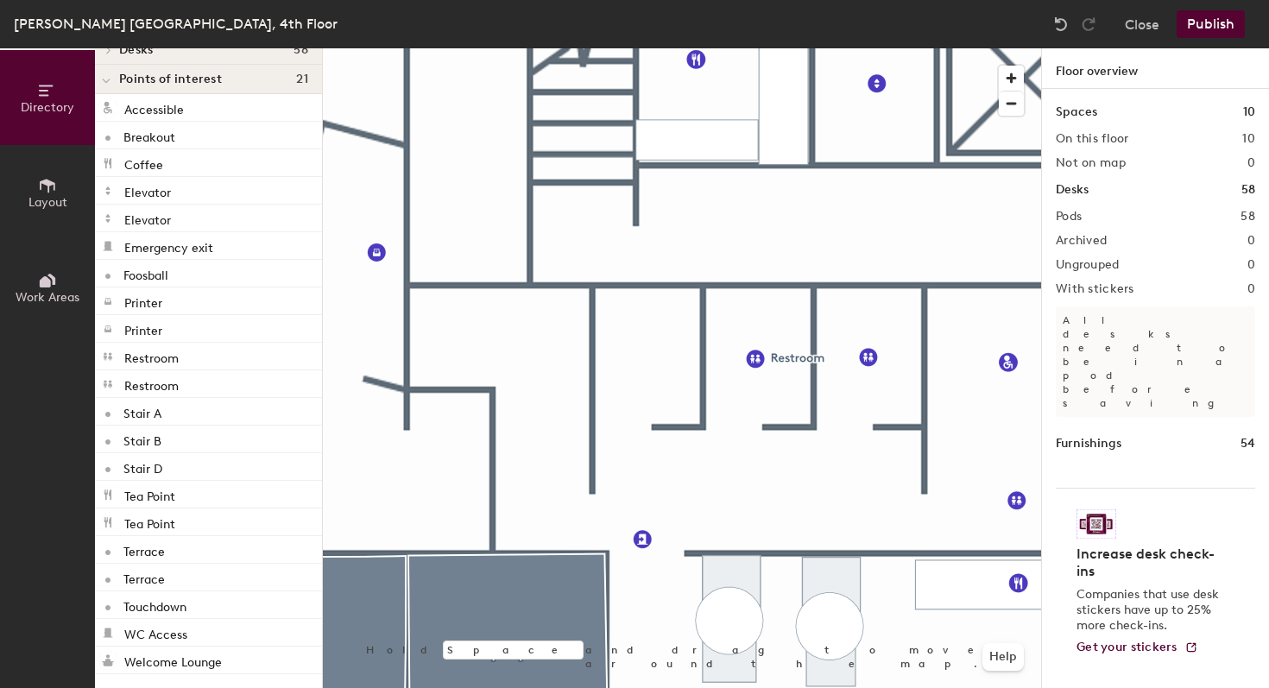
scroll to position [83, 0]
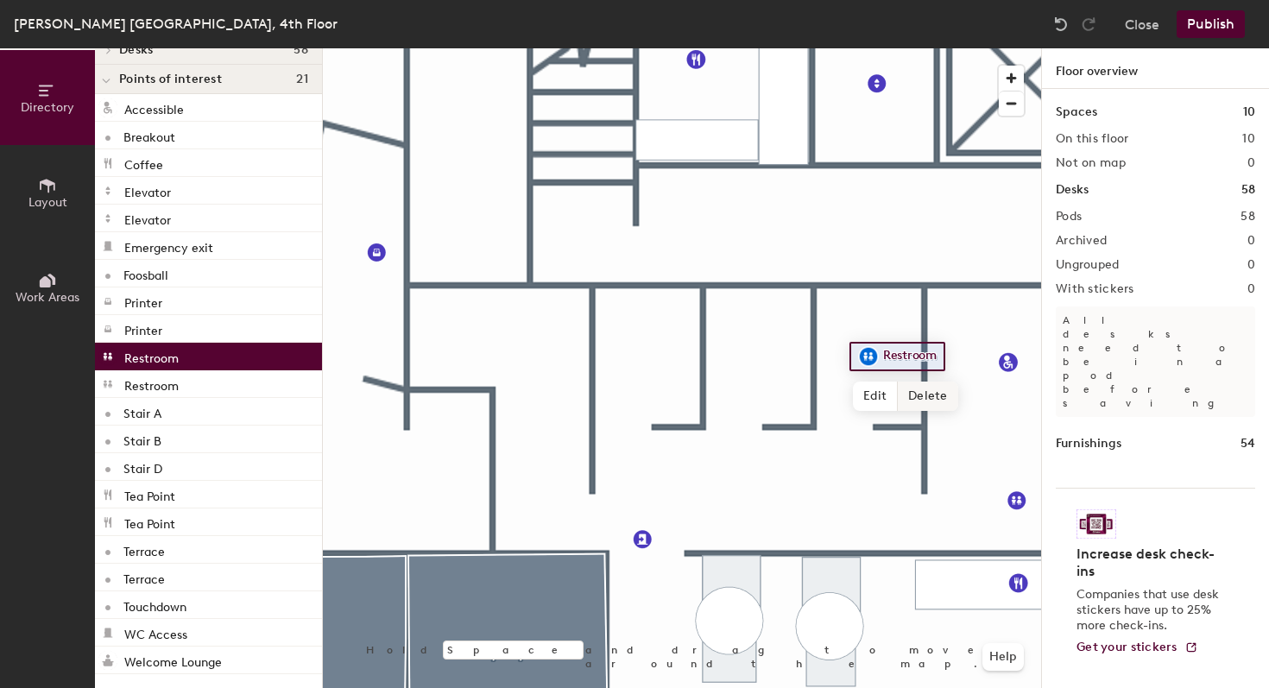
click at [908, 397] on span "Delete" at bounding box center [928, 395] width 60 height 29
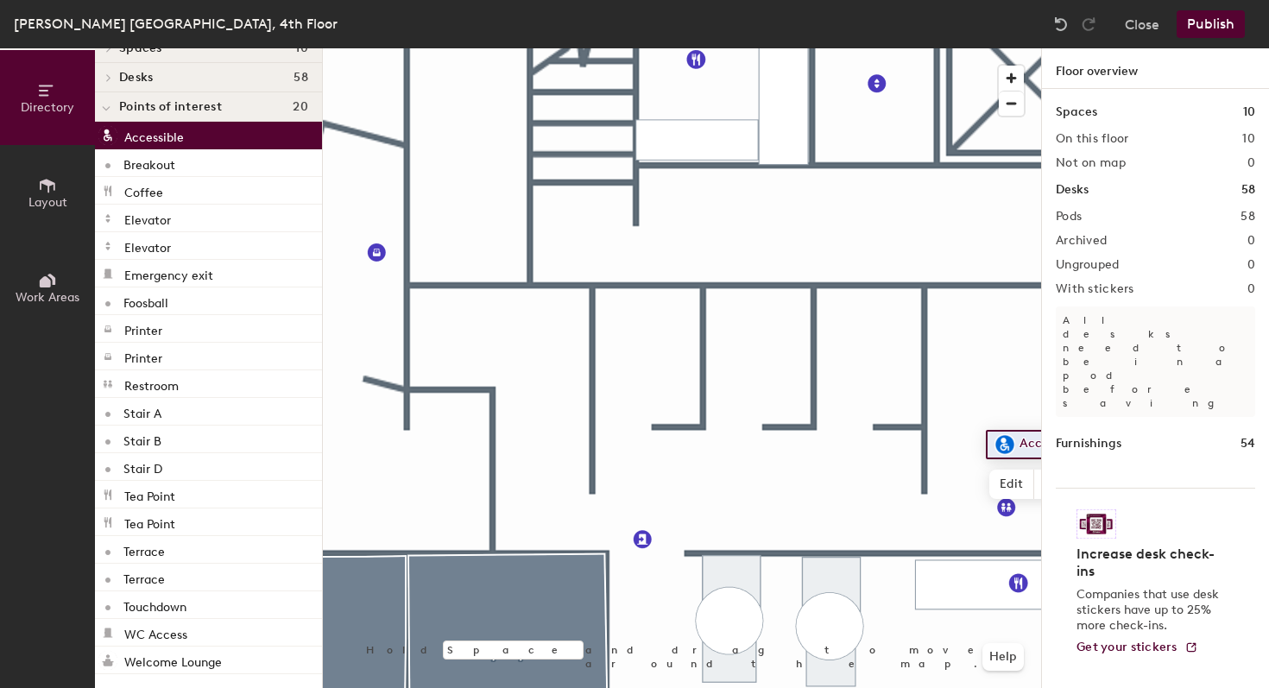
click at [48, 199] on span "Layout" at bounding box center [47, 202] width 39 height 15
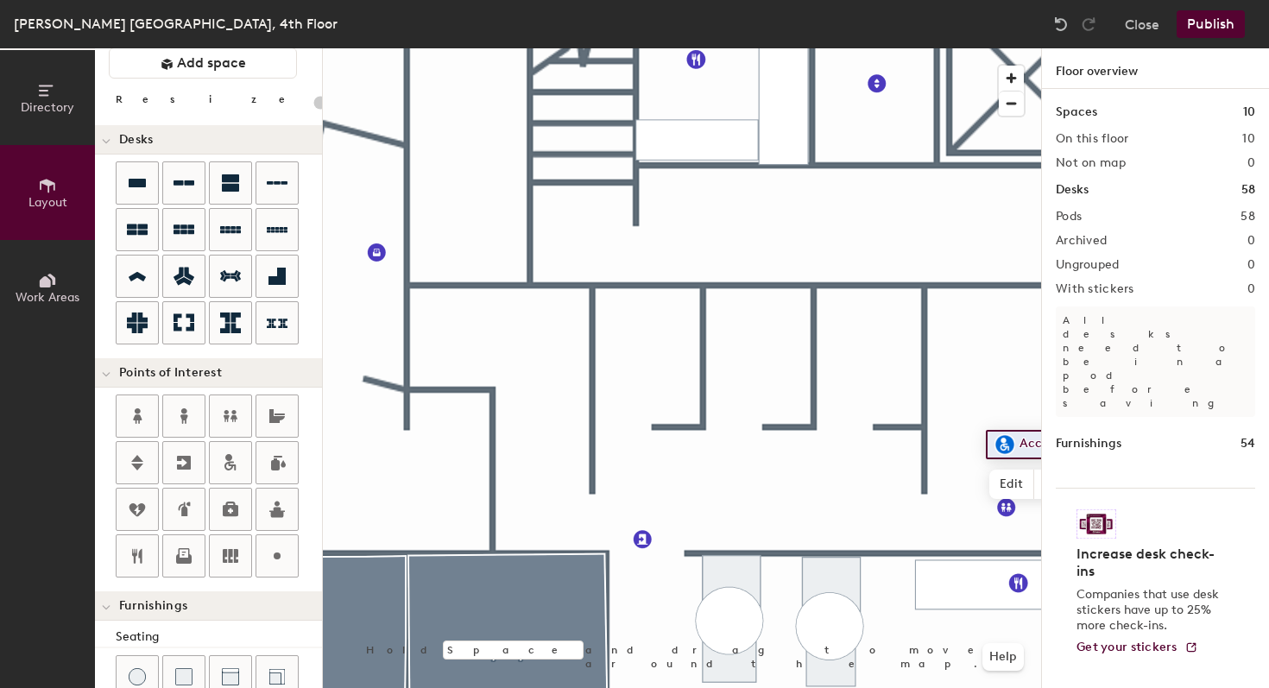
click at [54, 278] on icon at bounding box center [51, 279] width 8 height 11
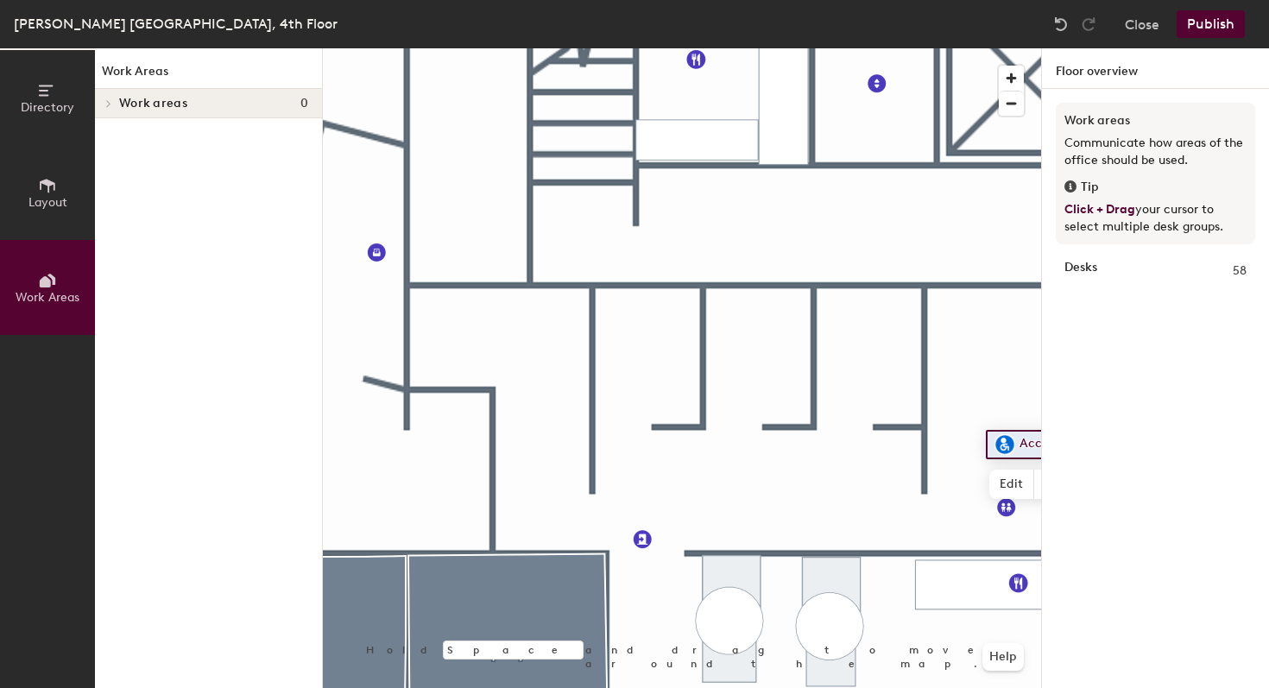
click at [54, 187] on icon at bounding box center [48, 186] width 16 height 14
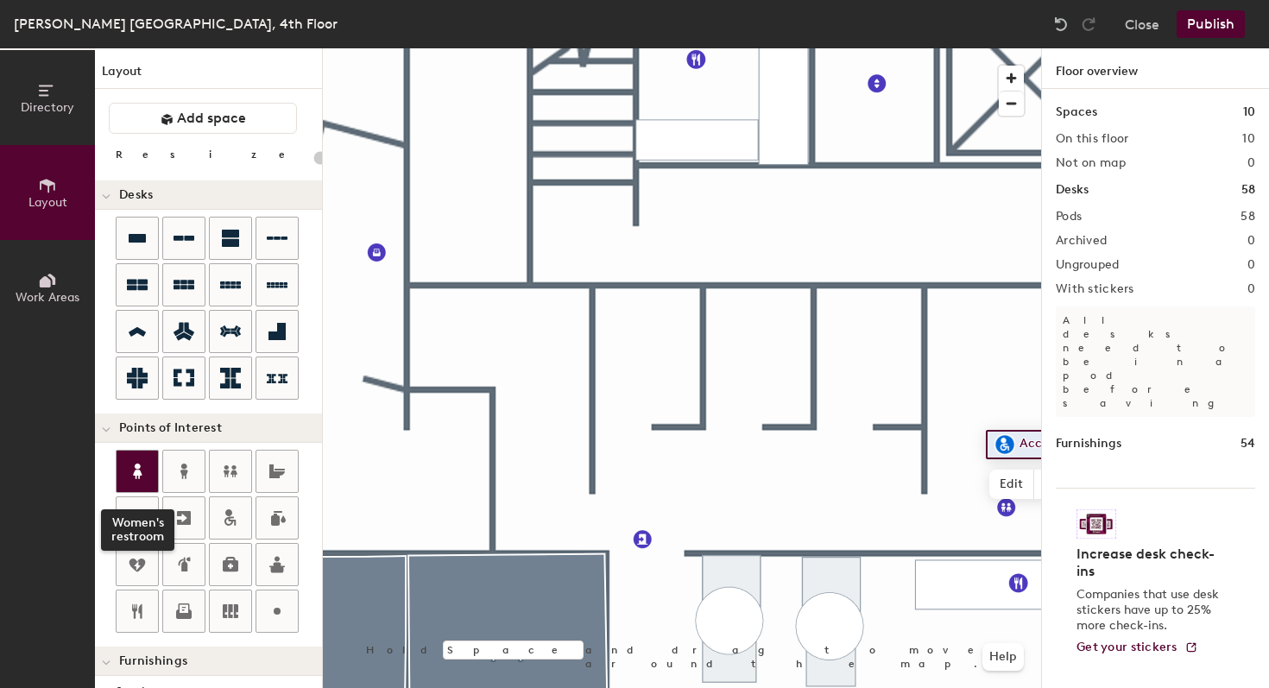
click at [139, 470] on icon at bounding box center [137, 471] width 9 height 16
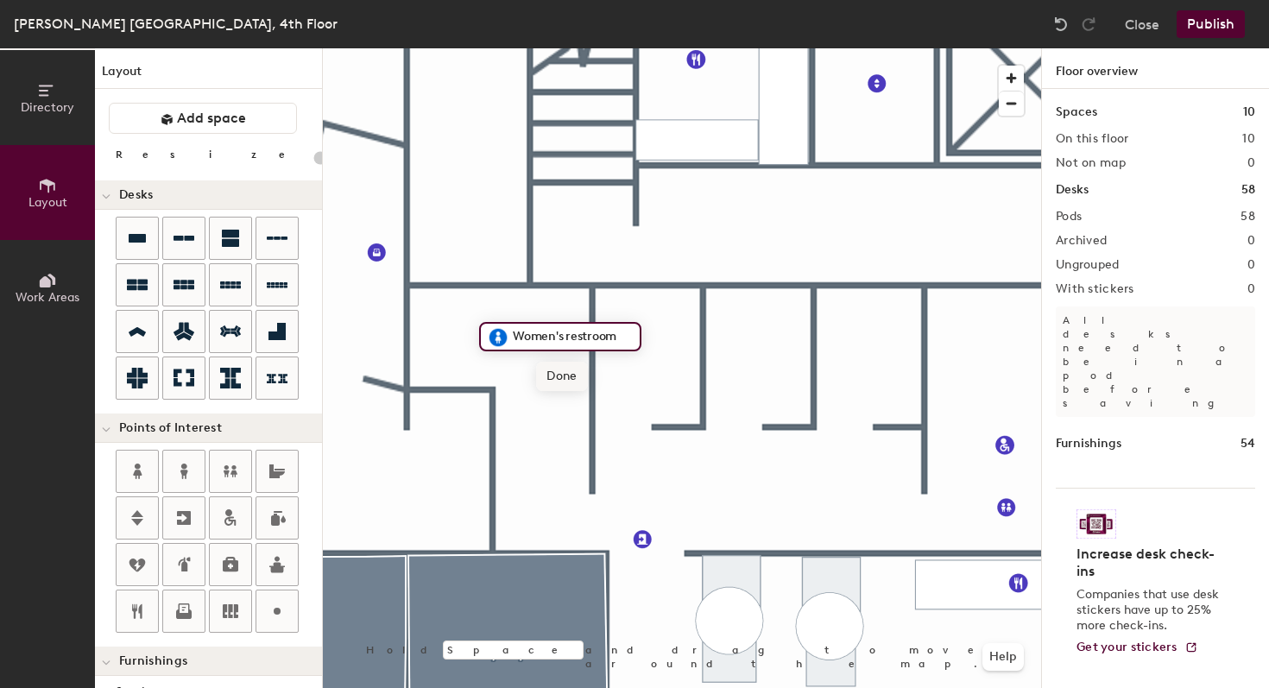
click at [552, 376] on span "Done" at bounding box center [561, 376] width 51 height 29
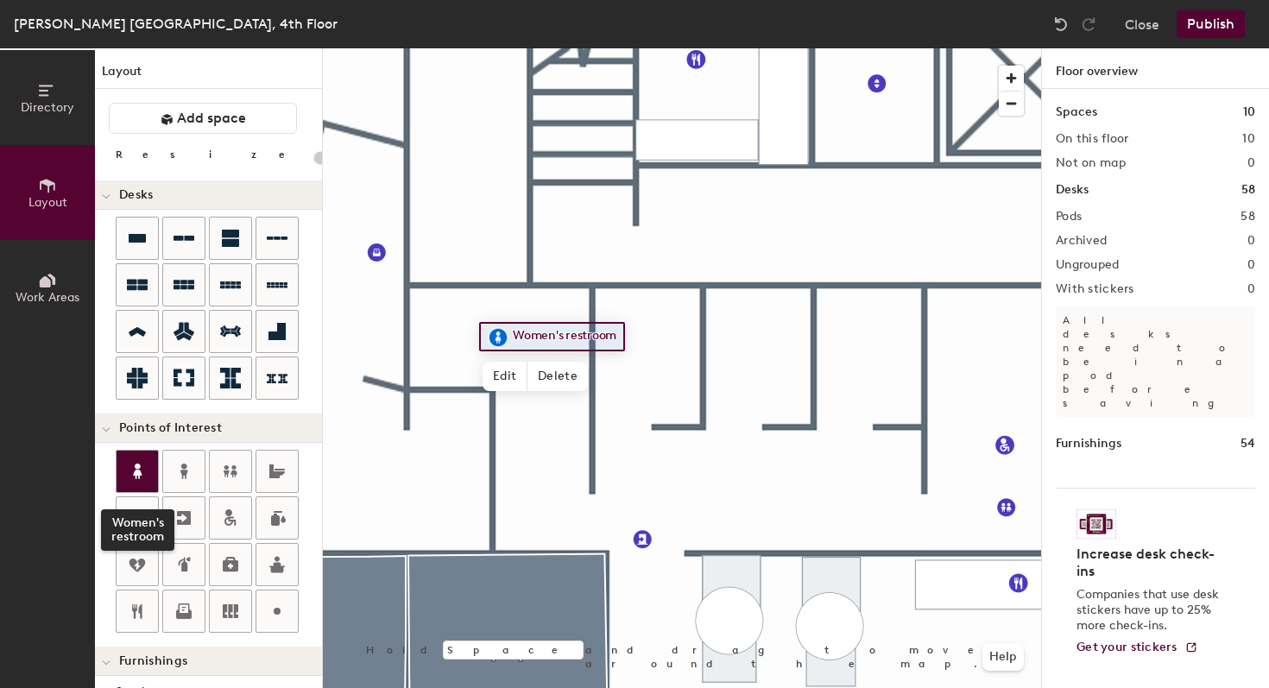
click at [136, 474] on icon at bounding box center [137, 471] width 9 height 16
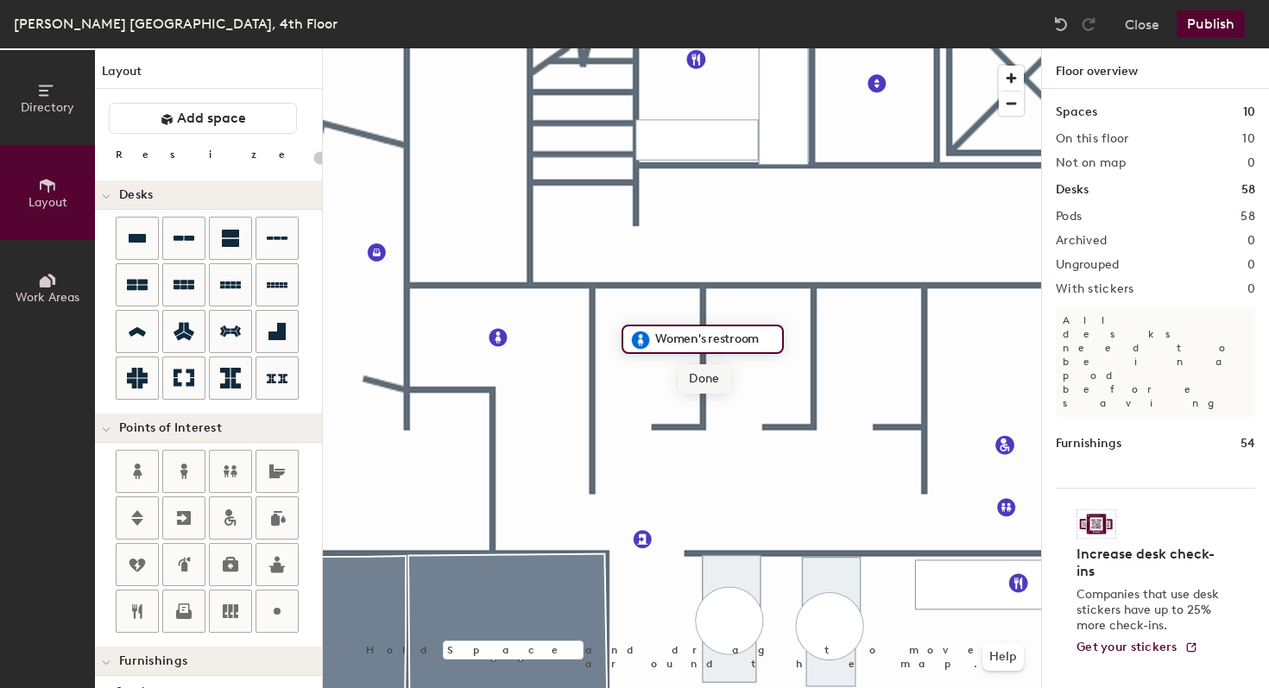
click at [682, 380] on span "Done" at bounding box center [703, 378] width 51 height 29
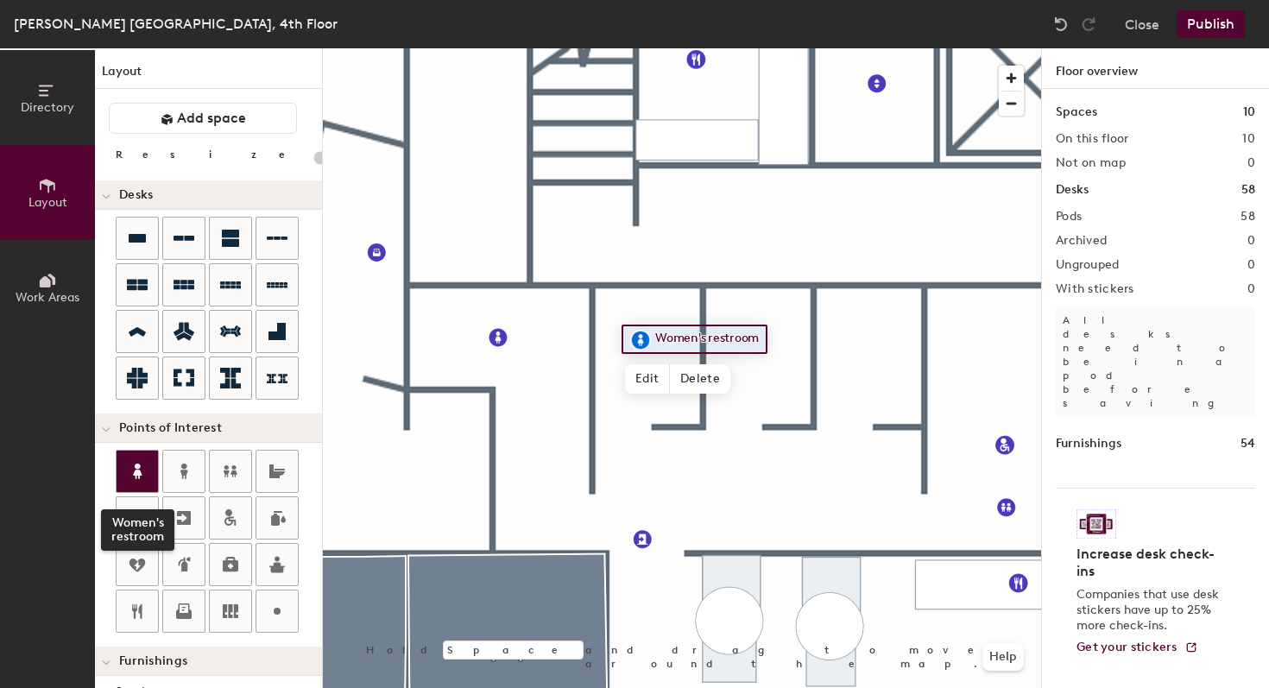
click at [155, 467] on div at bounding box center [137, 471] width 41 height 41
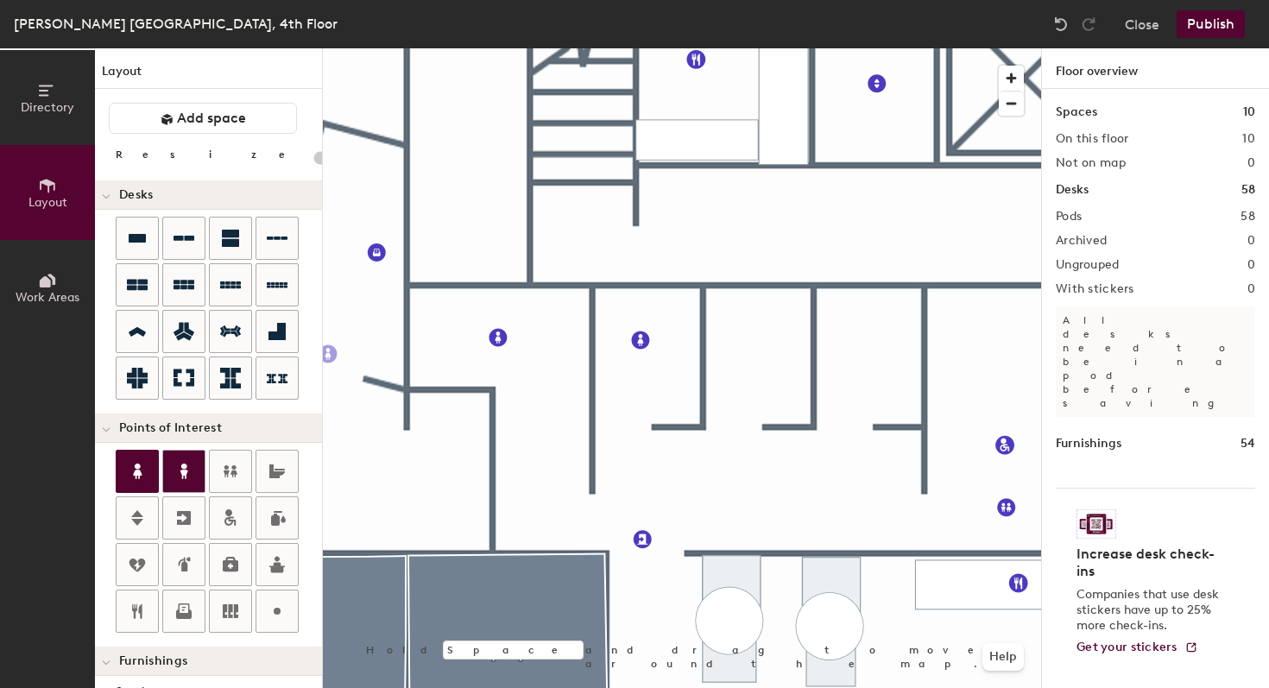
click at [185, 466] on icon at bounding box center [184, 471] width 8 height 16
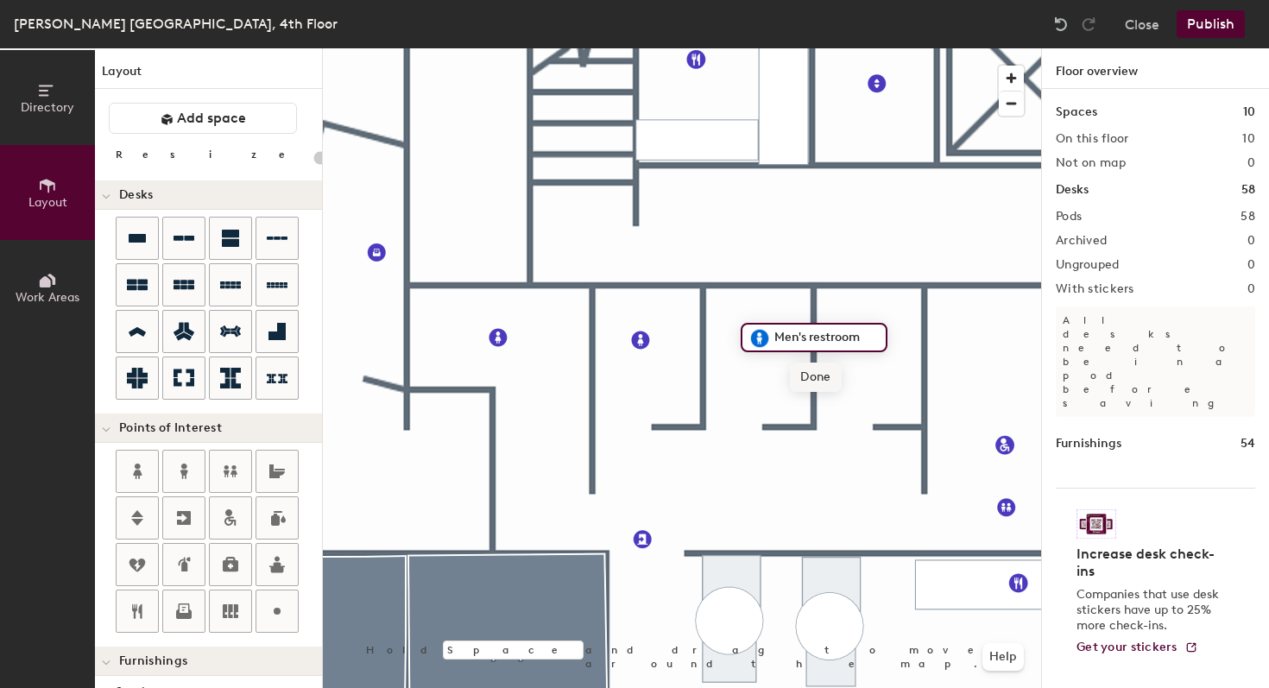
click at [824, 384] on span "Done" at bounding box center [815, 377] width 51 height 29
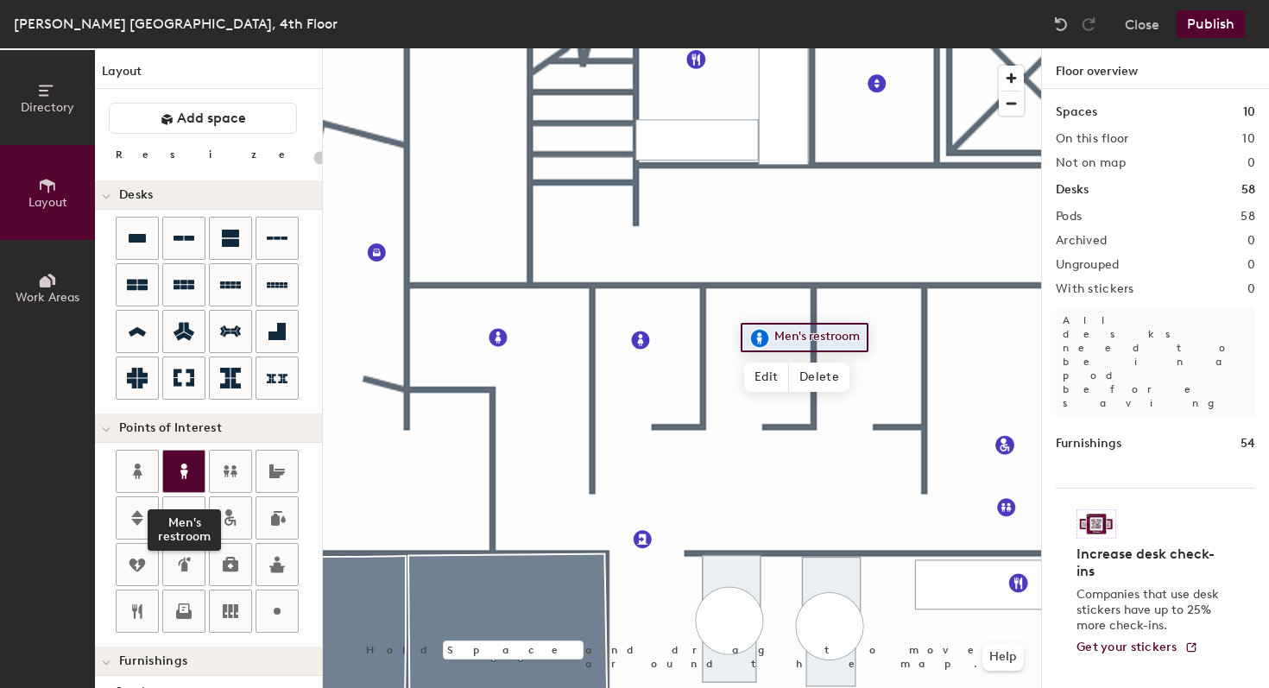
click at [187, 473] on icon at bounding box center [183, 471] width 21 height 21
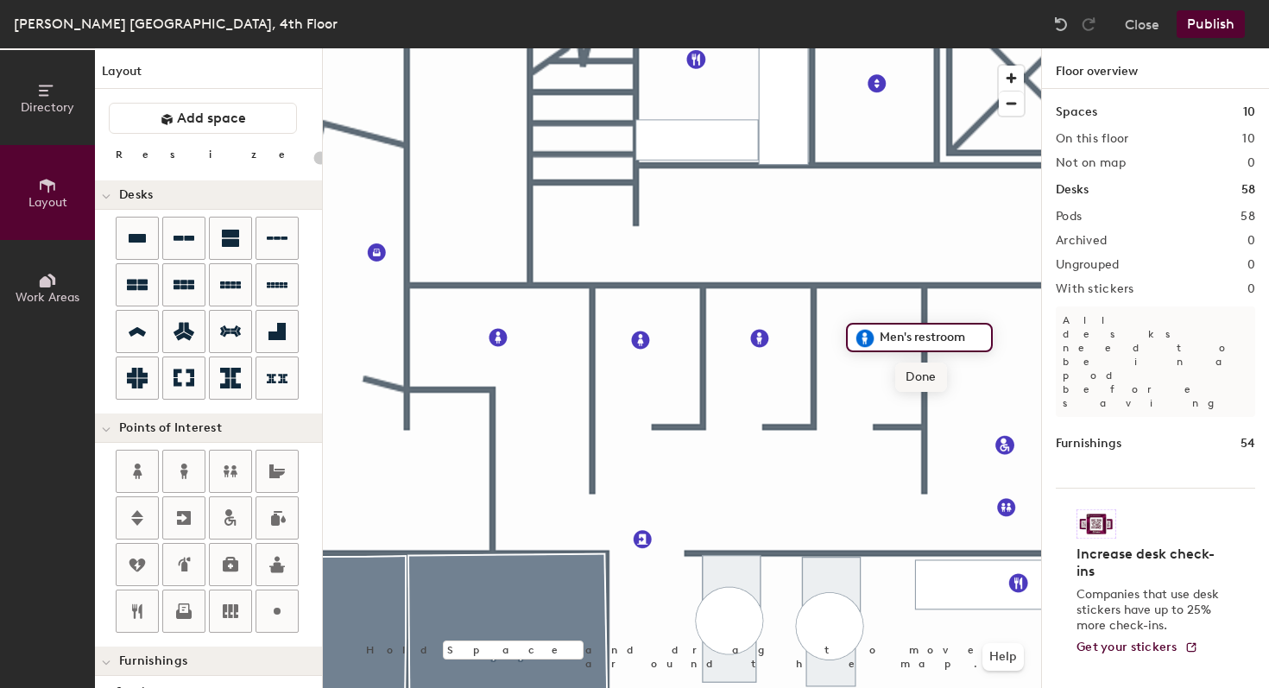
click at [932, 383] on span "Done" at bounding box center [920, 377] width 51 height 29
click at [1226, 27] on button "Publish" at bounding box center [1210, 24] width 68 height 28
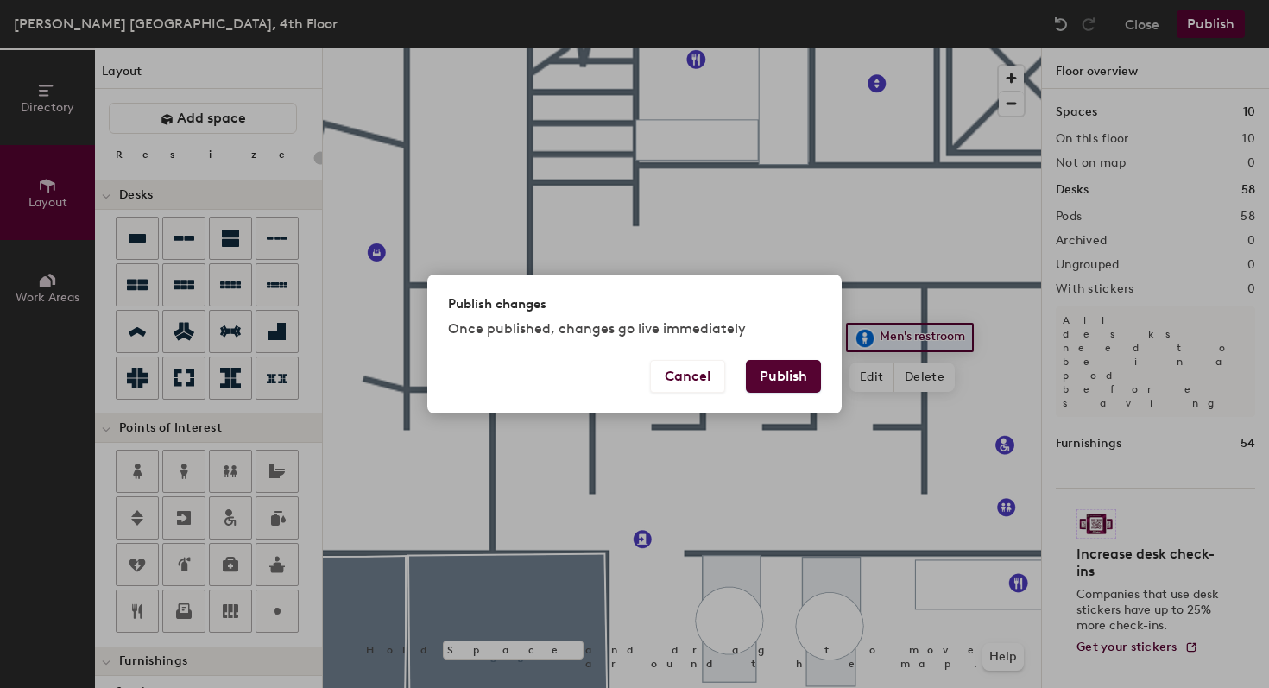
click at [788, 378] on button "Publish" at bounding box center [783, 376] width 75 height 33
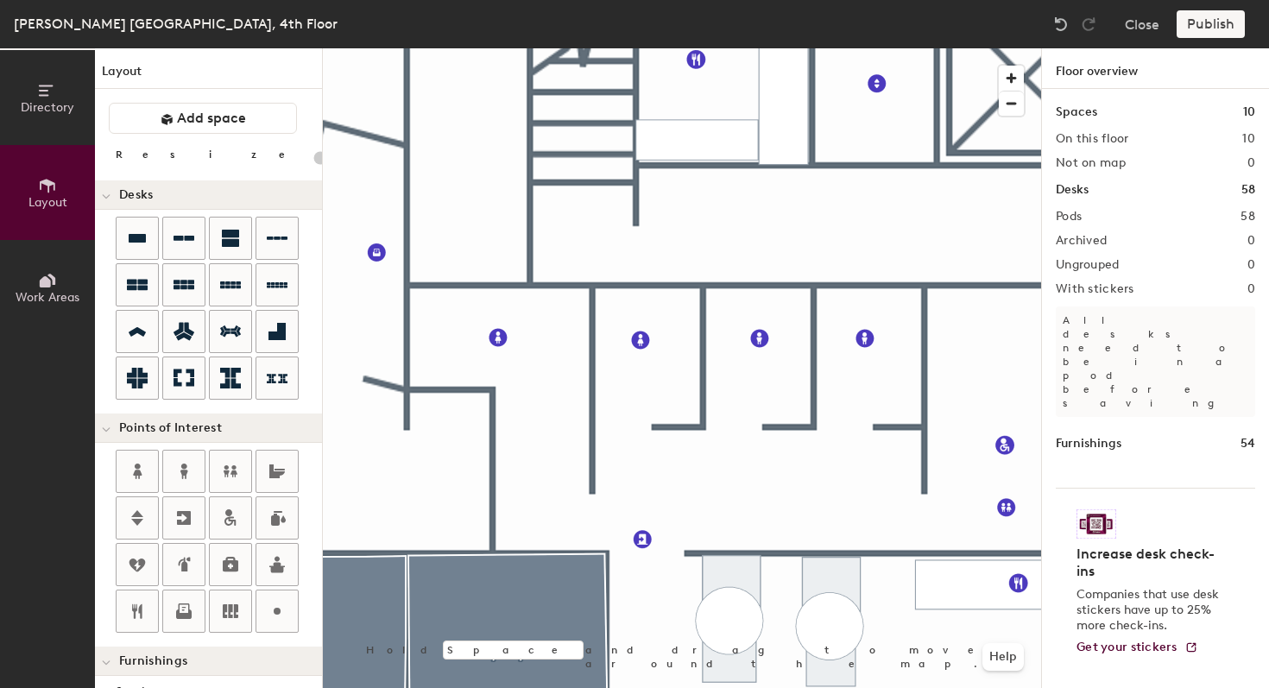
type input "20"
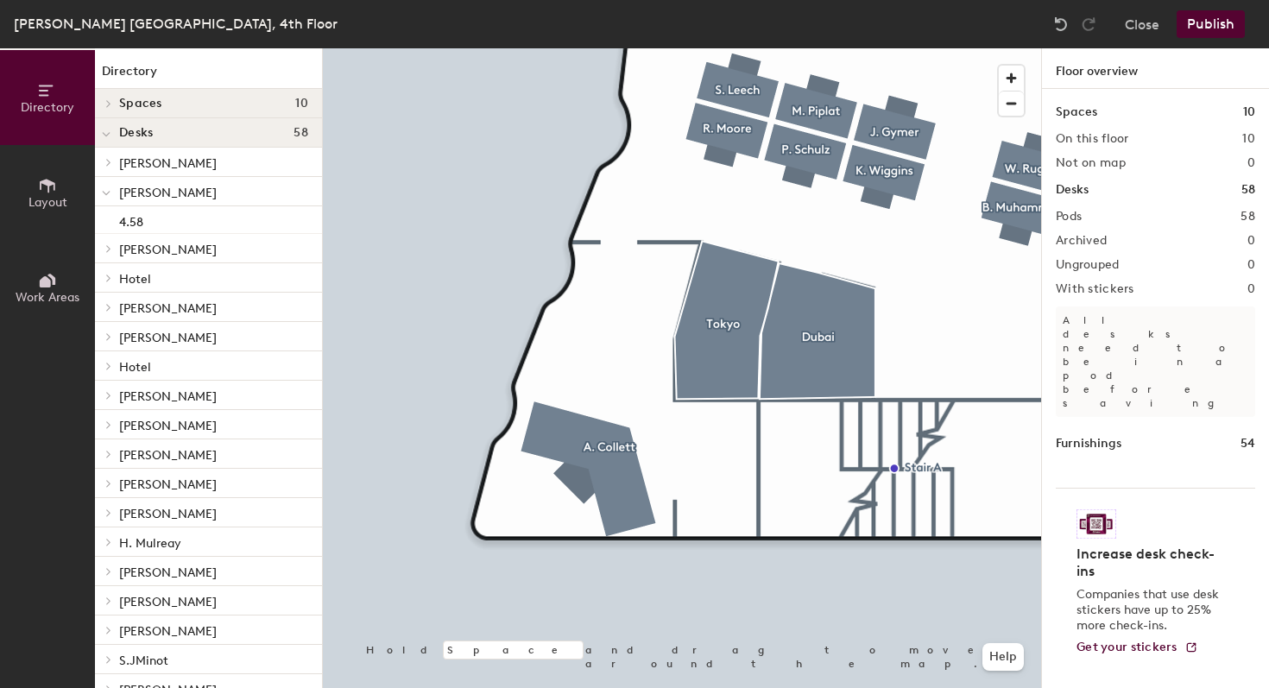
click at [46, 180] on icon at bounding box center [48, 186] width 16 height 14
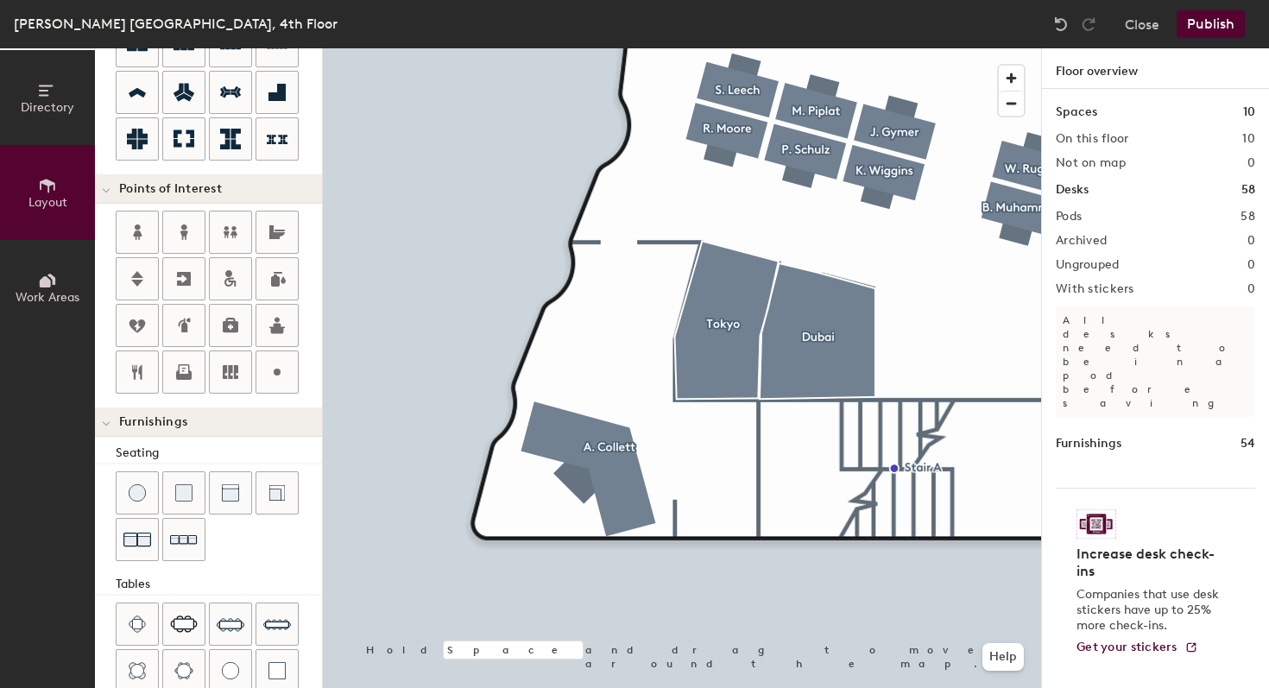
scroll to position [402, 0]
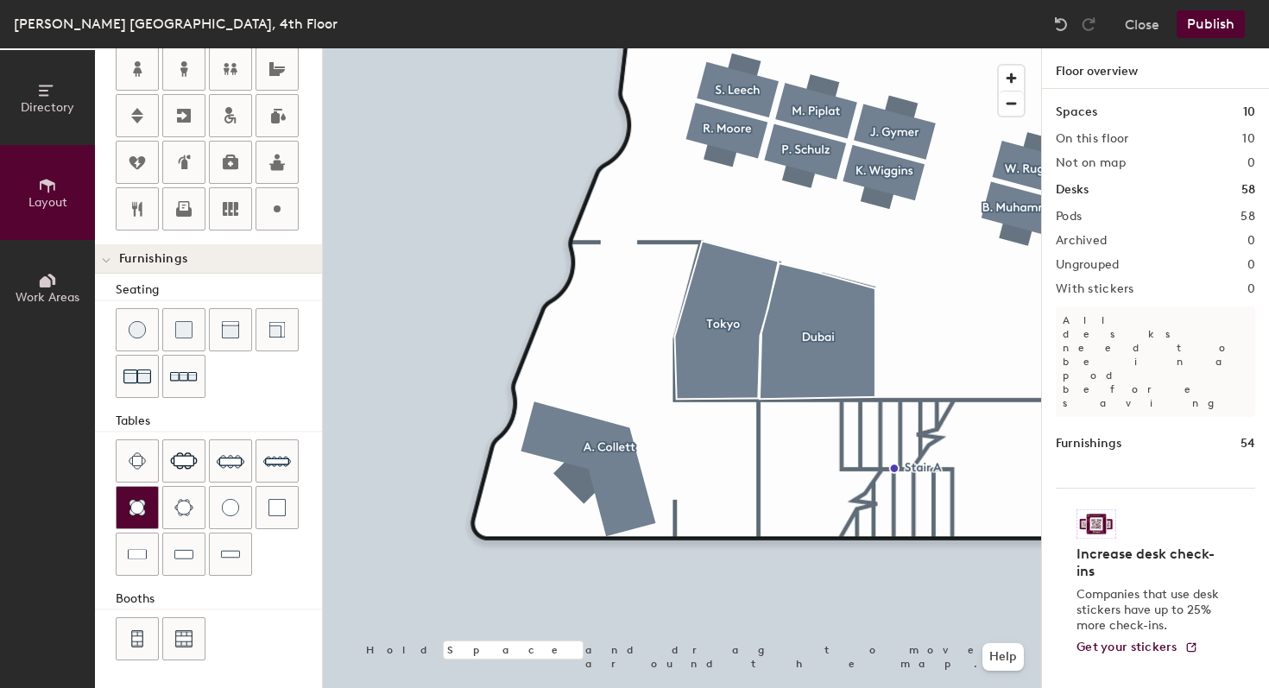
click at [135, 509] on img at bounding box center [137, 507] width 17 height 17
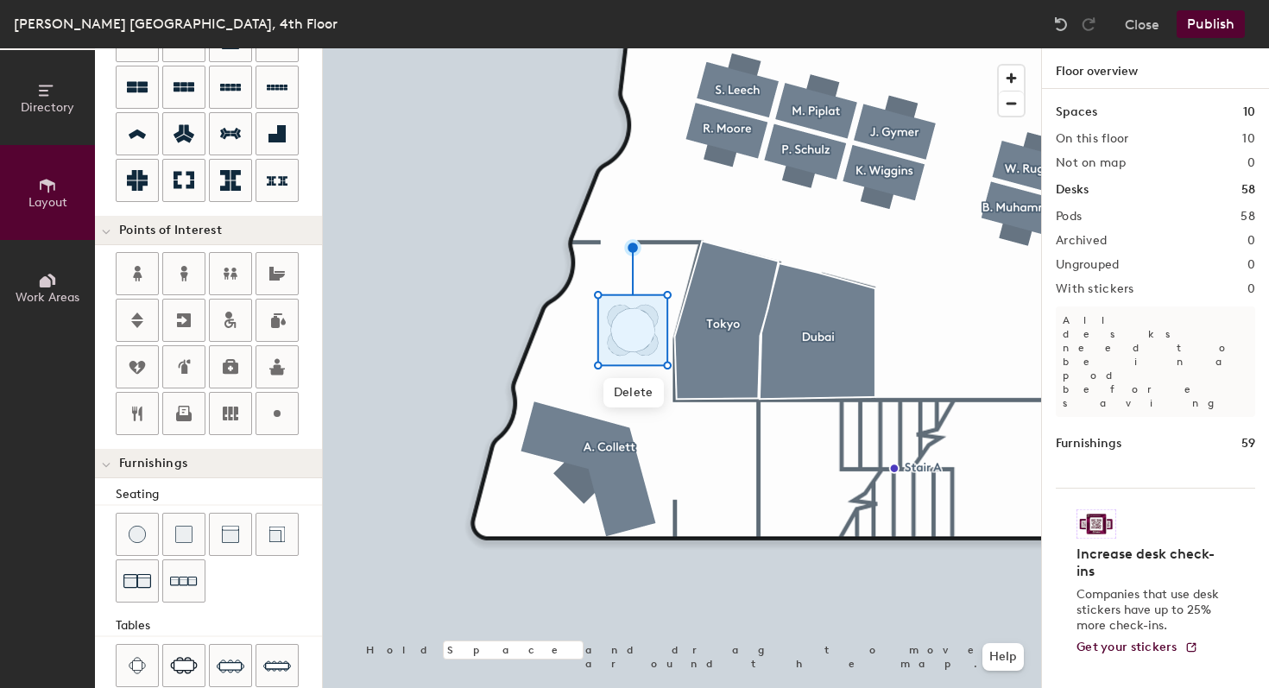
scroll to position [0, 0]
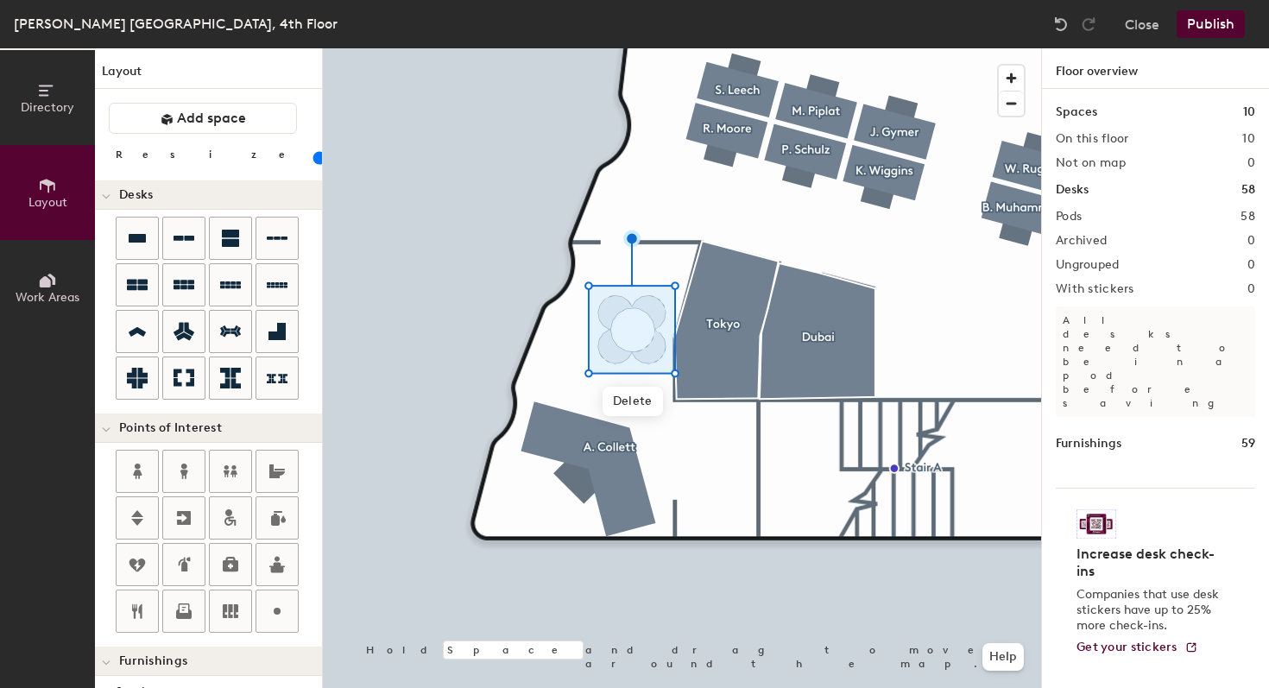
click at [313, 157] on input "range" at bounding box center [313, 158] width 0 height 14
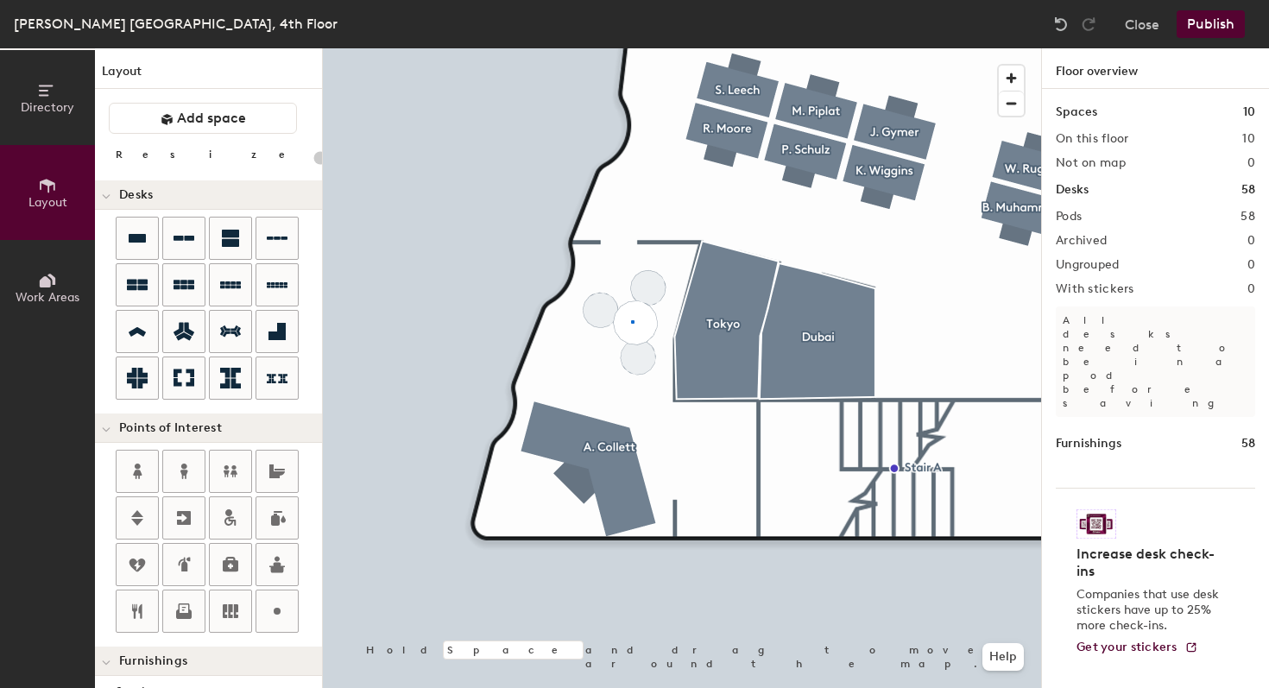
click at [632, 48] on div at bounding box center [682, 48] width 718 height 0
click at [313, 158] on input "range" at bounding box center [313, 158] width 0 height 14
click at [313, 157] on input "range" at bounding box center [313, 158] width 0 height 14
click at [313, 158] on input "range" at bounding box center [313, 158] width 0 height 14
click at [567, 48] on div at bounding box center [682, 48] width 718 height 0
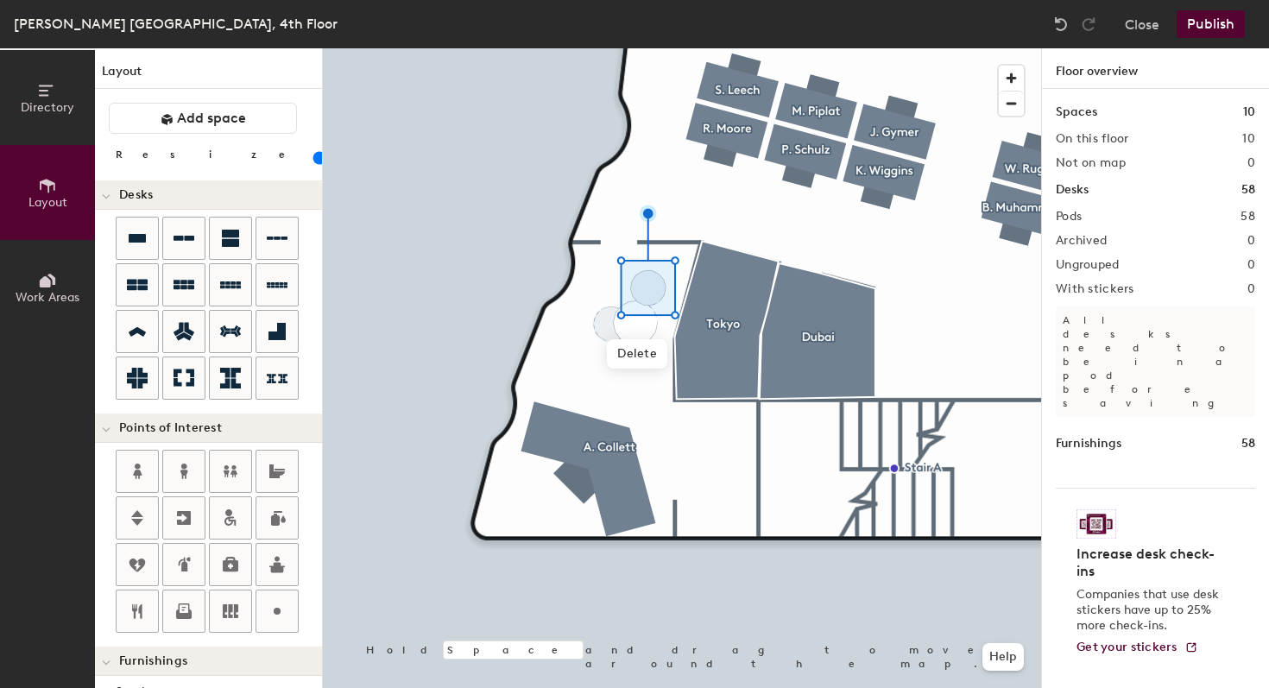
click at [661, 48] on div at bounding box center [682, 48] width 718 height 0
click at [1203, 21] on button "Publish" at bounding box center [1210, 24] width 68 height 28
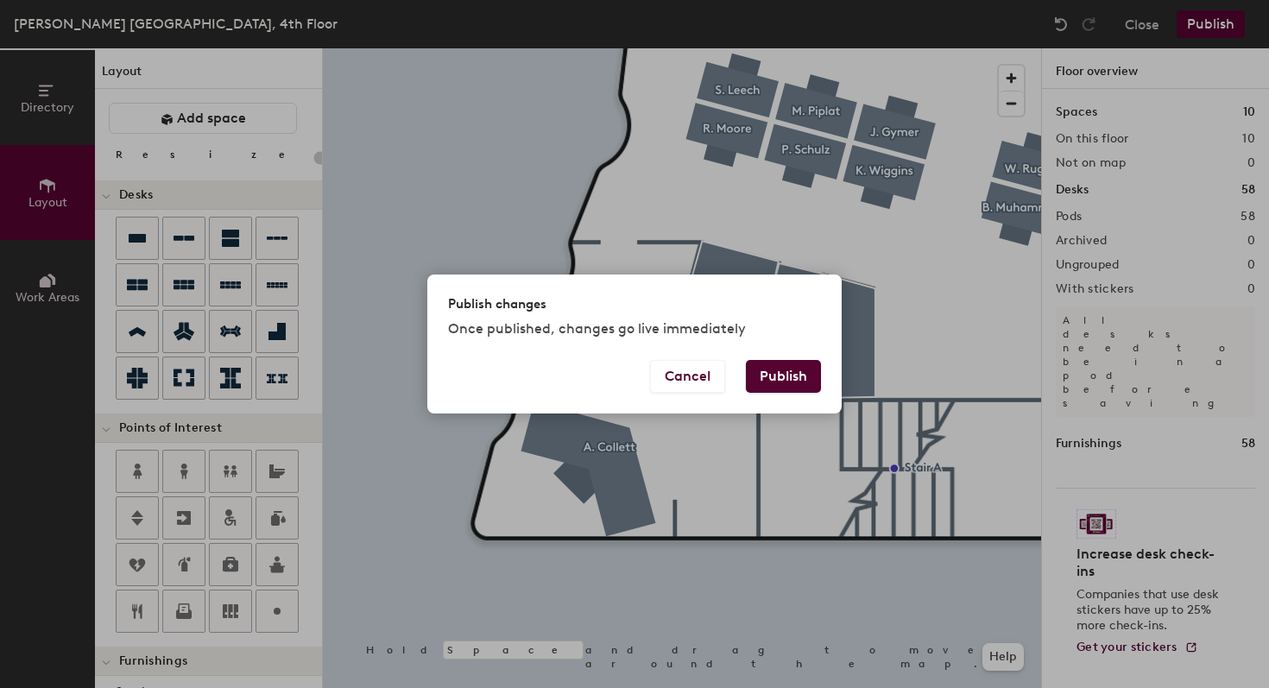
click at [771, 388] on button "Publish" at bounding box center [783, 376] width 75 height 33
type input "20"
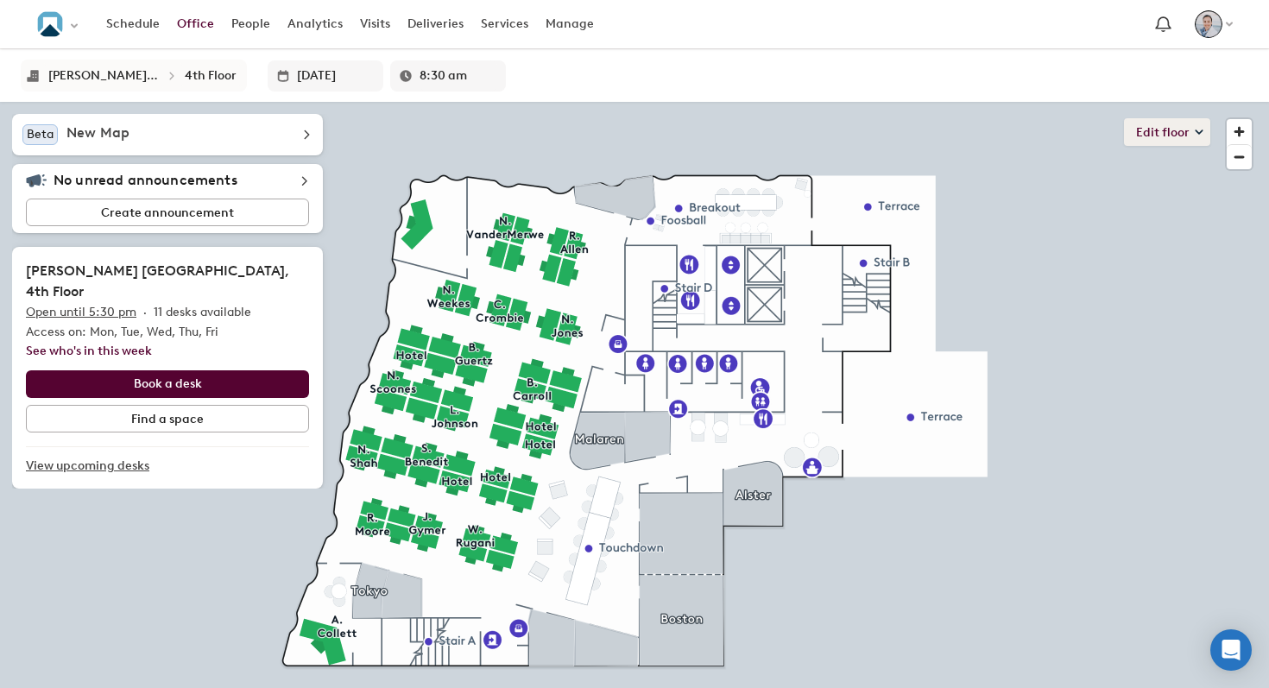
click at [1161, 133] on button "Edit floor" at bounding box center [1167, 132] width 86 height 28
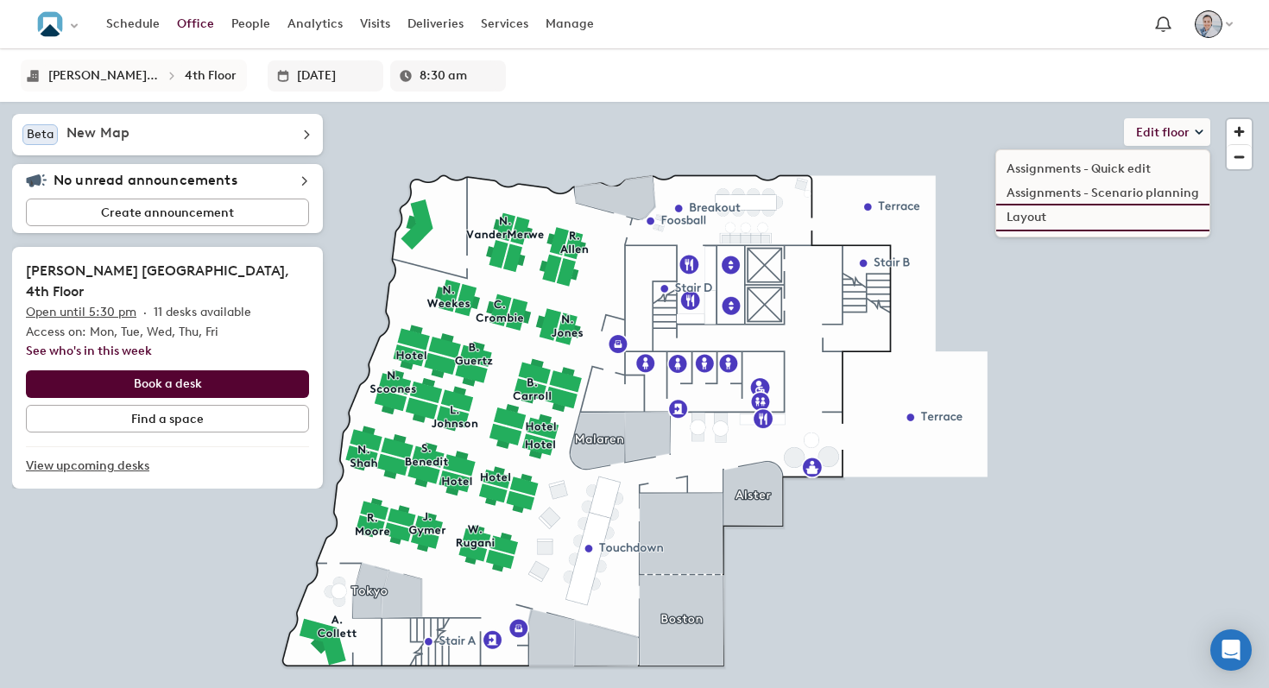
click at [1018, 219] on li "Layout" at bounding box center [1102, 217] width 213 height 24
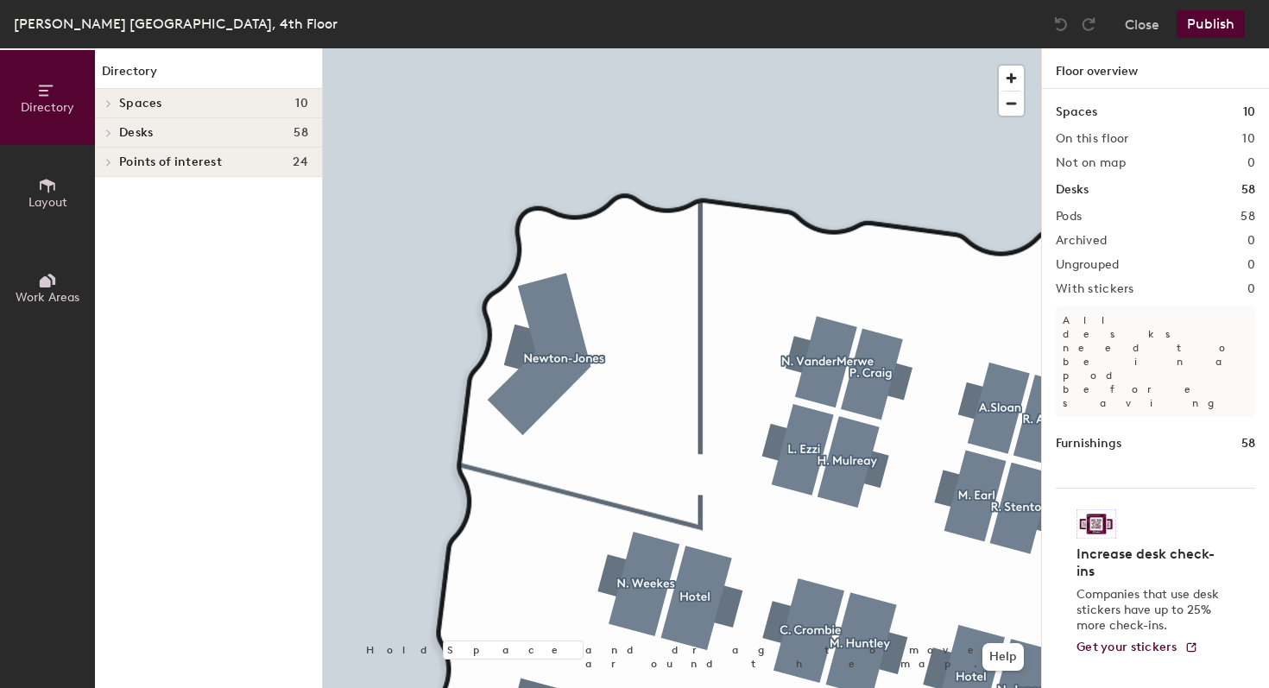
click at [36, 184] on button "Layout" at bounding box center [47, 192] width 95 height 95
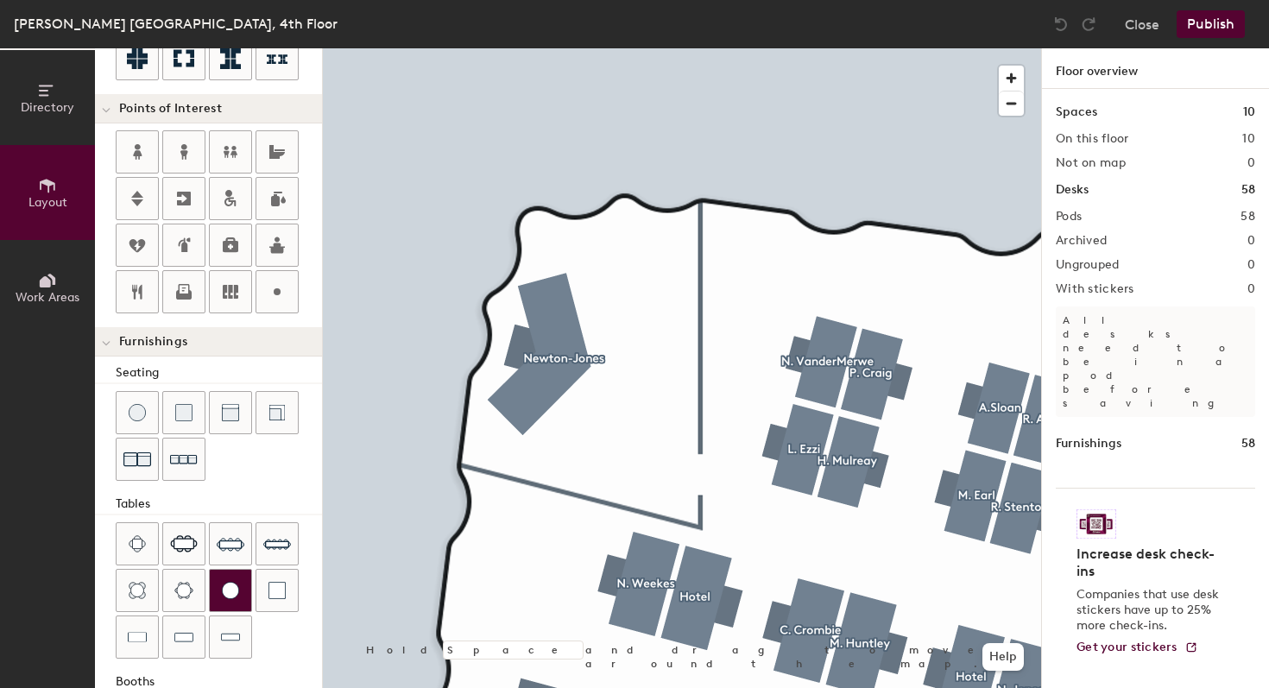
scroll to position [402, 0]
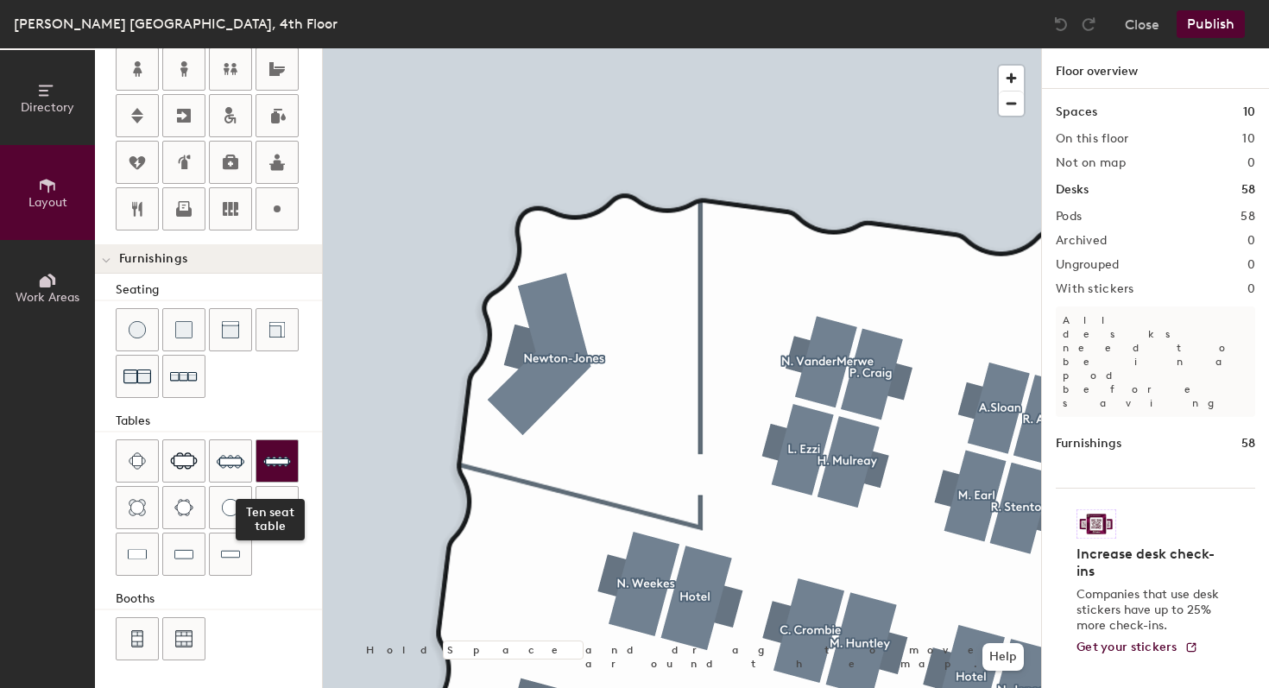
click at [265, 463] on img at bounding box center [277, 461] width 28 height 28
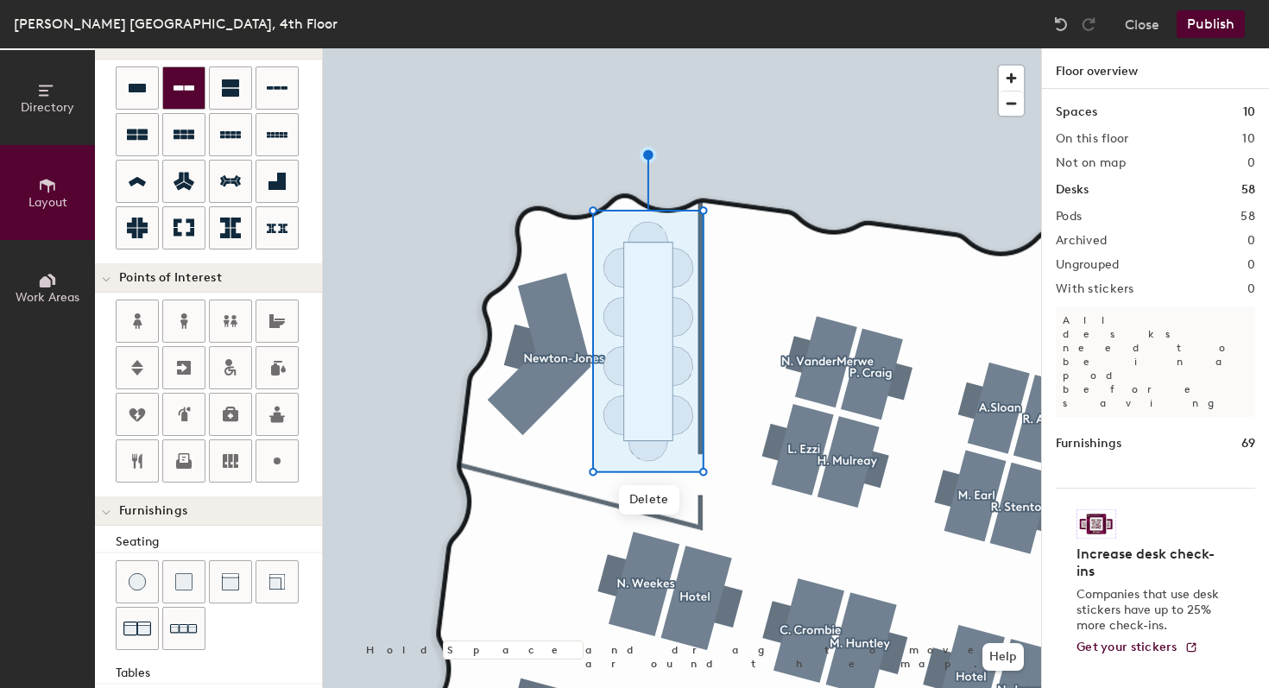
scroll to position [0, 0]
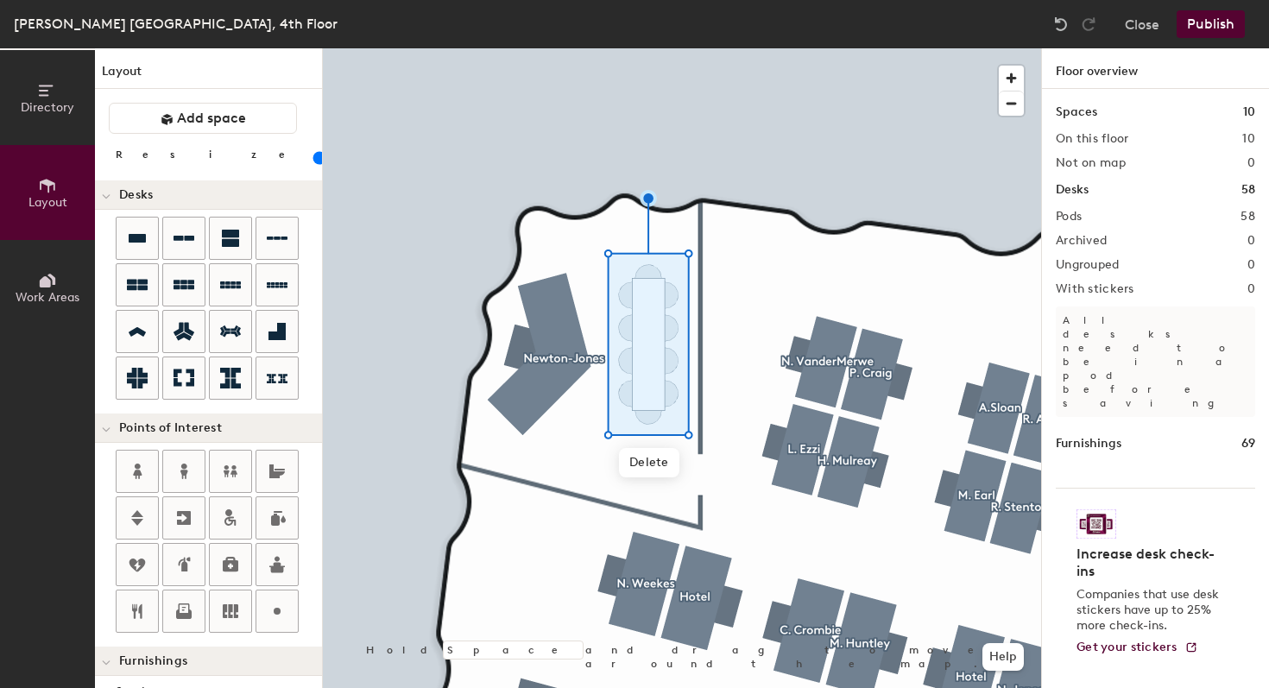
click at [313, 161] on input "range" at bounding box center [313, 158] width 0 height 14
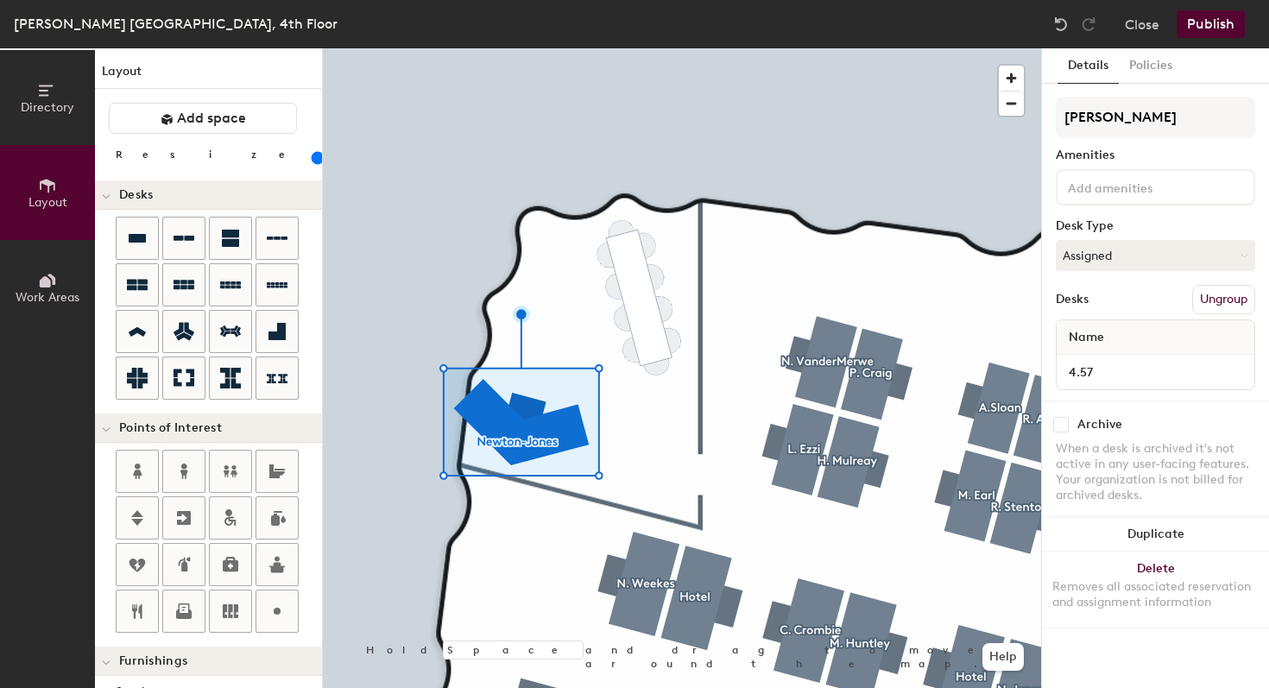
click at [313, 162] on input "range" at bounding box center [313, 158] width 0 height 14
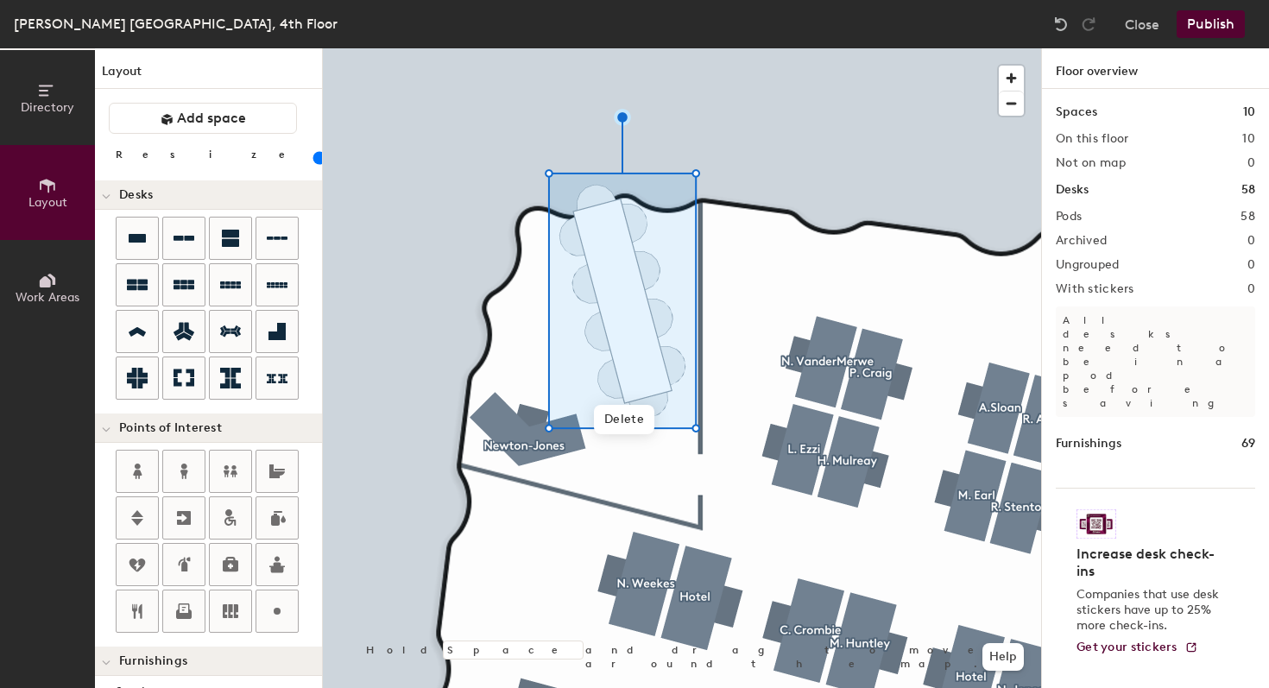
click at [313, 159] on input "range" at bounding box center [313, 158] width 0 height 14
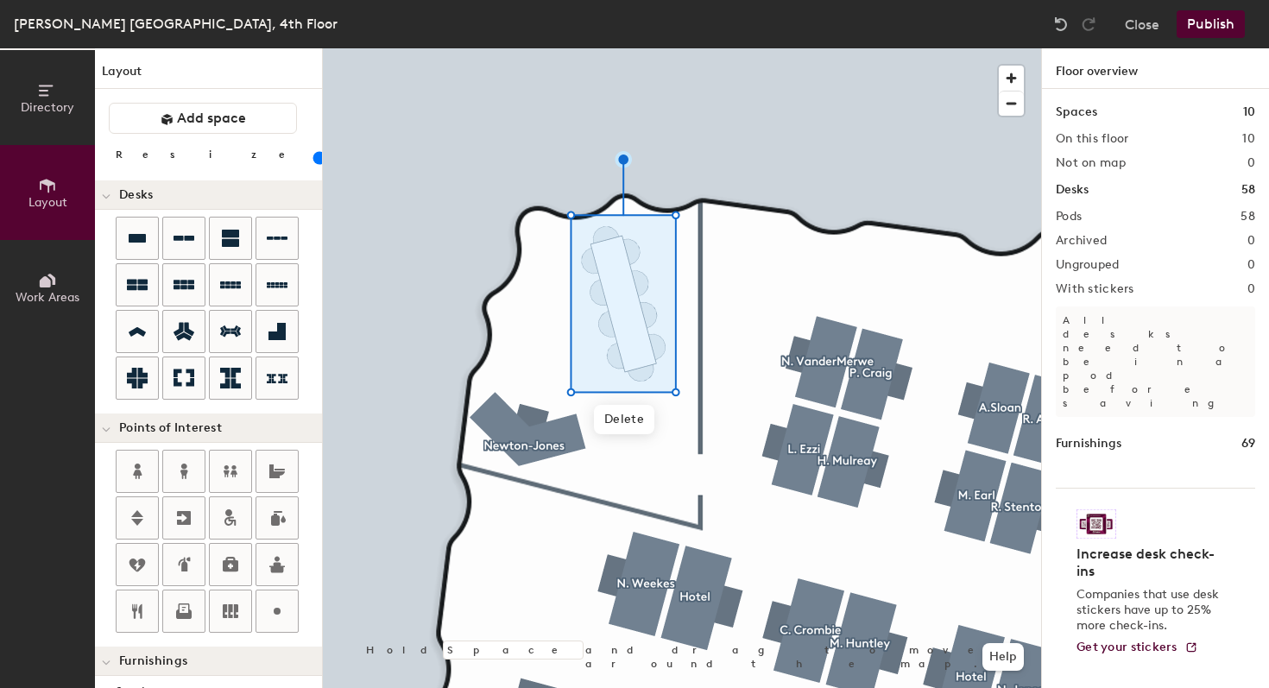
click at [1238, 20] on button "Publish" at bounding box center [1210, 24] width 68 height 28
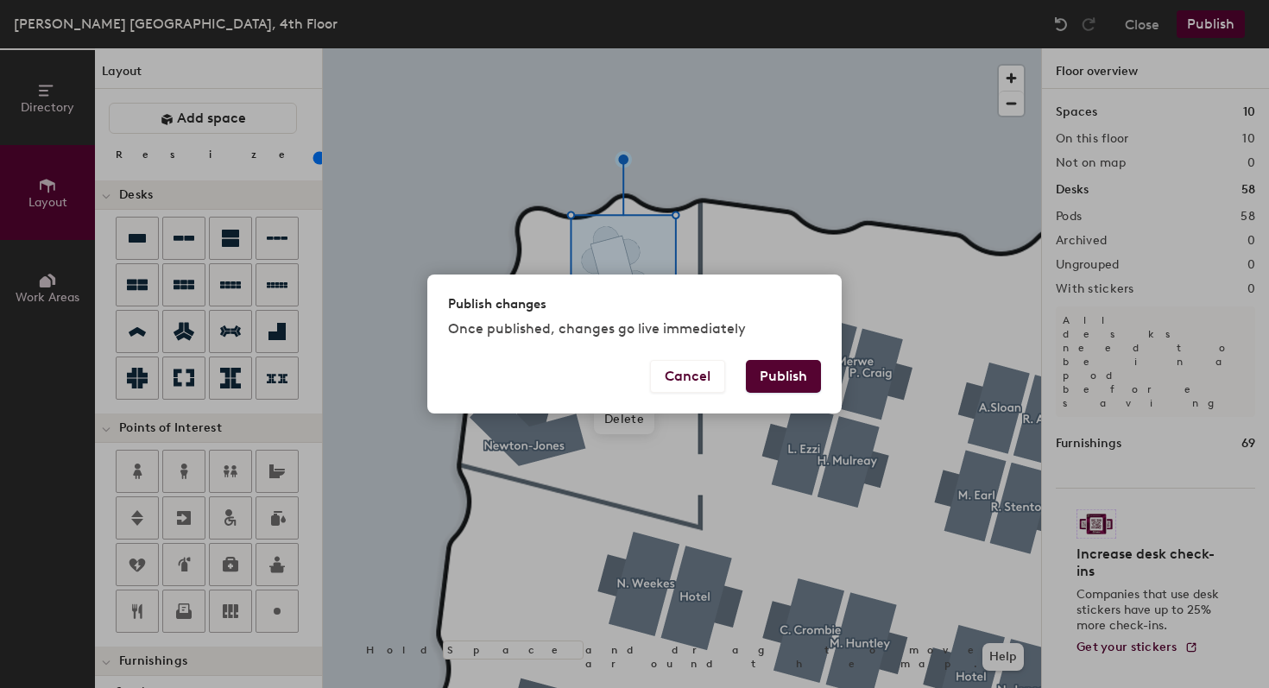
click at [810, 372] on button "Publish" at bounding box center [783, 376] width 75 height 33
type input "20"
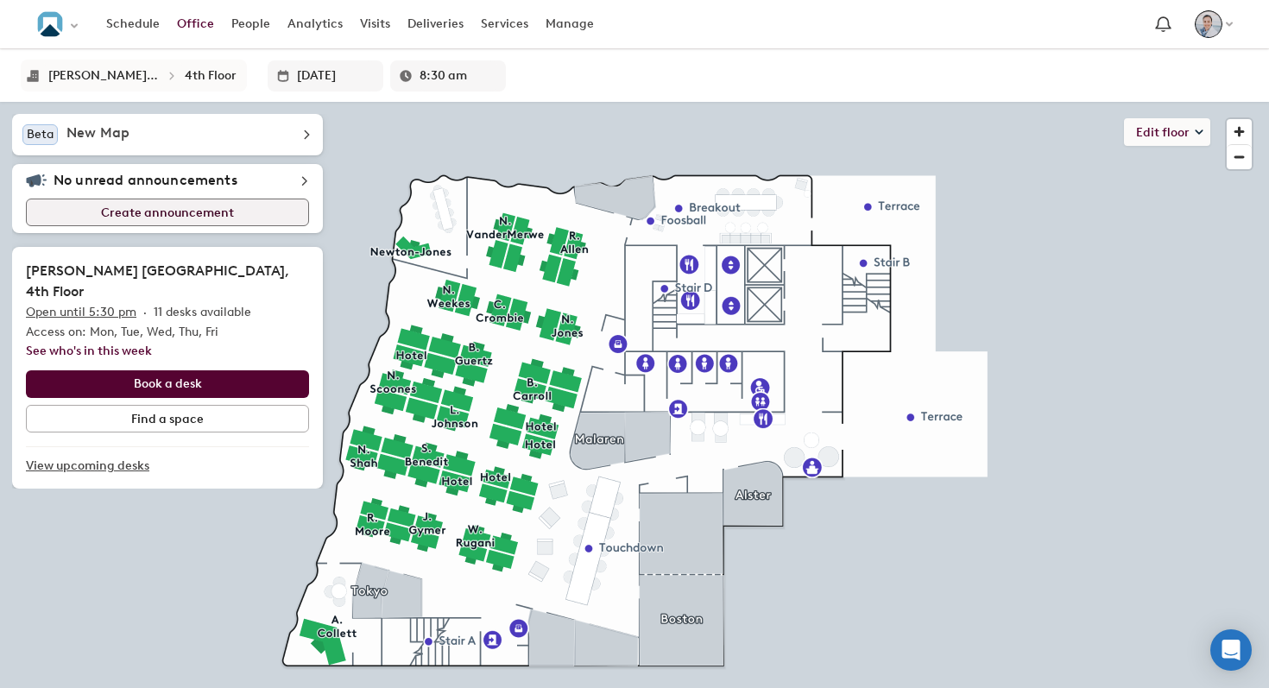
click at [171, 213] on button "Create announcement" at bounding box center [167, 213] width 283 height 28
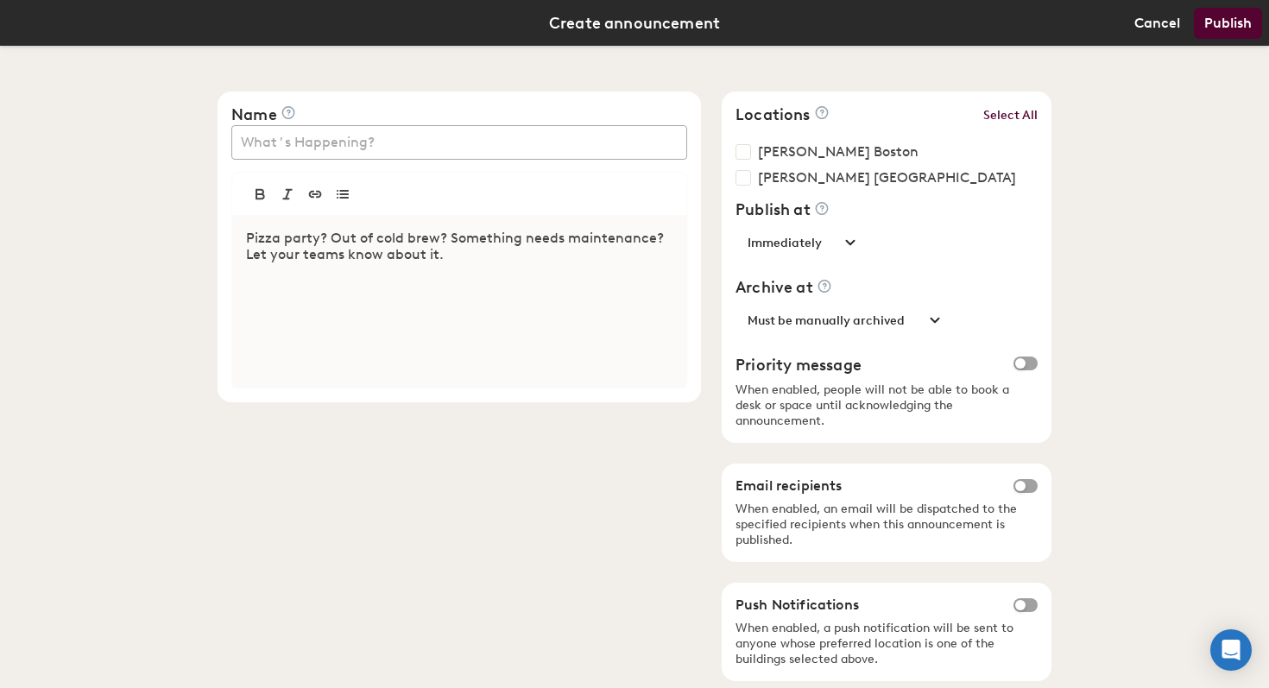
click at [388, 267] on div at bounding box center [459, 301] width 454 height 173
click at [269, 232] on p at bounding box center [459, 238] width 426 height 16
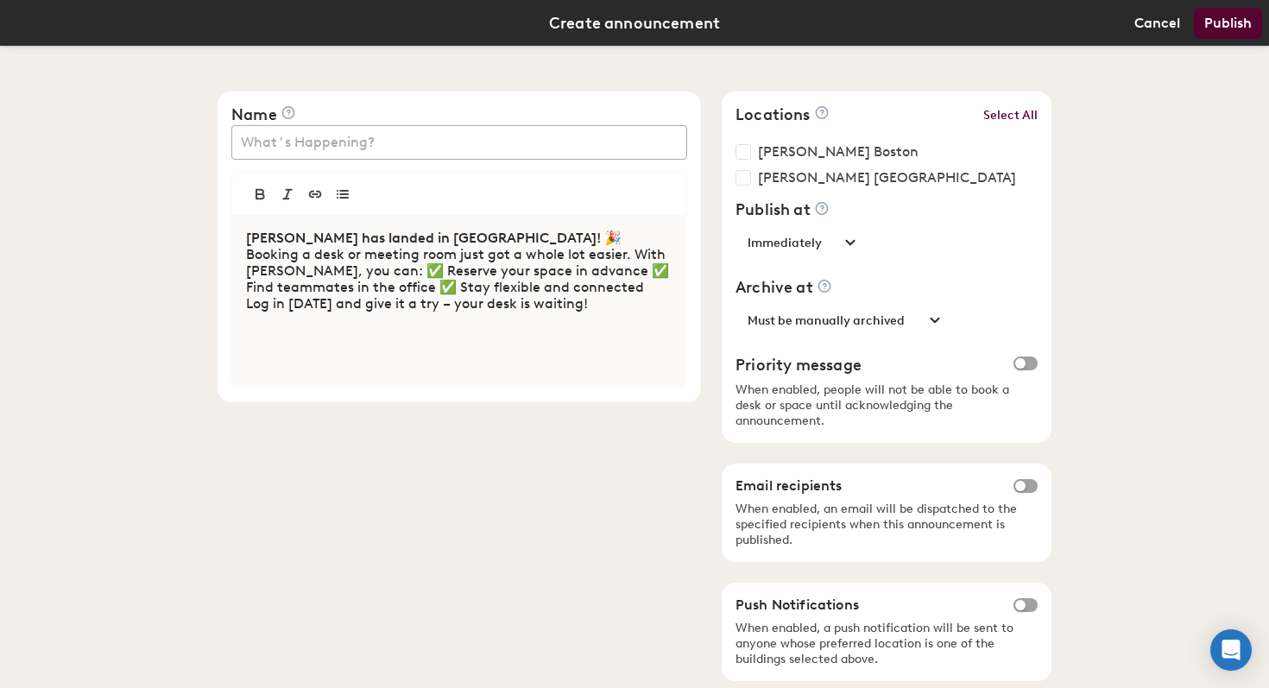
click at [451, 239] on p "Robin has landed in London! 🎉 Booking a desk or meeting room just got a whole l…" at bounding box center [459, 263] width 426 height 66
drag, startPoint x: 239, startPoint y: 232, endPoint x: 443, endPoint y: 246, distance: 204.2
click at [443, 246] on p "Robin has landed in London! 🎉 Booking a desk or meeting room just got a whole l…" at bounding box center [459, 263] width 426 height 66
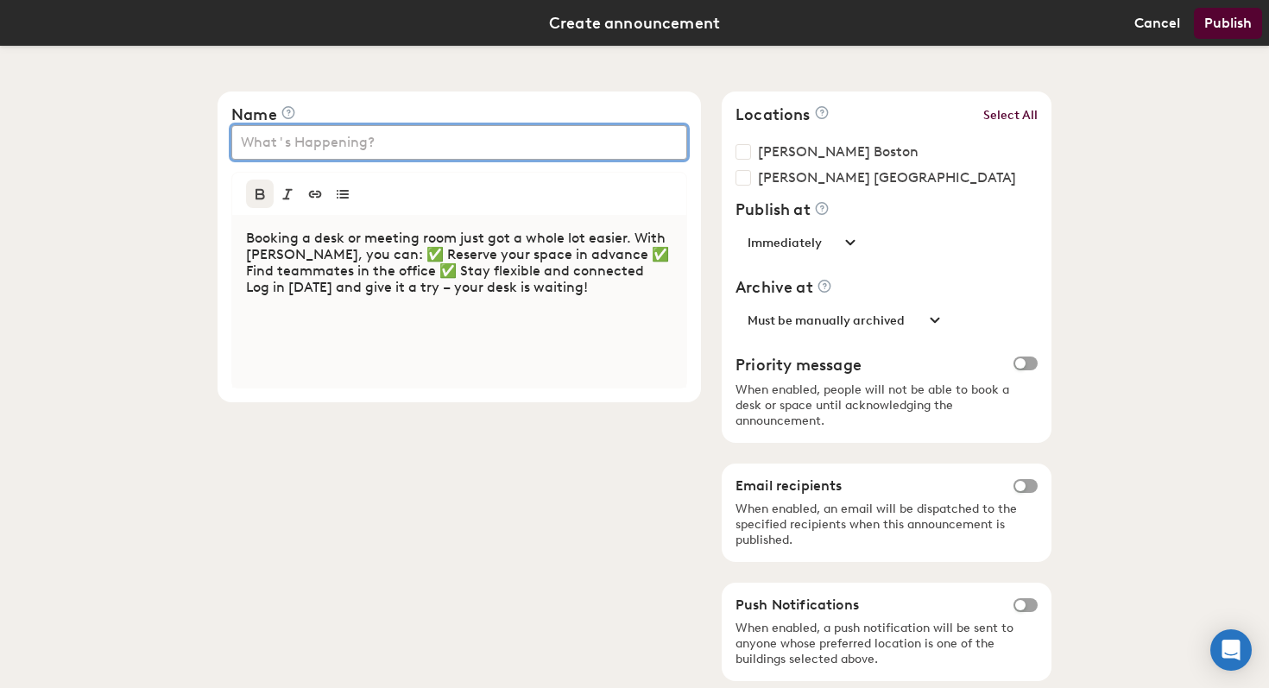
click at [362, 137] on input "What's Happening?" at bounding box center [462, 142] width 442 height 21
paste input "Robin has landed in London! 🎉"
type input "Robin has landed in London! 🎉"
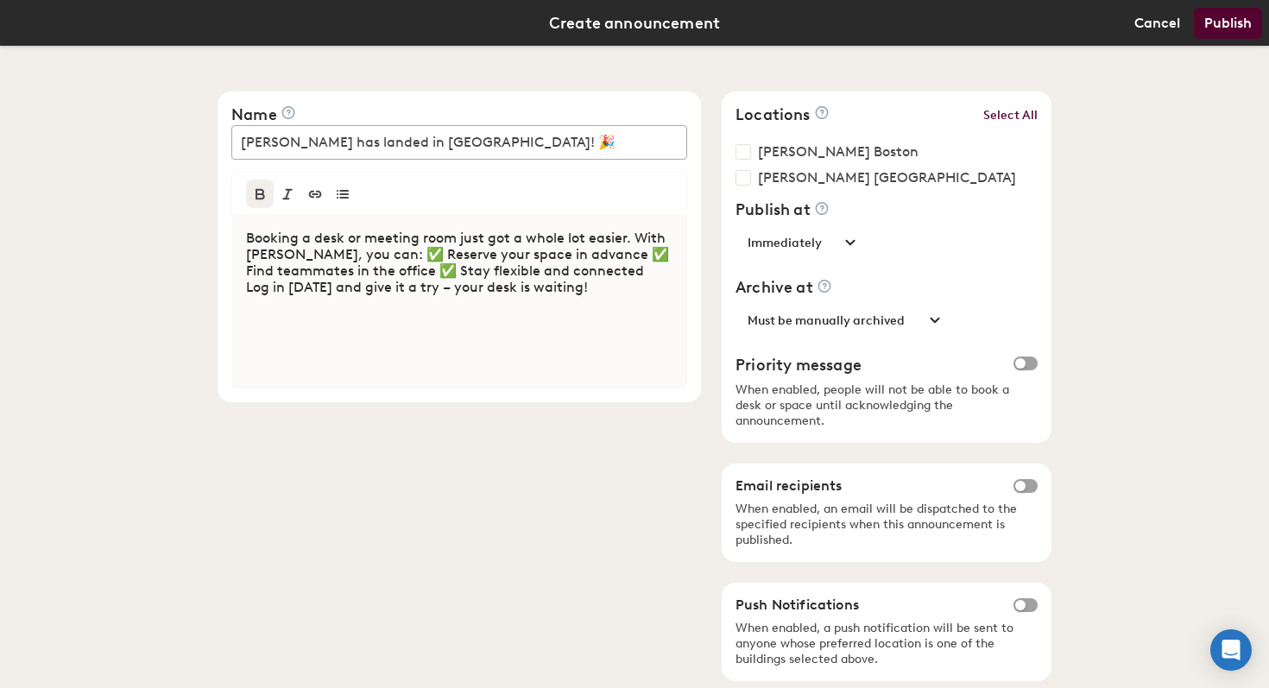
click at [471, 342] on div "Booking a desk or meeting room just got a whole lot easier. With Robin, you can…" at bounding box center [459, 301] width 454 height 173
drag, startPoint x: 341, startPoint y: 239, endPoint x: 448, endPoint y: 237, distance: 107.0
click at [448, 237] on p "Booking a desk or meeting room just got a whole lot easier. With Robin, you can…" at bounding box center [459, 254] width 426 height 49
drag, startPoint x: 249, startPoint y: 233, endPoint x: 256, endPoint y: 225, distance: 10.4
click at [232, 232] on div "Booking a desk just got a whole lot easier. With Robin, you can: ✅ Reserve your…" at bounding box center [459, 301] width 454 height 173
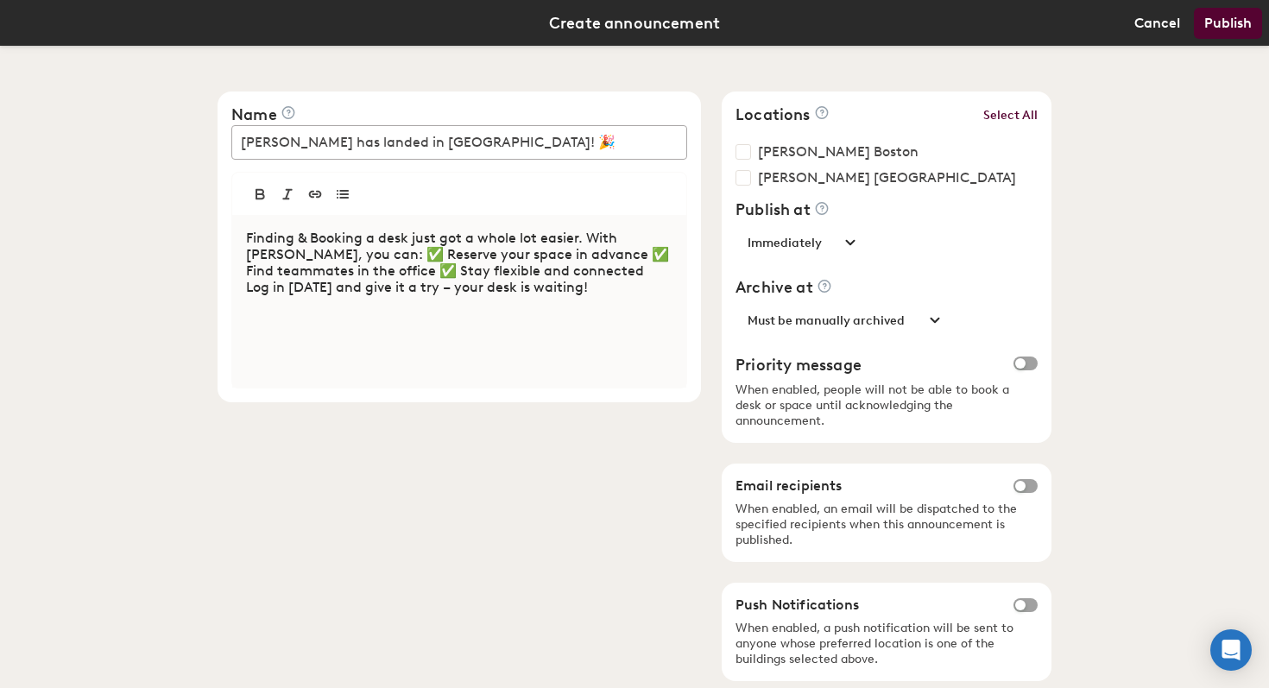
click at [365, 237] on p "Finding & Booking a desk just got a whole lot easier. With Robin, you can: ✅ Re…" at bounding box center [459, 254] width 426 height 49
click at [303, 236] on p "Finding & Booking a desk just got a whole lot easier. With Robin, you can: ✅ Re…" at bounding box center [459, 254] width 426 height 49
click at [576, 241] on p "Finding & booking a desk just got a whole lot easier. With Robin, you can: ✅ Re…" at bounding box center [459, 254] width 426 height 49
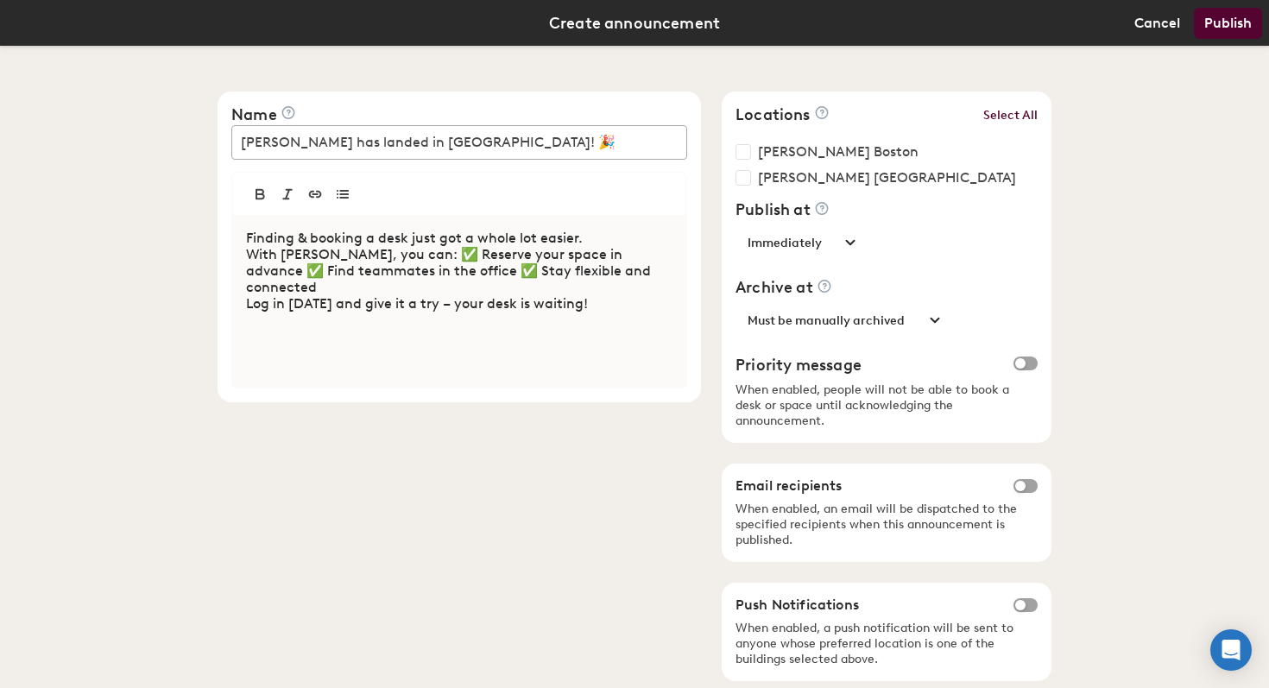
click at [375, 253] on p "With Robin, you can: ✅ Reserve your space in advance ✅ Find teammates in the of…" at bounding box center [459, 270] width 426 height 49
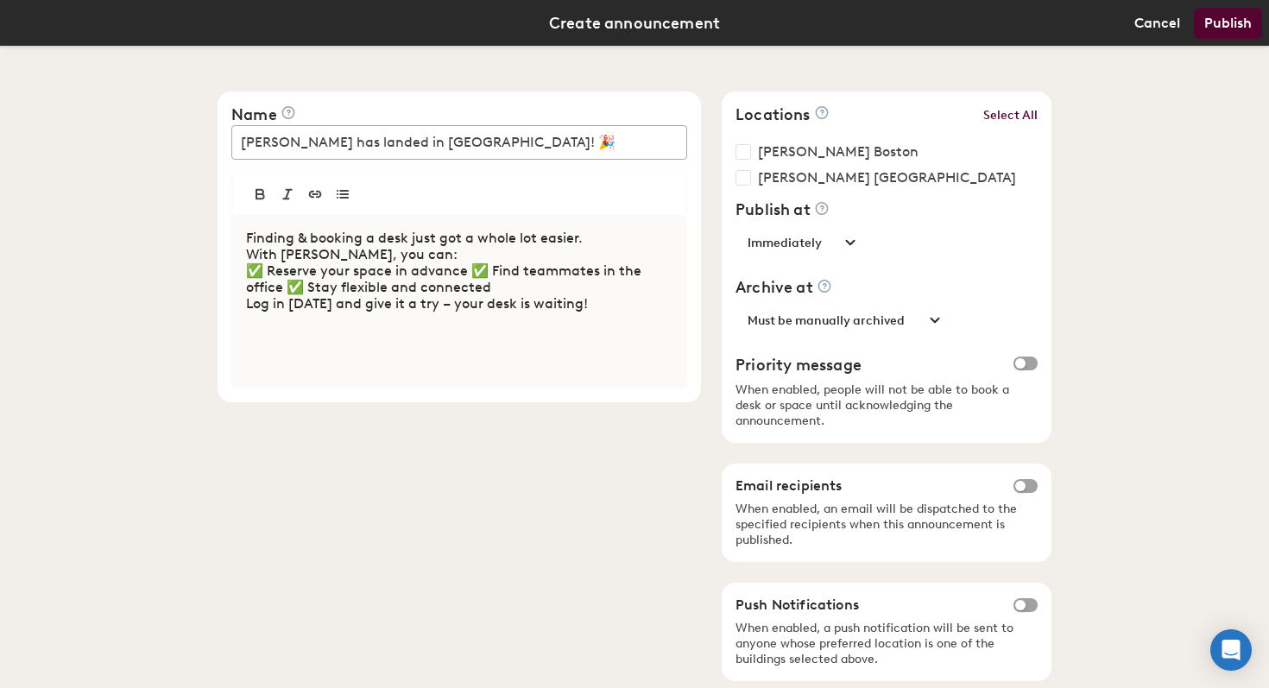
click at [457, 266] on p "✅ Reserve your space in advance ✅ Find teammates in the office ✅ Stay flexible …" at bounding box center [459, 278] width 426 height 33
click at [447, 289] on p "✅ Find teammates in the office ✅ Stay flexible and connected" at bounding box center [459, 287] width 426 height 16
click at [443, 288] on p "✅ Find teammates in the office ✅ Stay flexible and connected" at bounding box center [459, 287] width 426 height 16
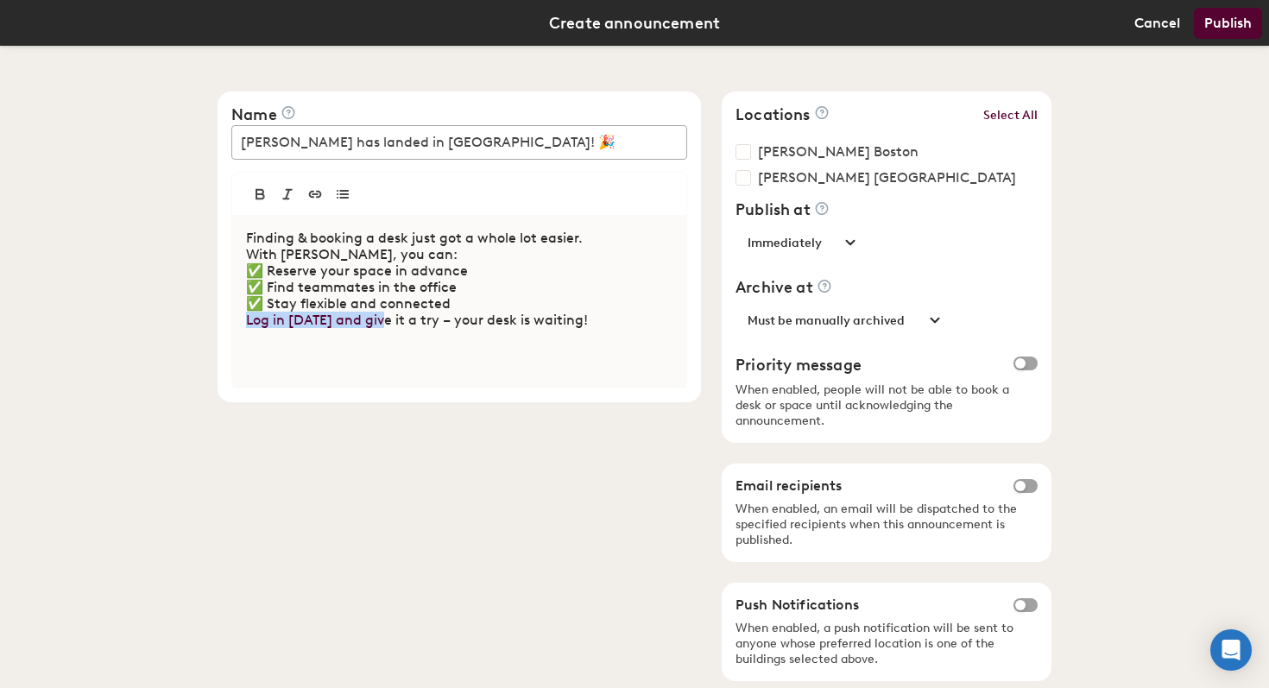
drag, startPoint x: 377, startPoint y: 325, endPoint x: 202, endPoint y: 324, distance: 175.2
click at [202, 324] on div "Name Robin has landed in London! 🎉 Finding & booking a desk just got a whole lo…" at bounding box center [634, 455] width 1269 height 818
click at [484, 328] on p "Give it a try – your desk is waiting!" at bounding box center [459, 320] width 426 height 16
click at [246, 325] on p "Give it a try – your desk is waiting!" at bounding box center [459, 320] width 426 height 16
click at [237, 307] on div "Finding & booking a desk just got a whole lot easier. With Robin, you can: ✅ Re…" at bounding box center [459, 301] width 454 height 173
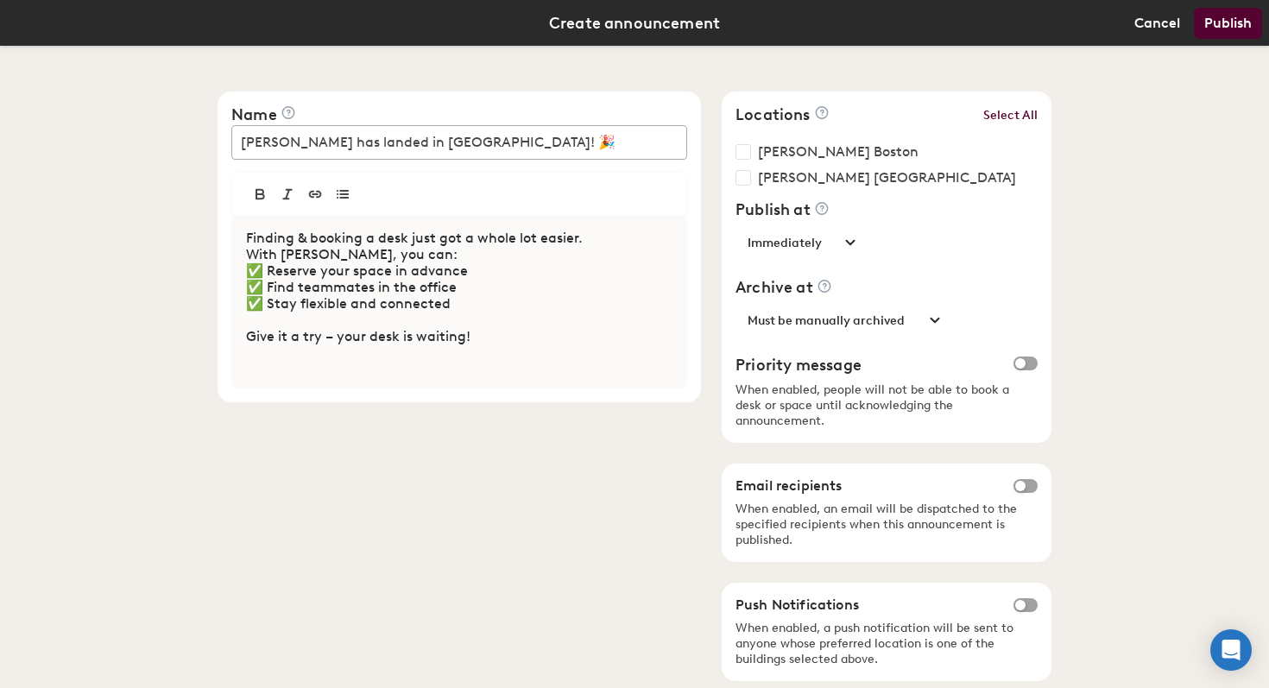
click at [246, 305] on p "✅ Stay flexible and connected" at bounding box center [459, 303] width 426 height 16
click at [461, 287] on p "✅ Find teammates in the office" at bounding box center [459, 287] width 426 height 16
click at [449, 316] on p at bounding box center [459, 320] width 426 height 16
click at [353, 273] on p "✅ Reserve your space in advance" at bounding box center [459, 270] width 426 height 16
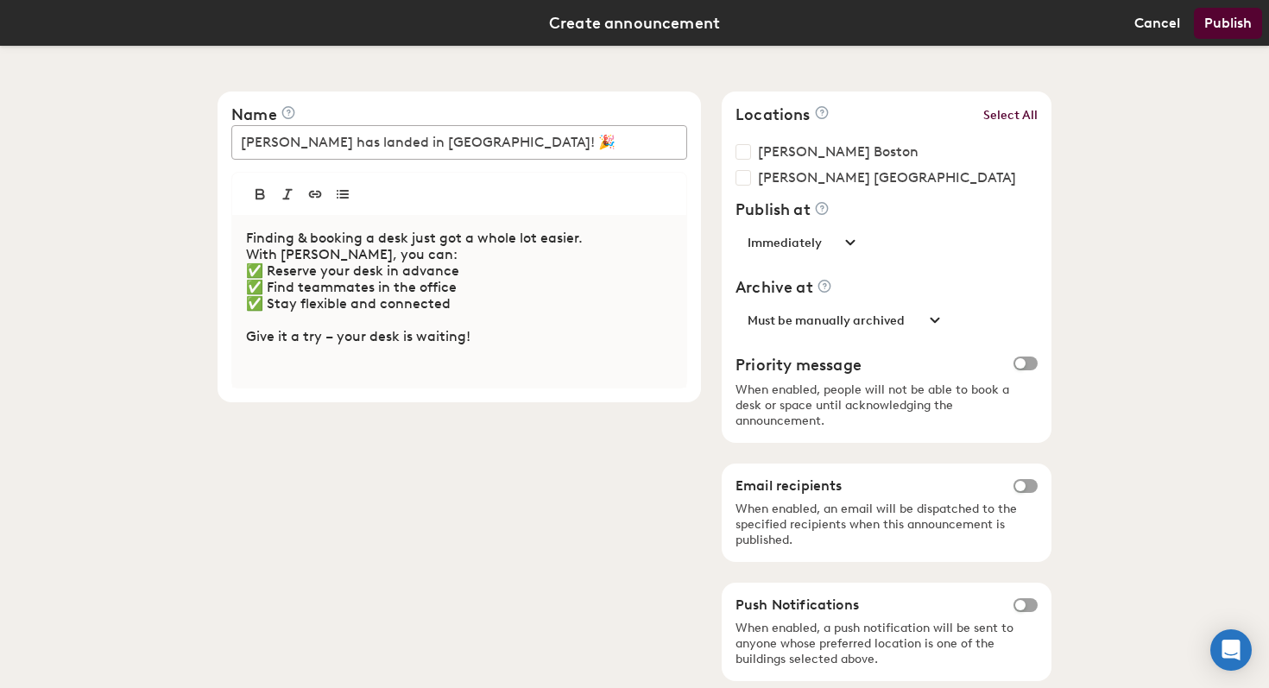
click at [482, 273] on p "✅ Reserve your desk in advance" at bounding box center [459, 270] width 426 height 16
click at [477, 310] on p "✅ Stay flexible and connected" at bounding box center [459, 303] width 426 height 16
drag, startPoint x: 255, startPoint y: 310, endPoint x: 450, endPoint y: 311, distance: 194.2
click at [450, 311] on p "✅ Stay flexible and connected" at bounding box center [459, 303] width 426 height 16
click at [490, 301] on p "✅ Stay flexible and connected" at bounding box center [459, 303] width 426 height 16
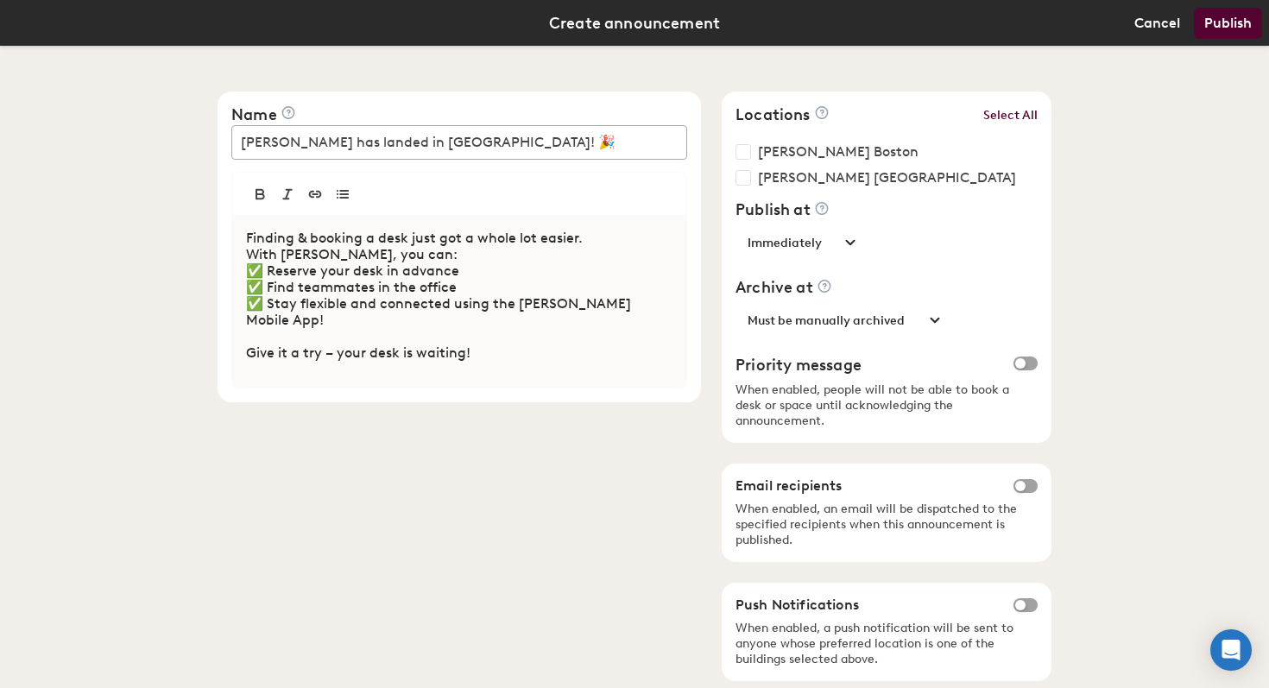
click at [735, 173] on input "Gordon Brothers London" at bounding box center [743, 178] width 16 height 16
checkbox input "true"
click at [838, 238] on select "Immediately Custom date" at bounding box center [799, 242] width 129 height 31
select select "1"
click at [735, 227] on select "Immediately Custom date" at bounding box center [799, 242] width 129 height 31
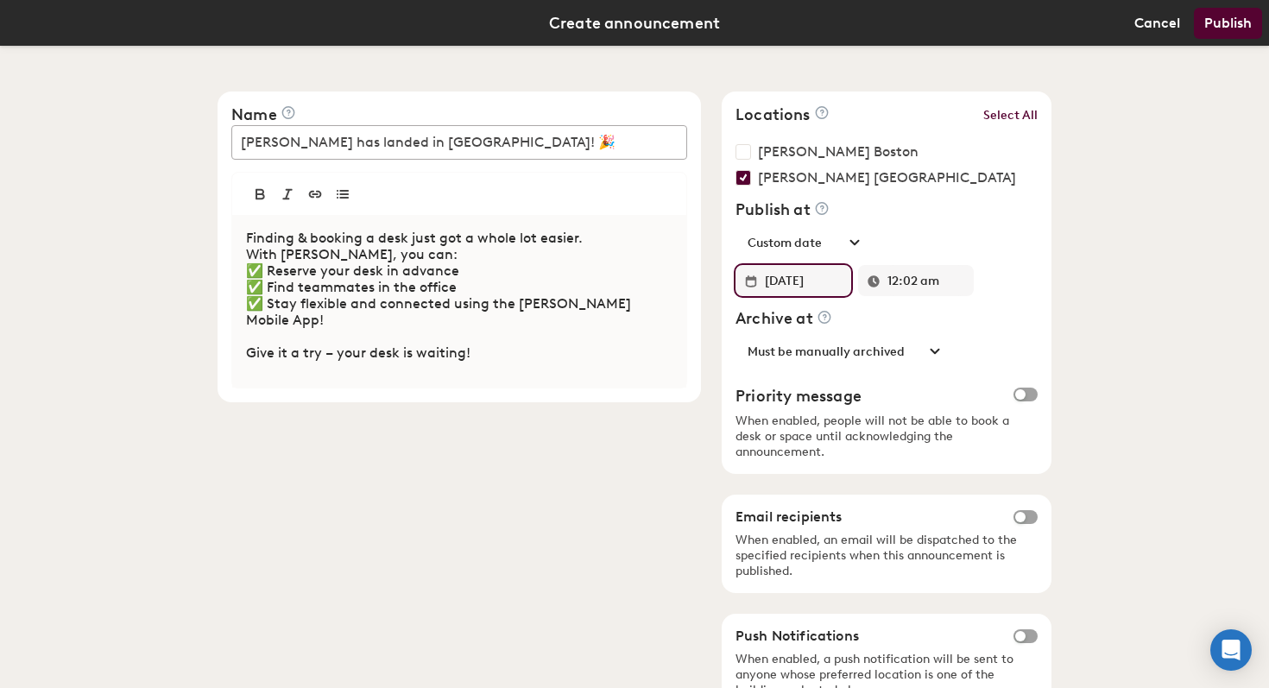
click at [784, 278] on input "09/12/2025" at bounding box center [804, 280] width 78 height 31
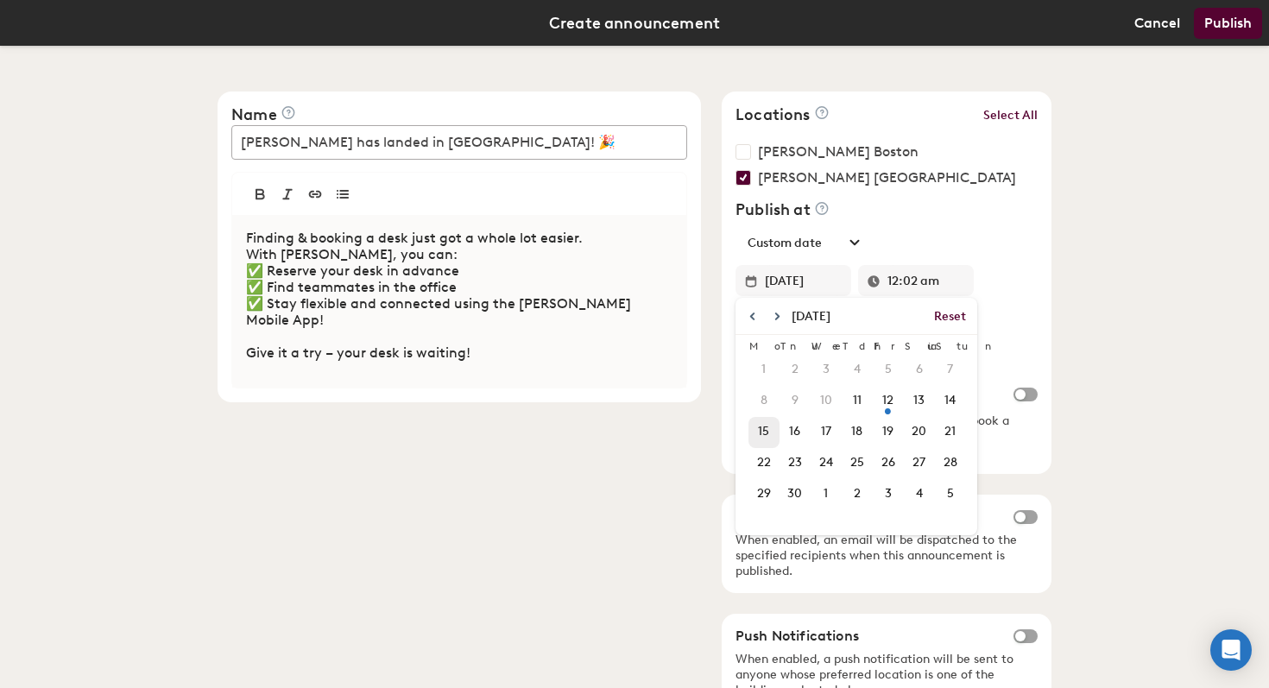
click at [766, 432] on span "15" at bounding box center [763, 431] width 25 height 29
type input "Sep 15"
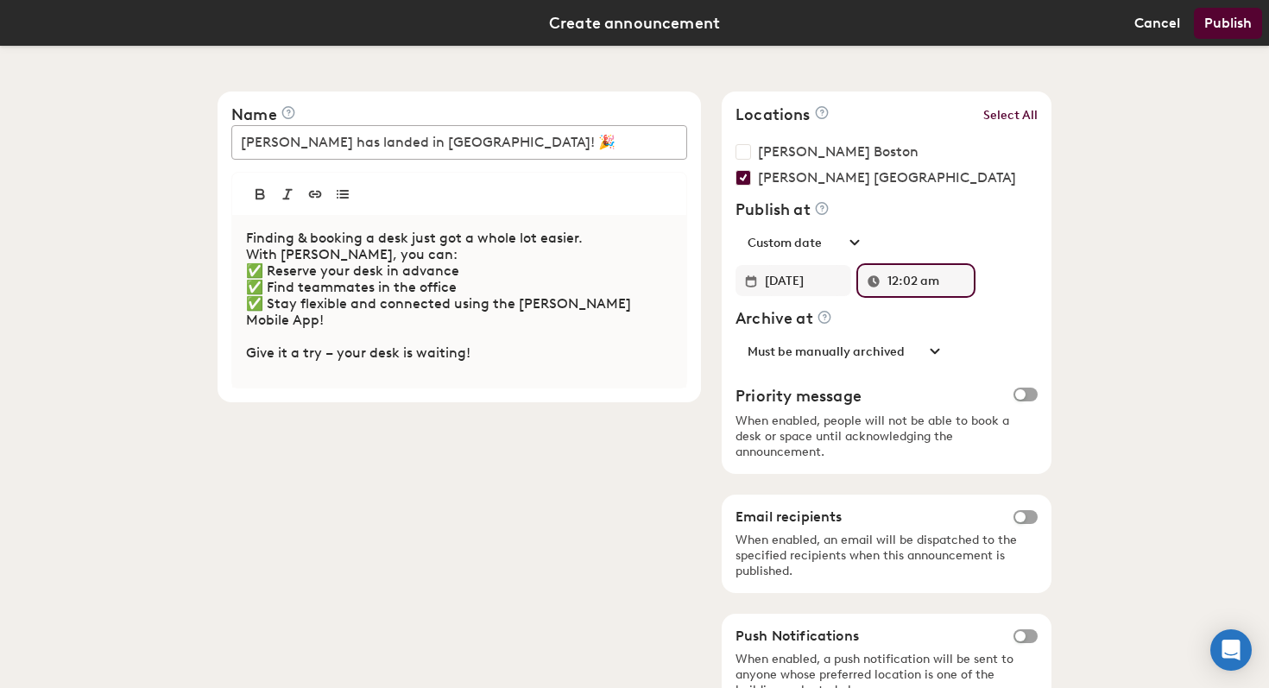
click at [933, 280] on input "12:02 am" at bounding box center [926, 280] width 78 height 31
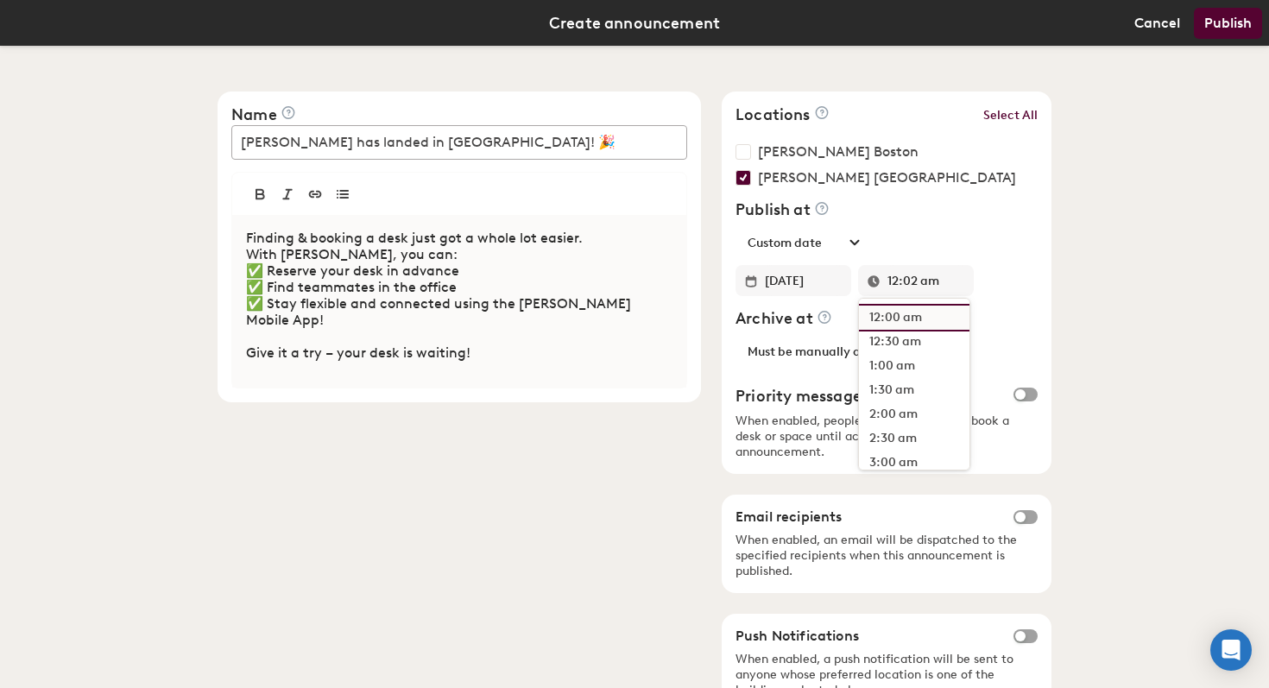
click at [902, 323] on li "12:00 am" at bounding box center [914, 318] width 110 height 24
type input "12:00 am"
click at [1107, 255] on div "Name Robin has landed in London! 🎉 Finding & booking a desk just got a whole lo…" at bounding box center [634, 470] width 1269 height 849
click at [1113, 425] on div "Name Robin has landed in London! 🎉 Finding & booking a desk just got a whole lo…" at bounding box center [634, 470] width 1269 height 849
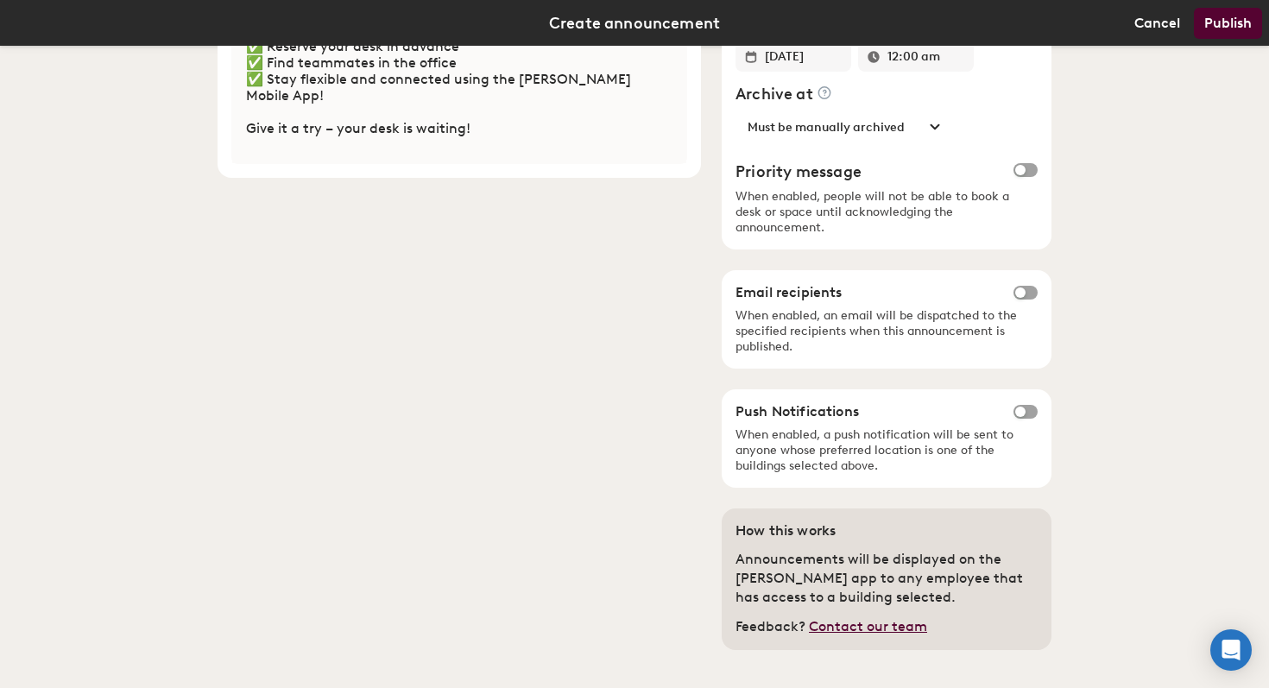
scroll to position [224, 0]
click at [1013, 405] on span "button" at bounding box center [1025, 412] width 24 height 14
click at [1025, 405] on span "button" at bounding box center [1025, 412] width 24 height 14
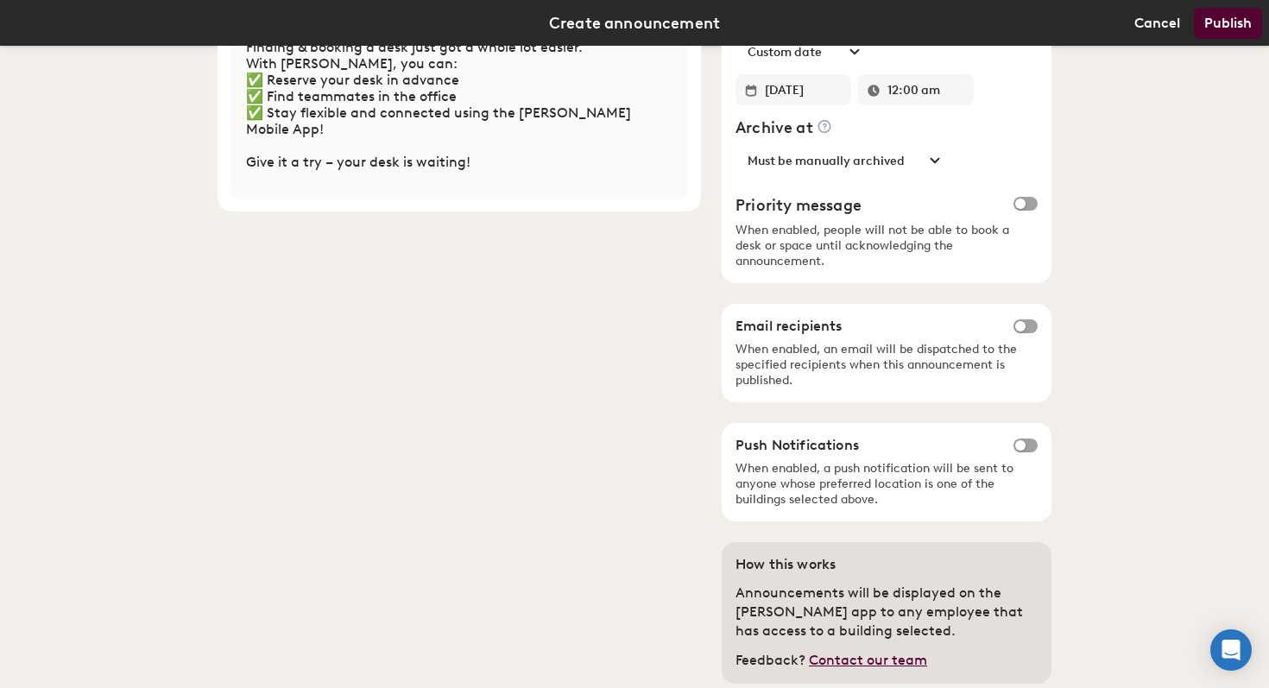
click at [1137, 390] on div "Name Robin has landed in London! 🎉 Finding & booking a desk just got a whole lo…" at bounding box center [634, 279] width 1269 height 849
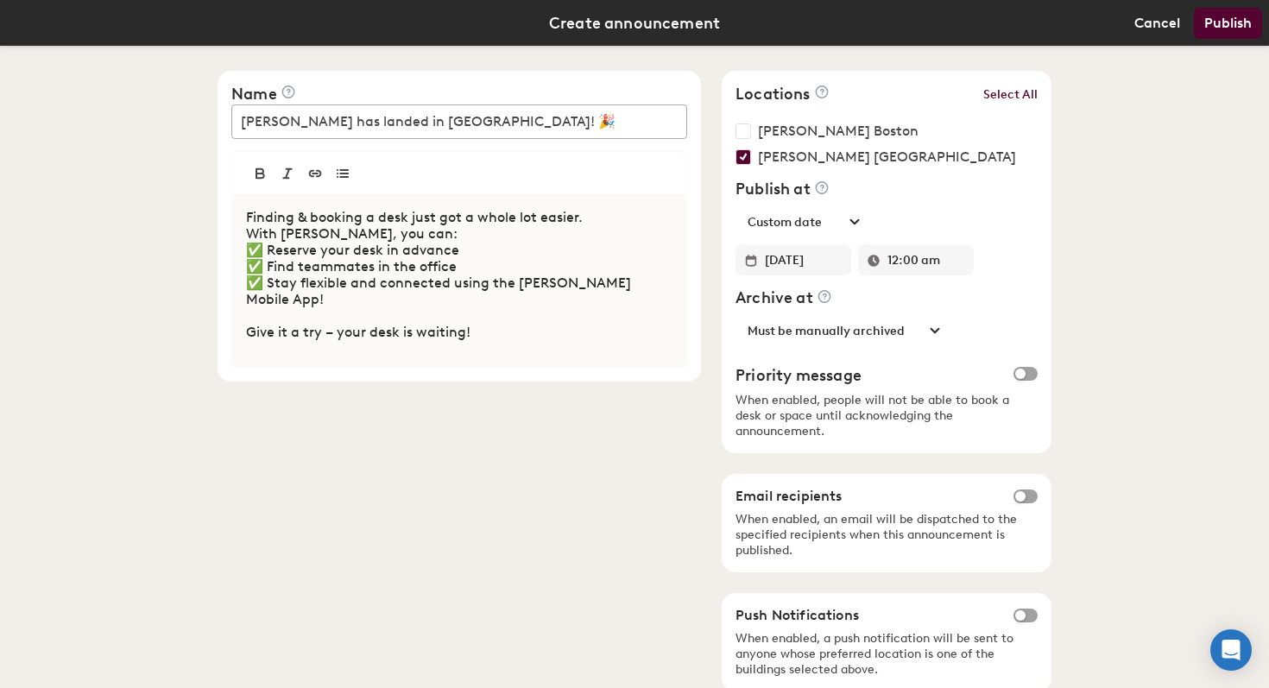
scroll to position [0, 0]
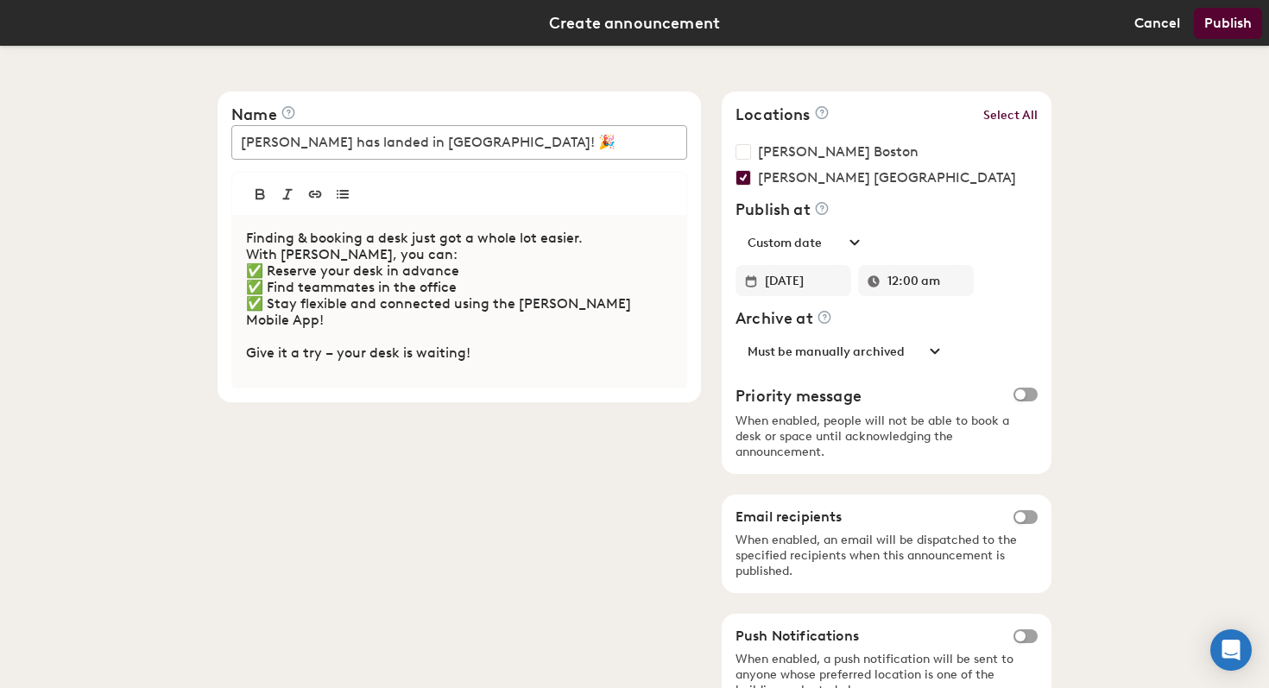
click at [593, 236] on p "Finding & booking a desk just got a whole lot easier." at bounding box center [459, 238] width 426 height 16
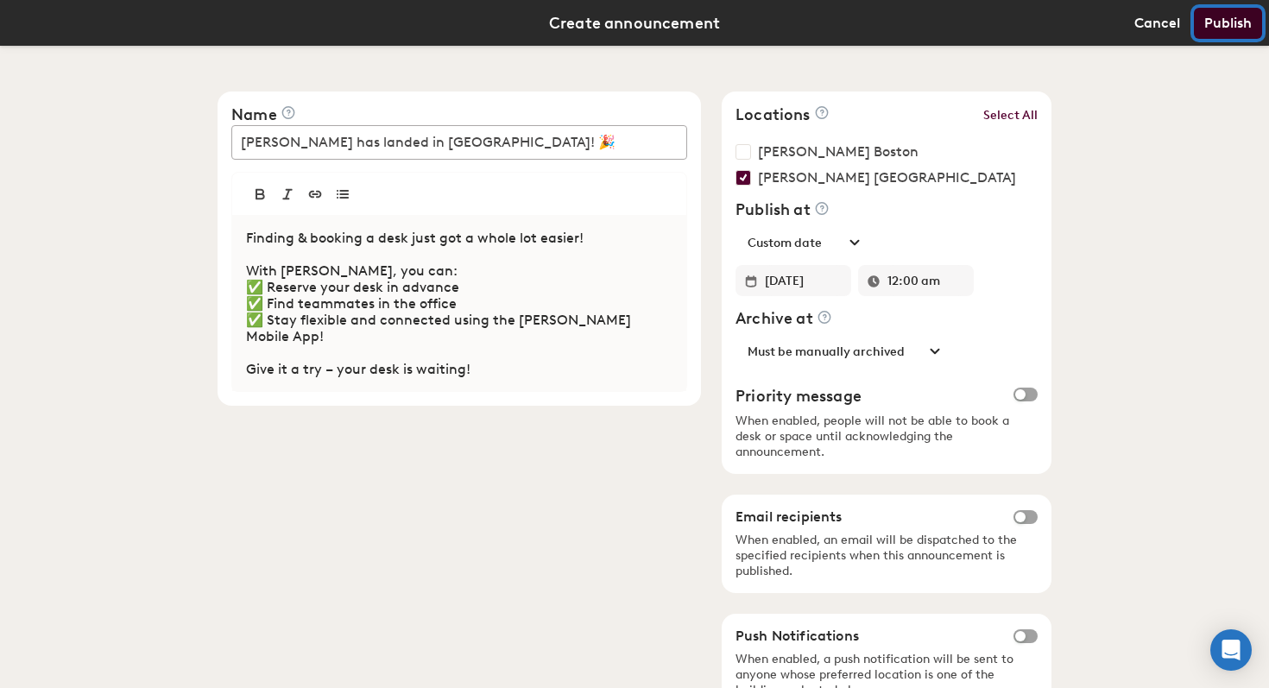
click at [1247, 28] on button "Publish" at bounding box center [1228, 23] width 68 height 31
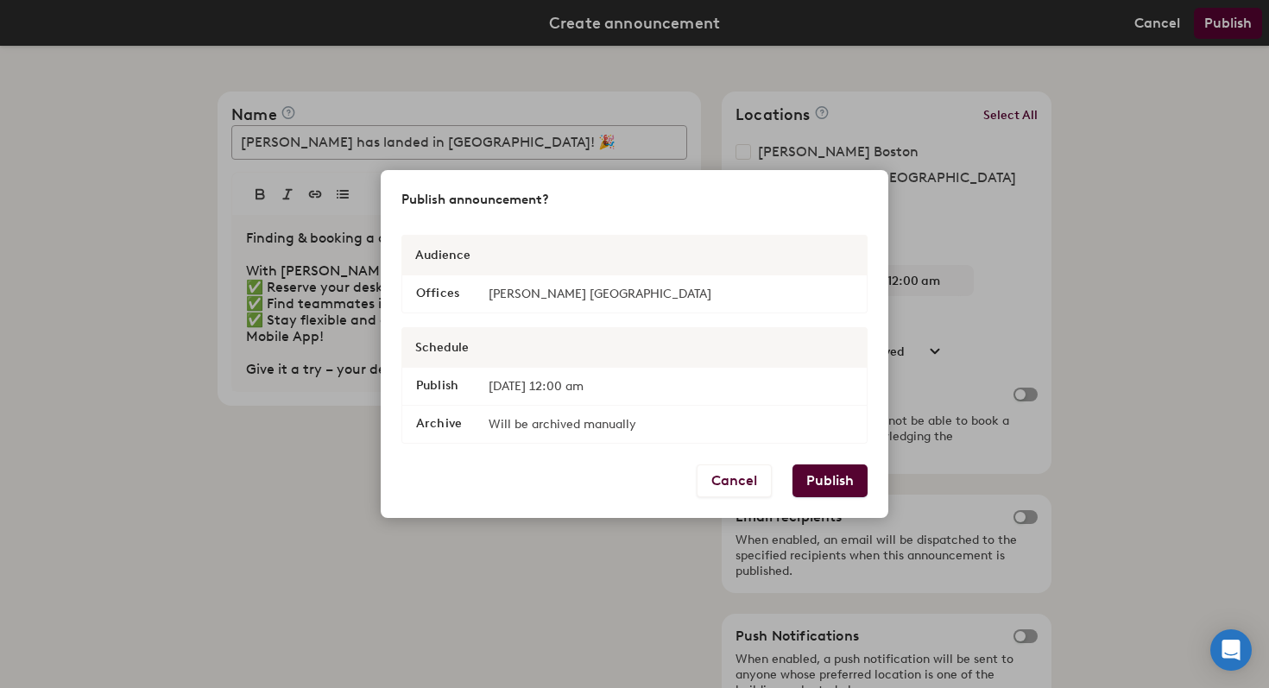
click at [813, 479] on button "Publish" at bounding box center [829, 480] width 75 height 33
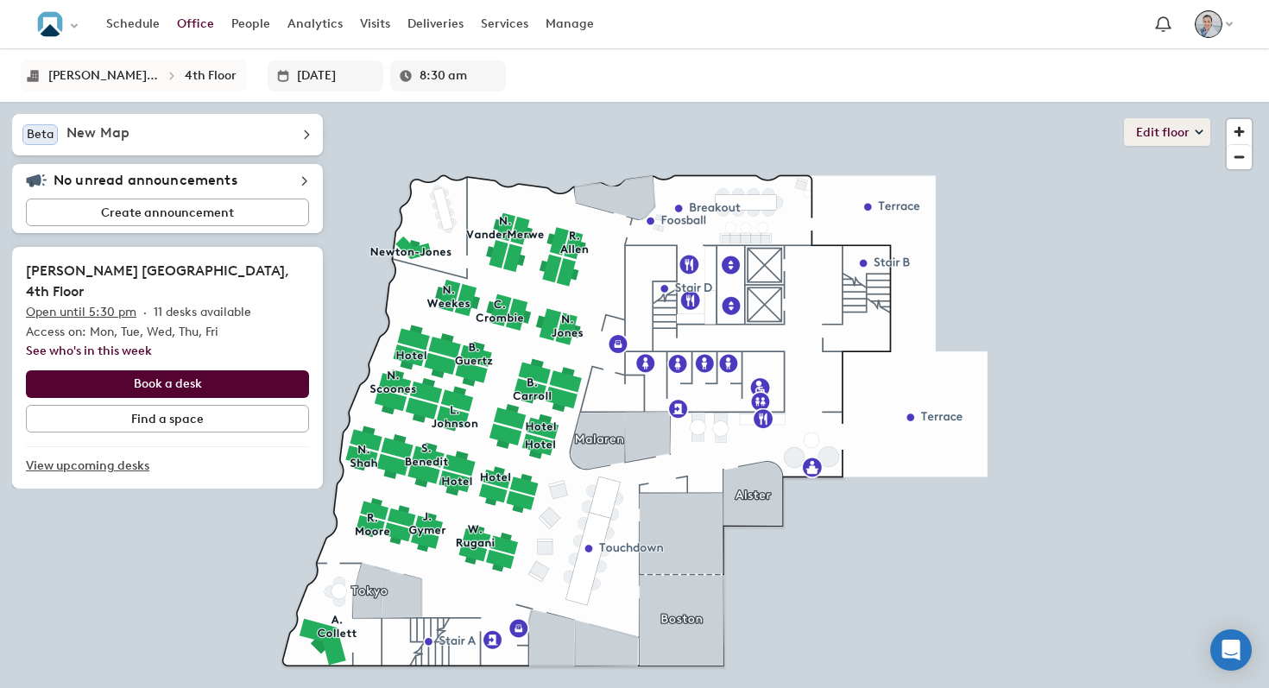
click at [1180, 130] on button "Edit floor" at bounding box center [1167, 132] width 86 height 28
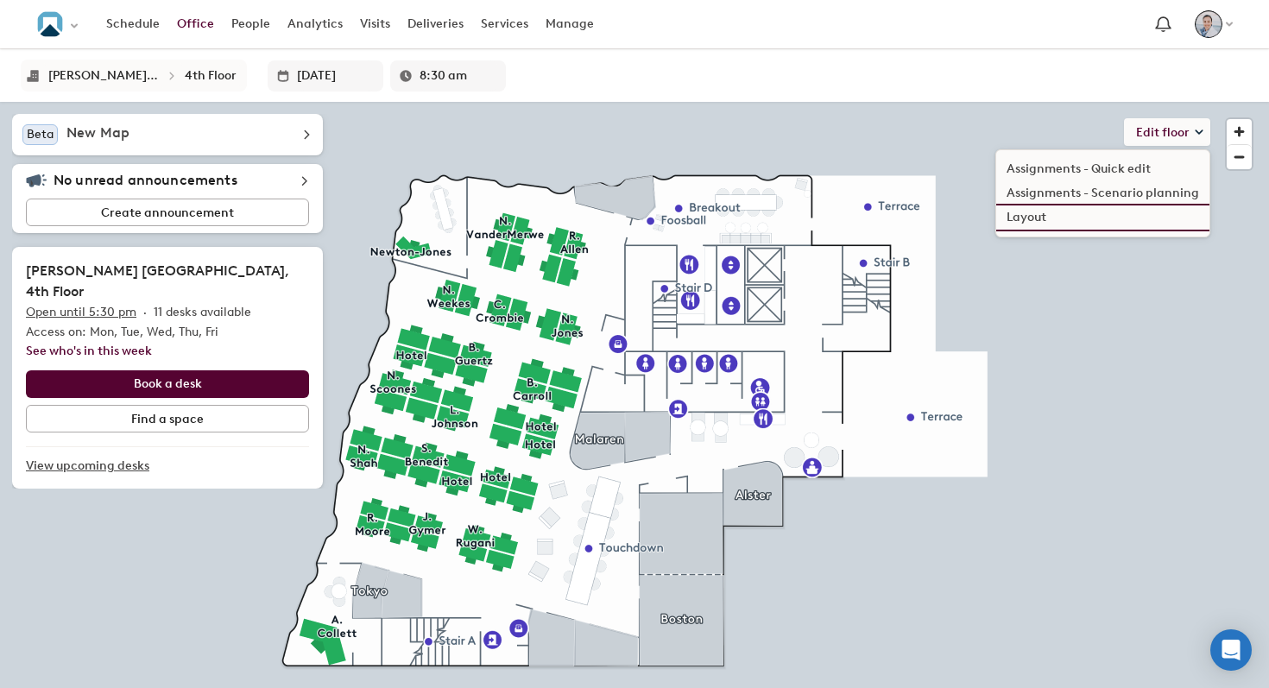
click at [1062, 218] on li "Layout" at bounding box center [1102, 217] width 213 height 24
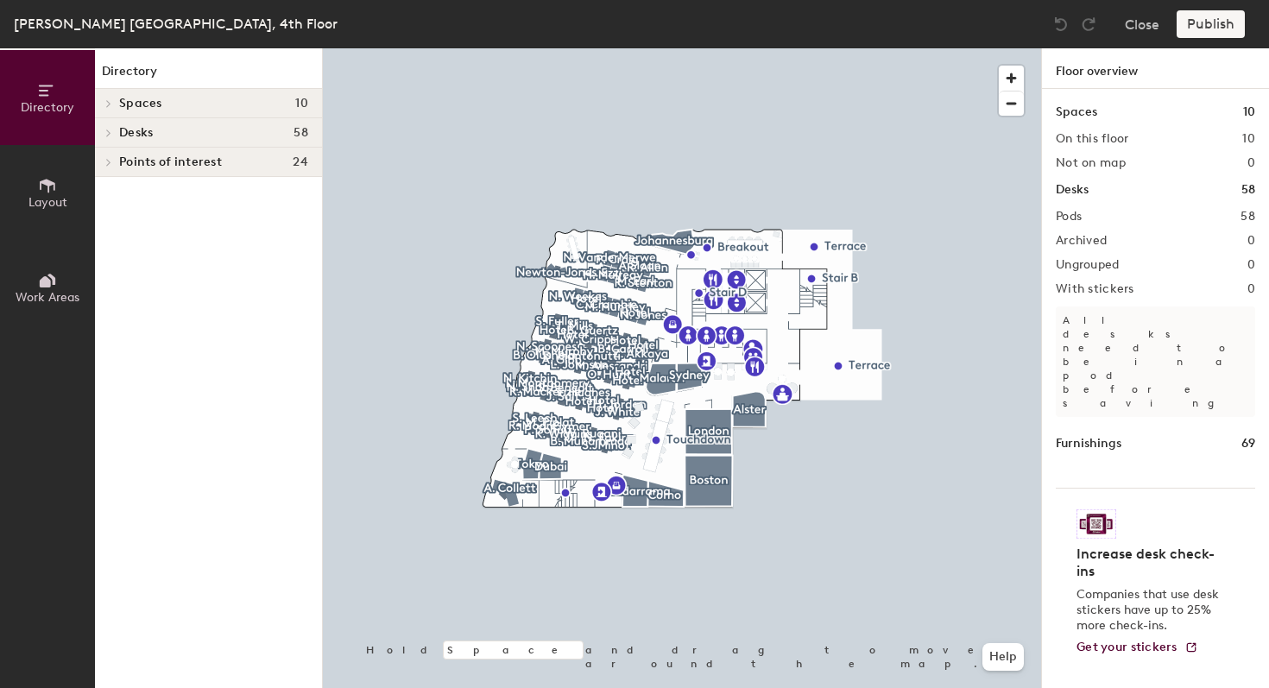
click at [51, 283] on icon at bounding box center [47, 280] width 19 height 19
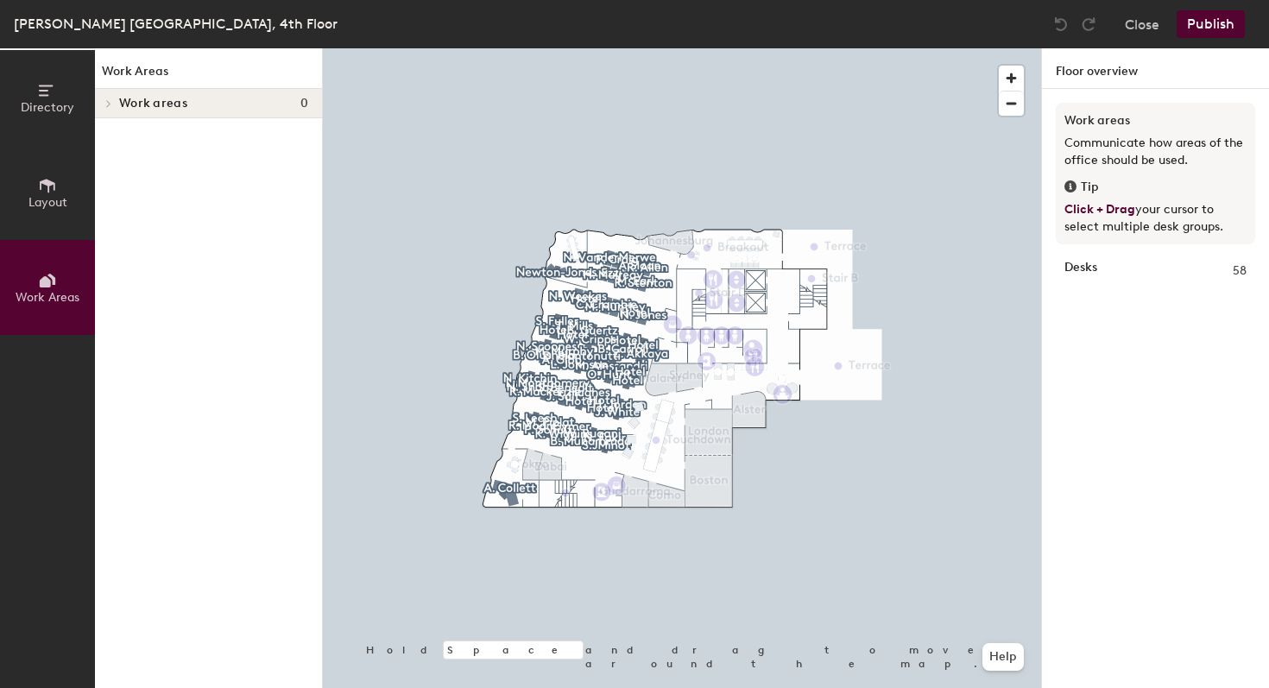
click at [136, 107] on span "Work areas" at bounding box center [153, 104] width 68 height 14
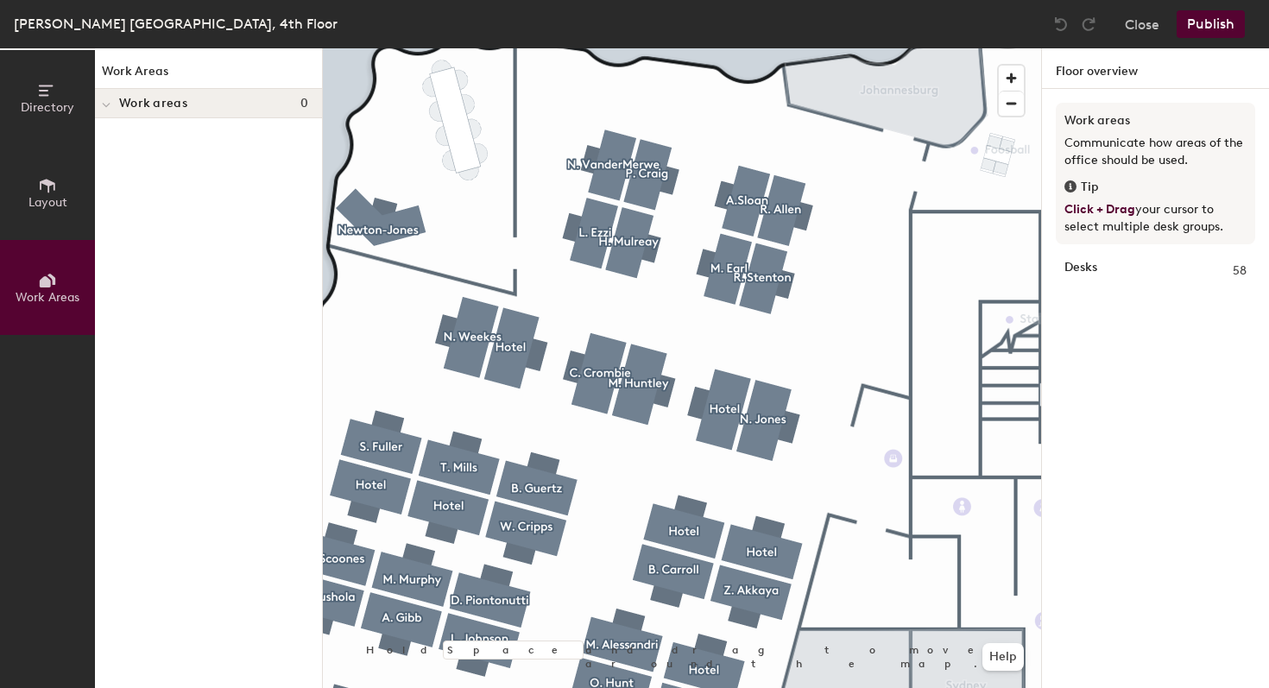
click at [830, 48] on div at bounding box center [682, 48] width 718 height 0
click at [807, 17] on div "Gordon Brothers London, 4th Floor Close Publish Directory Layout Work Areas Wor…" at bounding box center [634, 344] width 1269 height 688
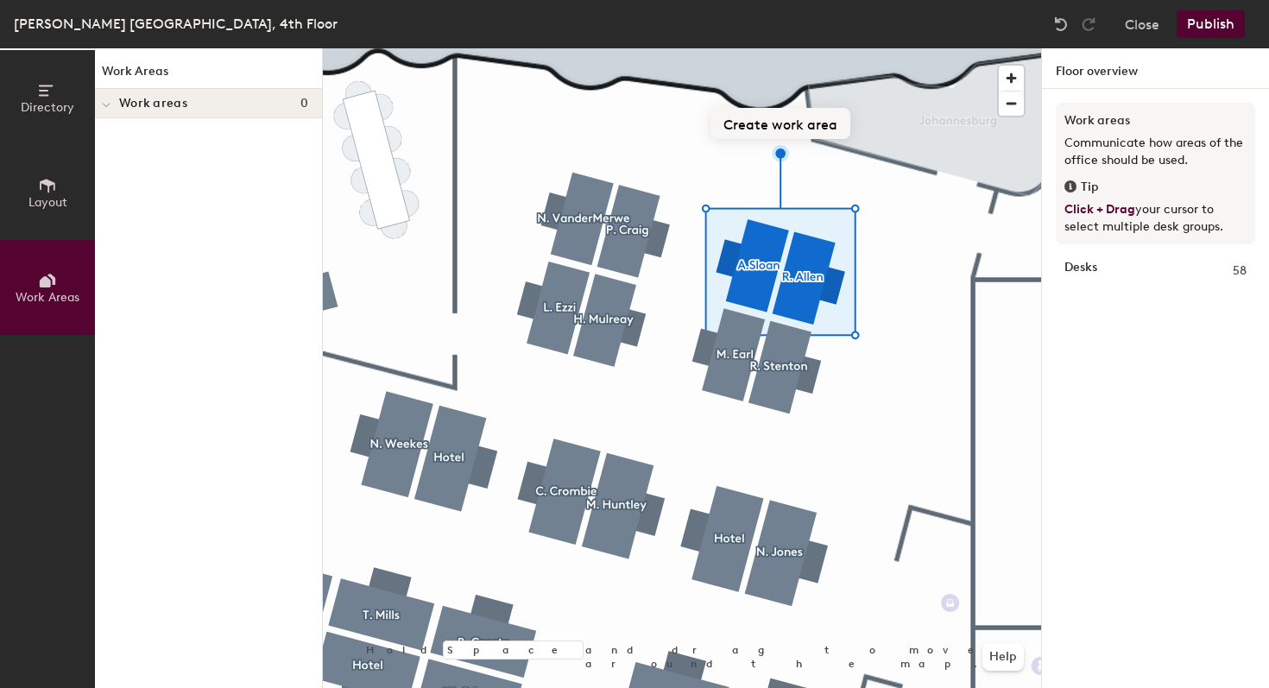
click at [763, 126] on button "Create work area" at bounding box center [780, 123] width 140 height 31
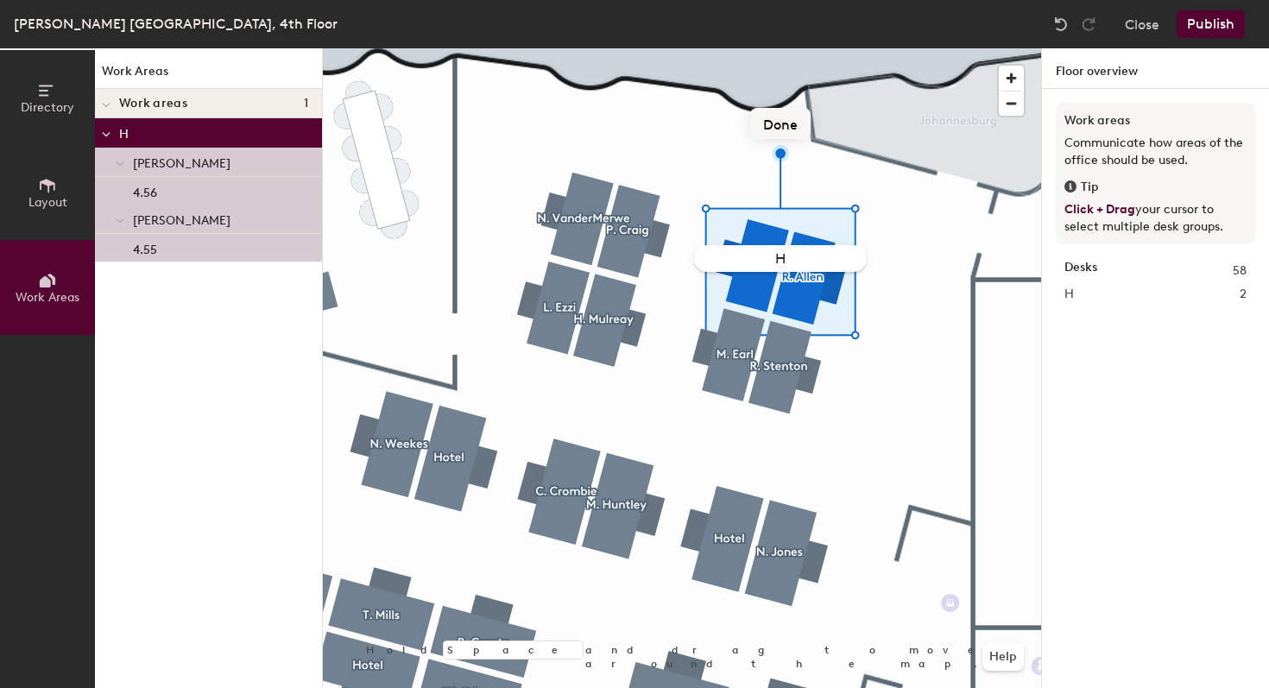
type input "HR"
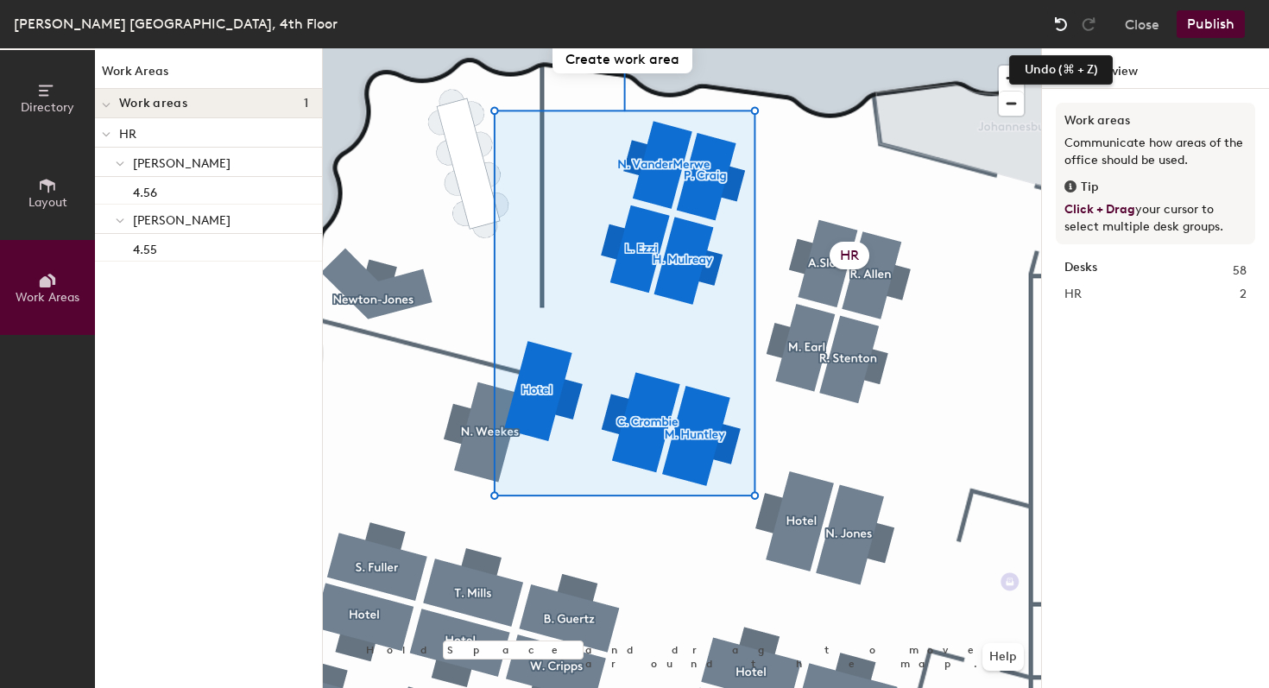
click at [1057, 25] on img at bounding box center [1060, 24] width 17 height 17
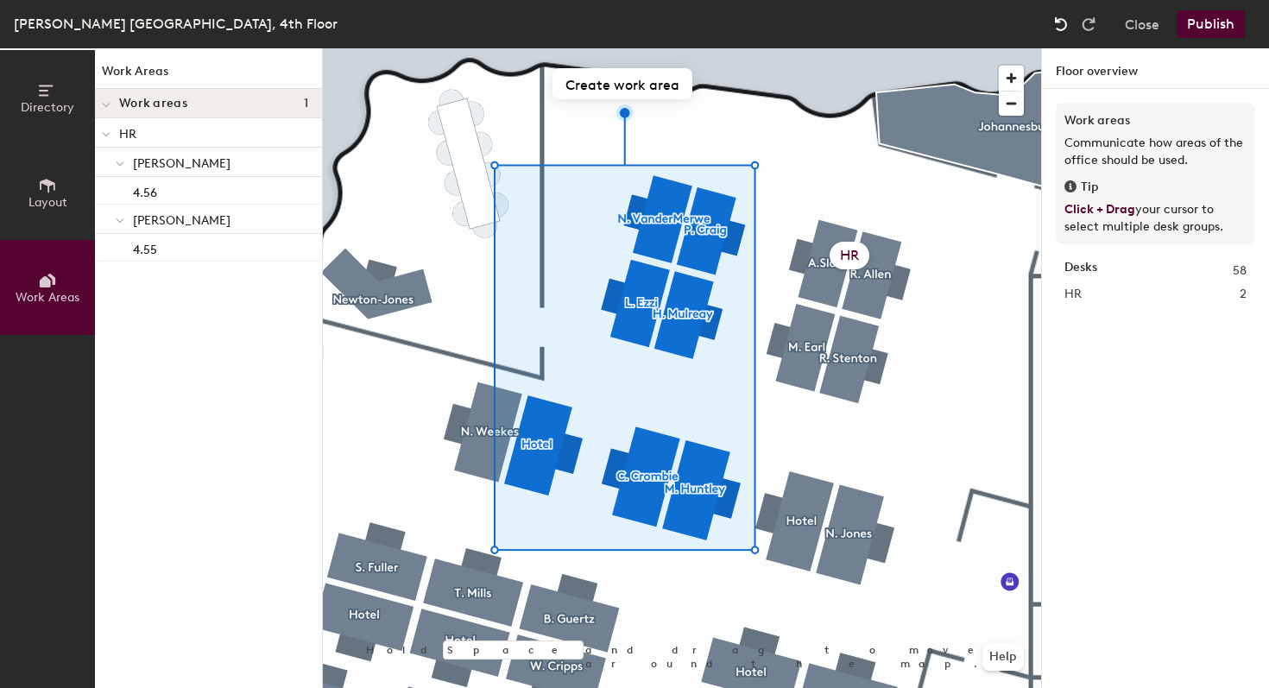
click at [1057, 25] on img at bounding box center [1060, 24] width 17 height 17
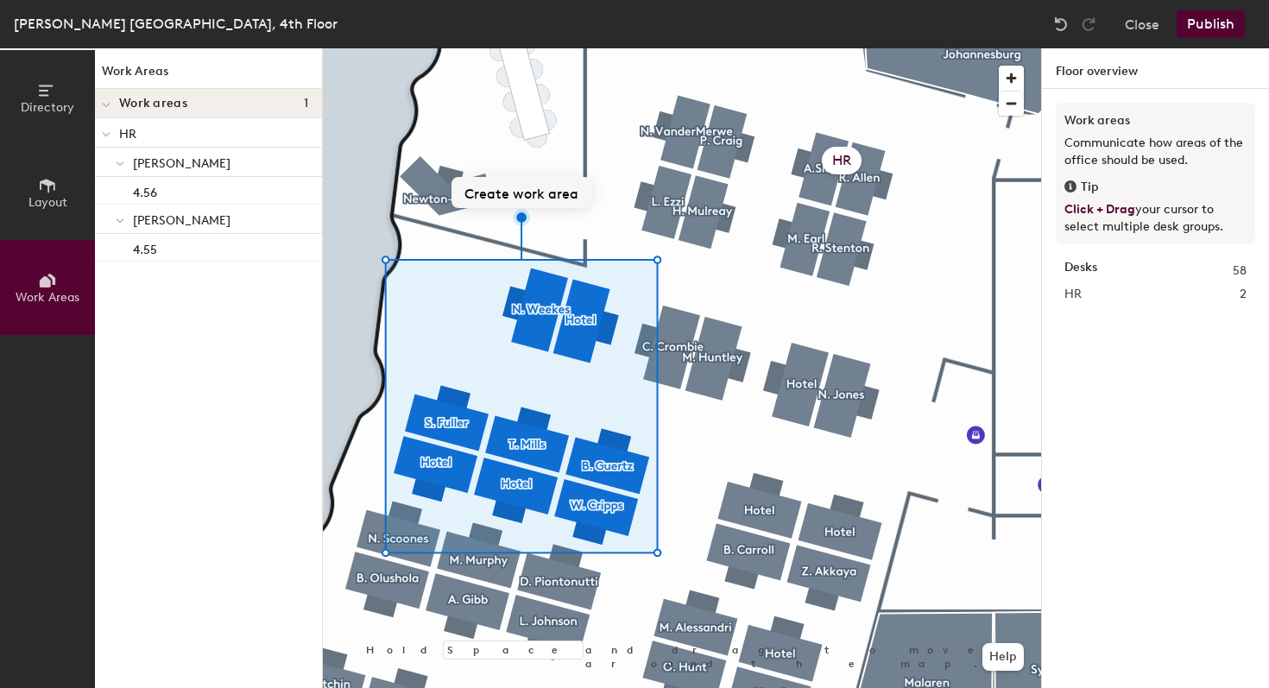
click at [492, 192] on button "Create work area" at bounding box center [521, 192] width 140 height 31
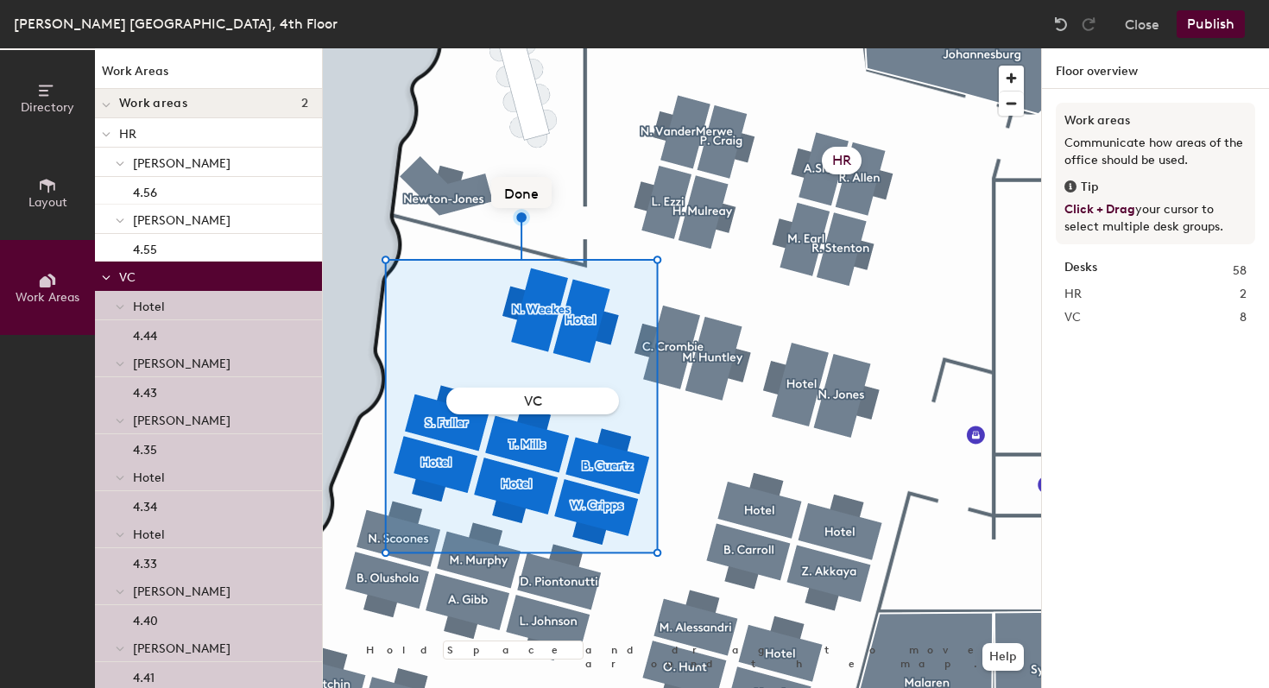
type input "VCR"
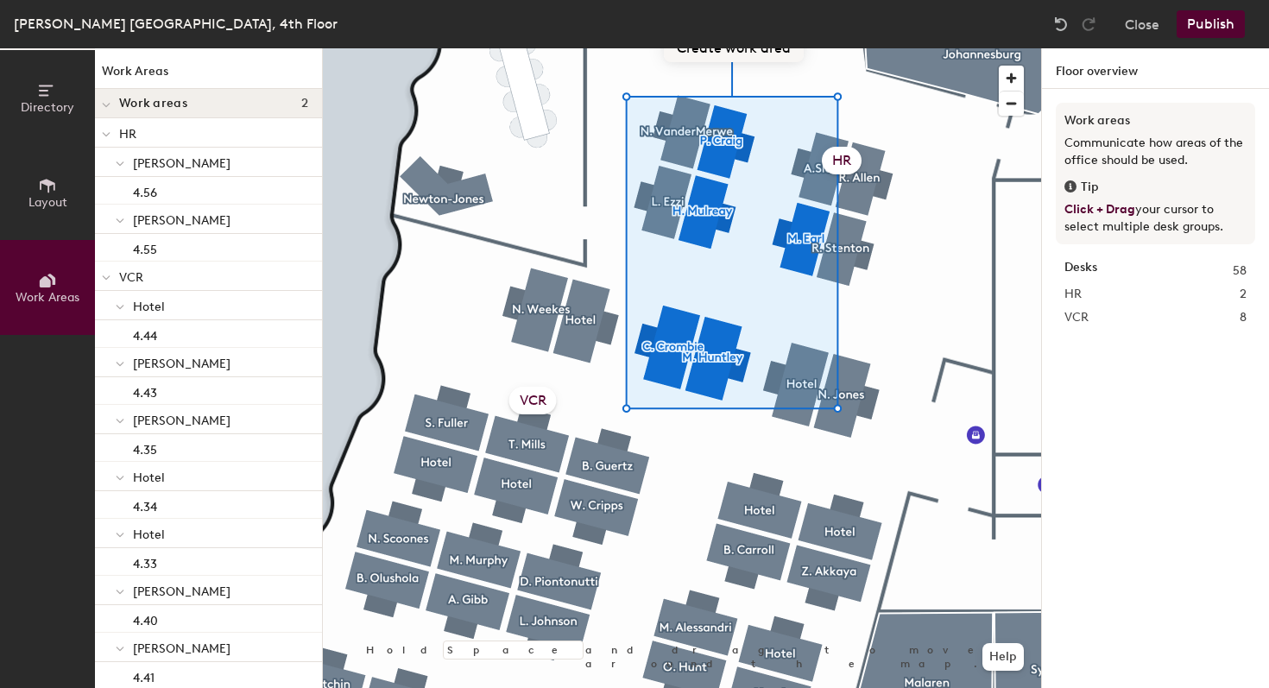
click at [716, 52] on button "Create work area" at bounding box center [734, 46] width 140 height 31
type input "SIA"
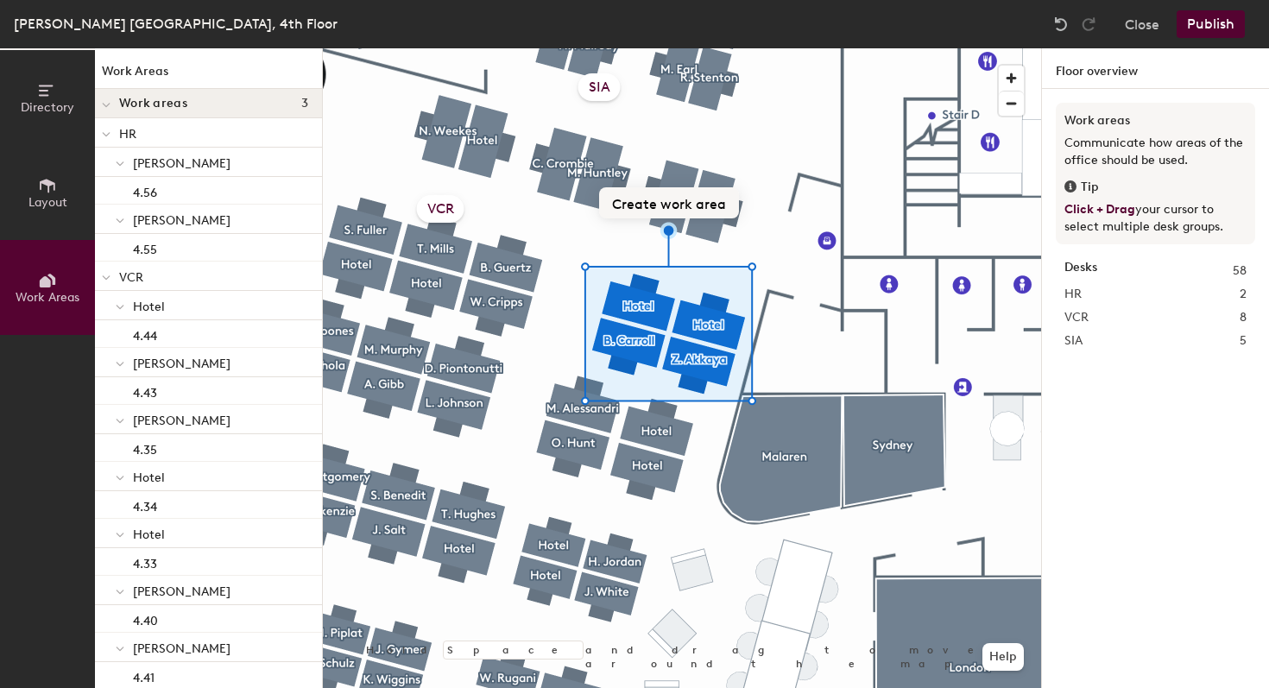
click at [653, 206] on button "Create work area" at bounding box center [669, 202] width 140 height 31
type input "C&I"
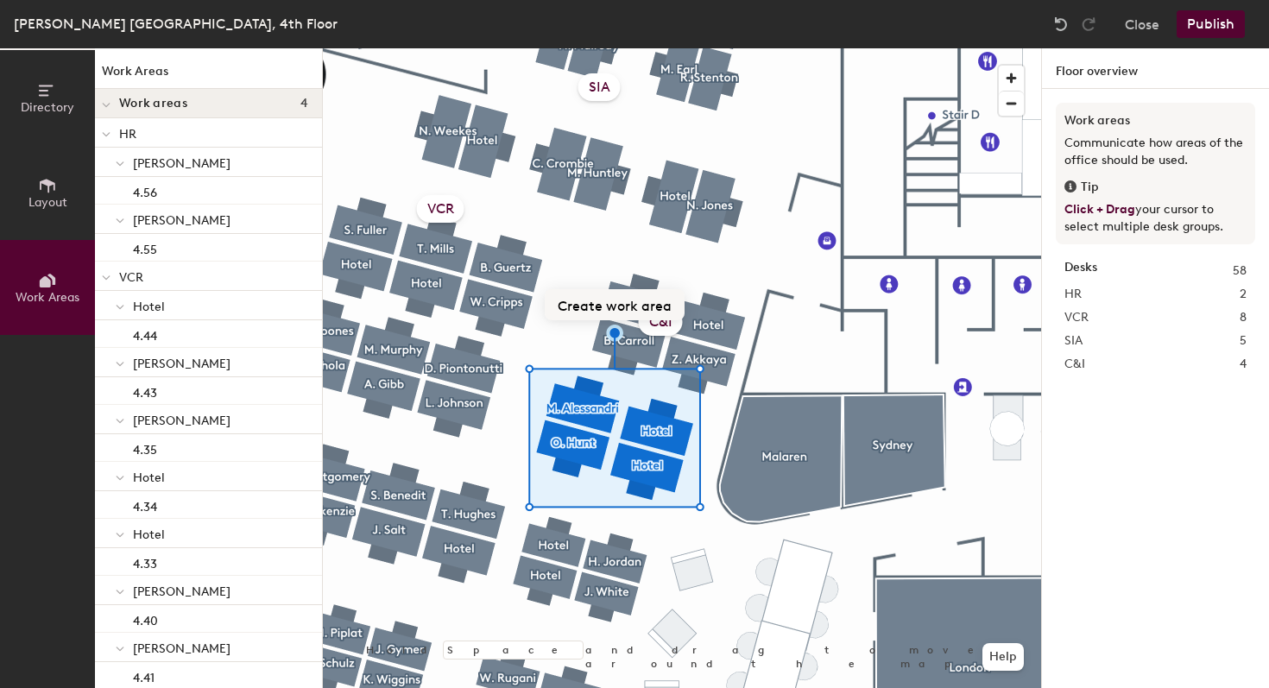
click at [590, 312] on button "Create work area" at bounding box center [615, 304] width 140 height 31
type input "Analysts"
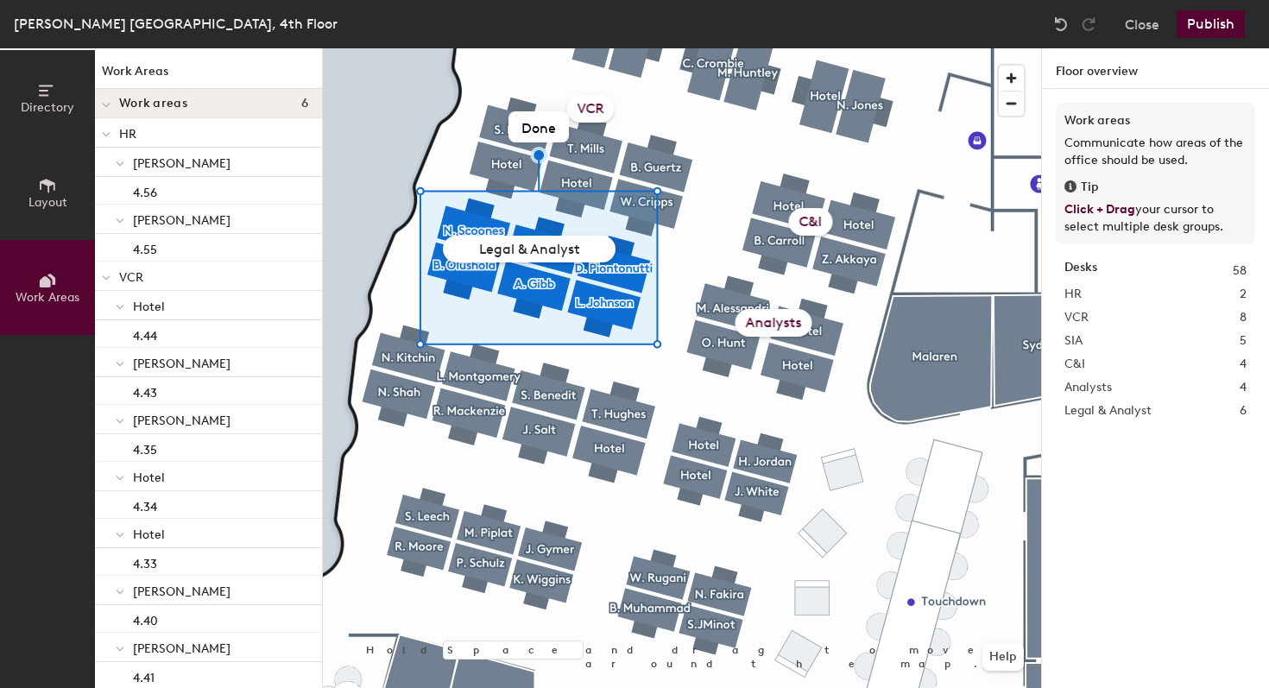
type input "Legal & Analysts"
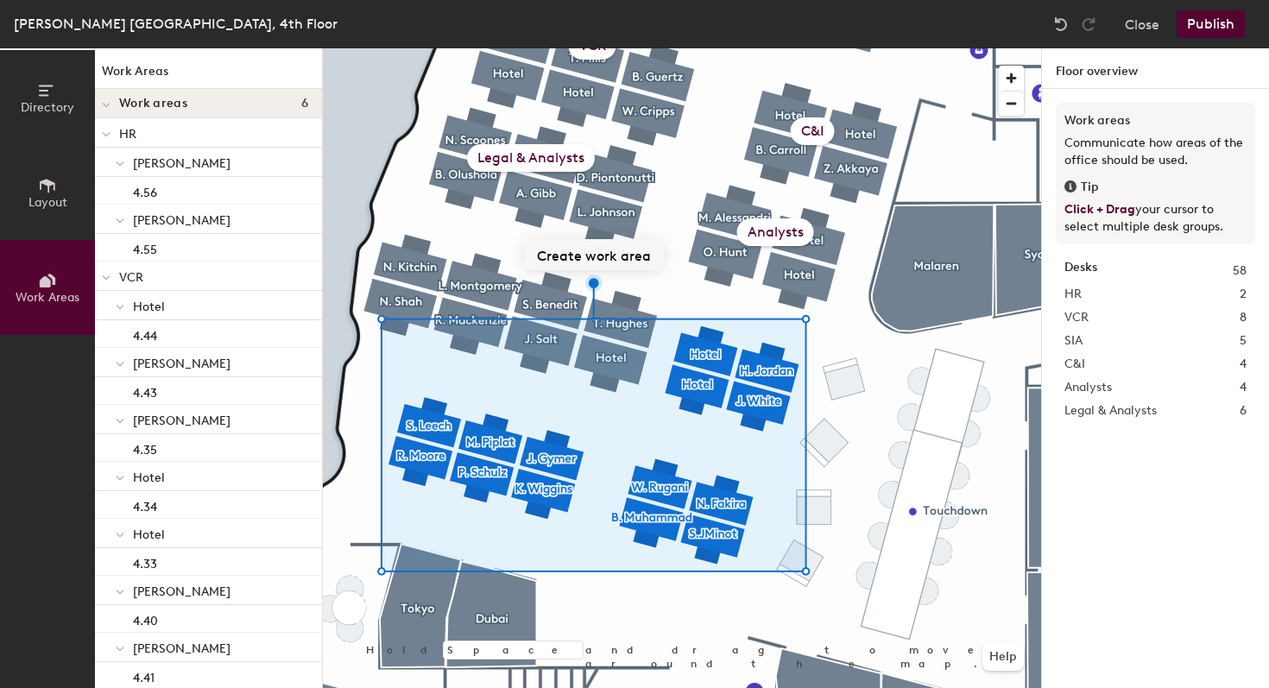
click at [608, 264] on button "Create work area" at bounding box center [594, 254] width 140 height 31
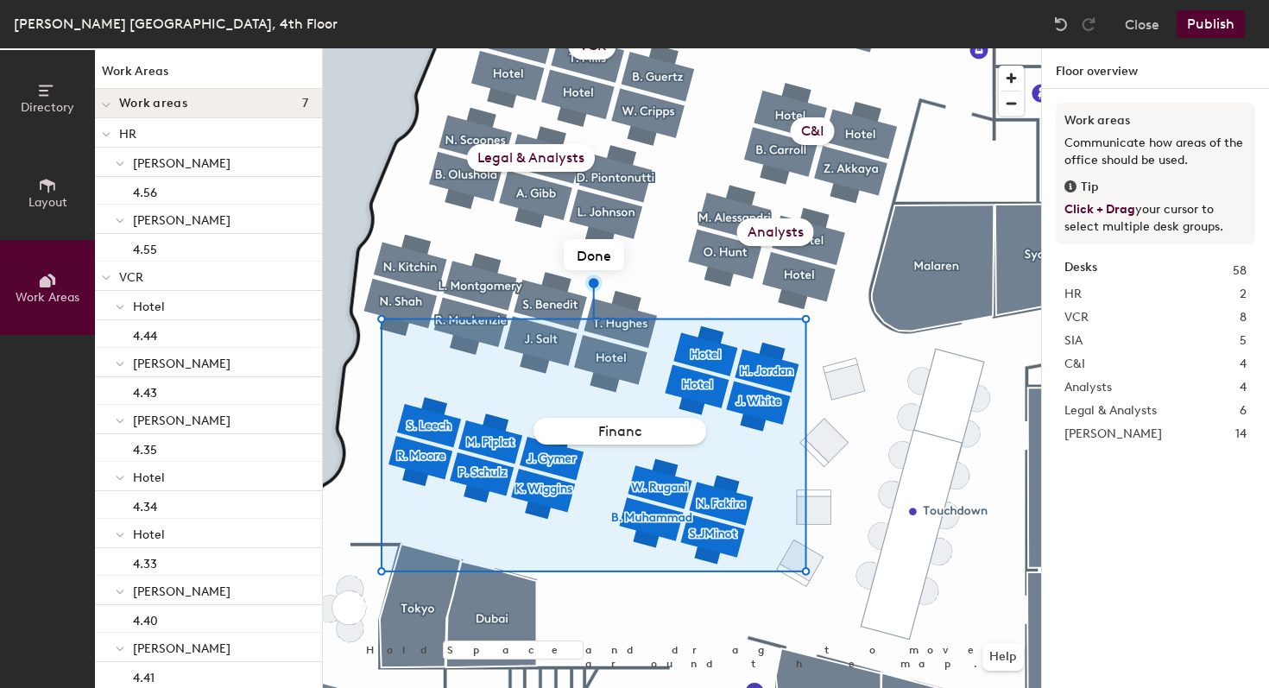
type input "Finance"
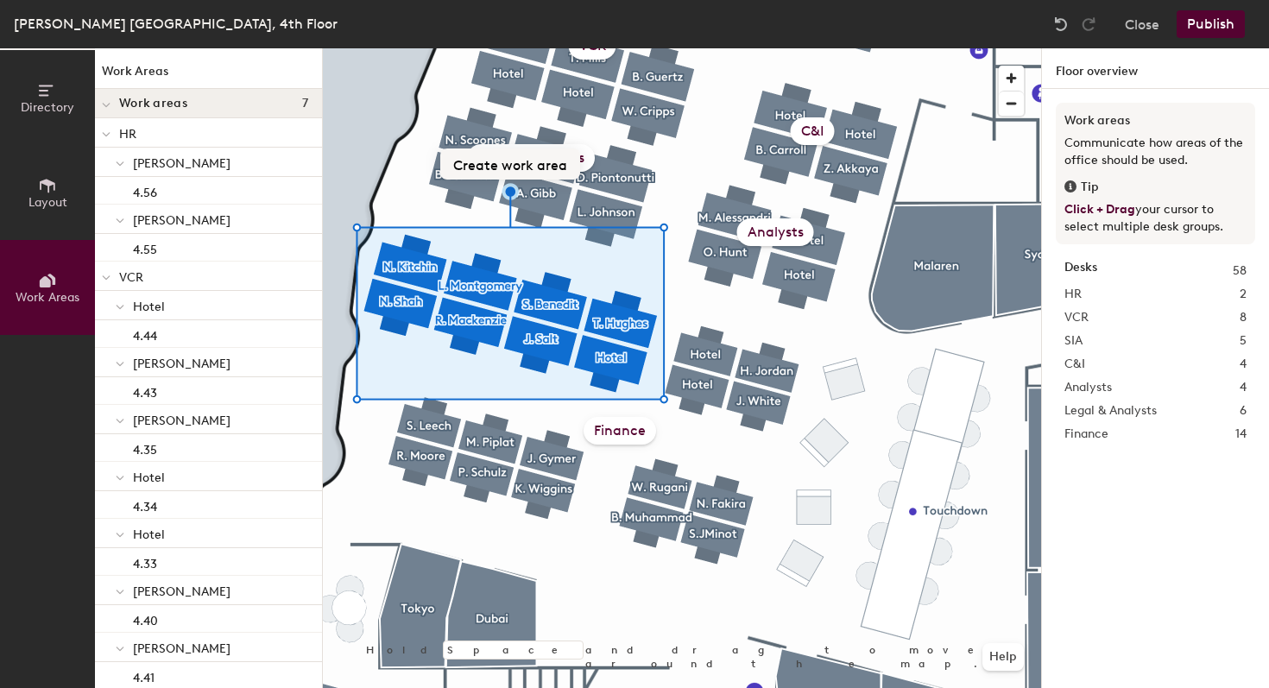
click at [508, 166] on button "Create work area" at bounding box center [510, 163] width 140 height 31
type input "L&T"
click at [1227, 23] on button "Publish" at bounding box center [1210, 24] width 68 height 28
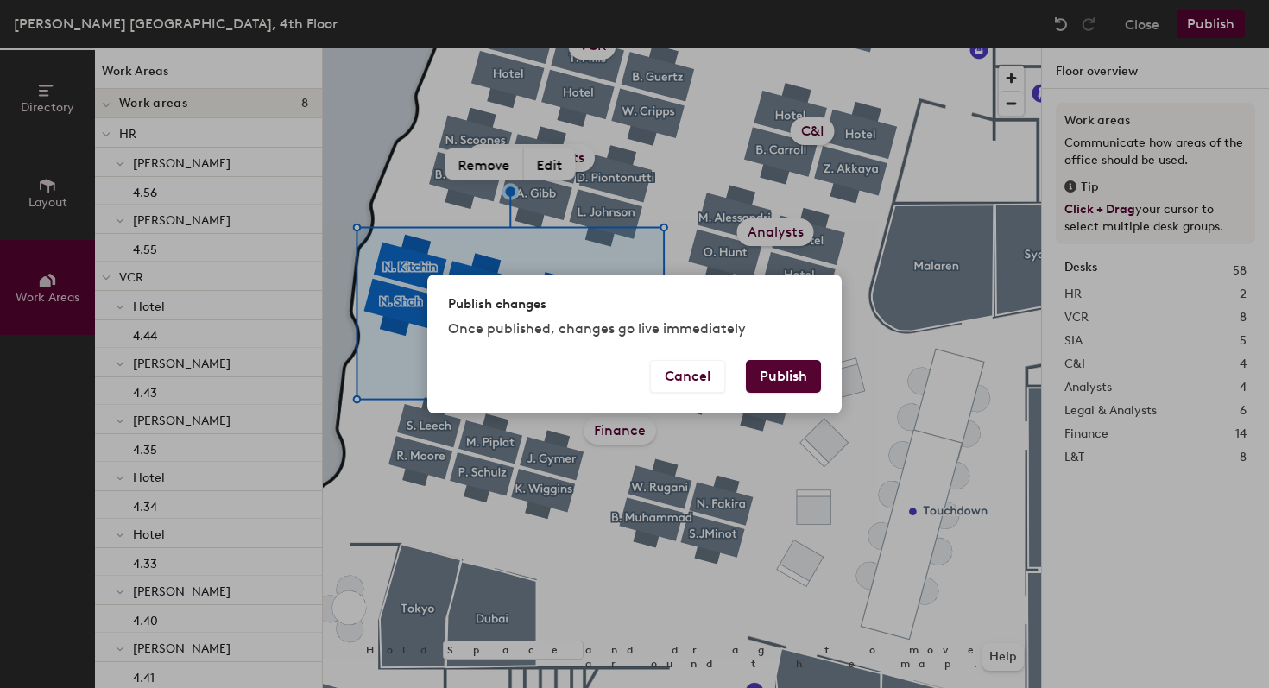
click at [798, 369] on button "Publish" at bounding box center [783, 376] width 75 height 33
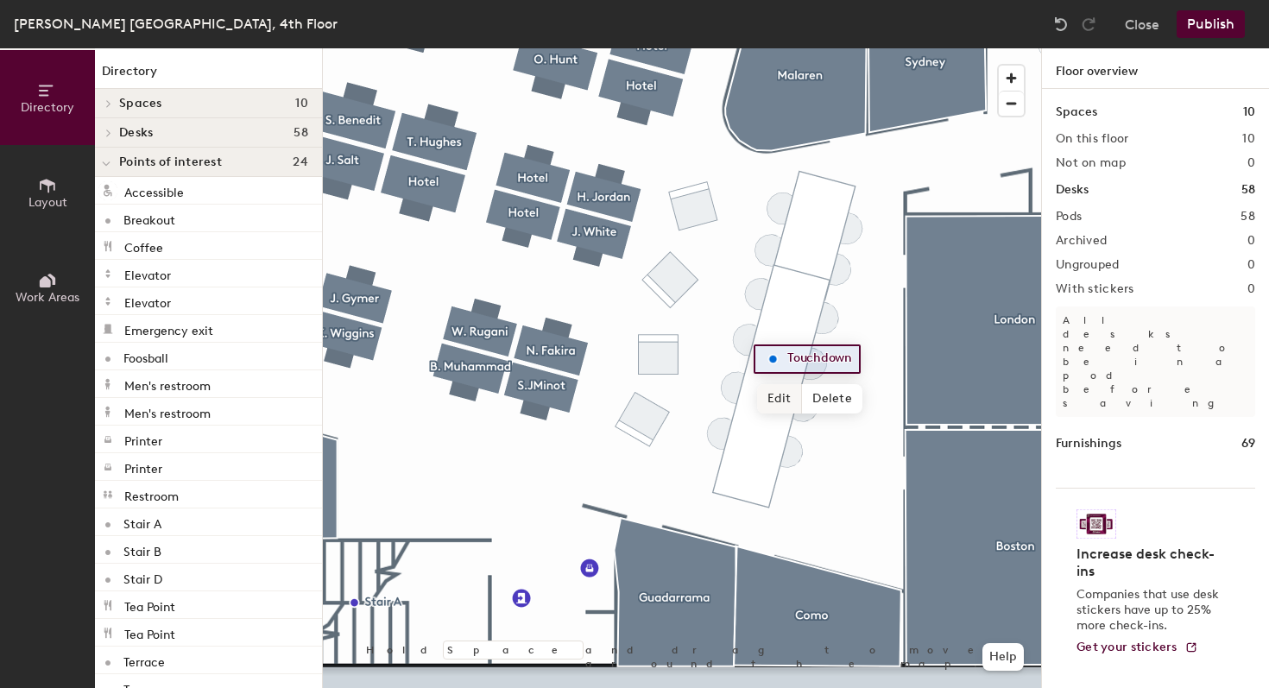
click at [776, 402] on span "Edit" at bounding box center [779, 398] width 45 height 29
click at [850, 356] on input "Touchdown" at bounding box center [818, 359] width 70 height 24
type input "Touchdown 4 Hour Daily Maximum"
click at [772, 400] on span "Edit" at bounding box center [779, 398] width 45 height 29
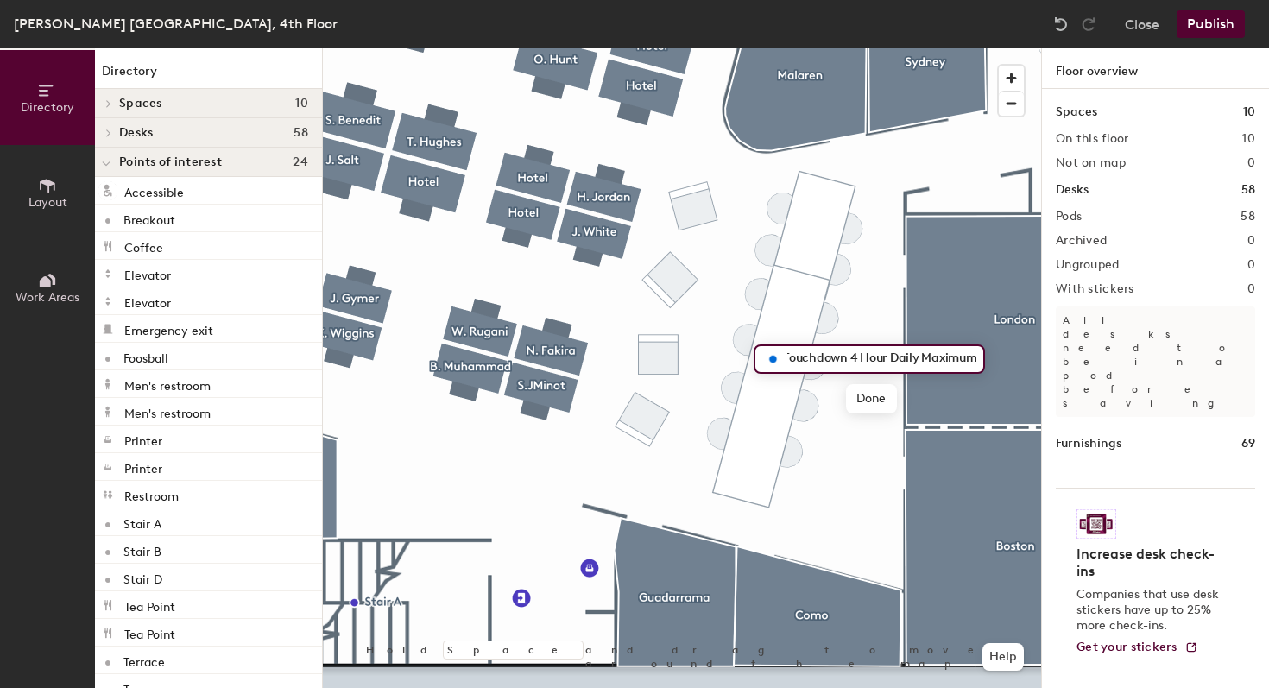
click at [845, 363] on input "Touchdown 4 Hour Daily Maximum" at bounding box center [879, 359] width 193 height 24
drag, startPoint x: 898, startPoint y: 356, endPoint x: 974, endPoint y: 358, distance: 75.1
click at [974, 358] on input "Touchdown Space (4 Hour Daily Maximum" at bounding box center [879, 359] width 193 height 24
click at [973, 356] on input "Touchdown Space (4 Hour Daily Maximum" at bounding box center [879, 359] width 193 height 24
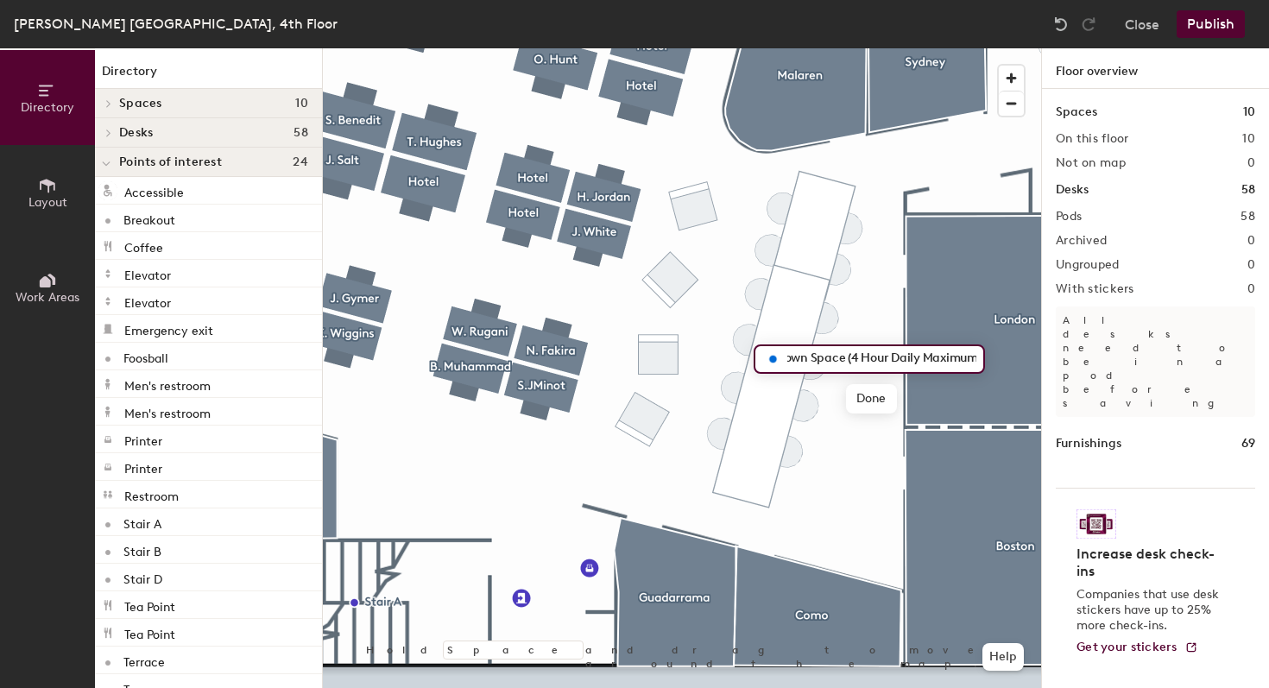
scroll to position [0, 47]
type input "Touchdown Space (4 Hour Daily Maximum)"
click at [876, 398] on span "Done" at bounding box center [871, 398] width 51 height 29
click at [1223, 34] on button "Publish" at bounding box center [1210, 24] width 68 height 28
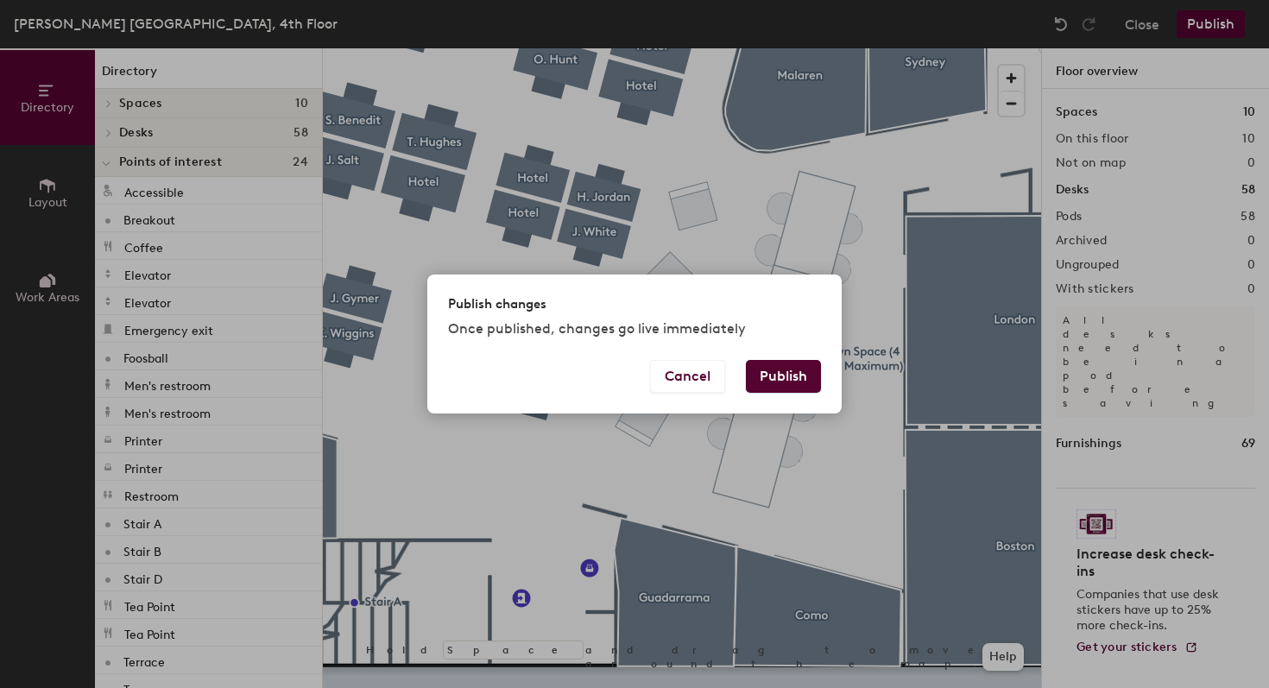
click at [793, 381] on button "Publish" at bounding box center [783, 376] width 75 height 33
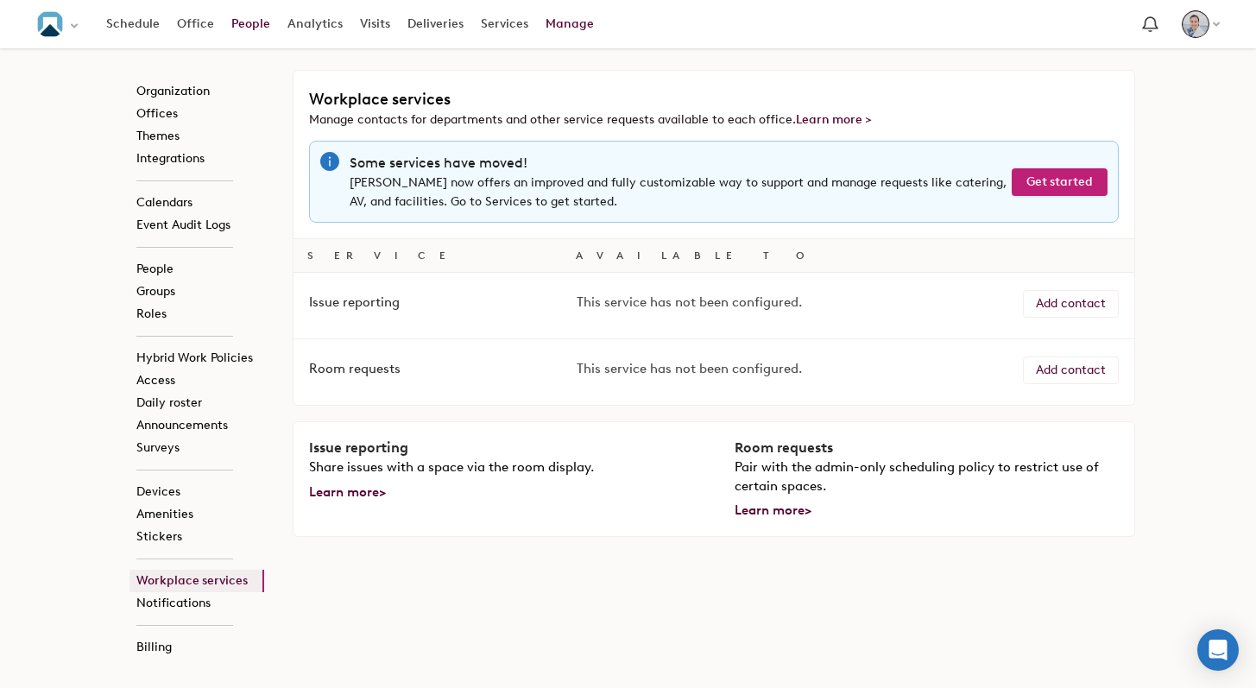
click at [262, 21] on link "People" at bounding box center [251, 24] width 56 height 31
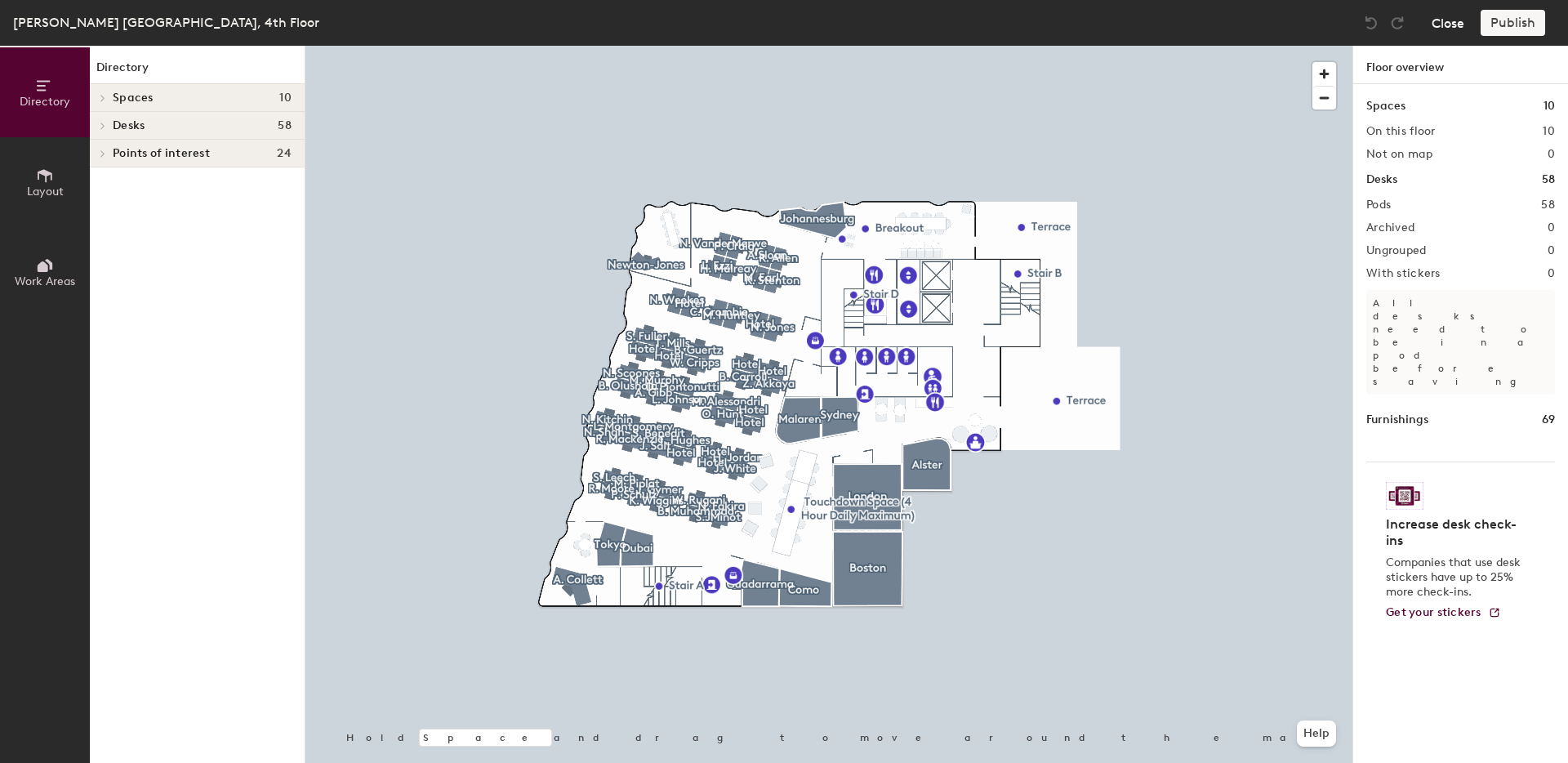
click at [1453, 27] on button "Close" at bounding box center [1448, 23] width 33 height 27
